Goal: Task Accomplishment & Management: Manage account settings

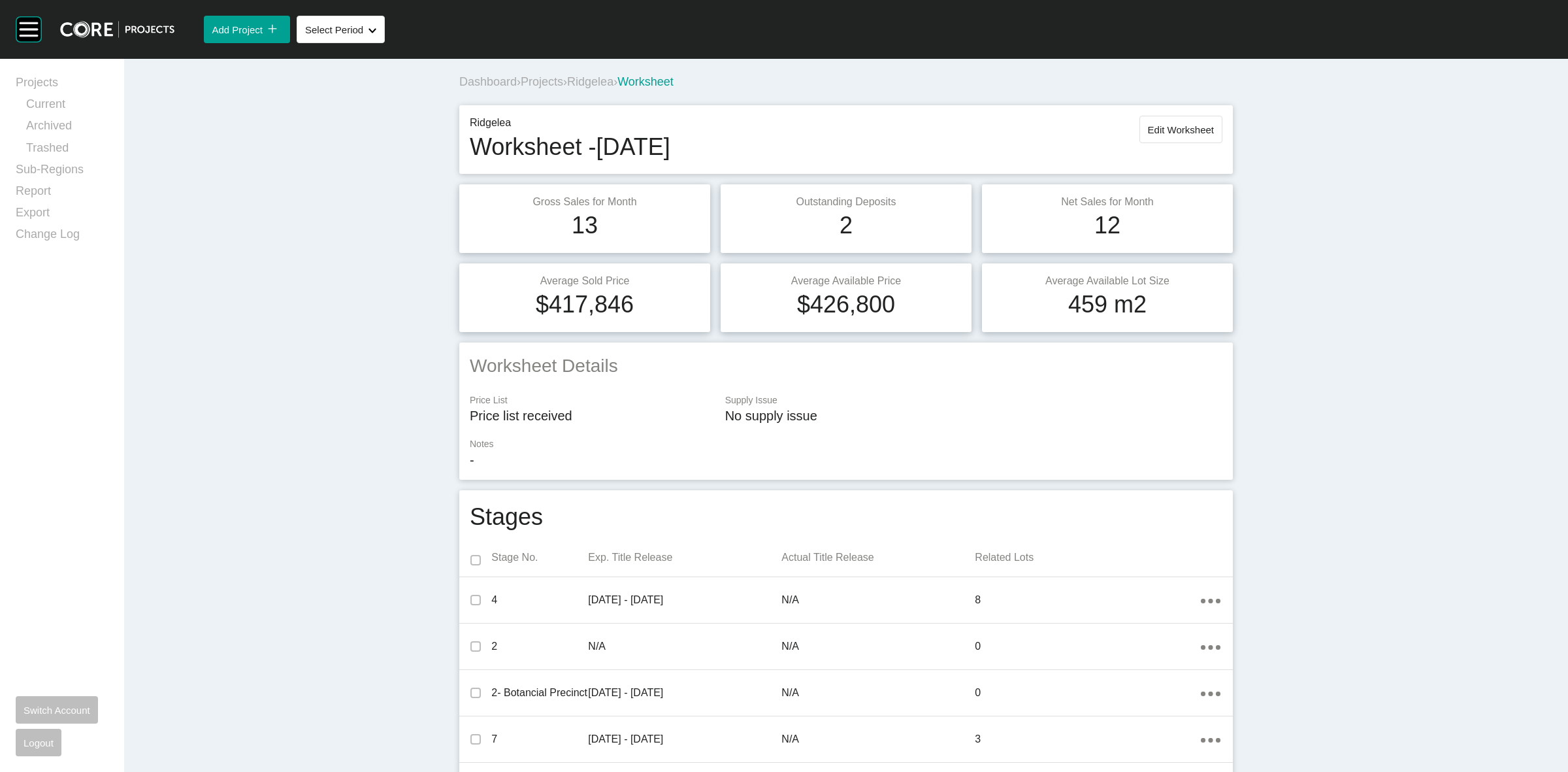
click at [598, 74] on div "Dashboard › Projects › Ridgelea › Worksheet" at bounding box center [849, 82] width 779 height 16
click at [595, 90] on div "Dashboard › Projects › Ridgelea › Worksheet" at bounding box center [849, 82] width 779 height 16
click at [589, 91] on div "Dashboard › Projects › Ridgelea › Worksheet" at bounding box center [849, 82] width 779 height 36
click at [585, 85] on span "Ridgelea" at bounding box center [590, 82] width 46 height 13
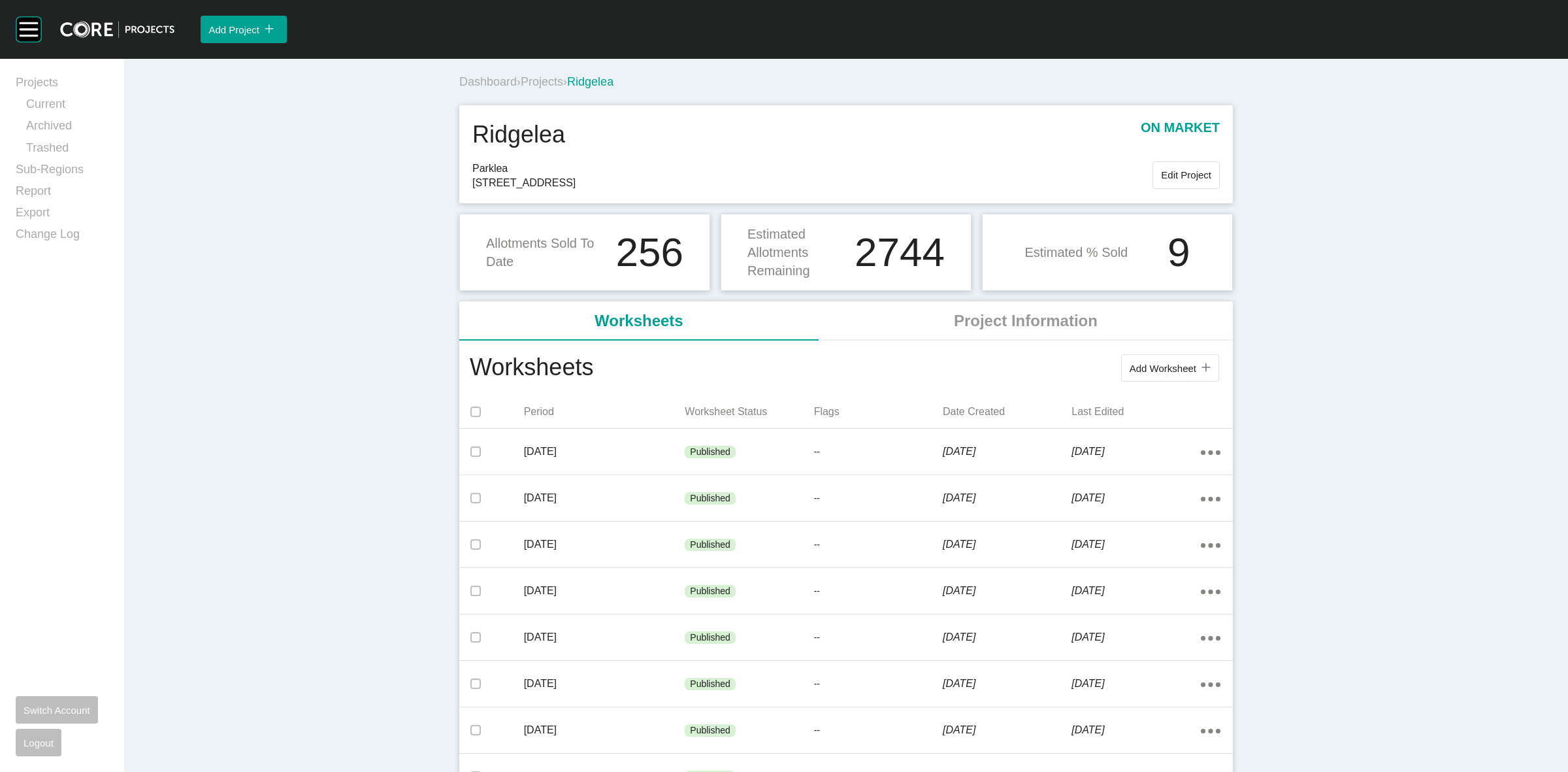
click at [546, 80] on span "Projects" at bounding box center [542, 82] width 43 height 13
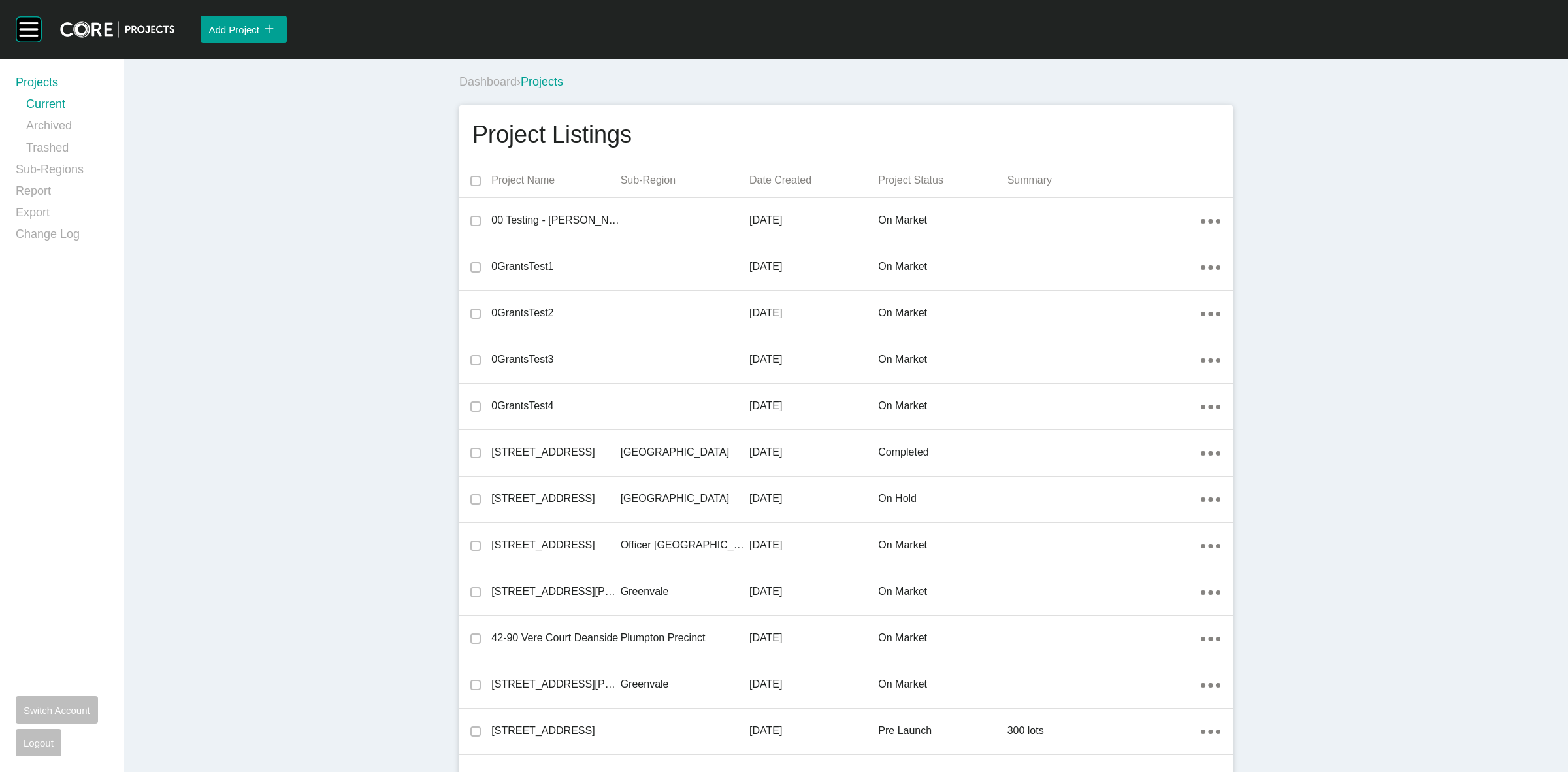
scroll to position [13888, 0]
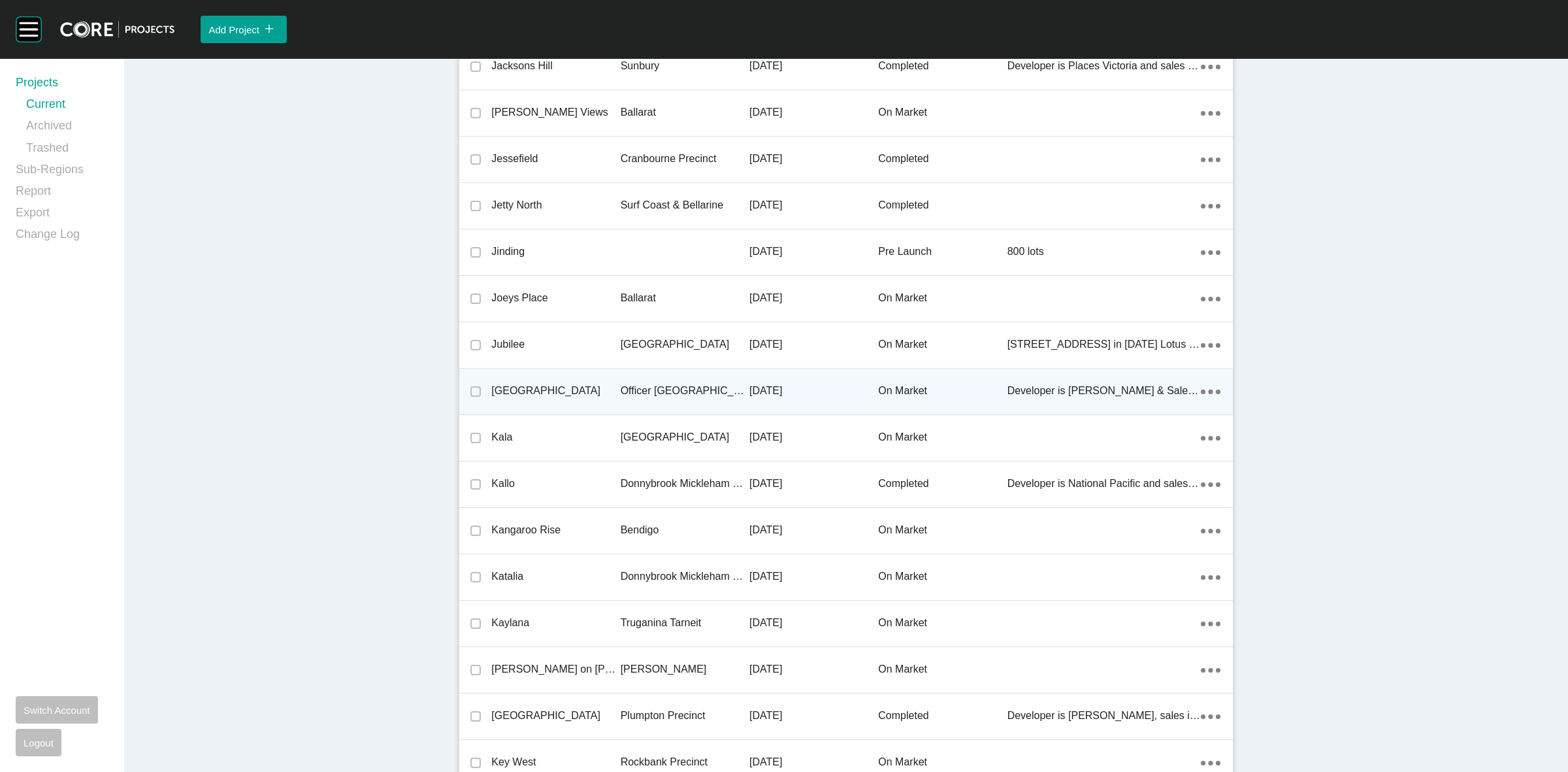
click at [644, 384] on p "Officer [GEOGRAPHIC_DATA]" at bounding box center [685, 391] width 129 height 15
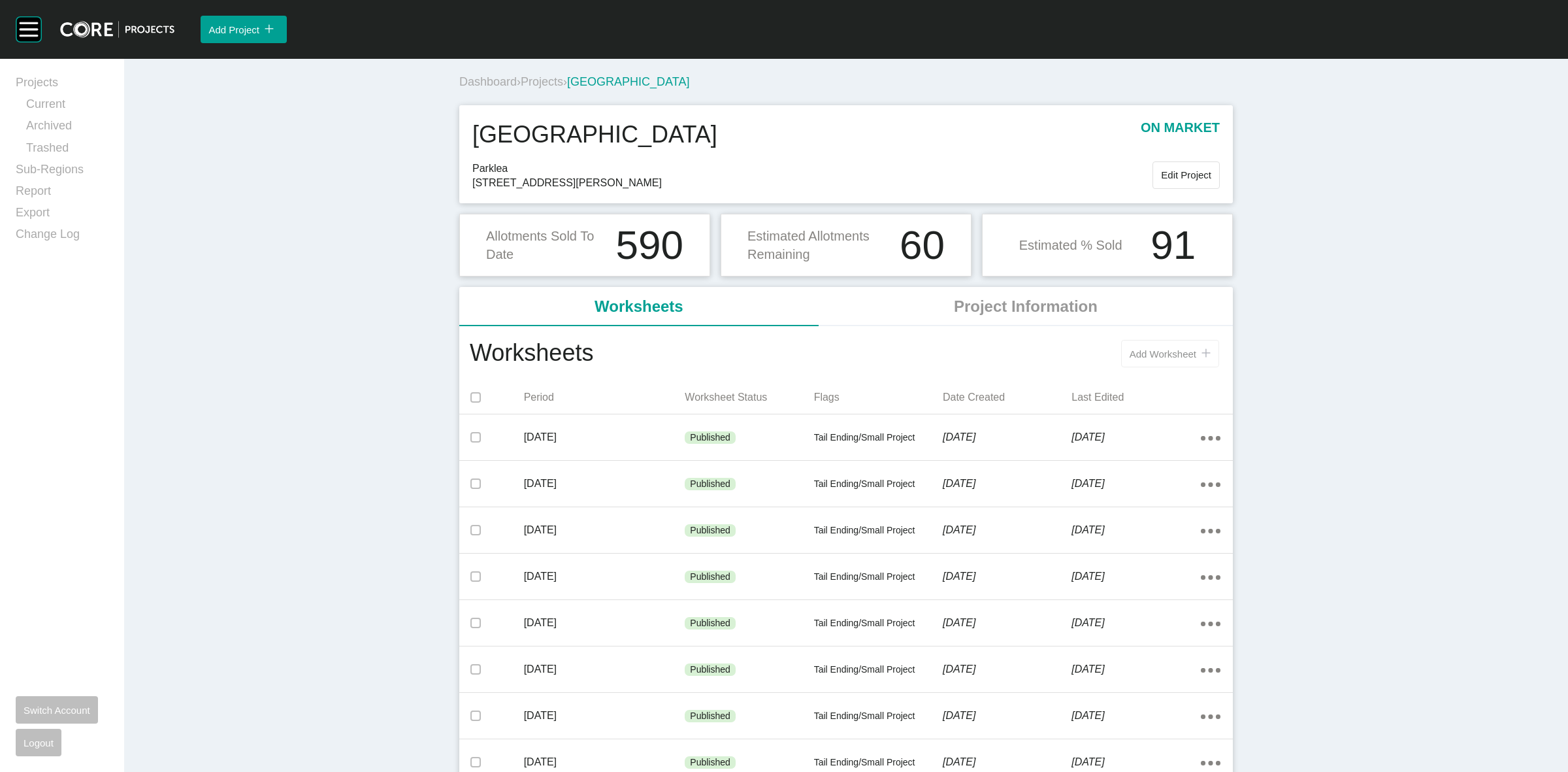
click at [1182, 360] on button "Add Worksheet icon/tick copy 11 Created with Sketch." at bounding box center [1170, 353] width 98 height 27
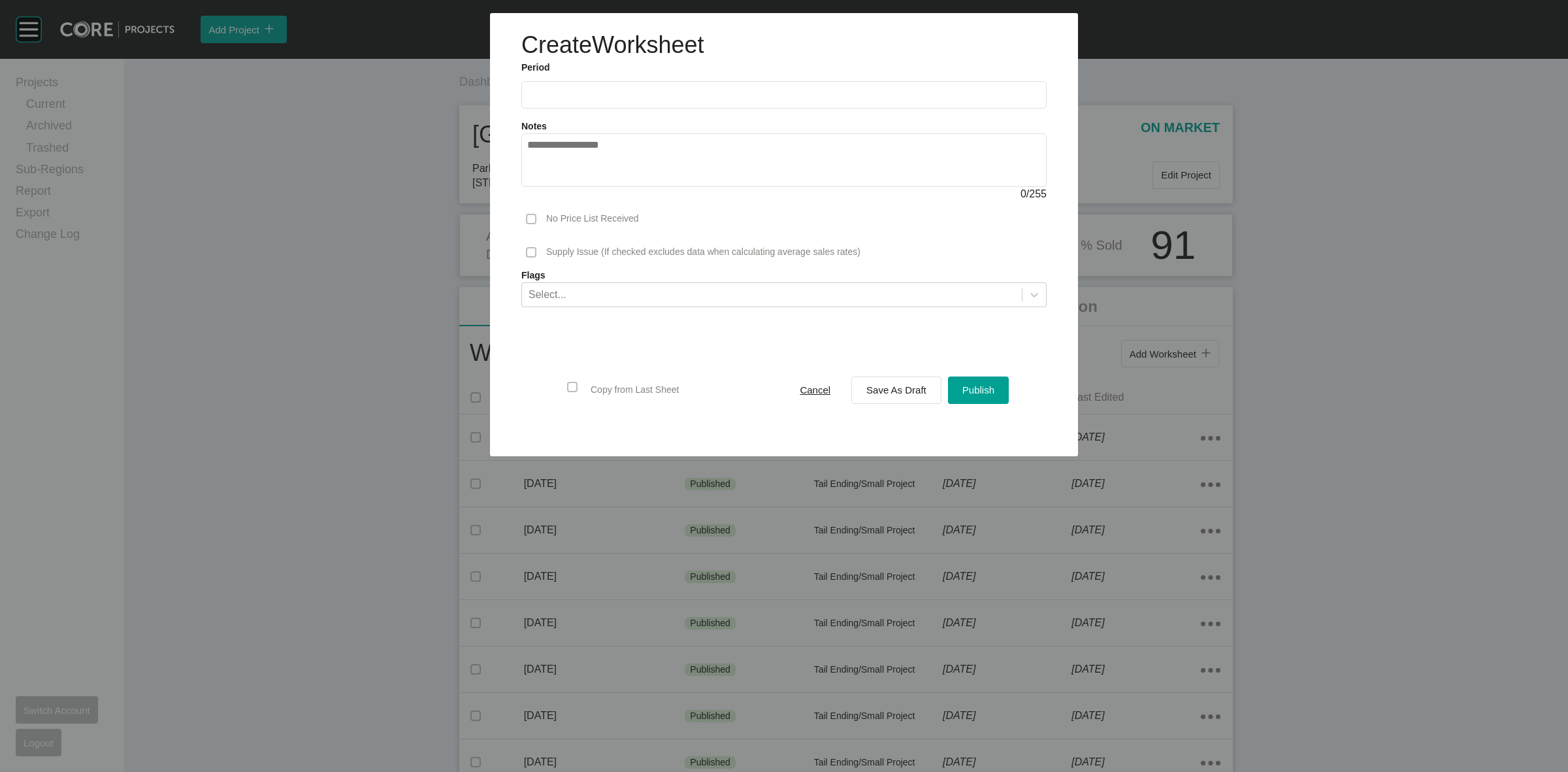
click at [704, 95] on input "text" at bounding box center [783, 95] width 513 height 11
click at [595, 184] on li "Aug" at bounding box center [590, 190] width 44 height 22
type input "**********"
click at [931, 392] on button "Save As Draft" at bounding box center [896, 390] width 91 height 27
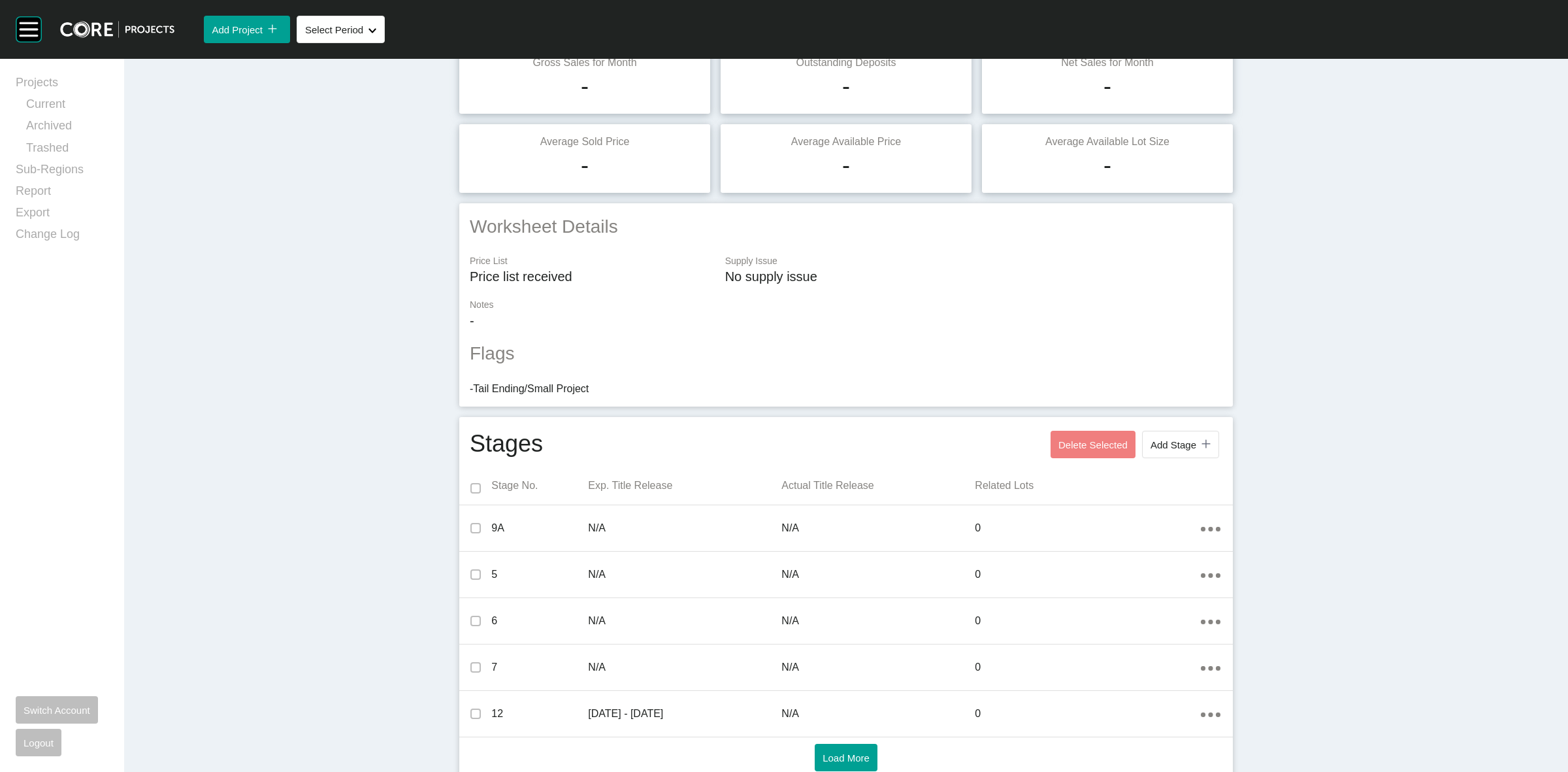
scroll to position [342, 0]
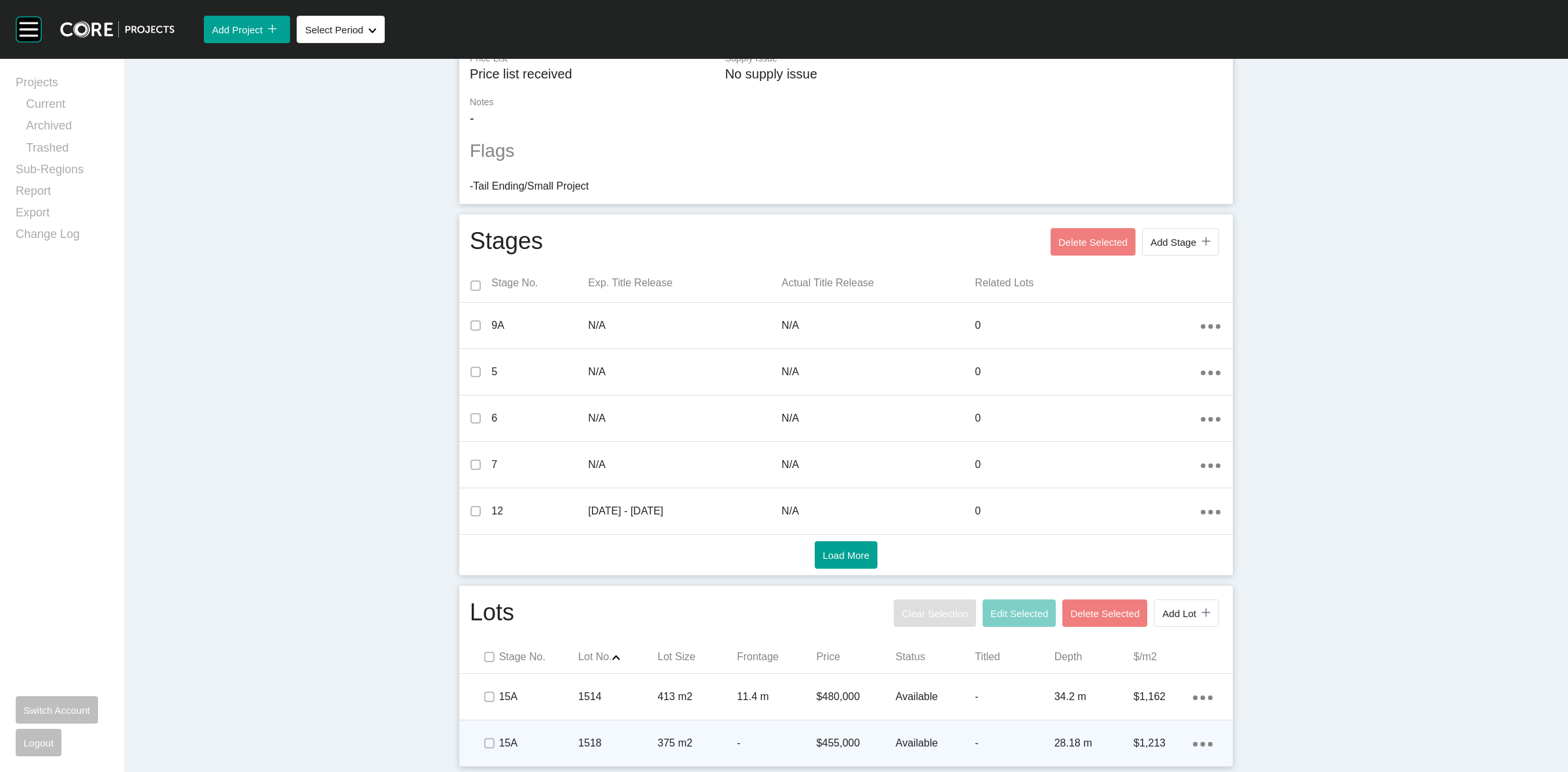
click at [755, 737] on p "-" at bounding box center [777, 743] width 79 height 15
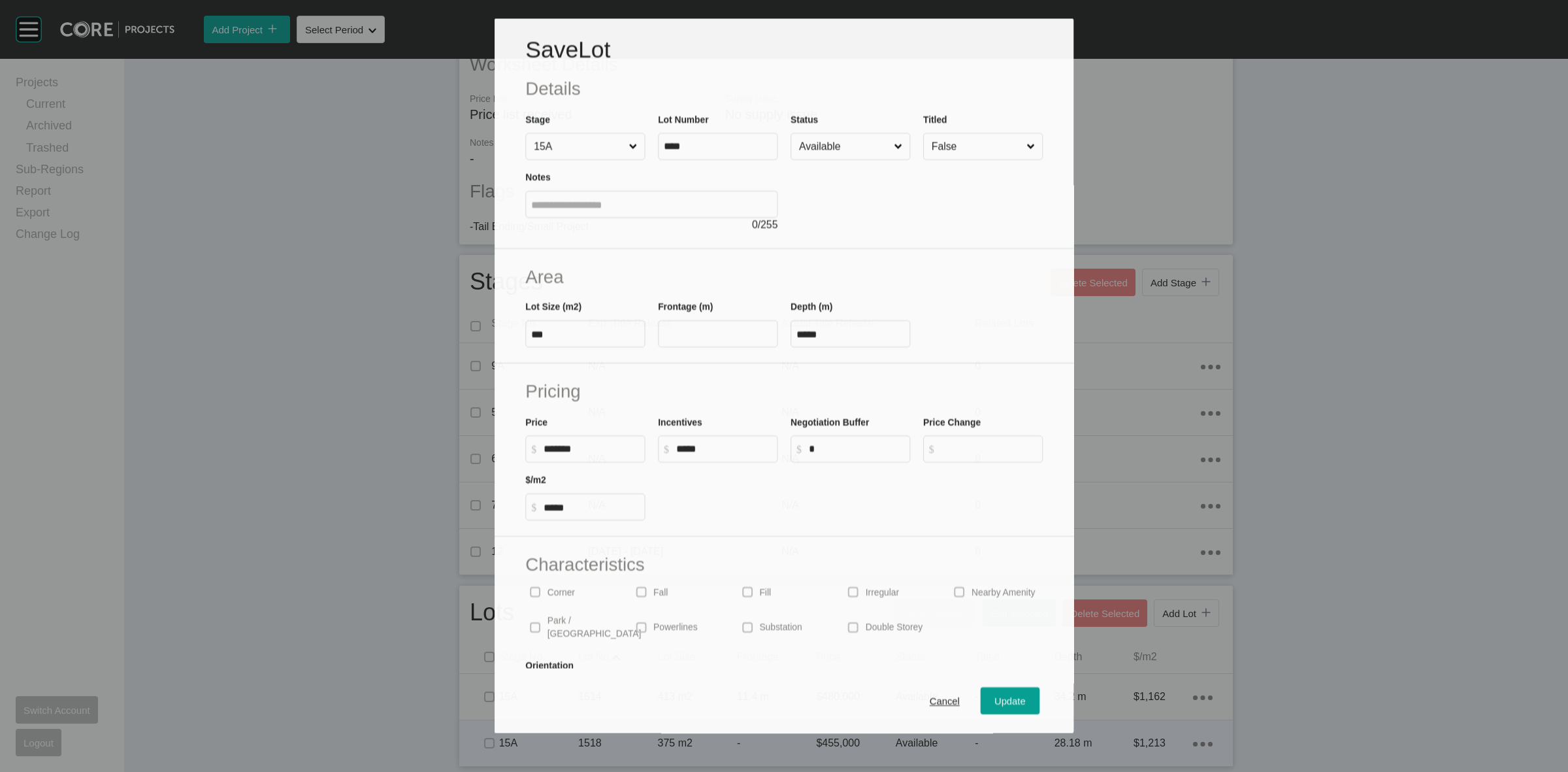
scroll to position [302, 0]
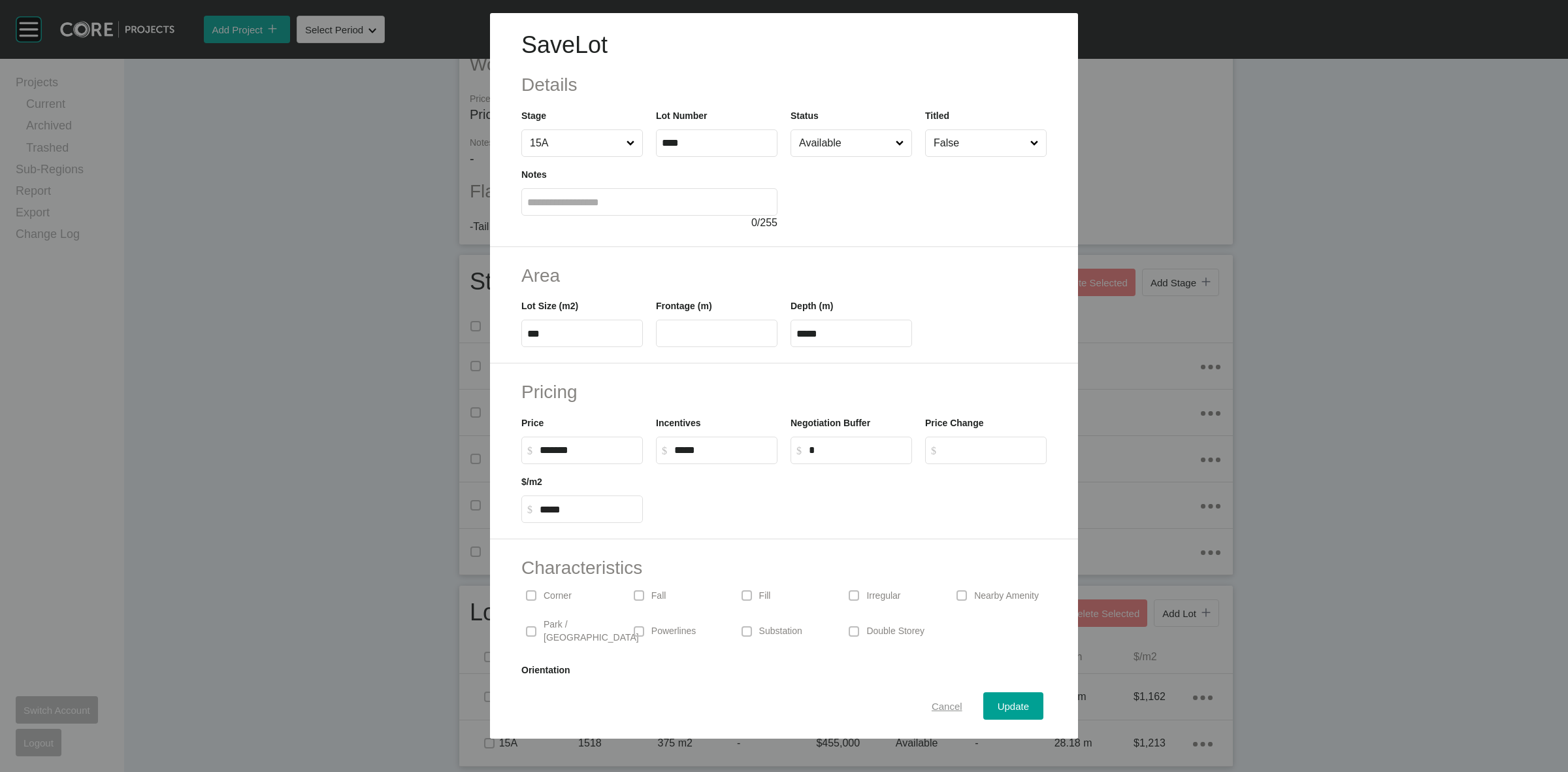
drag, startPoint x: 920, startPoint y: 703, endPoint x: 1018, endPoint y: 587, distance: 151.9
click at [929, 699] on div "Cancel" at bounding box center [947, 707] width 37 height 18
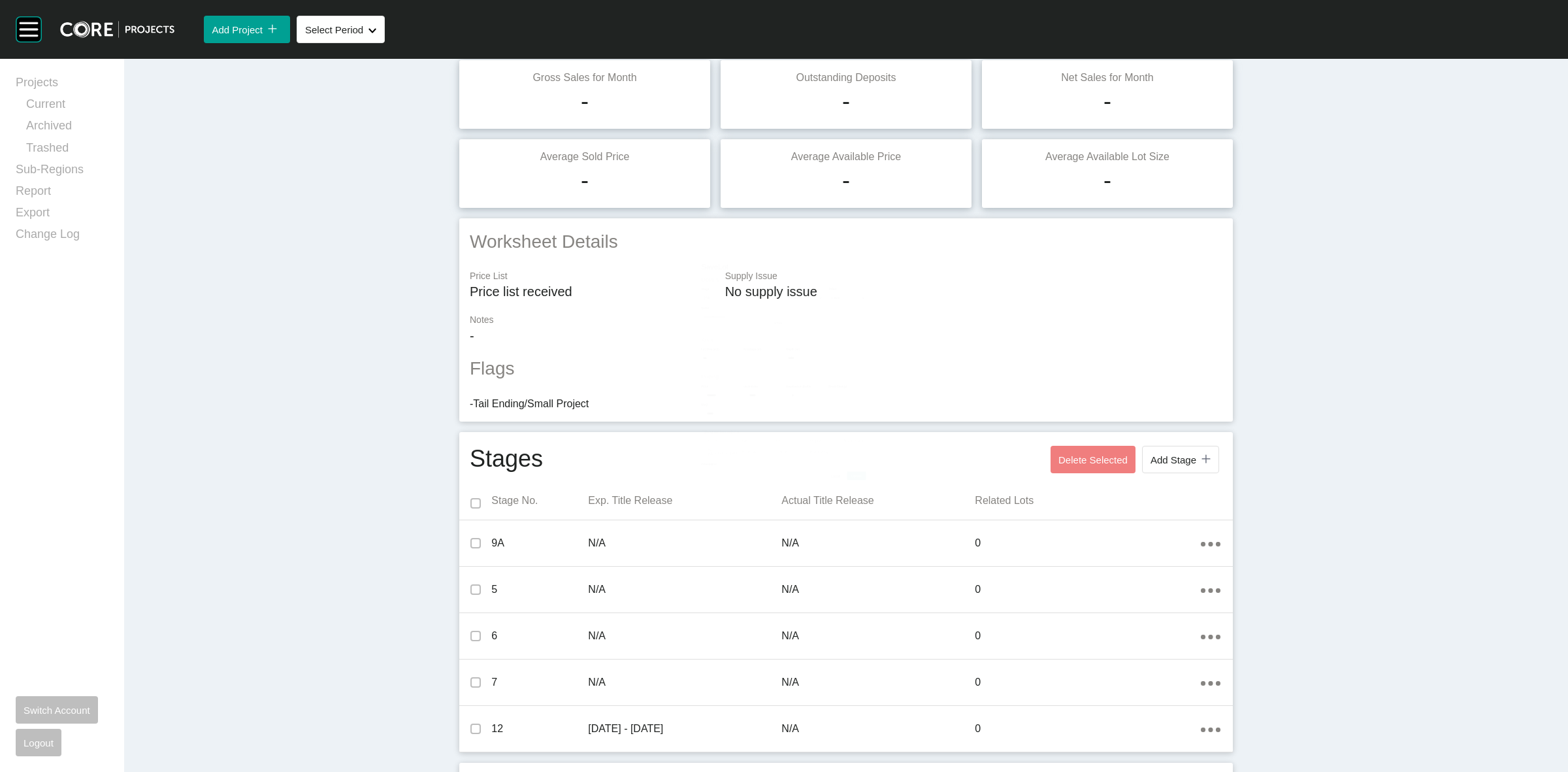
scroll to position [0, 0]
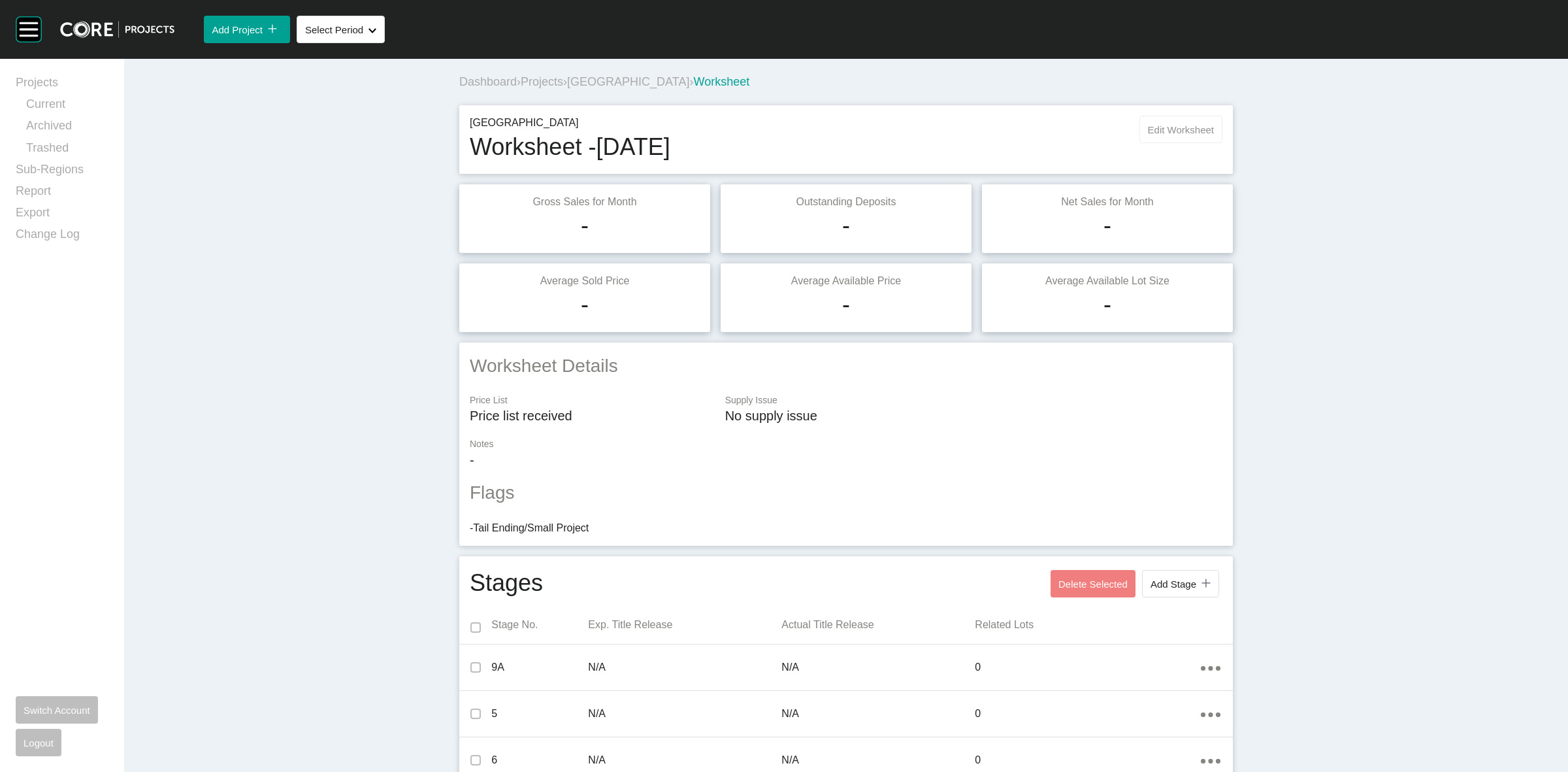
click at [1196, 128] on span "Edit Worksheet" at bounding box center [1181, 130] width 66 height 11
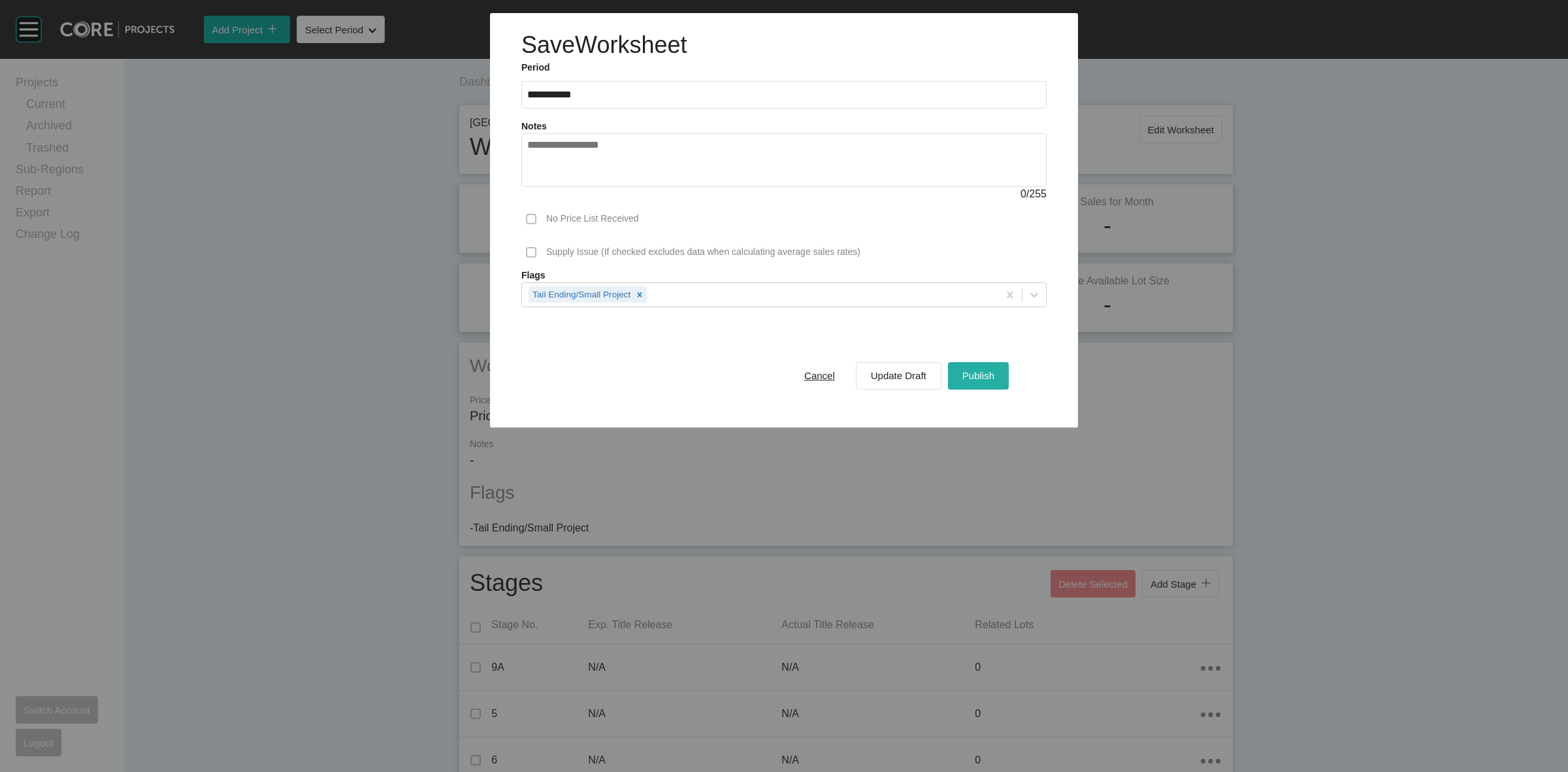
click at [978, 373] on span "Publish" at bounding box center [979, 376] width 32 height 11
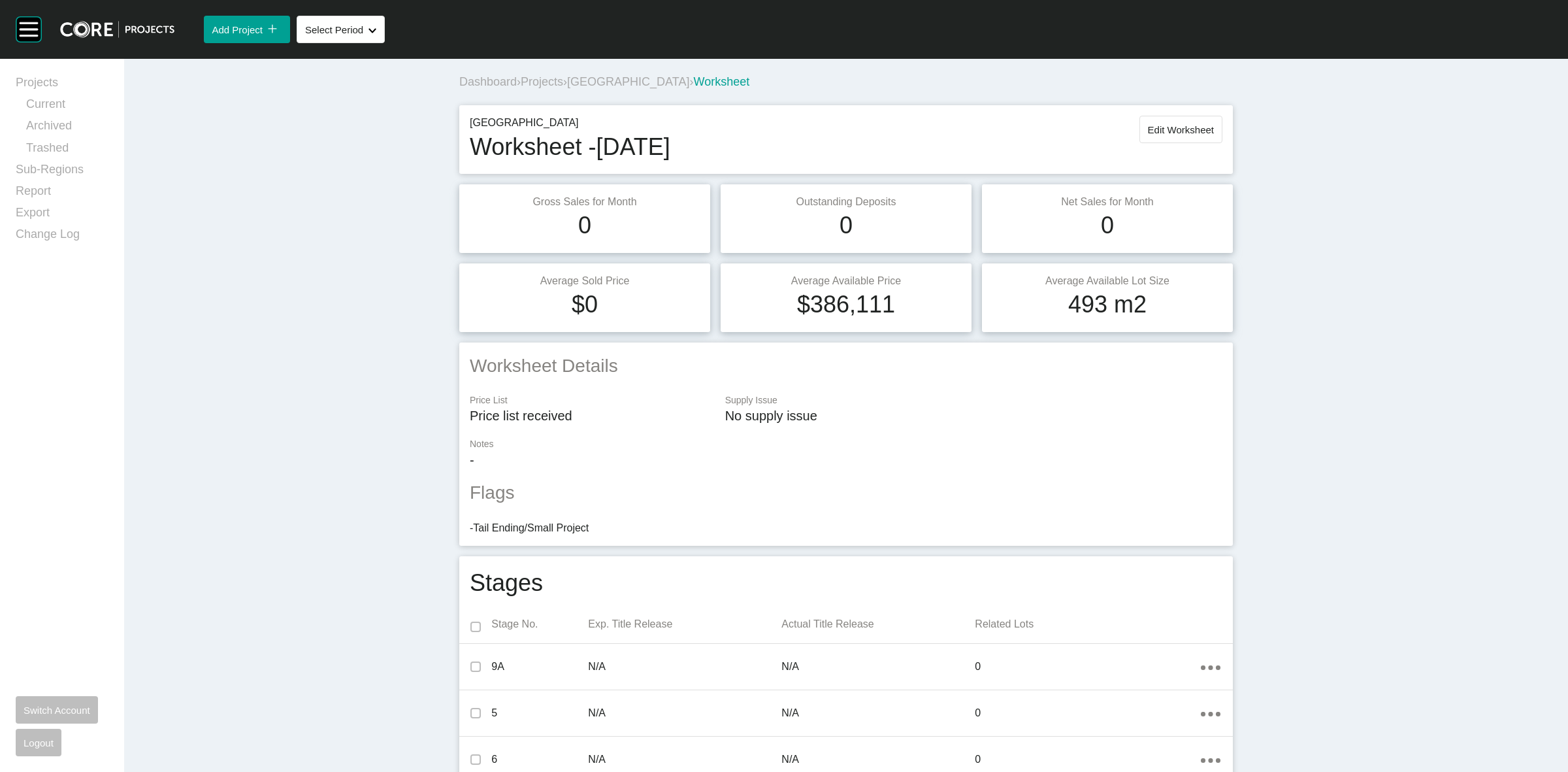
click at [638, 79] on span "[GEOGRAPHIC_DATA]" at bounding box center [628, 82] width 122 height 13
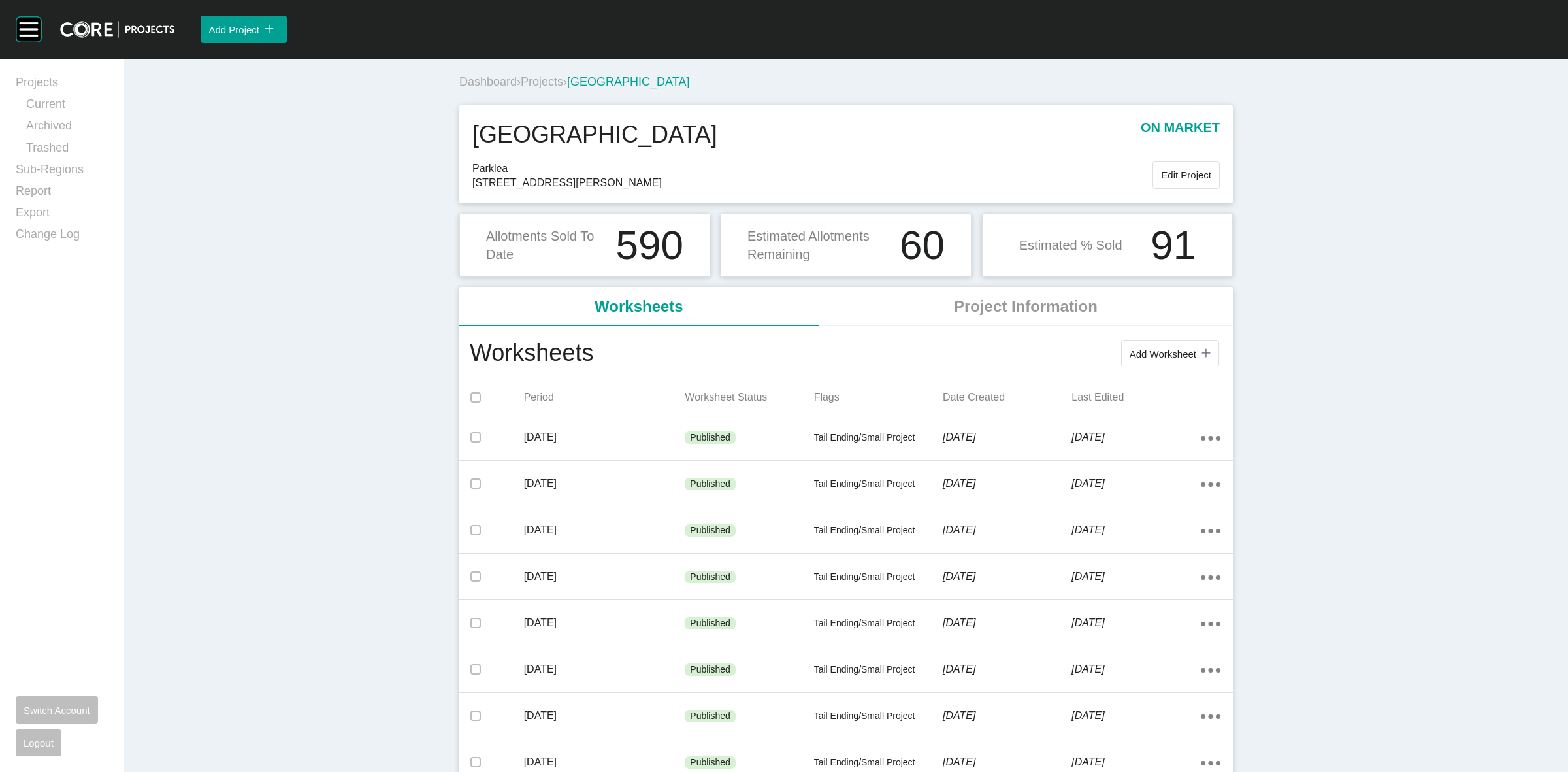
click at [529, 80] on span "Projects" at bounding box center [542, 82] width 43 height 13
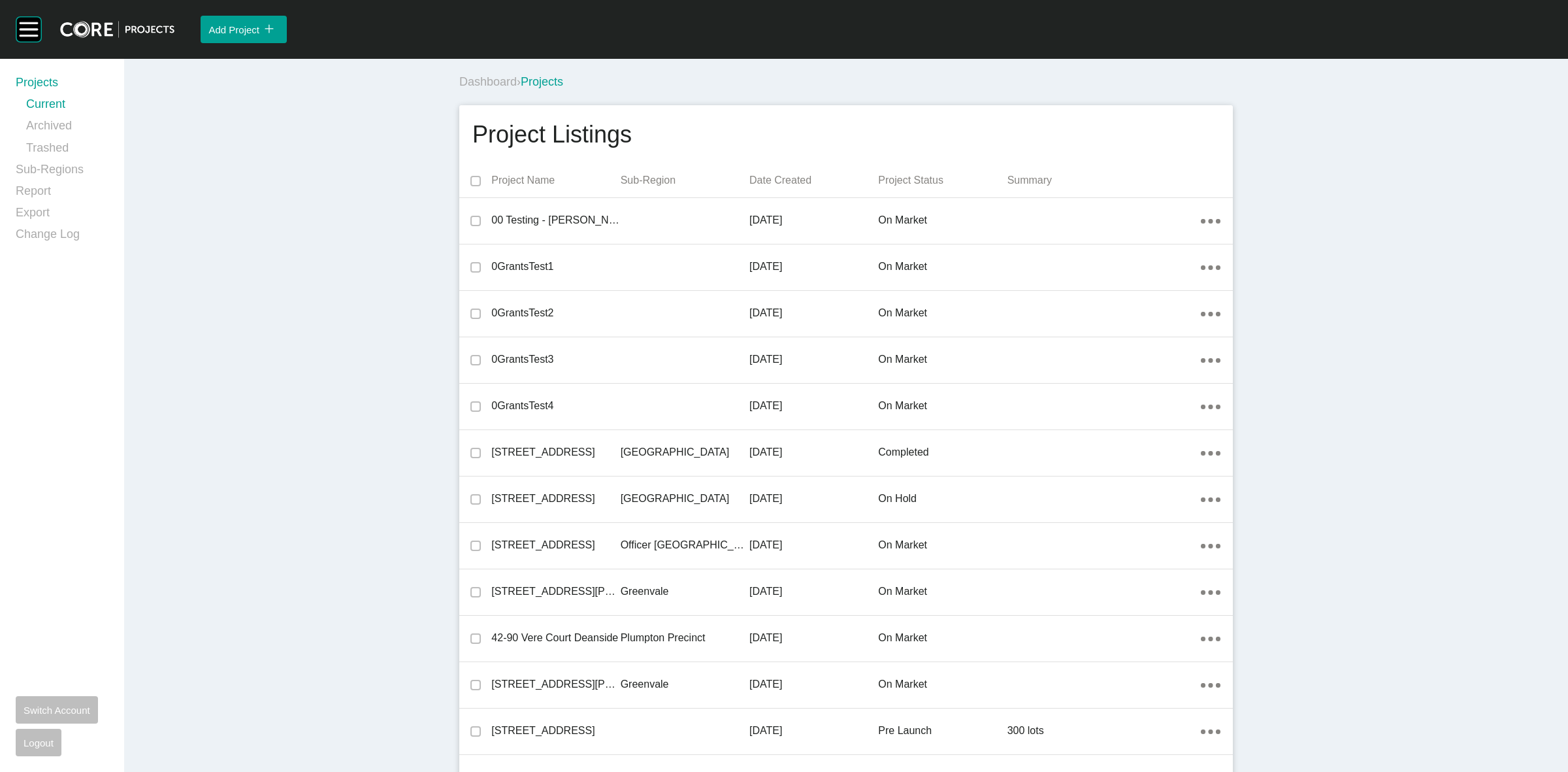
scroll to position [2246, 0]
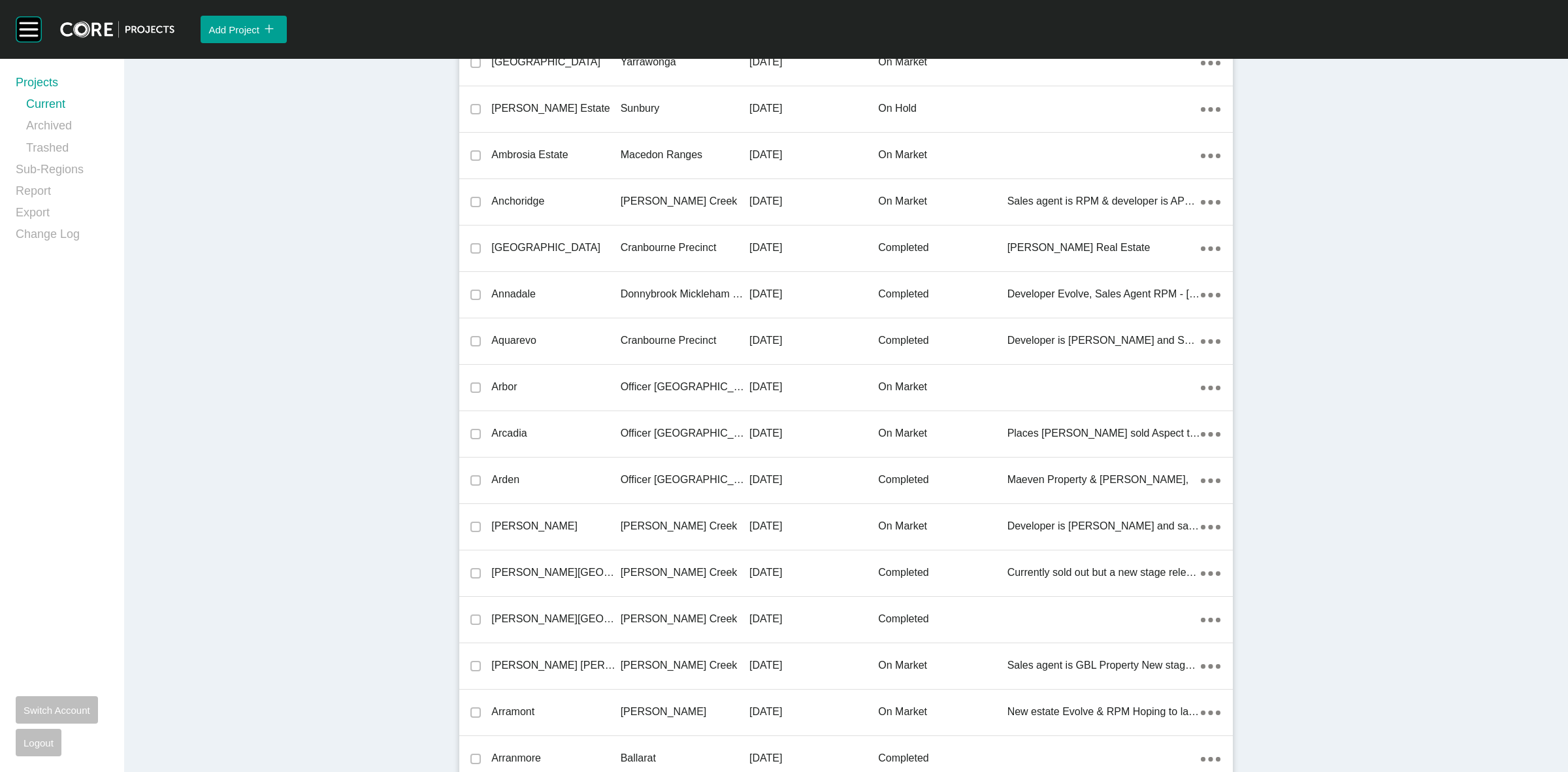
click at [674, 384] on p "Officer [GEOGRAPHIC_DATA]" at bounding box center [685, 387] width 129 height 15
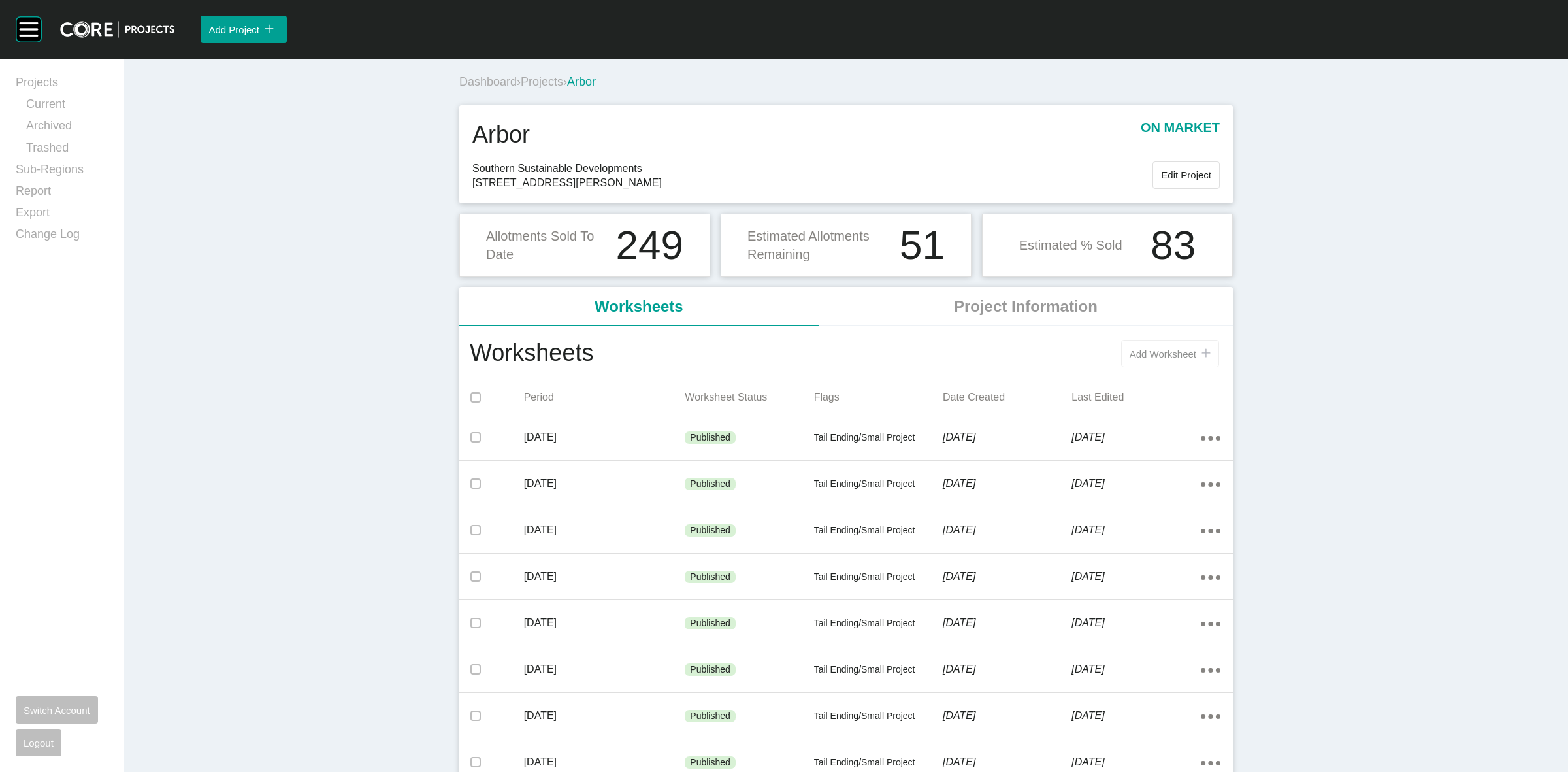
click at [1130, 351] on span "Add Worksheet" at bounding box center [1163, 354] width 66 height 11
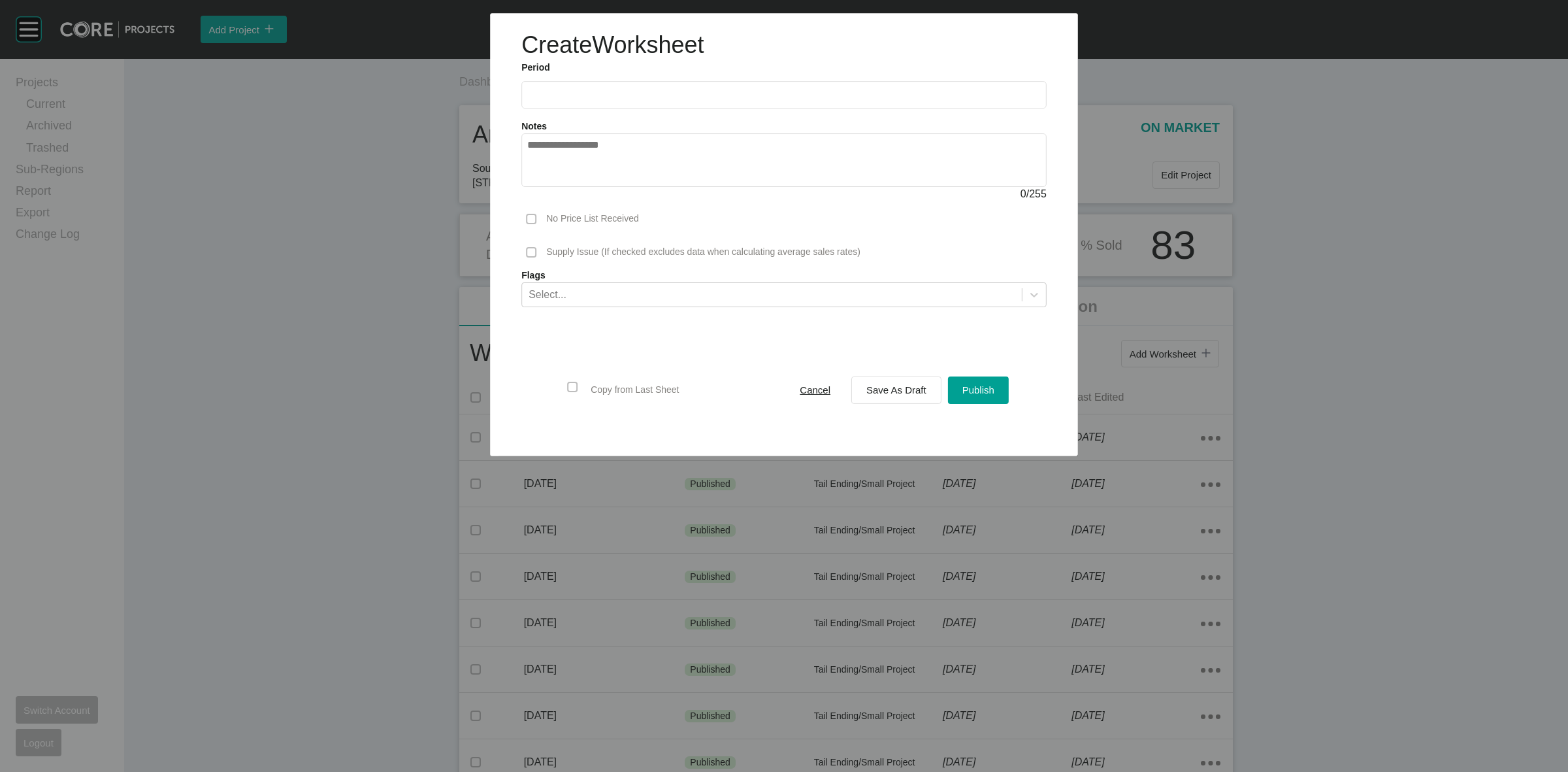
click at [667, 86] on label at bounding box center [784, 95] width 525 height 27
click at [667, 90] on input "text" at bounding box center [783, 95] width 513 height 11
drag, startPoint x: 595, startPoint y: 194, endPoint x: 824, endPoint y: 271, distance: 241.6
click at [593, 194] on li "Aug" at bounding box center [590, 190] width 44 height 22
type input "**********"
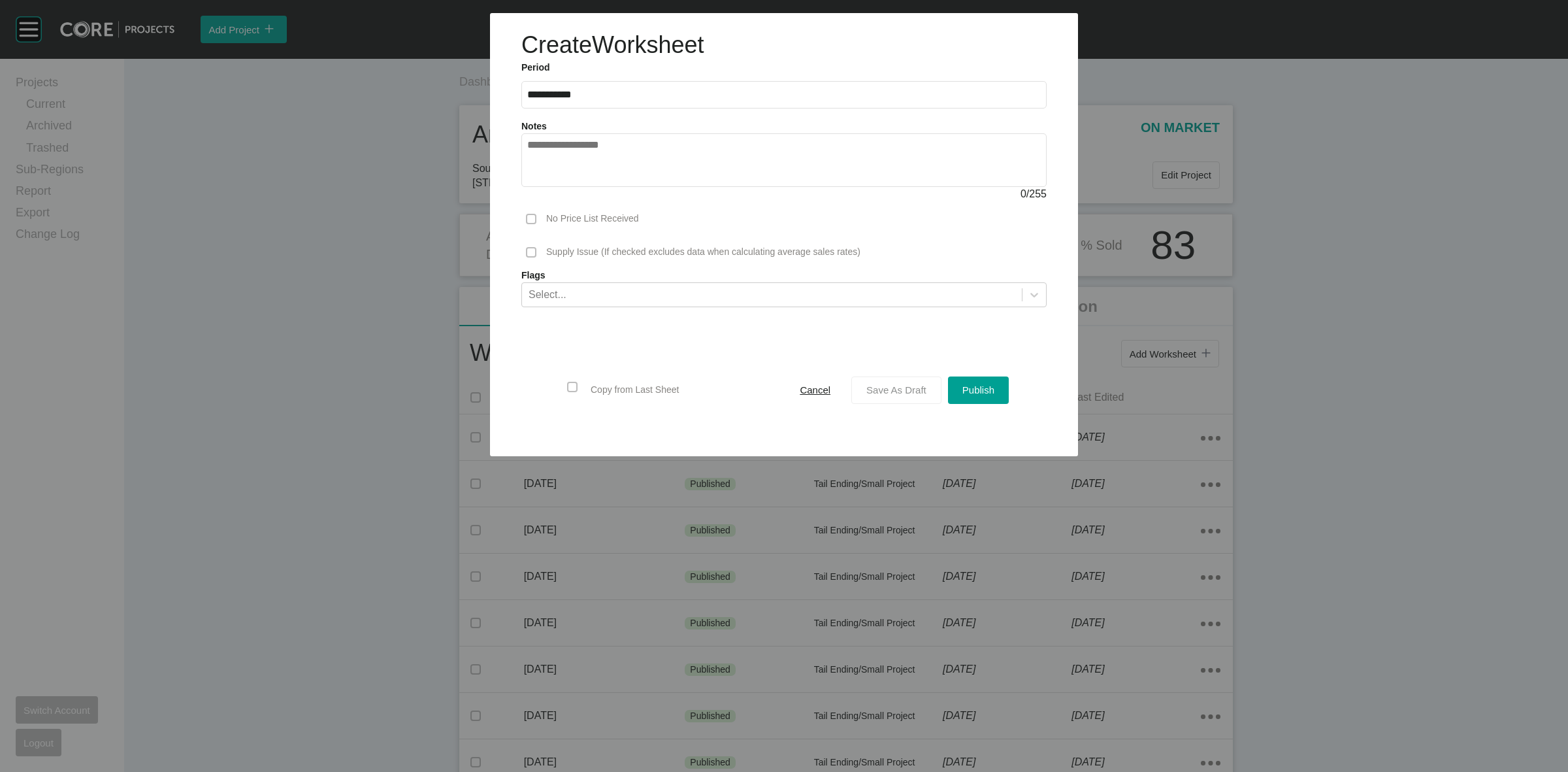
click at [909, 390] on span "Save As Draft" at bounding box center [896, 390] width 60 height 11
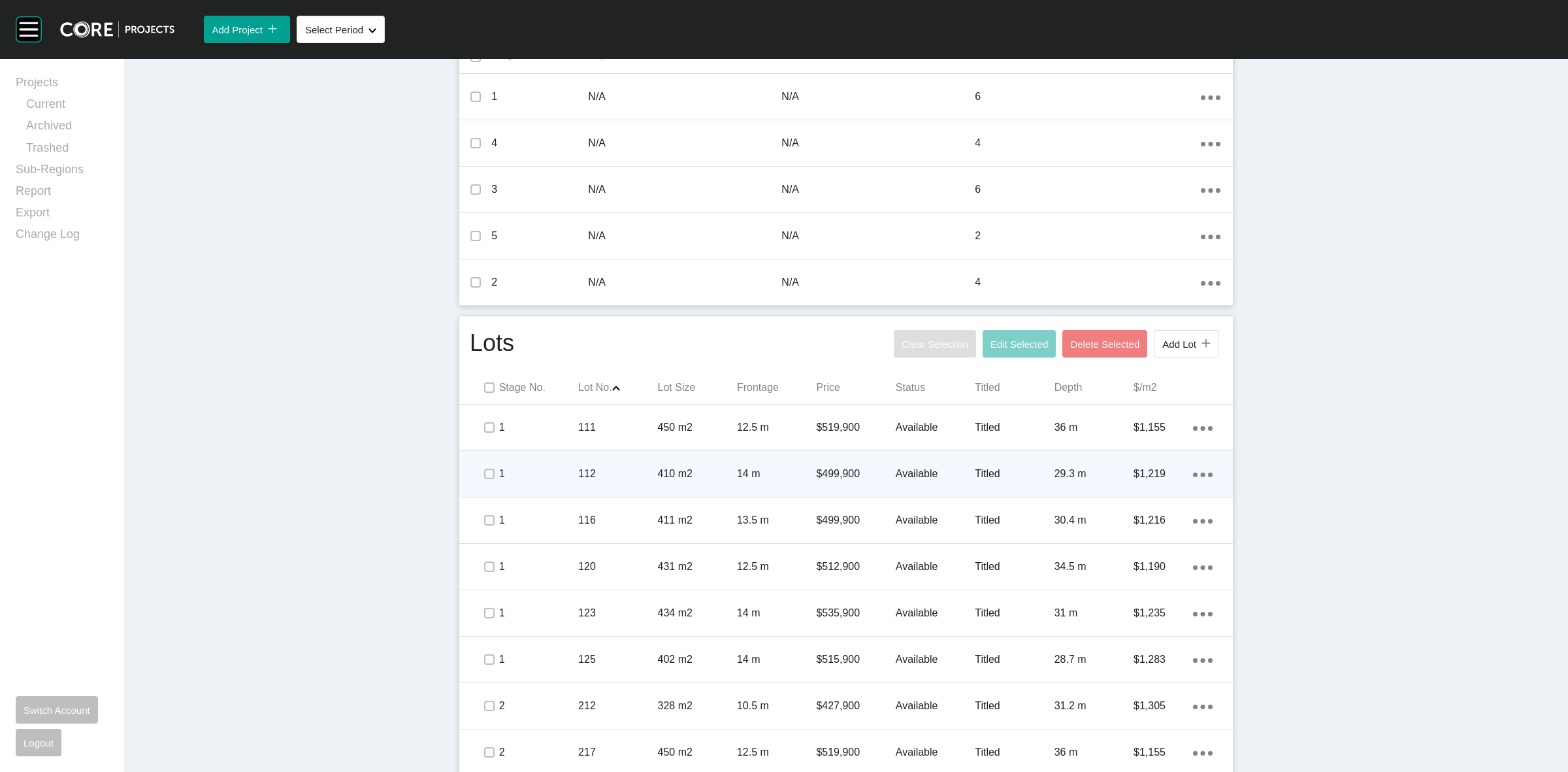
scroll to position [572, 0]
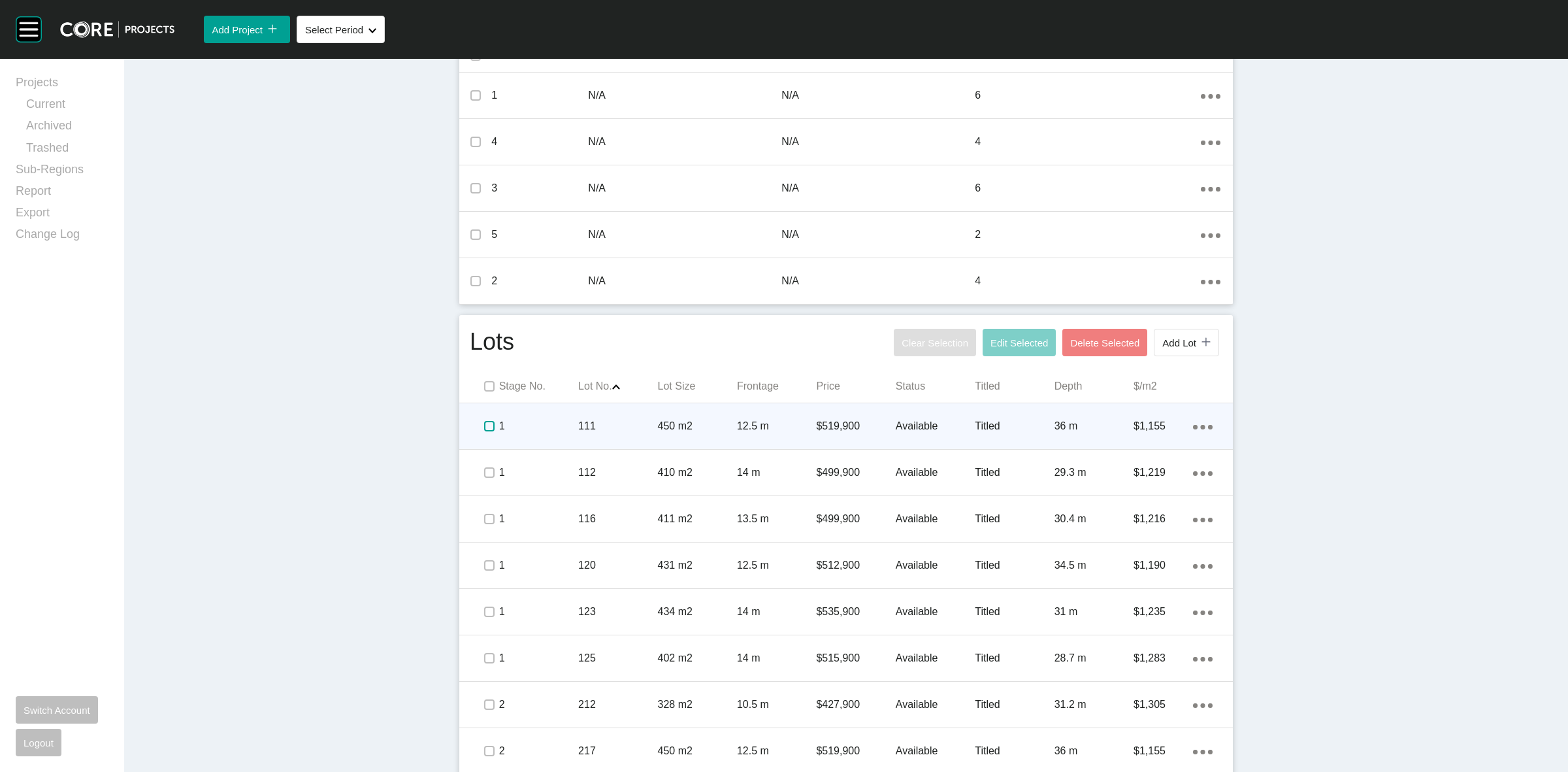
click at [484, 424] on label at bounding box center [489, 426] width 11 height 11
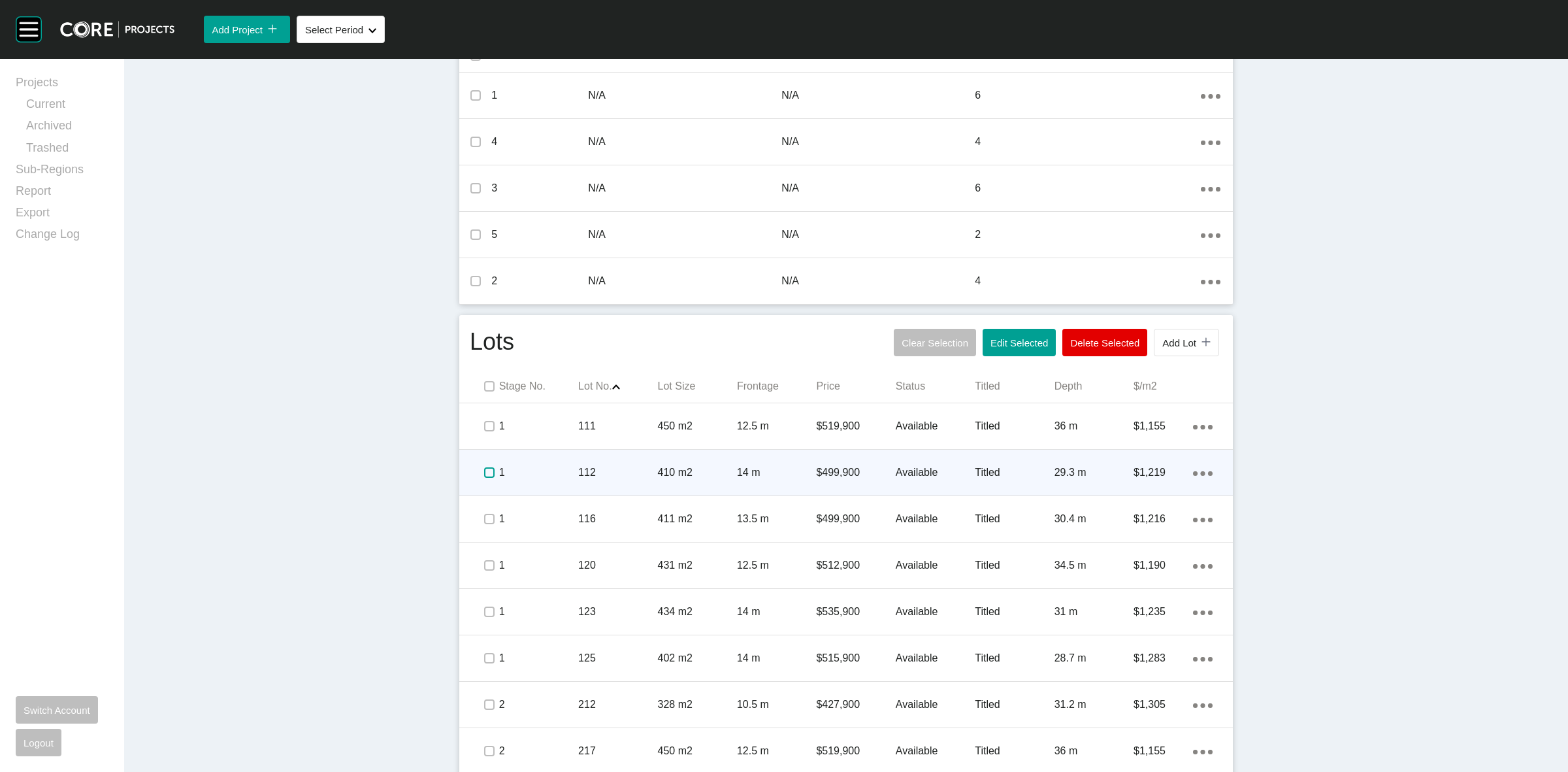
click at [484, 472] on label at bounding box center [489, 472] width 11 height 11
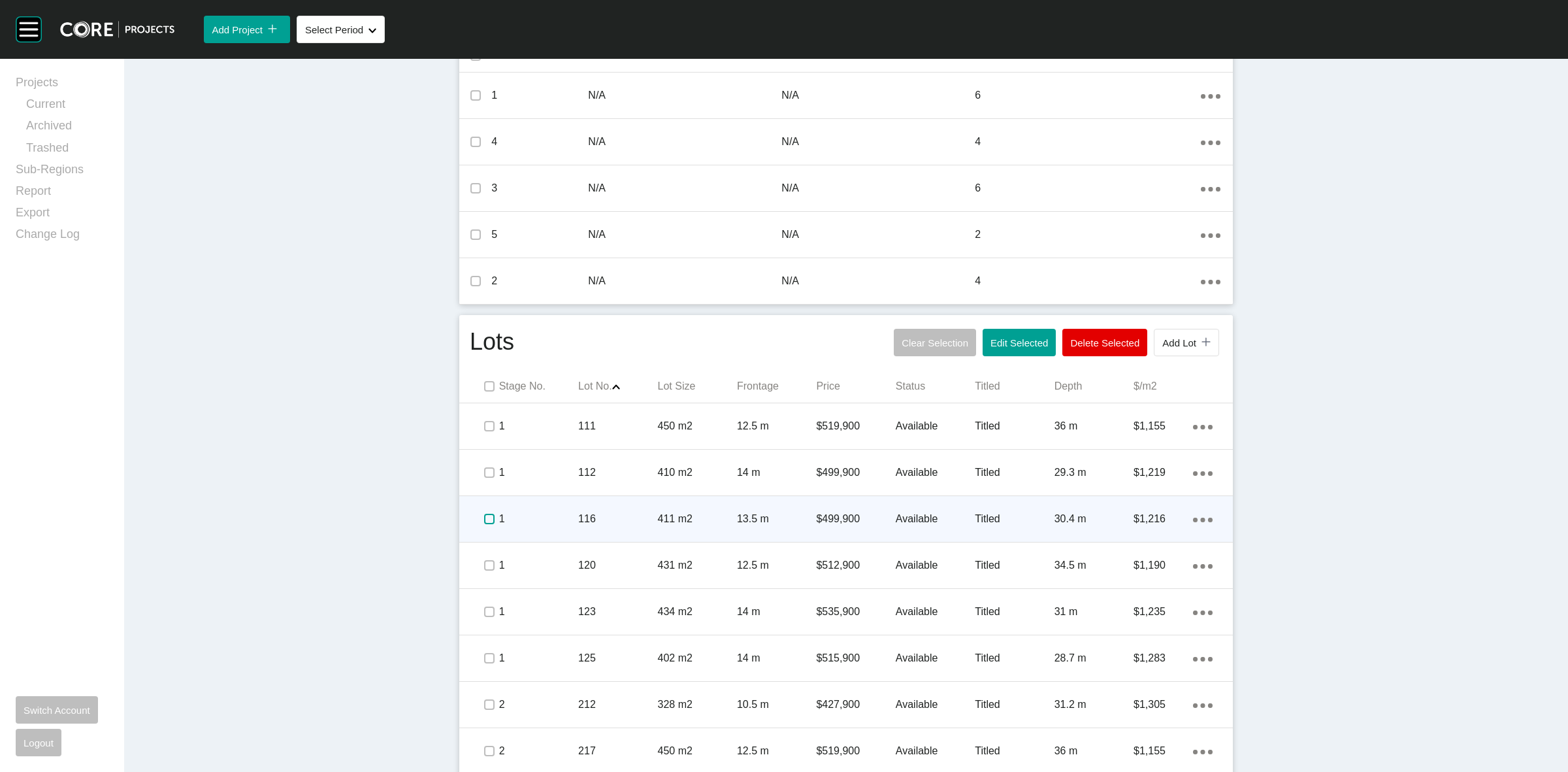
click at [484, 517] on label at bounding box center [489, 518] width 11 height 11
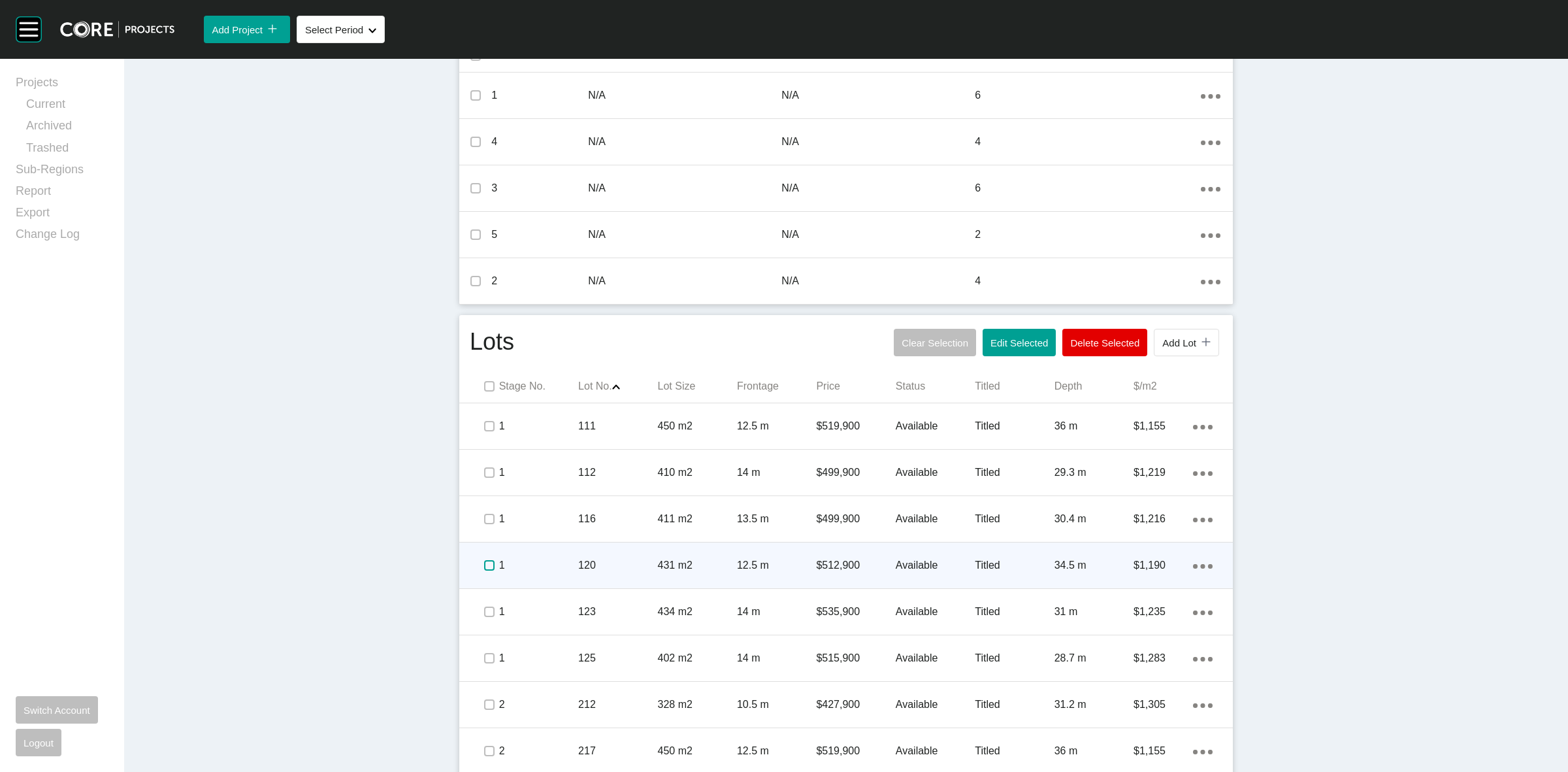
click at [484, 567] on label at bounding box center [489, 565] width 11 height 11
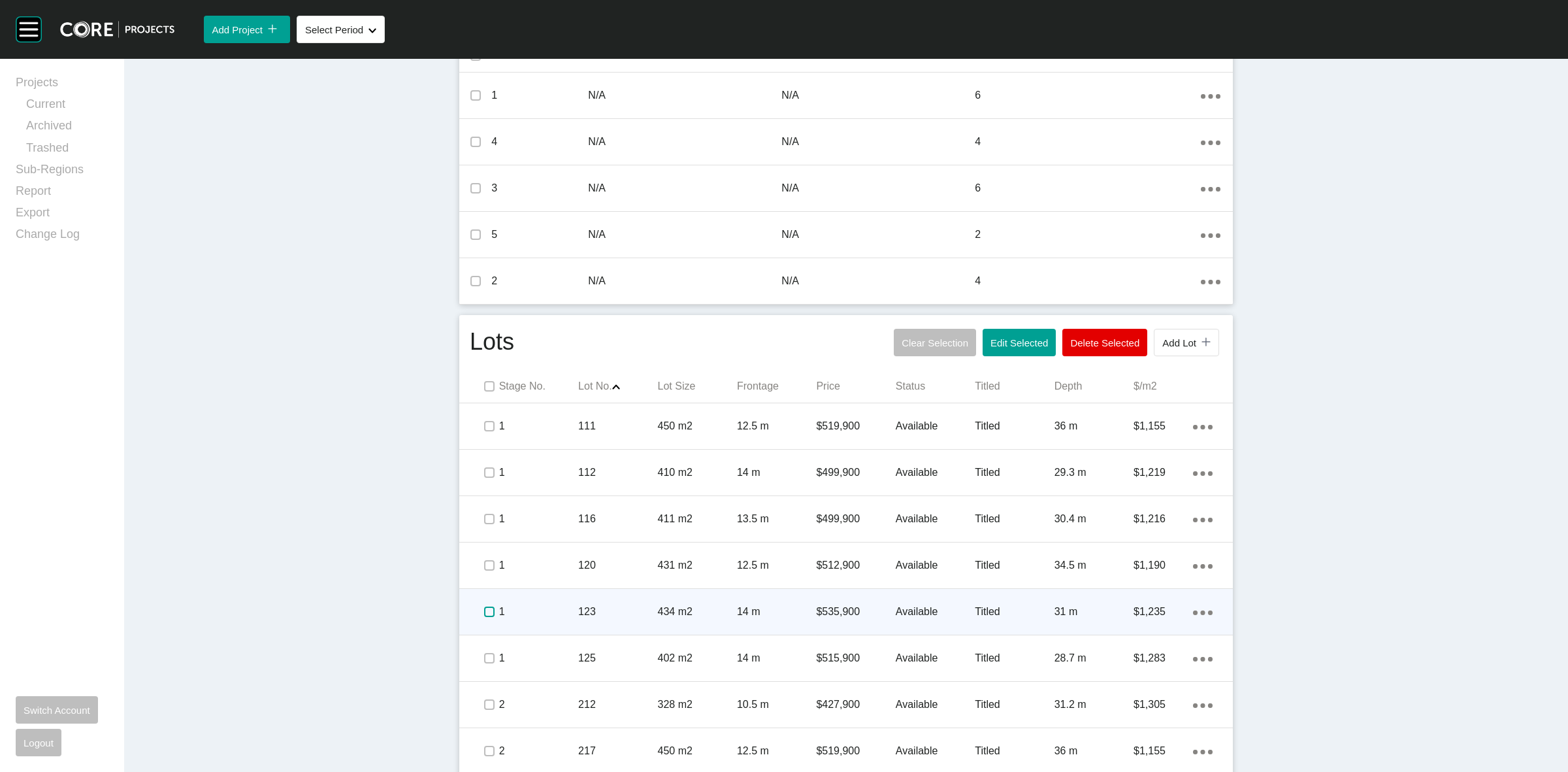
click at [484, 615] on label at bounding box center [489, 611] width 11 height 11
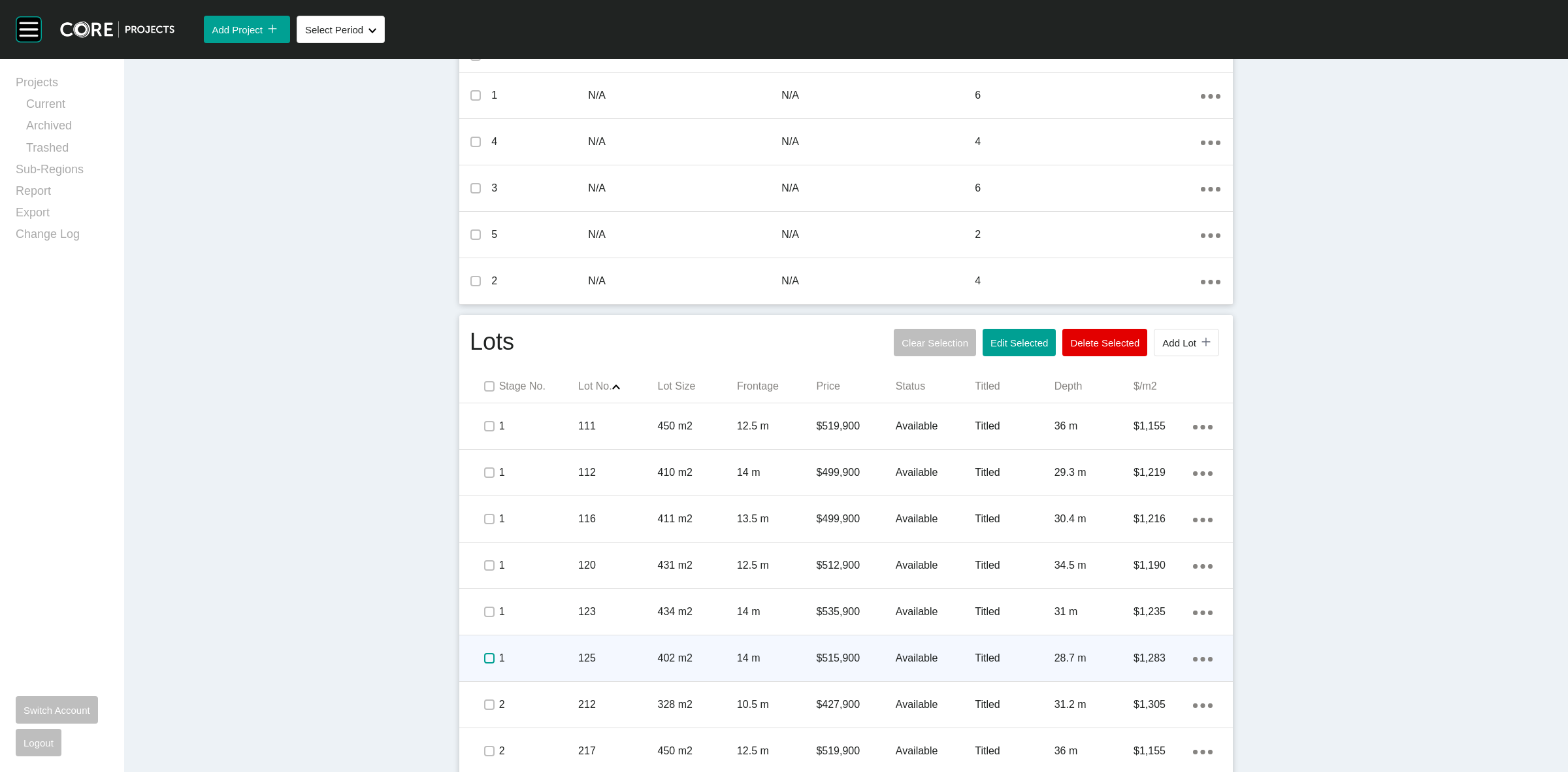
click at [484, 656] on label at bounding box center [489, 658] width 11 height 11
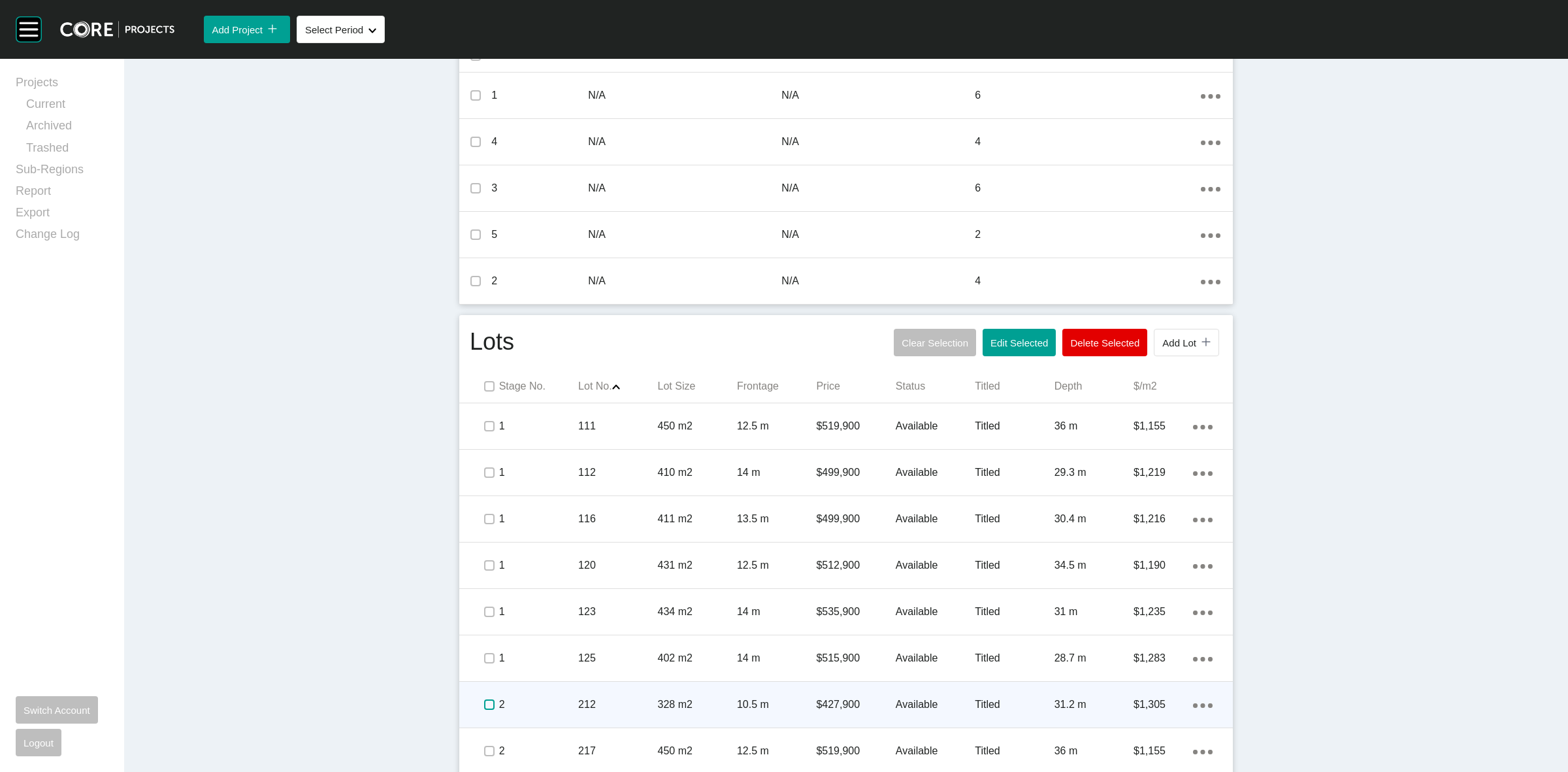
click at [488, 703] on label at bounding box center [489, 704] width 11 height 11
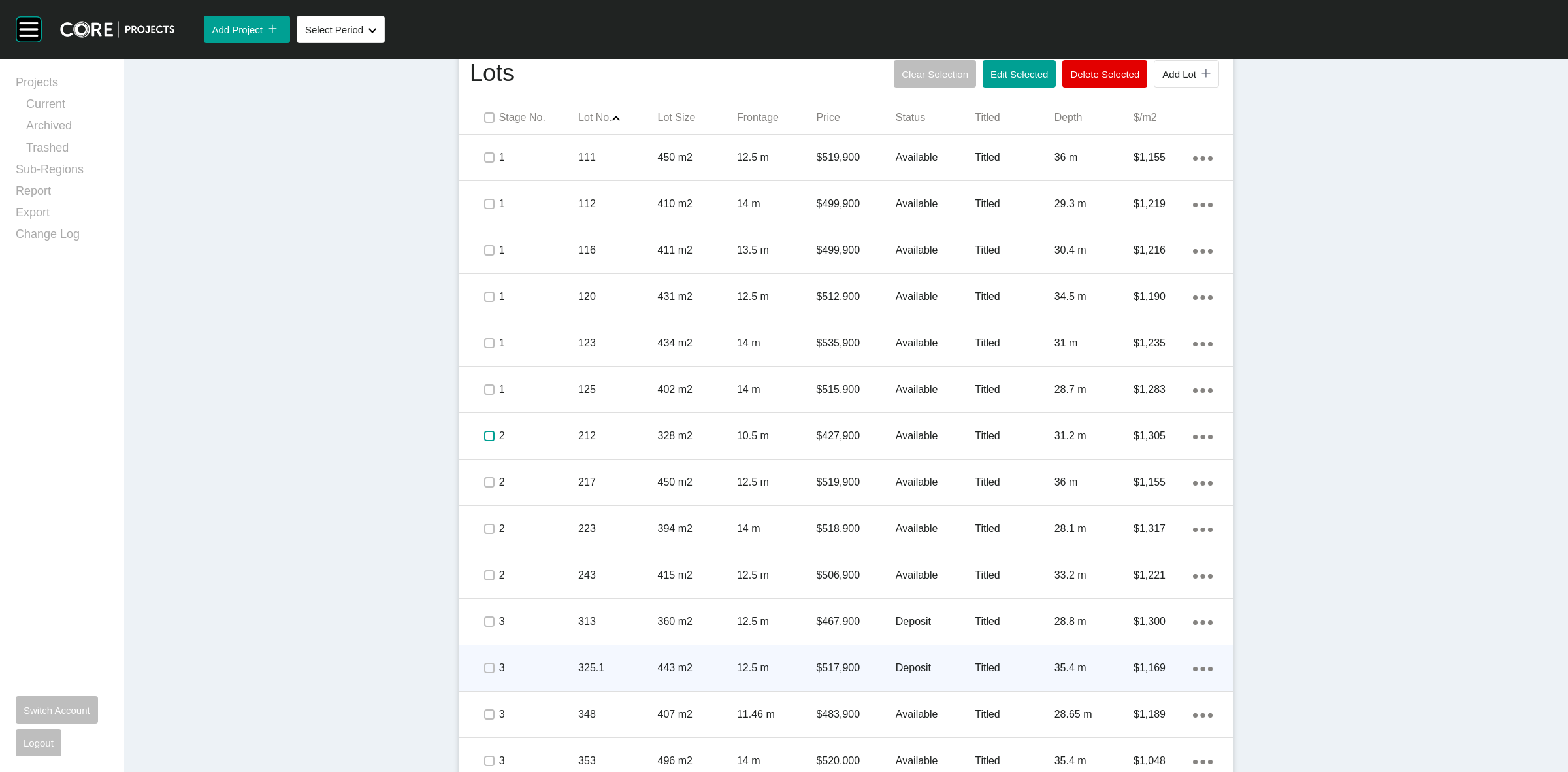
scroll to position [899, 0]
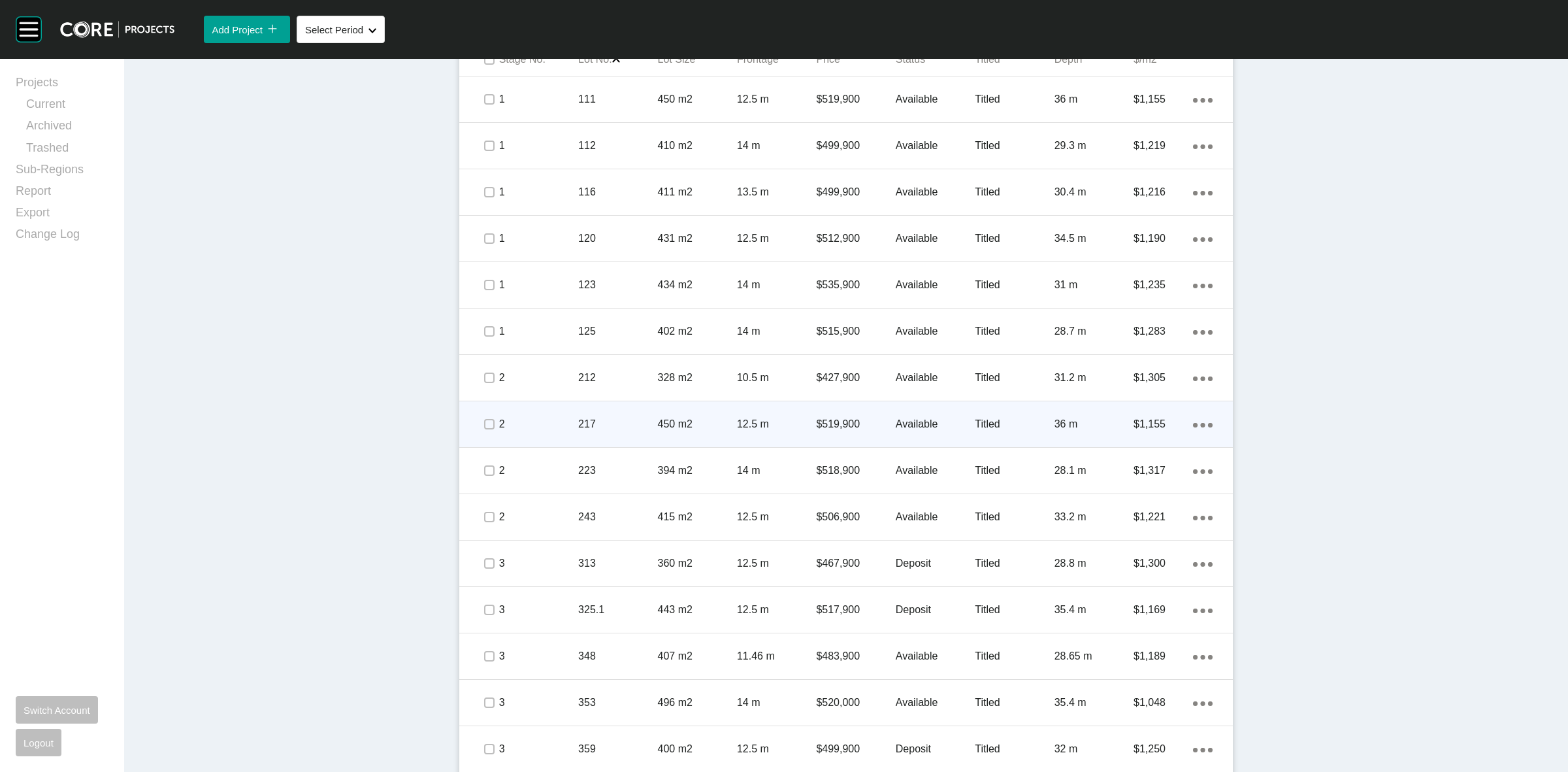
click at [487, 416] on span at bounding box center [489, 424] width 19 height 19
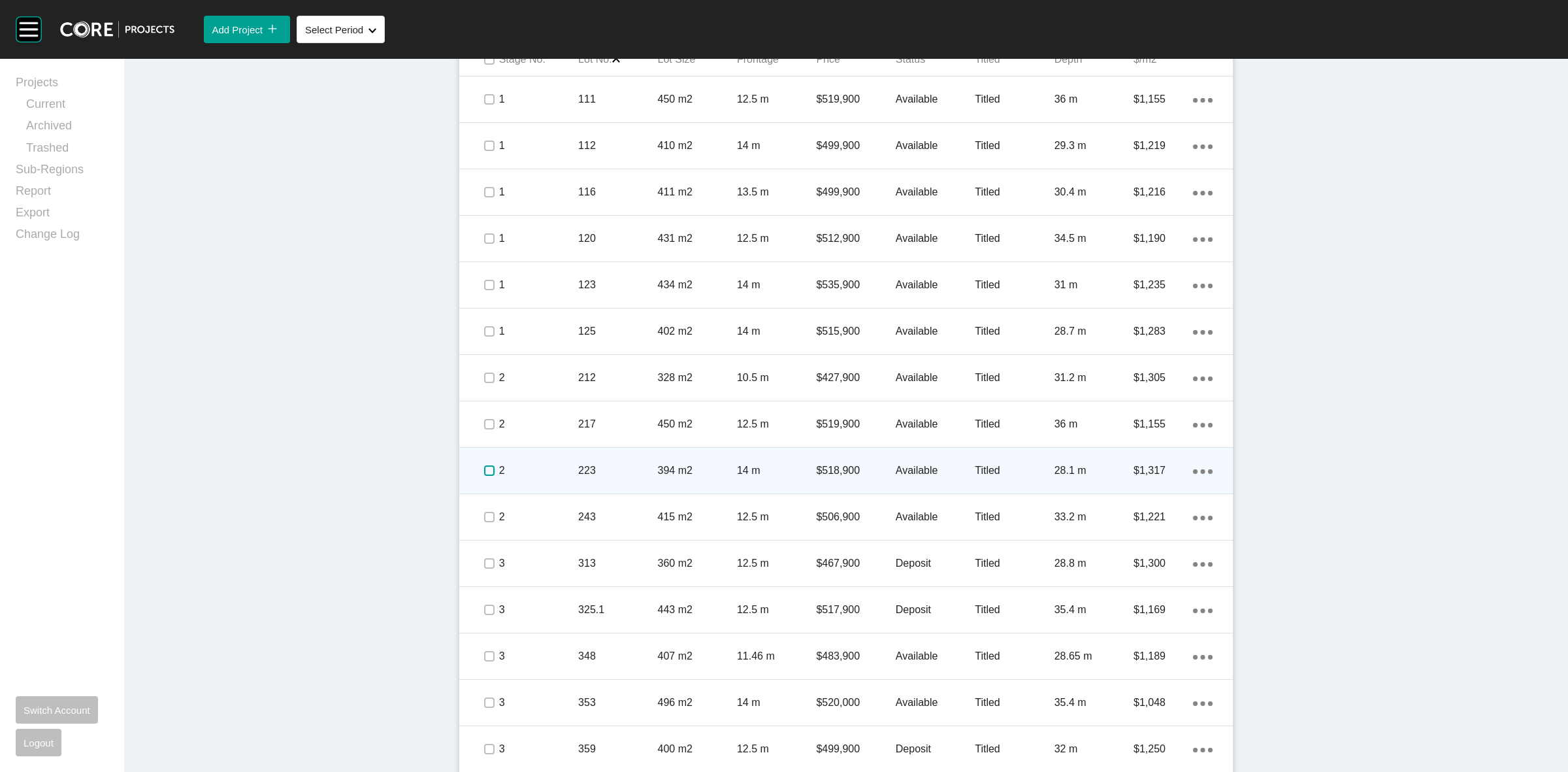
click at [485, 470] on label at bounding box center [489, 470] width 11 height 11
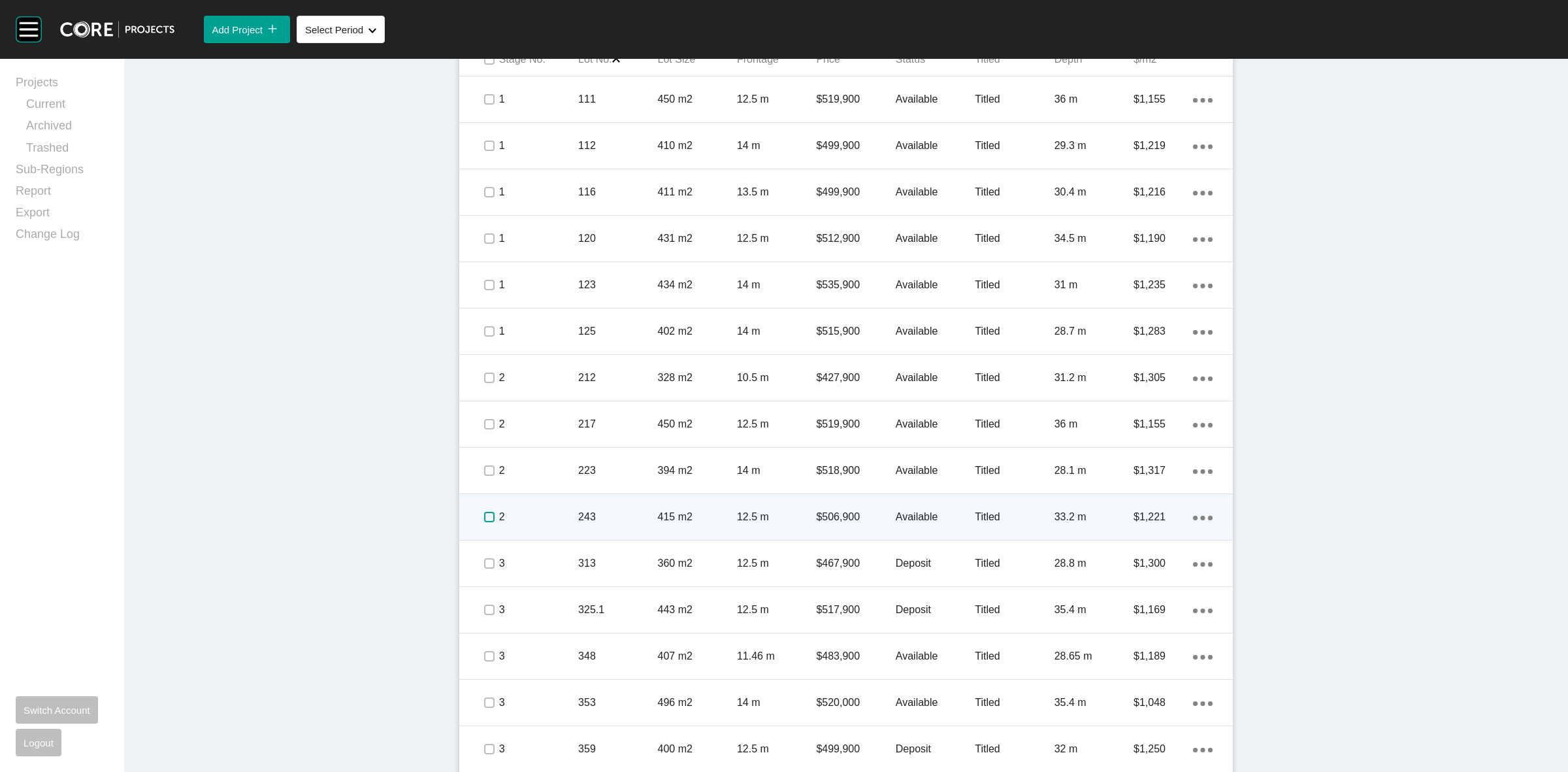
click at [484, 512] on label at bounding box center [489, 517] width 11 height 11
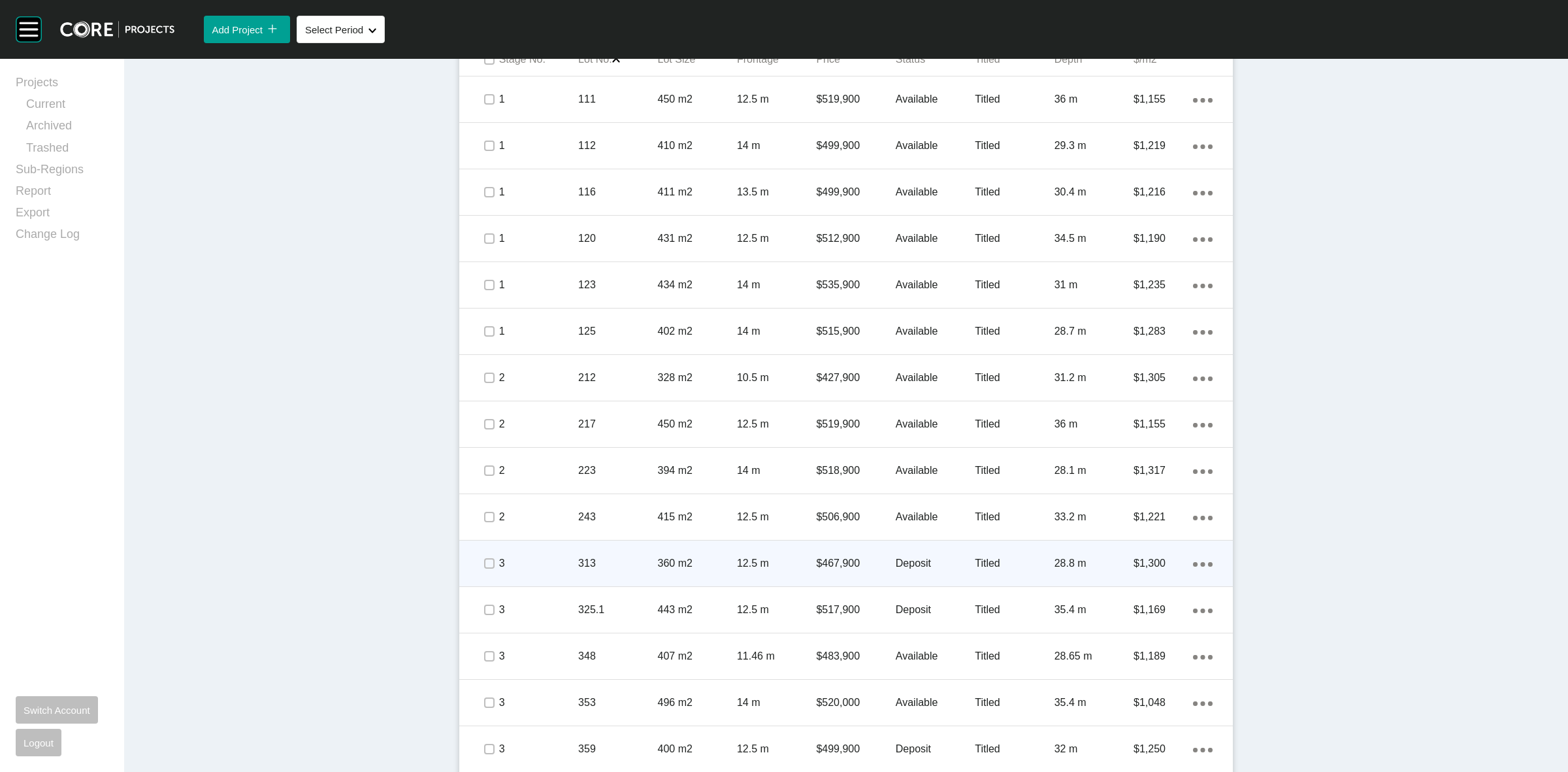
click at [479, 567] on span at bounding box center [489, 563] width 19 height 19
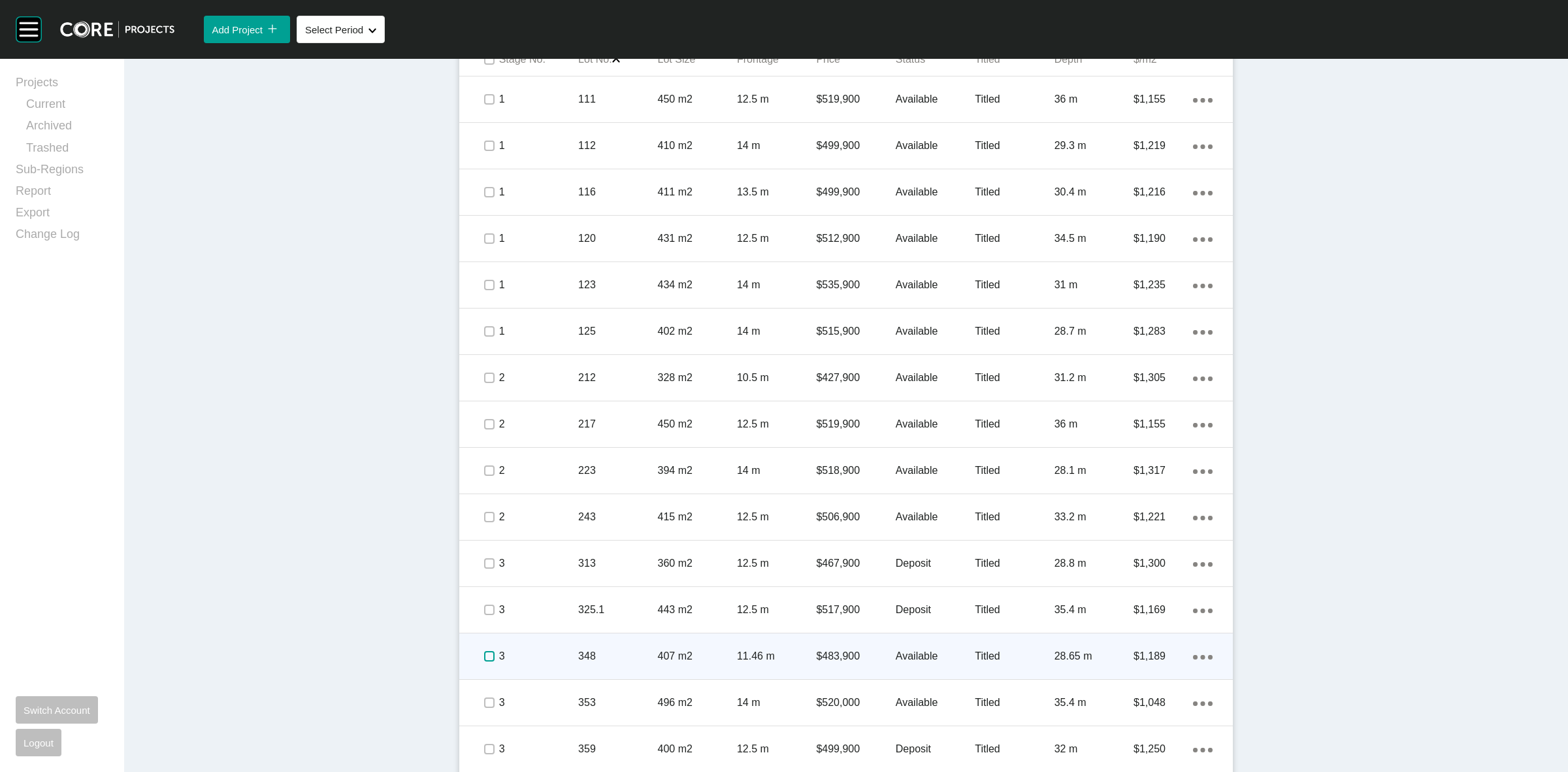
click at [484, 653] on label at bounding box center [489, 656] width 11 height 11
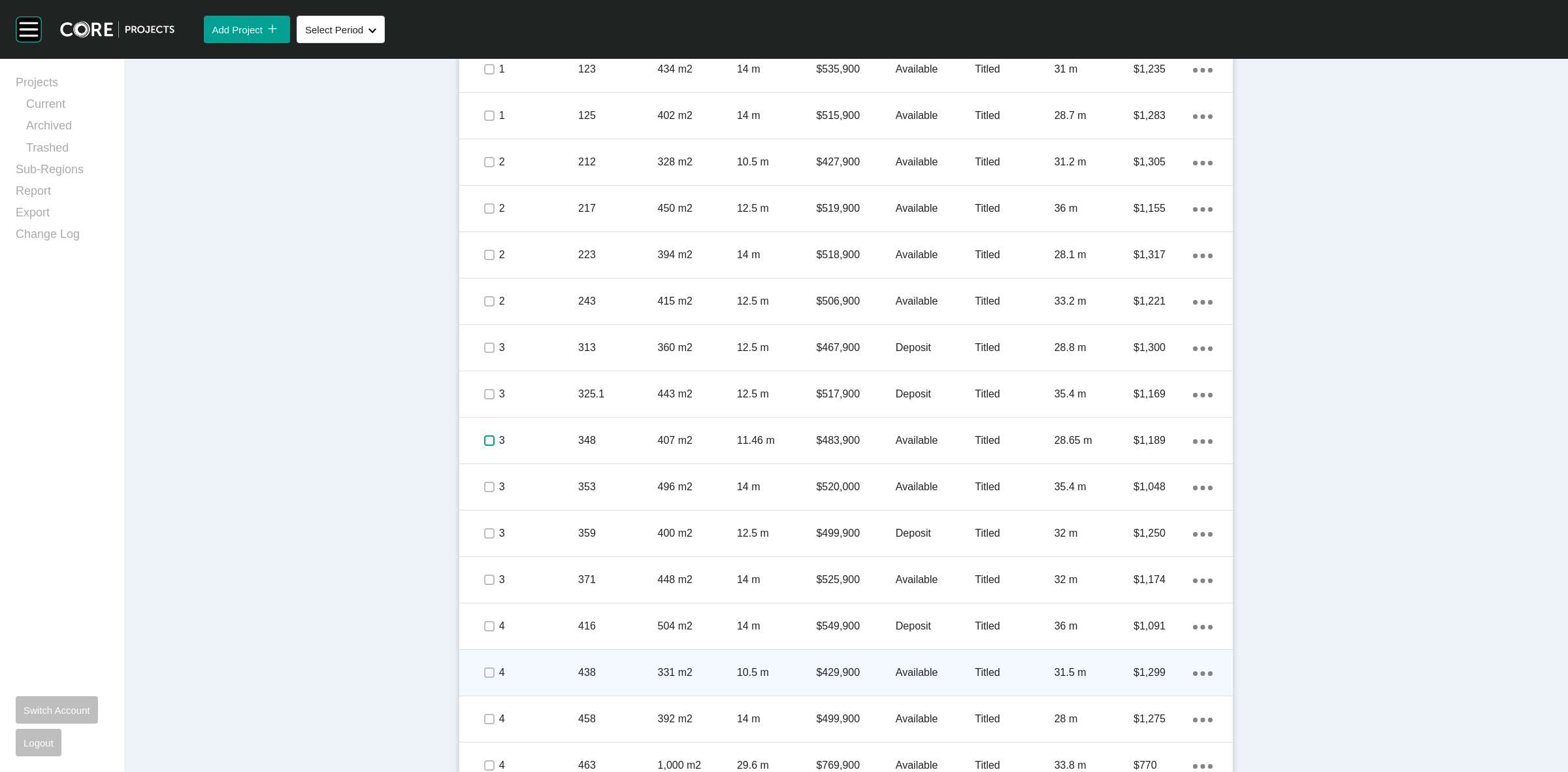
scroll to position [1144, 0]
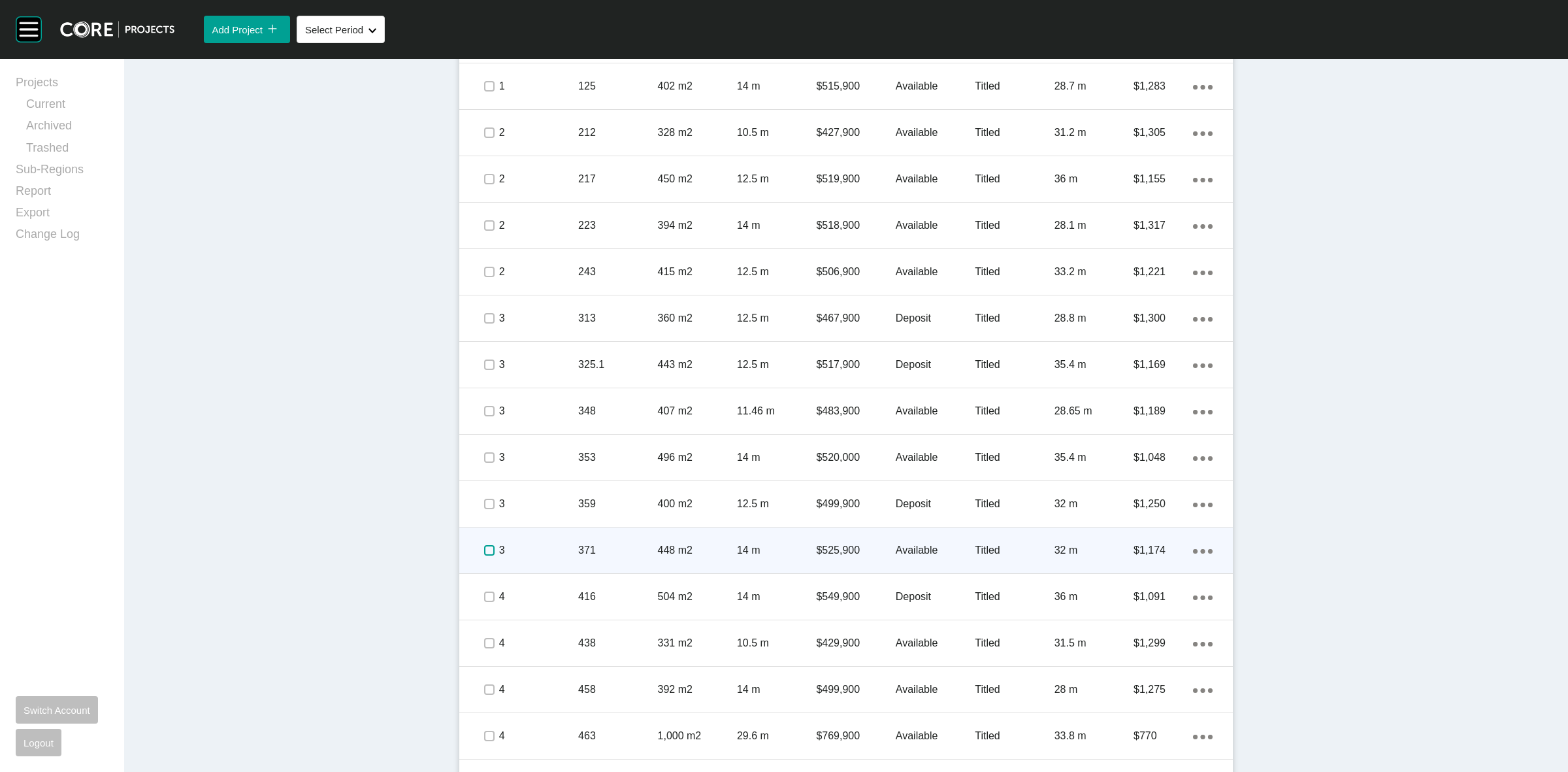
click at [484, 546] on label at bounding box center [489, 550] width 11 height 11
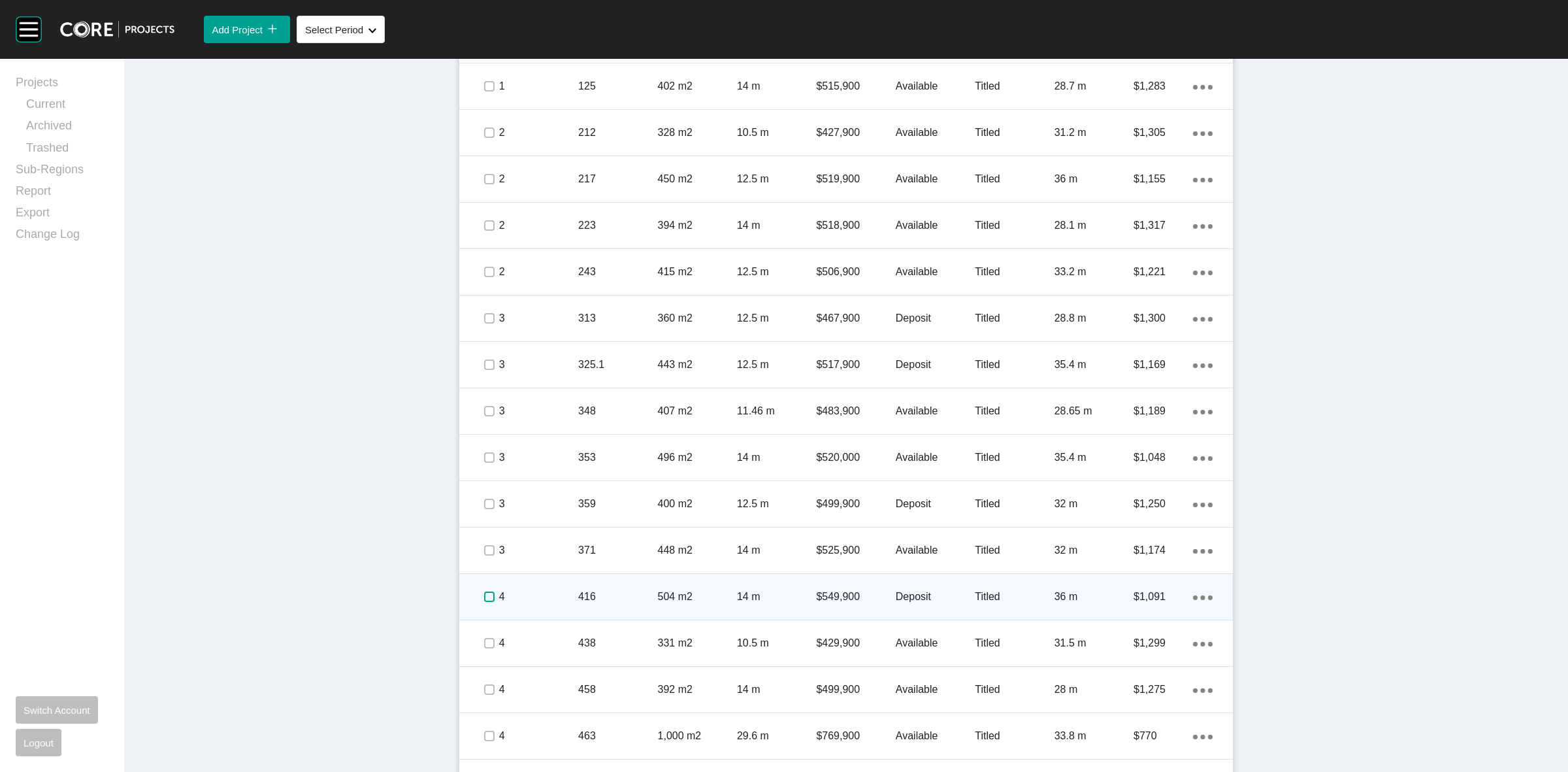
click at [484, 599] on label at bounding box center [489, 597] width 11 height 11
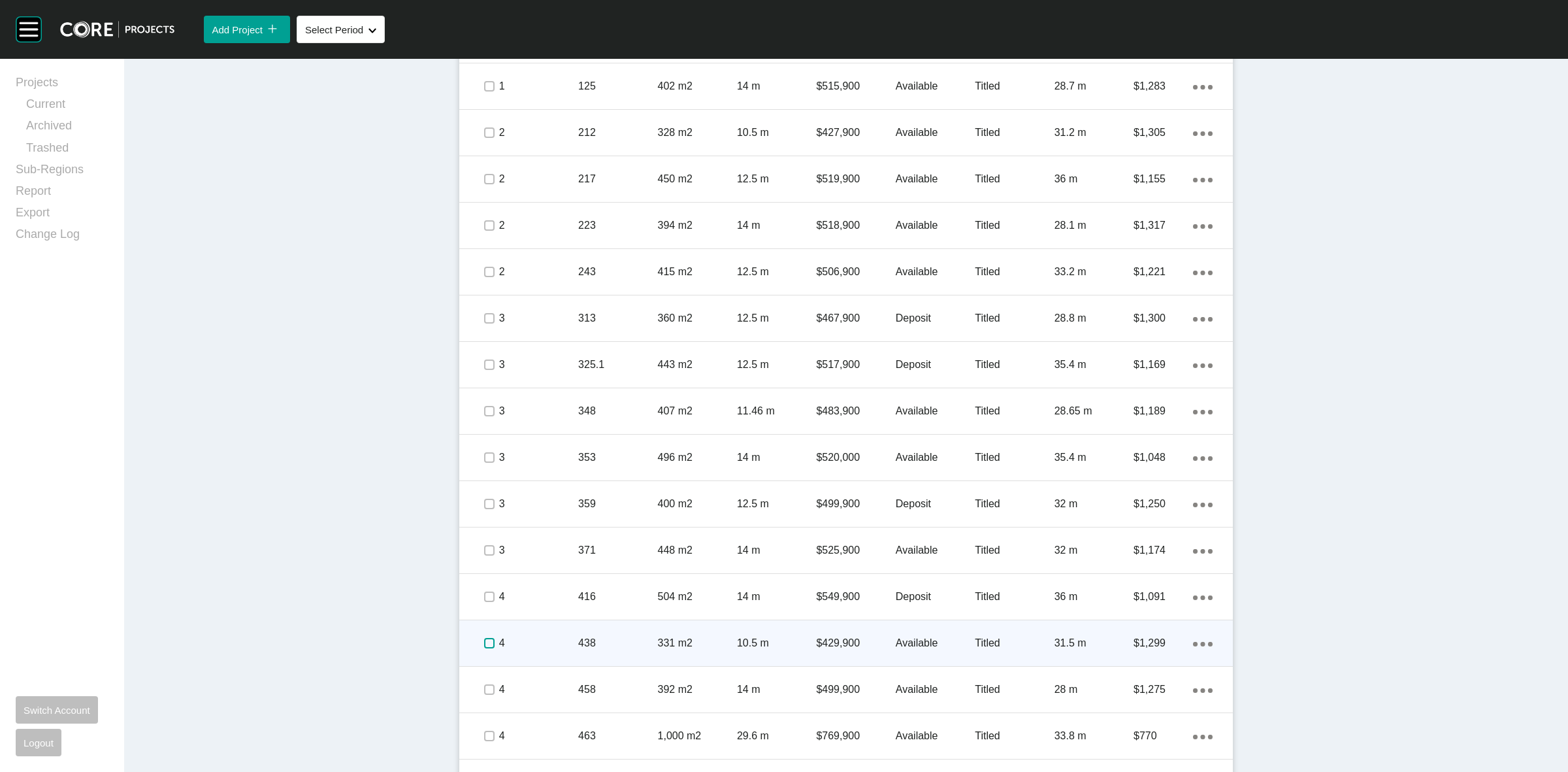
click at [484, 643] on label at bounding box center [489, 643] width 11 height 11
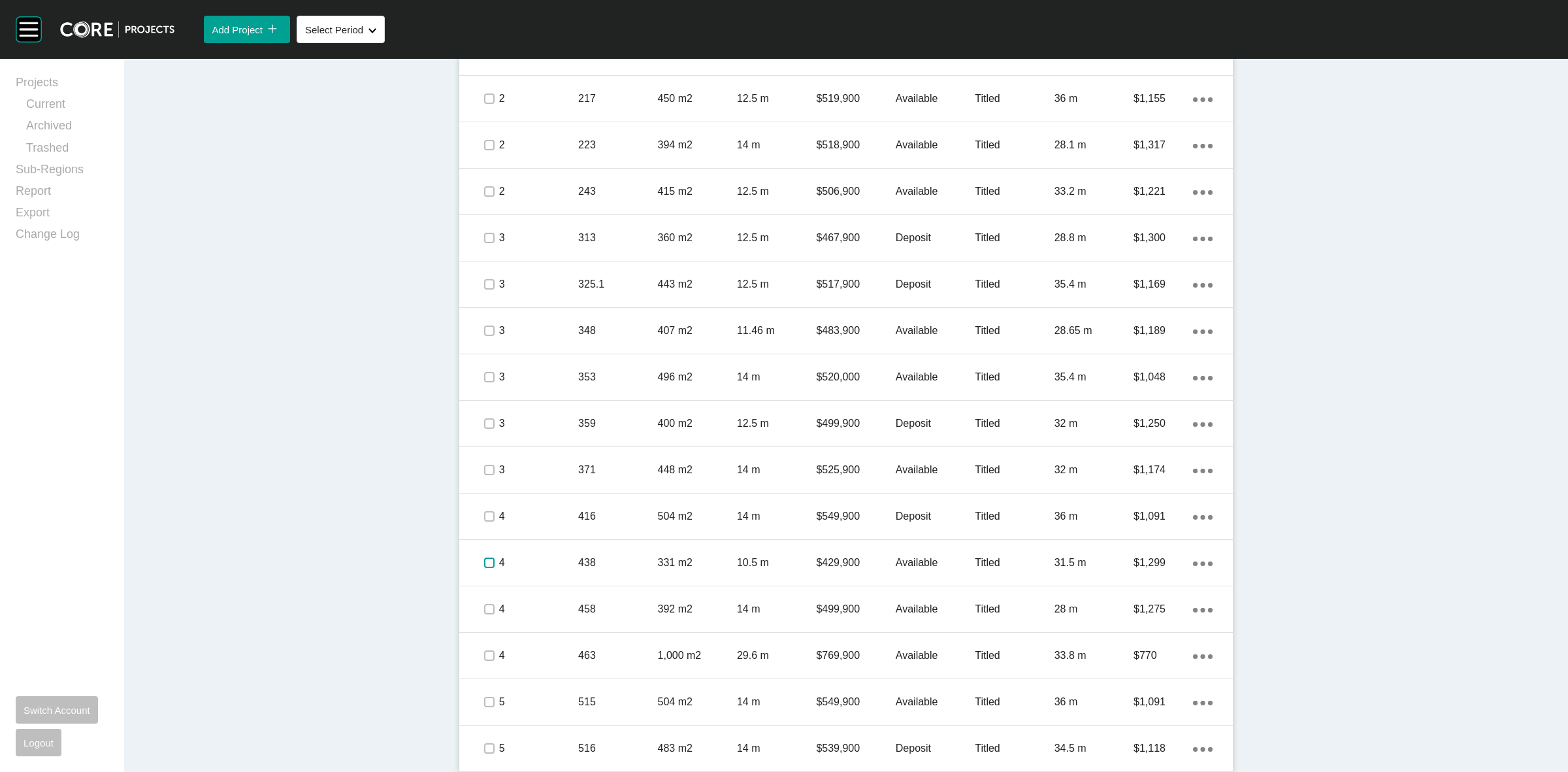
scroll to position [1230, 0]
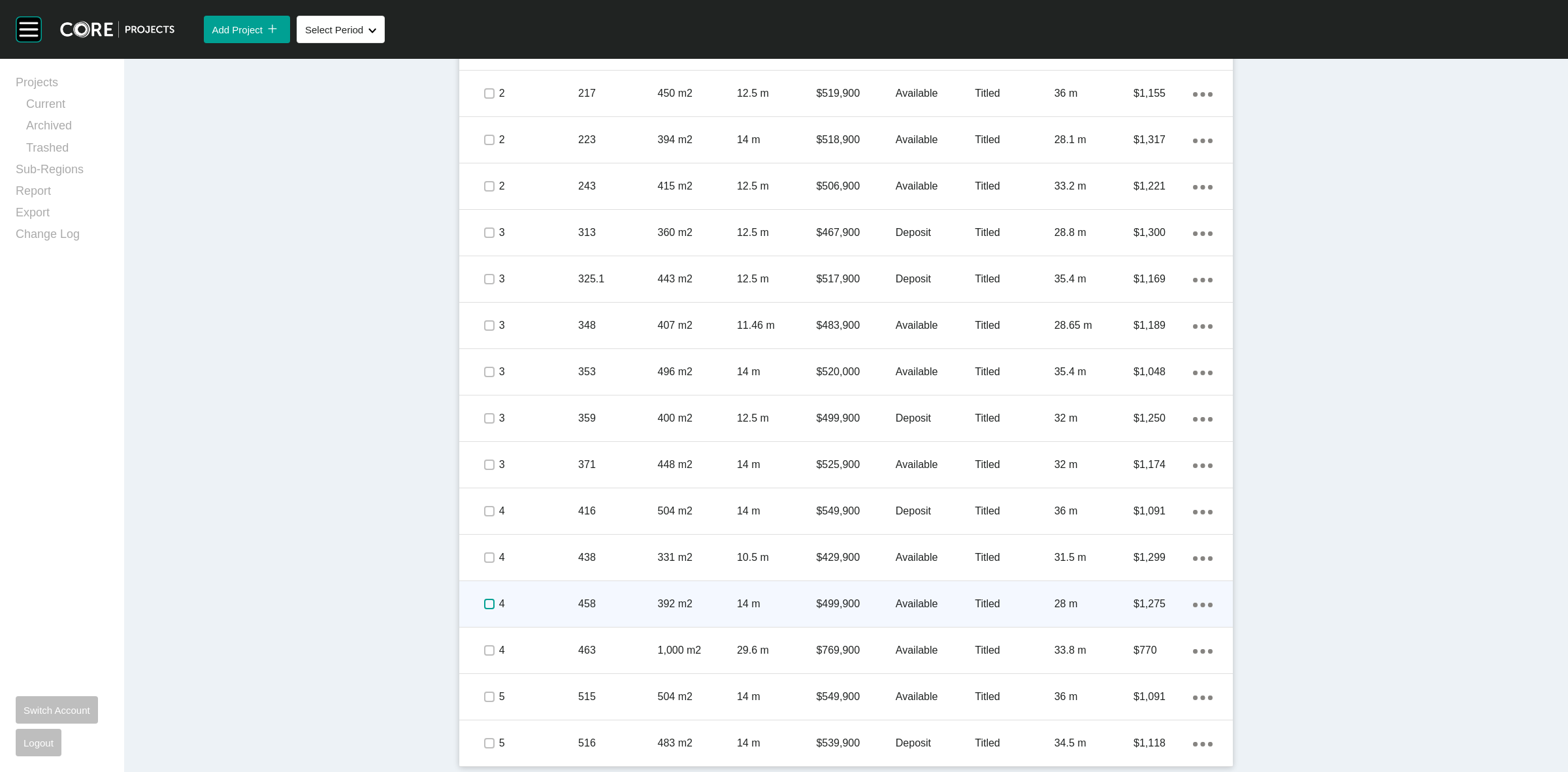
click at [488, 605] on label at bounding box center [489, 604] width 11 height 11
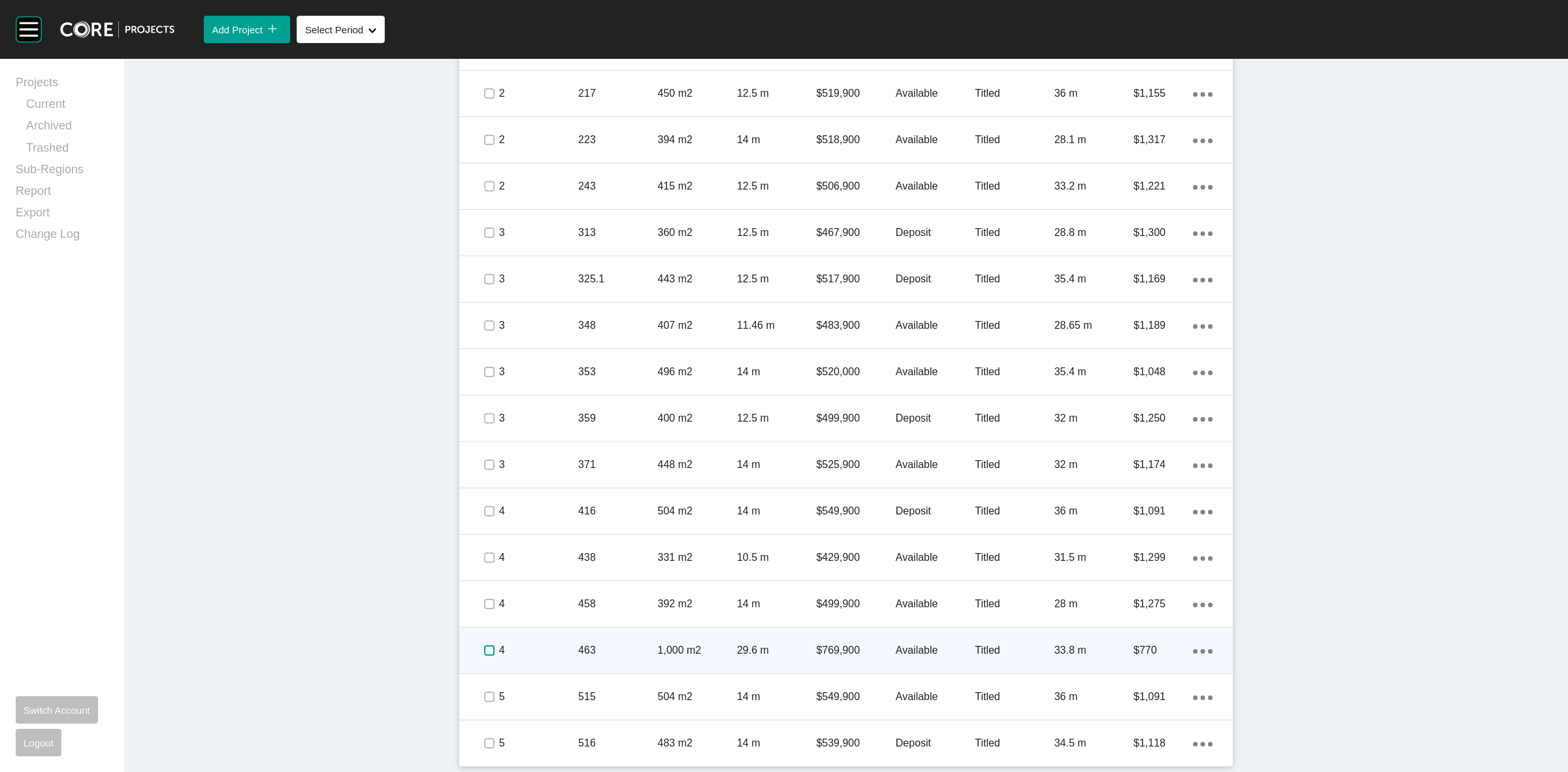
click at [484, 651] on label at bounding box center [489, 650] width 11 height 11
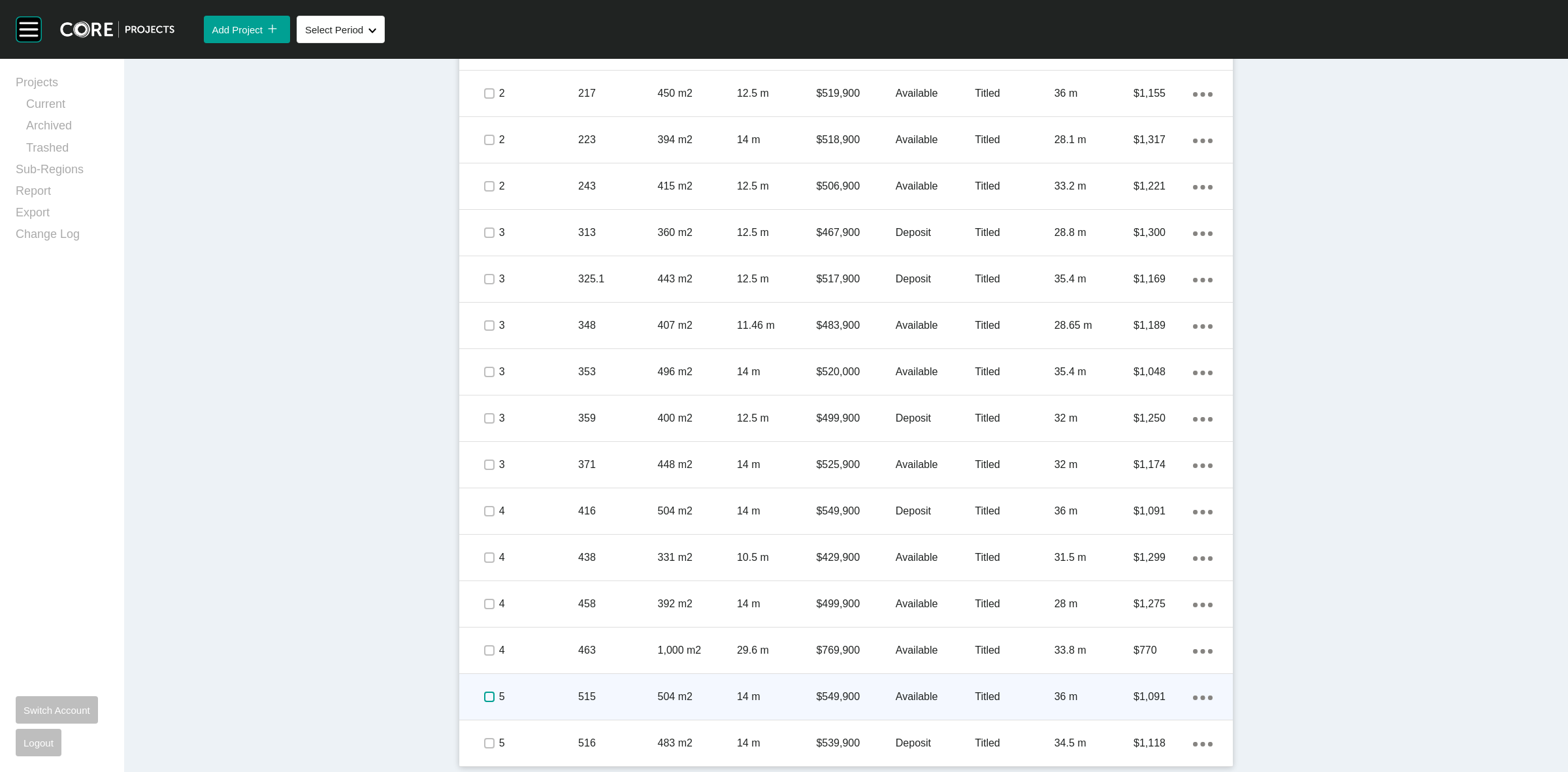
click at [485, 698] on label at bounding box center [489, 696] width 11 height 11
click at [484, 694] on label at bounding box center [489, 696] width 11 height 11
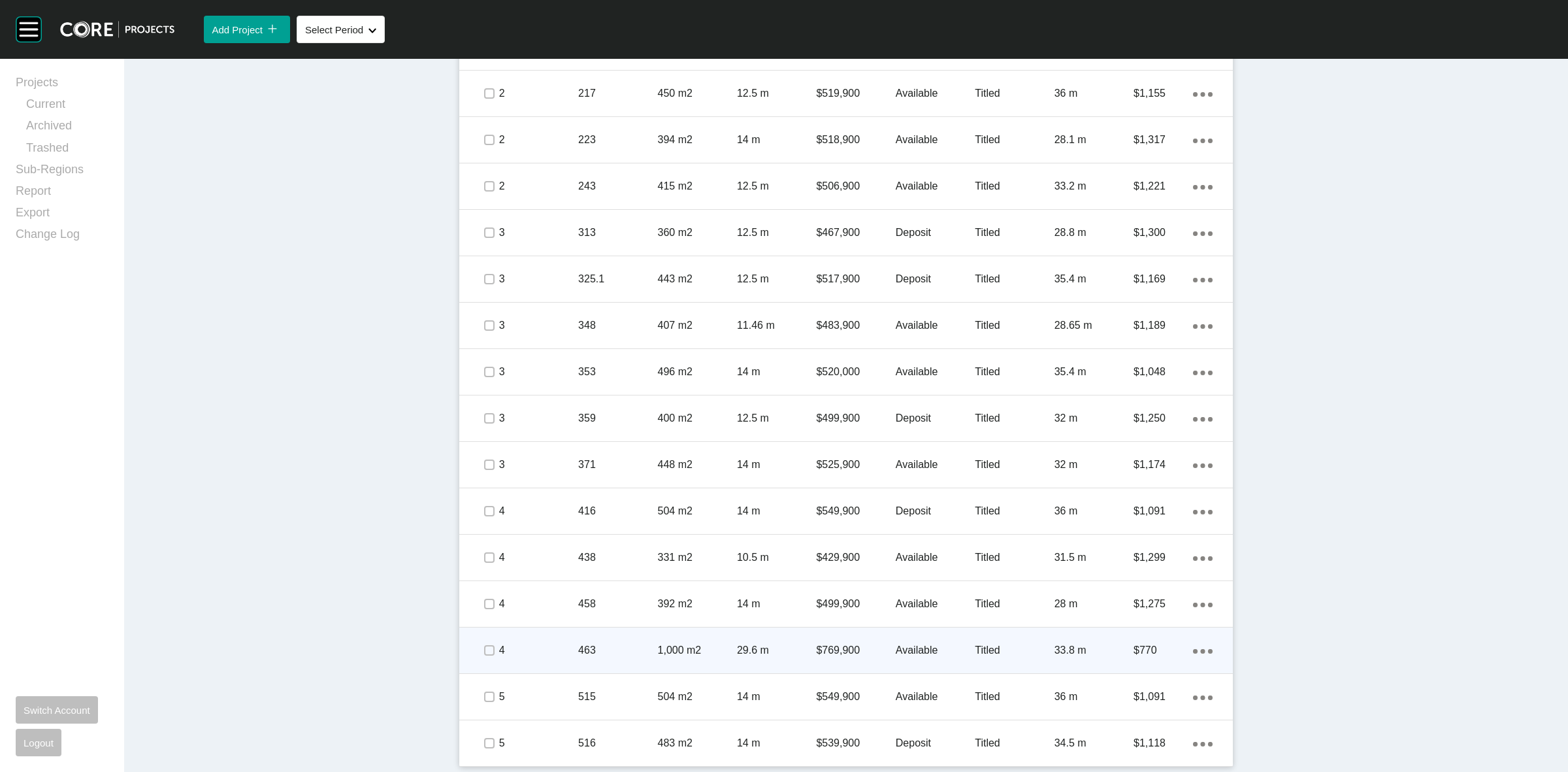
click at [1154, 653] on link "Duplicate" at bounding box center [1143, 652] width 49 height 19
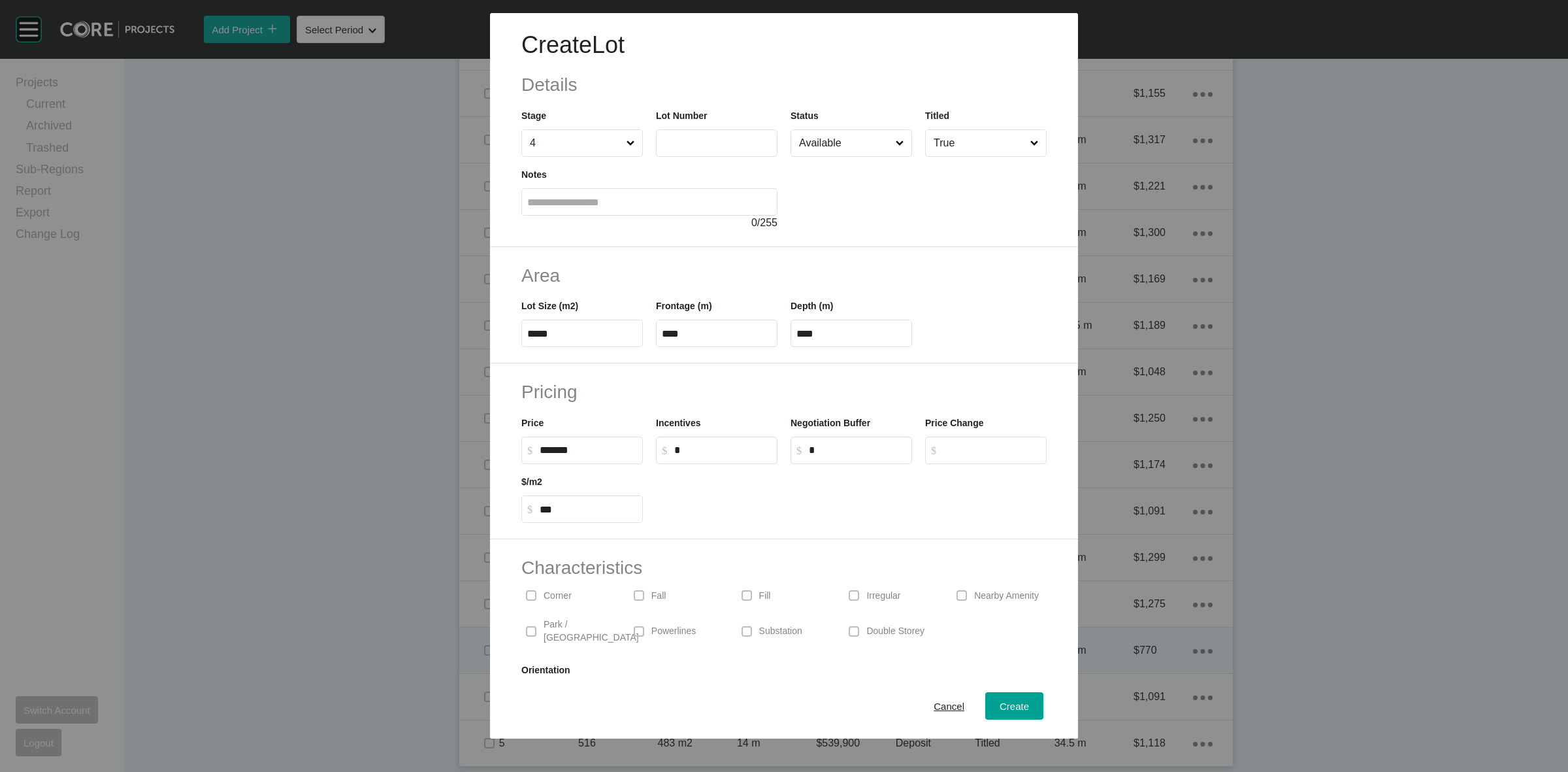
click at [690, 135] on label at bounding box center [717, 143] width 121 height 27
click at [690, 137] on input "text" at bounding box center [717, 143] width 110 height 11
type input "***"
type input "******"
click at [851, 149] on input "Available" at bounding box center [845, 143] width 97 height 26
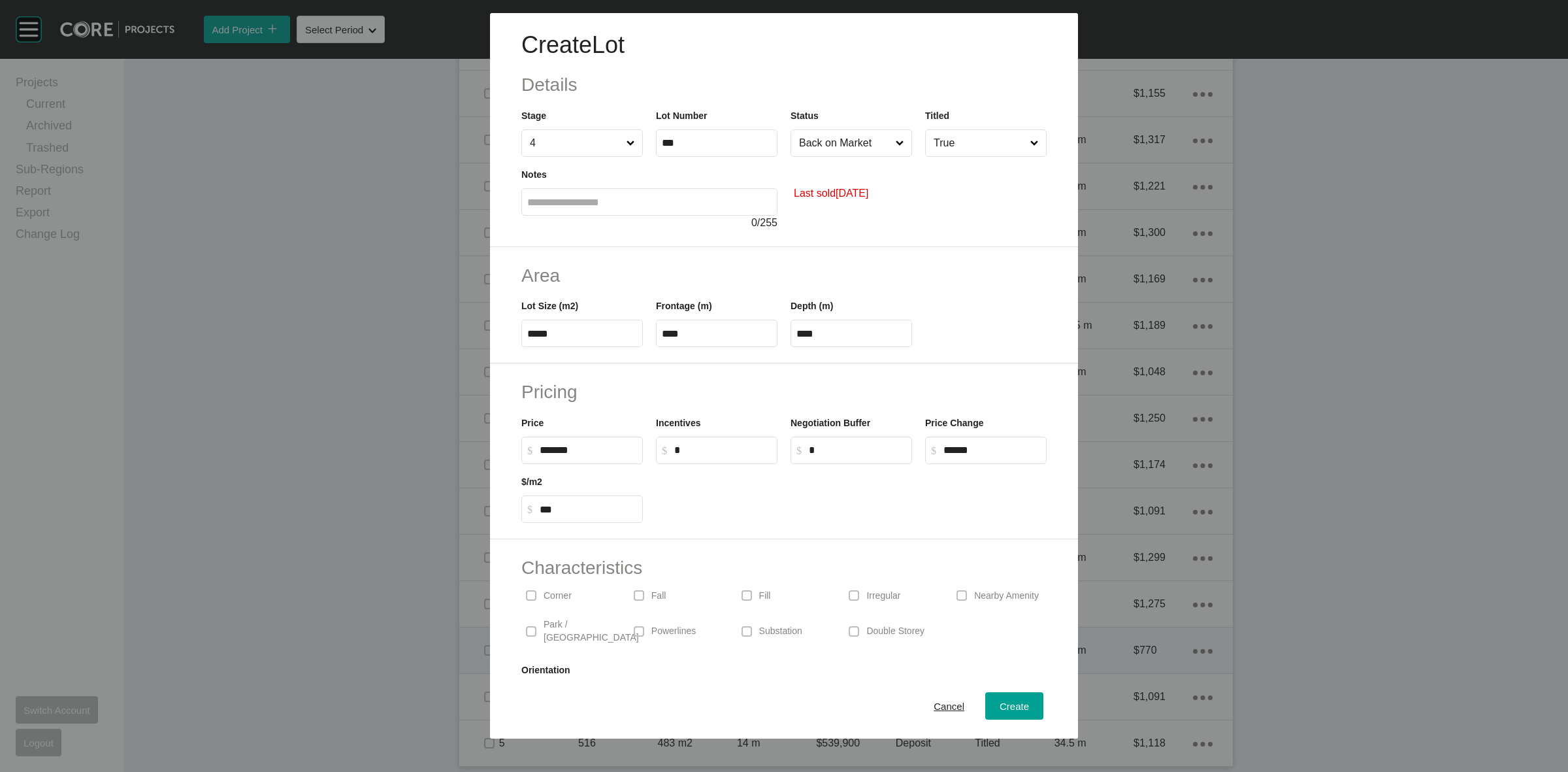
drag, startPoint x: 833, startPoint y: 273, endPoint x: 905, endPoint y: 184, distance: 114.5
click at [950, 144] on input "True" at bounding box center [980, 143] width 97 height 26
click at [1000, 706] on span "Create" at bounding box center [1014, 707] width 29 height 11
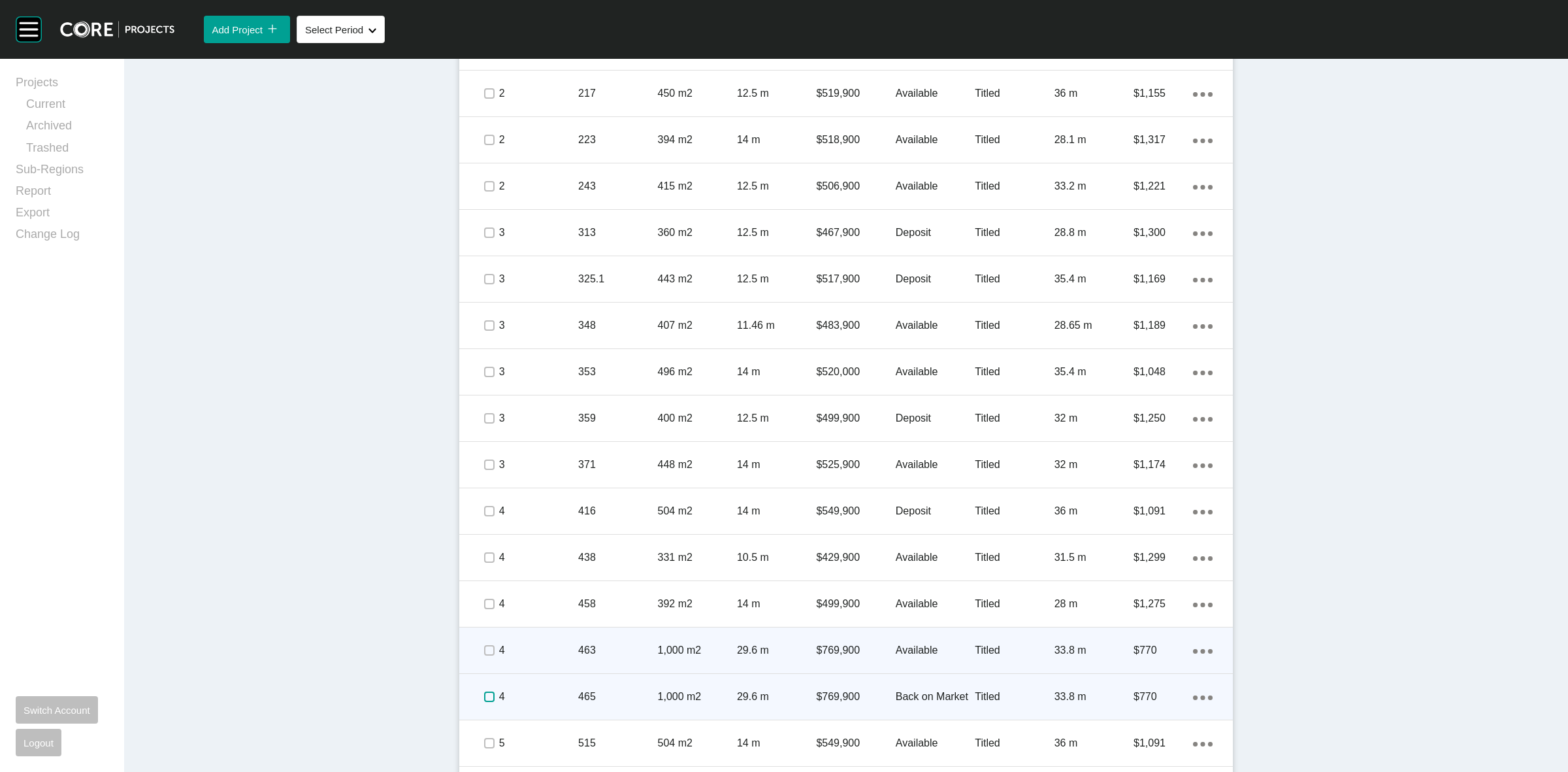
click at [484, 701] on label at bounding box center [489, 696] width 11 height 11
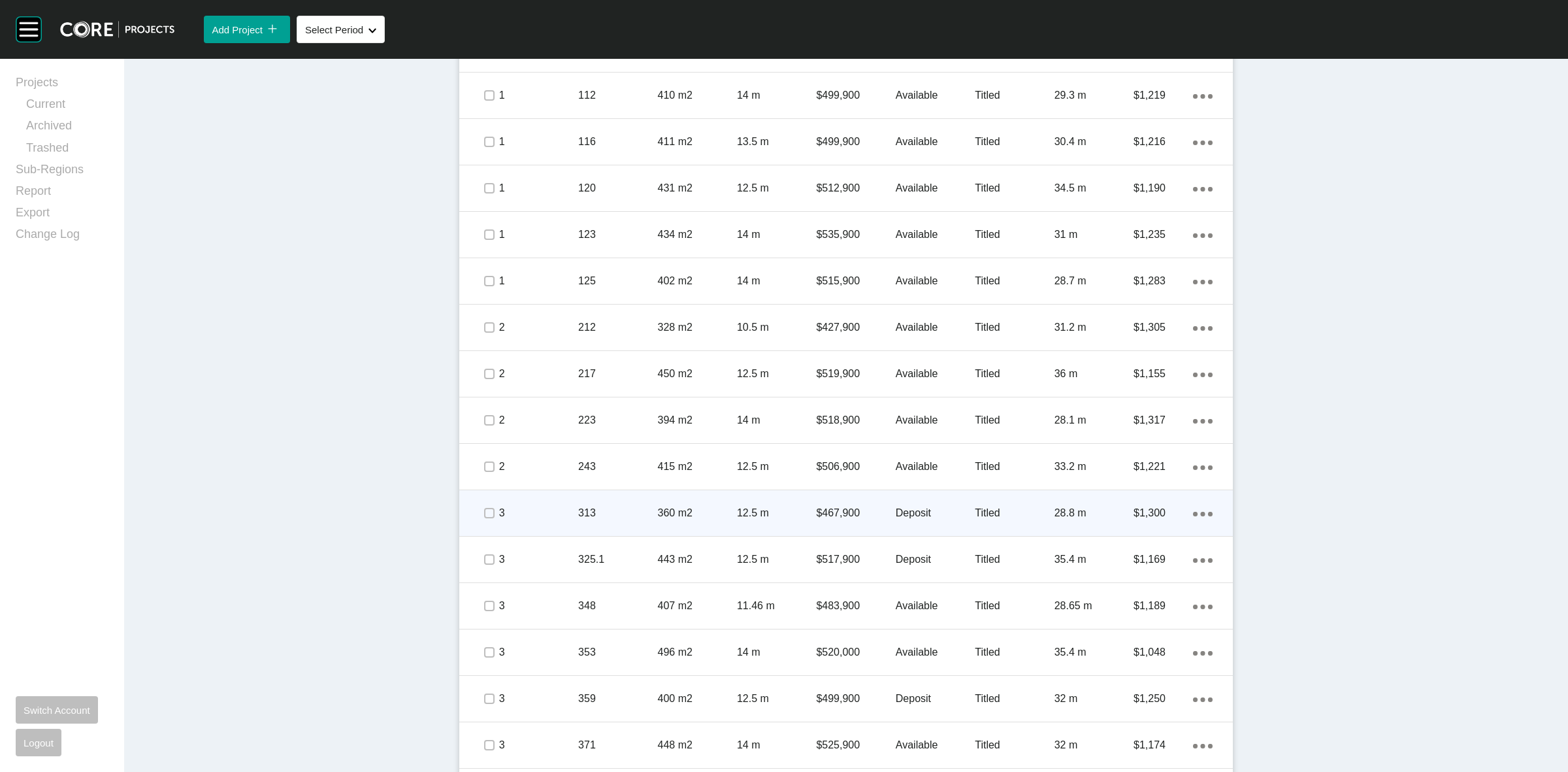
scroll to position [1031, 0]
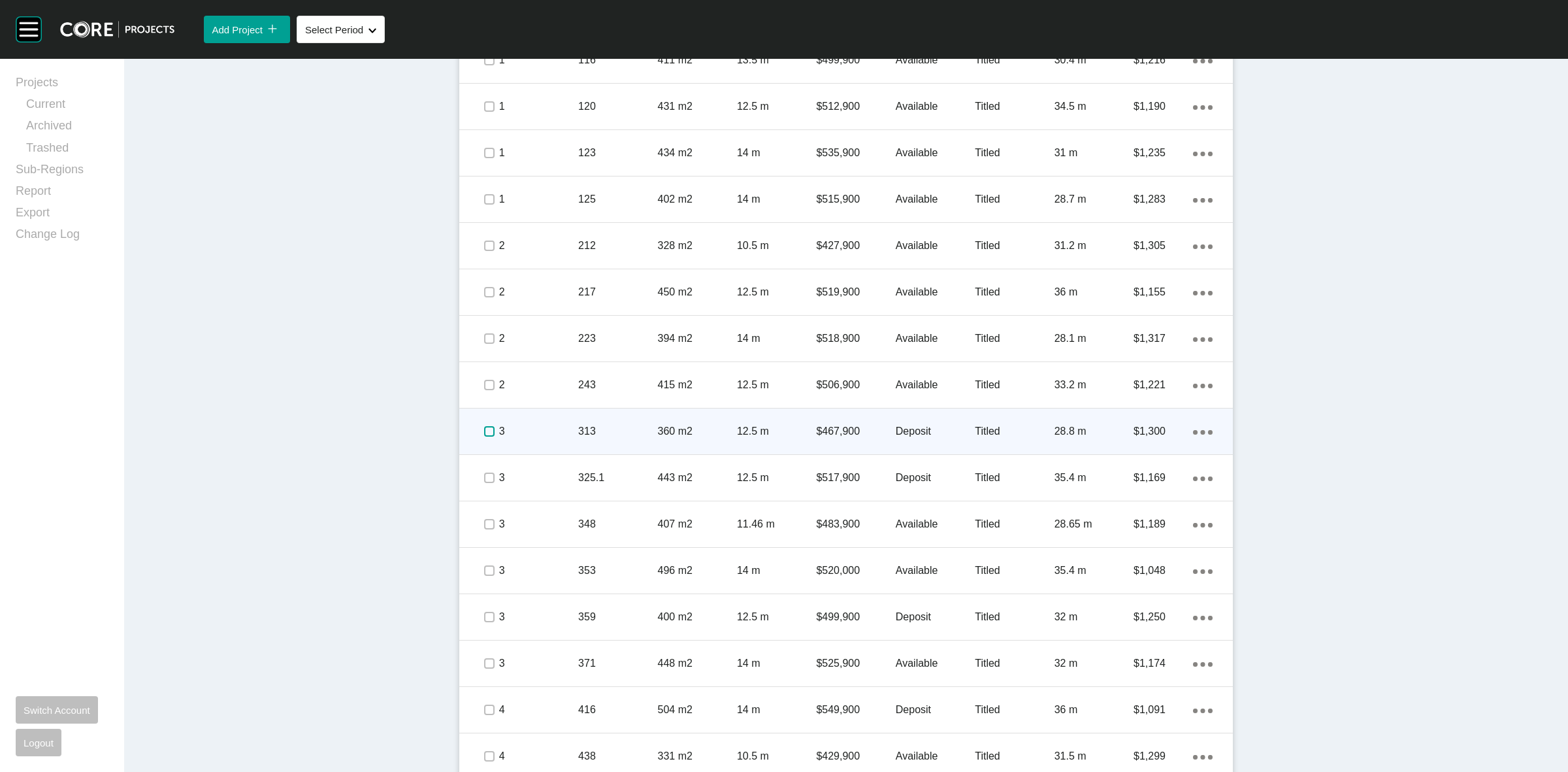
click at [484, 432] on label at bounding box center [489, 431] width 11 height 11
click at [572, 426] on div "3 313 360 m2 12.5 m $467,900 Deposit Titled 28.8 m $1,300 Action Menu Dots Copy…" at bounding box center [845, 431] width 773 height 46
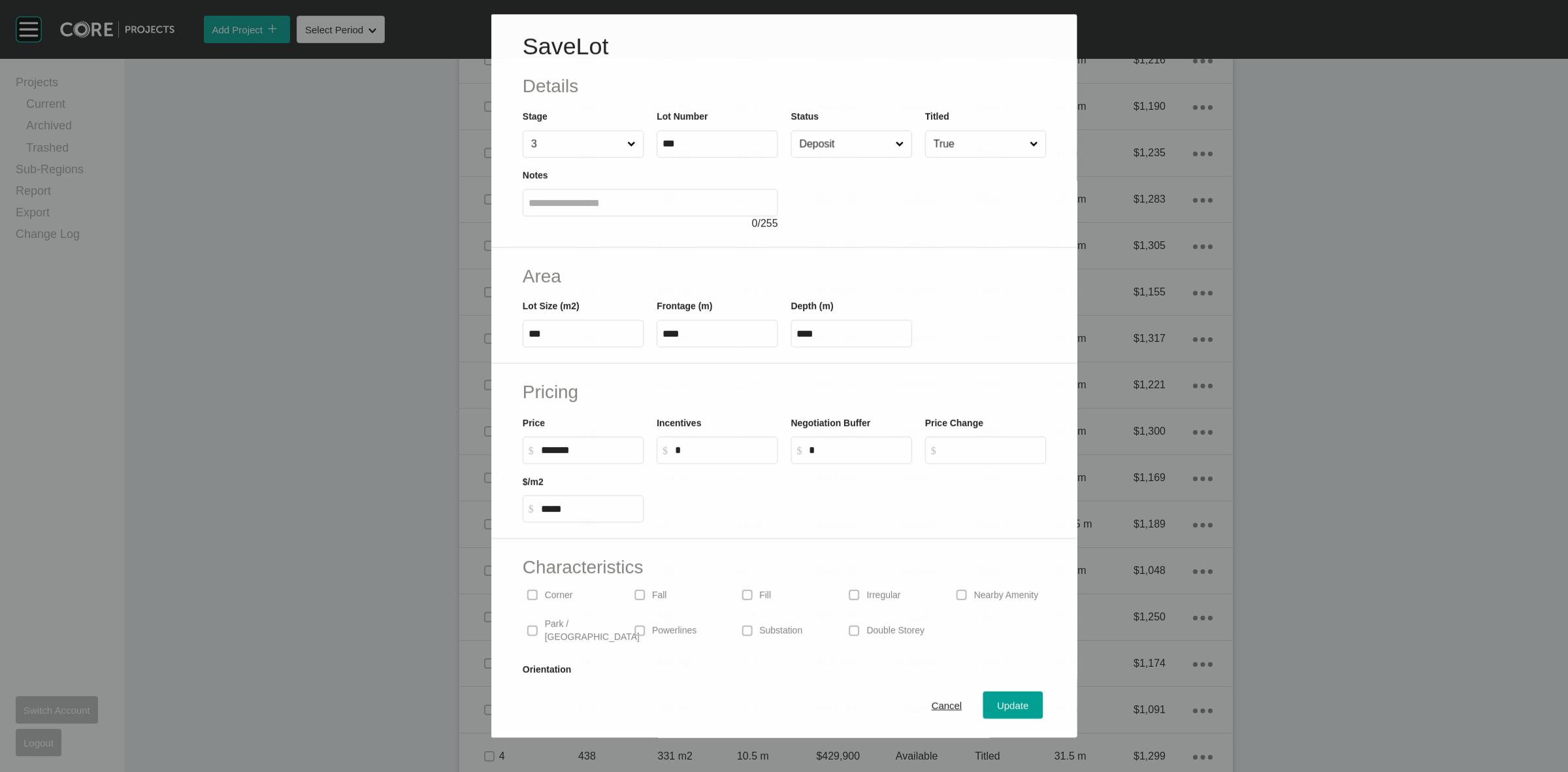
click at [817, 138] on input "Deposit" at bounding box center [844, 144] width 96 height 26
click at [997, 710] on span "Update" at bounding box center [1013, 707] width 32 height 11
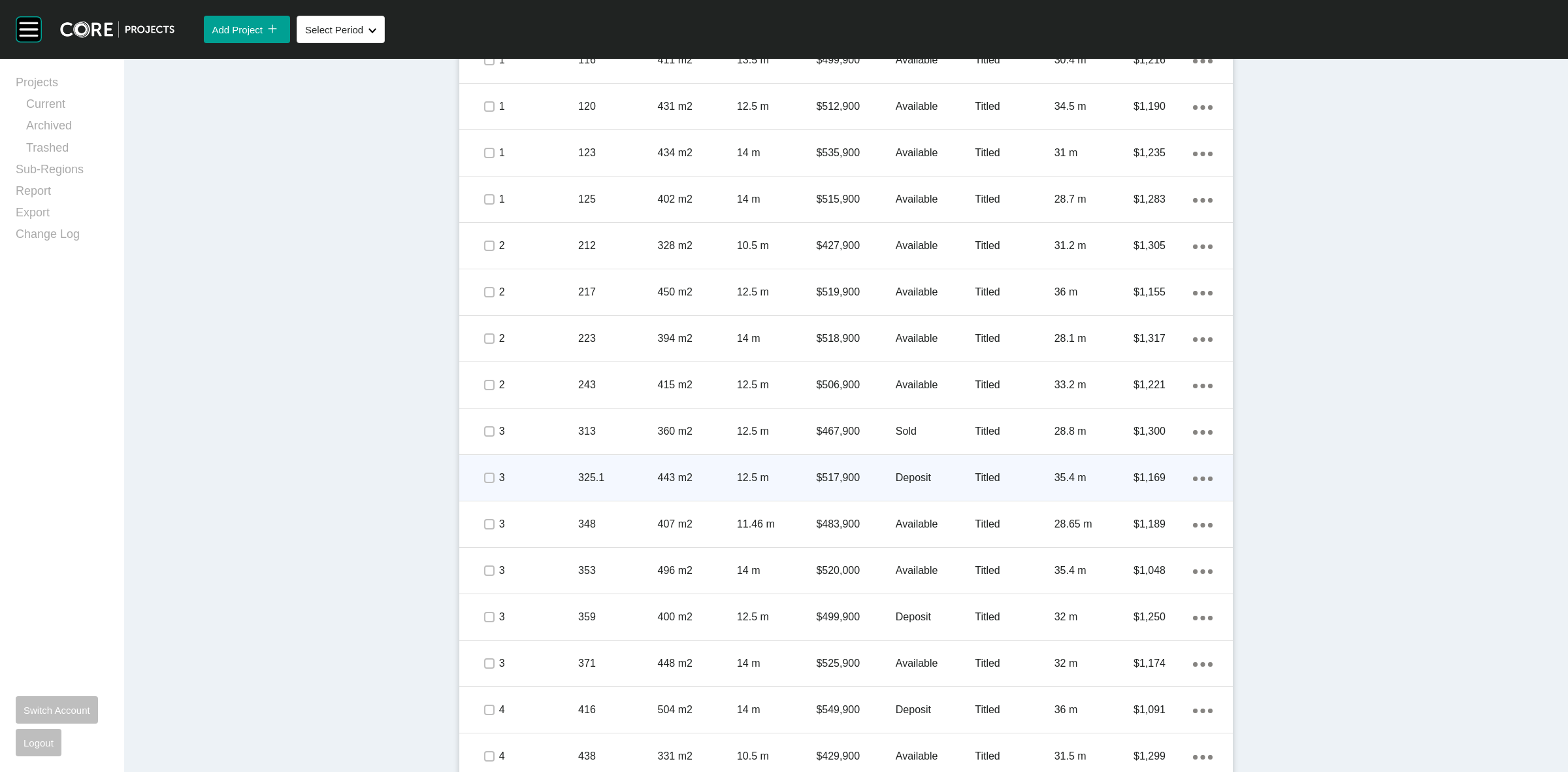
click at [539, 472] on p "3" at bounding box center [539, 478] width 79 height 15
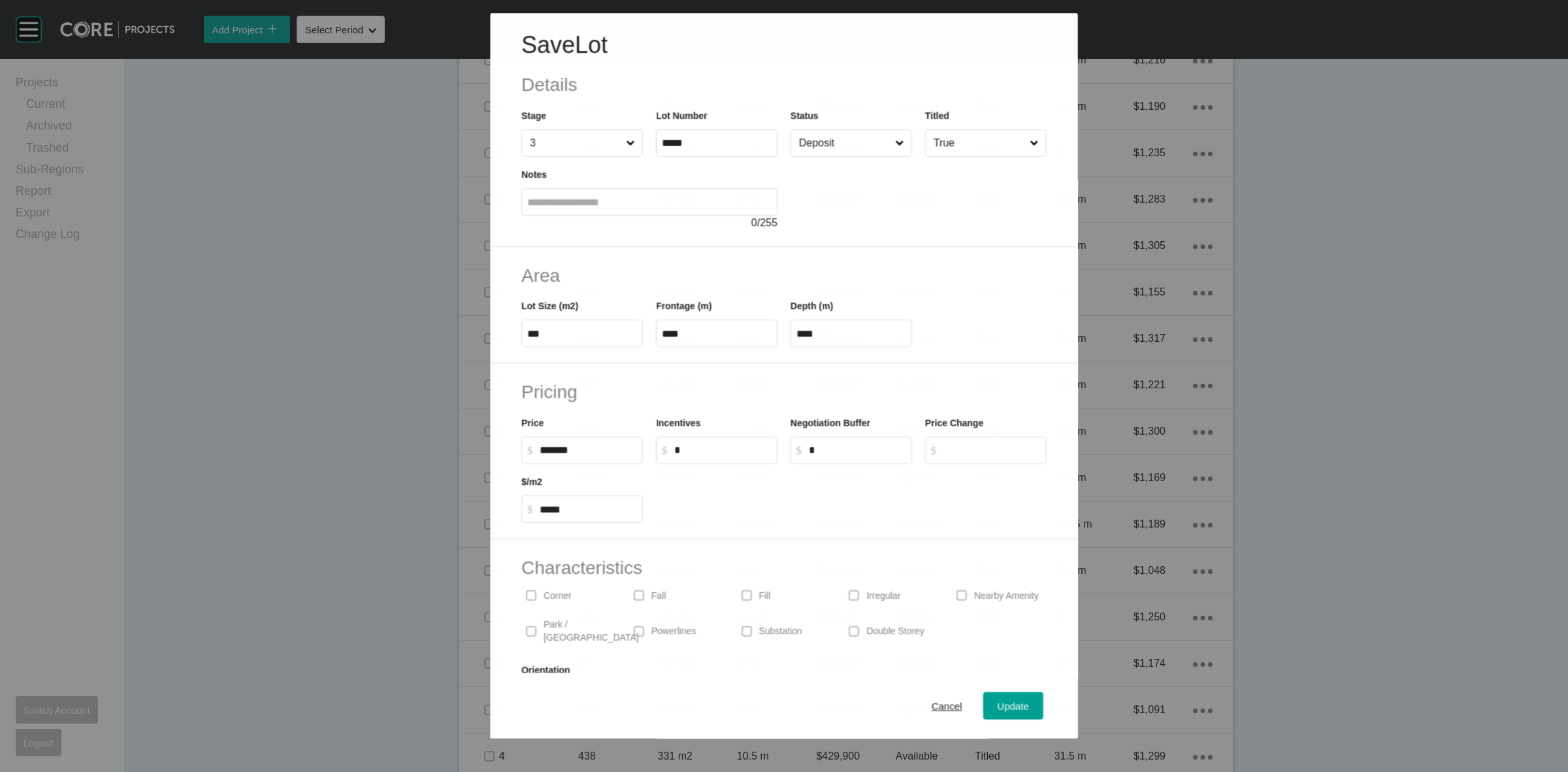
click at [828, 132] on input "Deposit" at bounding box center [844, 143] width 96 height 26
click at [1005, 702] on span "Update" at bounding box center [1013, 707] width 32 height 11
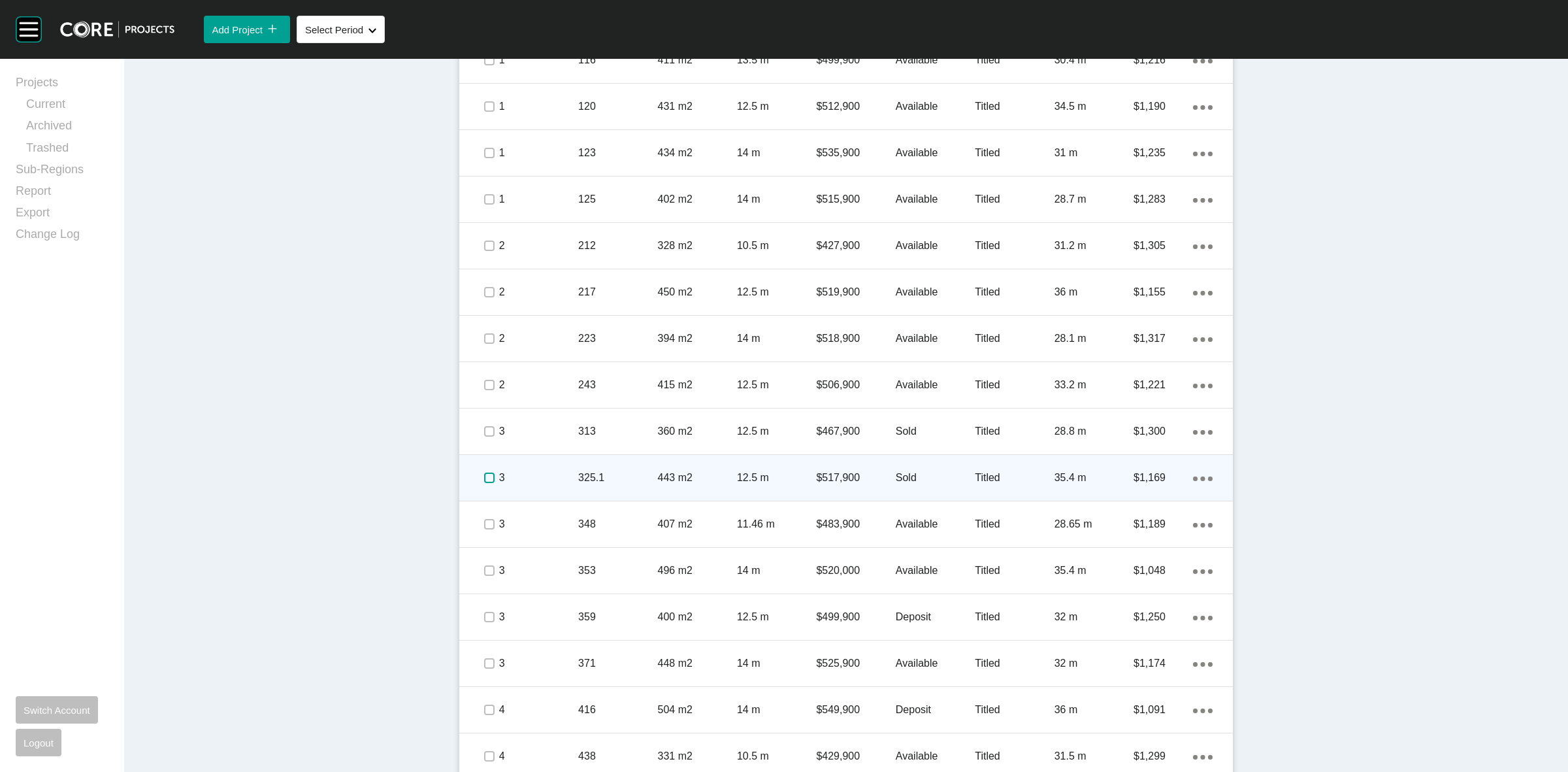
click at [484, 474] on label at bounding box center [489, 477] width 11 height 11
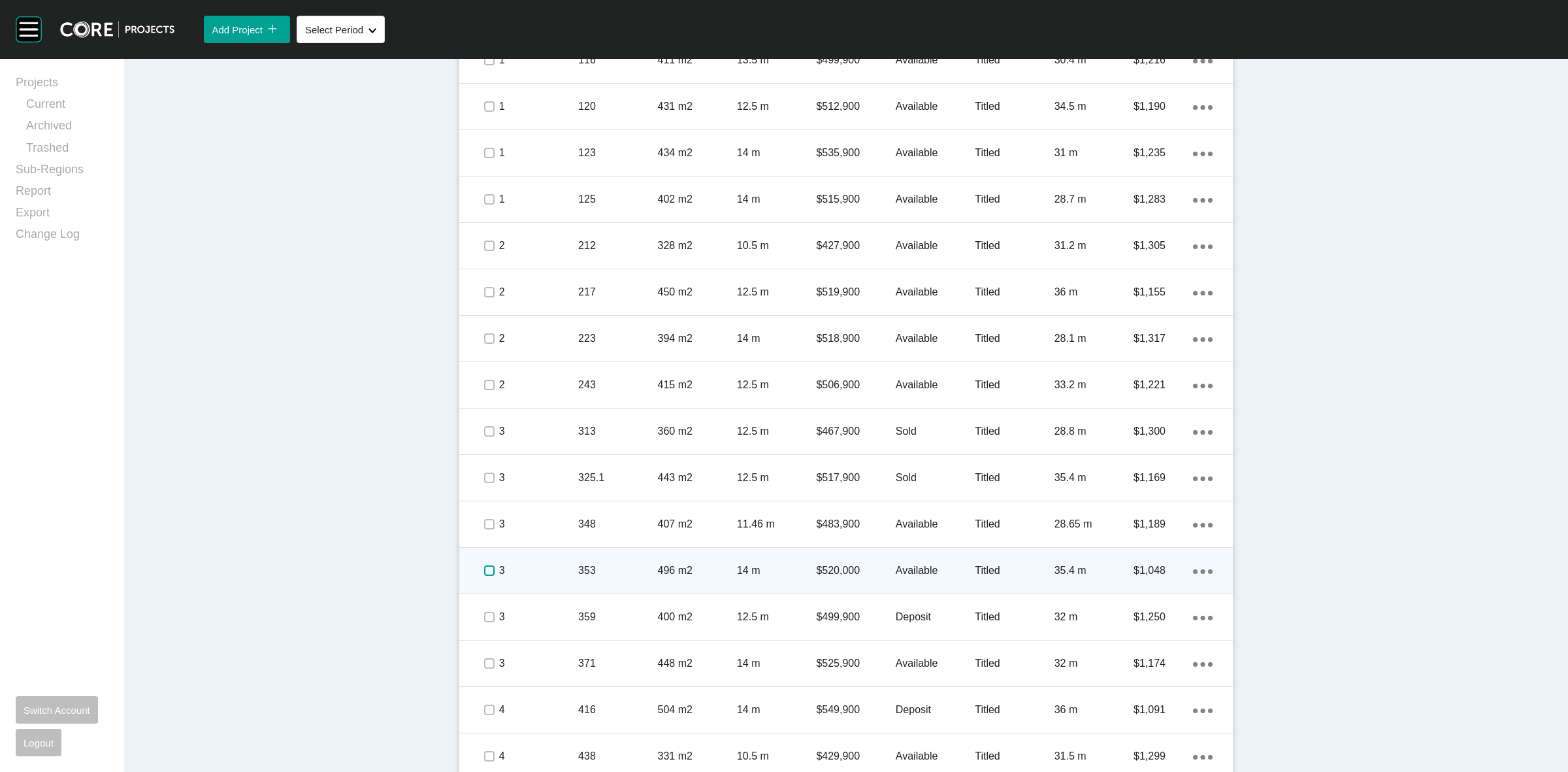
click at [484, 568] on label at bounding box center [489, 570] width 11 height 11
click at [530, 567] on p "3" at bounding box center [539, 571] width 79 height 15
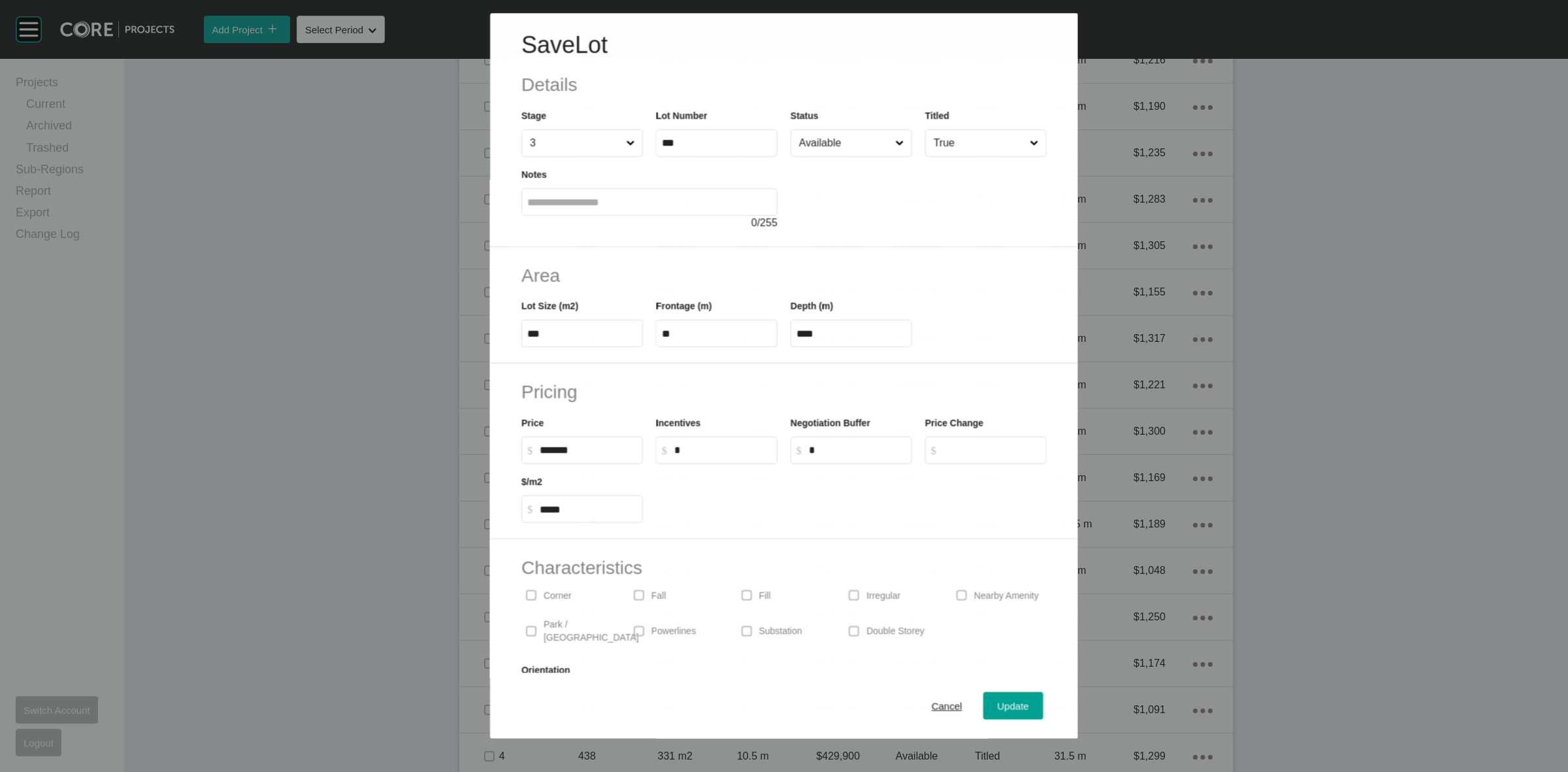
click at [854, 148] on input "Available" at bounding box center [844, 143] width 96 height 26
click at [1003, 701] on span "Update" at bounding box center [1013, 707] width 32 height 11
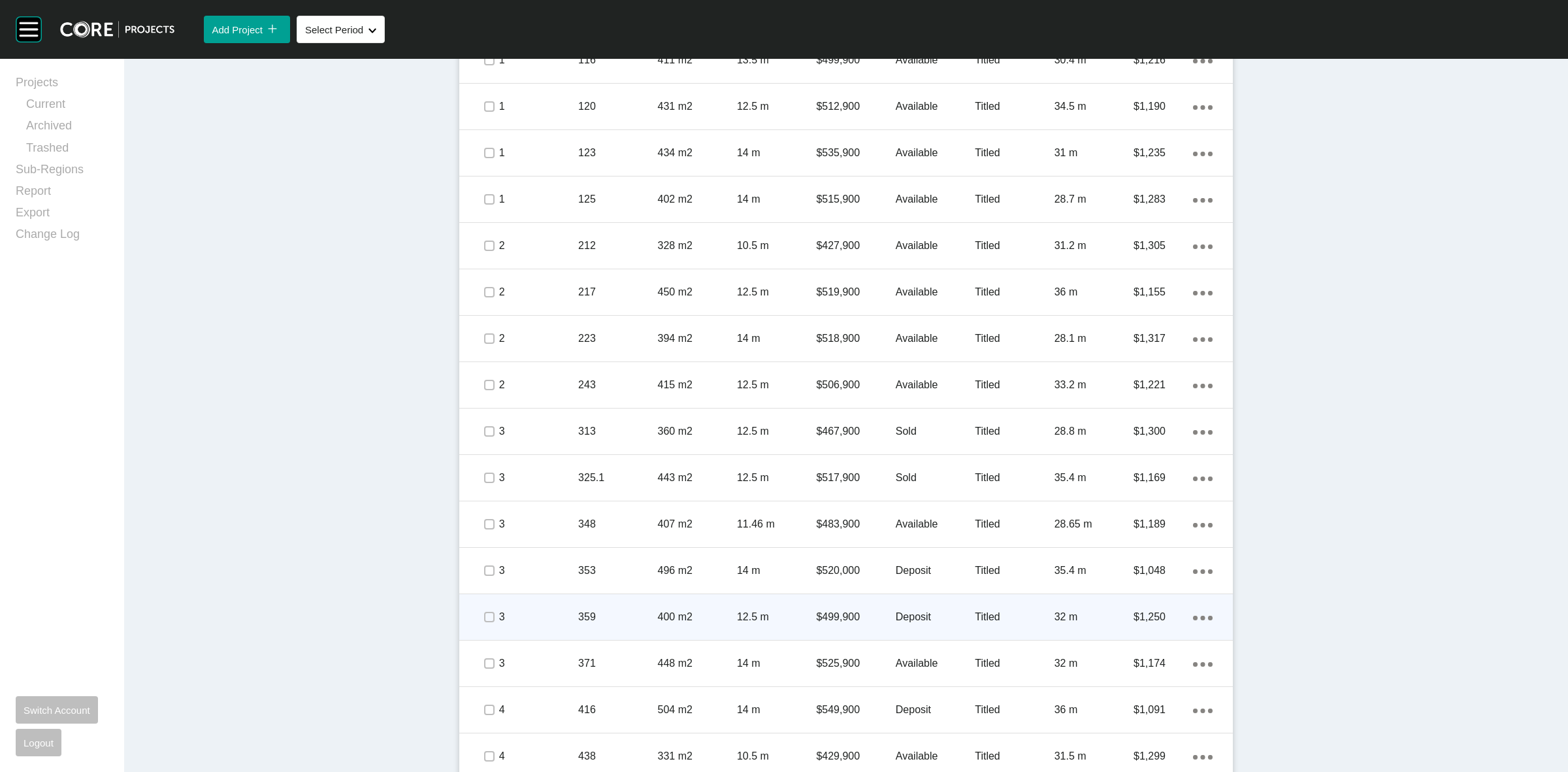
click at [526, 619] on p "3" at bounding box center [539, 617] width 79 height 15
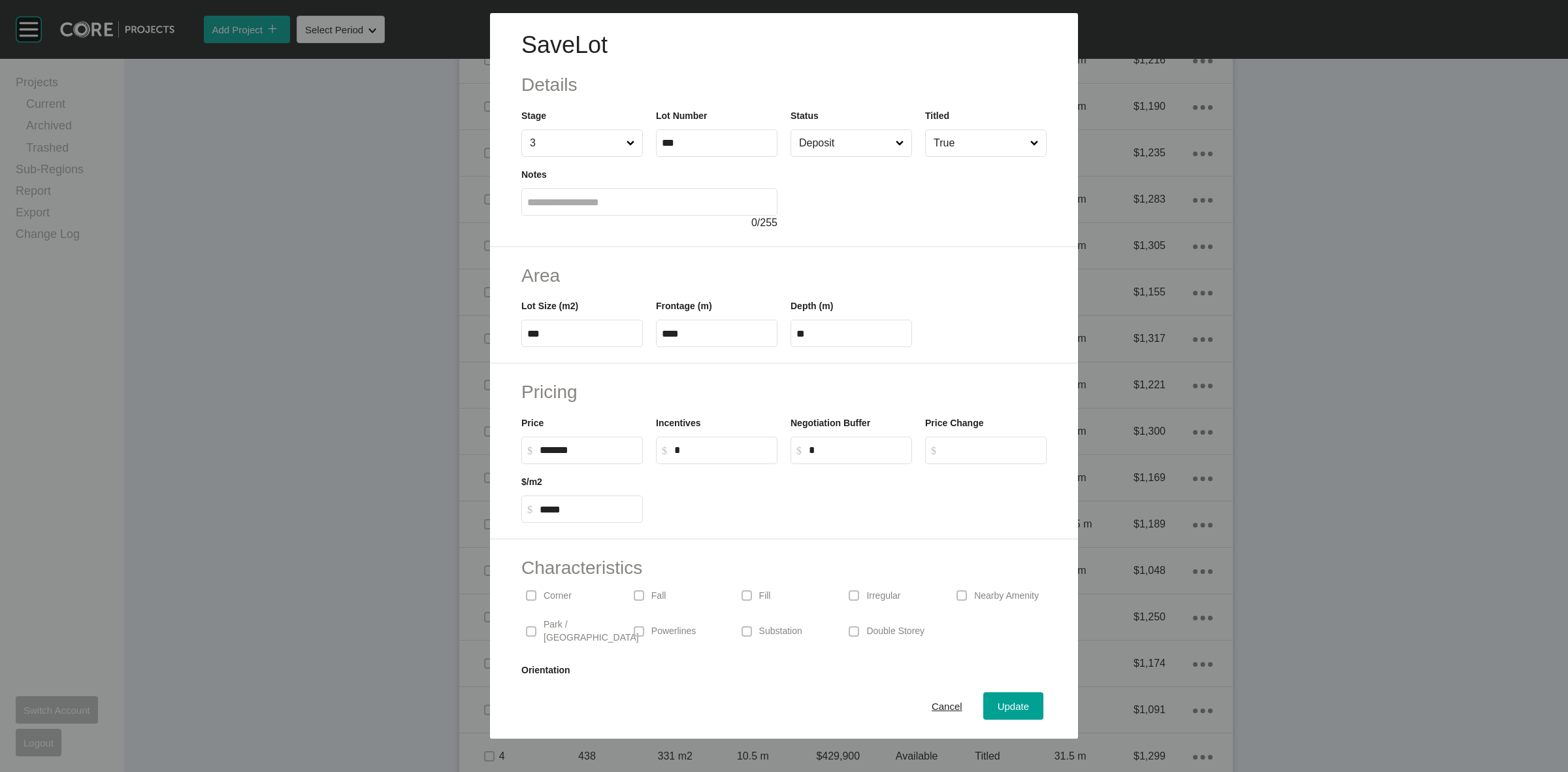
click at [822, 149] on input "Deposit" at bounding box center [845, 143] width 97 height 26
click at [1001, 711] on span "Update" at bounding box center [1013, 707] width 32 height 11
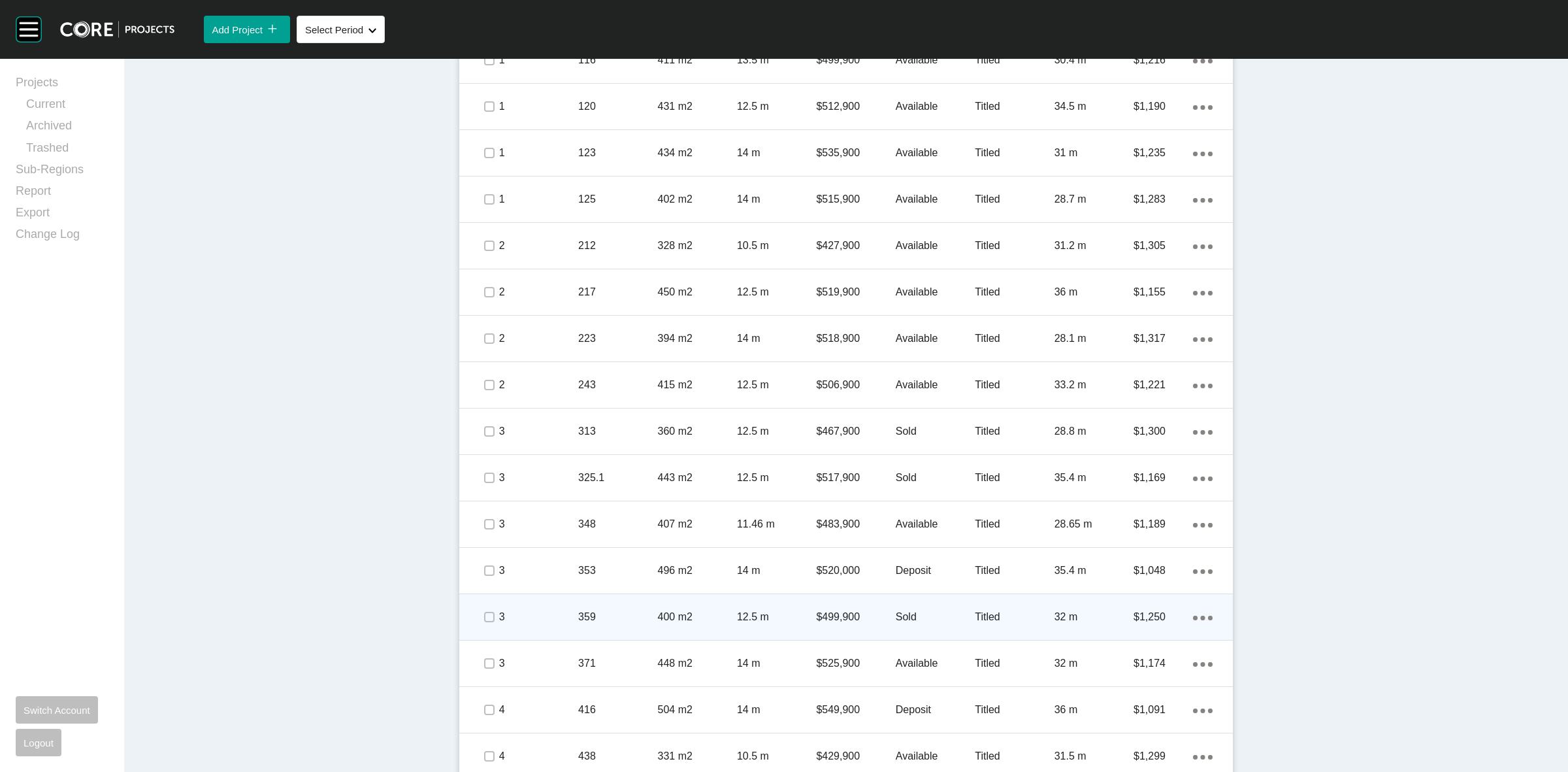
drag, startPoint x: 475, startPoint y: 619, endPoint x: 537, endPoint y: 596, distance: 66.1
click at [479, 618] on span at bounding box center [489, 617] width 19 height 19
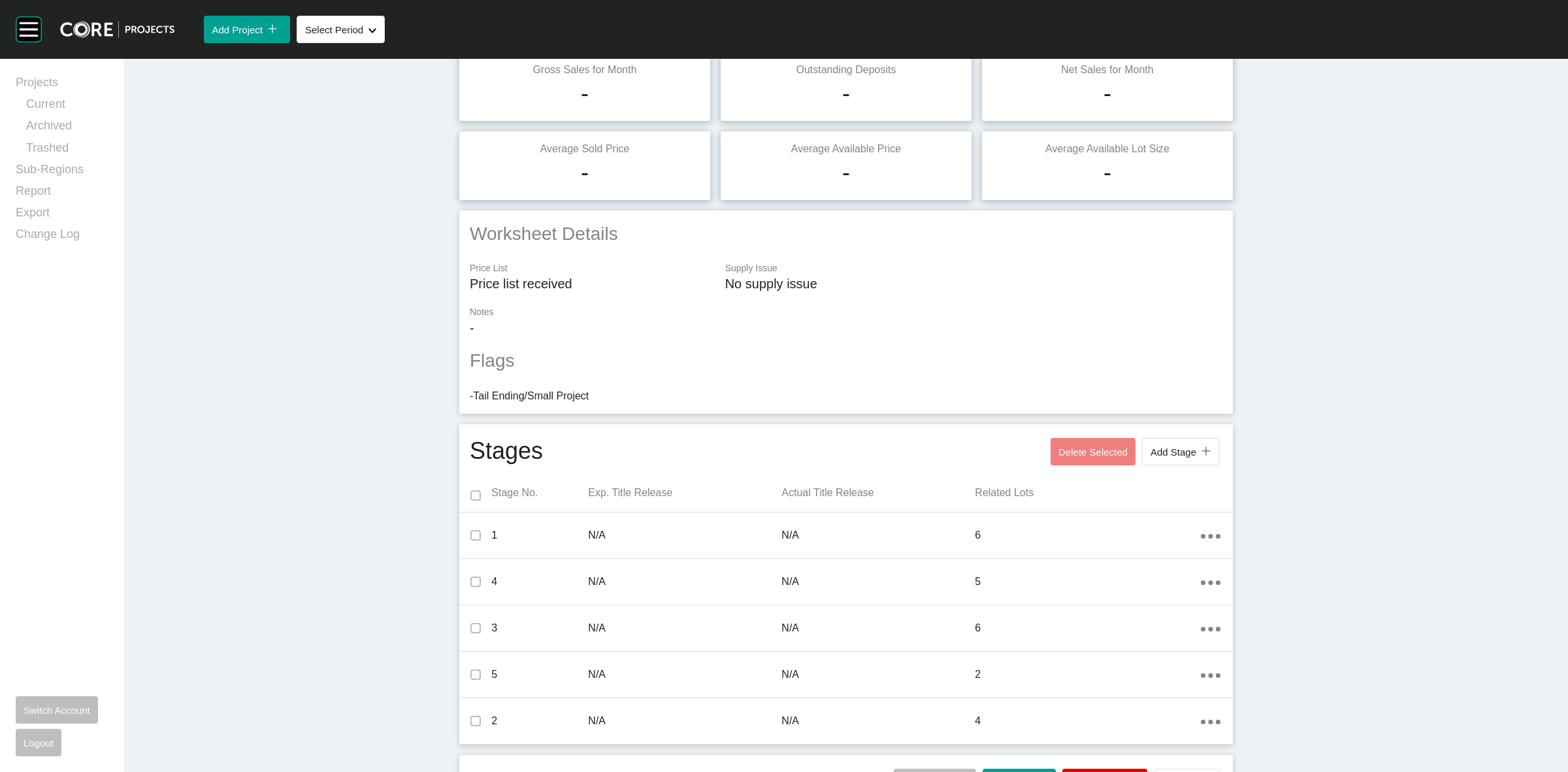
scroll to position [0, 0]
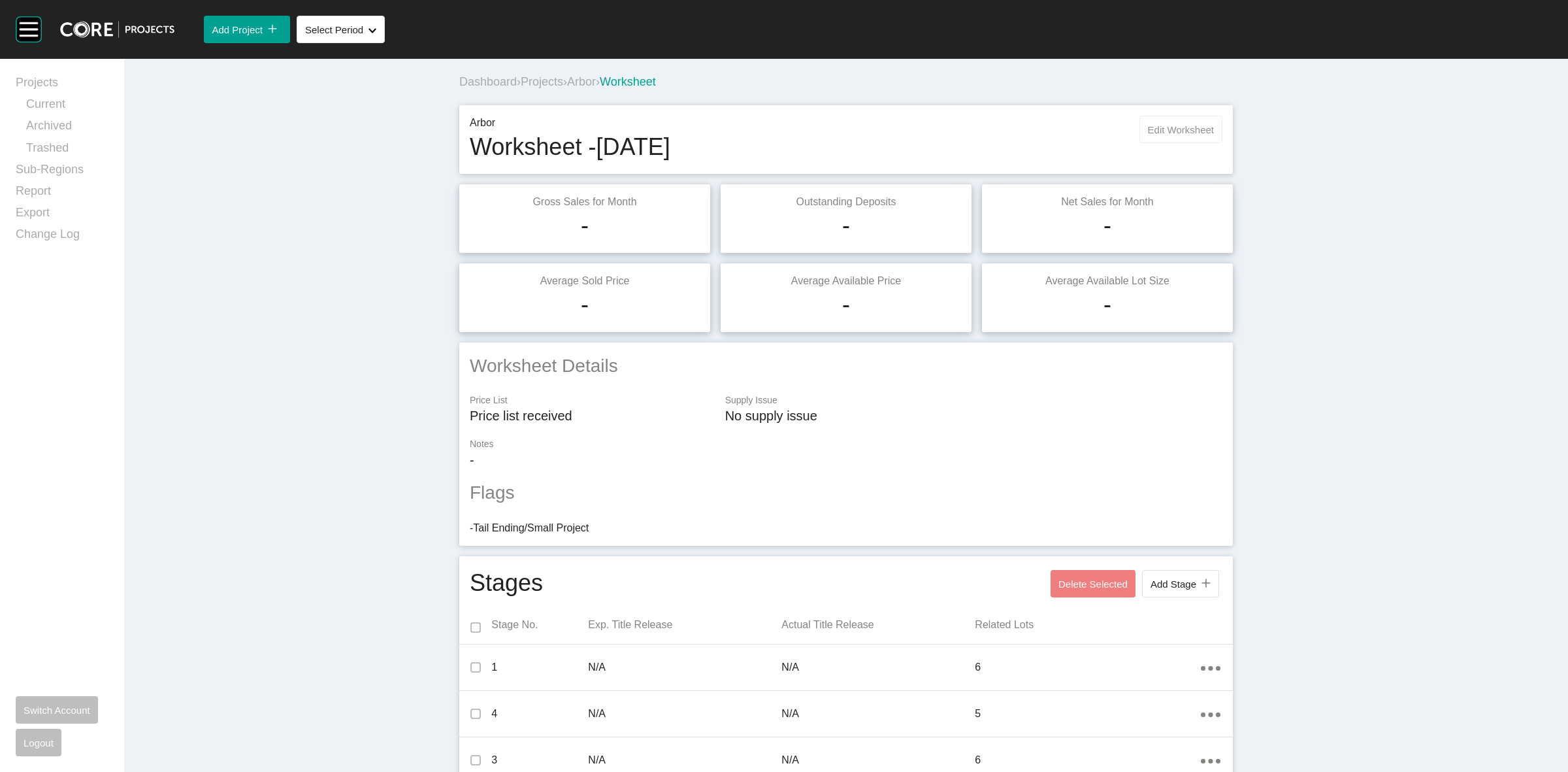
click at [1161, 128] on span "Edit Worksheet" at bounding box center [1181, 130] width 66 height 11
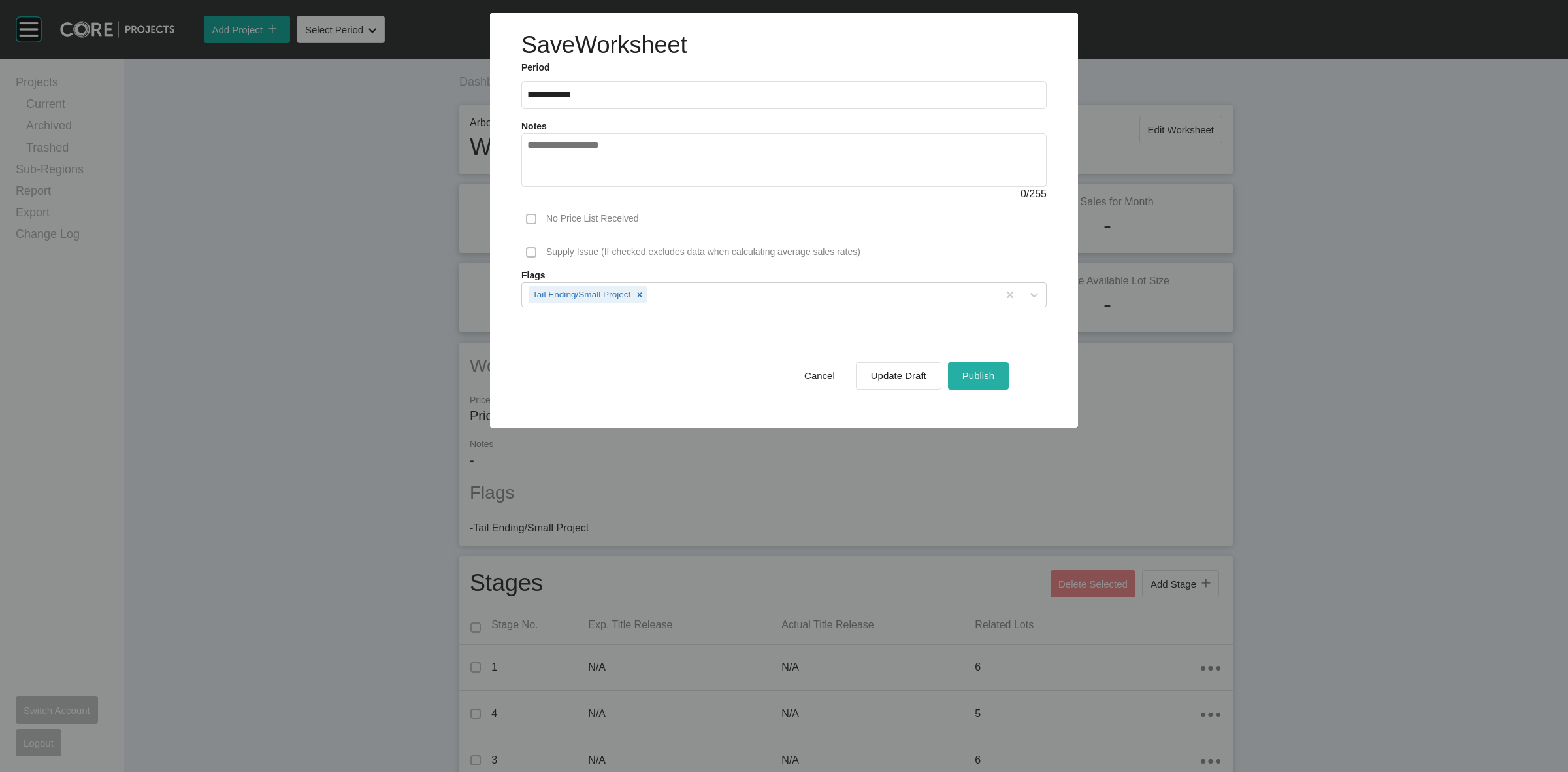
click at [991, 373] on span "Publish" at bounding box center [979, 376] width 32 height 11
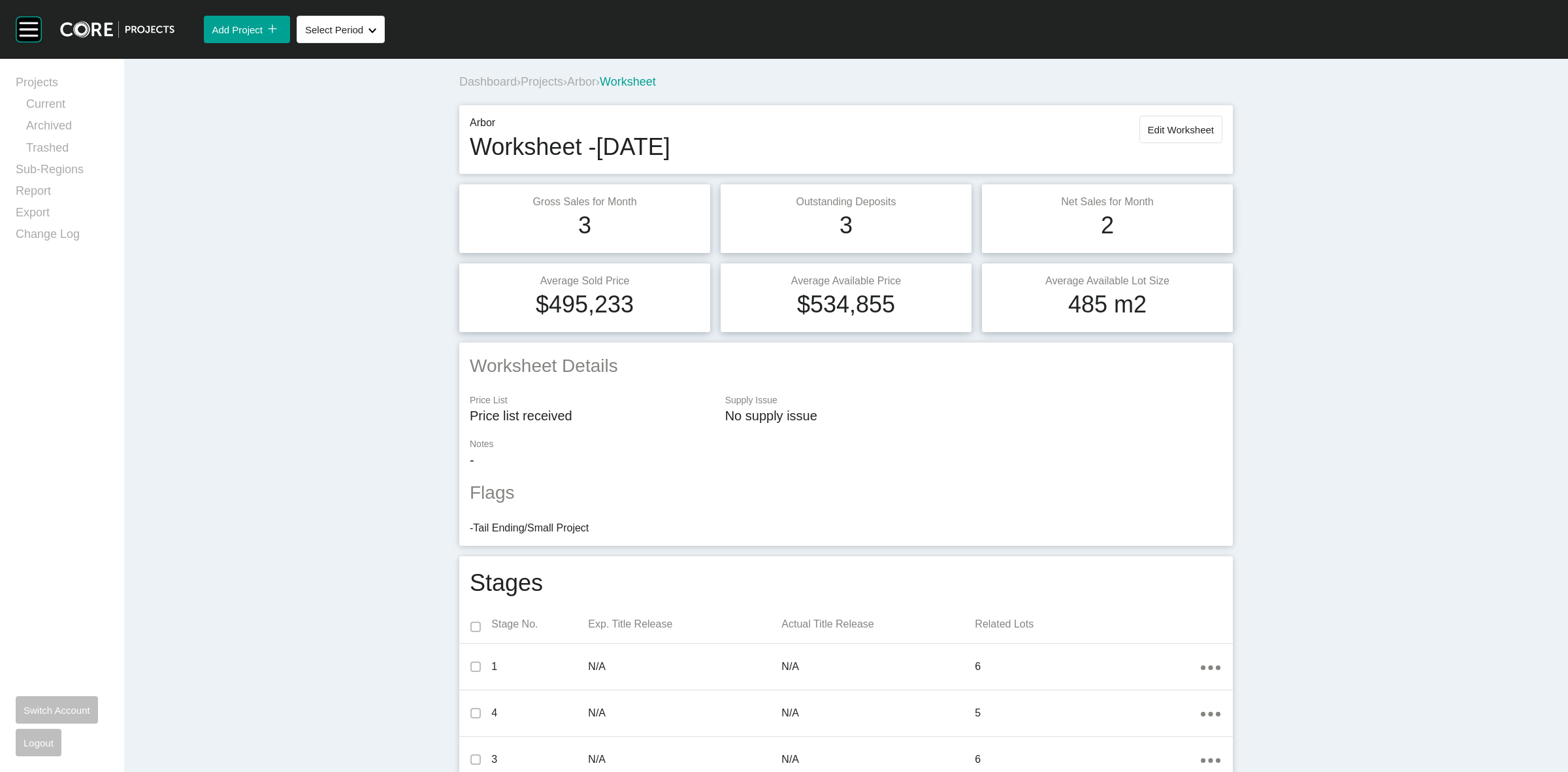
click at [589, 83] on span "Arbor" at bounding box center [582, 82] width 29 height 13
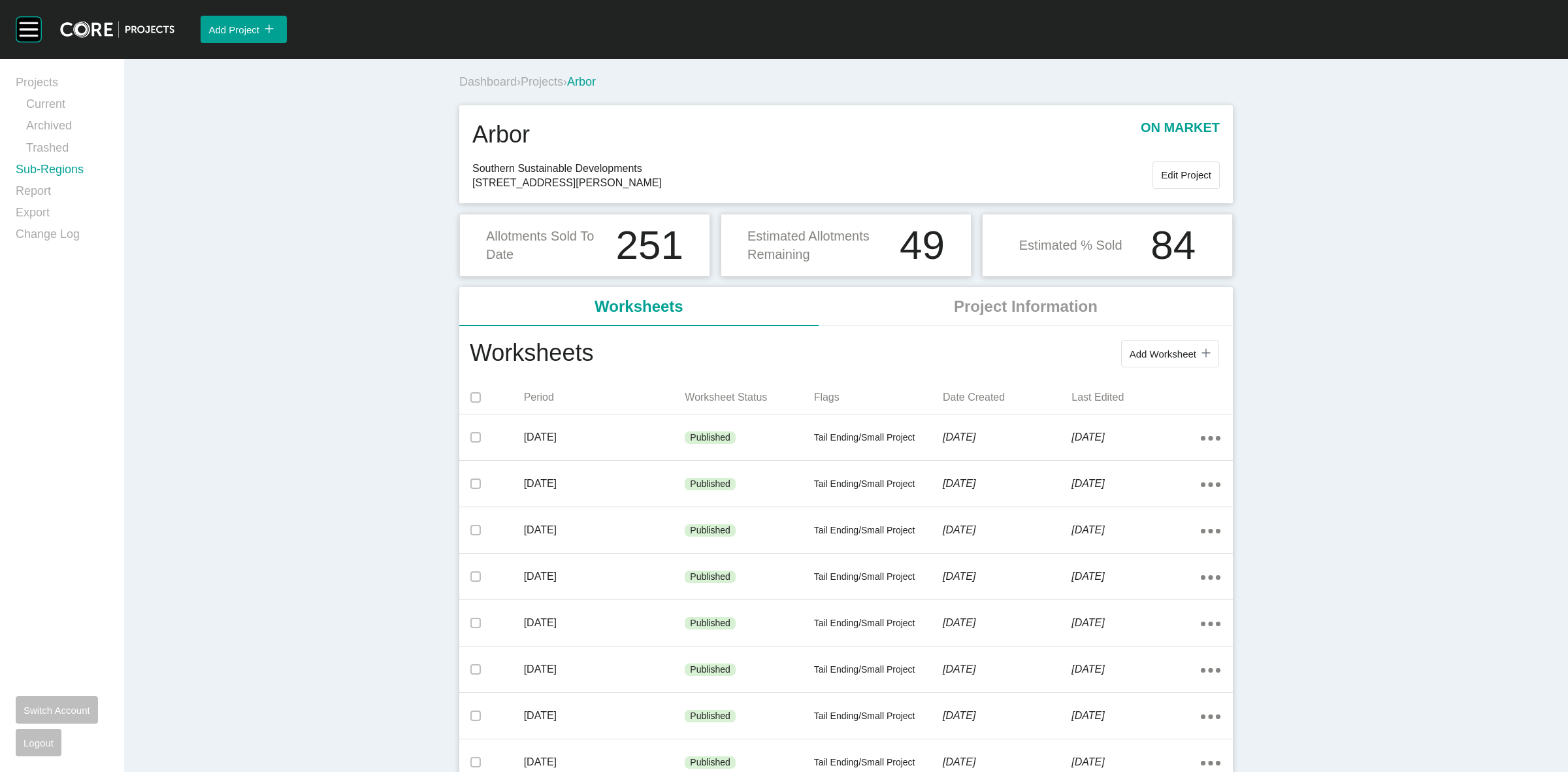
click at [40, 163] on link "Sub-Regions" at bounding box center [61, 172] width 93 height 22
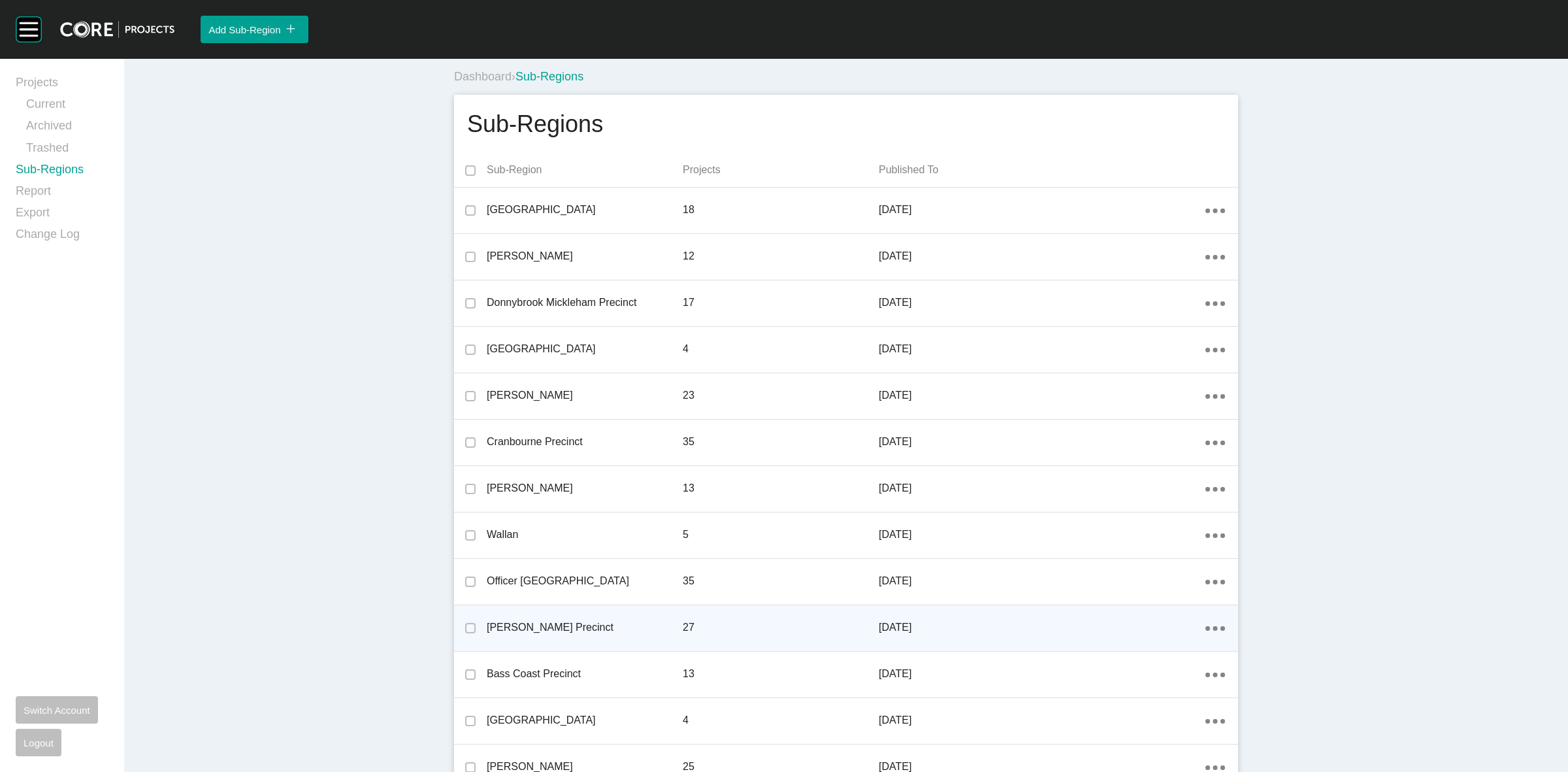
click at [1212, 213] on ellipse at bounding box center [1215, 211] width 5 height 5
click at [1158, 634] on link "Edit" at bounding box center [1162, 630] width 36 height 19
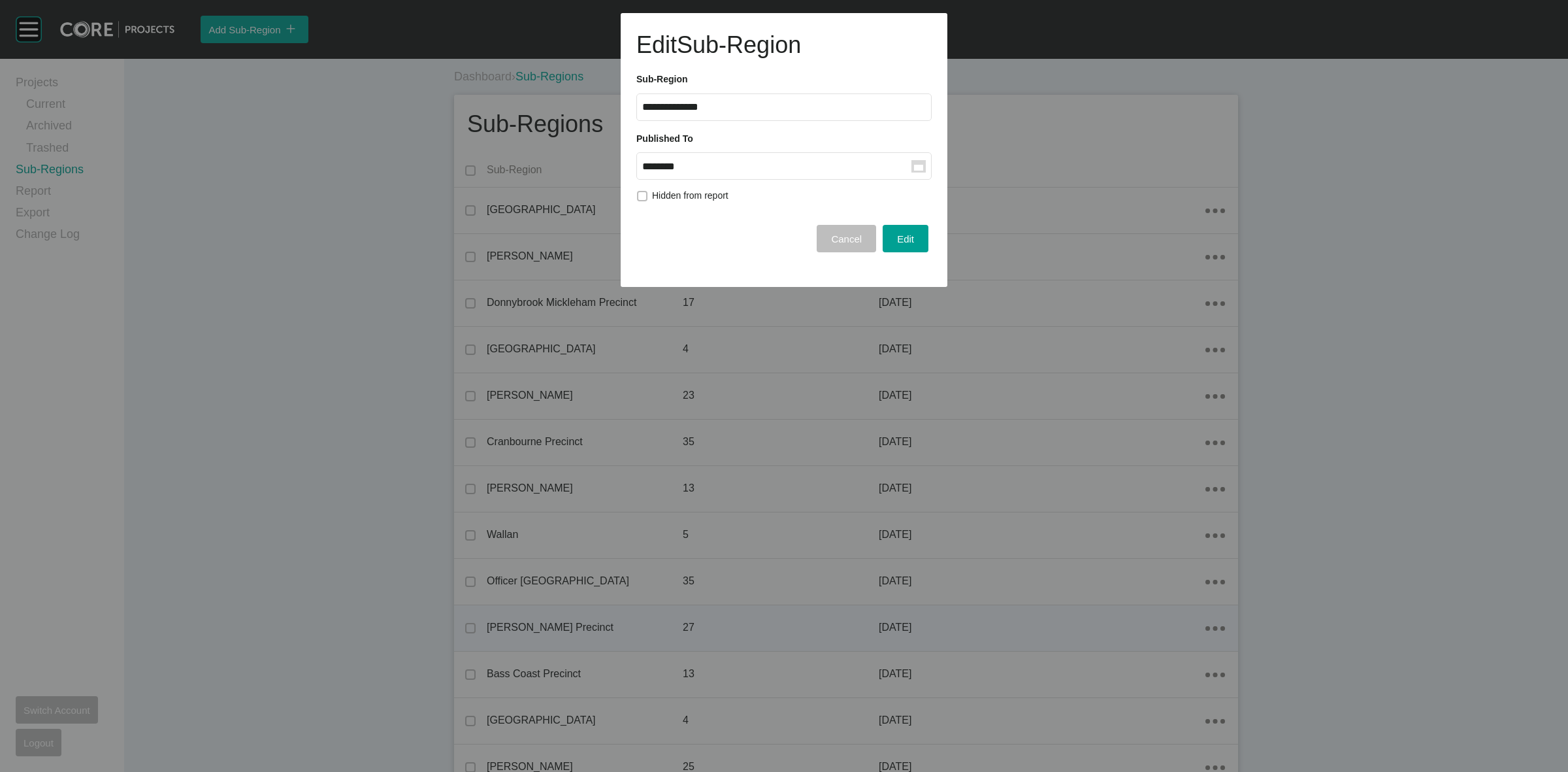
click at [735, 175] on label "******** Group Created with Sketch." at bounding box center [783, 166] width 295 height 27
click at [735, 172] on input "********" at bounding box center [777, 167] width 269 height 11
click at [710, 271] on div "Aug" at bounding box center [710, 273] width 32 height 19
click at [891, 240] on button "Edit" at bounding box center [905, 238] width 46 height 27
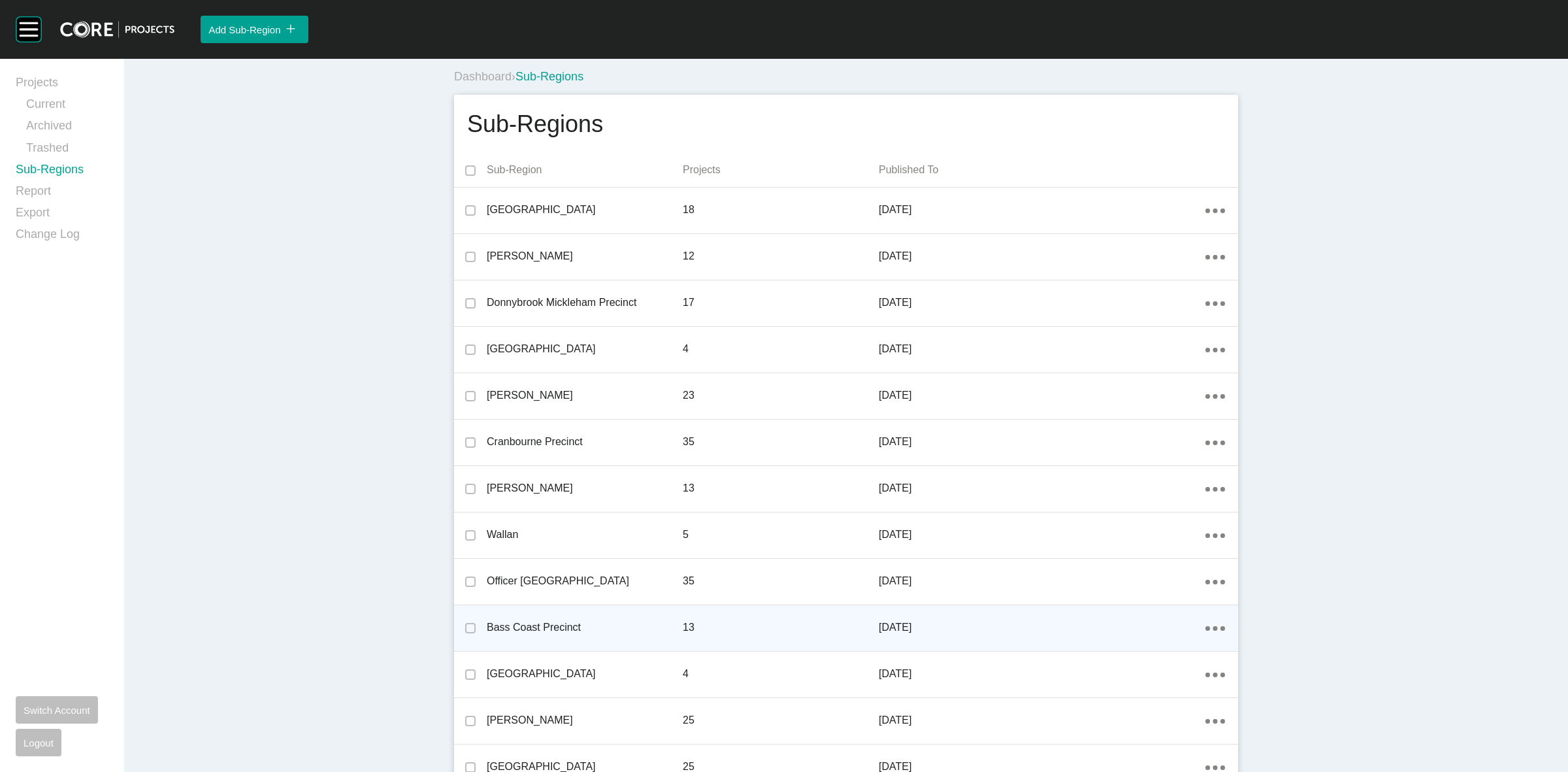
scroll to position [1216, 0]
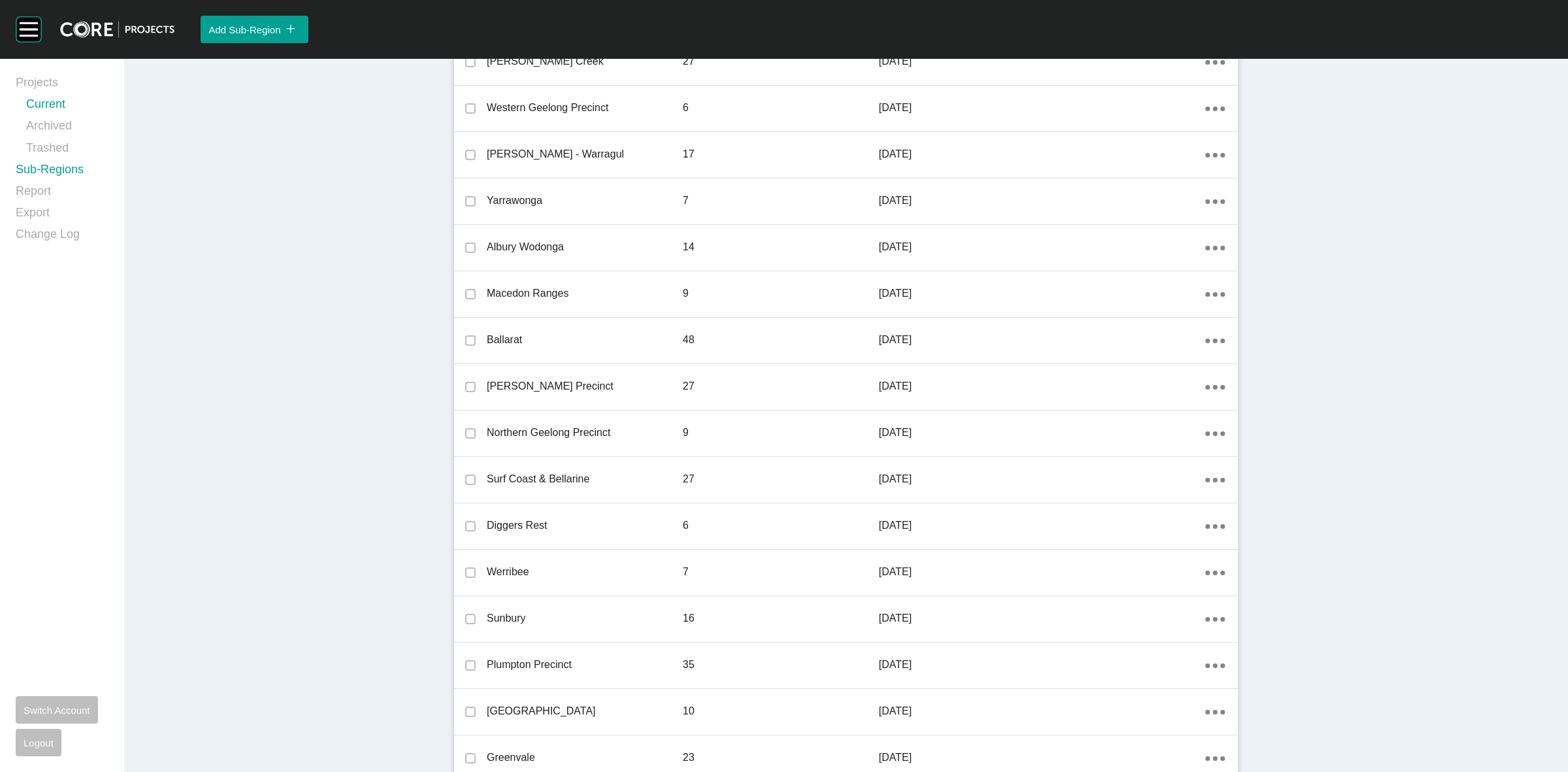
click at [43, 105] on link "Current" at bounding box center [67, 107] width 82 height 22
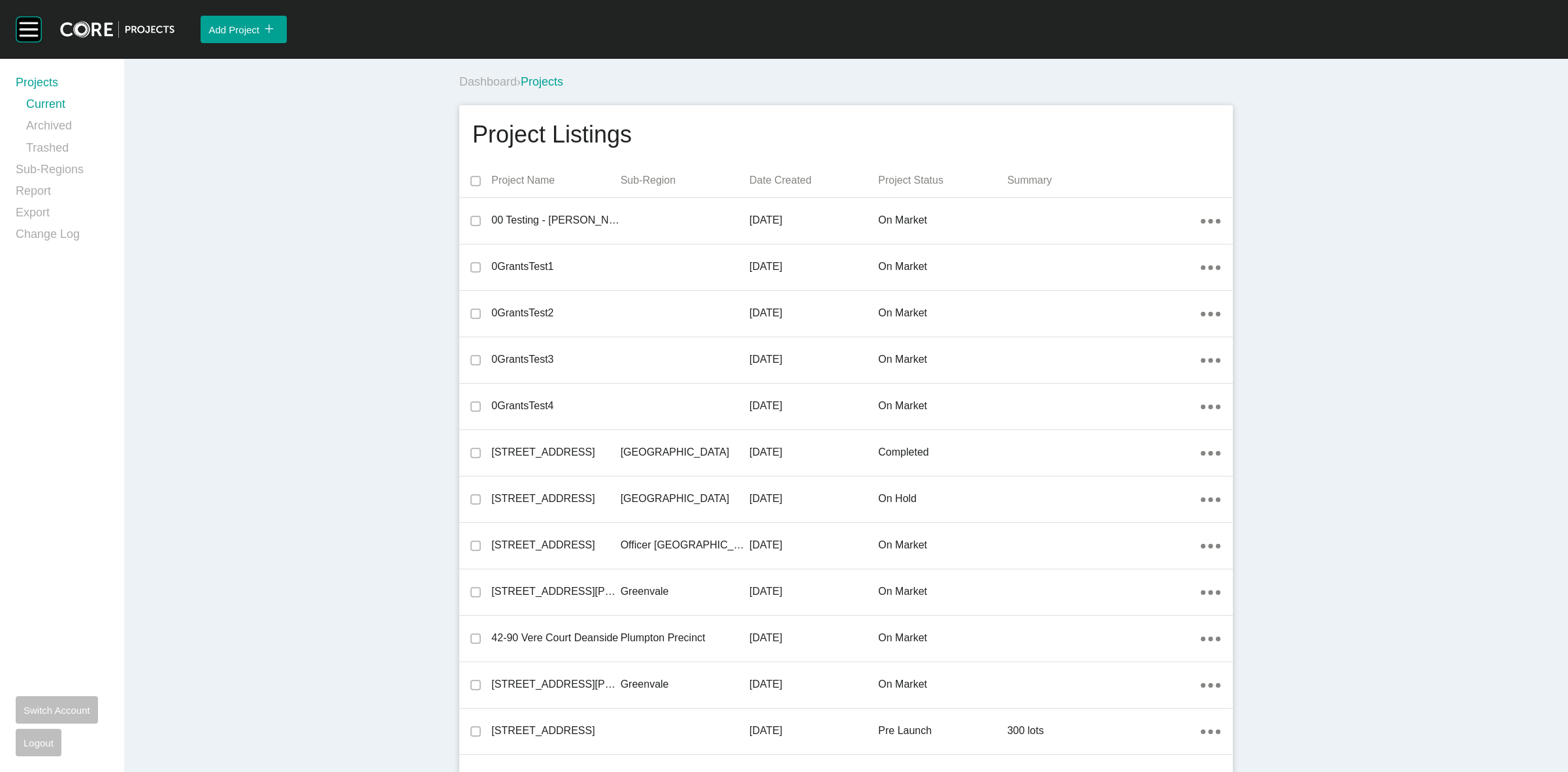
drag, startPoint x: 1359, startPoint y: 309, endPoint x: 1349, endPoint y: 293, distance: 18.9
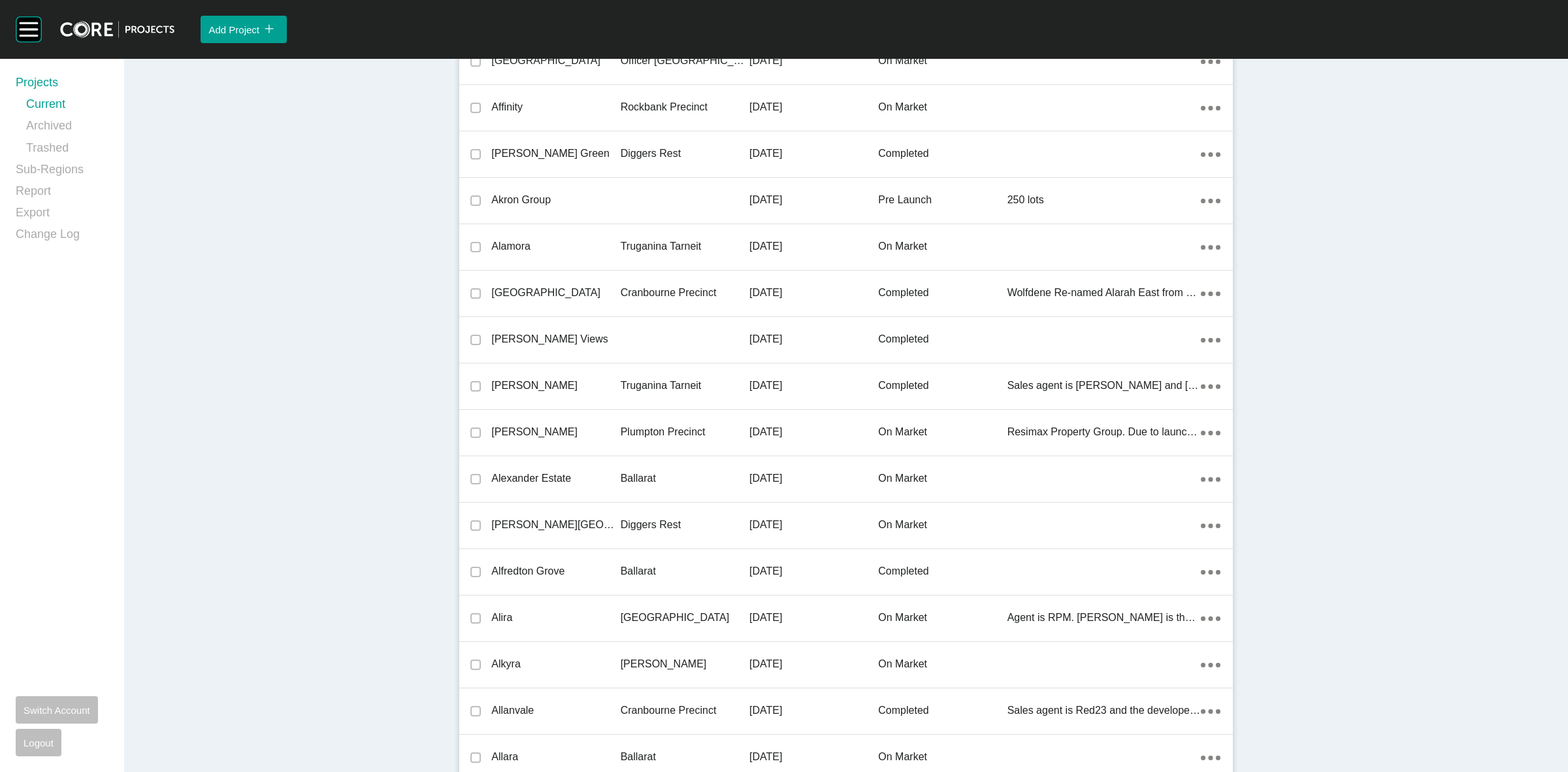
scroll to position [25160, 0]
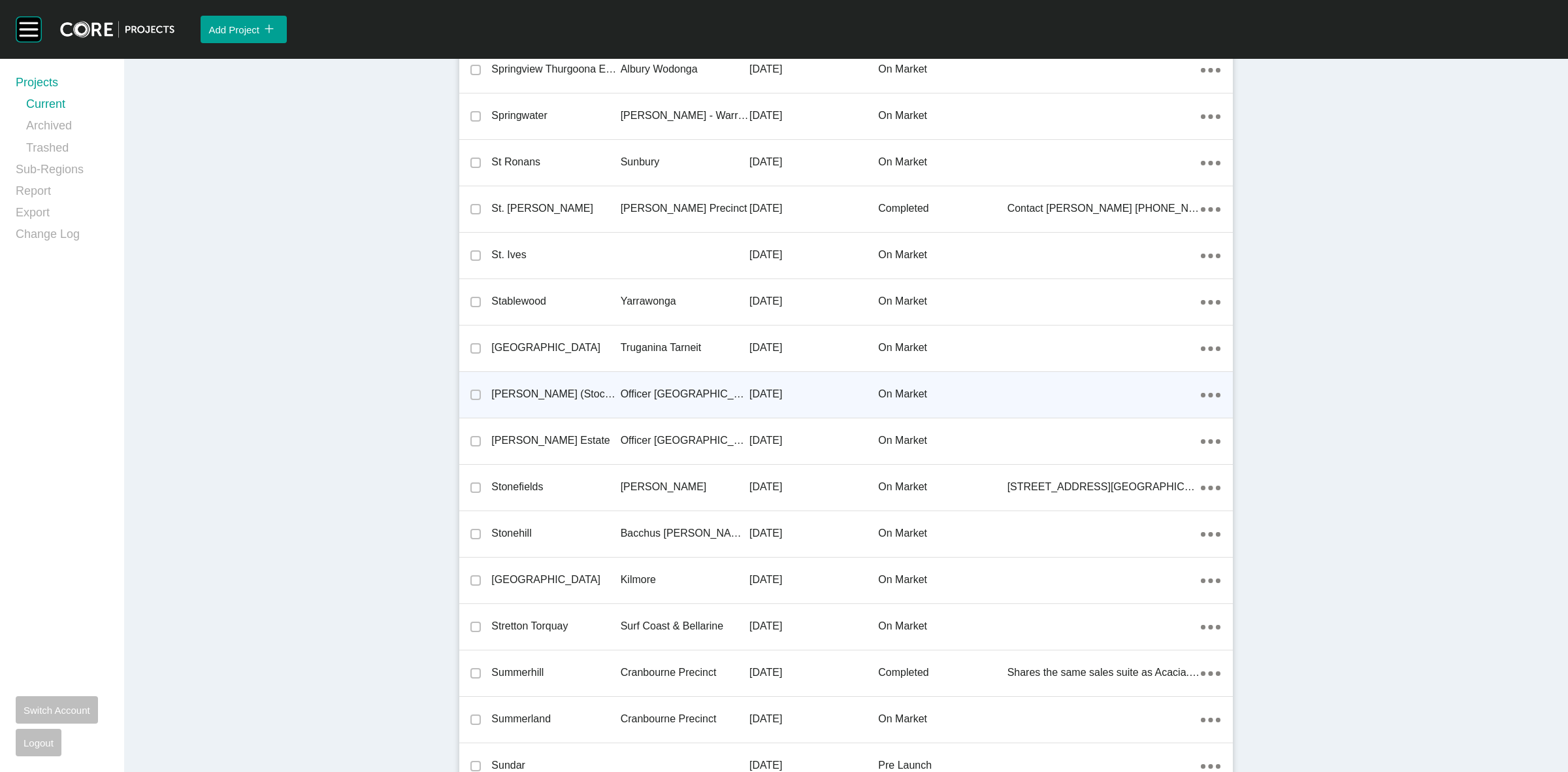
click at [677, 387] on p "Officer [GEOGRAPHIC_DATA]" at bounding box center [685, 394] width 129 height 15
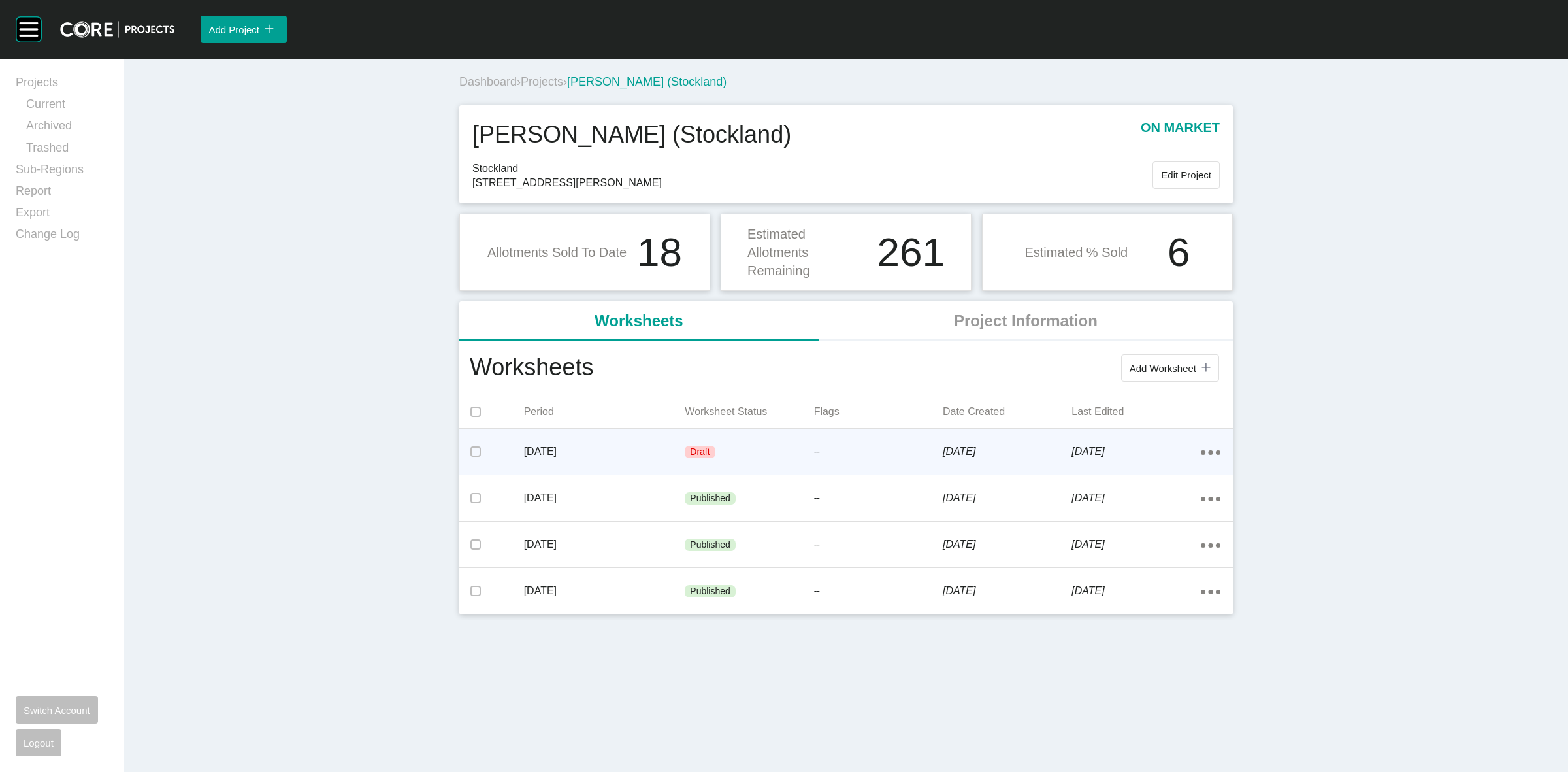
click at [795, 458] on div "Draft" at bounding box center [748, 452] width 129 height 40
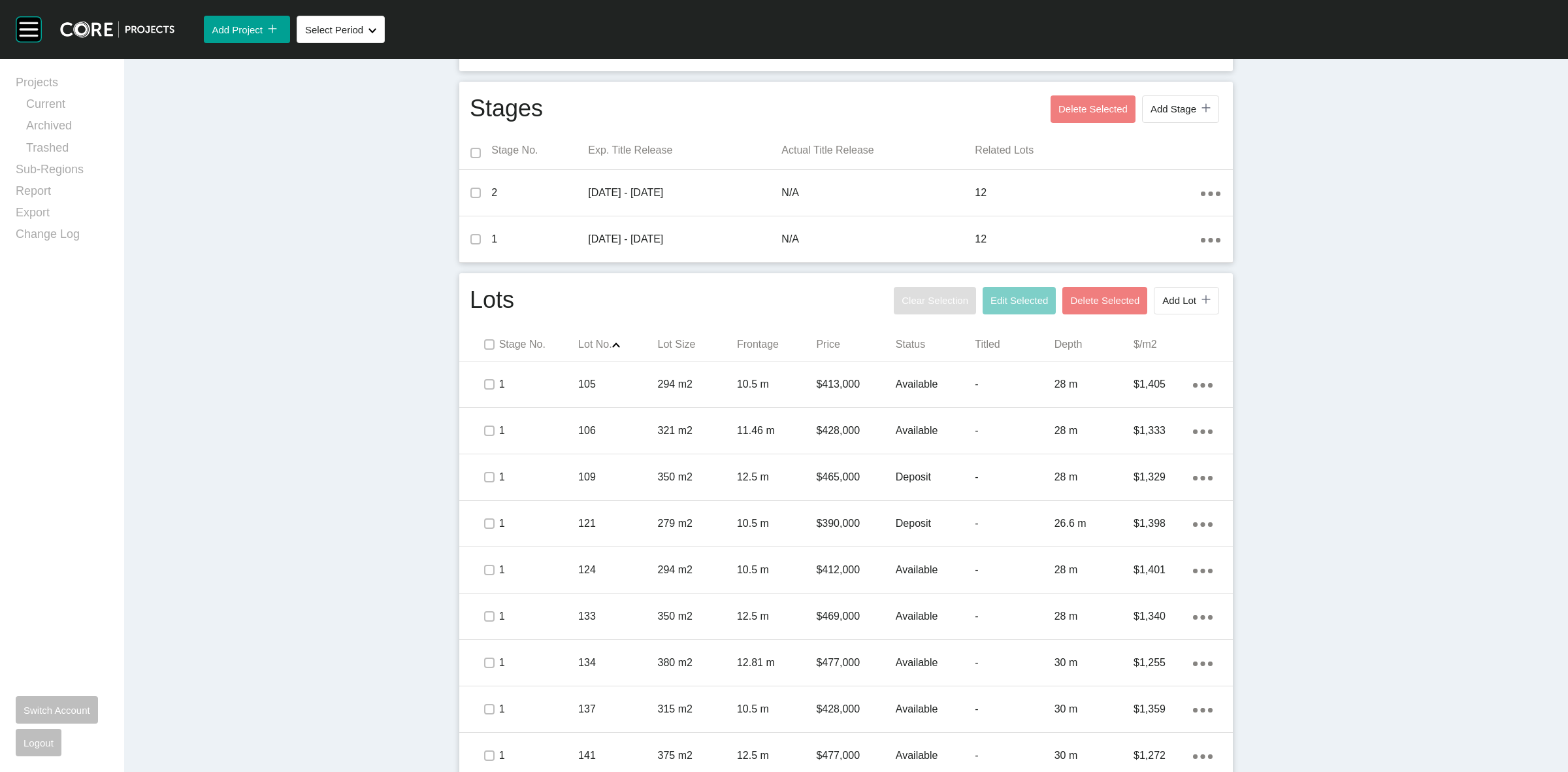
scroll to position [572, 0]
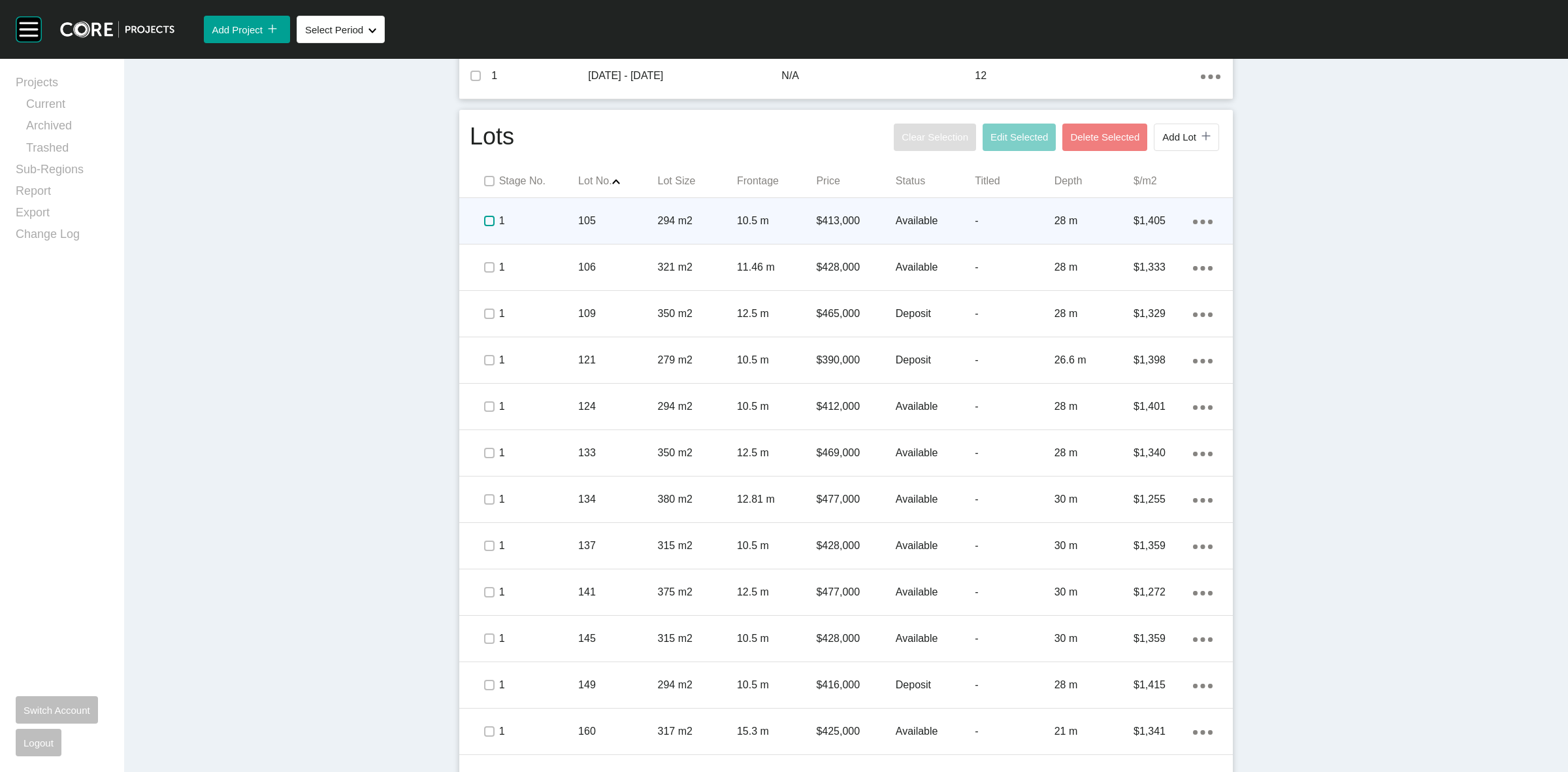
drag, startPoint x: 486, startPoint y: 223, endPoint x: 483, endPoint y: 235, distance: 12.4
click at [485, 223] on label at bounding box center [489, 221] width 11 height 11
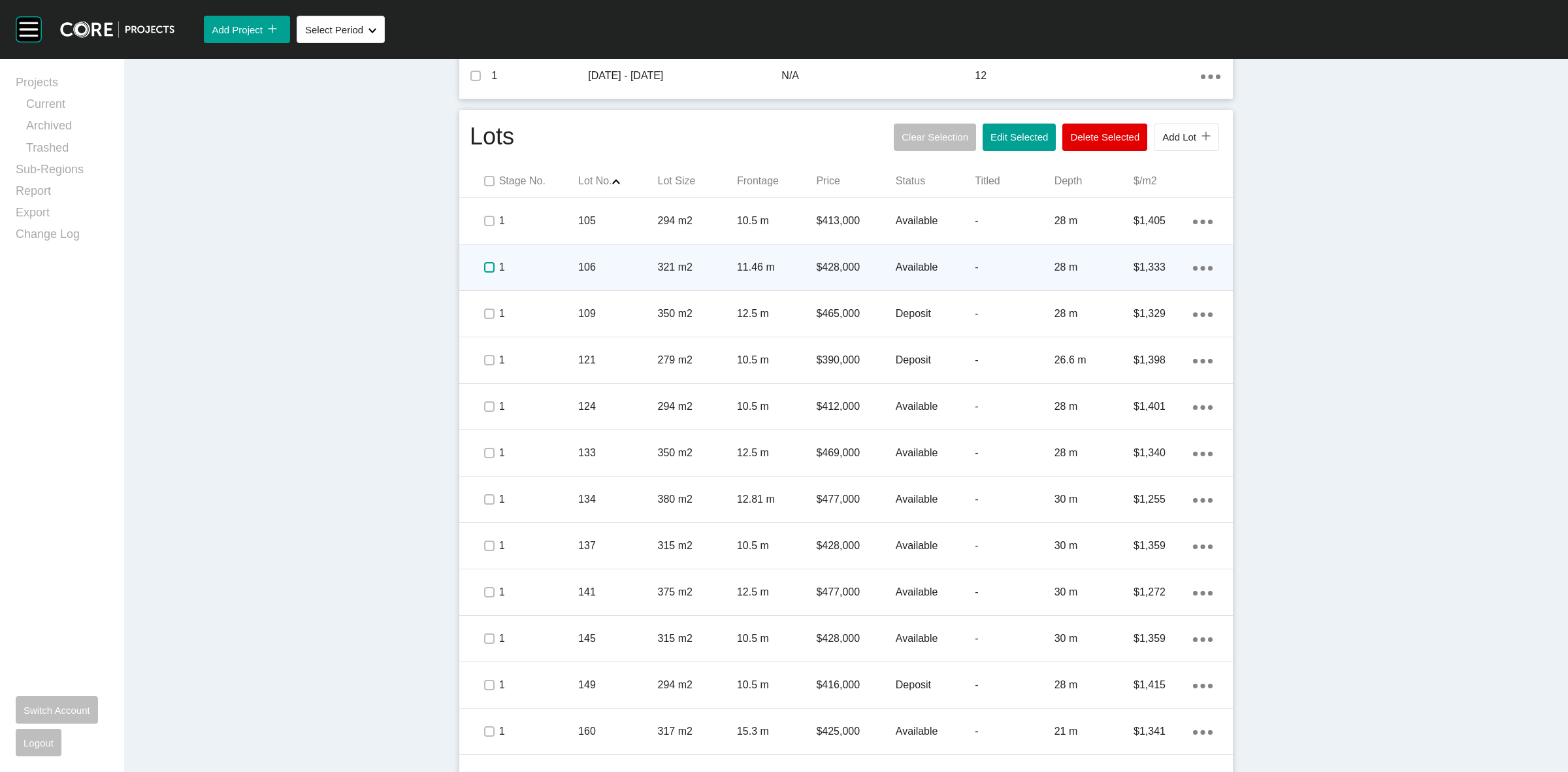
click at [484, 269] on label at bounding box center [489, 267] width 11 height 11
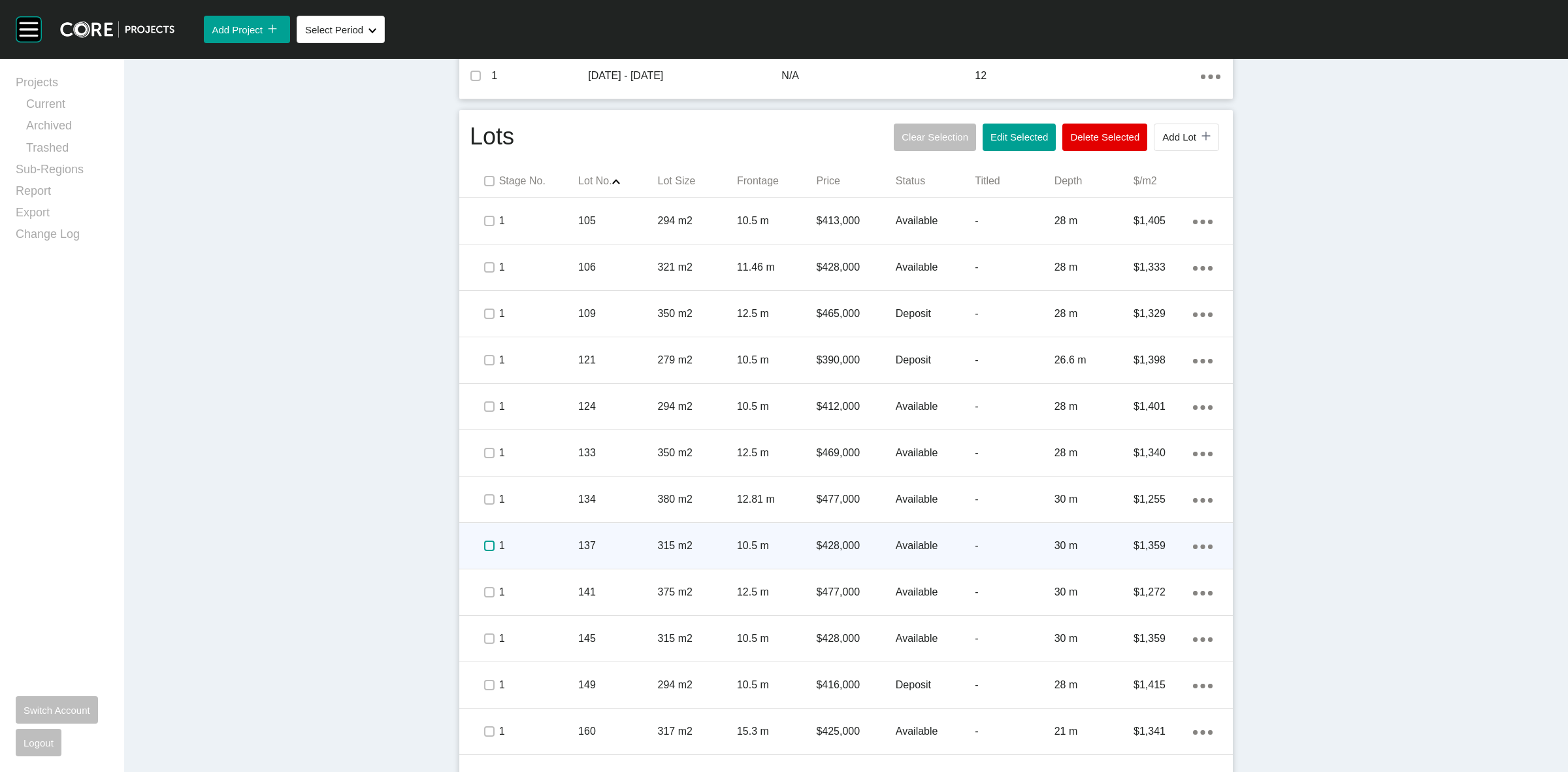
click at [485, 547] on label at bounding box center [489, 546] width 11 height 11
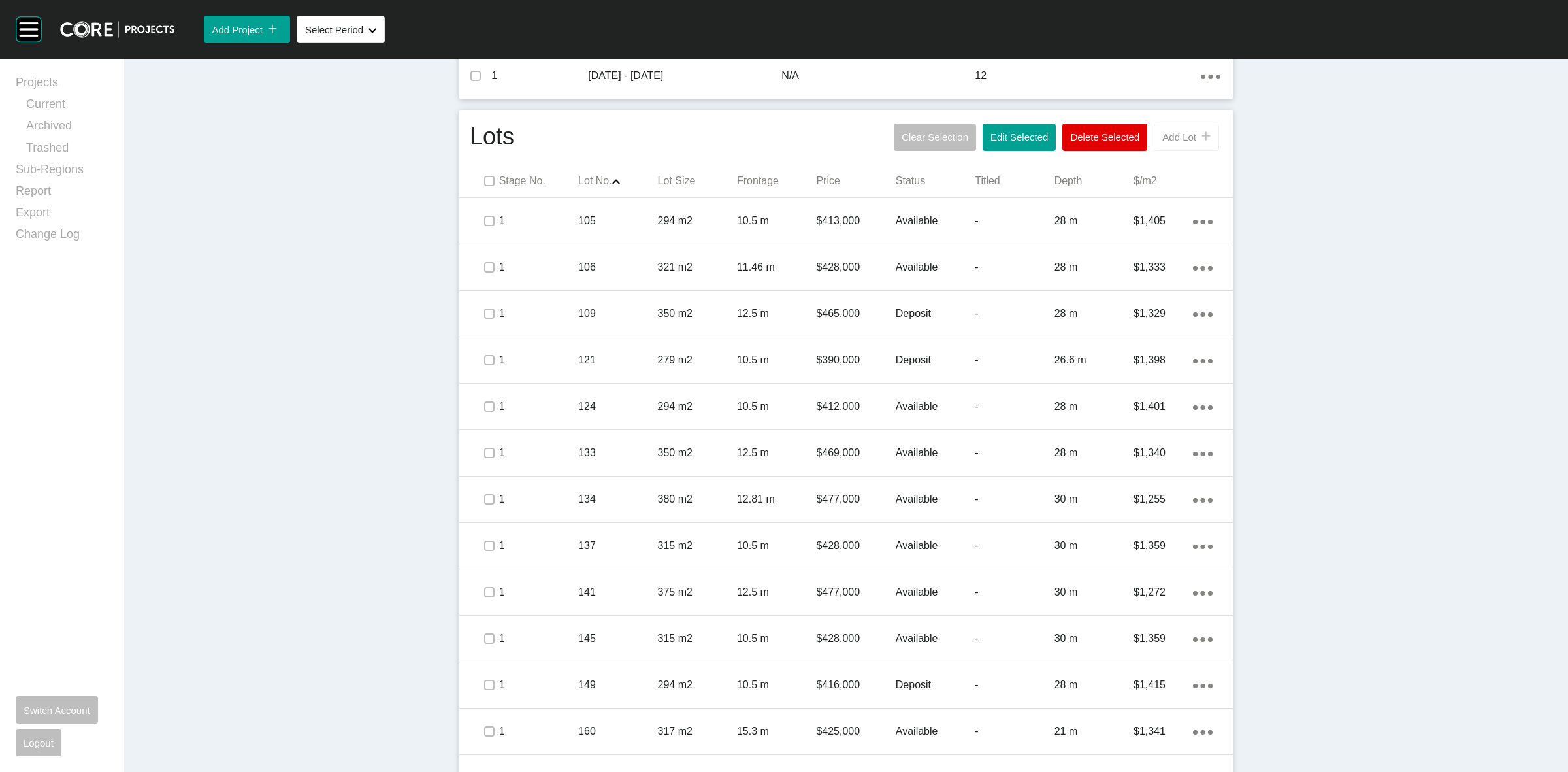
click at [1162, 132] on span "Add Lot" at bounding box center [1179, 137] width 34 height 11
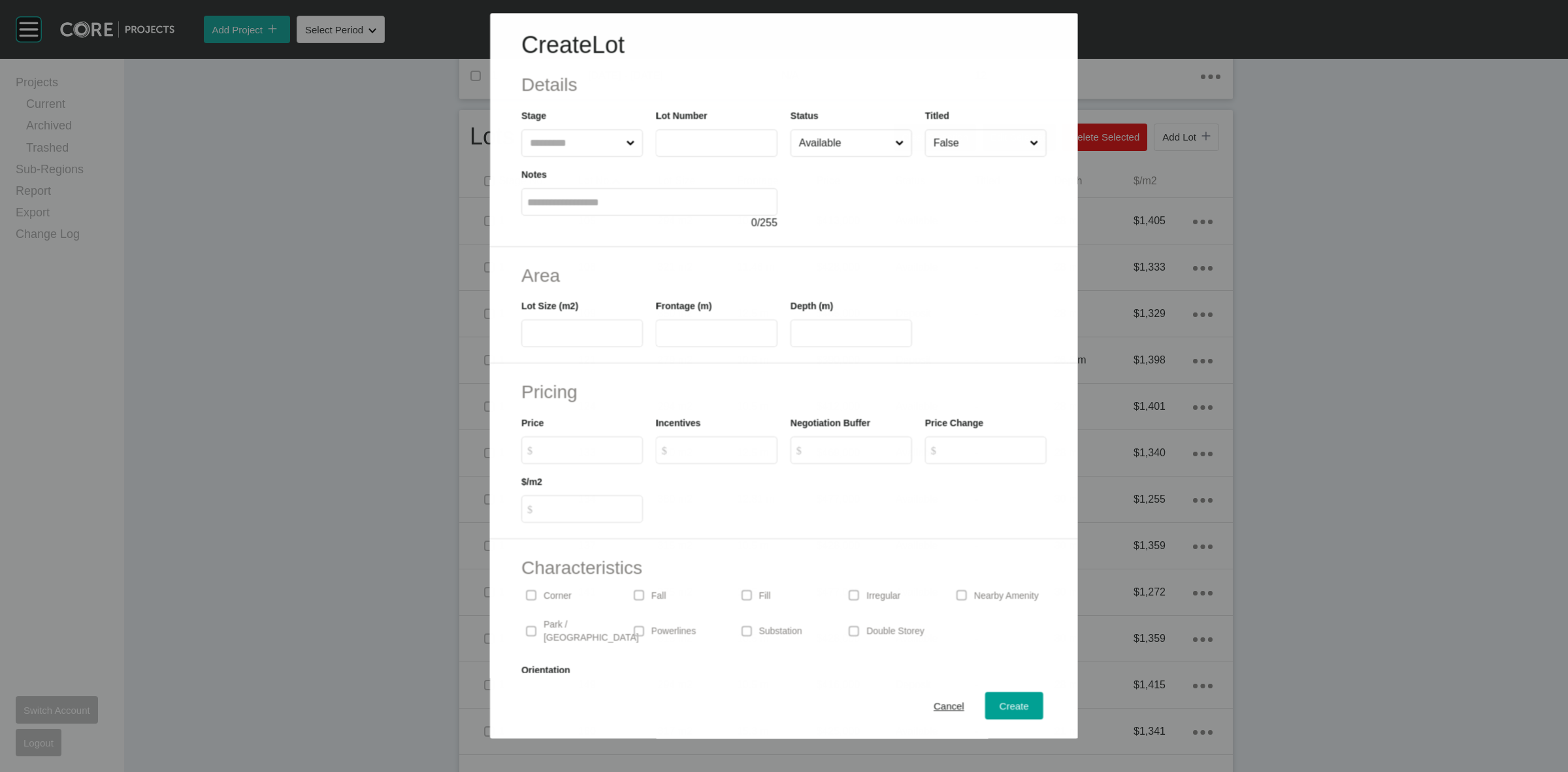
click at [550, 151] on input "text" at bounding box center [575, 143] width 96 height 26
type input "***"
type input "****"
type input "**"
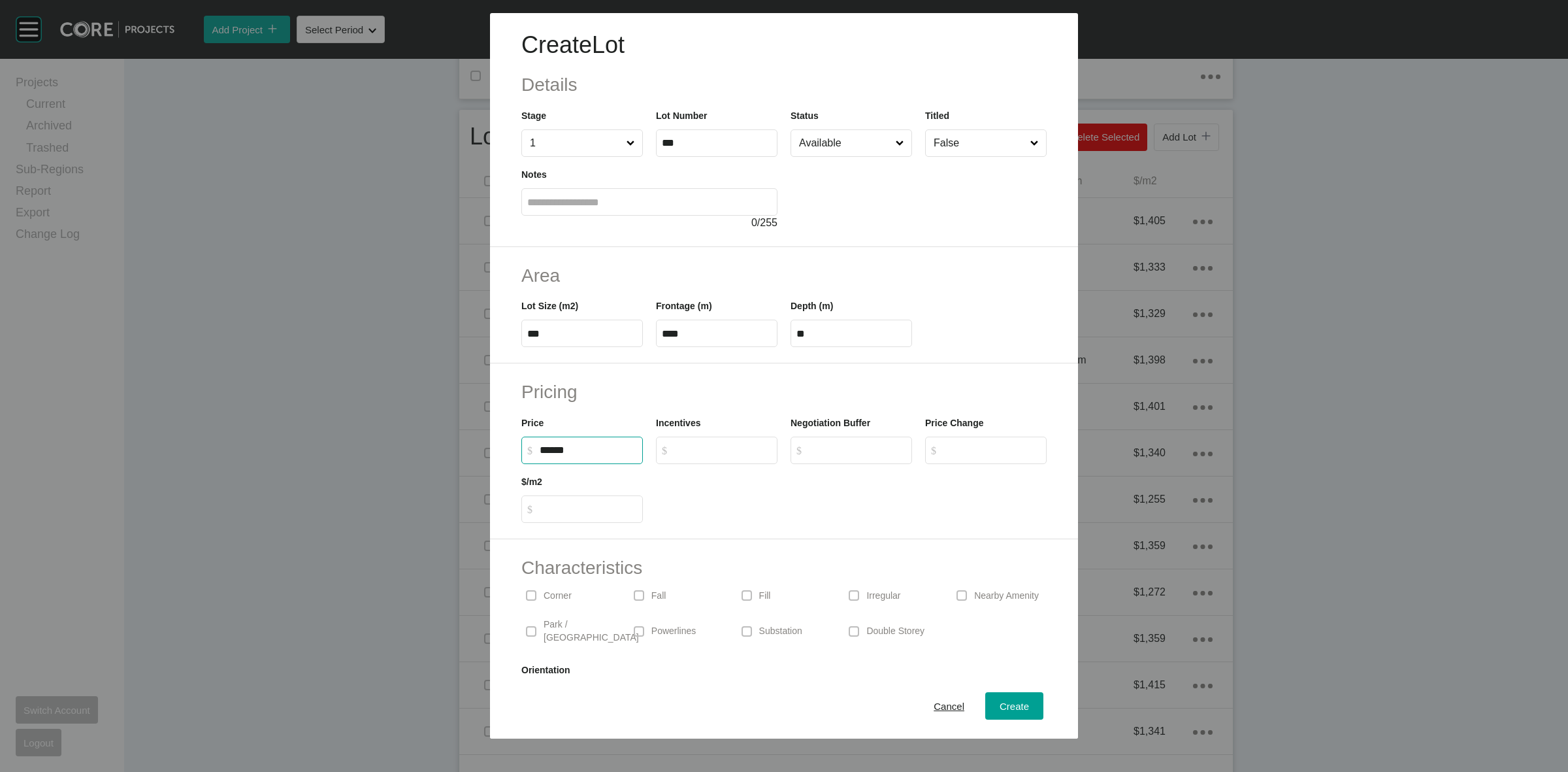
type input "*******"
type input "*****"
type input "*"
type input "******"
click at [1005, 706] on span "Create" at bounding box center [1014, 707] width 29 height 11
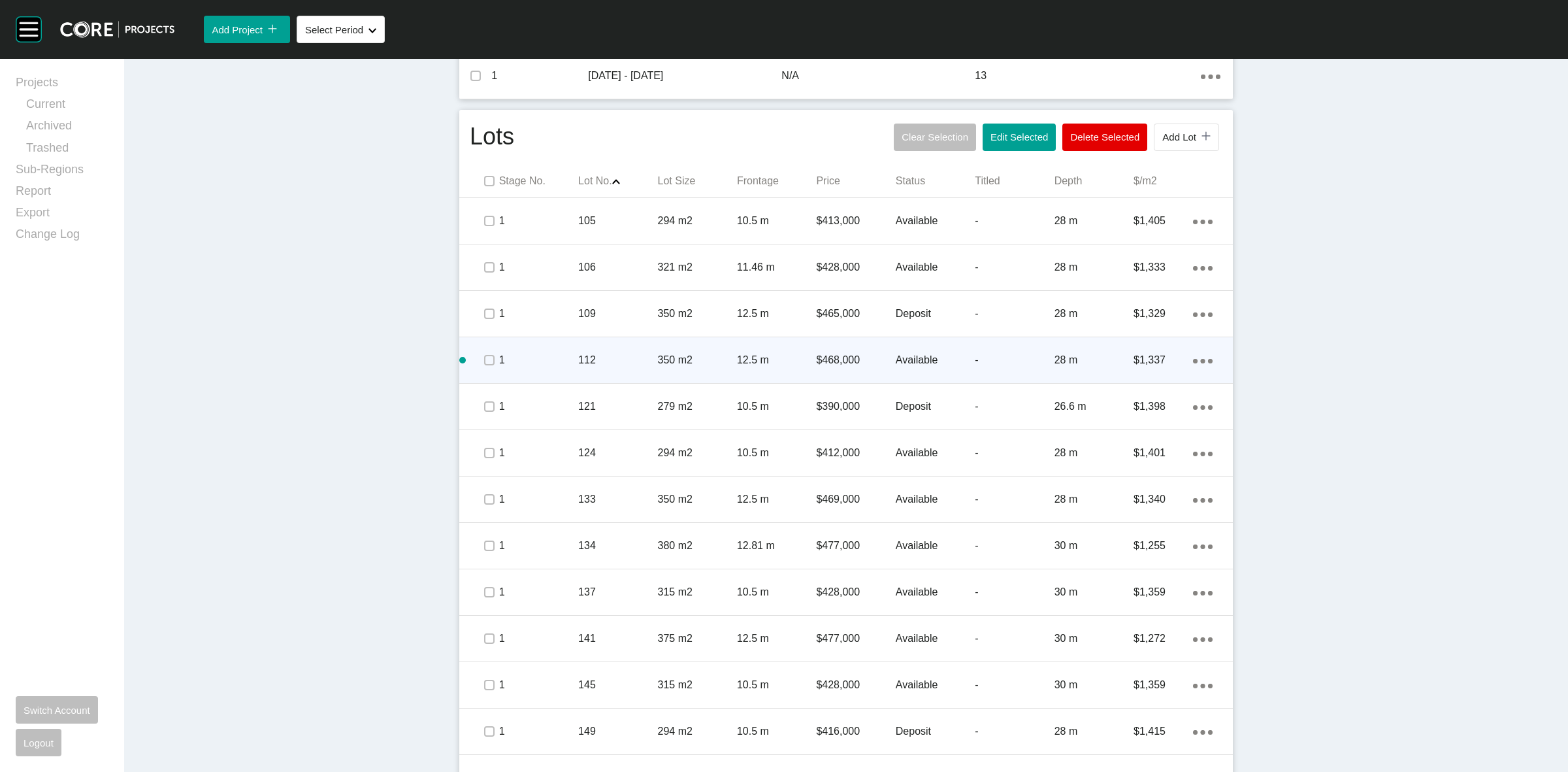
click at [643, 365] on p "112" at bounding box center [618, 361] width 79 height 15
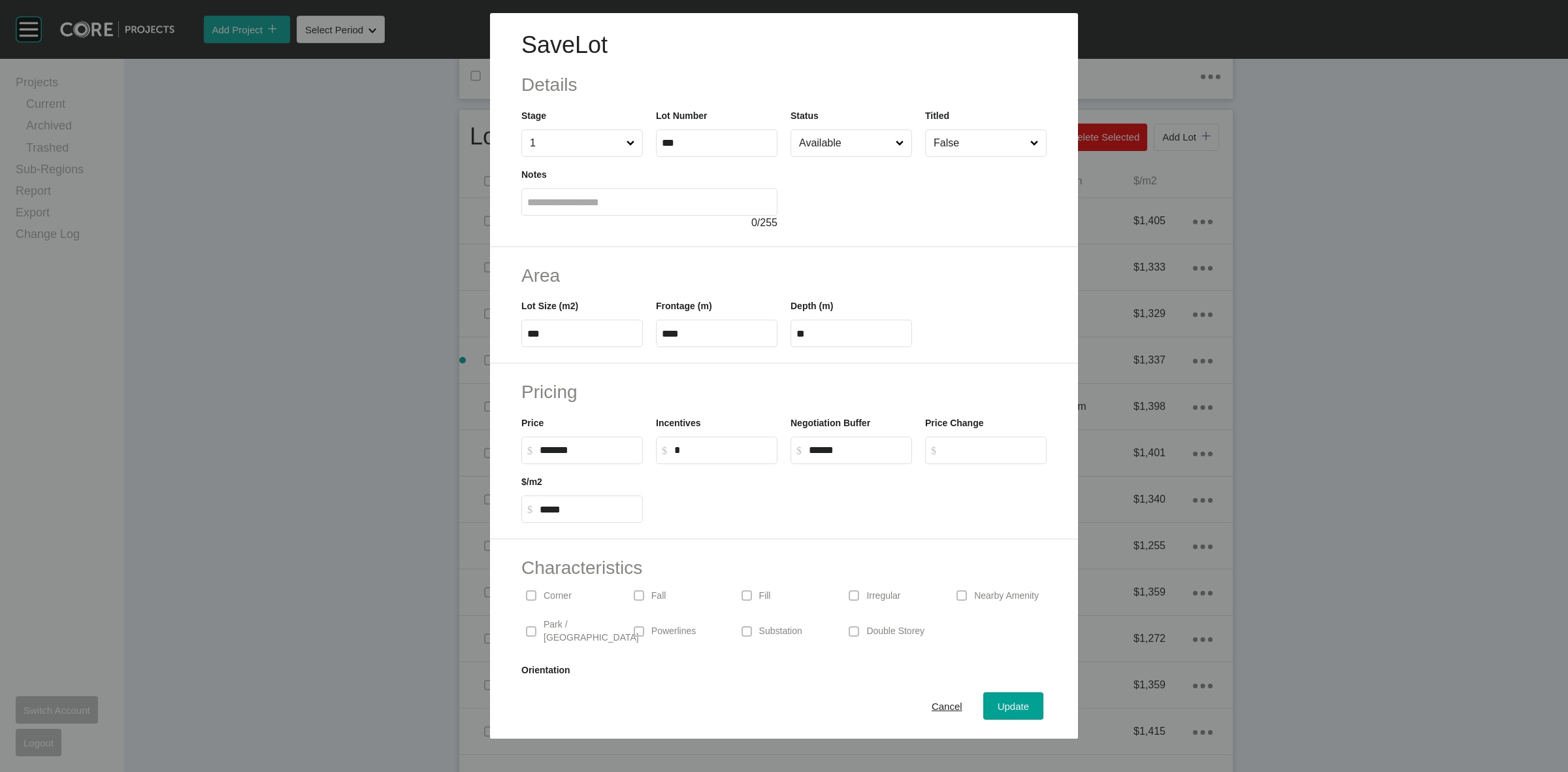
click at [815, 149] on input "Available" at bounding box center [845, 143] width 97 height 26
click at [1018, 696] on button "Update" at bounding box center [1014, 706] width 60 height 27
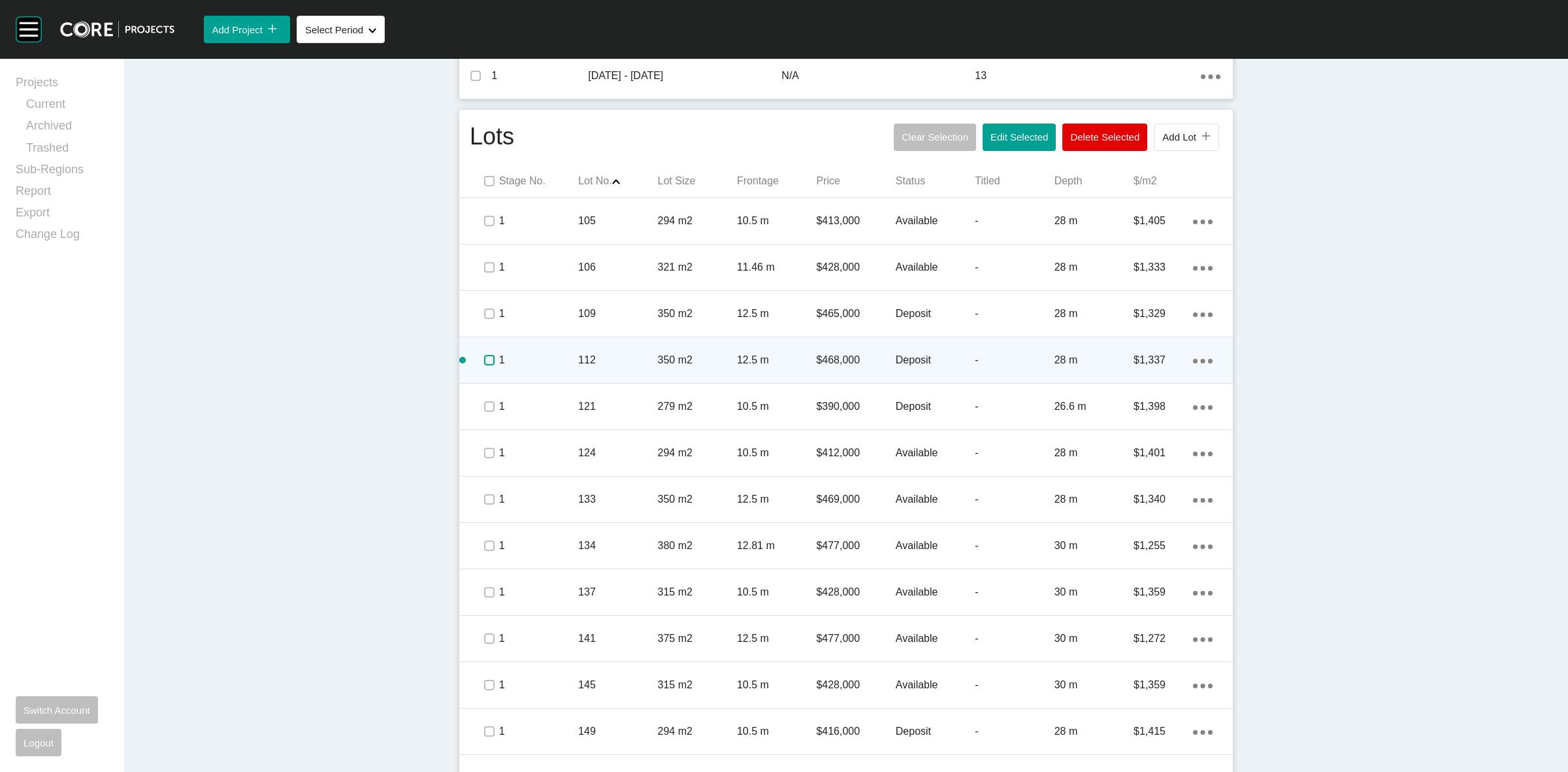
click at [484, 361] on label at bounding box center [489, 360] width 11 height 11
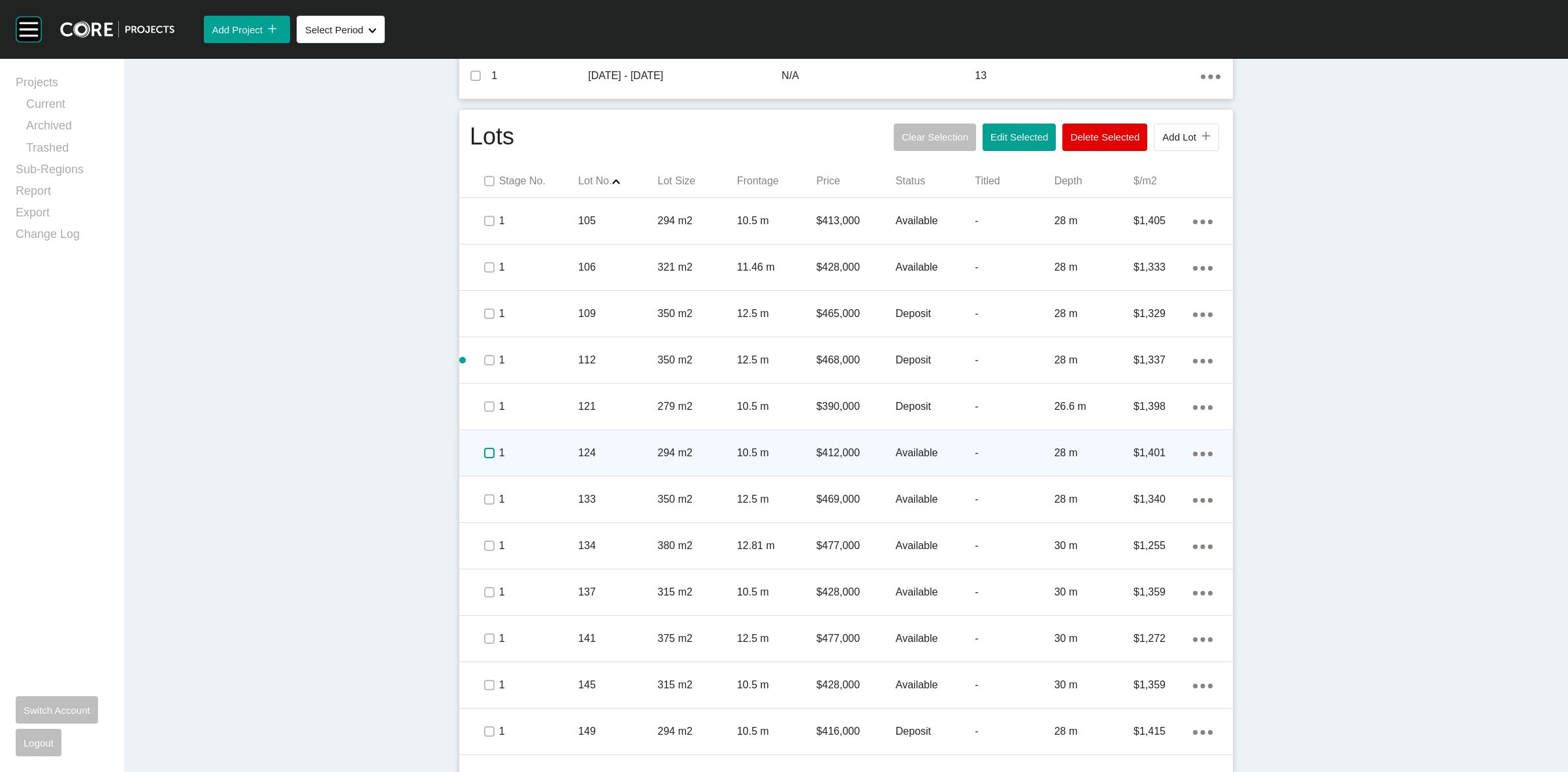
click at [484, 451] on label at bounding box center [489, 453] width 11 height 11
click at [564, 451] on p "1" at bounding box center [539, 453] width 79 height 15
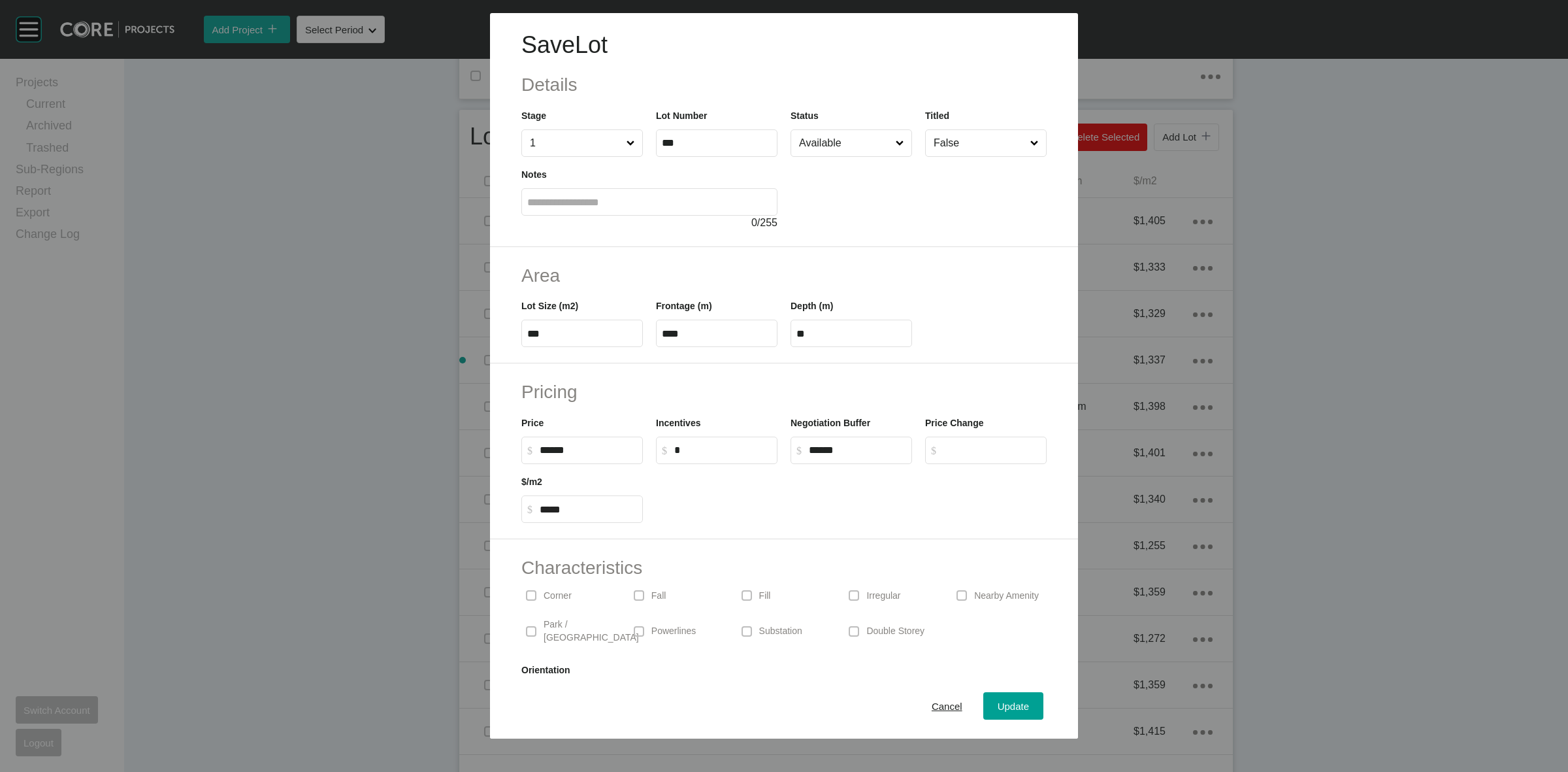
click at [556, 453] on input "******" at bounding box center [588, 450] width 97 height 11
type input "*******"
type input "*****"
click at [1014, 707] on span "Update" at bounding box center [1013, 707] width 32 height 11
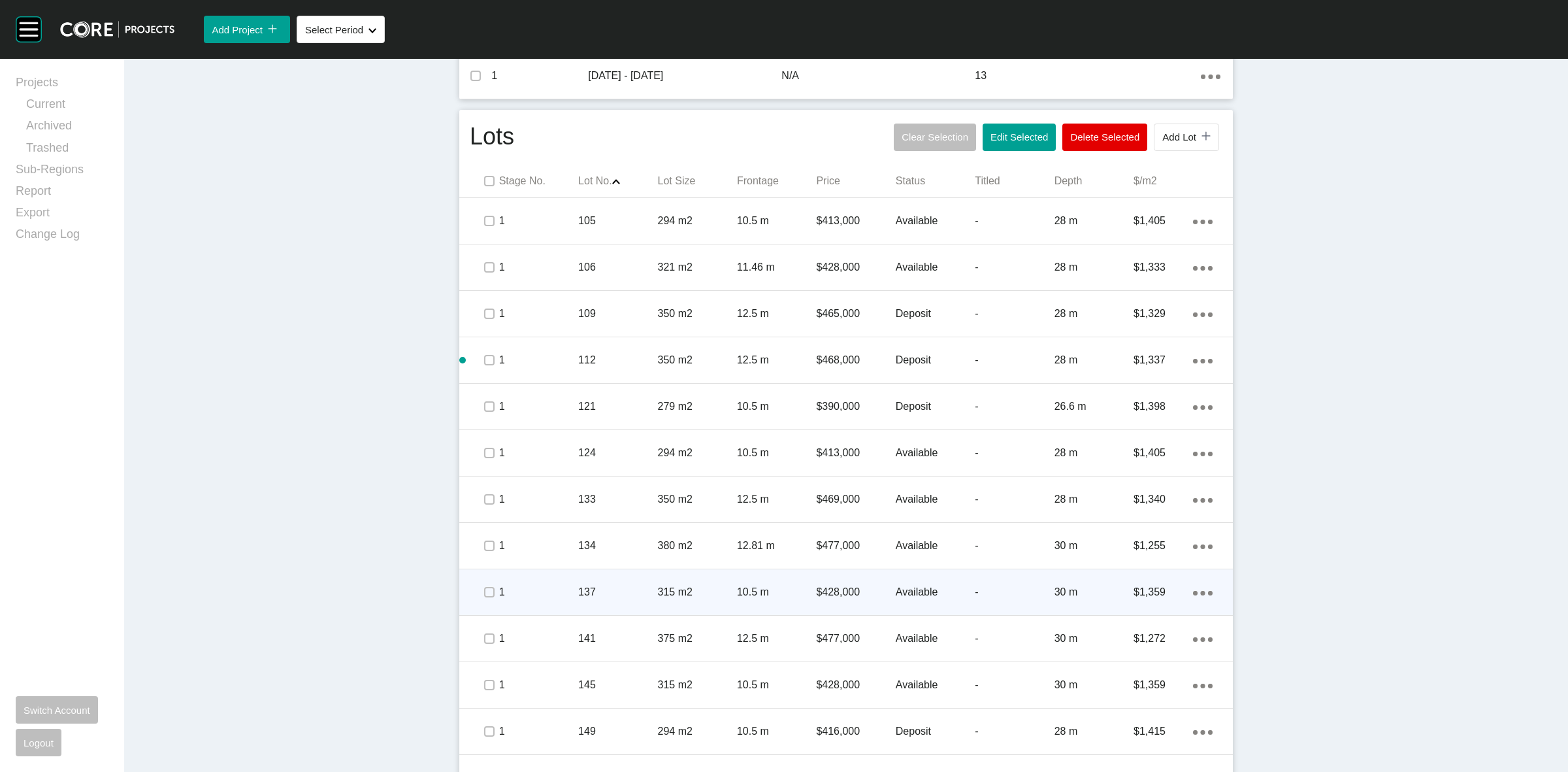
click at [609, 595] on p "137" at bounding box center [618, 593] width 79 height 15
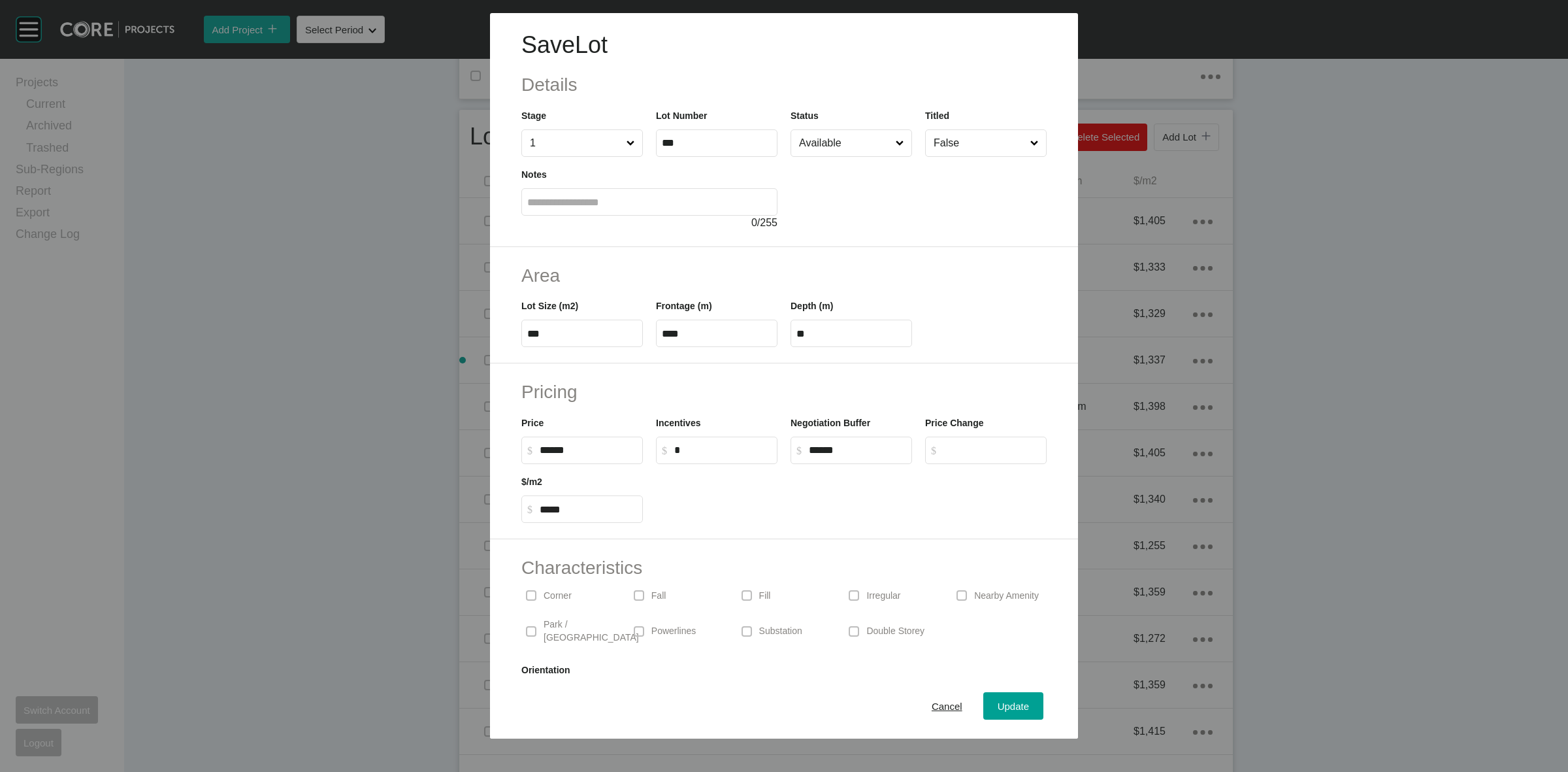
click at [558, 452] on input "******" at bounding box center [588, 450] width 97 height 11
type input "*******"
type input "*****"
click at [704, 400] on h2 "Pricing" at bounding box center [784, 392] width 525 height 26
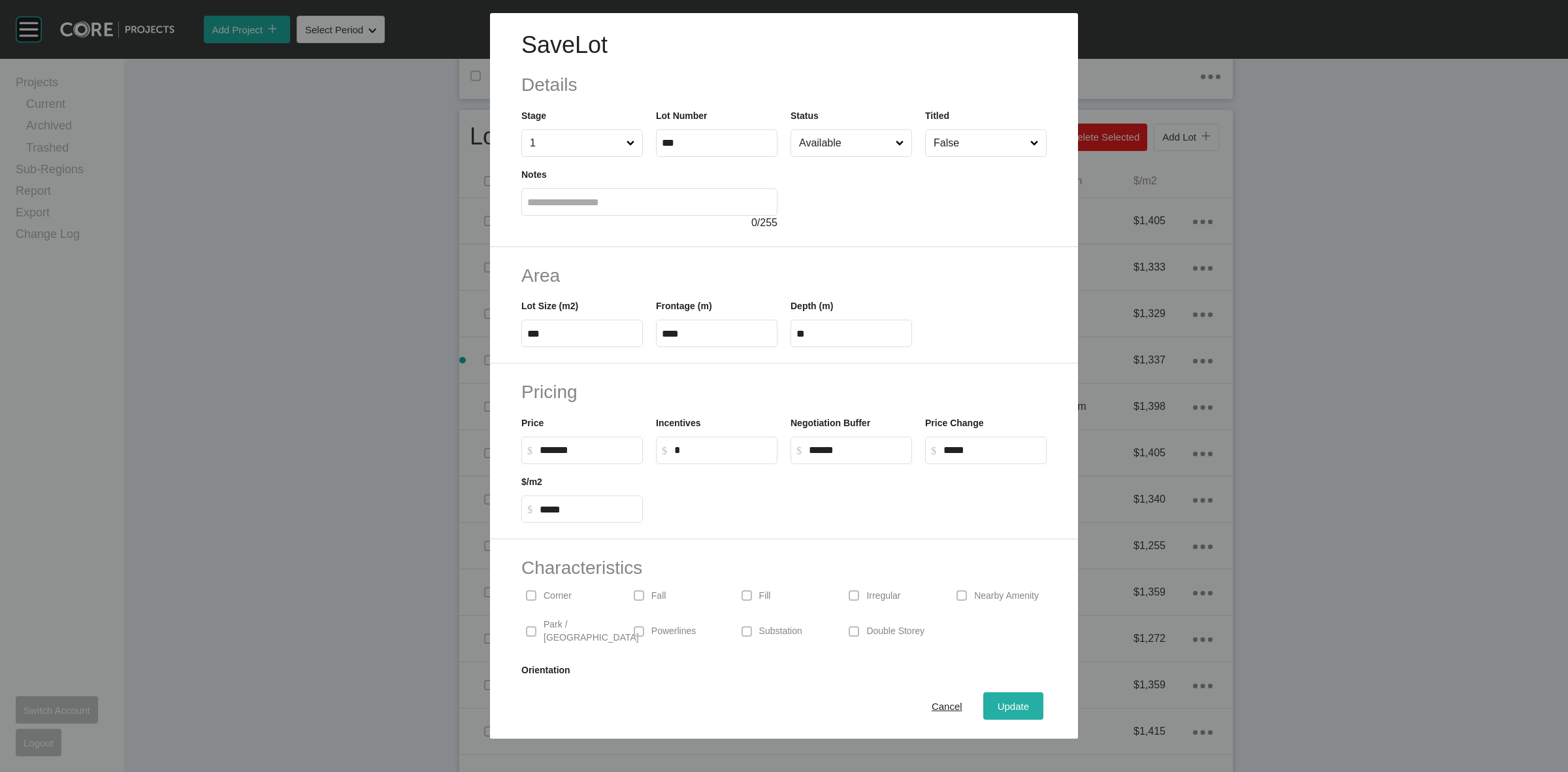
click at [1003, 703] on span "Update" at bounding box center [1013, 707] width 32 height 11
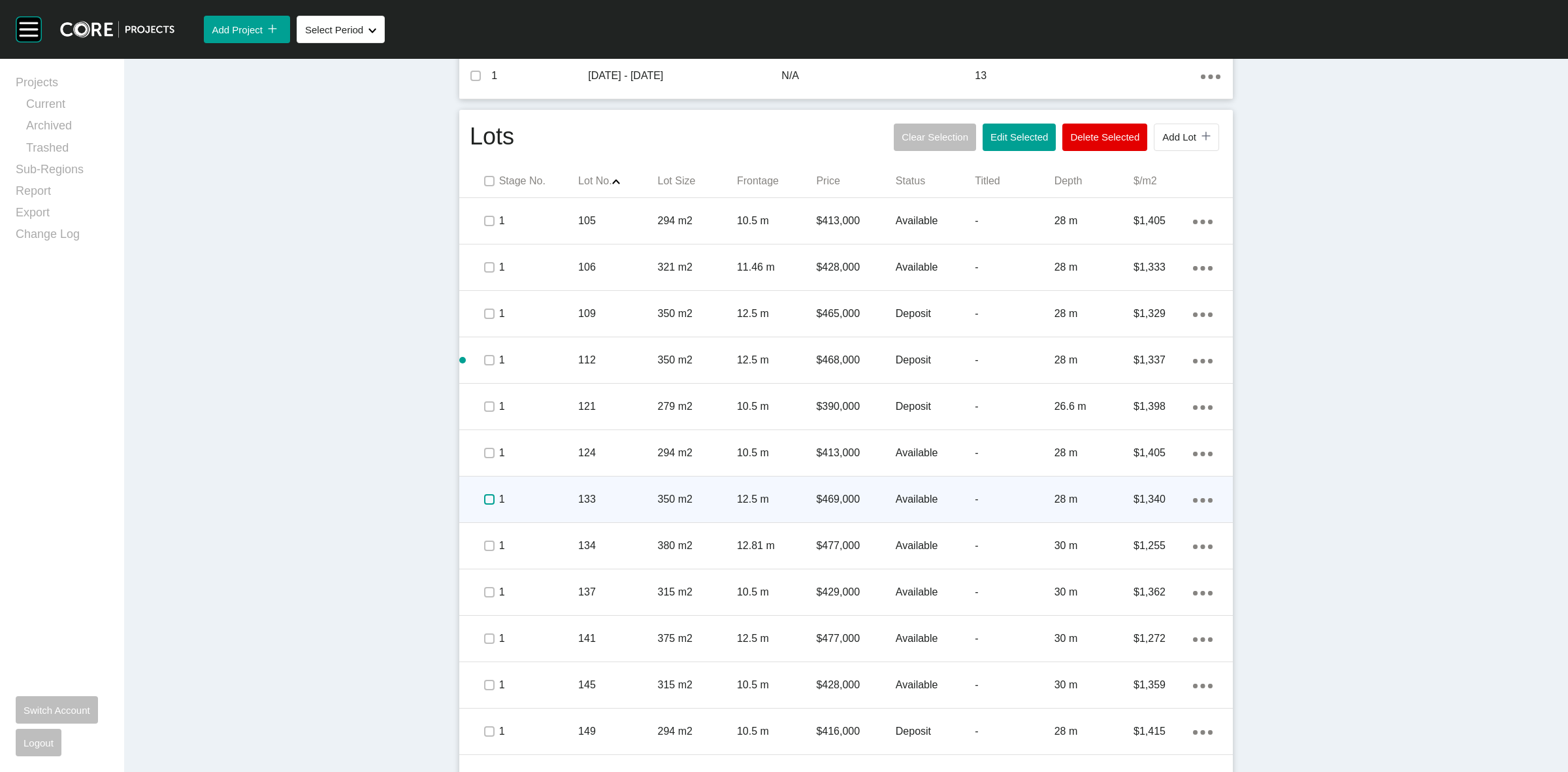
click at [484, 499] on label at bounding box center [489, 499] width 11 height 11
click at [546, 497] on p "1" at bounding box center [539, 500] width 79 height 15
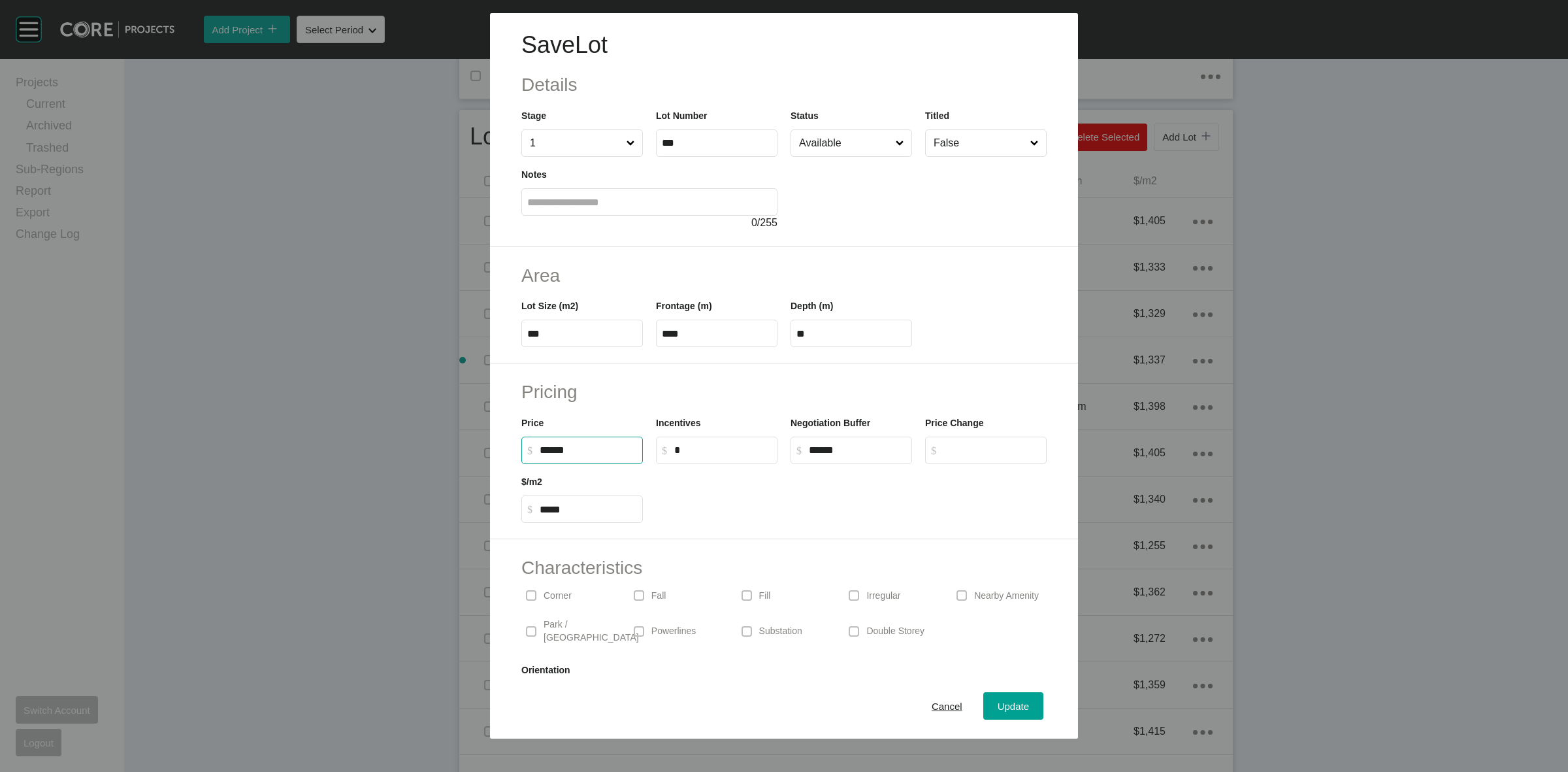
click at [555, 452] on input "******" at bounding box center [588, 450] width 97 height 11
type input "*******"
type input "*****"
click at [691, 405] on div "Incentives $ Created with Sketch. $ *" at bounding box center [717, 434] width 135 height 59
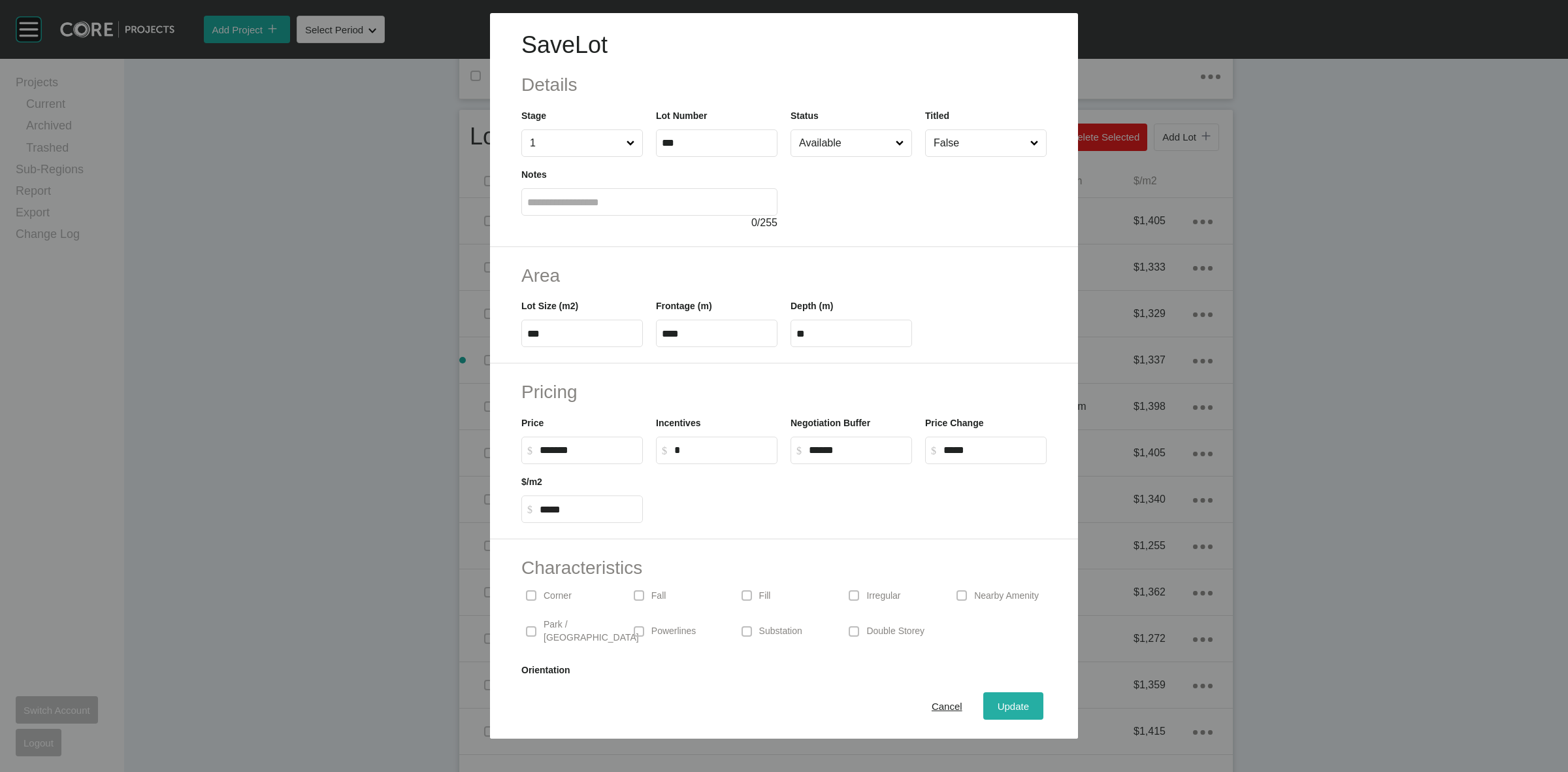
click at [997, 701] on span "Update" at bounding box center [1013, 707] width 32 height 11
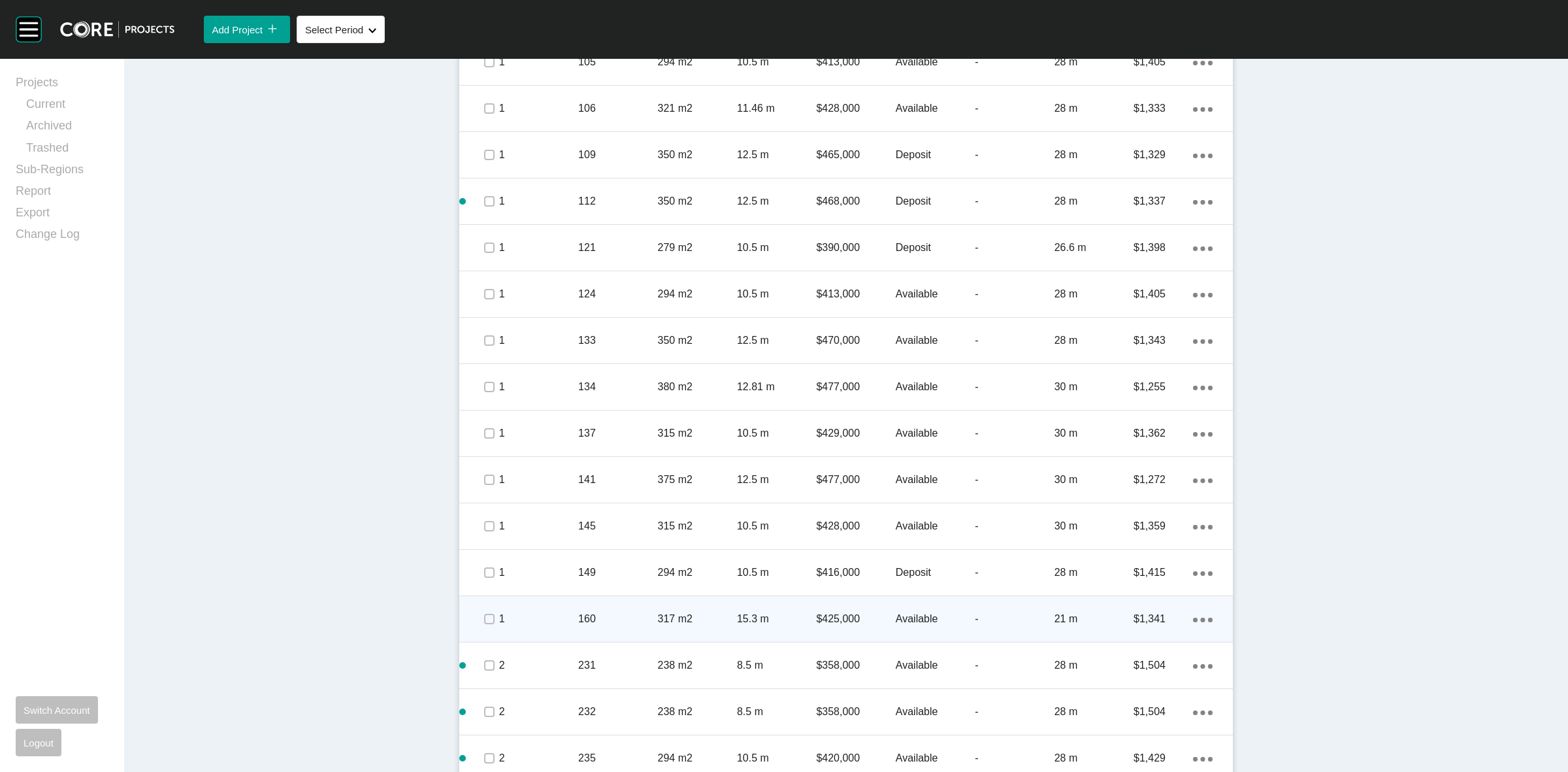
scroll to position [817, 0]
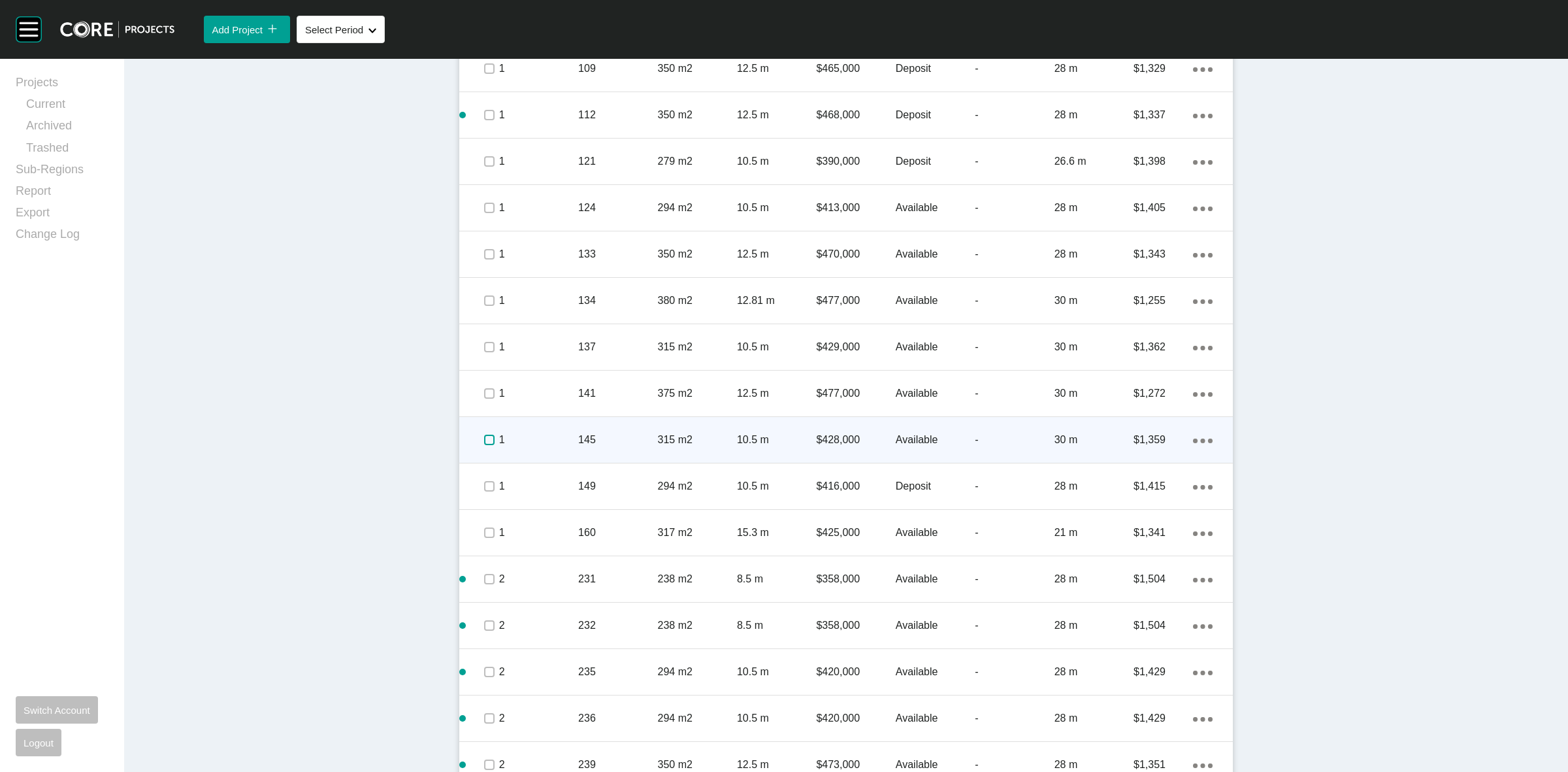
click at [484, 436] on label at bounding box center [489, 440] width 11 height 11
click at [556, 442] on p "1" at bounding box center [539, 440] width 79 height 15
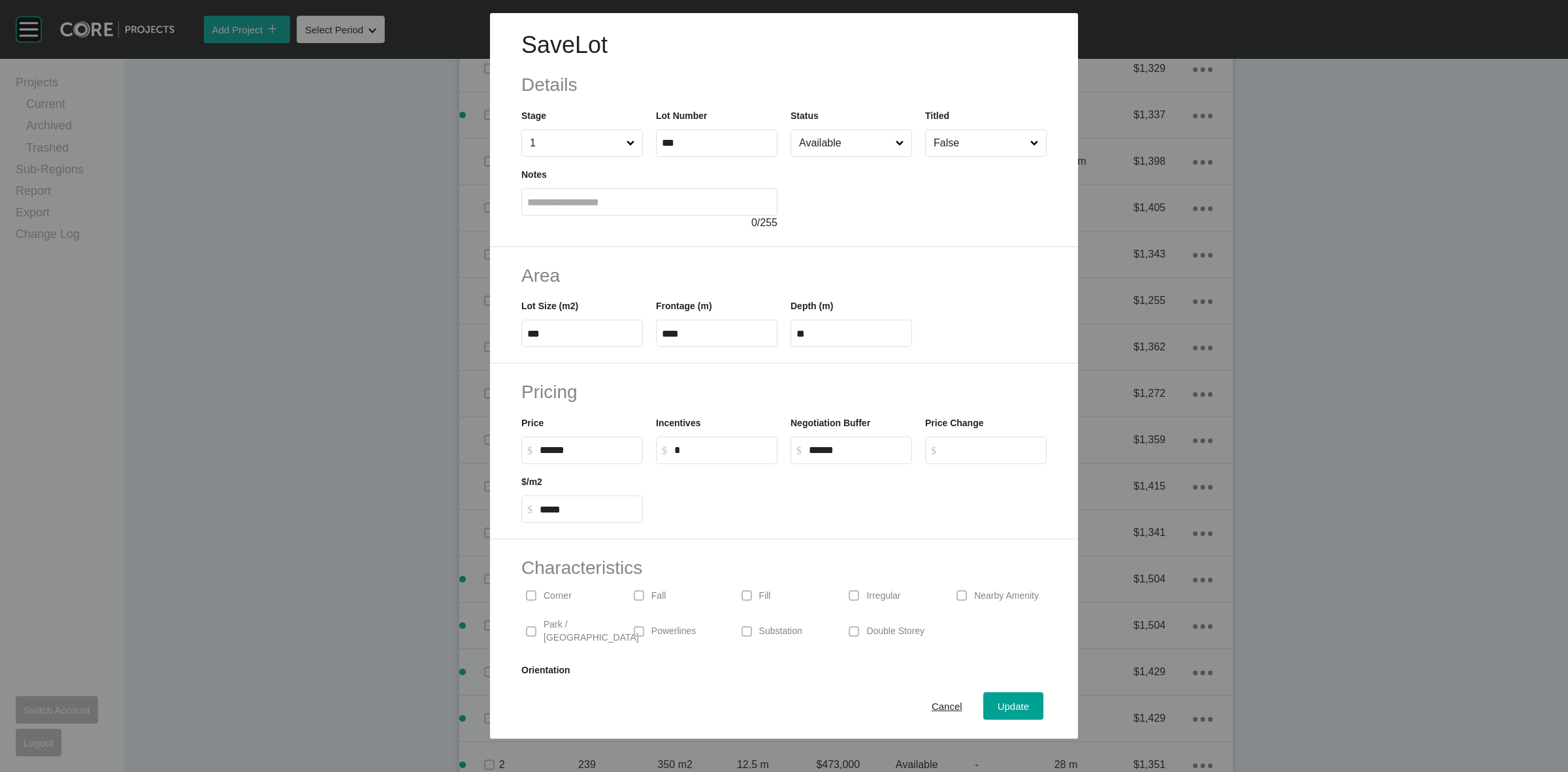
click at [555, 452] on input "******" at bounding box center [588, 450] width 97 height 11
type input "*******"
type input "*****"
click at [1011, 710] on span "Update" at bounding box center [1013, 707] width 32 height 11
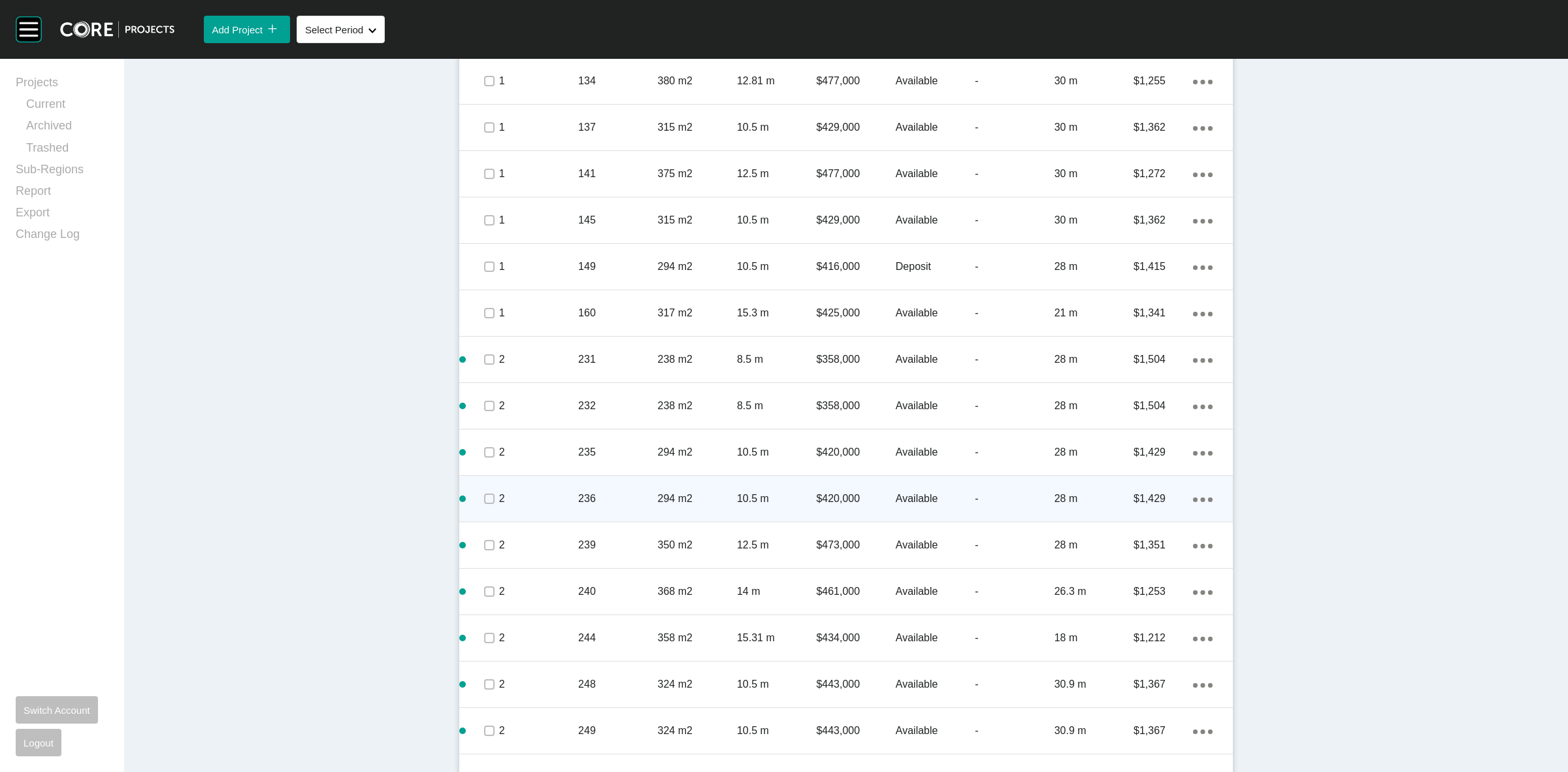
scroll to position [1144, 0]
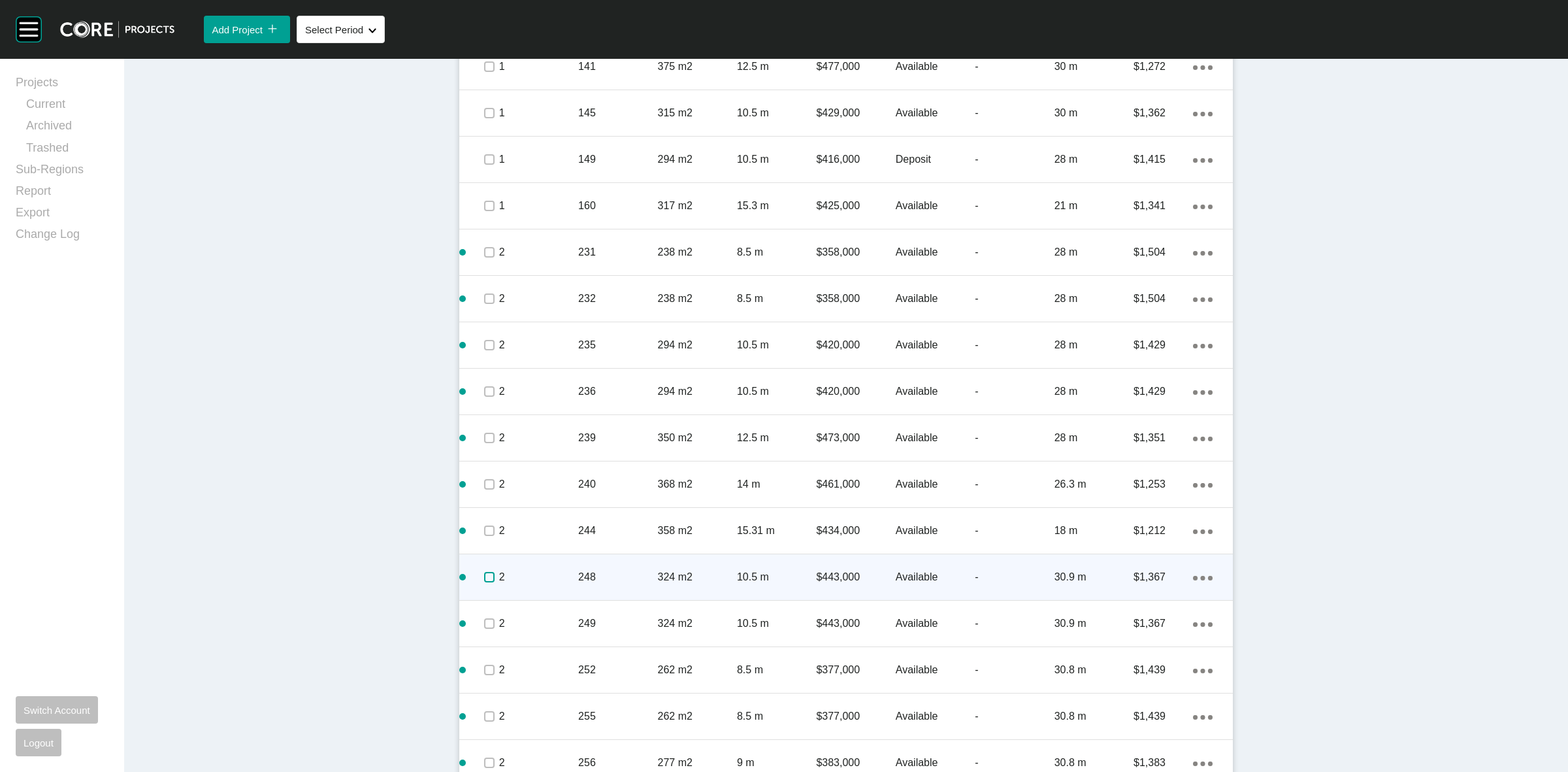
drag, startPoint x: 484, startPoint y: 580, endPoint x: 489, endPoint y: 575, distance: 7.1
click at [484, 580] on label at bounding box center [489, 576] width 11 height 11
click at [527, 574] on p "2" at bounding box center [539, 577] width 79 height 15
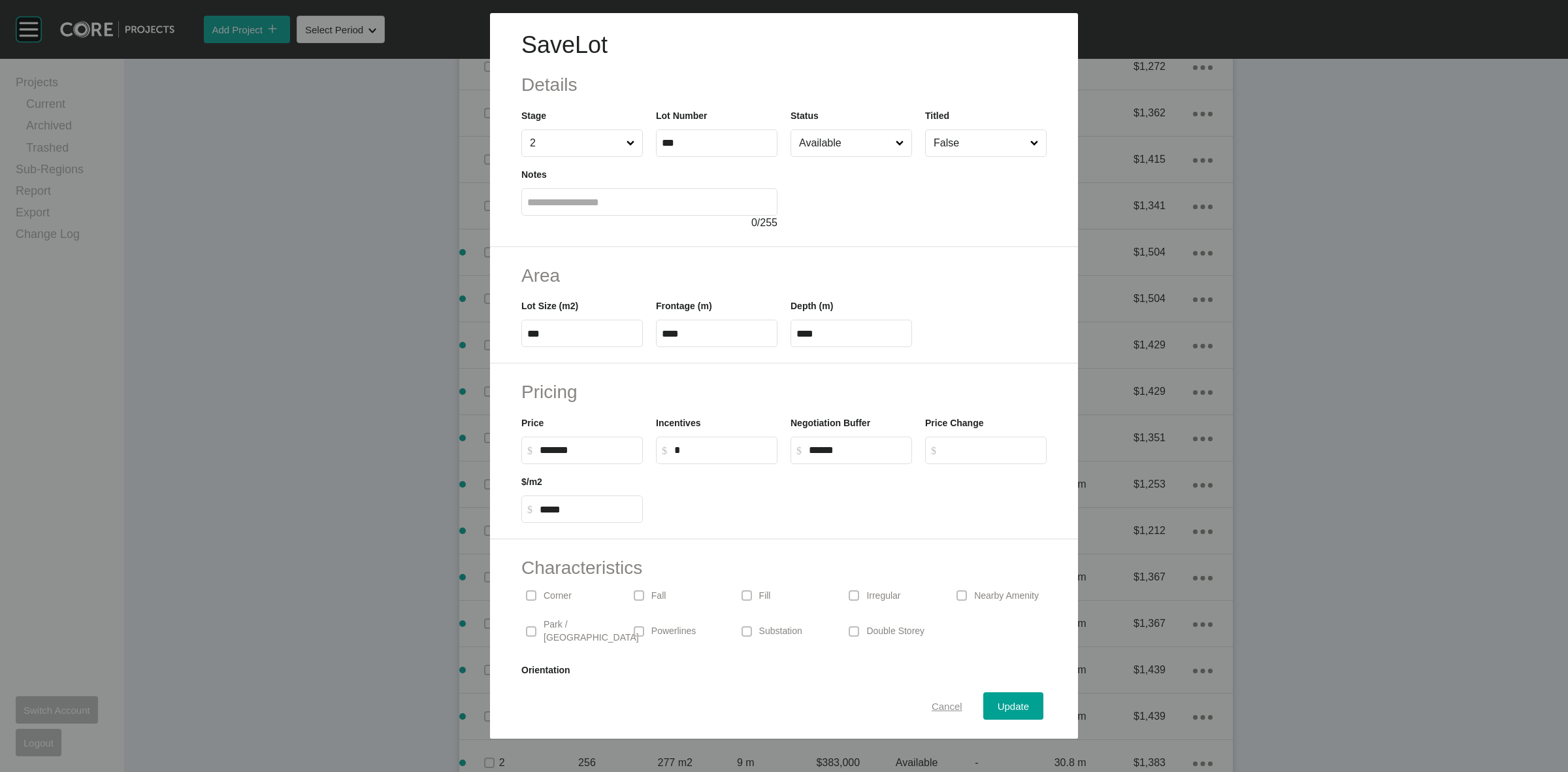
click at [932, 704] on span "Cancel" at bounding box center [947, 707] width 31 height 11
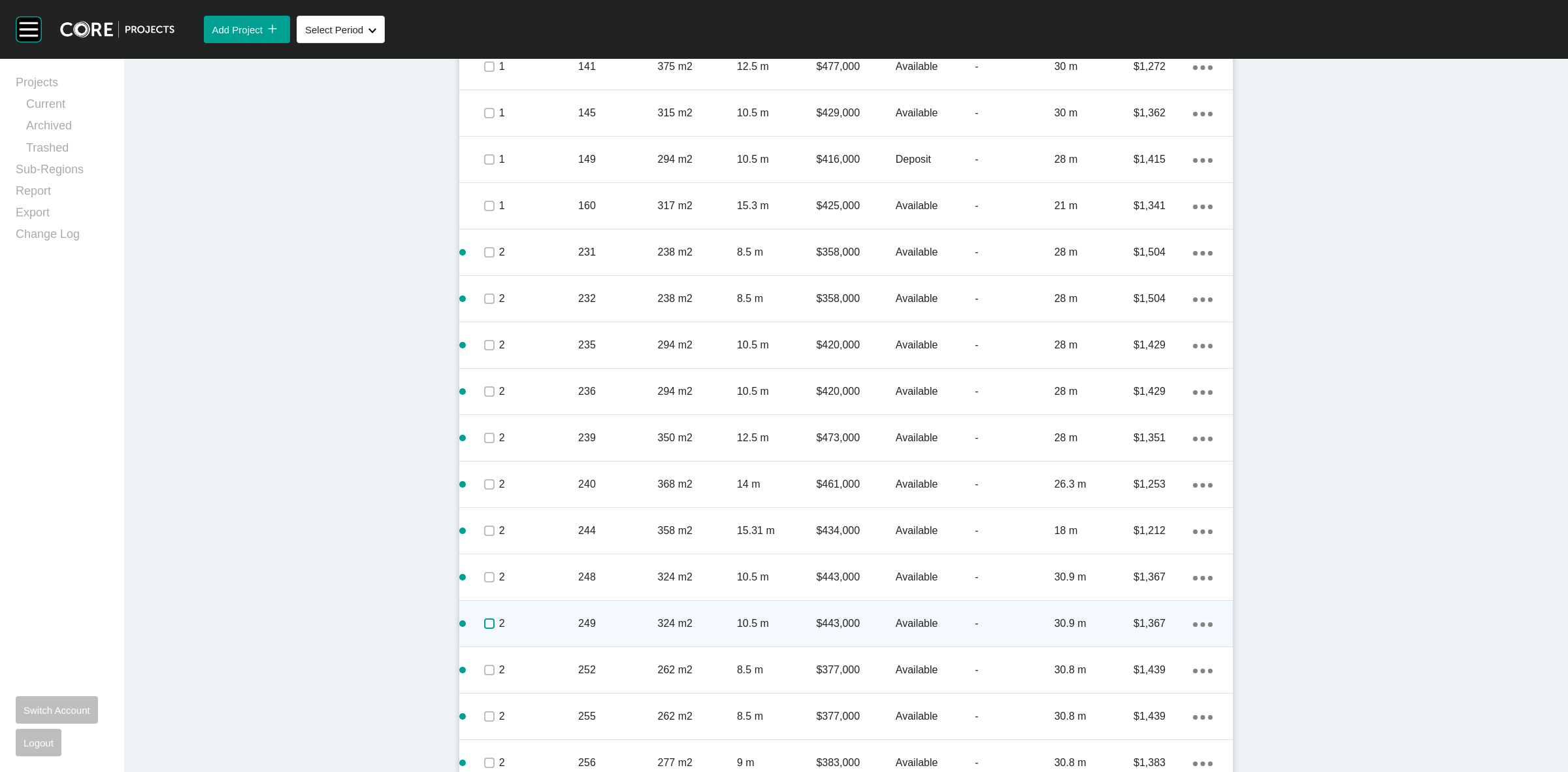
click at [484, 624] on label at bounding box center [489, 623] width 11 height 11
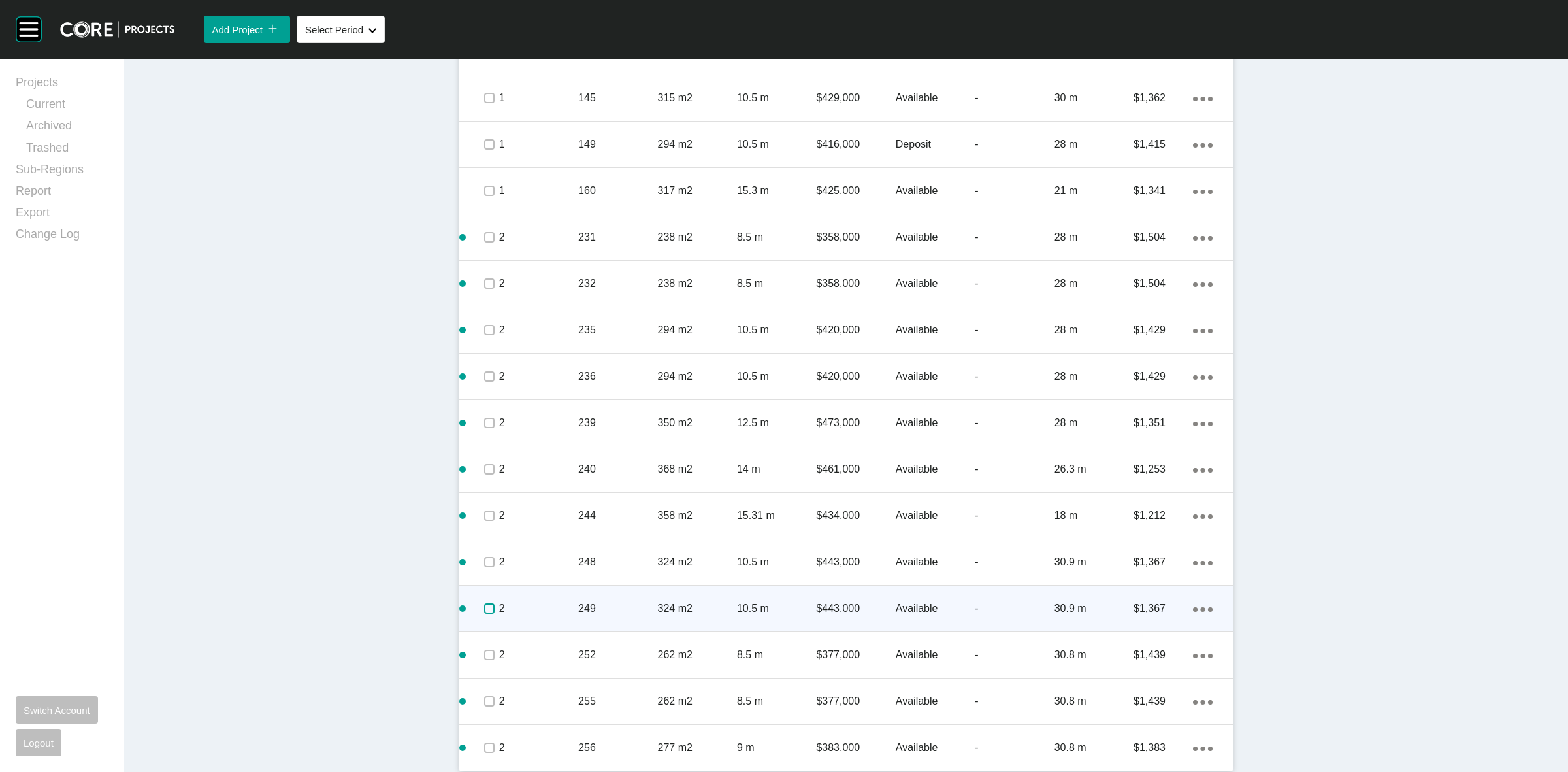
scroll to position [1163, 0]
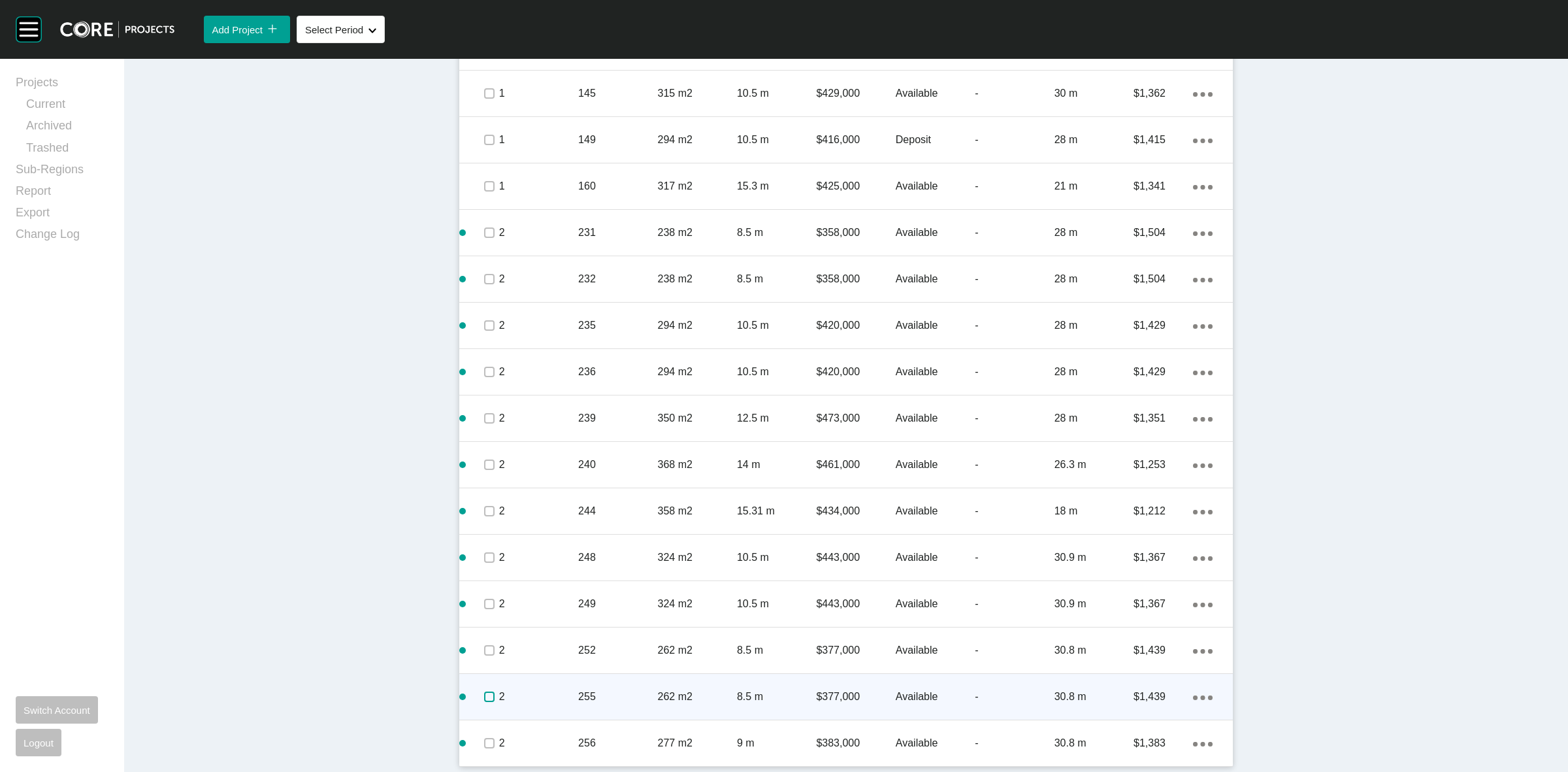
click at [484, 694] on label at bounding box center [489, 696] width 11 height 11
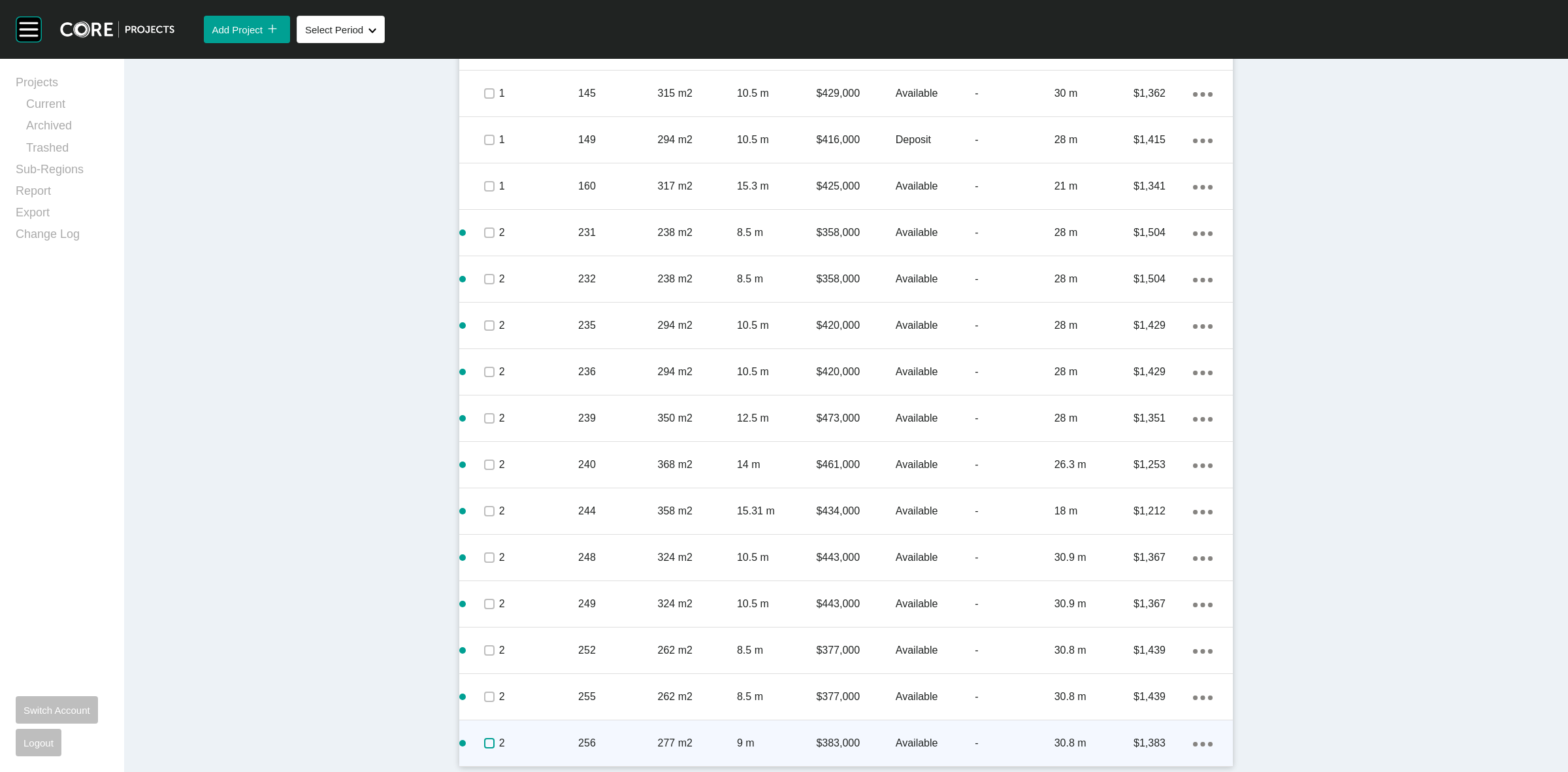
click at [484, 738] on label at bounding box center [489, 743] width 11 height 11
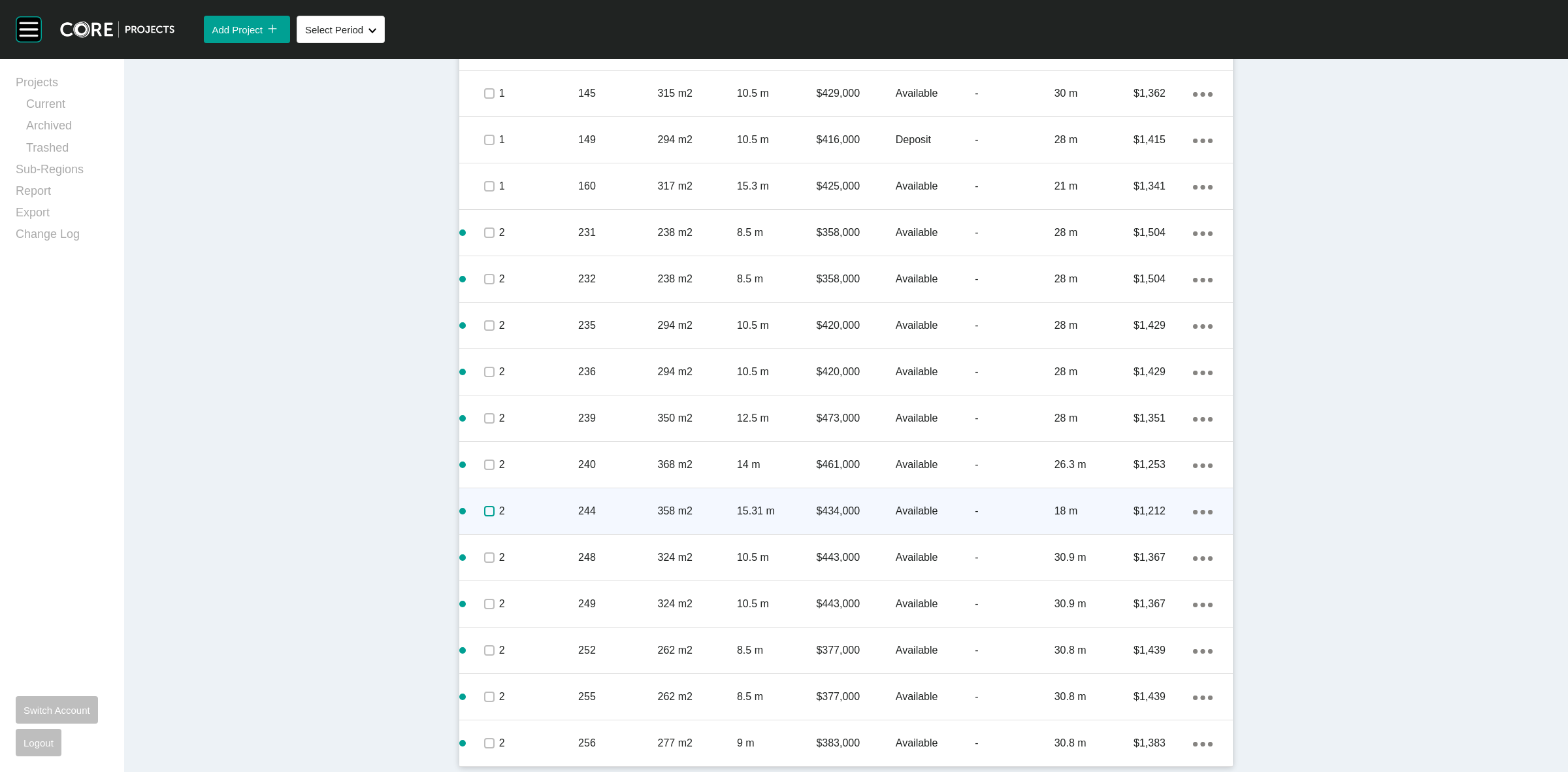
click at [484, 510] on label at bounding box center [489, 511] width 11 height 11
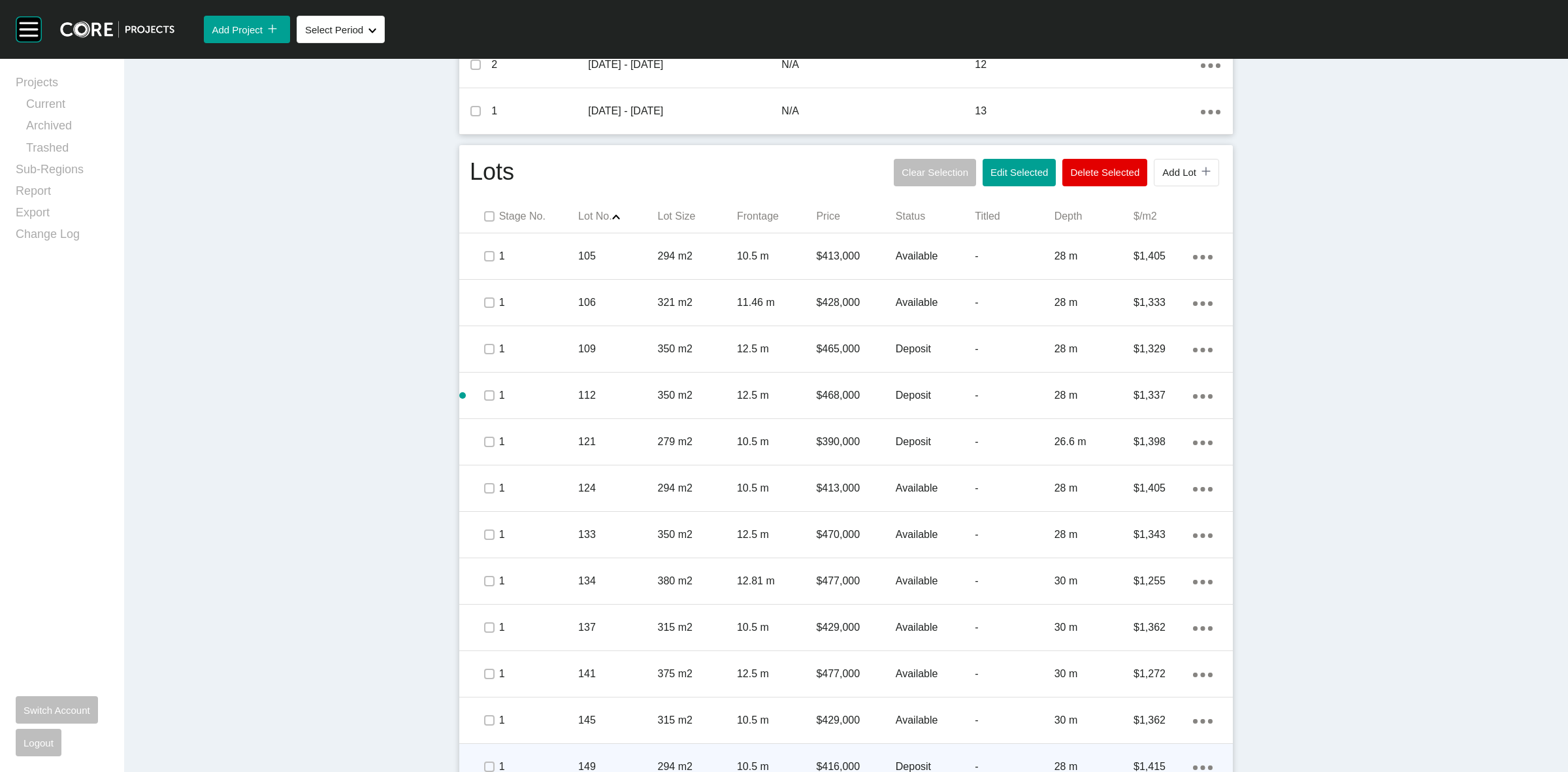
scroll to position [510, 0]
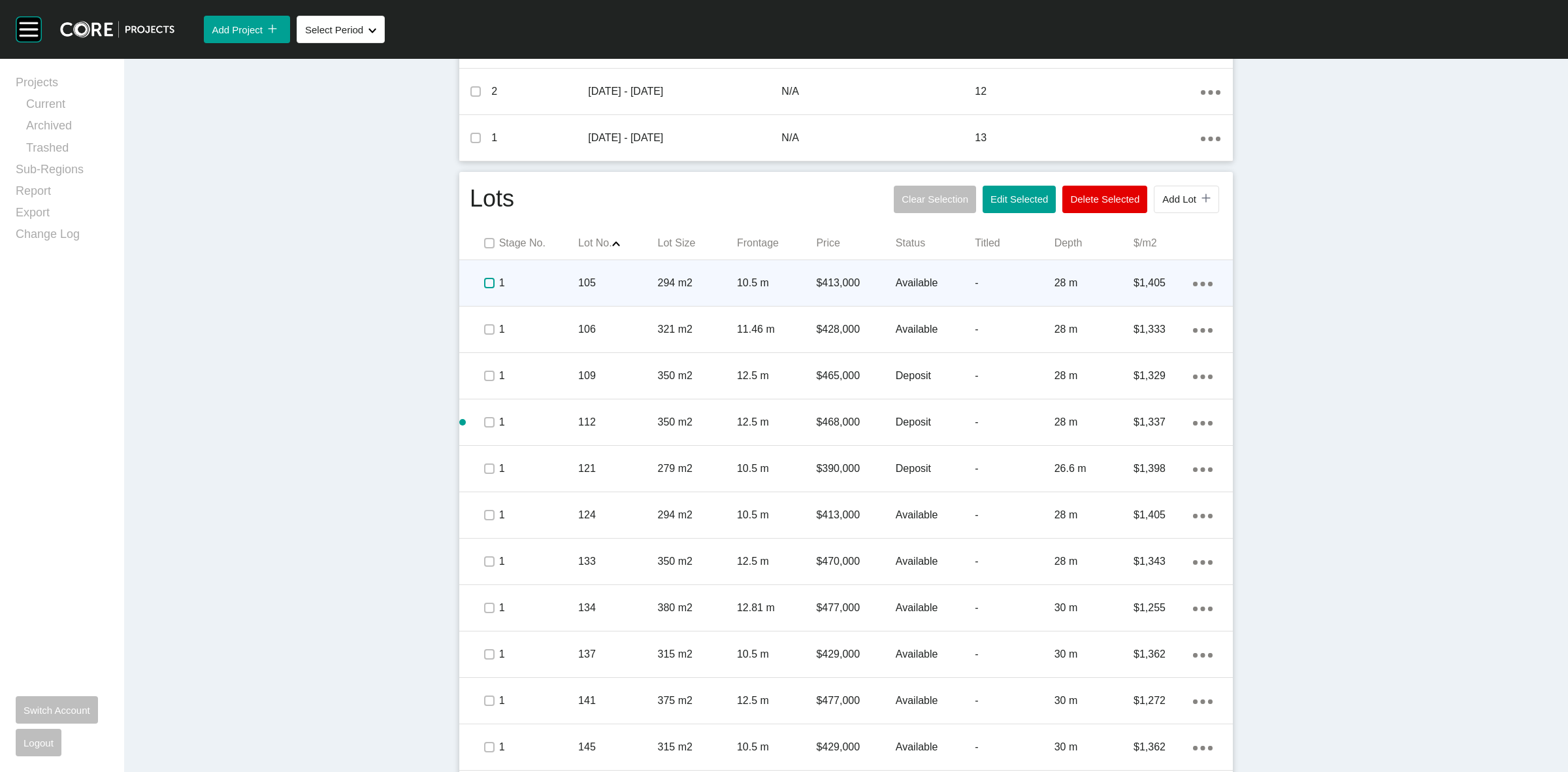
click at [484, 278] on label at bounding box center [489, 283] width 11 height 11
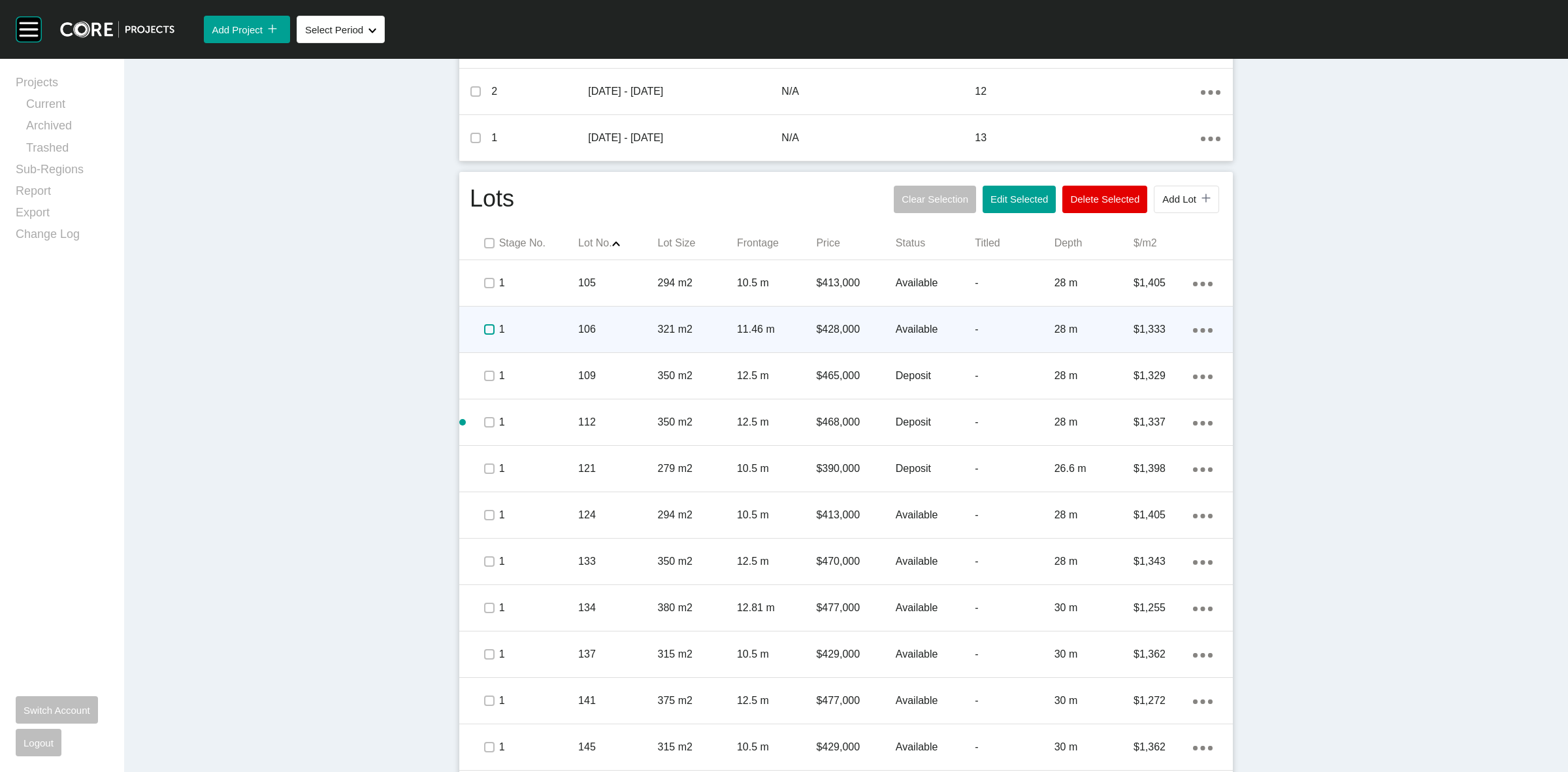
click at [484, 331] on label at bounding box center [489, 329] width 11 height 11
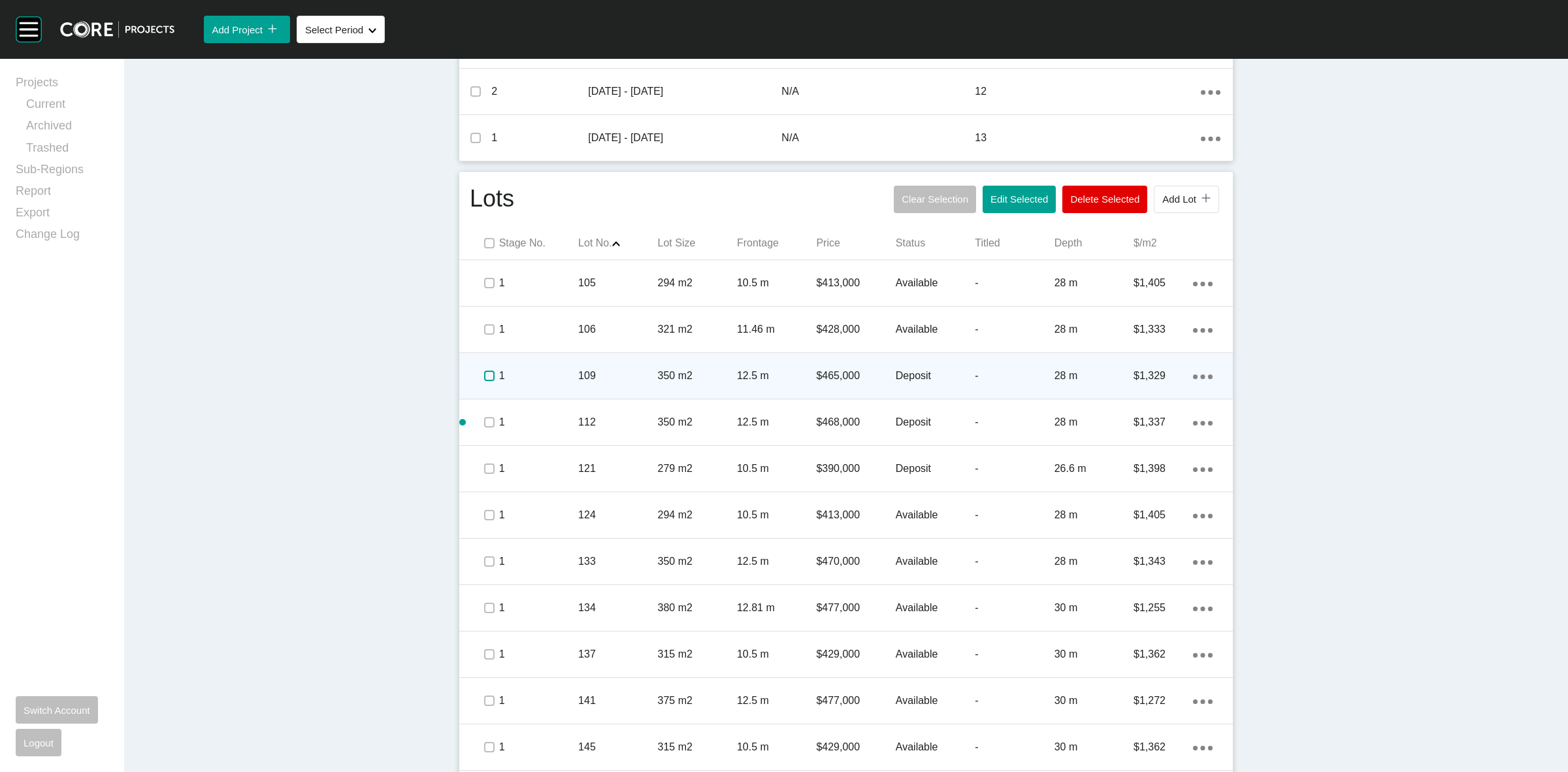
click at [484, 376] on label at bounding box center [489, 375] width 11 height 11
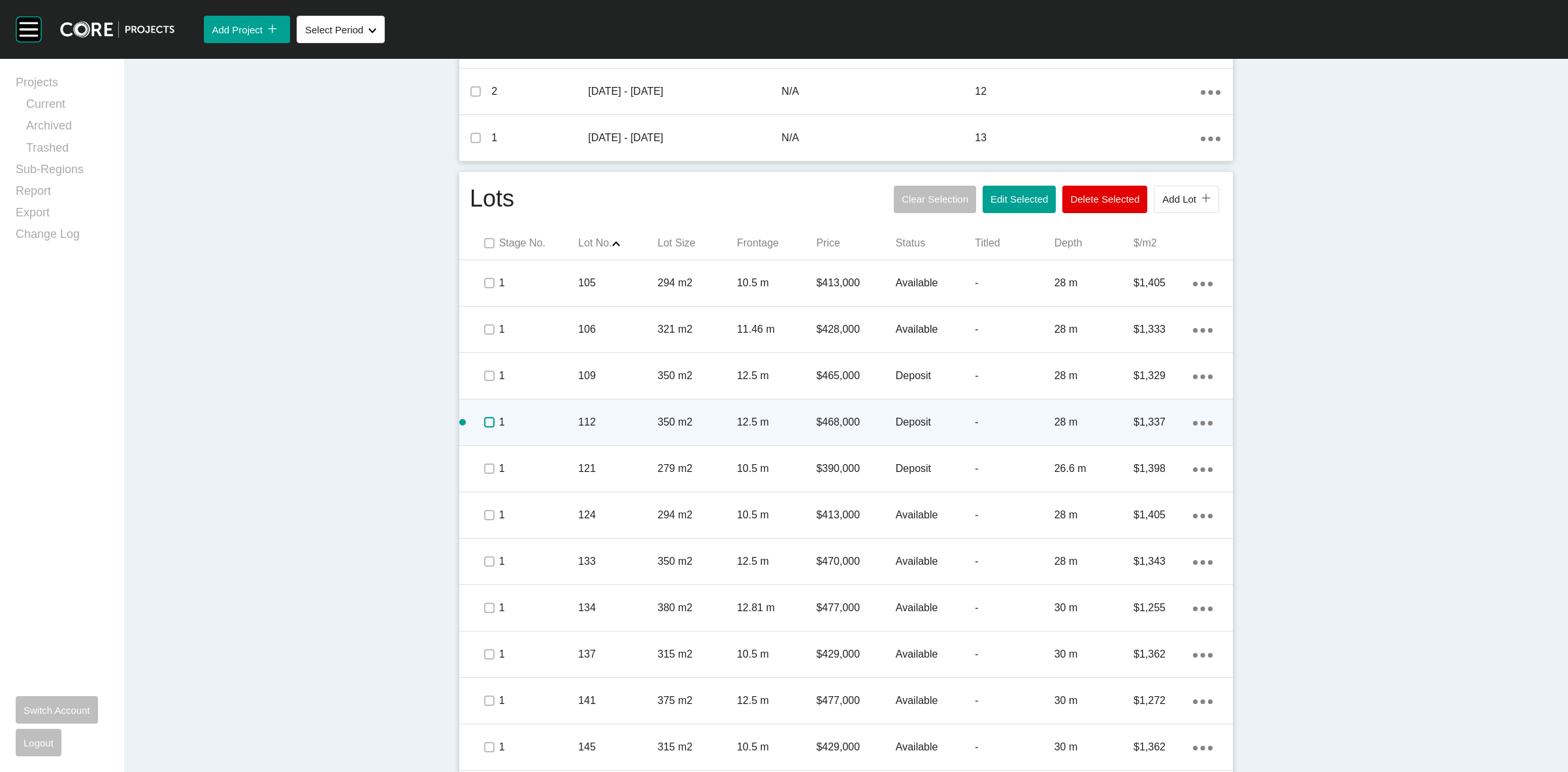
click at [484, 421] on label at bounding box center [489, 422] width 11 height 11
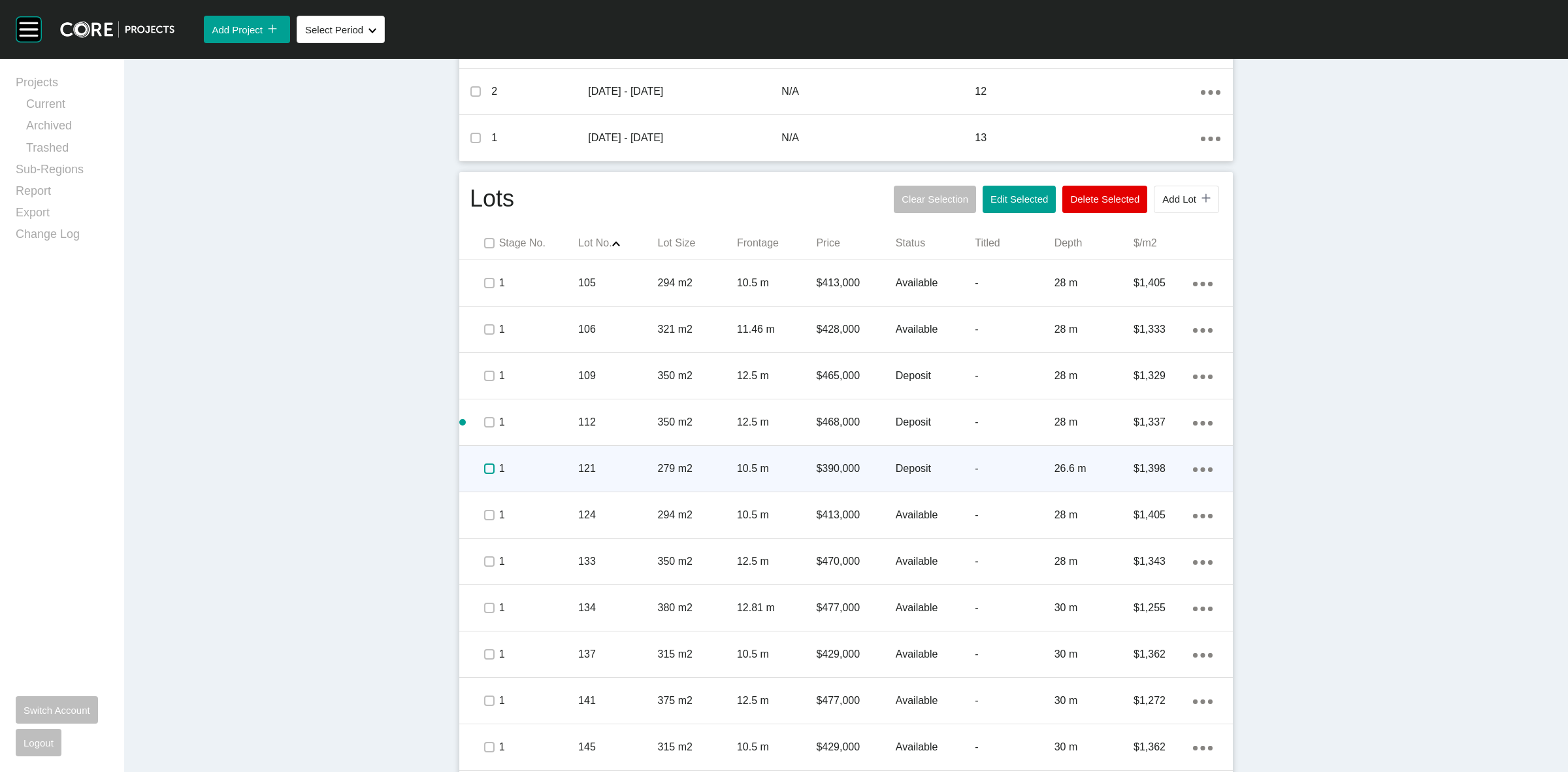
click at [484, 470] on label at bounding box center [489, 468] width 11 height 11
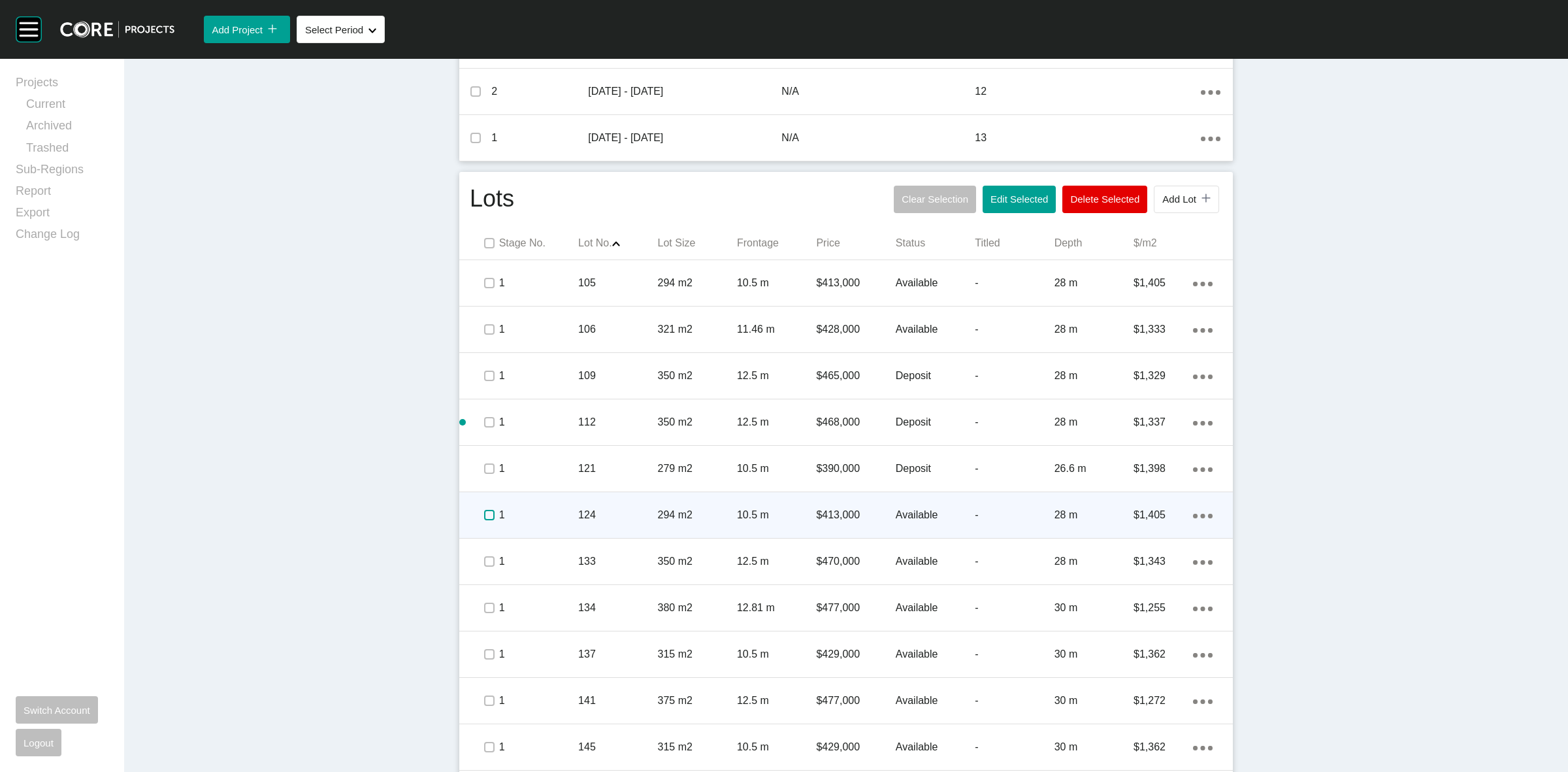
click at [484, 511] on label at bounding box center [489, 515] width 11 height 11
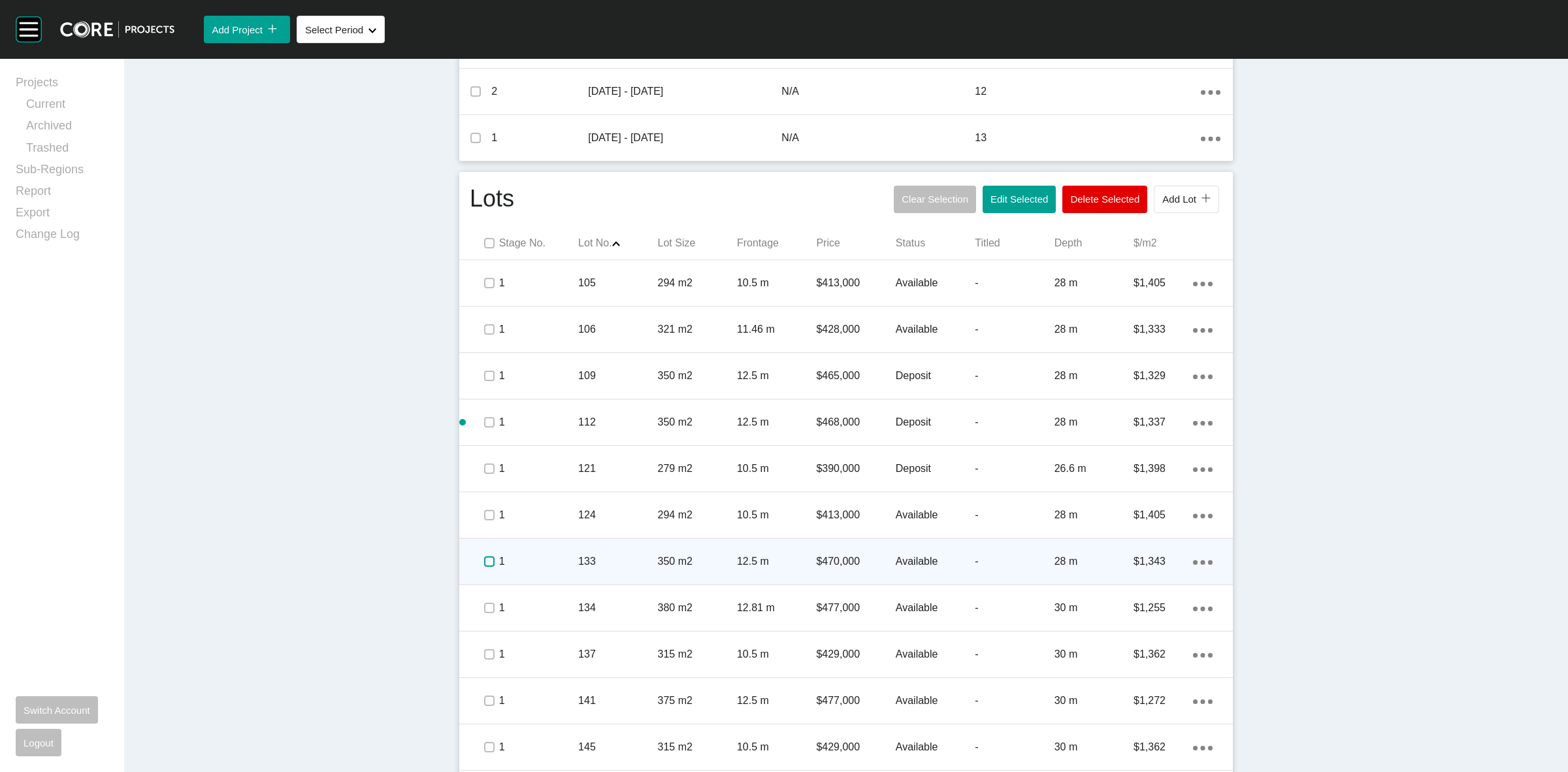
click at [484, 563] on label at bounding box center [489, 561] width 11 height 11
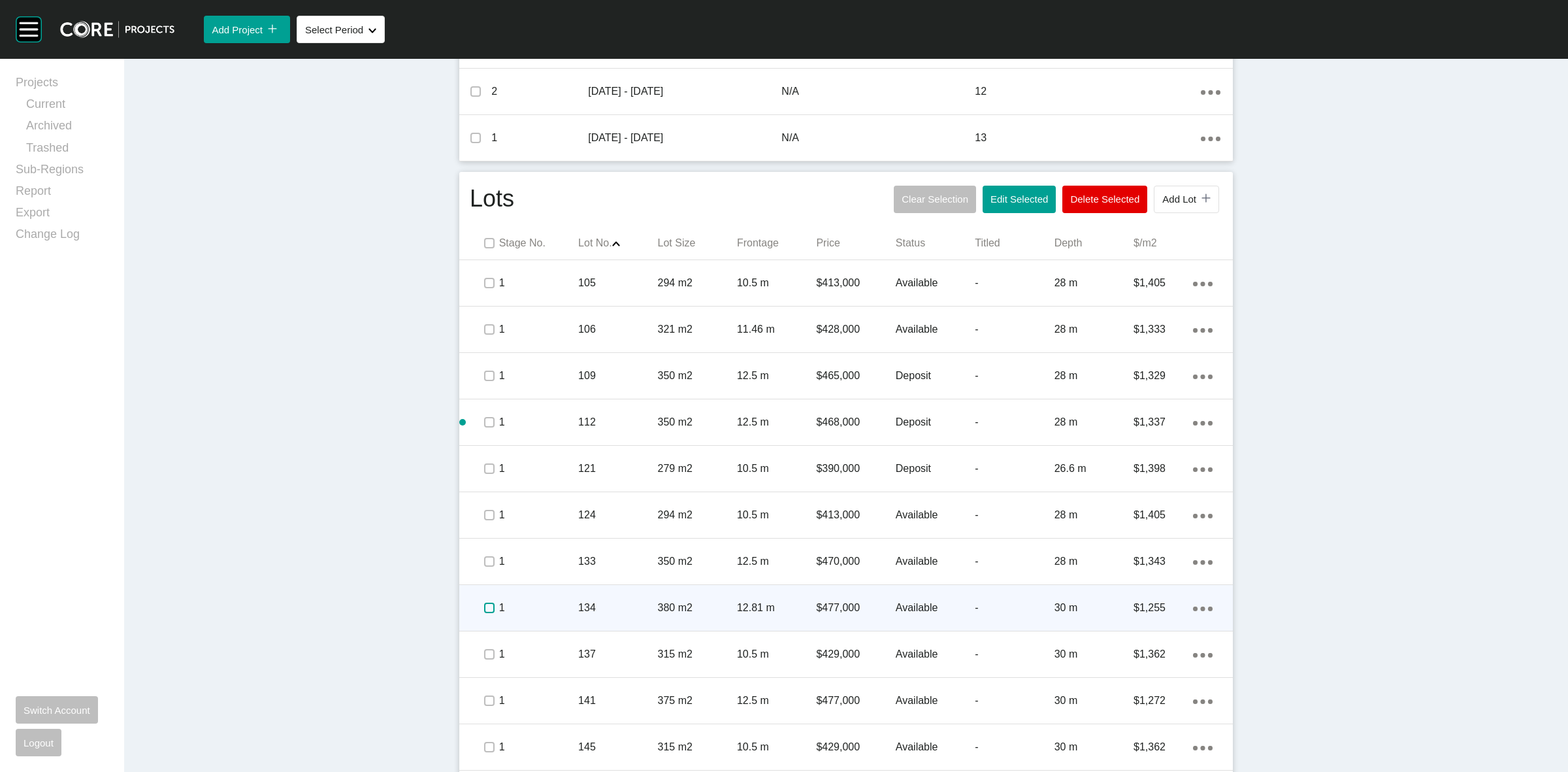
click at [484, 611] on label at bounding box center [489, 607] width 11 height 11
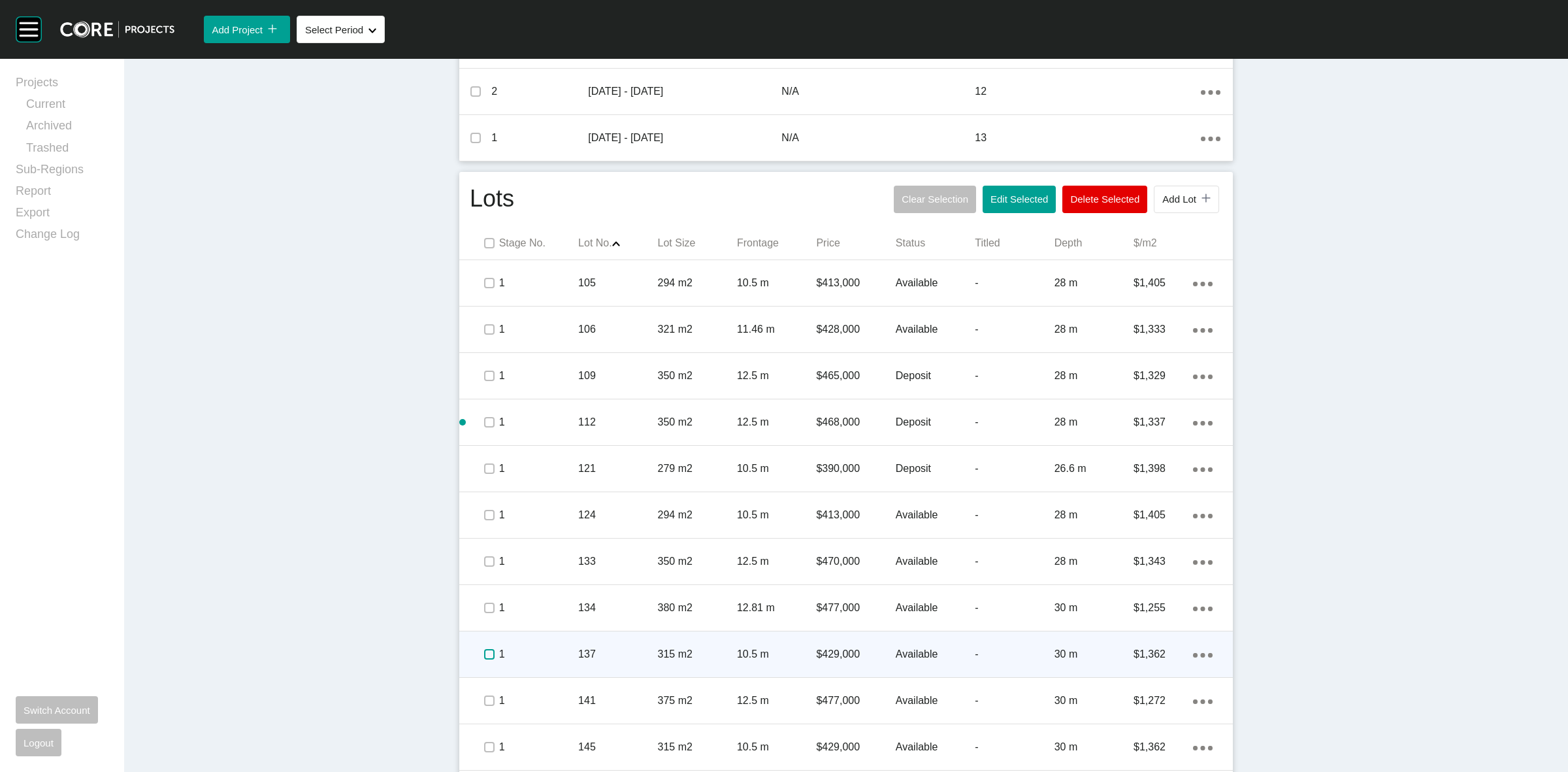
drag, startPoint x: 481, startPoint y: 656, endPoint x: 483, endPoint y: 715, distance: 59.0
click at [484, 656] on label at bounding box center [489, 654] width 11 height 11
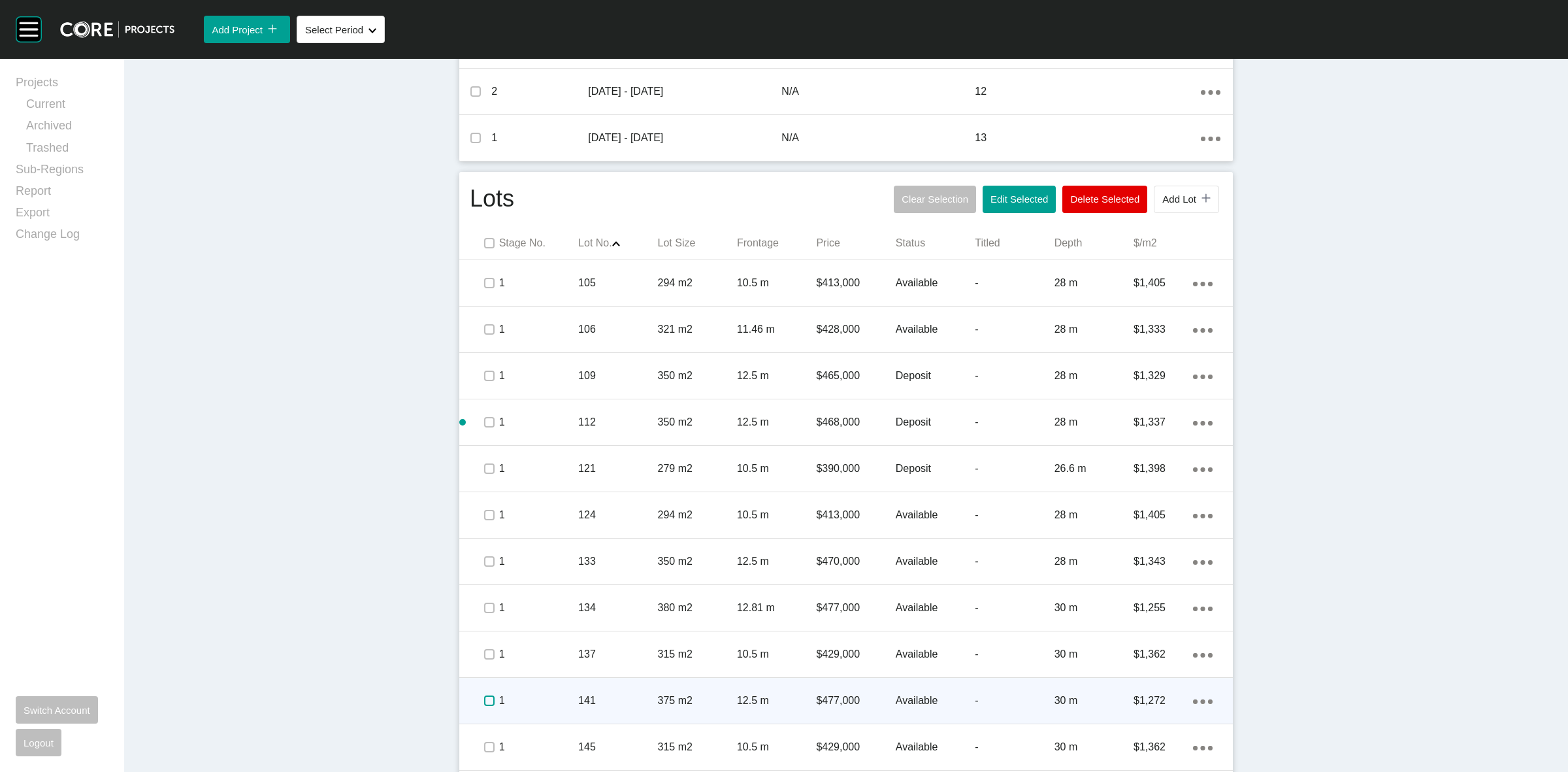
click at [484, 704] on label at bounding box center [489, 700] width 11 height 11
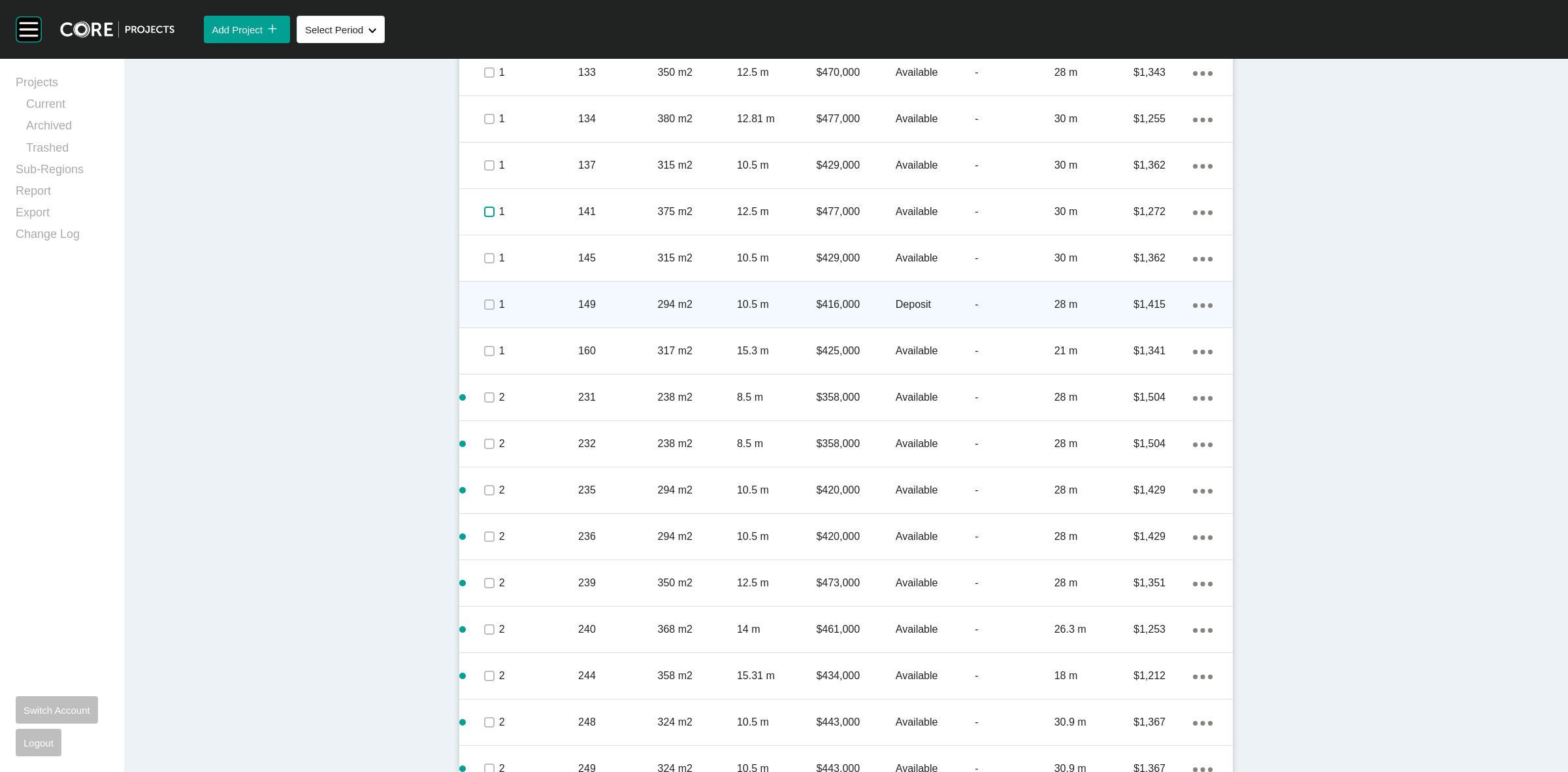
scroll to position [1000, 0]
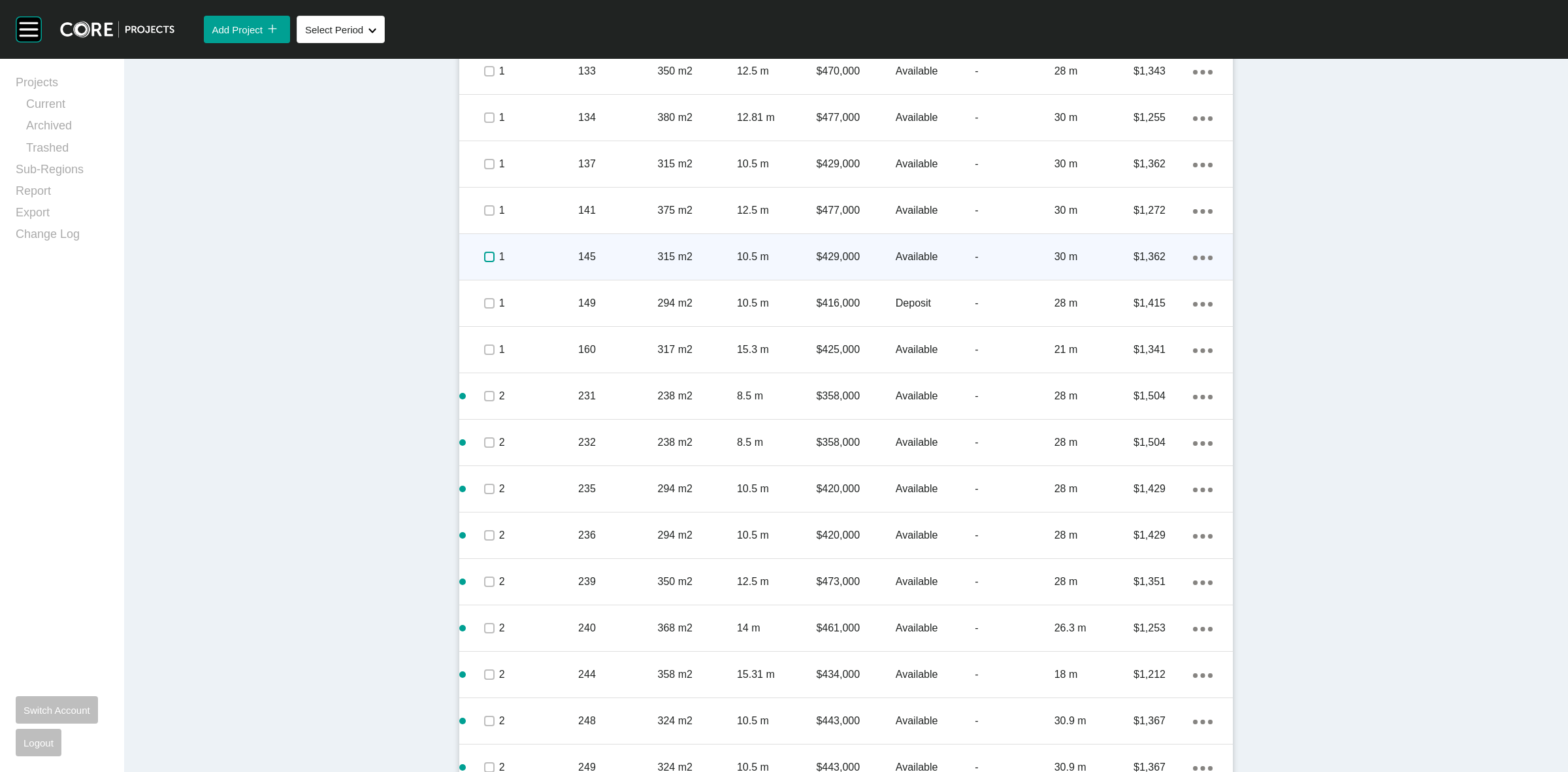
click at [484, 253] on label at bounding box center [489, 256] width 11 height 11
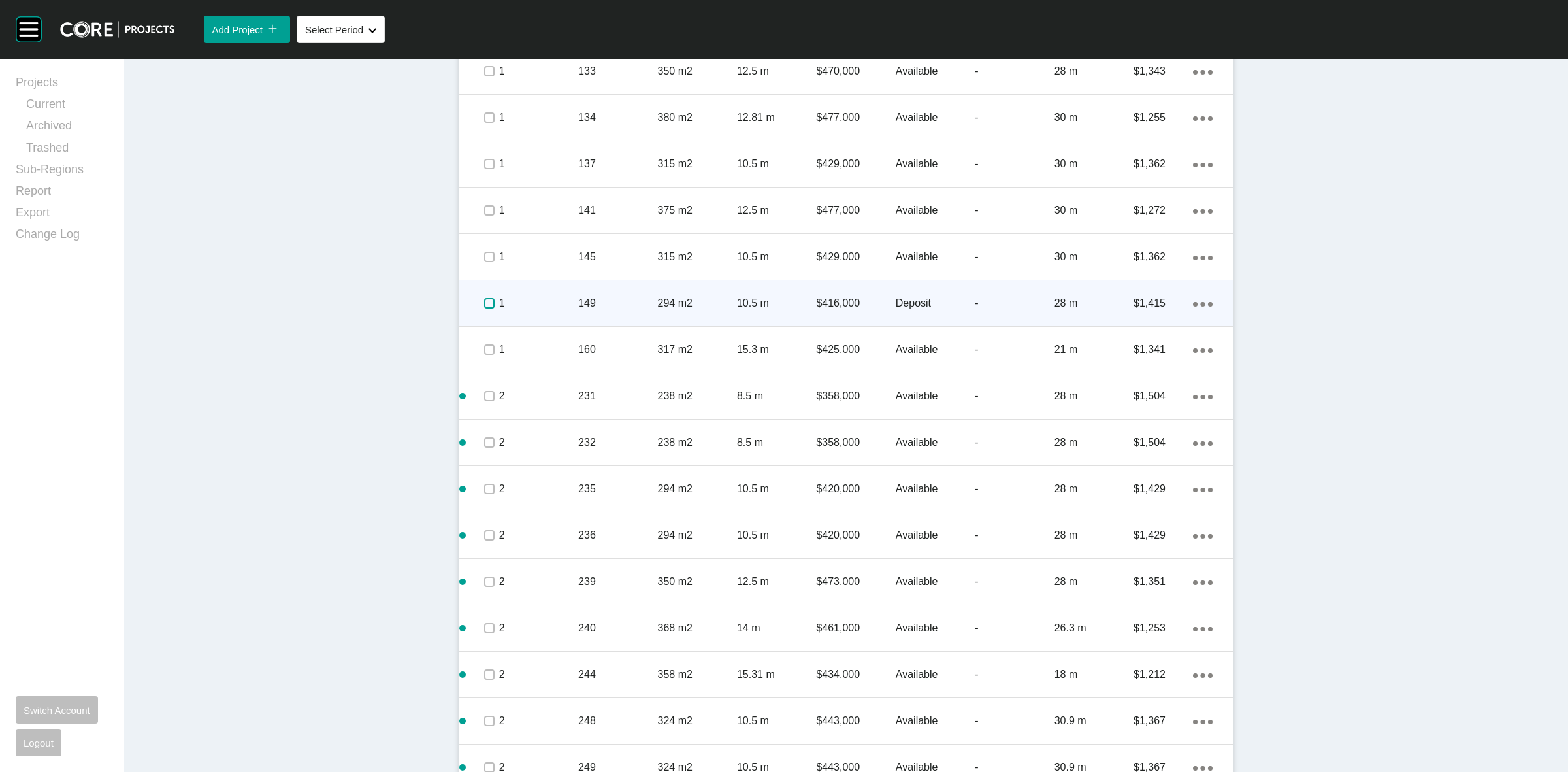
click at [484, 301] on label at bounding box center [489, 303] width 11 height 11
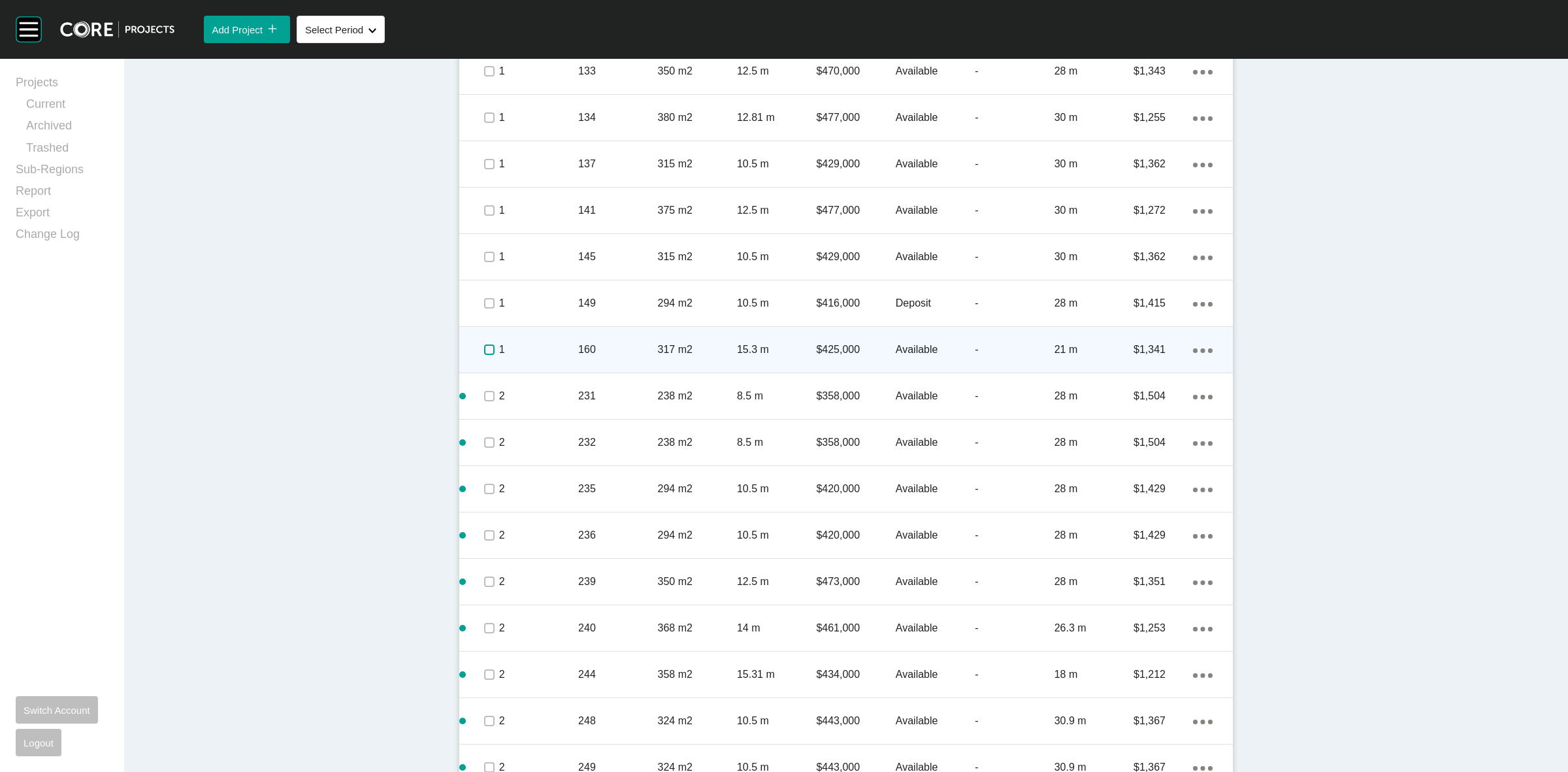
click at [484, 347] on label at bounding box center [489, 349] width 11 height 11
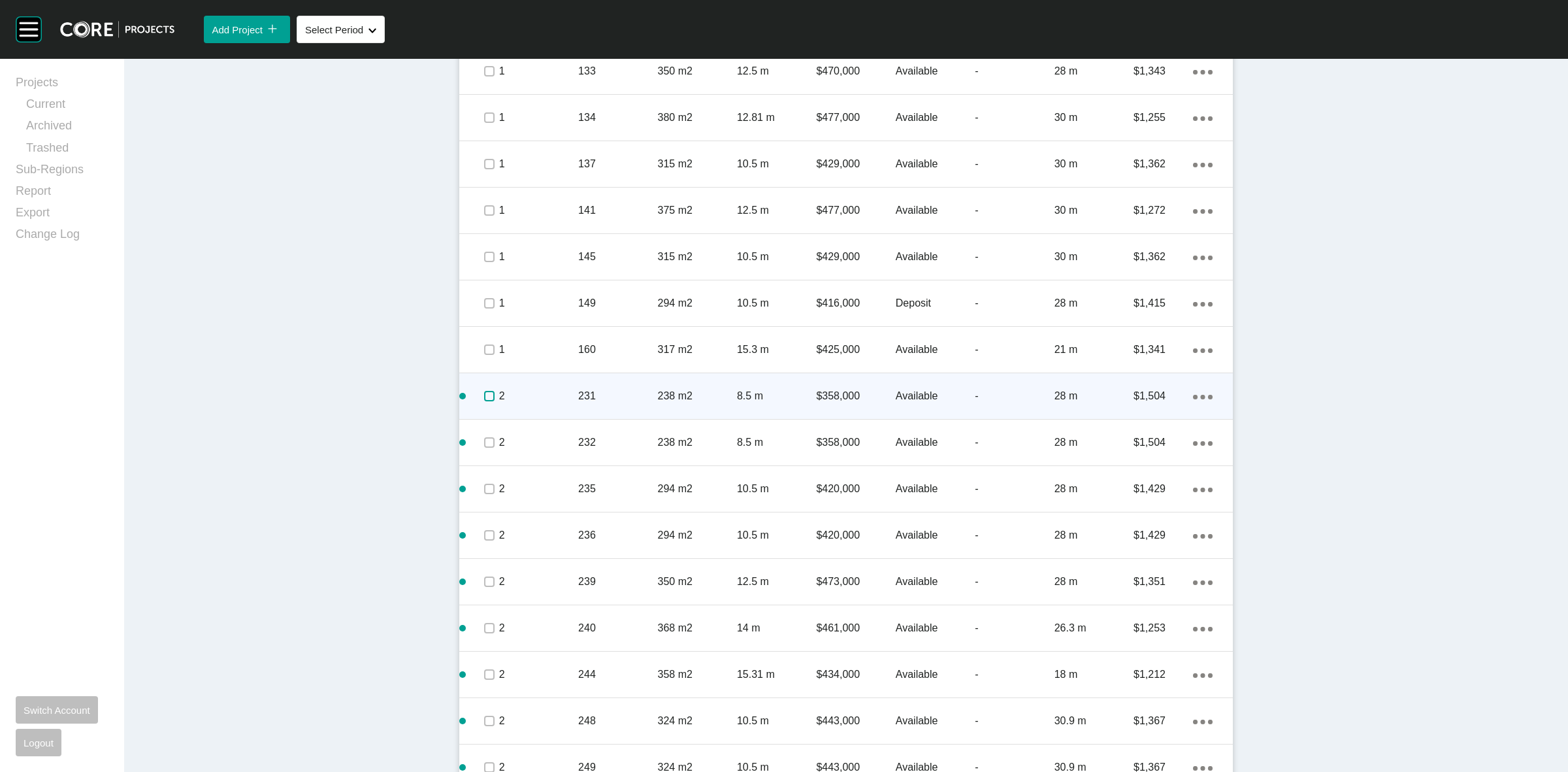
click at [484, 398] on label at bounding box center [489, 395] width 11 height 11
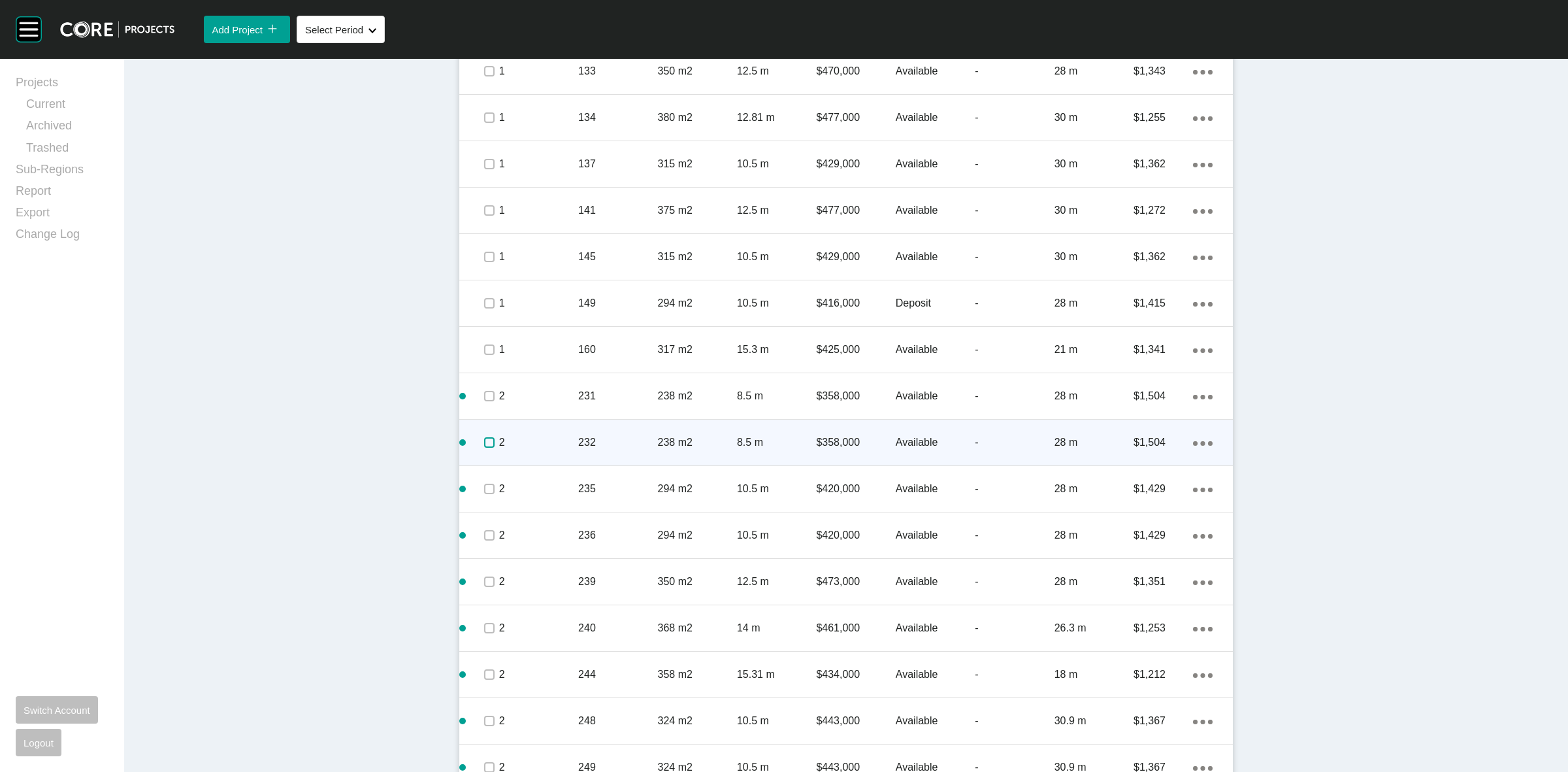
drag, startPoint x: 480, startPoint y: 440, endPoint x: 482, endPoint y: 449, distance: 9.2
click at [484, 441] on label at bounding box center [489, 442] width 11 height 11
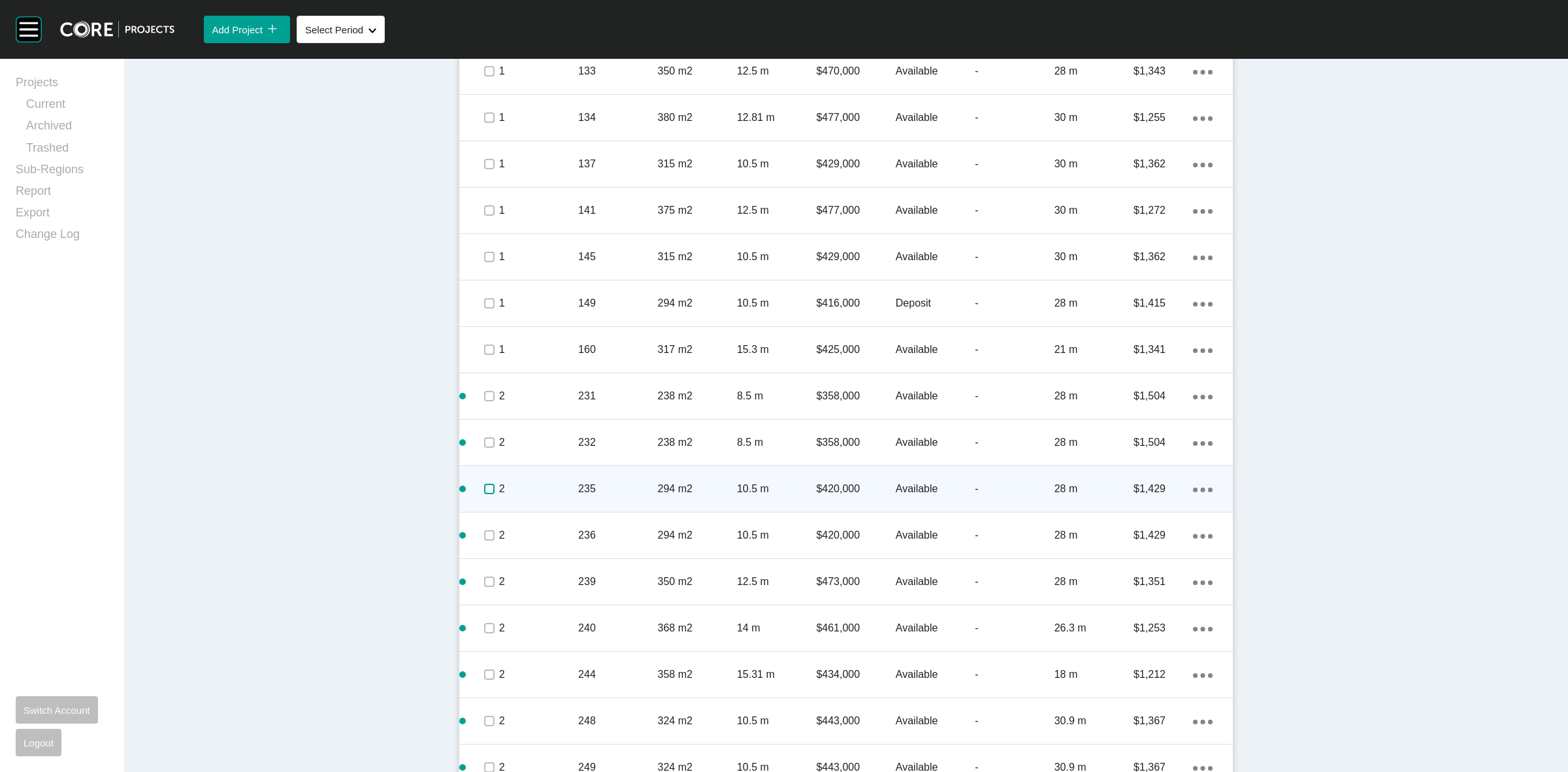
click at [484, 489] on label at bounding box center [489, 488] width 11 height 11
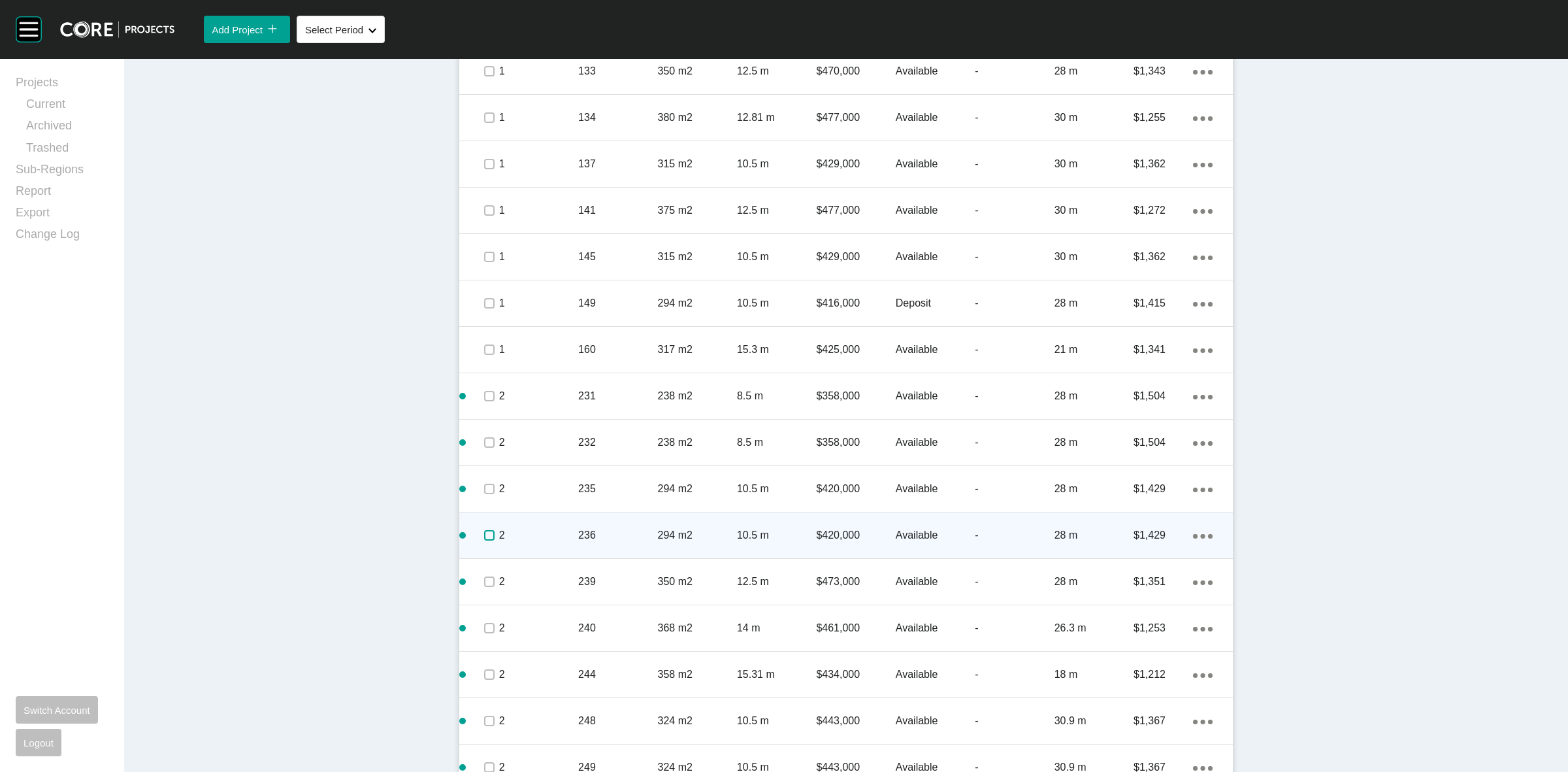
click at [484, 534] on label at bounding box center [489, 535] width 11 height 11
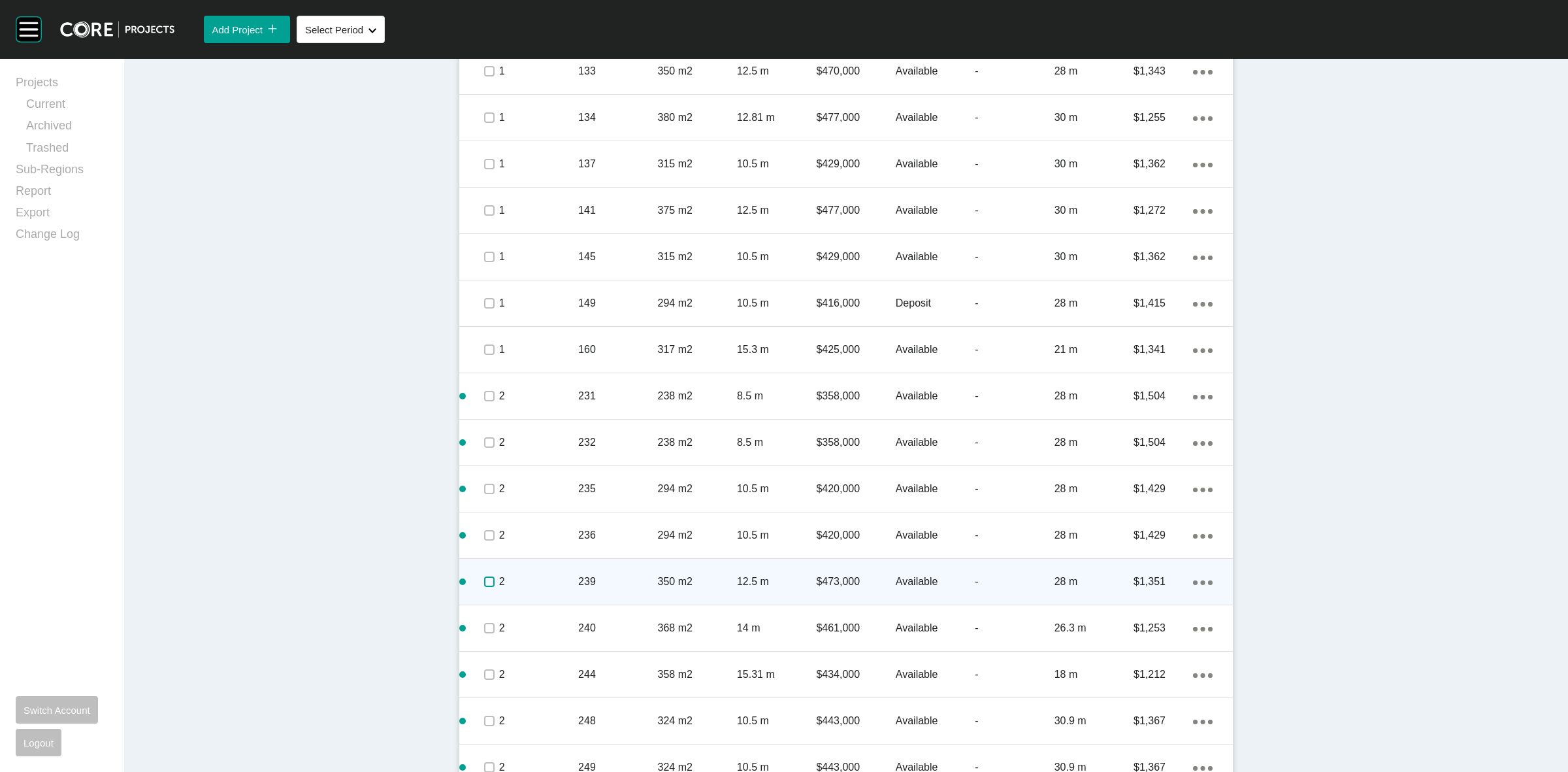
click at [484, 576] on label at bounding box center [489, 581] width 11 height 11
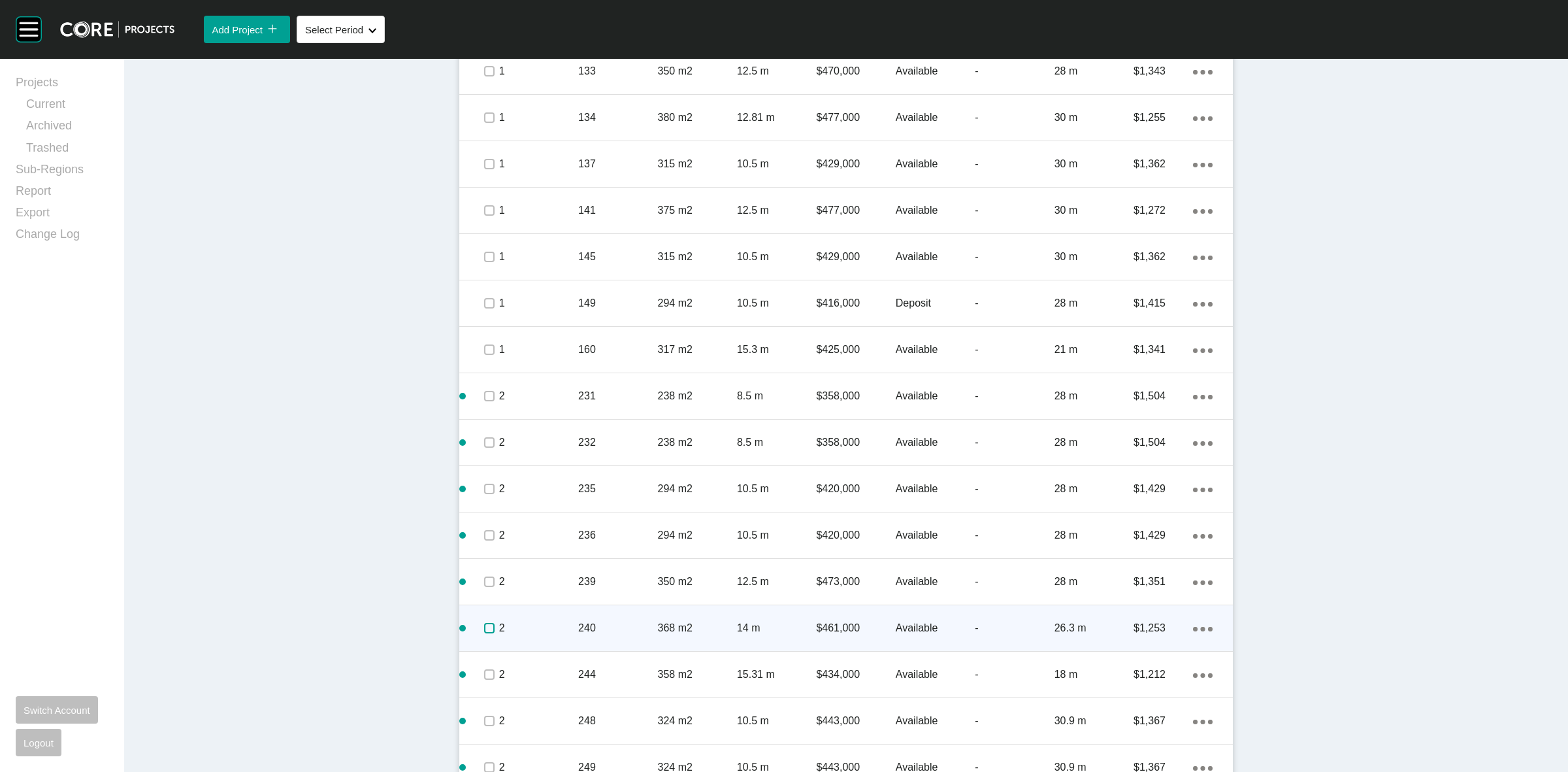
click at [484, 622] on label at bounding box center [489, 627] width 11 height 11
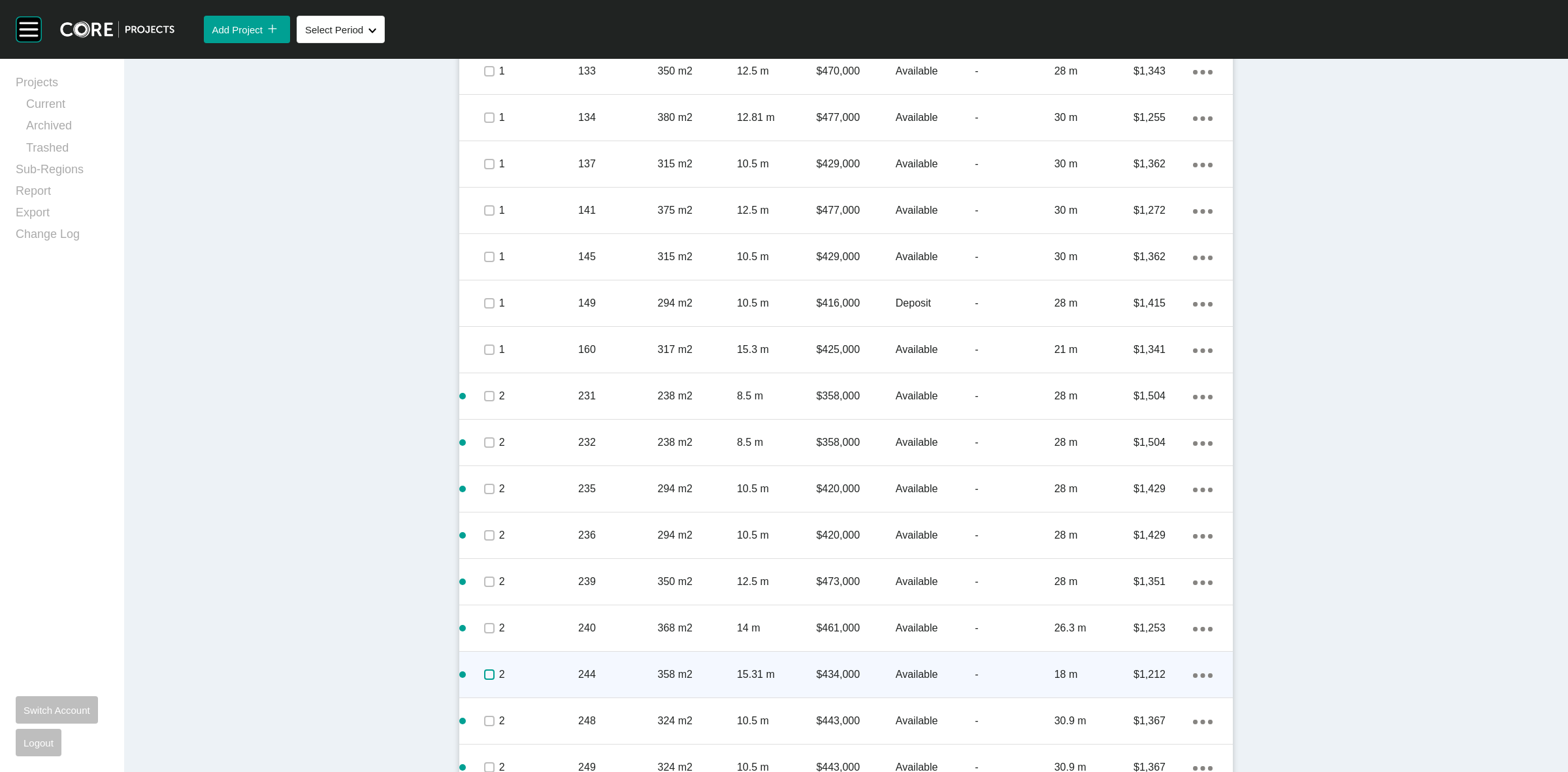
drag, startPoint x: 478, startPoint y: 670, endPoint x: 478, endPoint y: 690, distance: 20.0
click at [479, 684] on span at bounding box center [489, 674] width 19 height 19
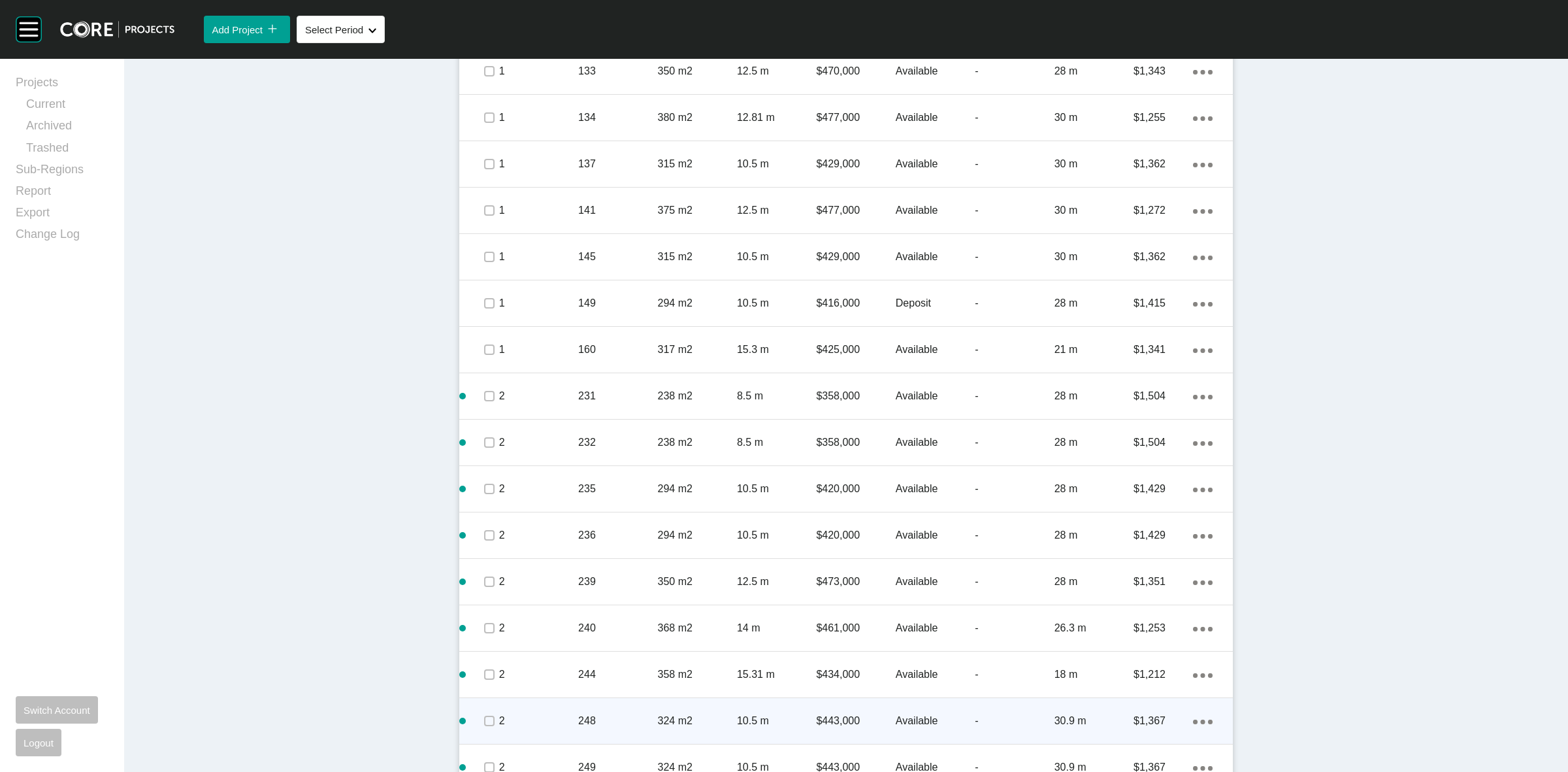
click at [479, 724] on span at bounding box center [489, 721] width 19 height 19
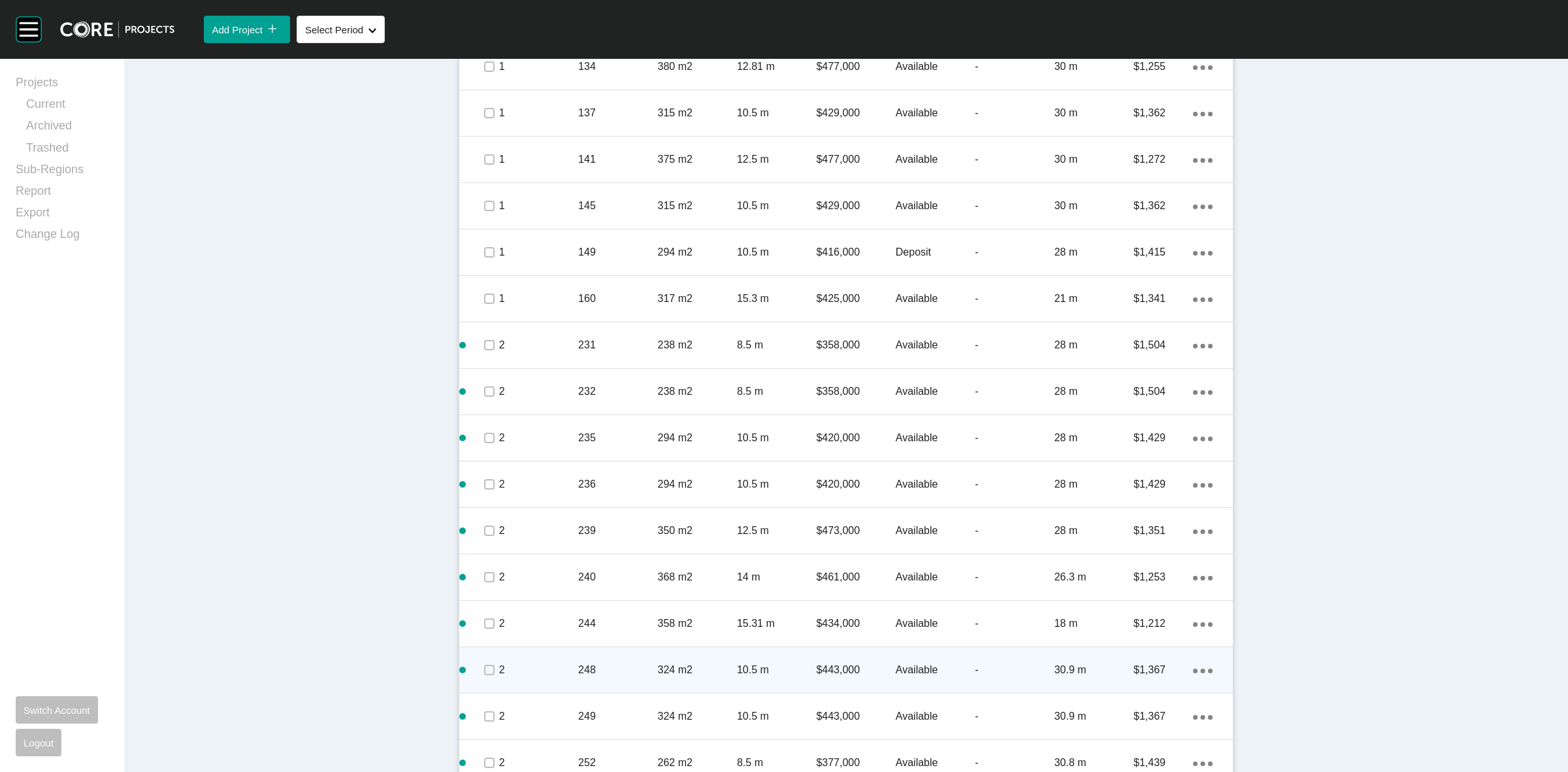
scroll to position [1163, 0]
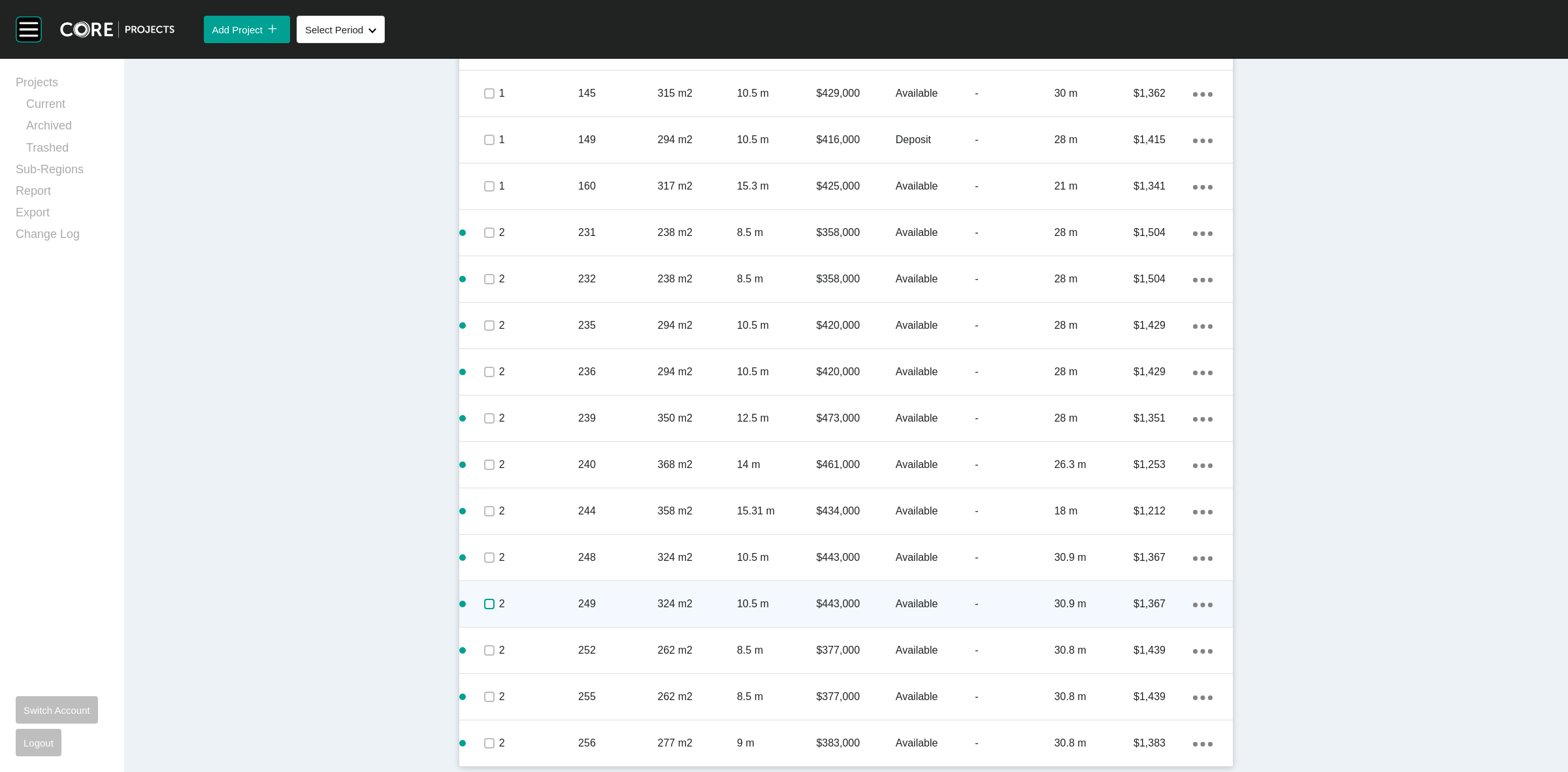
click at [484, 606] on label at bounding box center [489, 604] width 11 height 11
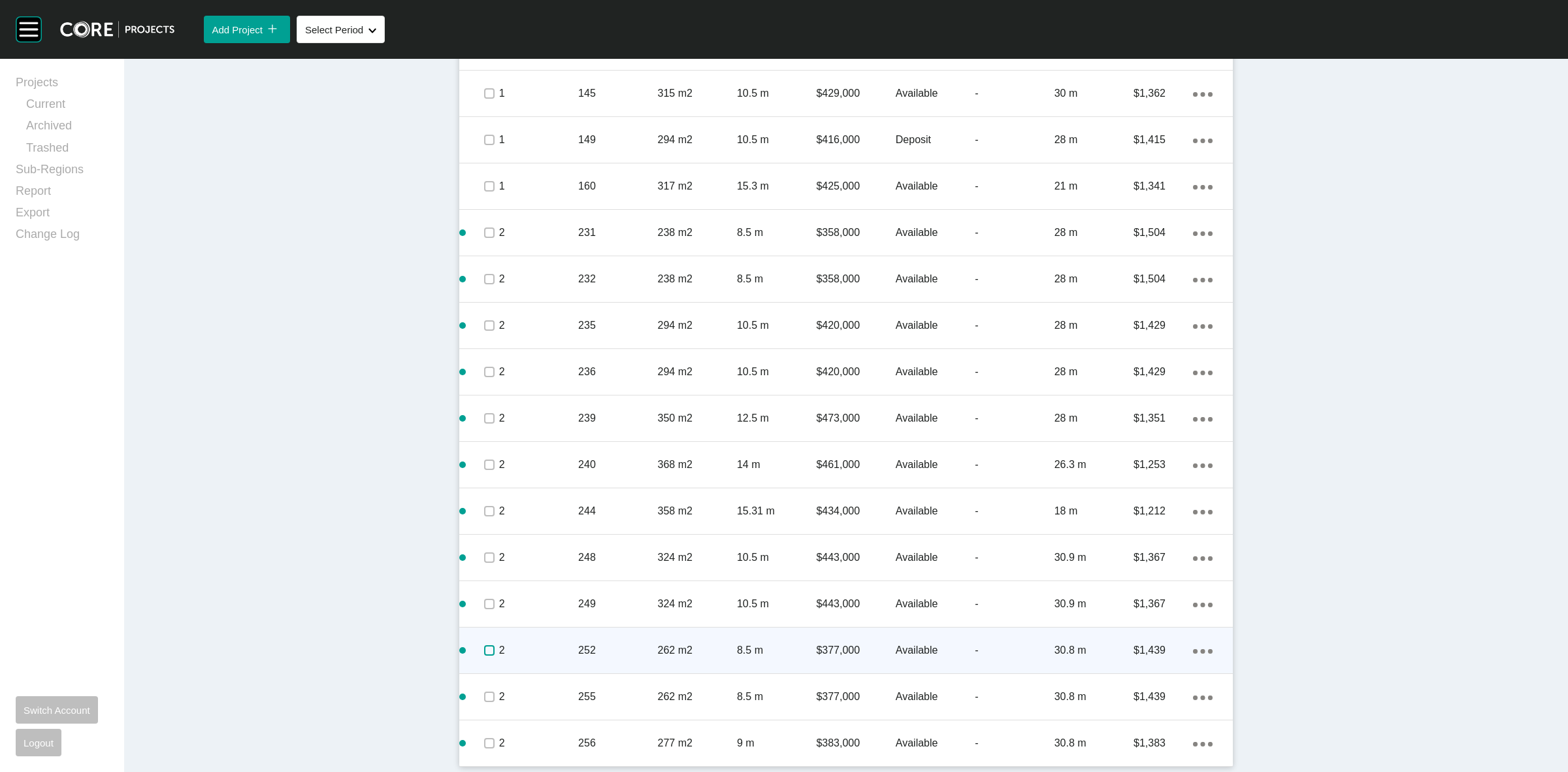
click at [484, 645] on label at bounding box center [489, 650] width 11 height 11
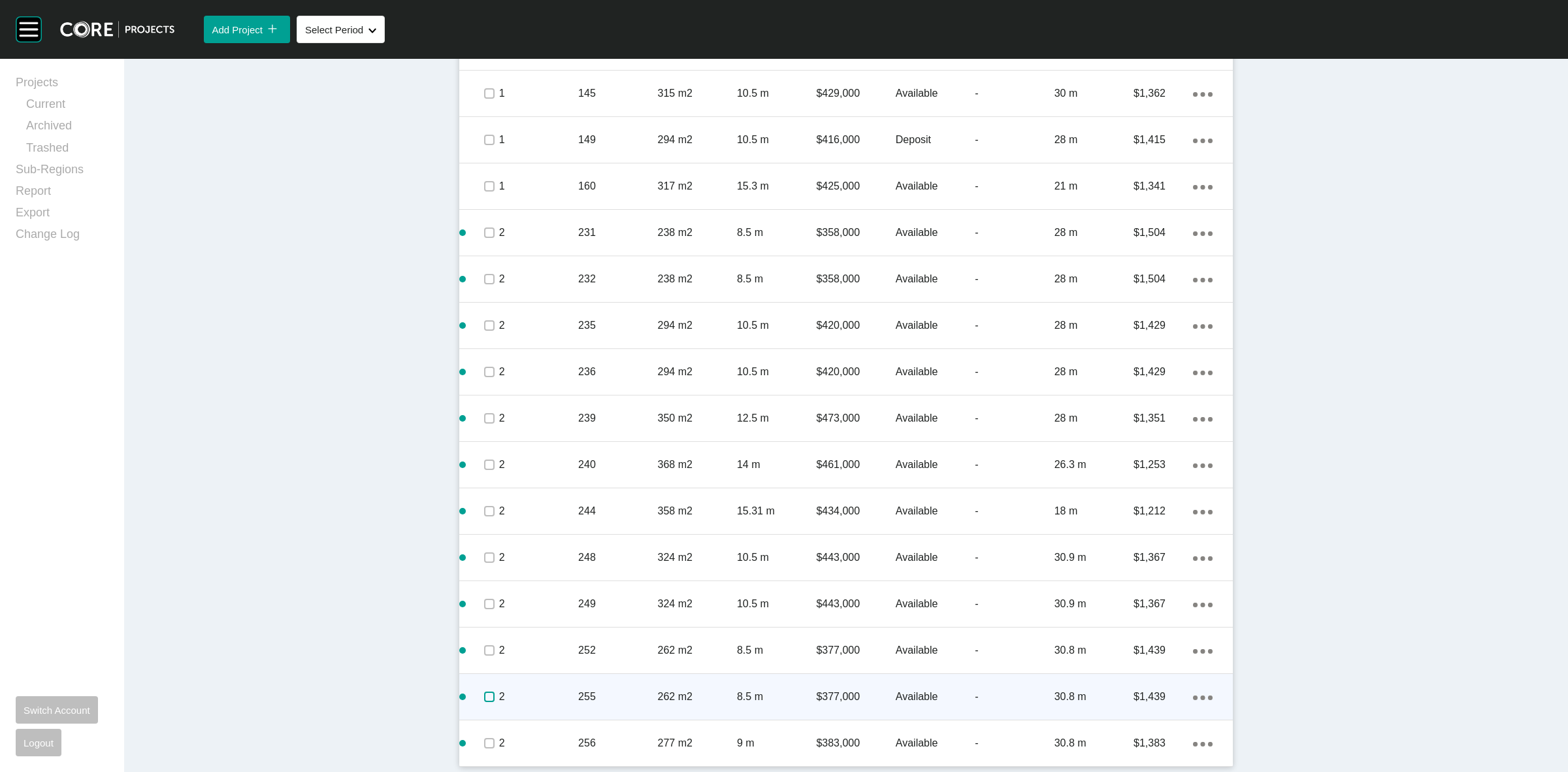
click at [484, 694] on label at bounding box center [489, 696] width 11 height 11
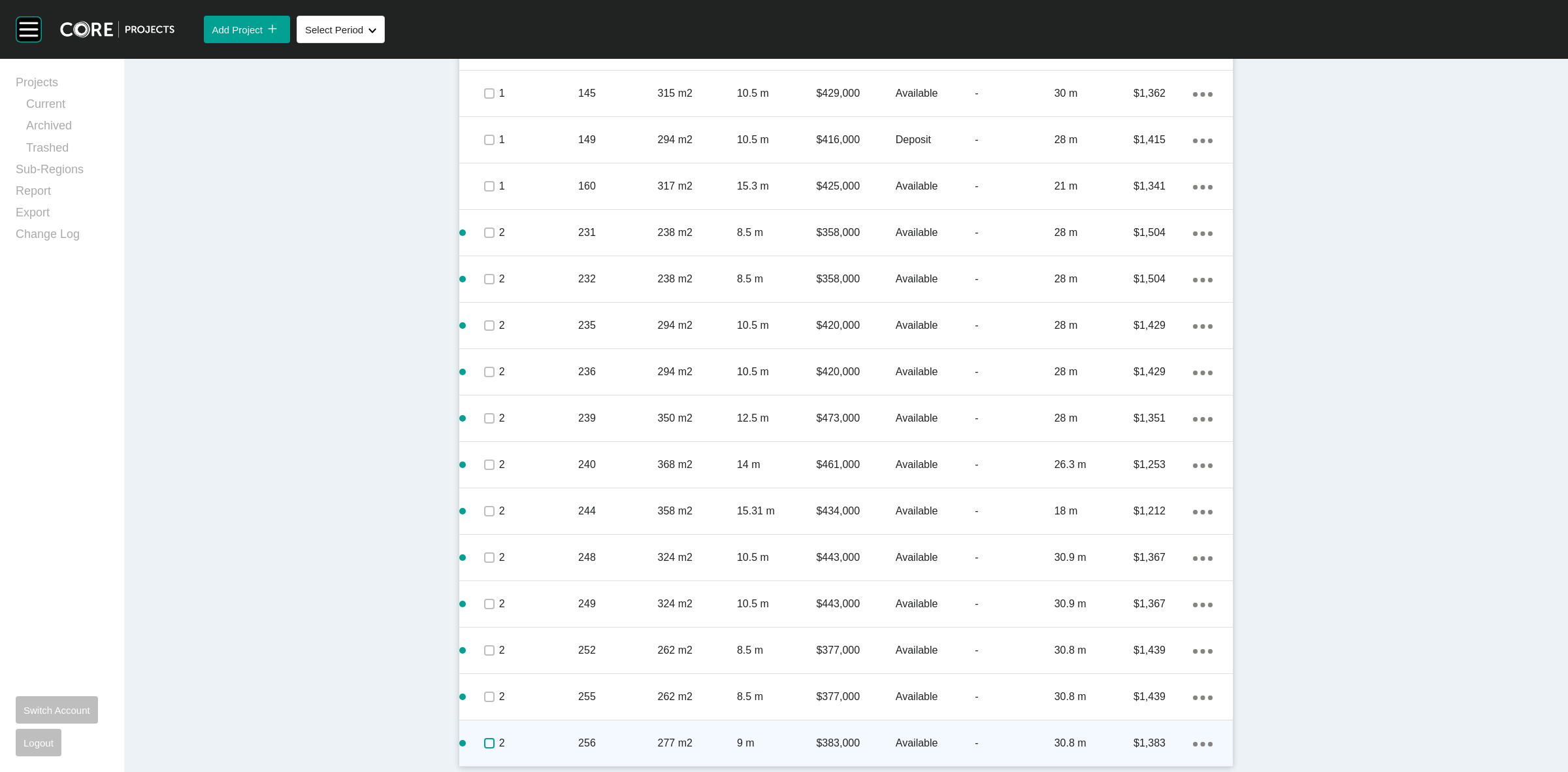
click at [484, 739] on label at bounding box center [489, 743] width 11 height 11
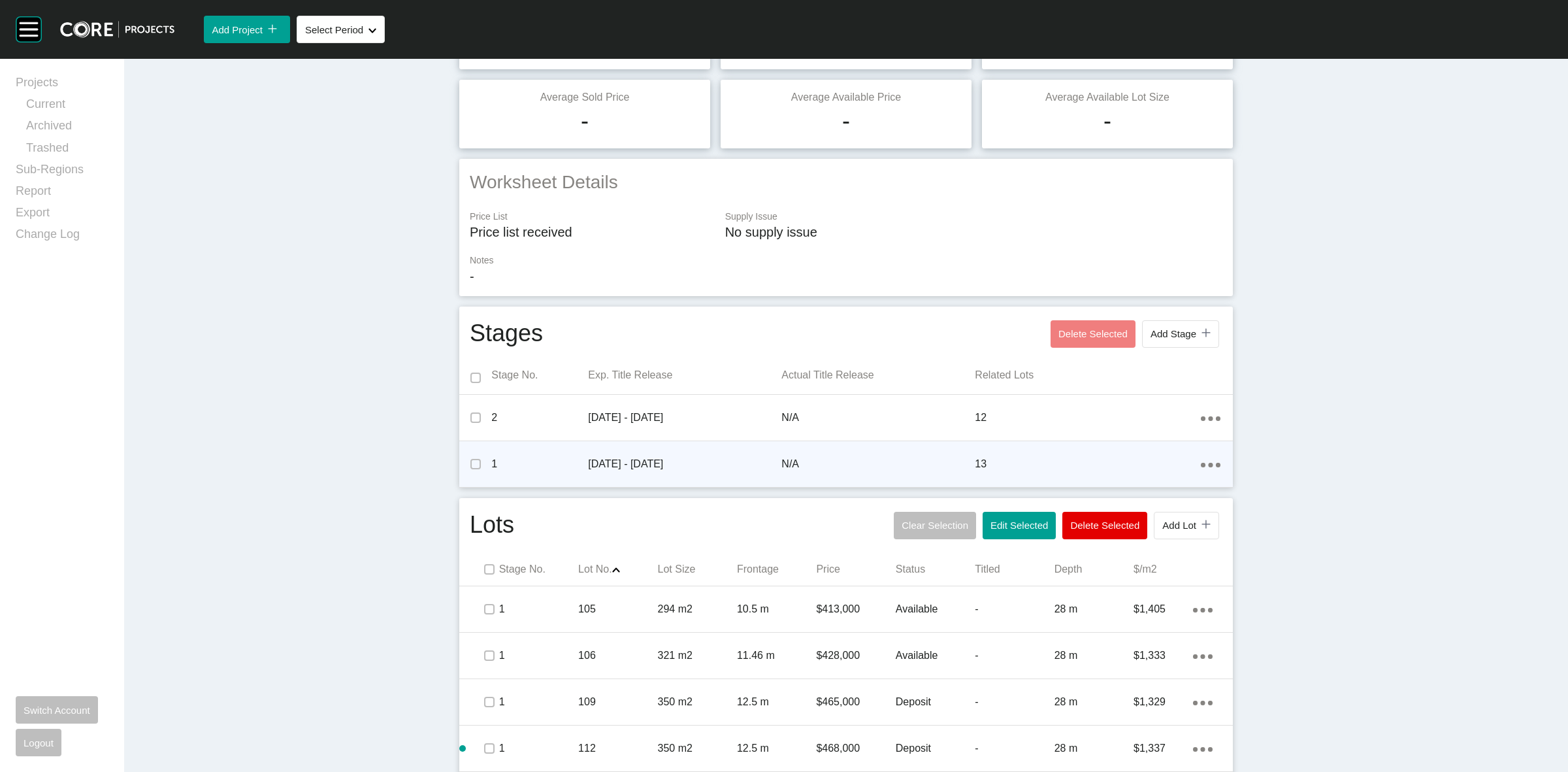
scroll to position [183, 0]
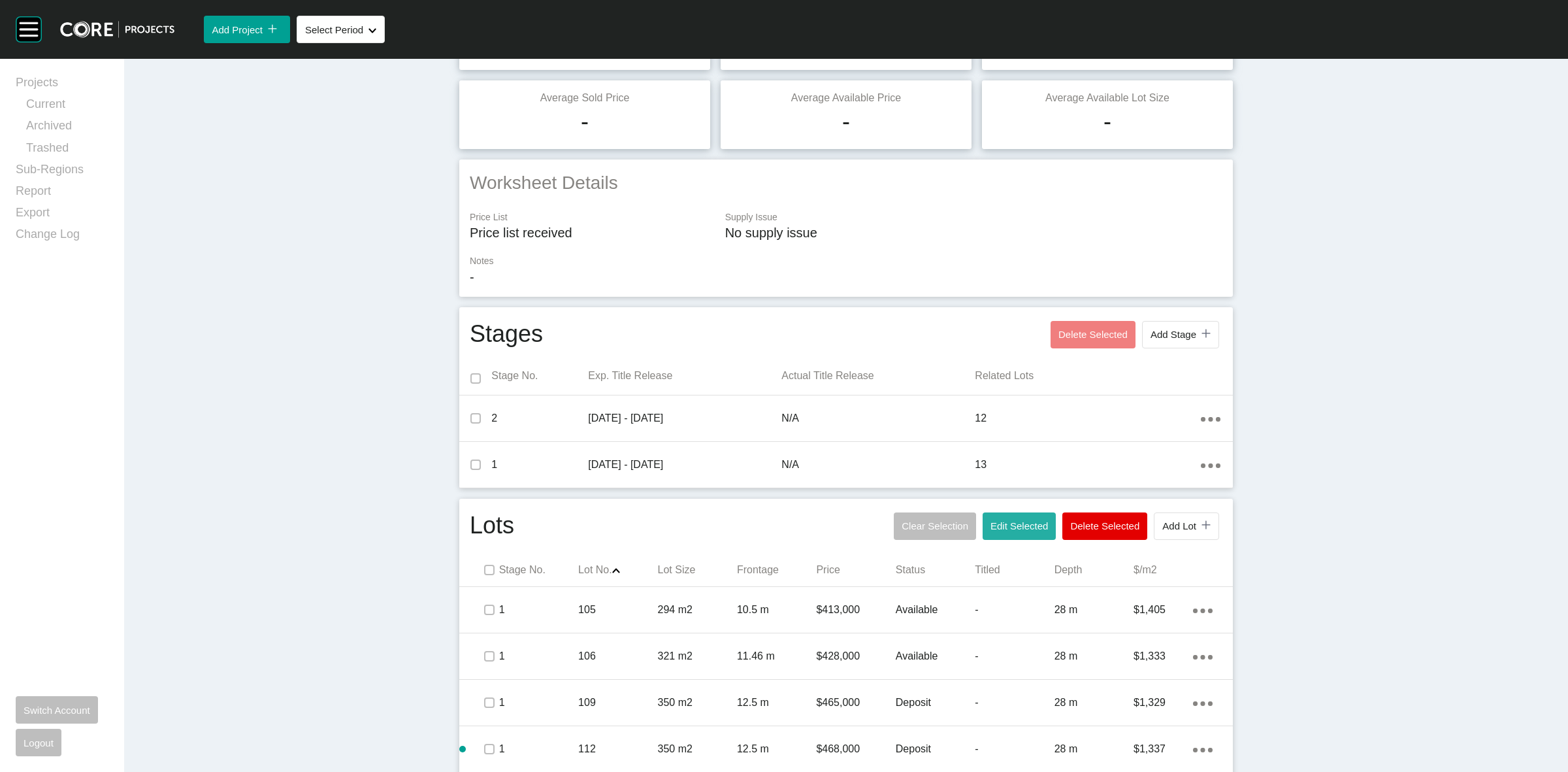
click at [1019, 521] on span "Edit Selected" at bounding box center [1019, 525] width 57 height 11
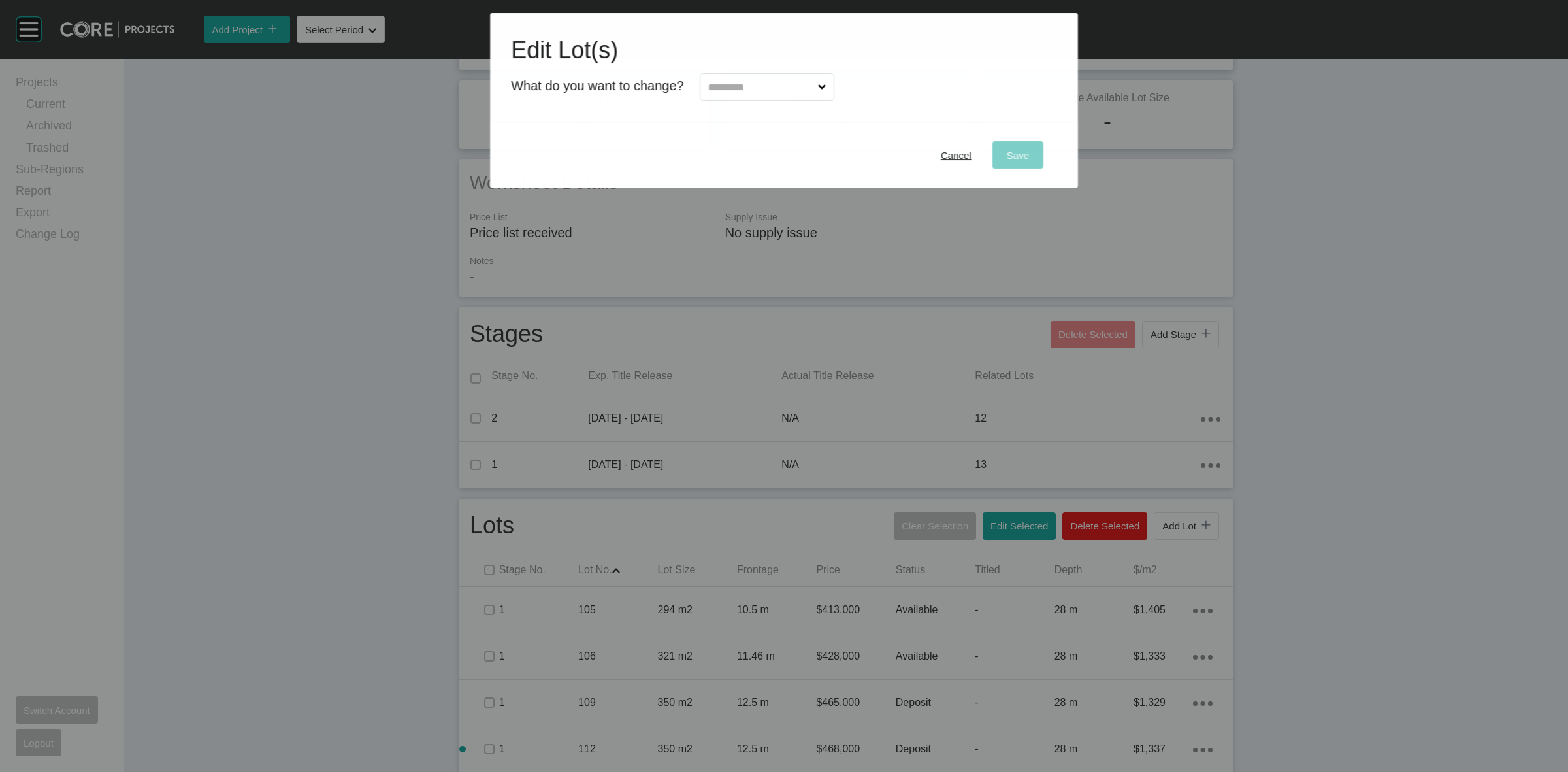
click at [757, 86] on input "text" at bounding box center [761, 86] width 110 height 26
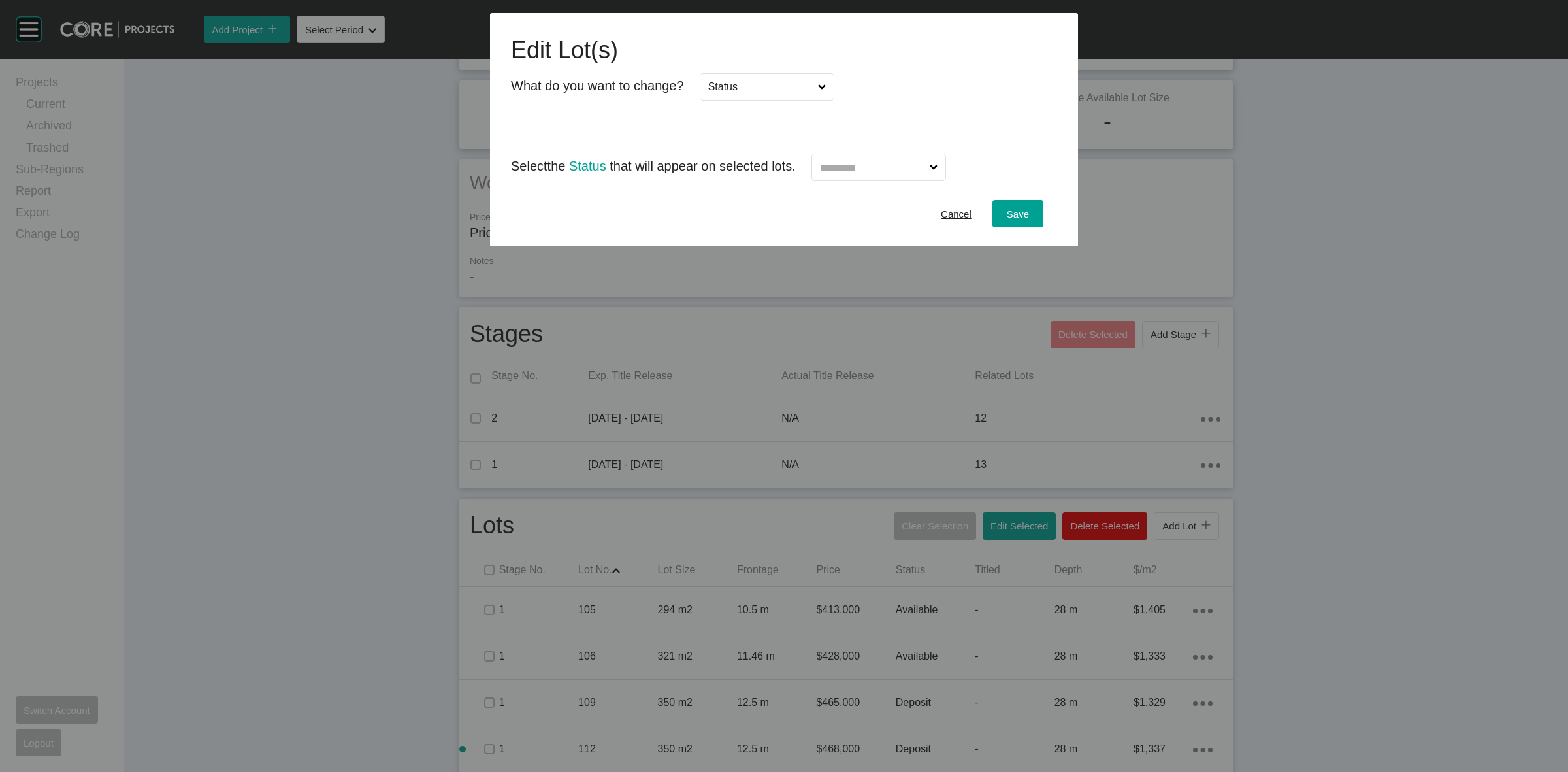
click at [881, 181] on div at bounding box center [879, 167] width 135 height 27
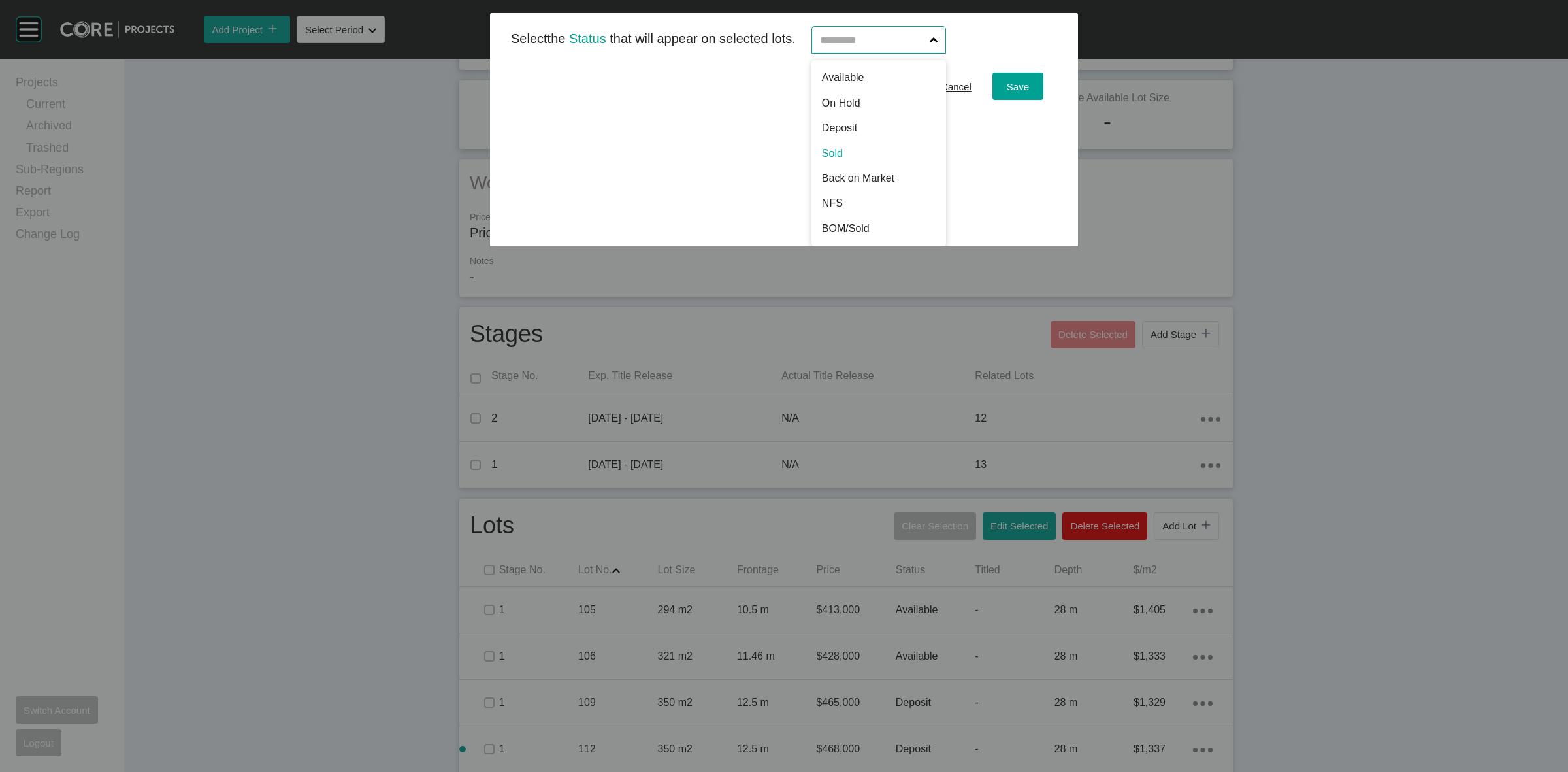
scroll to position [0, 0]
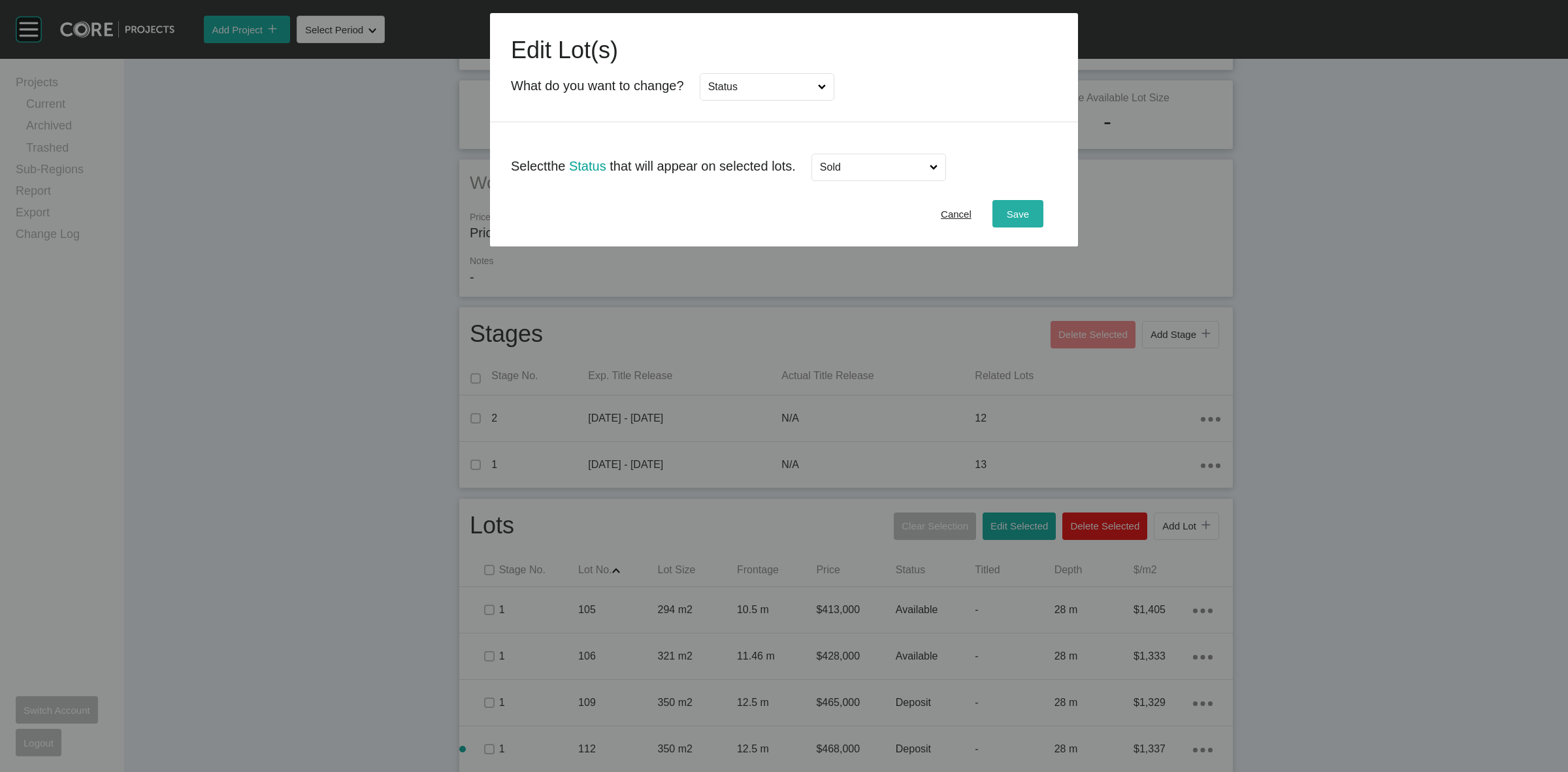
click at [1014, 203] on button "Save" at bounding box center [1018, 213] width 51 height 27
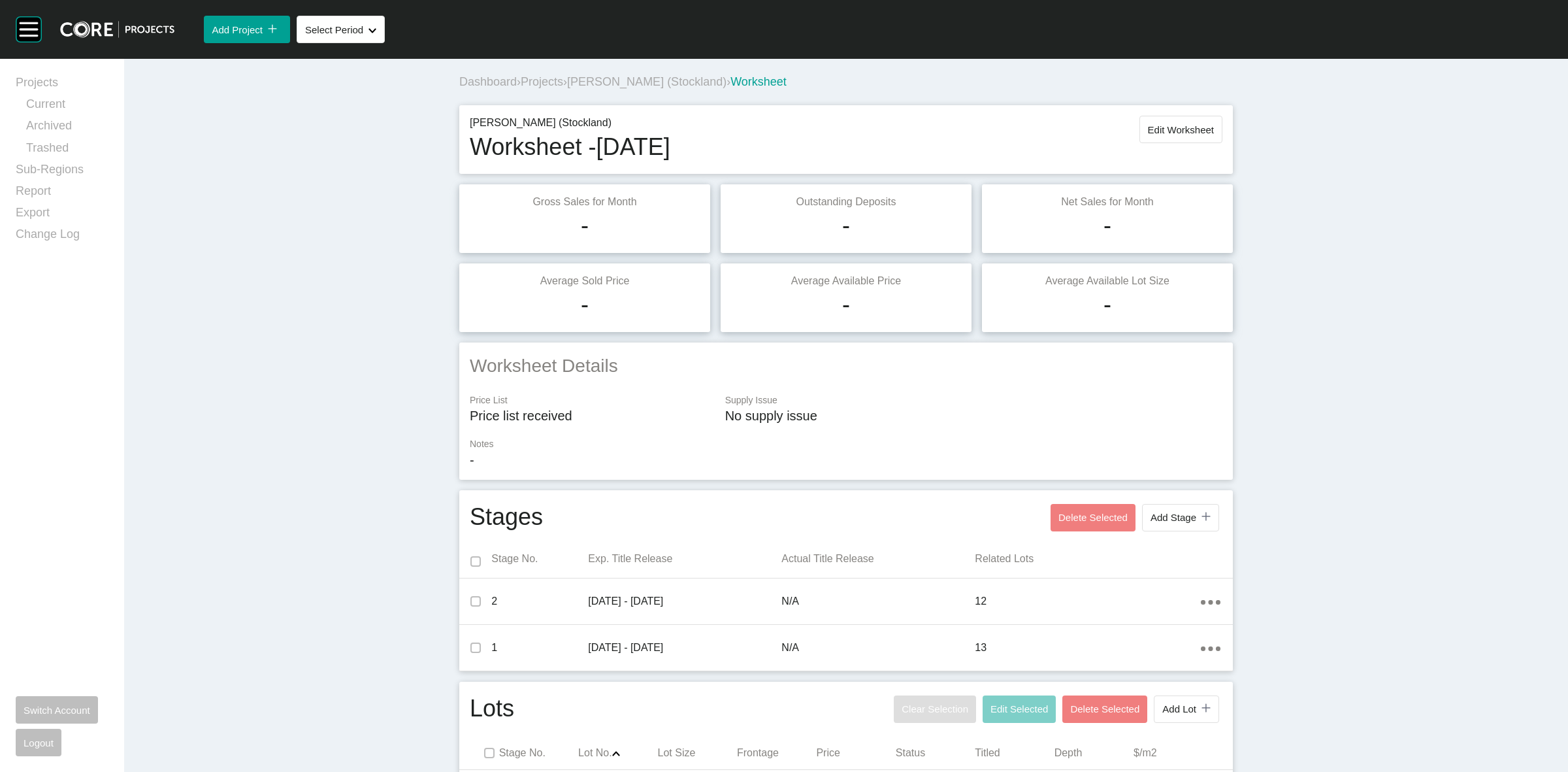
click at [651, 83] on span "[PERSON_NAME] (Stockland)" at bounding box center [647, 82] width 159 height 13
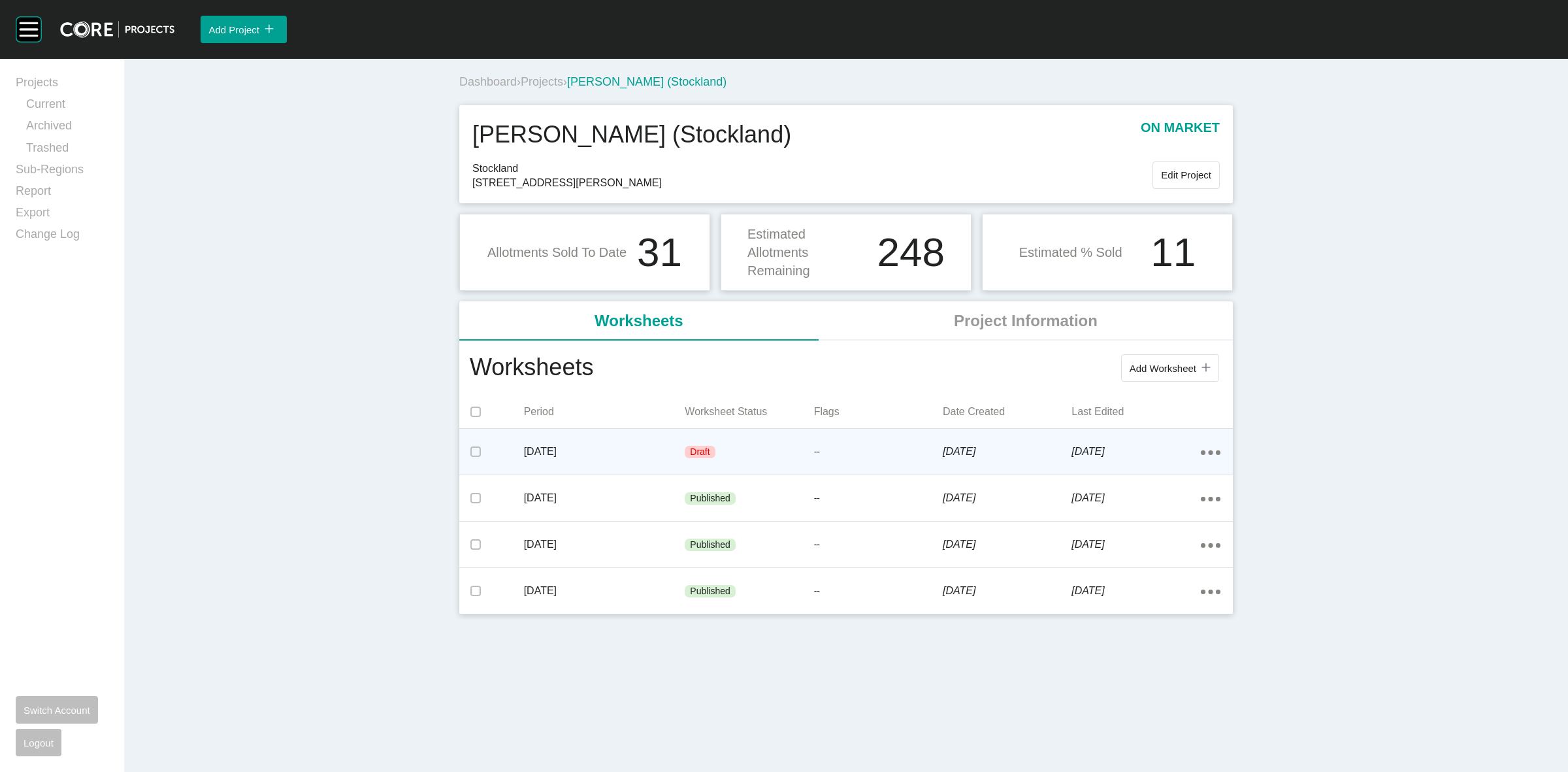
click at [685, 438] on div "Draft" at bounding box center [748, 452] width 129 height 40
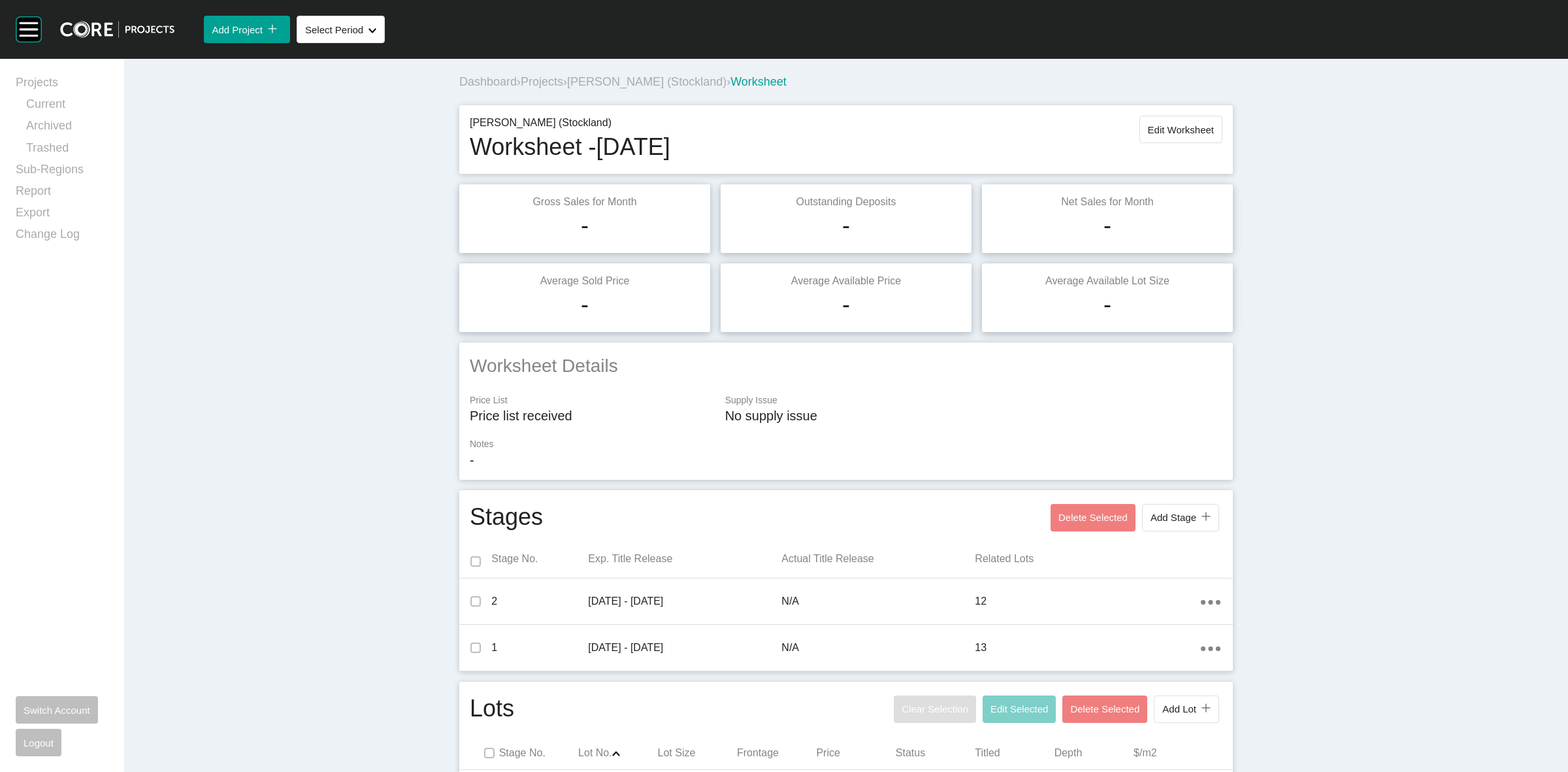
click at [634, 77] on span "[PERSON_NAME] (Stockland)" at bounding box center [647, 82] width 159 height 13
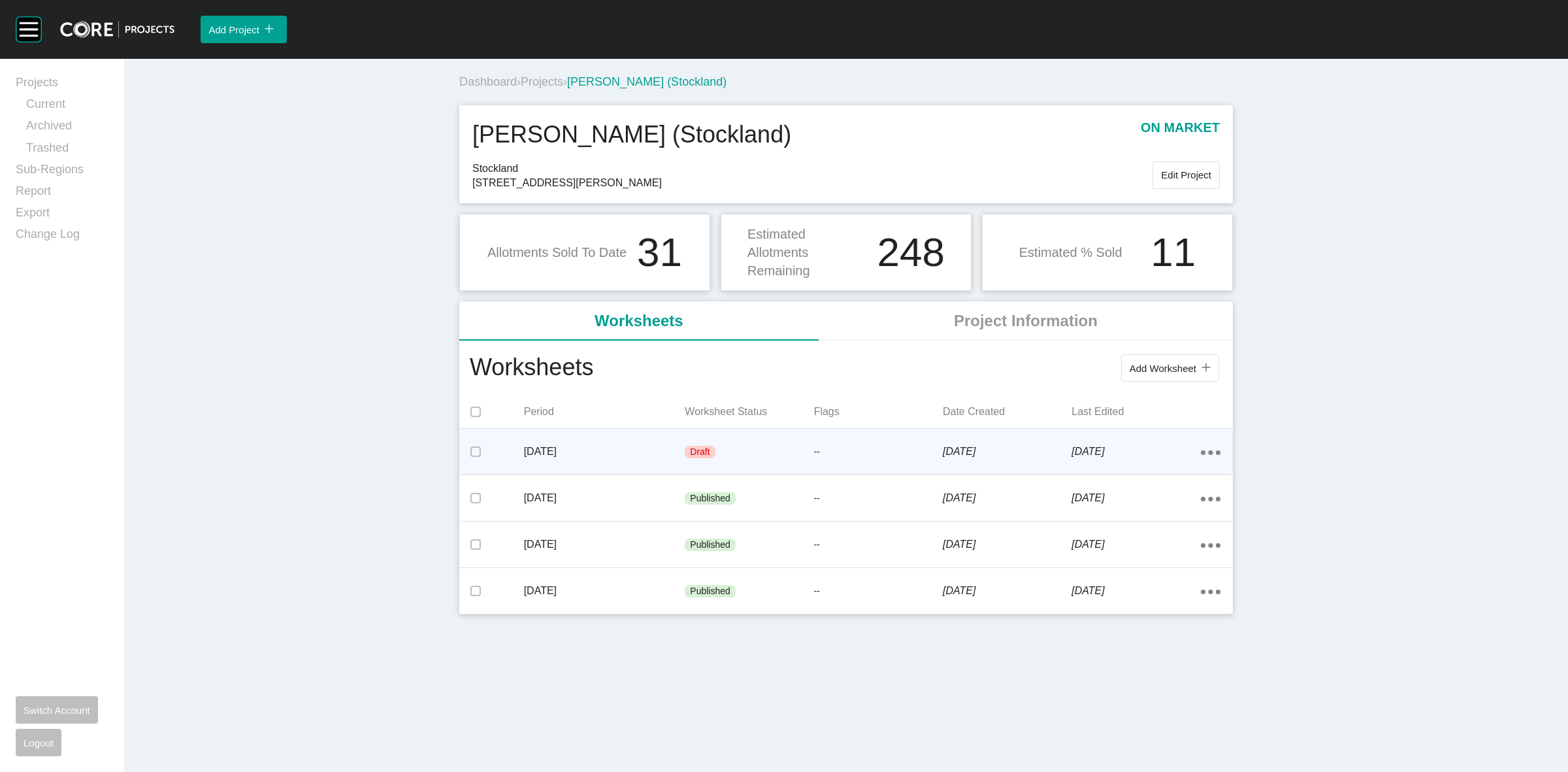
click at [1213, 452] on icon "Action Menu Dots Copy 6 Created with Sketch." at bounding box center [1211, 453] width 19 height 5
click at [1166, 458] on link "Edit" at bounding box center [1164, 455] width 36 height 19
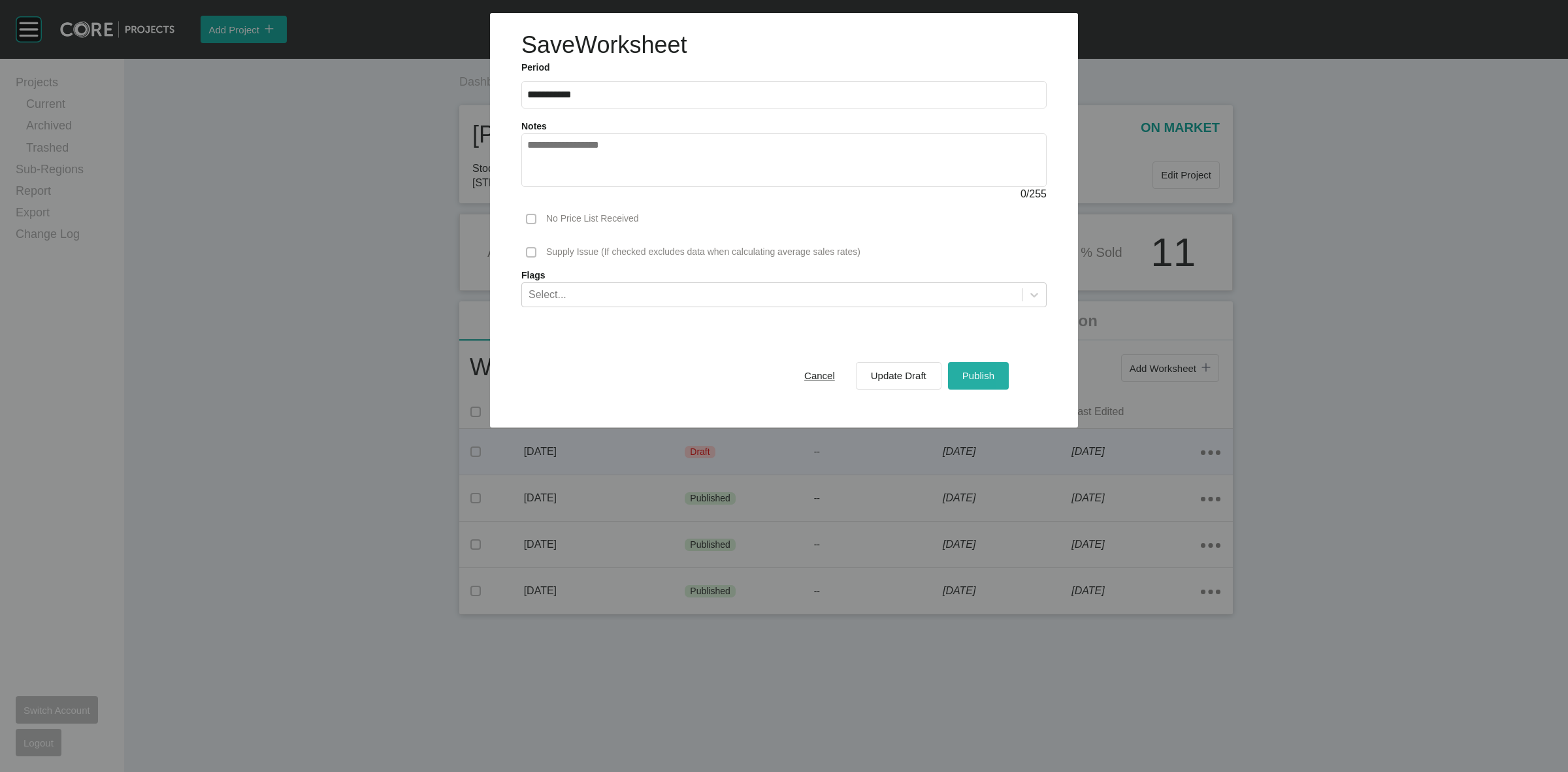
click at [991, 381] on span "Publish" at bounding box center [979, 376] width 32 height 11
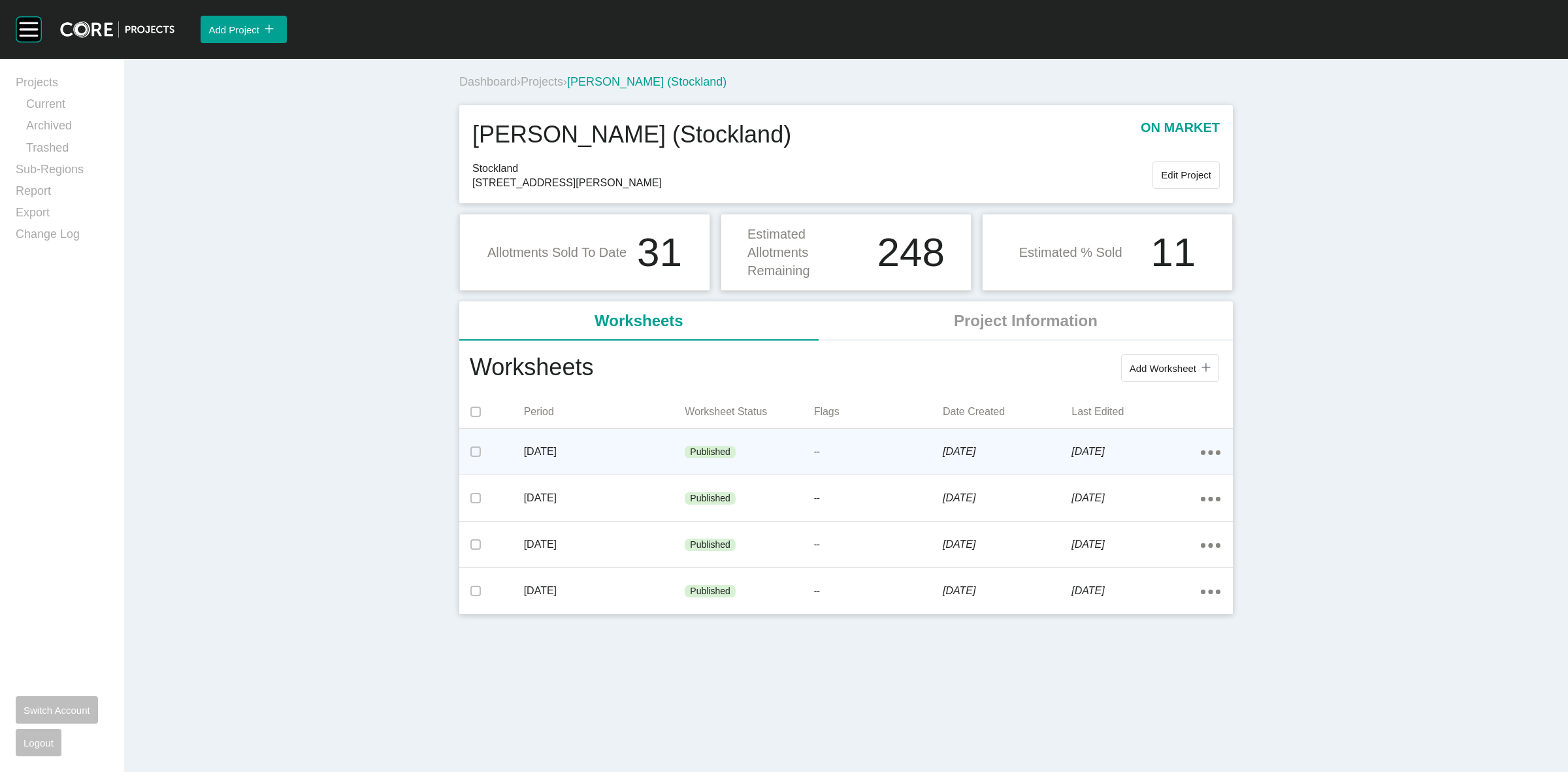
click at [667, 456] on p "[DATE]" at bounding box center [605, 452] width 162 height 15
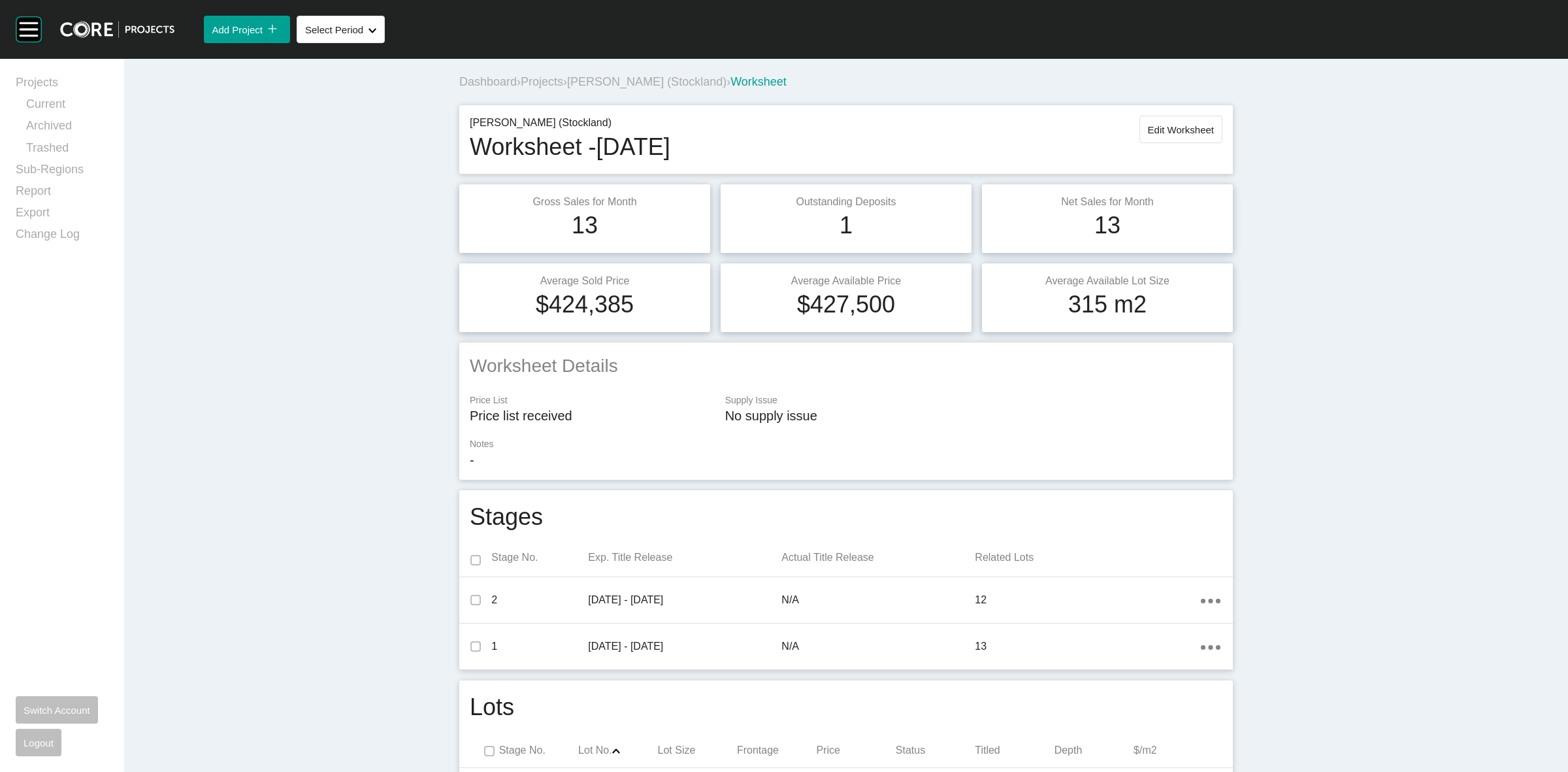
click at [550, 83] on span "Projects" at bounding box center [542, 82] width 43 height 13
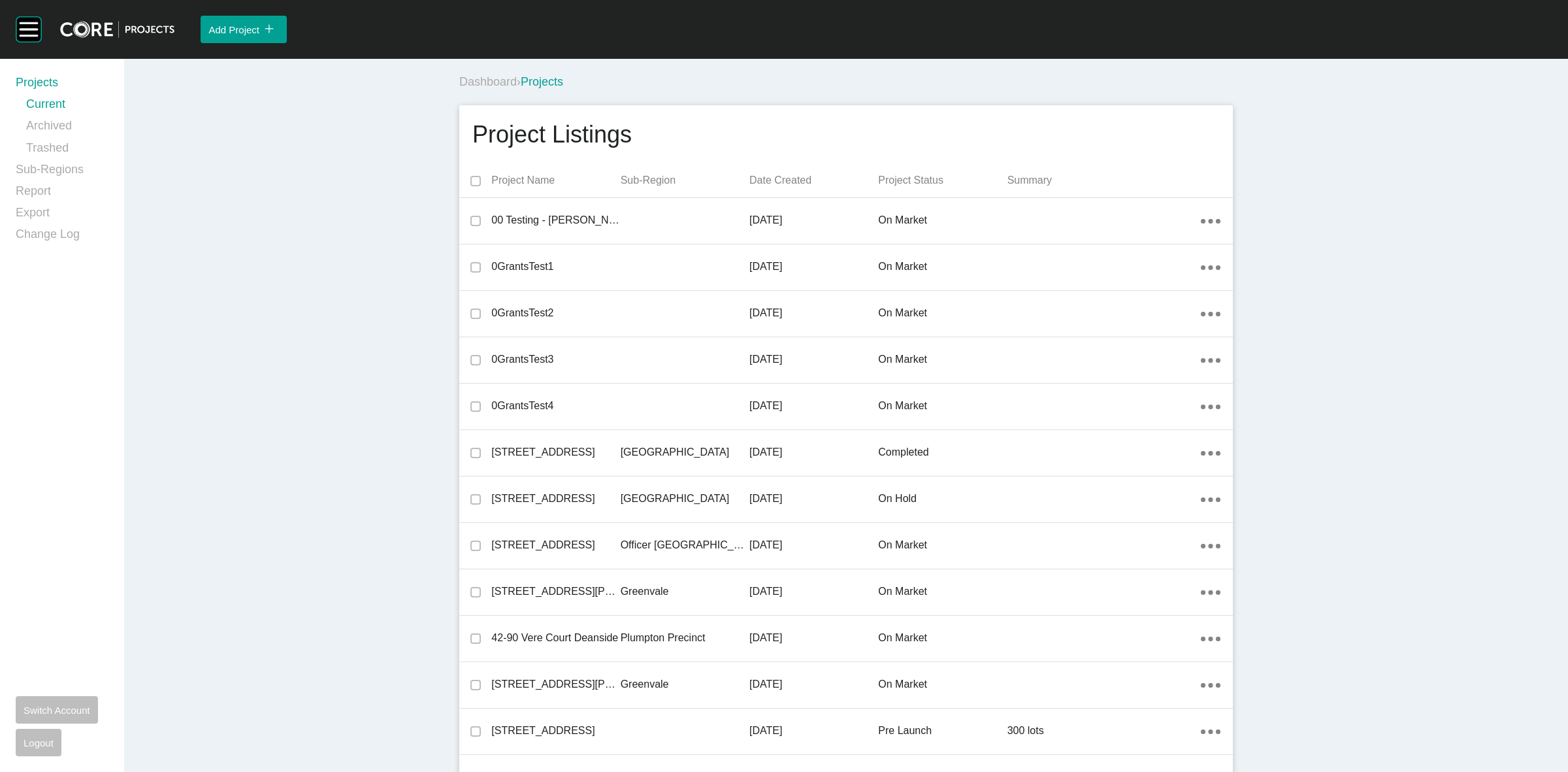
scroll to position [25160, 0]
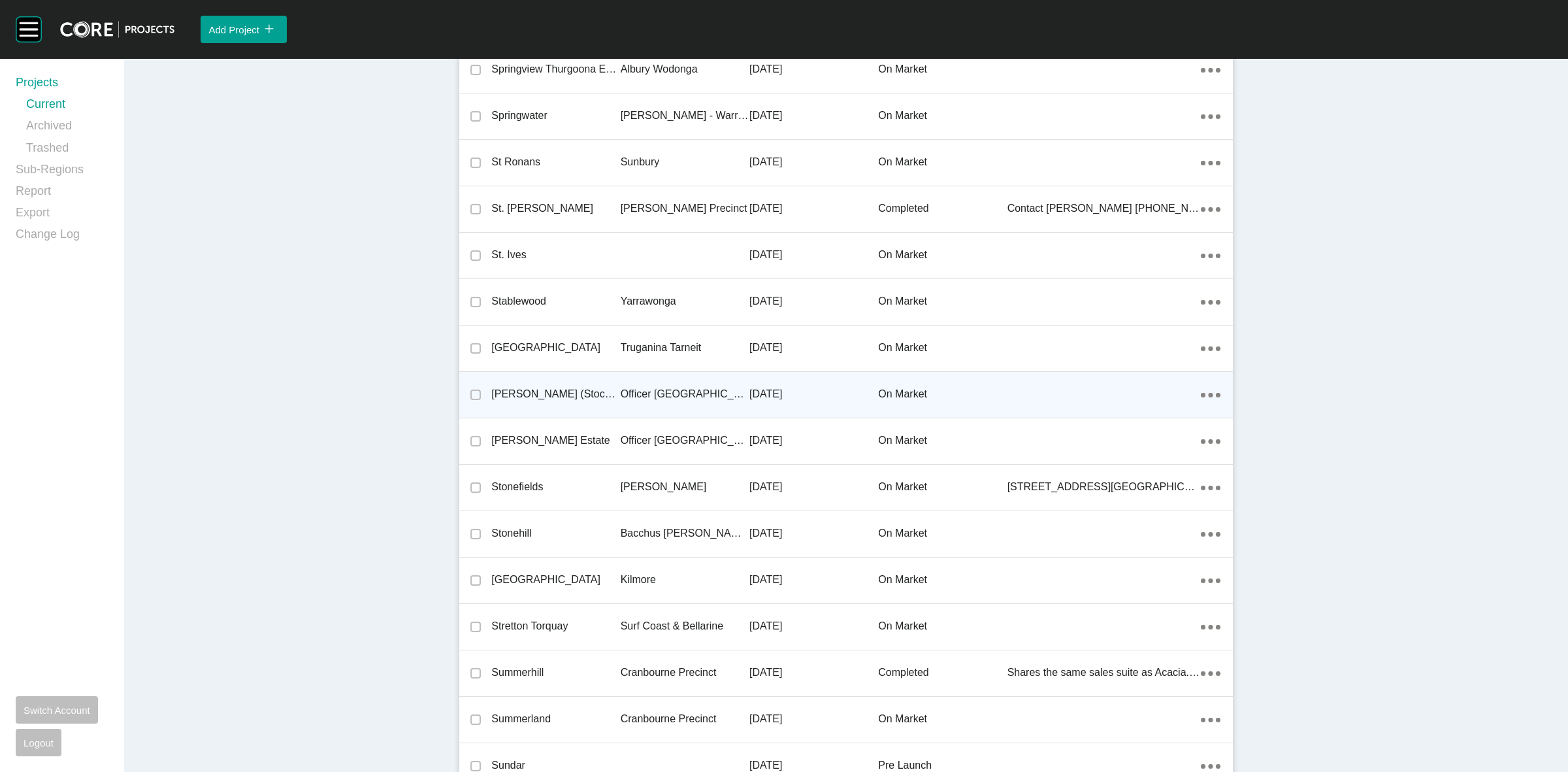
click at [656, 389] on p "Officer [GEOGRAPHIC_DATA]" at bounding box center [685, 394] width 129 height 15
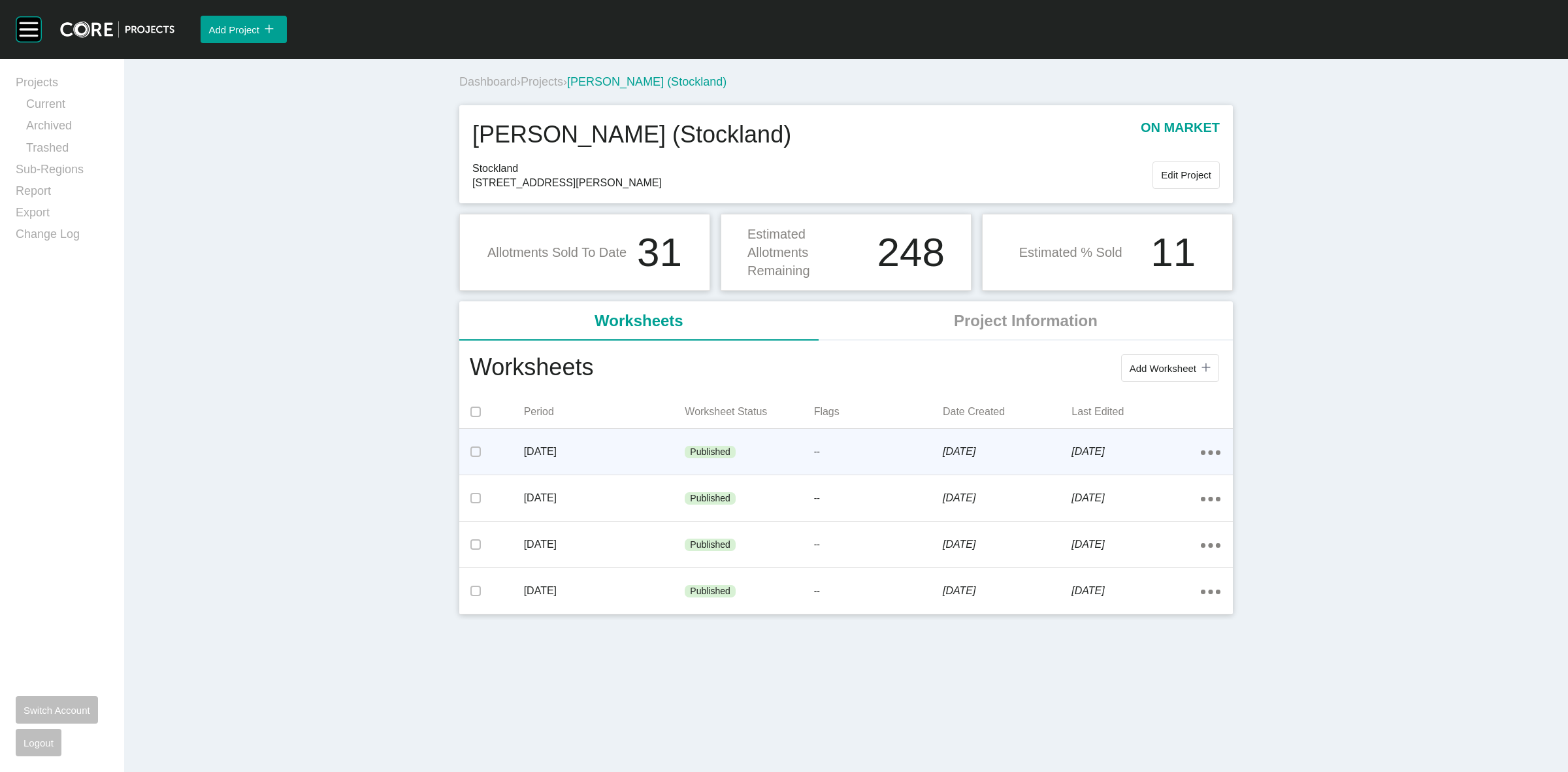
click at [773, 449] on div "Published" at bounding box center [748, 452] width 129 height 40
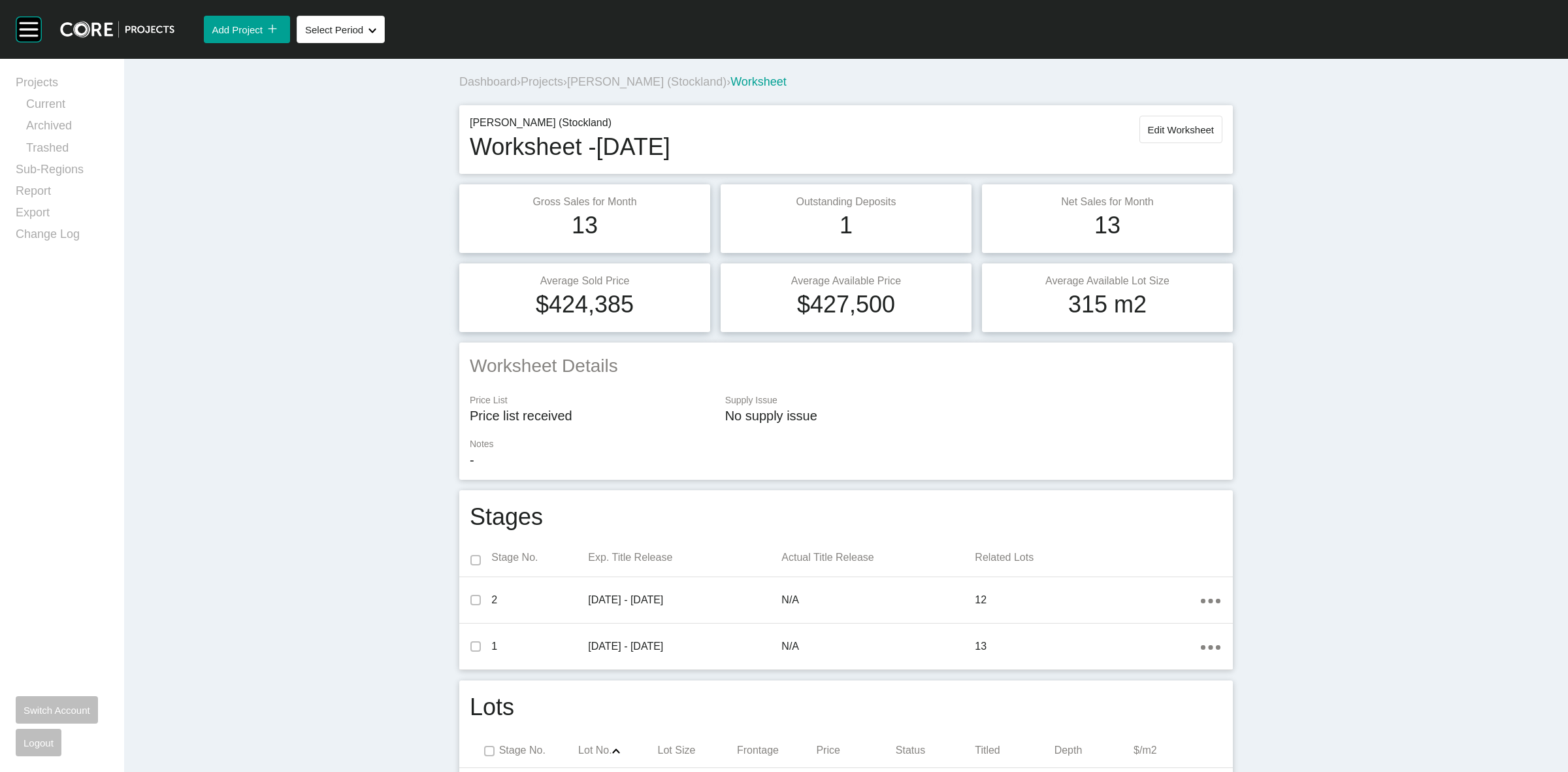
click at [554, 82] on span "Projects" at bounding box center [542, 82] width 43 height 13
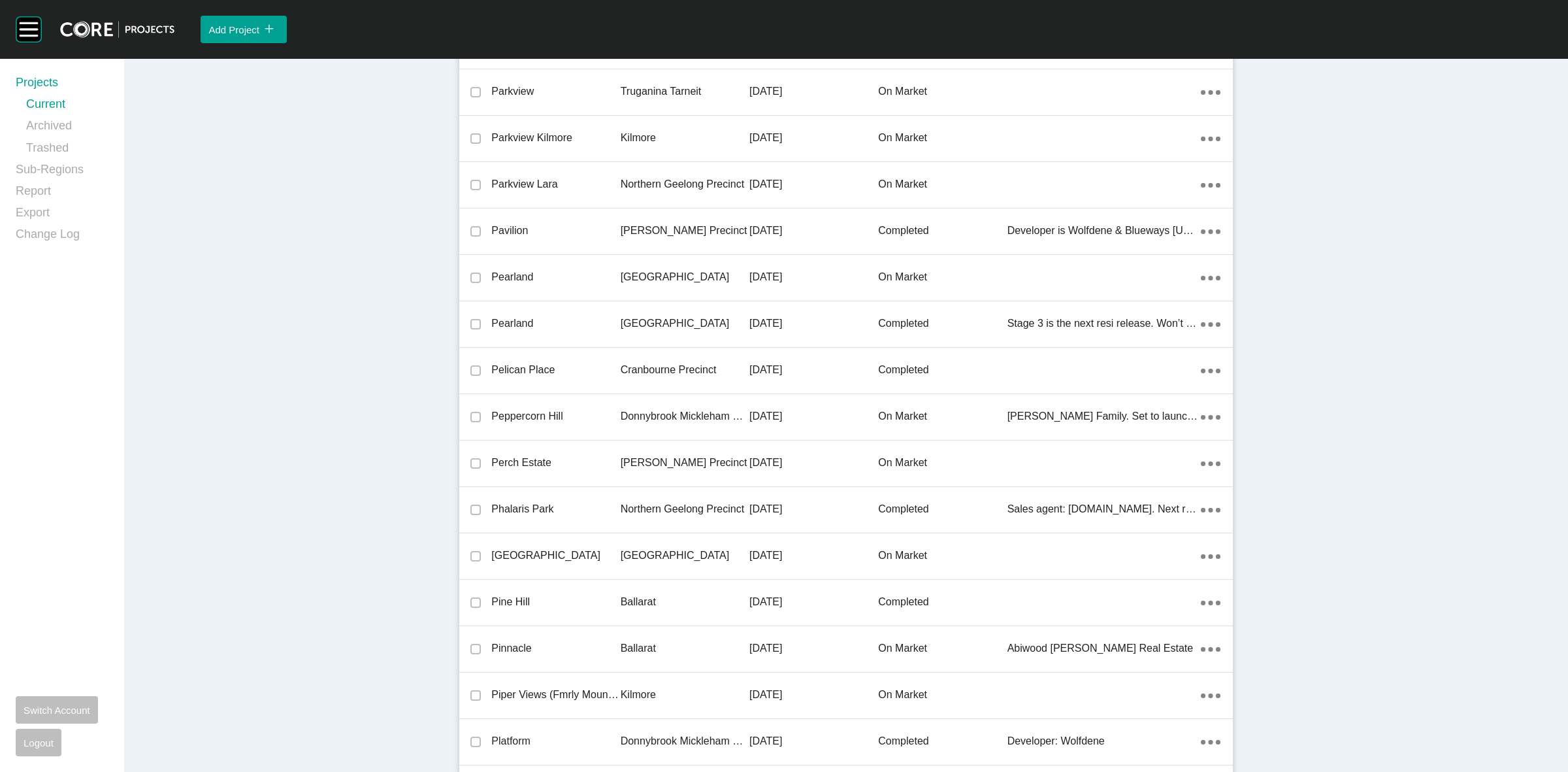
scroll to position [21047, 0]
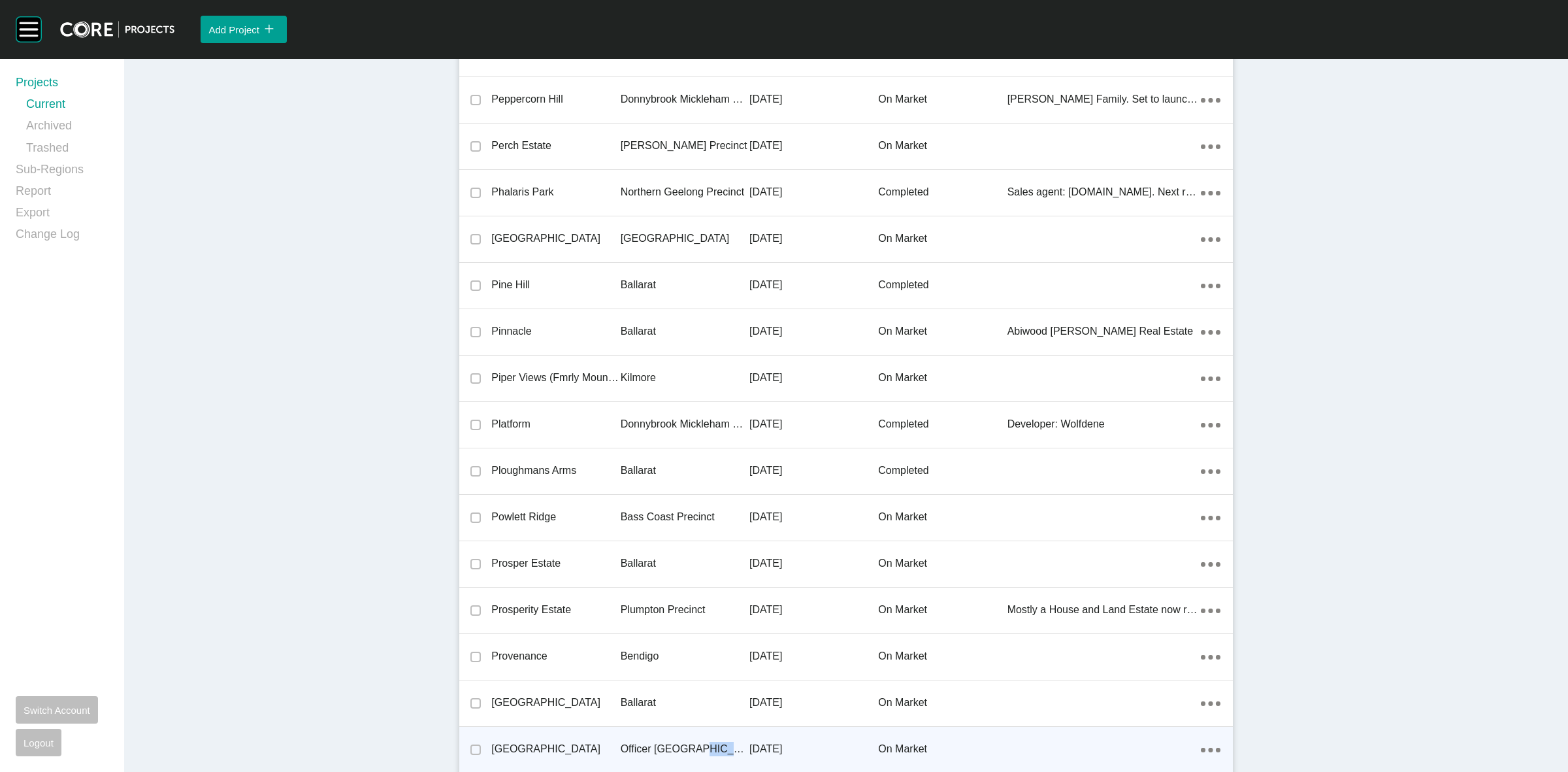
click at [744, 742] on div "Providence Estate Officer [GEOGRAPHIC_DATA] [DATE] on market Action Menu Dots C…" at bounding box center [845, 749] width 773 height 46
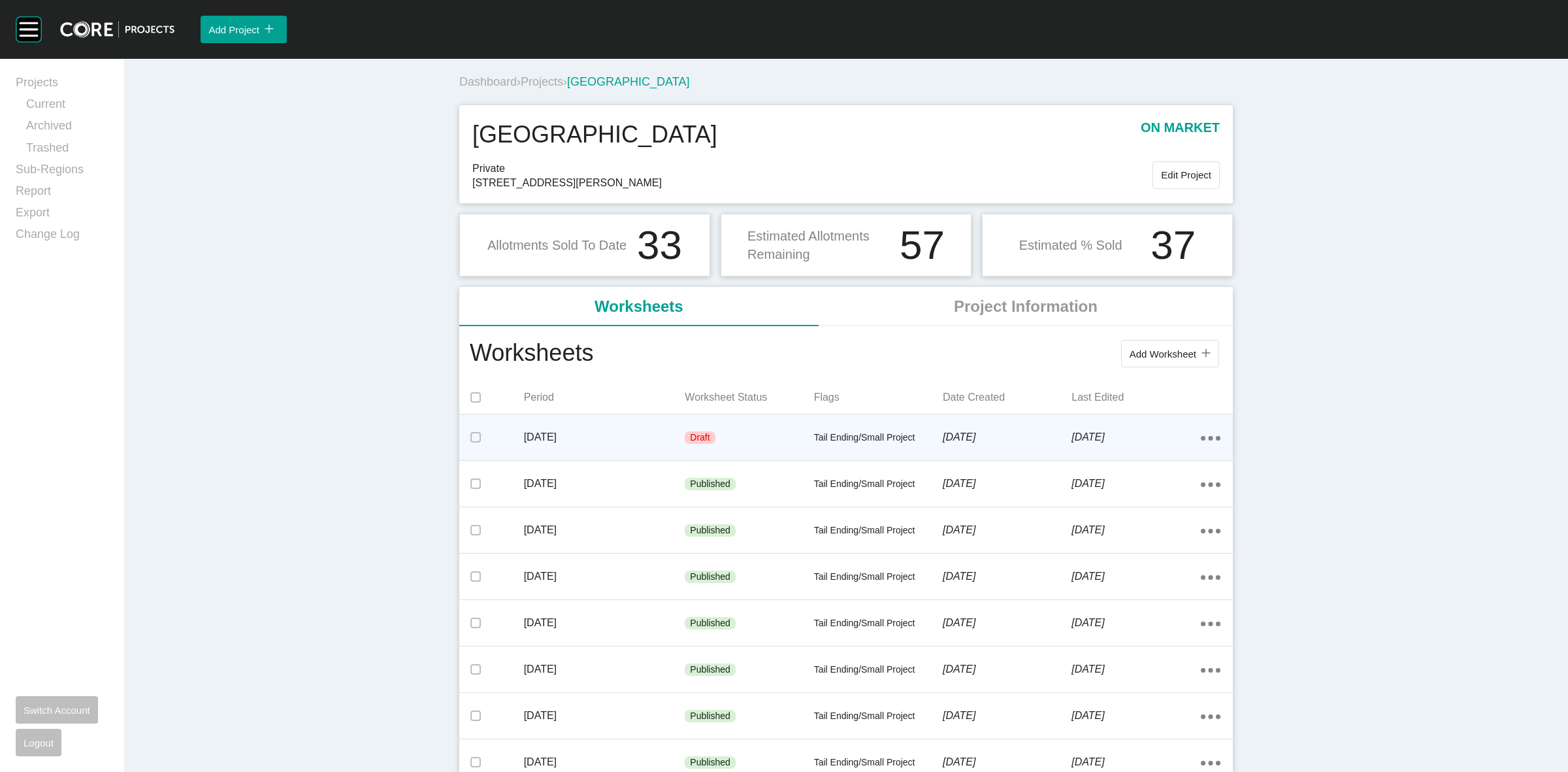
click at [915, 432] on p "Tail Ending/Small Project" at bounding box center [878, 438] width 129 height 13
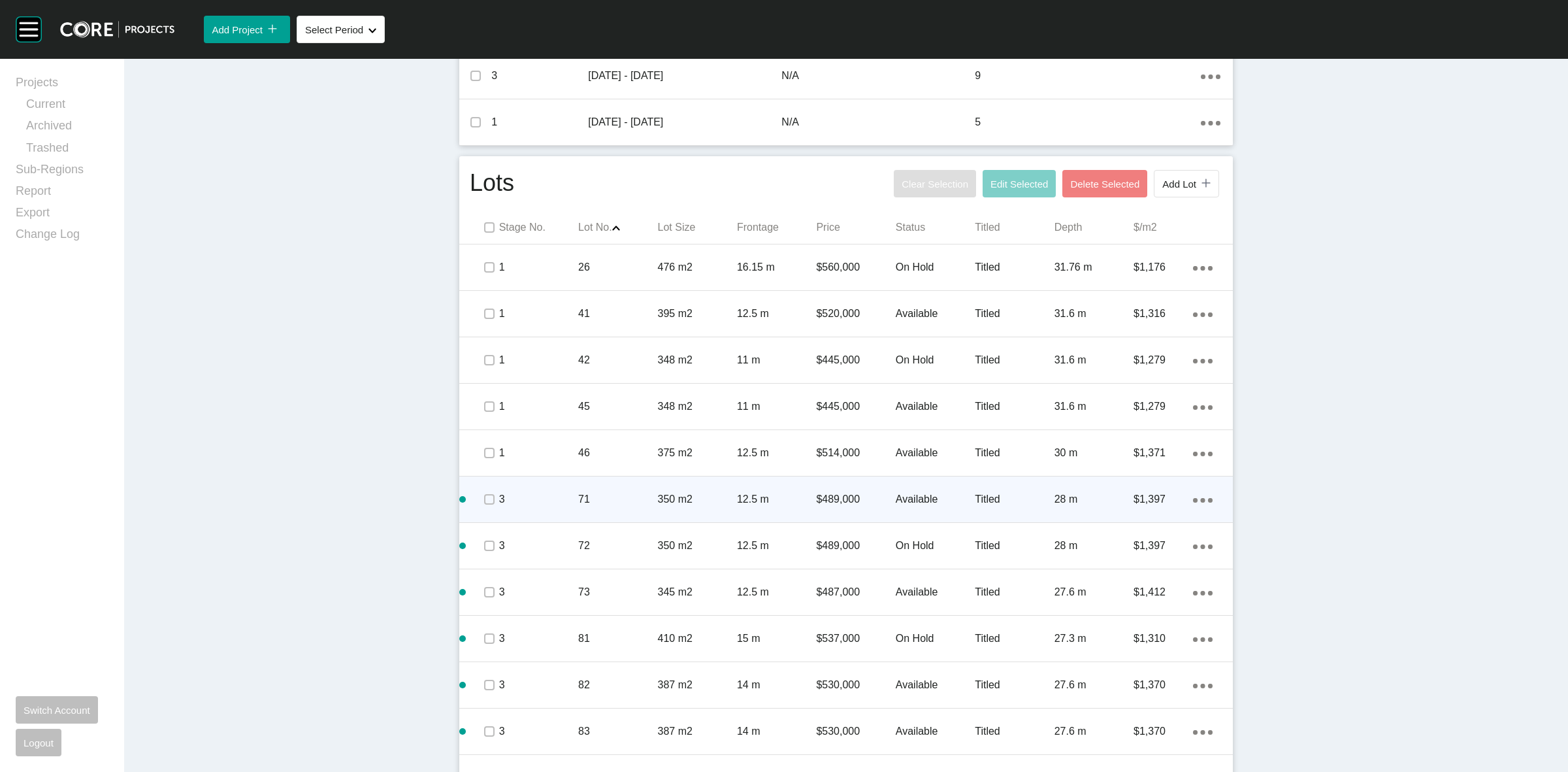
scroll to position [653, 0]
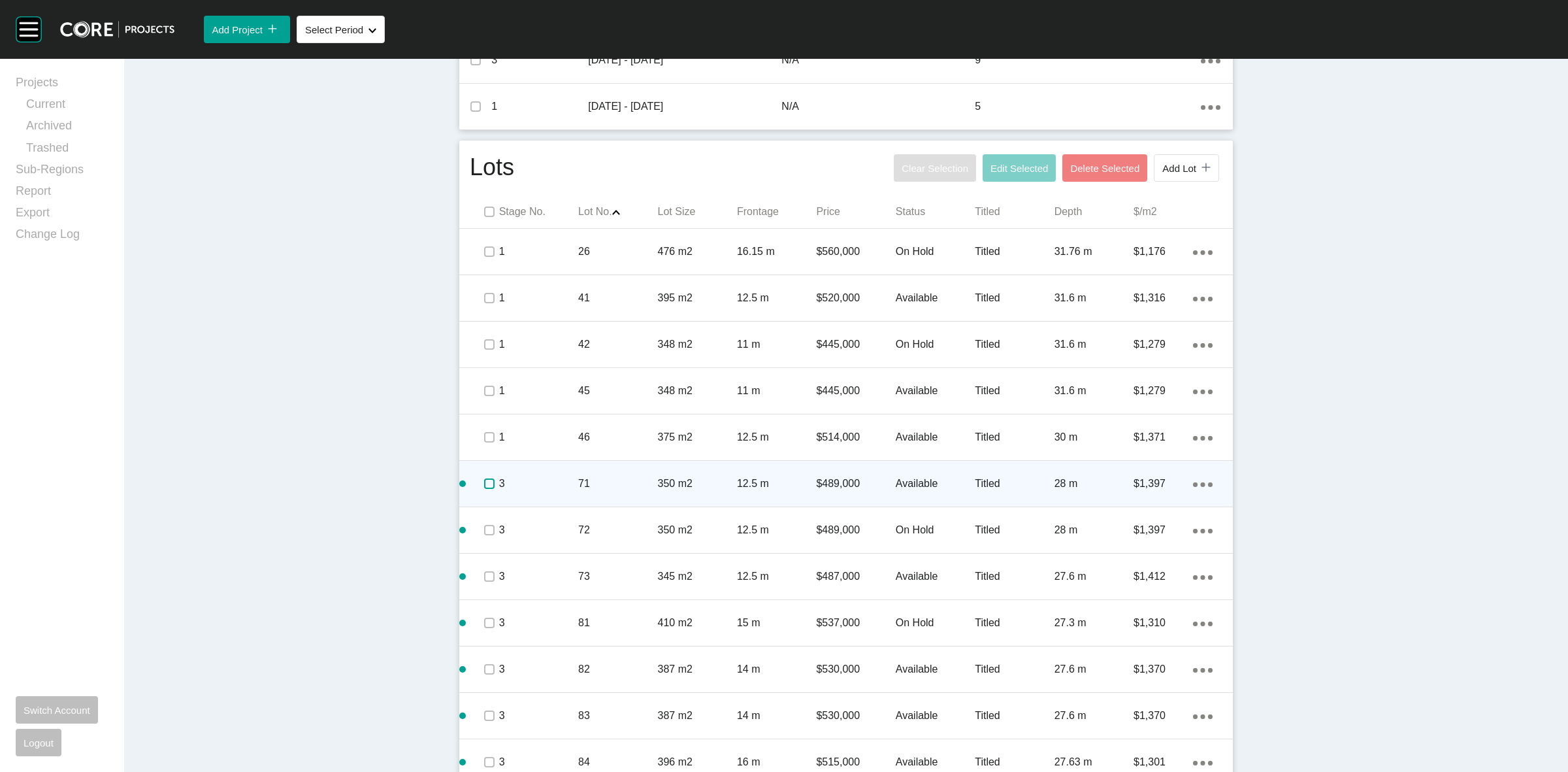
click at [484, 488] on label at bounding box center [489, 483] width 11 height 11
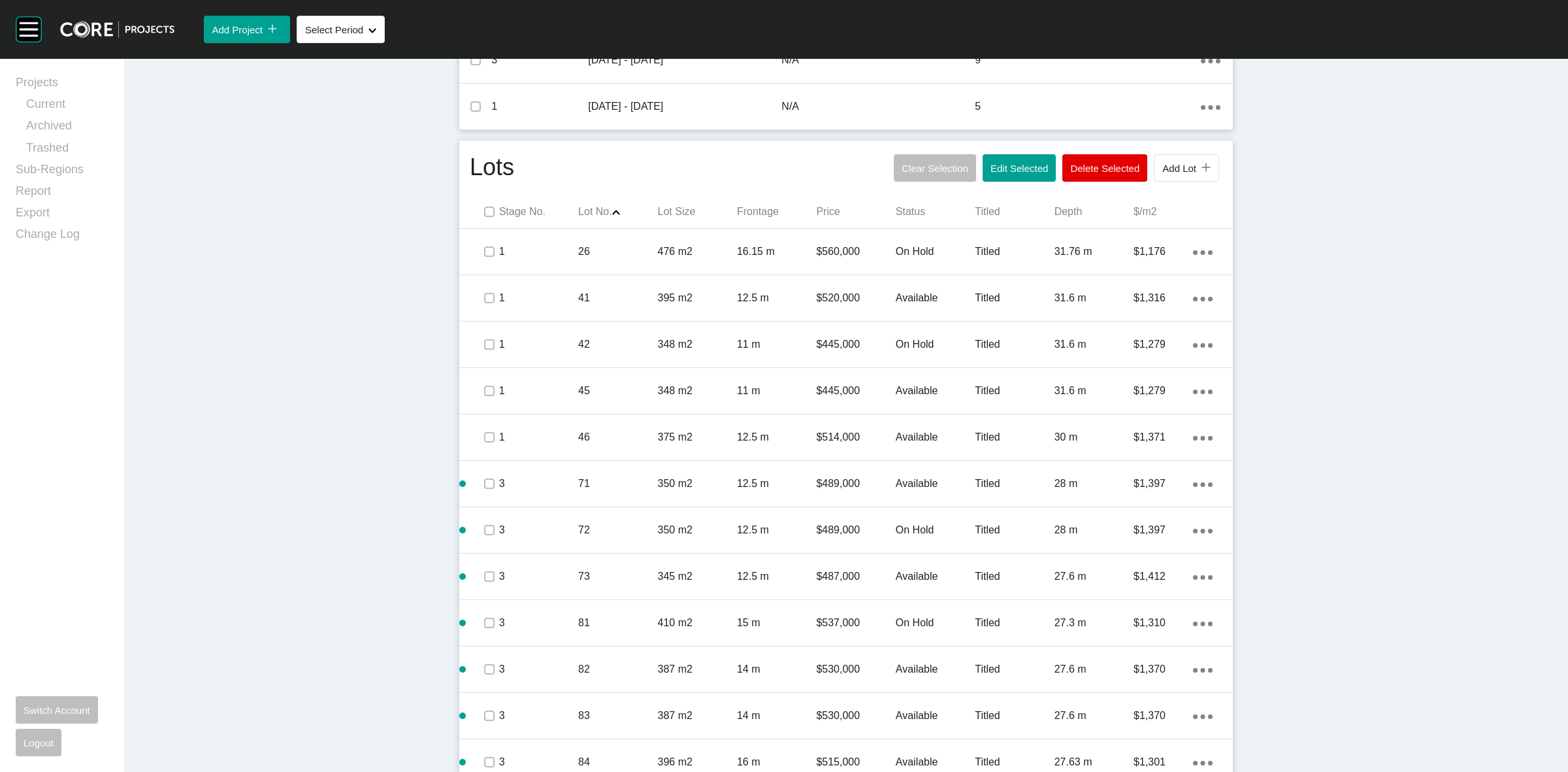
drag, startPoint x: 481, startPoint y: 488, endPoint x: 403, endPoint y: 479, distance: 78.5
click at [398, 483] on div "Dashboard › Projects › [GEOGRAPHIC_DATA] › Worksheet Providence Estate Workshee…" at bounding box center [846, 144] width 1444 height 1479
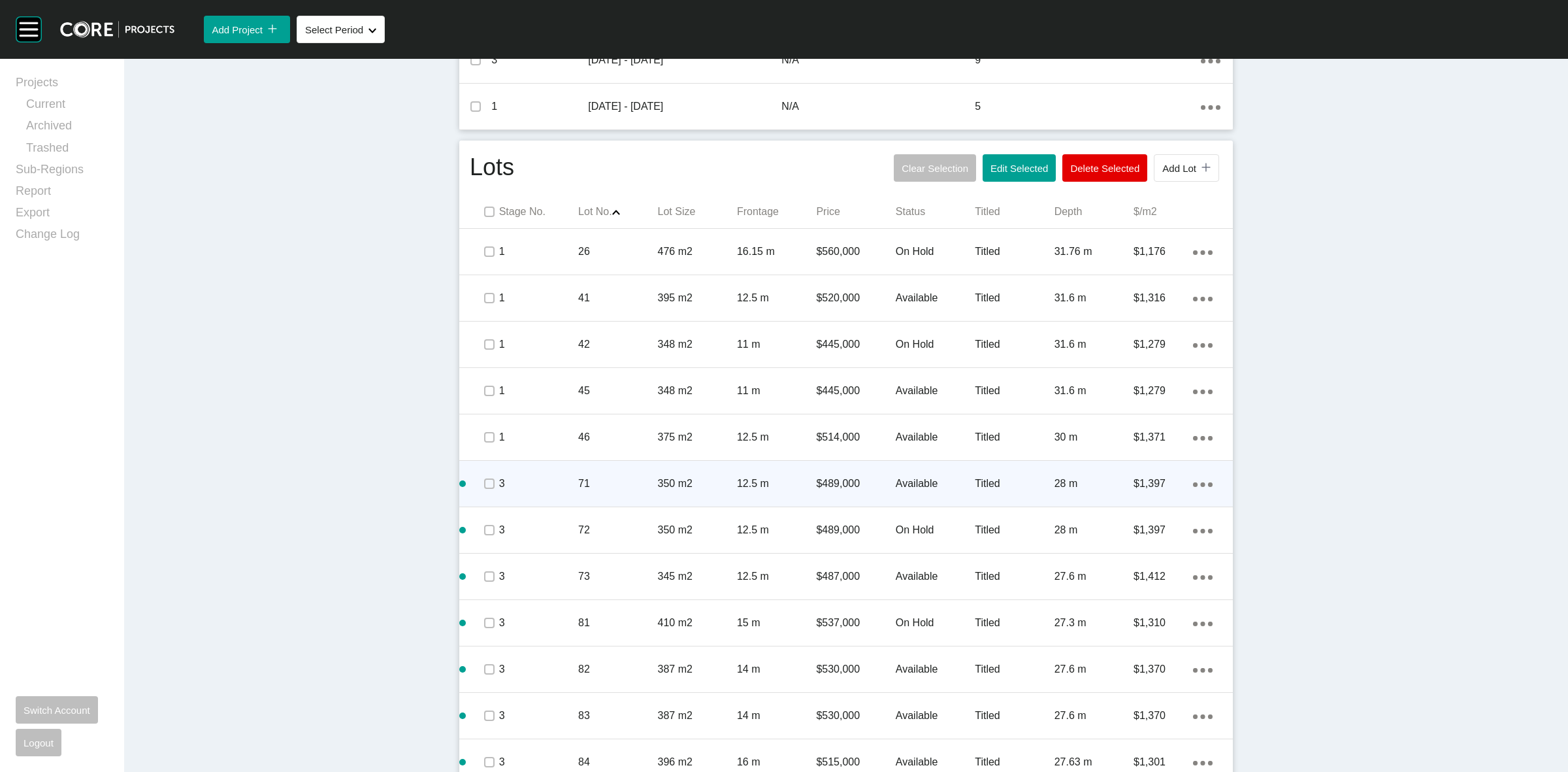
click at [568, 483] on p "3" at bounding box center [539, 483] width 79 height 15
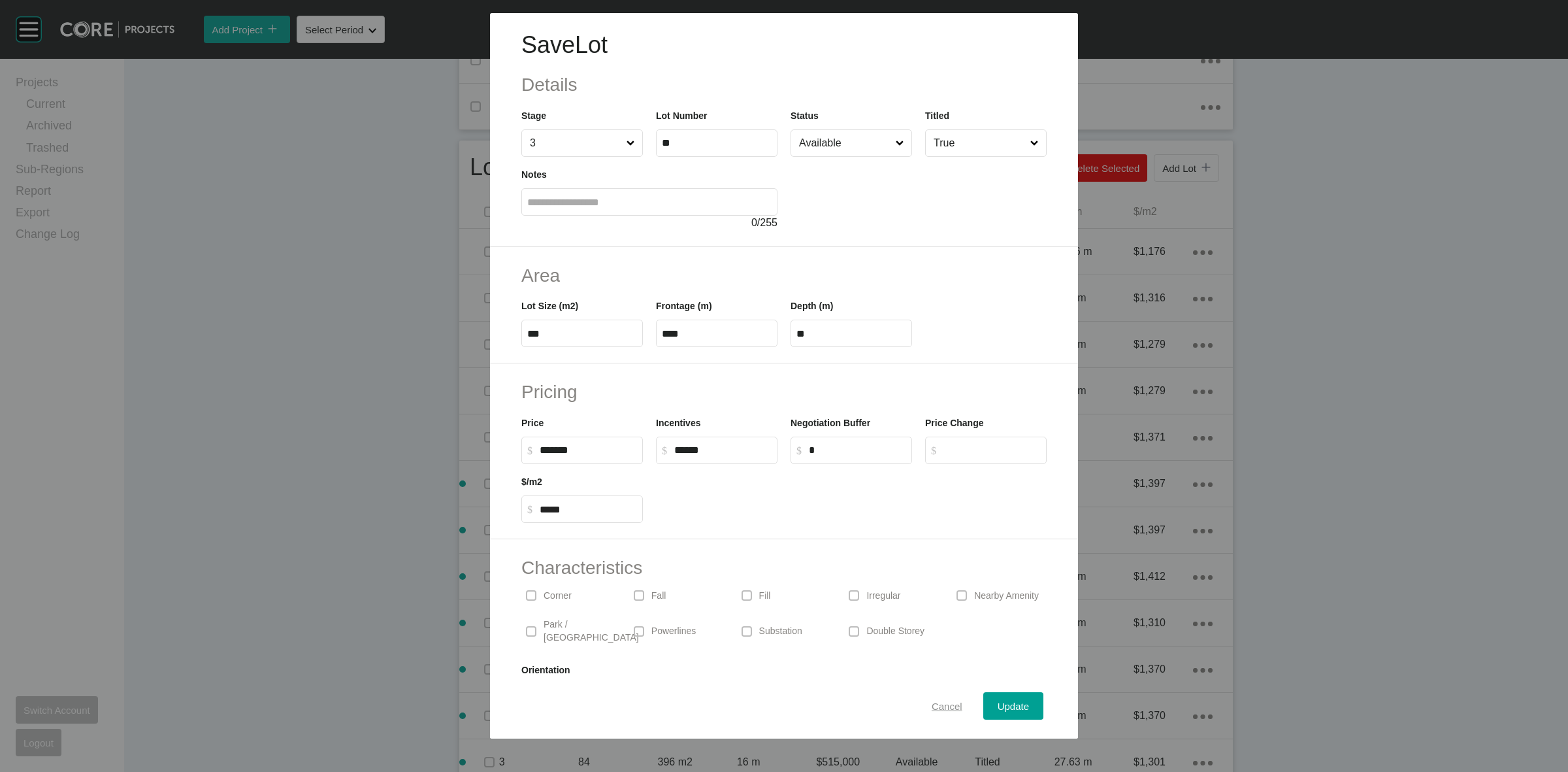
click at [939, 707] on span "Cancel" at bounding box center [947, 707] width 31 height 11
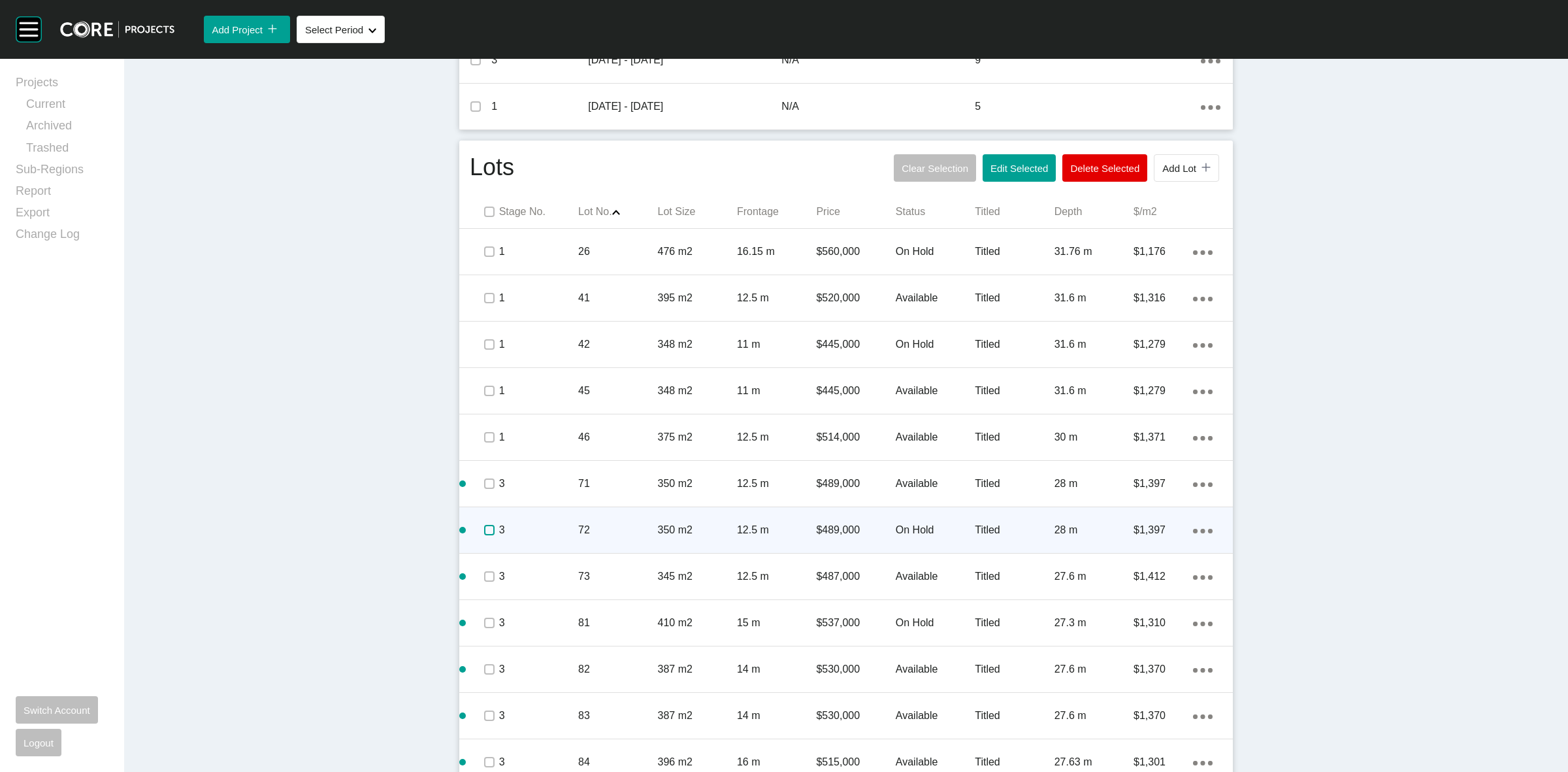
click at [484, 530] on label at bounding box center [489, 529] width 11 height 11
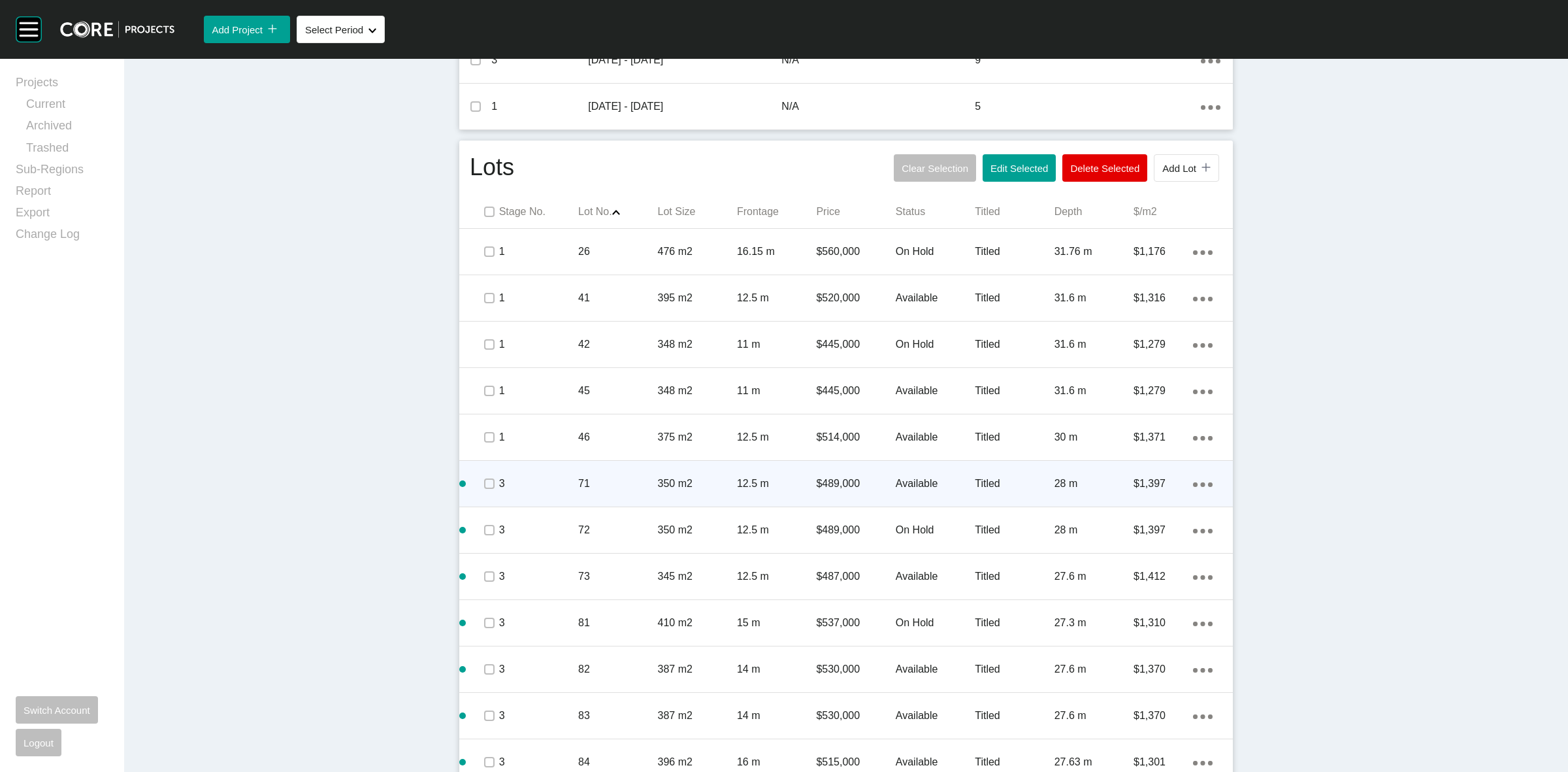
click at [578, 487] on p "71" at bounding box center [618, 483] width 79 height 15
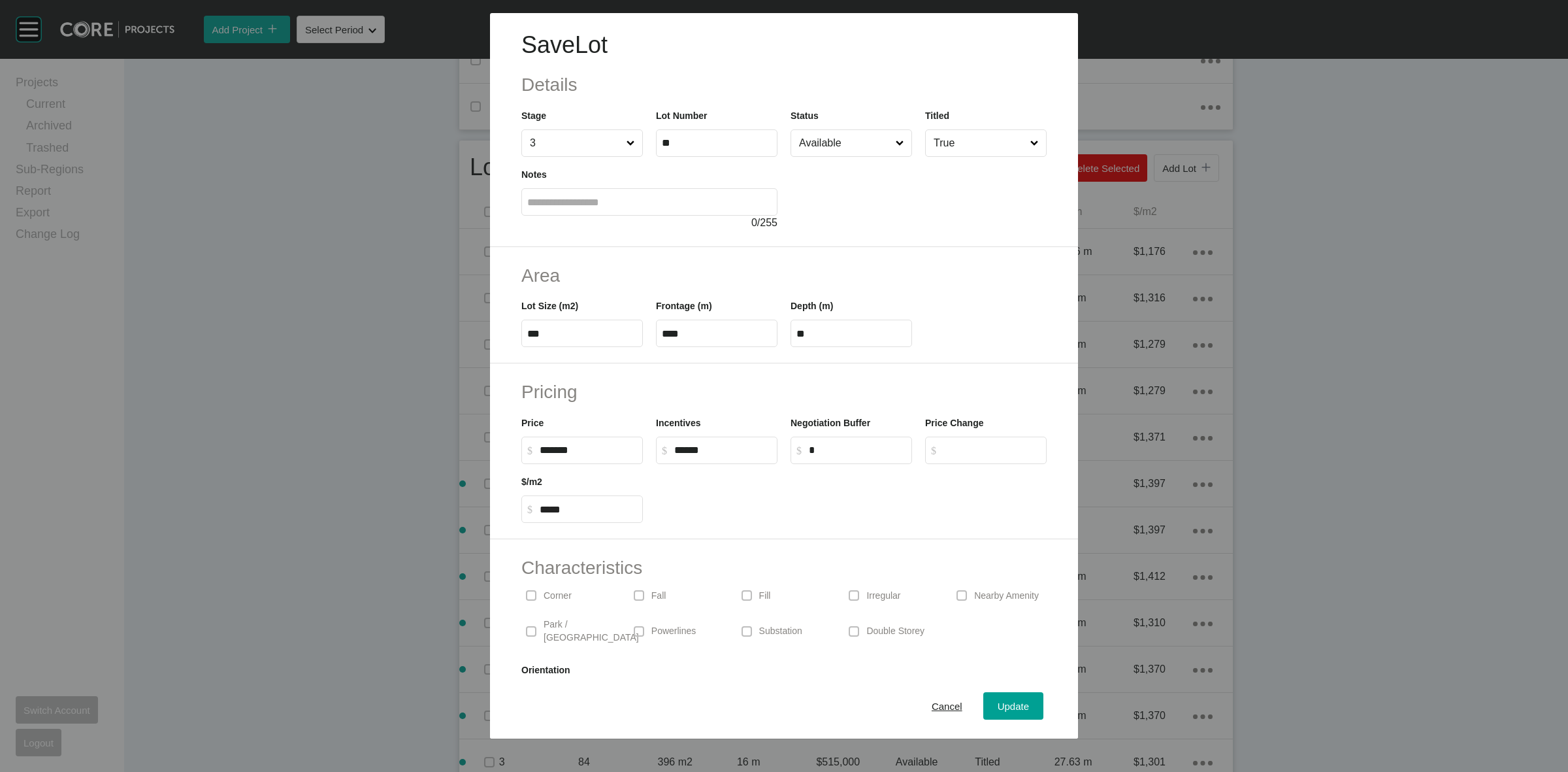
click at [820, 146] on input "Available" at bounding box center [845, 143] width 97 height 26
click at [997, 704] on span "Update" at bounding box center [1013, 707] width 32 height 11
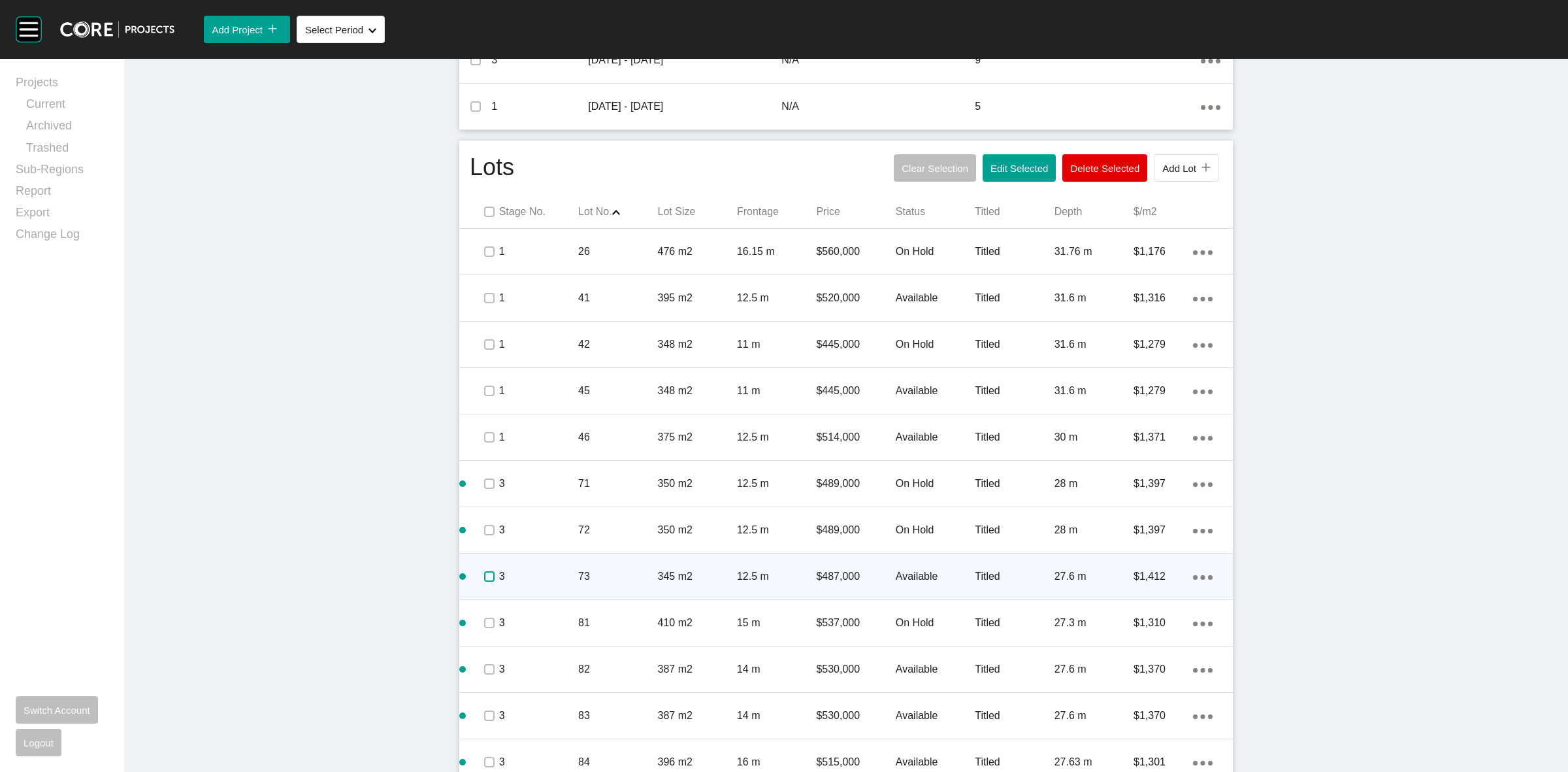
click at [484, 576] on label at bounding box center [489, 576] width 11 height 11
click at [612, 572] on p "73" at bounding box center [618, 576] width 79 height 15
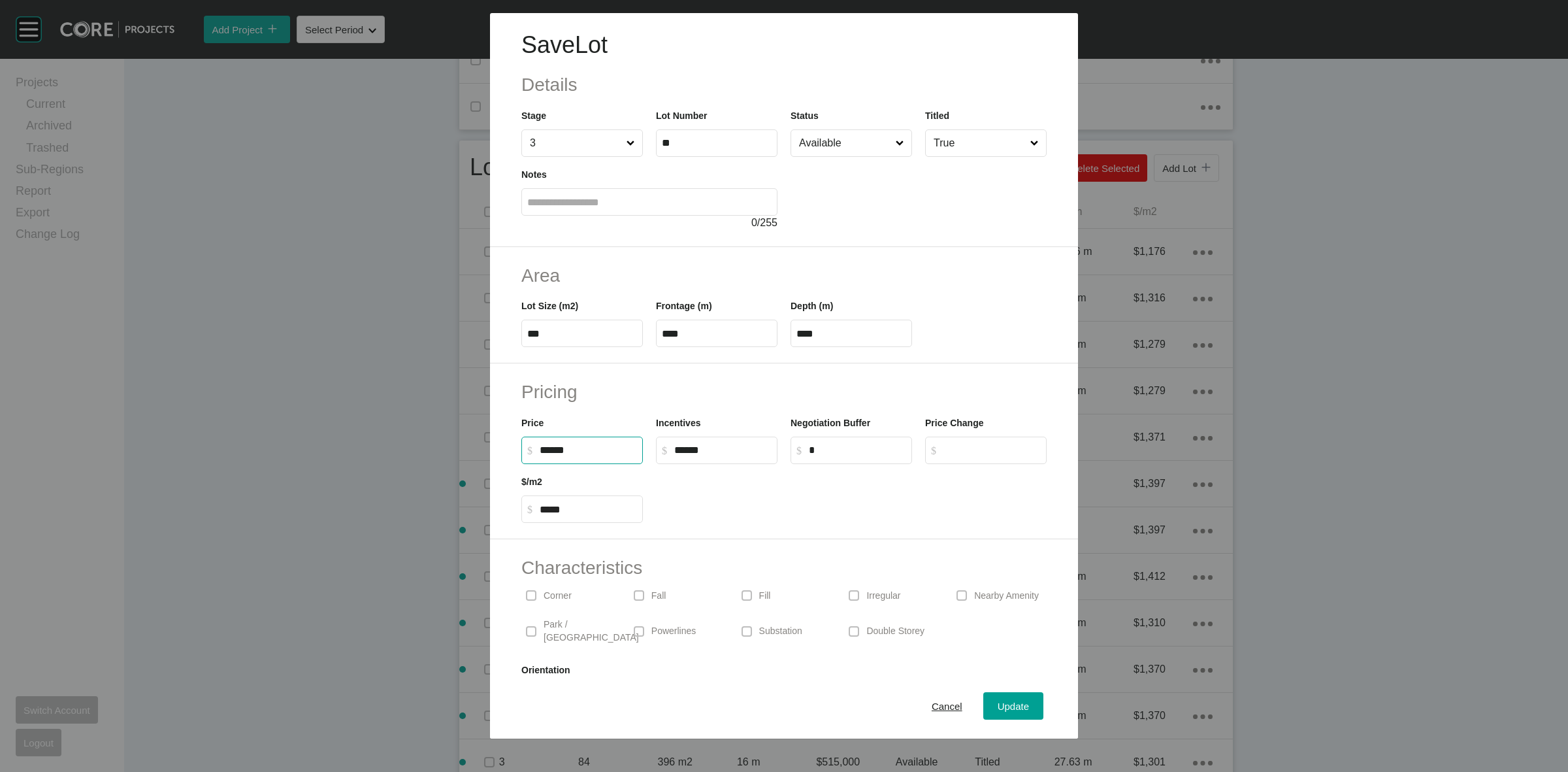
click at [555, 449] on input "******" at bounding box center [588, 450] width 97 height 11
type input "*******"
type input "*****"
click at [726, 494] on div at bounding box center [852, 493] width 404 height 59
click at [1001, 708] on span "Update" at bounding box center [1013, 707] width 32 height 11
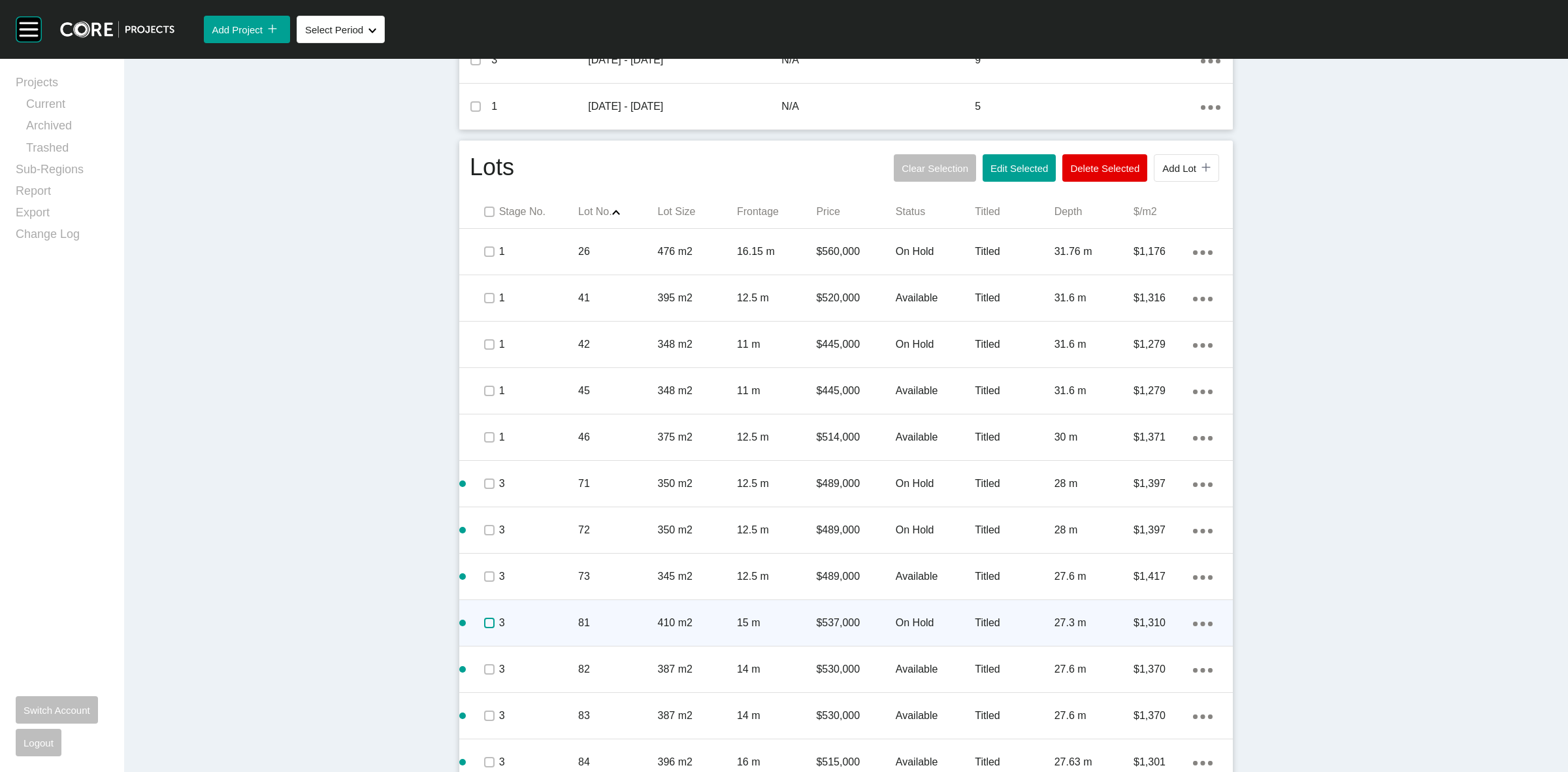
drag, startPoint x: 478, startPoint y: 625, endPoint x: 513, endPoint y: 632, distance: 35.7
click at [484, 624] on label at bounding box center [489, 622] width 11 height 11
click at [527, 622] on p "3" at bounding box center [539, 623] width 79 height 15
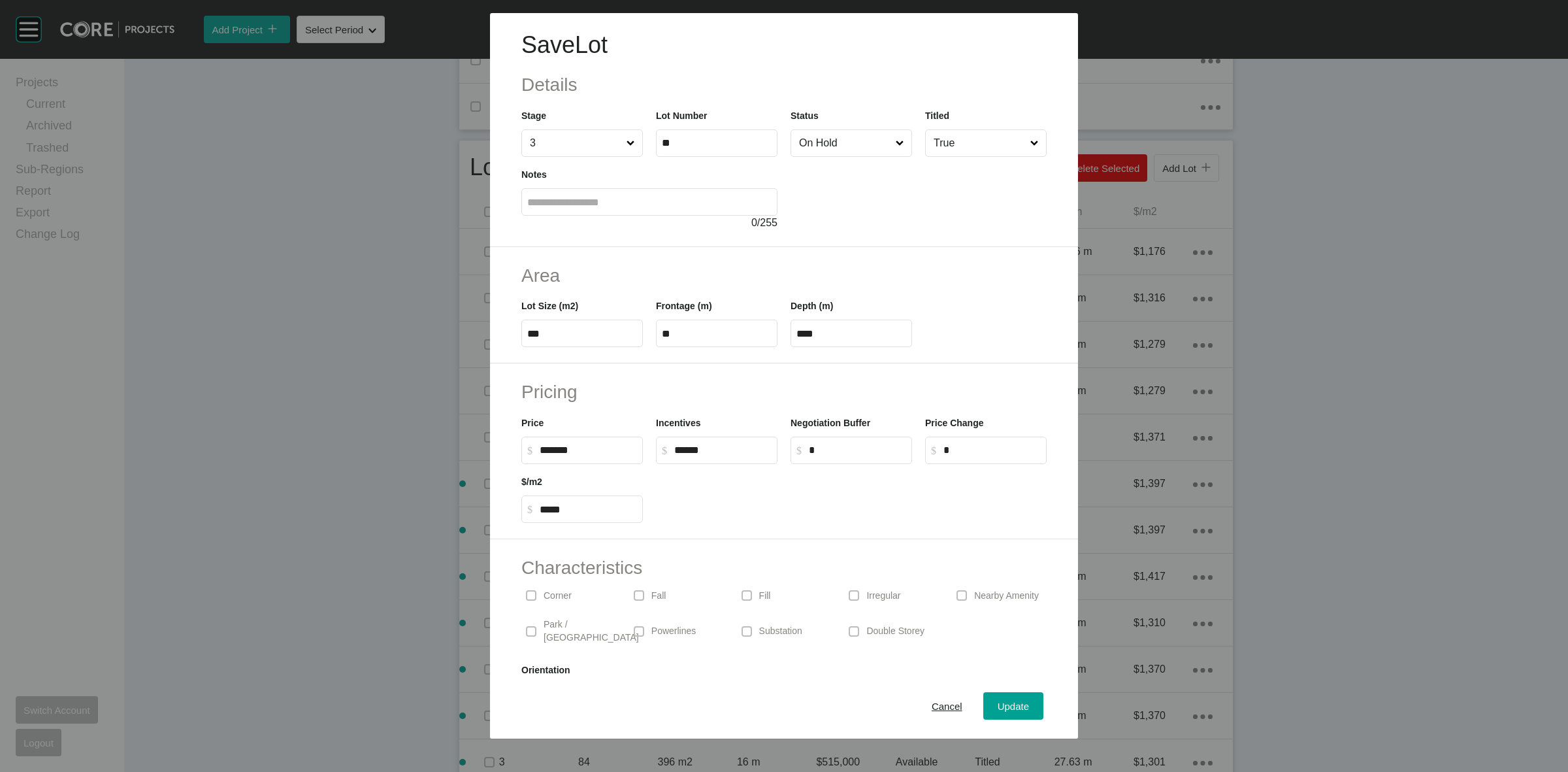
click at [544, 610] on div "Corner" at bounding box center [568, 595] width 95 height 30
click at [544, 597] on p "Corner" at bounding box center [558, 596] width 28 height 13
click at [812, 141] on input "On Hold" at bounding box center [845, 143] width 97 height 26
click at [1008, 703] on span "Update" at bounding box center [1013, 707] width 32 height 11
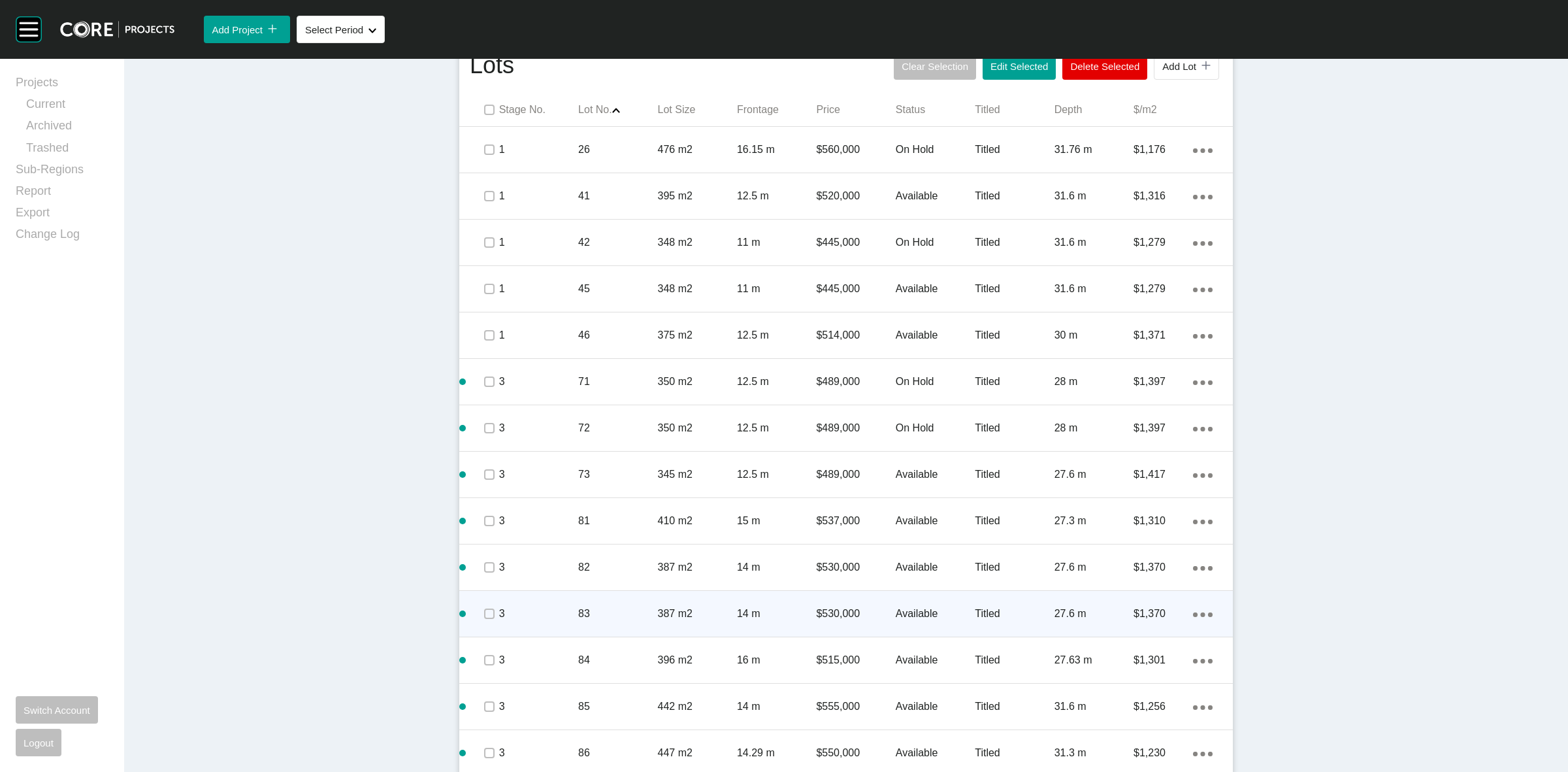
scroll to position [766, 0]
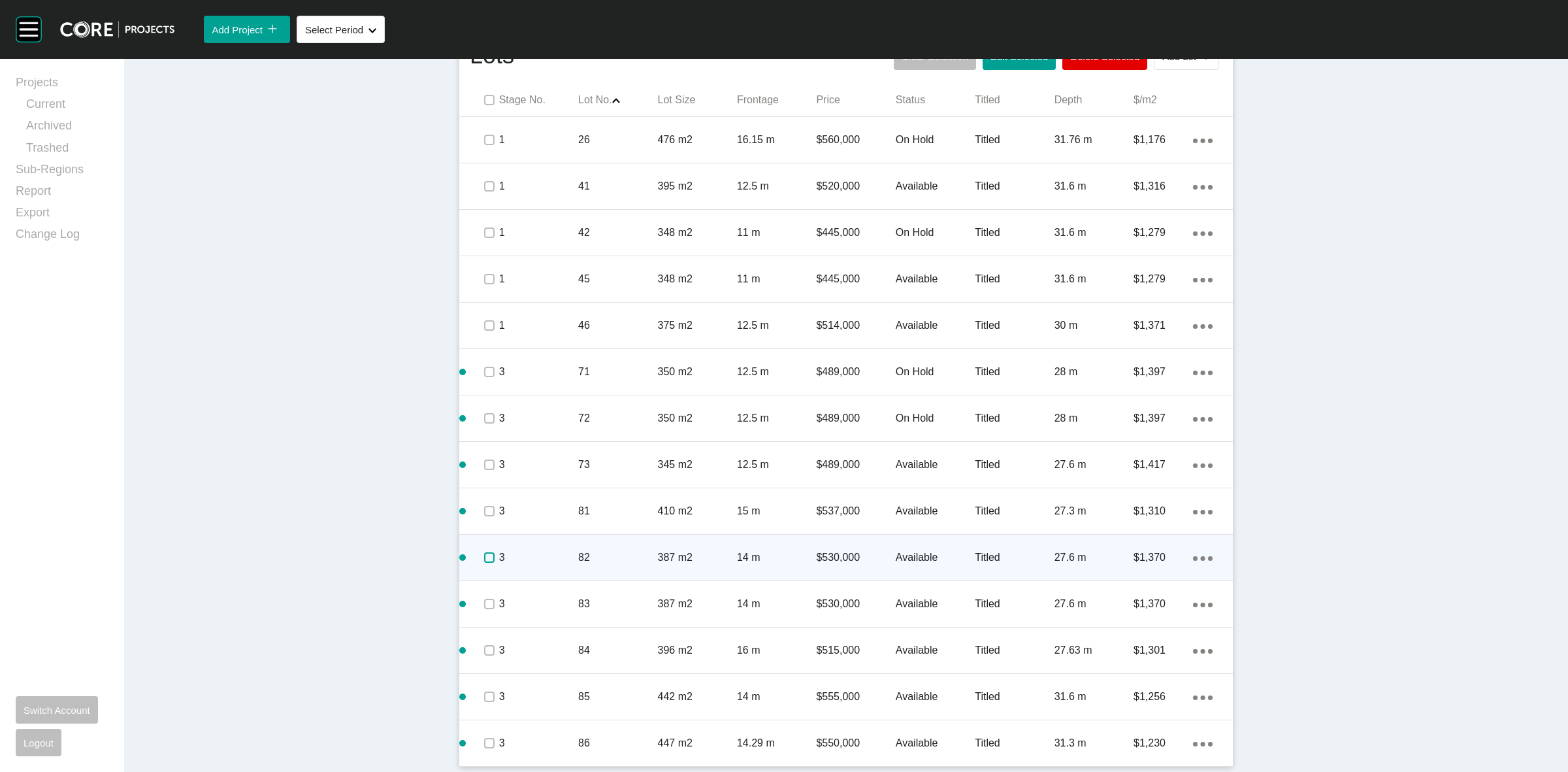
click at [484, 558] on label at bounding box center [489, 557] width 11 height 11
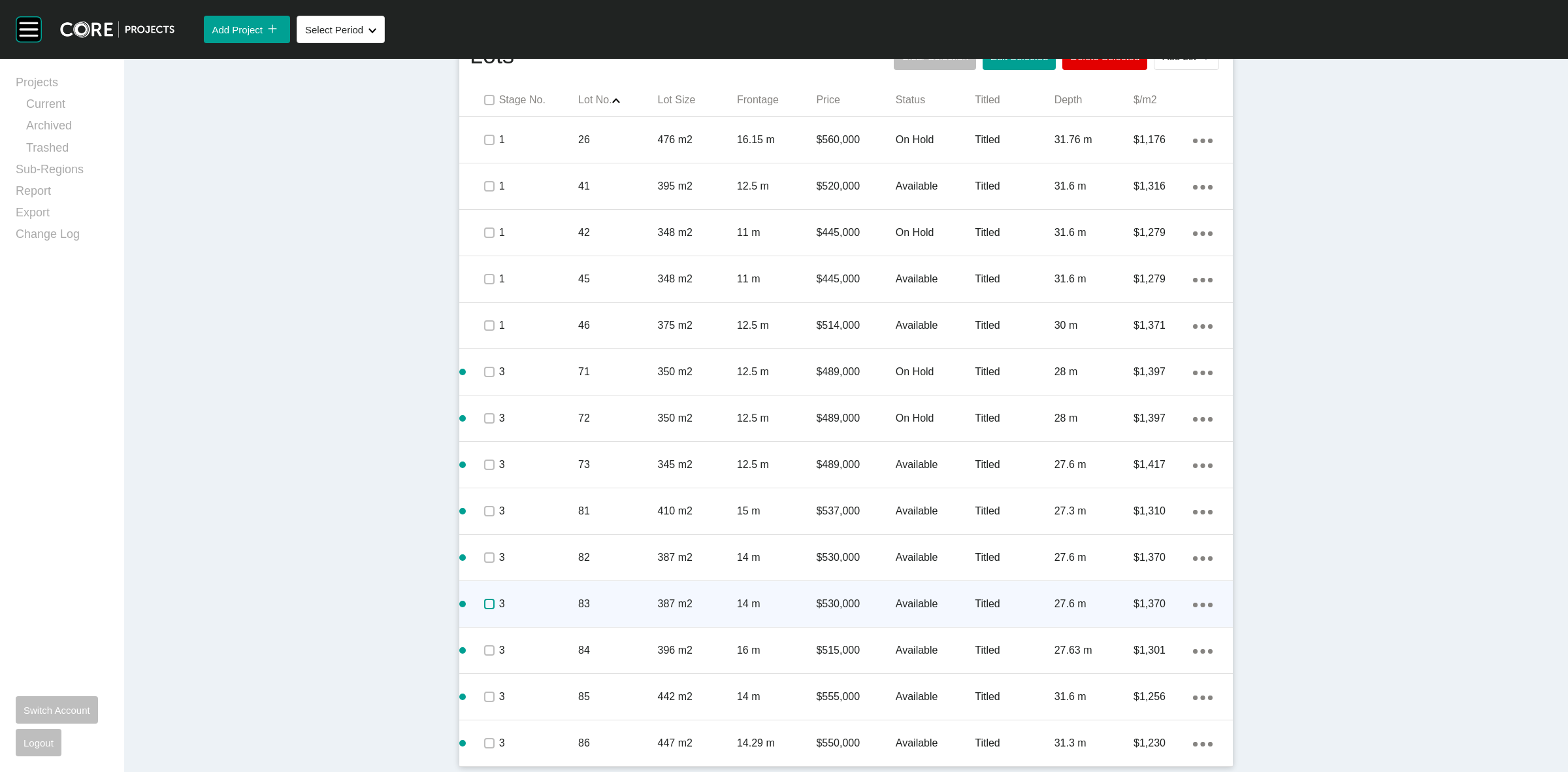
click at [484, 605] on label at bounding box center [489, 604] width 11 height 11
click at [553, 602] on p "3" at bounding box center [539, 604] width 79 height 15
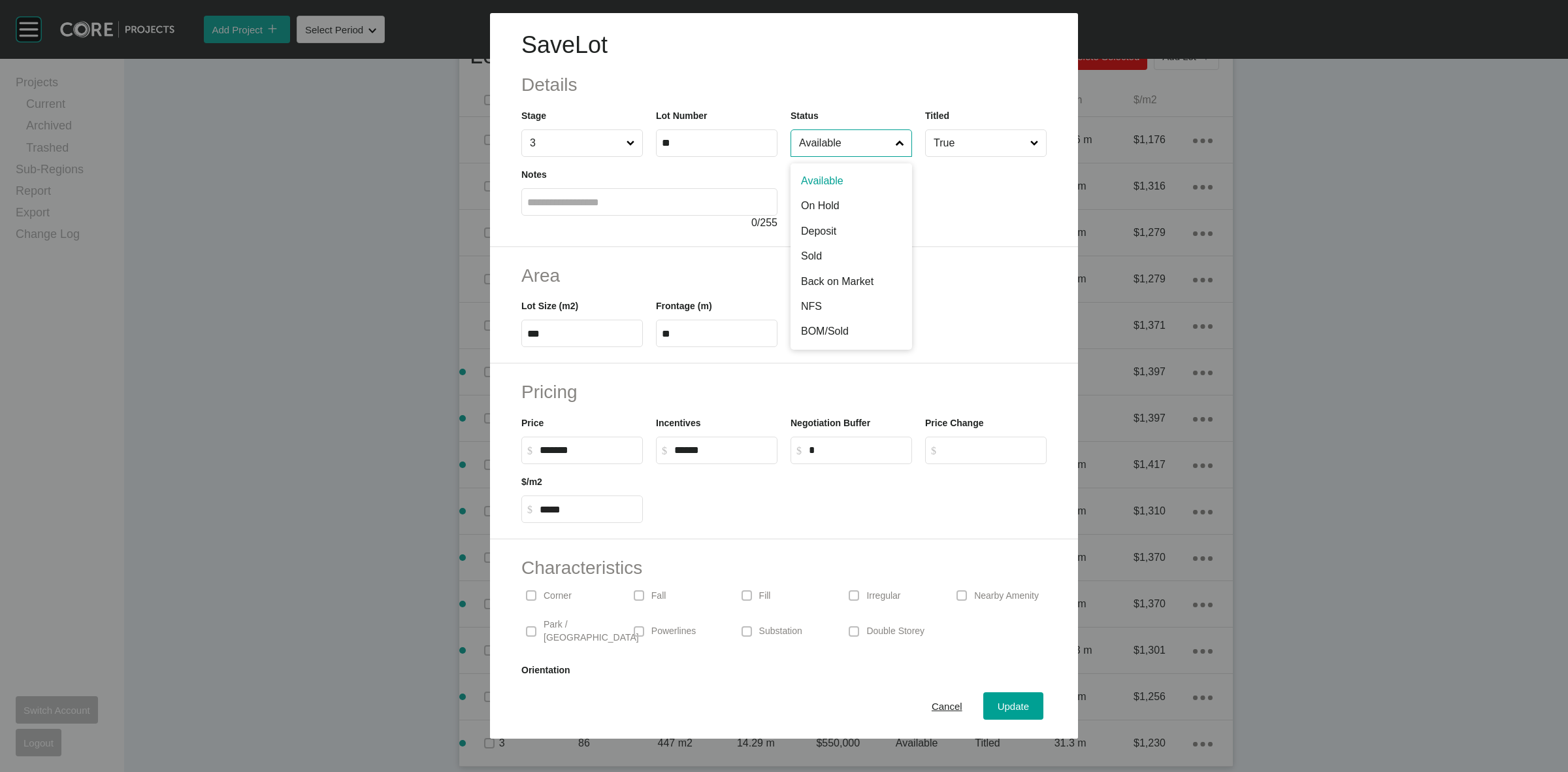
click at [824, 141] on input "Available" at bounding box center [845, 143] width 97 height 26
click at [994, 694] on button "Update" at bounding box center [1014, 706] width 60 height 27
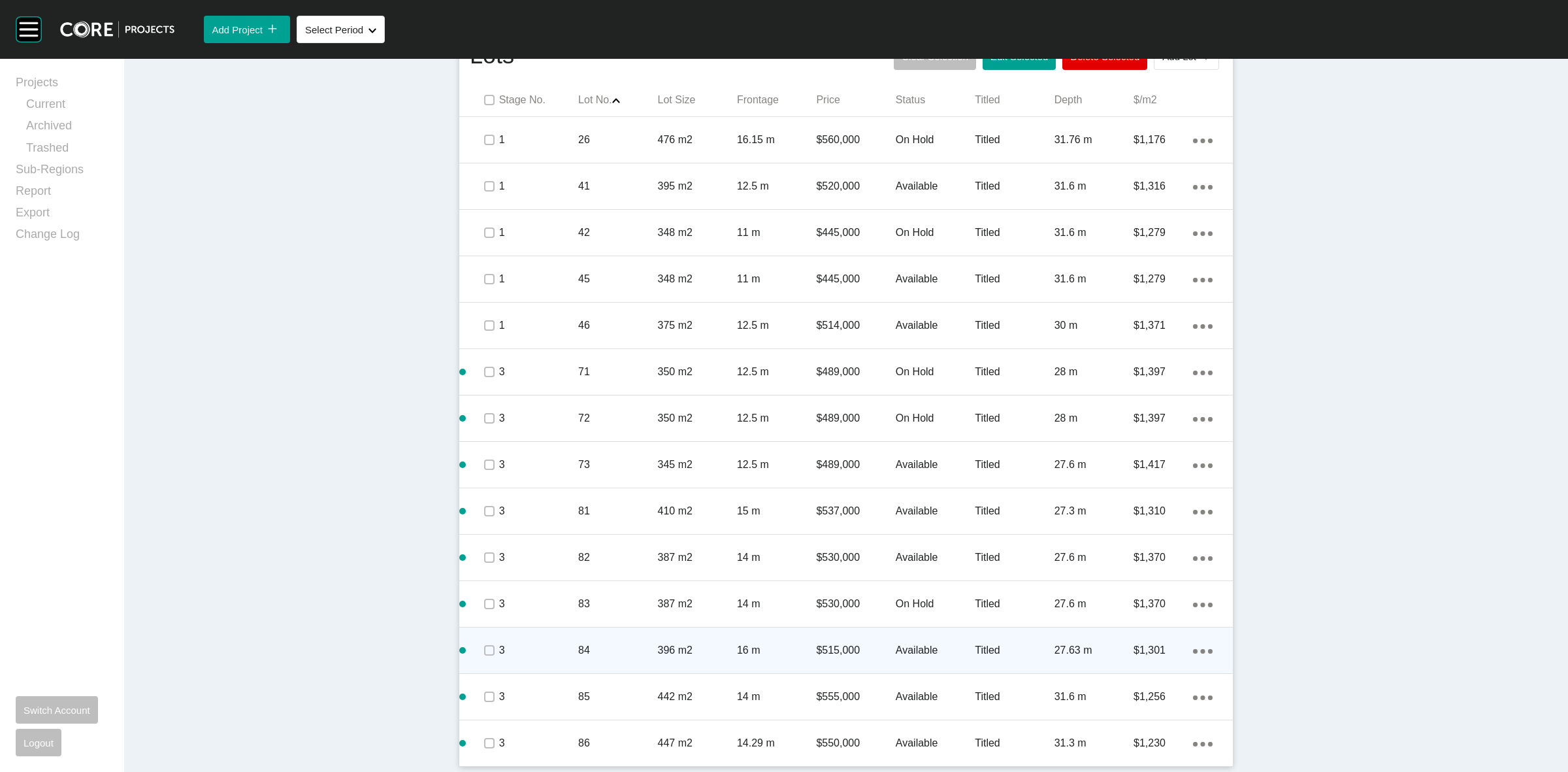
click at [479, 645] on span at bounding box center [489, 650] width 19 height 19
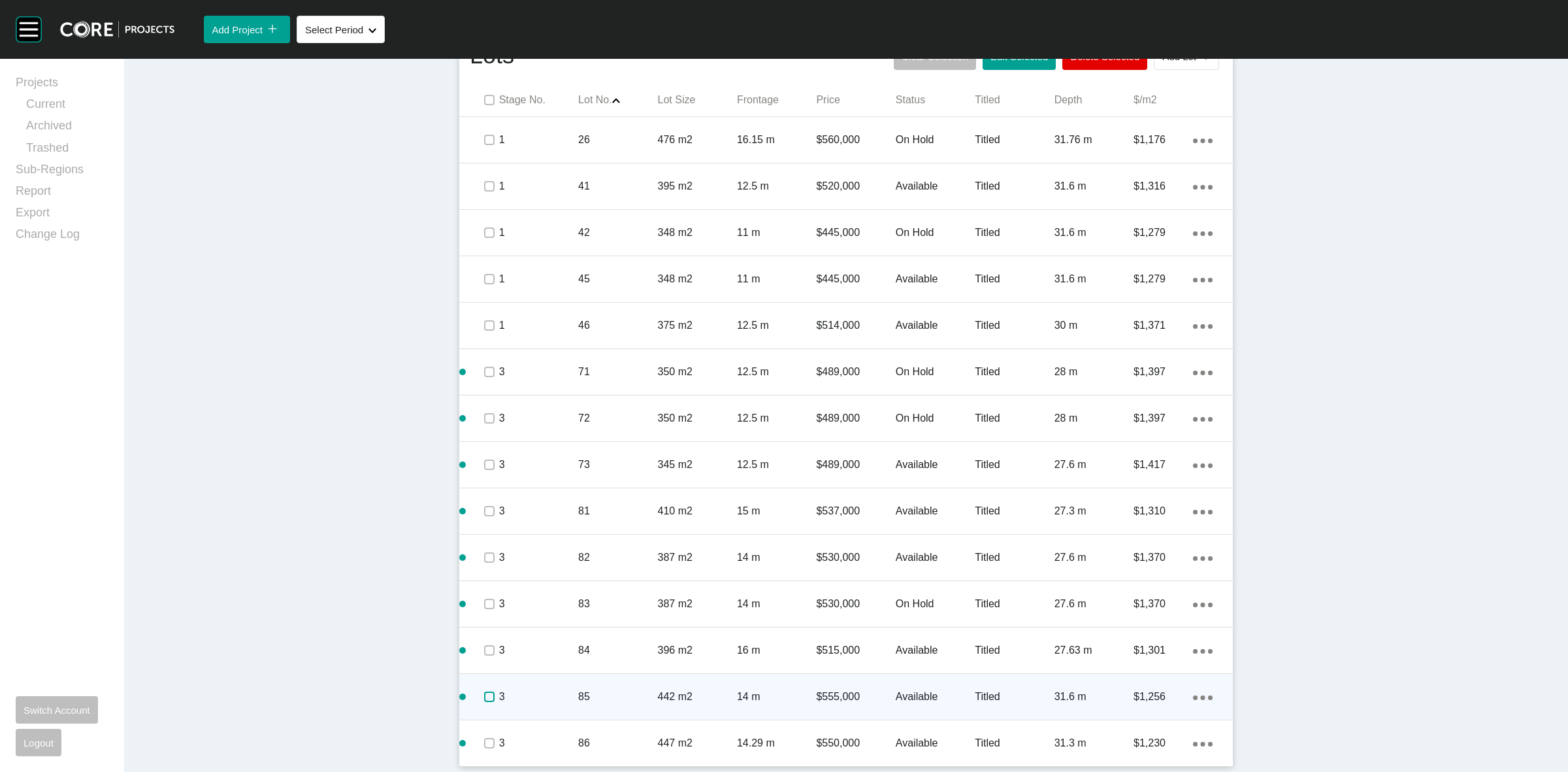
click at [484, 697] on label at bounding box center [489, 696] width 11 height 11
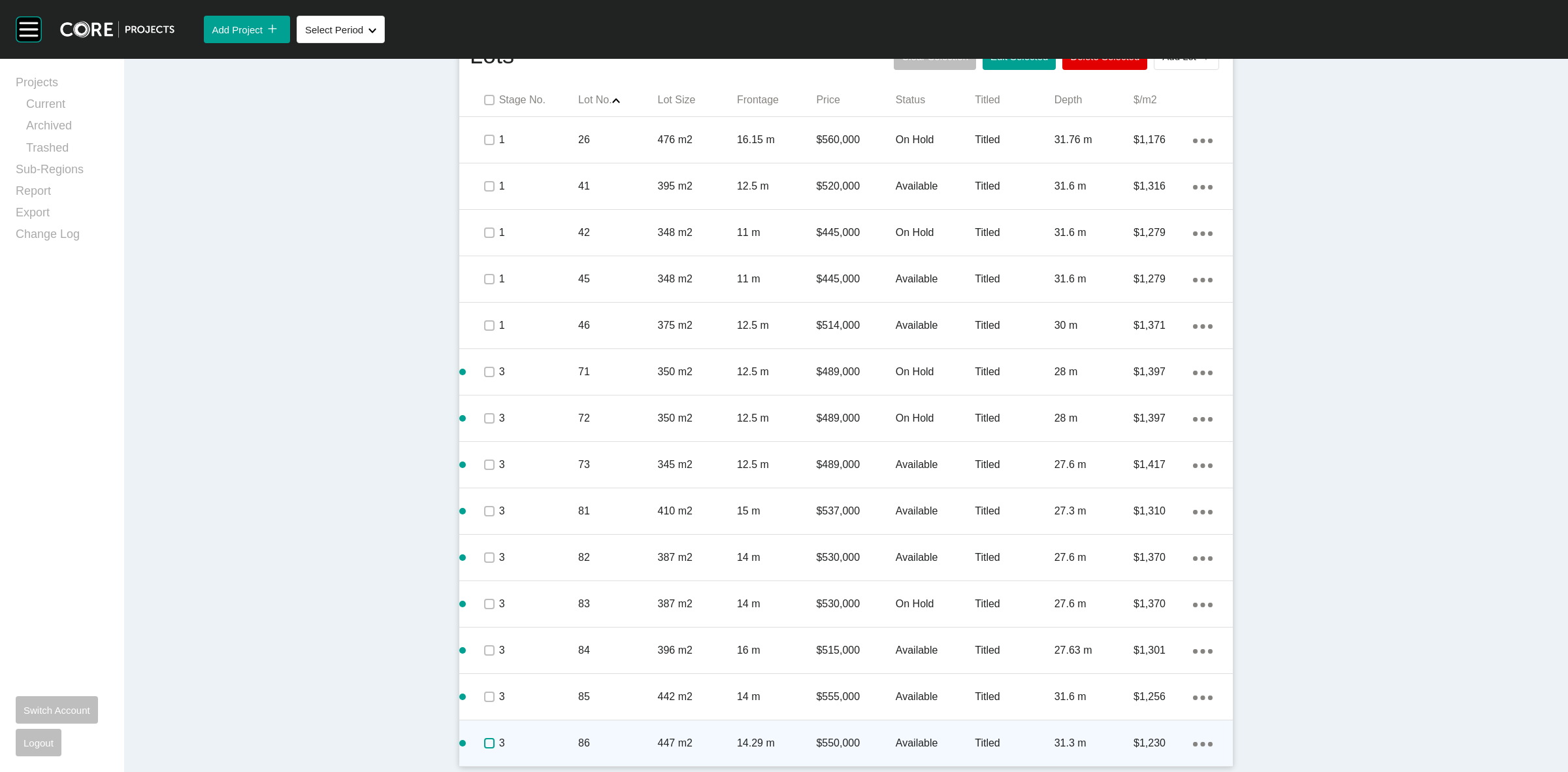
click at [487, 746] on label at bounding box center [489, 743] width 11 height 11
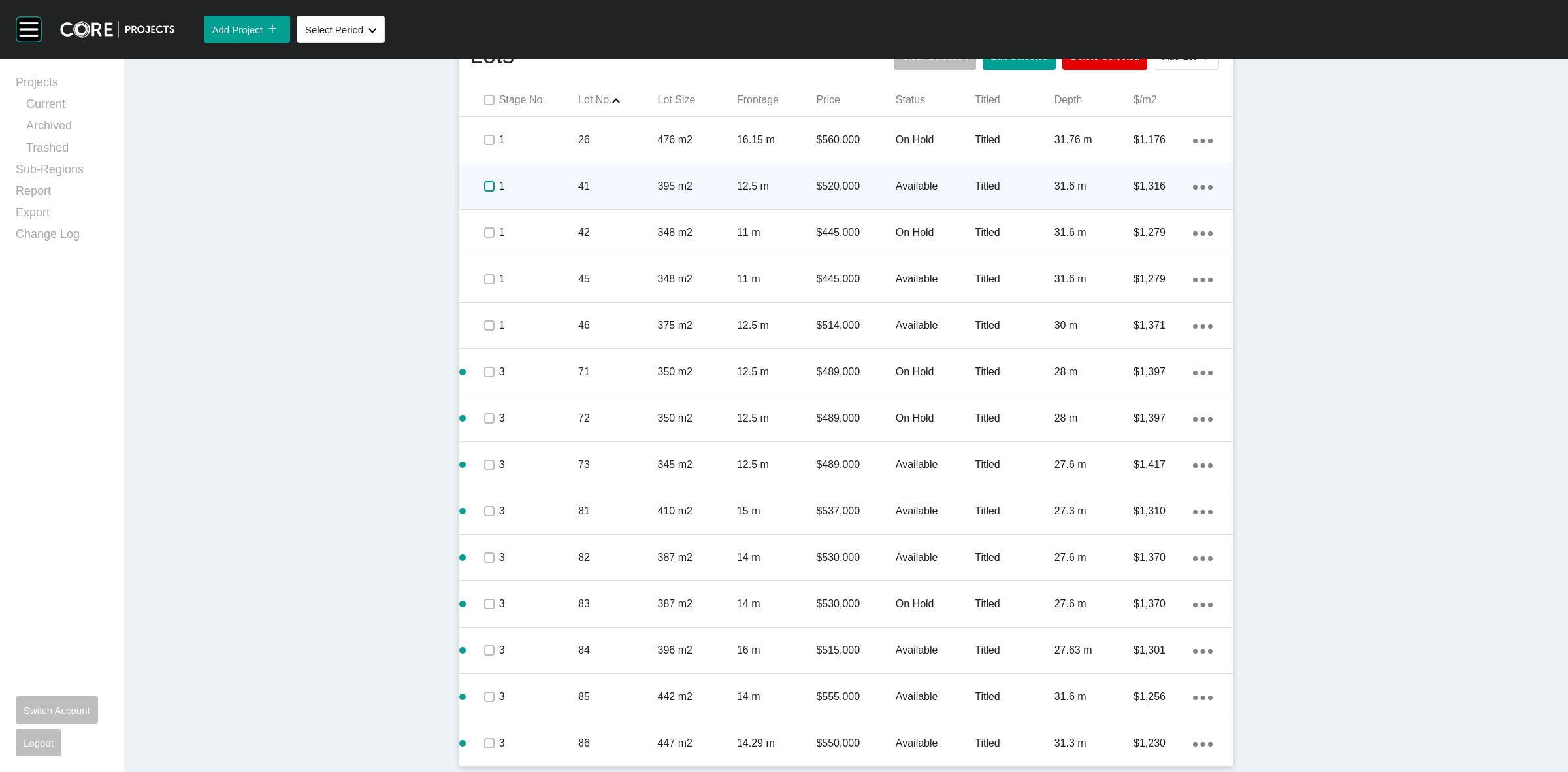
click at [484, 188] on label at bounding box center [489, 186] width 11 height 11
click at [559, 181] on p "1" at bounding box center [539, 187] width 79 height 15
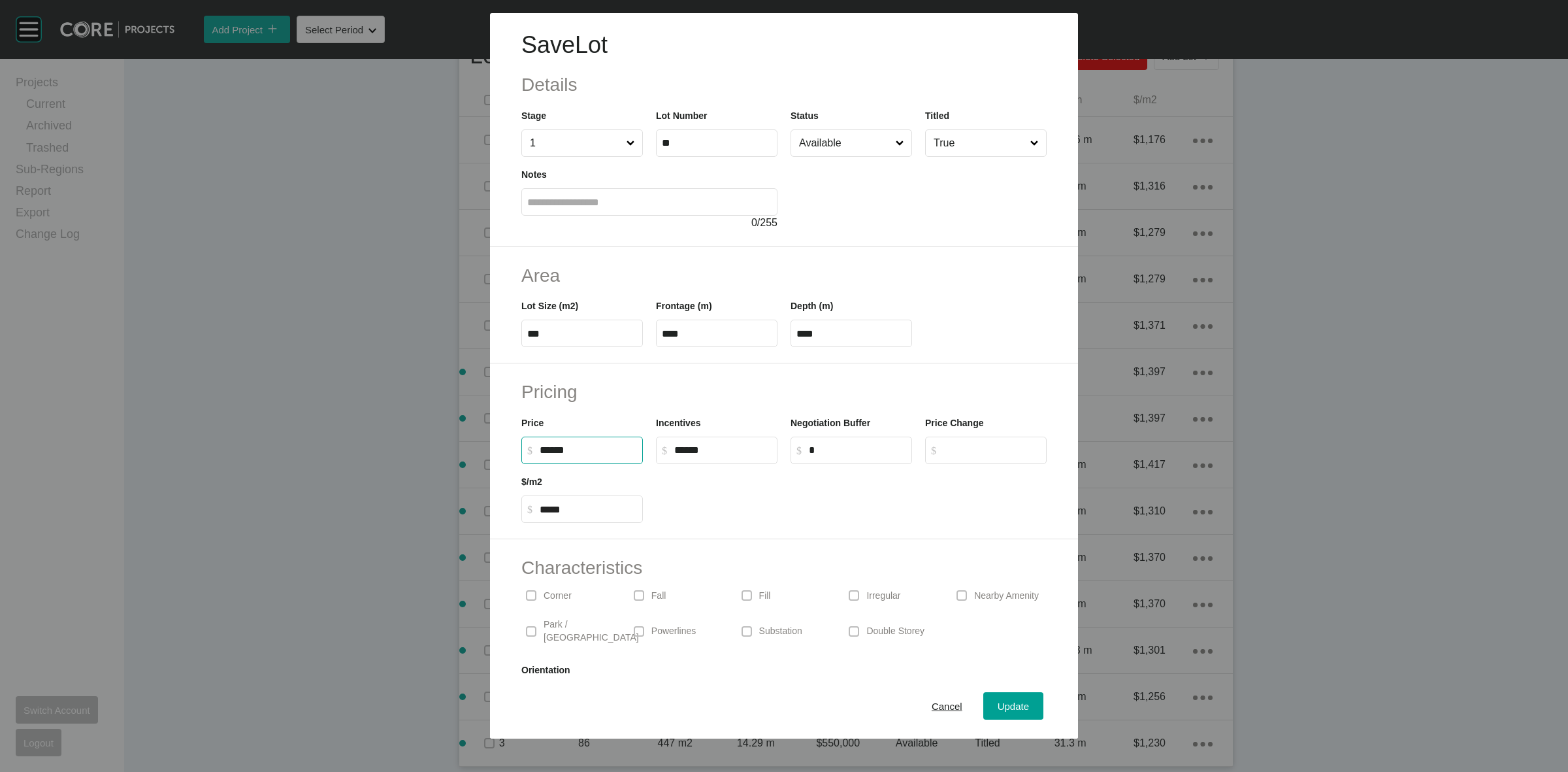
click at [554, 453] on input "******" at bounding box center [588, 450] width 97 height 11
type input "*******"
type input "*****"
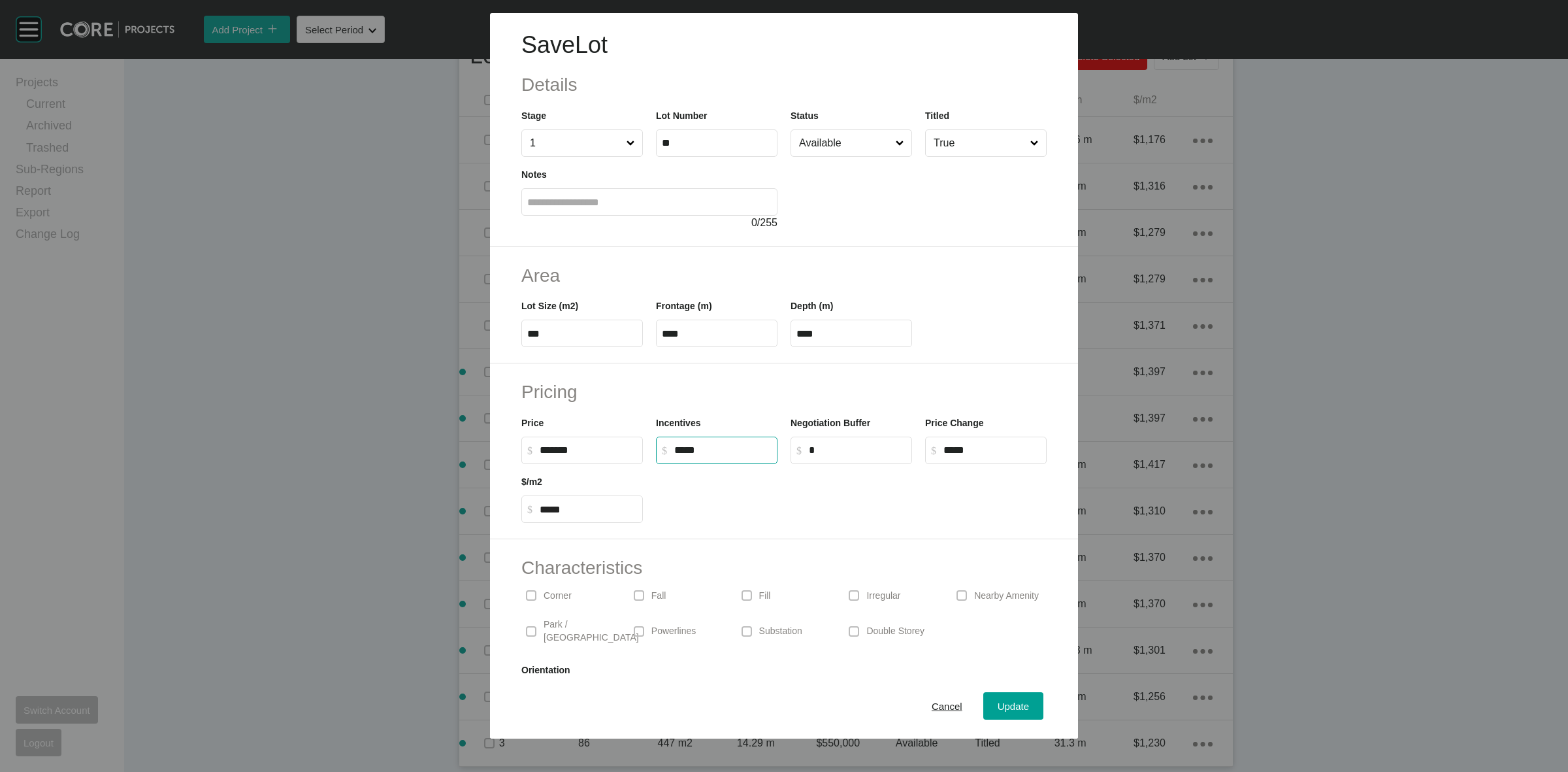
click at [683, 445] on input "*****" at bounding box center [723, 450] width 97 height 11
type input "******"
click at [837, 141] on input "Available" at bounding box center [845, 143] width 97 height 26
click at [997, 706] on span "Update" at bounding box center [1013, 707] width 32 height 11
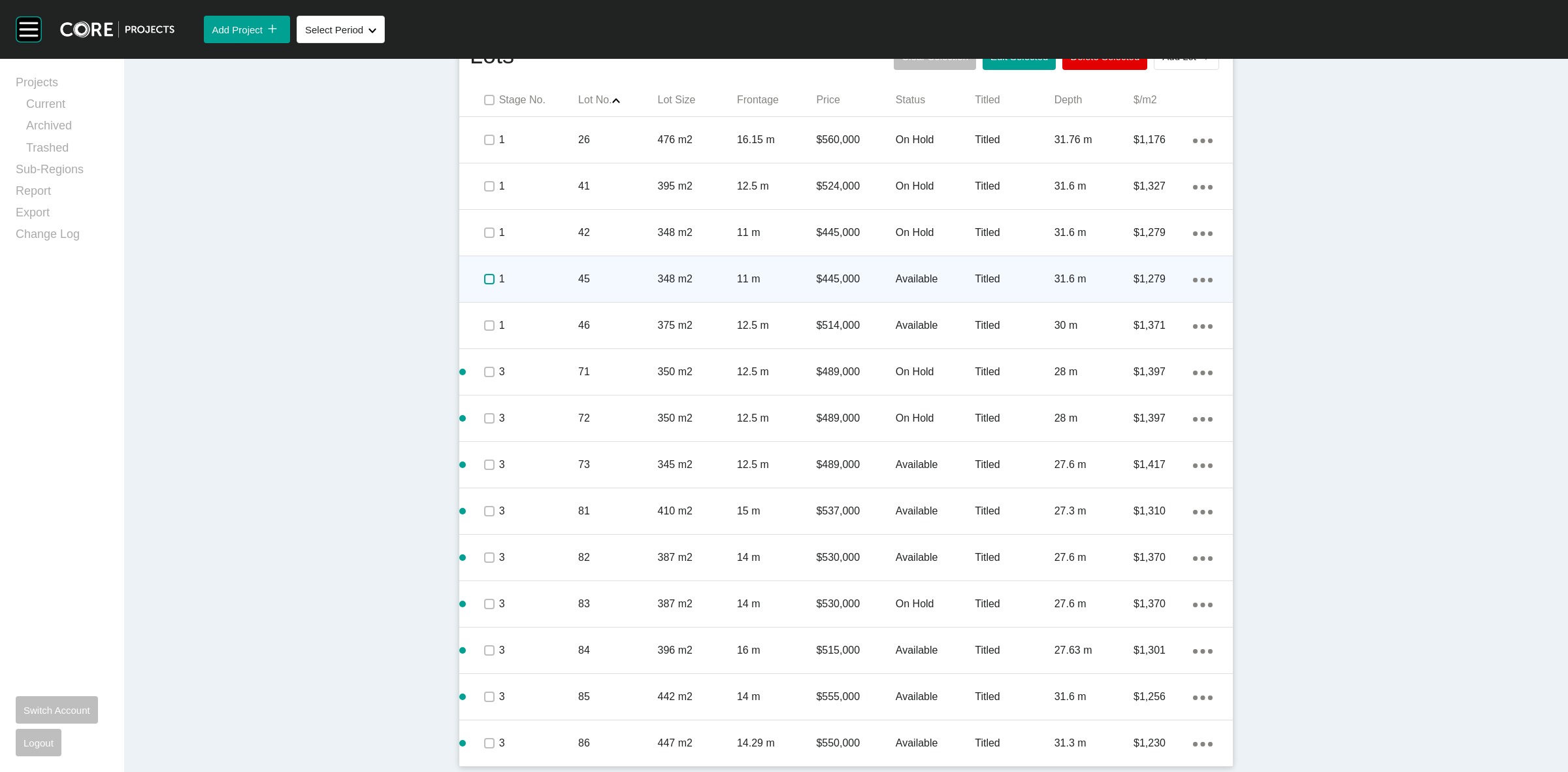
click at [484, 280] on label at bounding box center [489, 279] width 11 height 11
click at [531, 279] on p "1" at bounding box center [539, 279] width 79 height 15
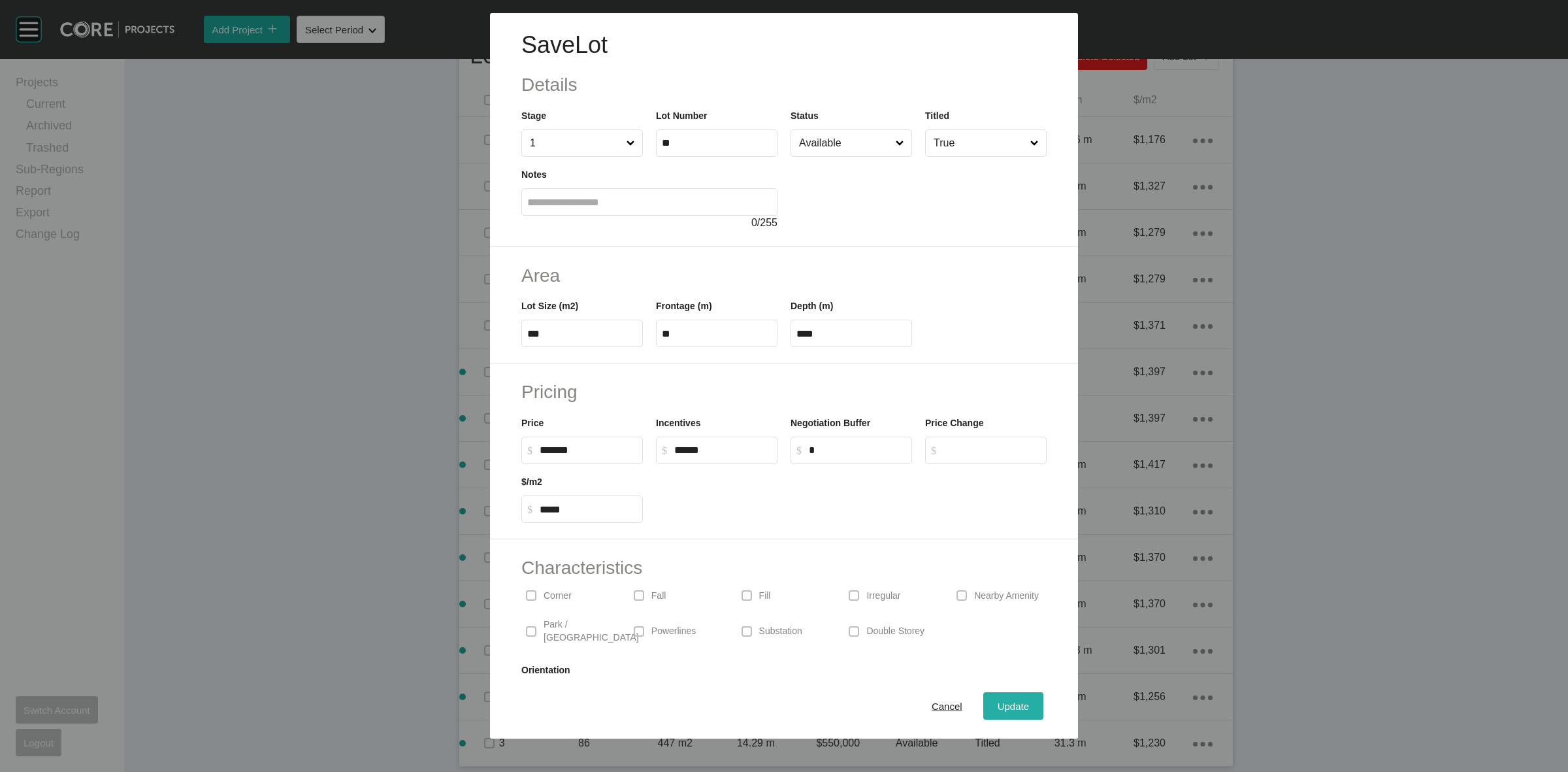
click at [1000, 701] on span "Update" at bounding box center [1013, 707] width 32 height 11
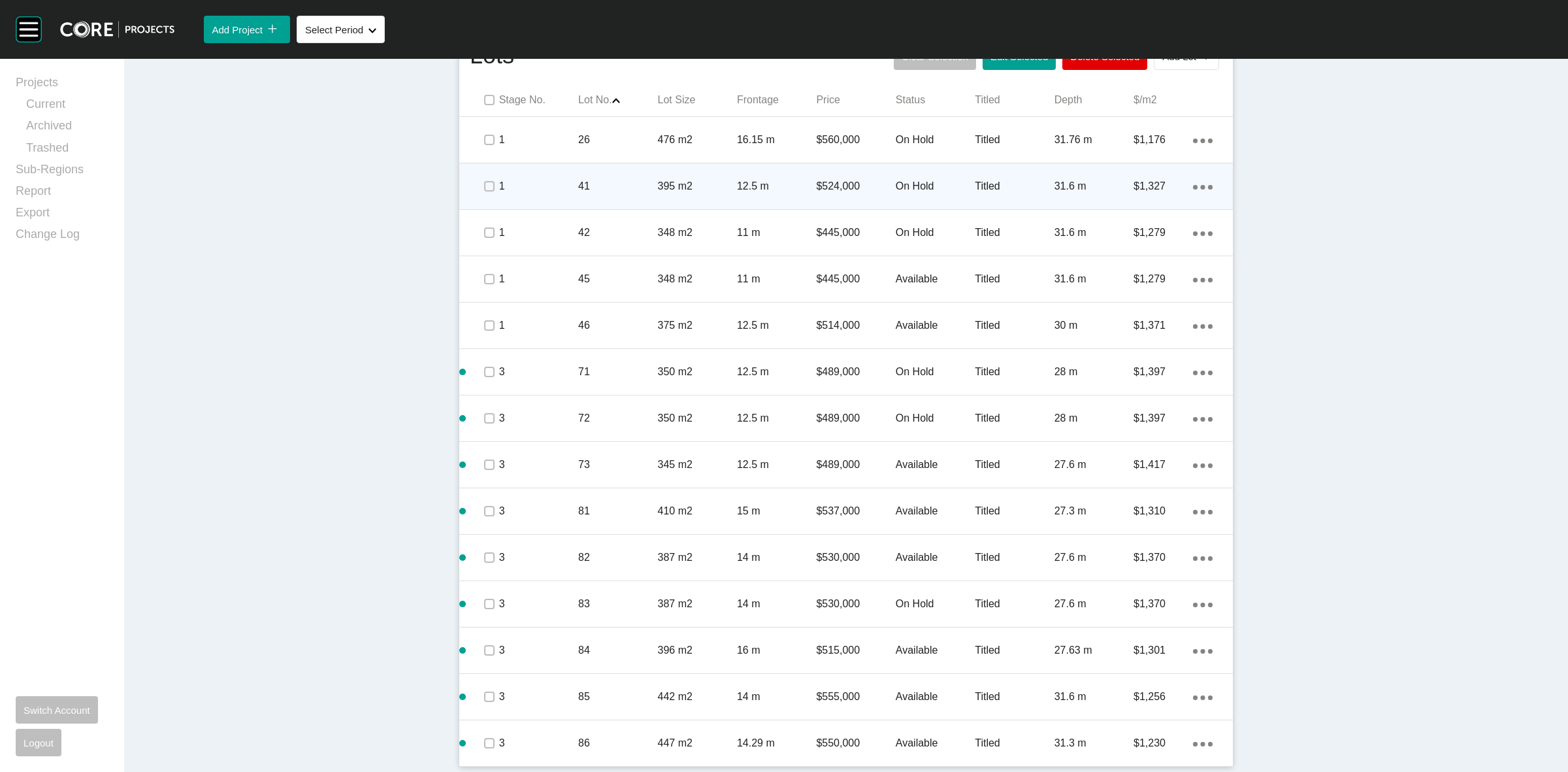
click at [612, 192] on p "41" at bounding box center [618, 187] width 79 height 15
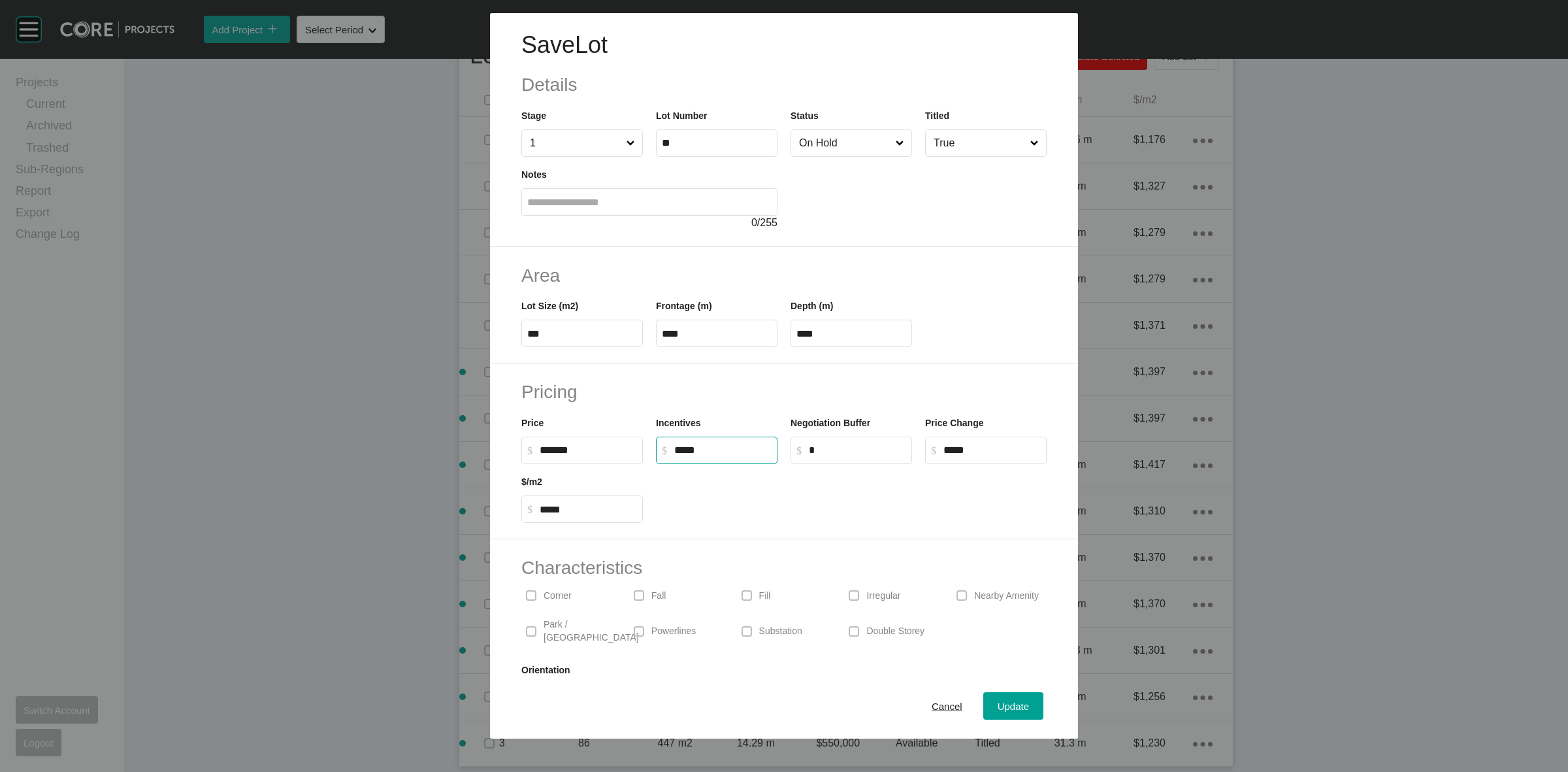
click at [681, 453] on input "*****" at bounding box center [723, 450] width 97 height 11
type input "******"
click at [769, 512] on div at bounding box center [852, 493] width 404 height 59
click at [994, 704] on div "Update" at bounding box center [1013, 707] width 38 height 18
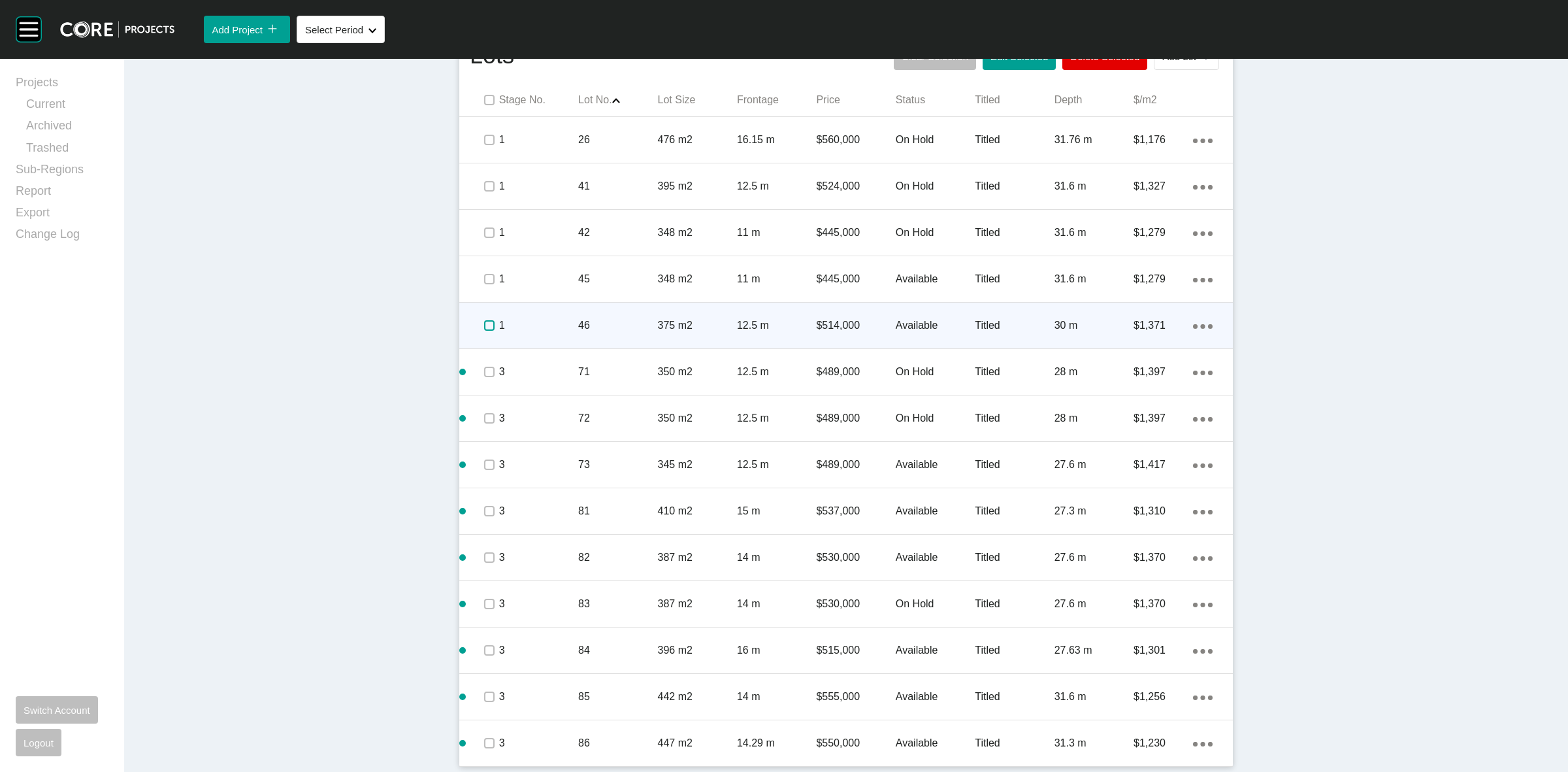
click at [487, 325] on label at bounding box center [489, 325] width 11 height 11
click at [537, 323] on p "1" at bounding box center [539, 326] width 79 height 15
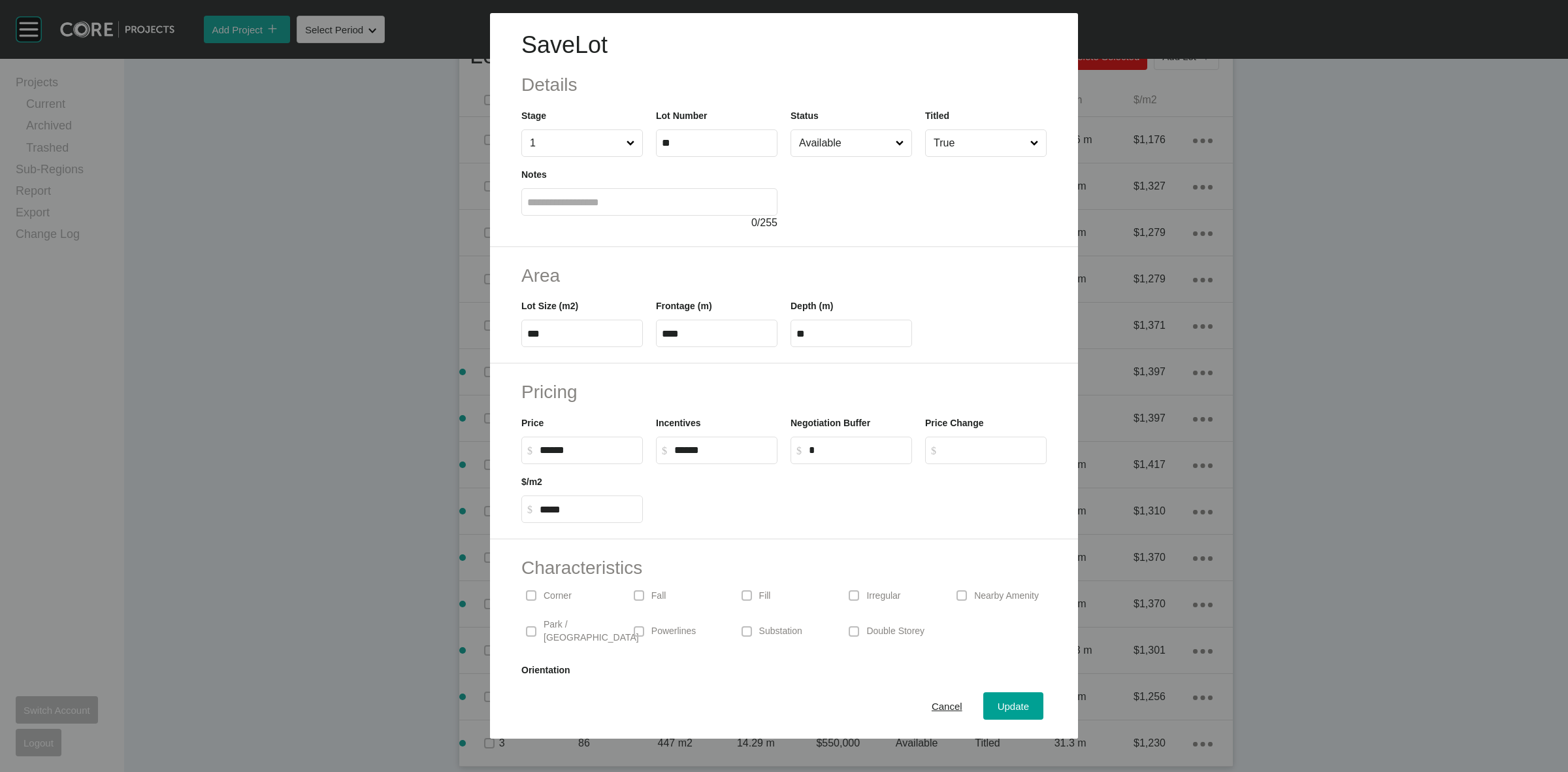
click at [560, 453] on input "******" at bounding box center [588, 450] width 97 height 11
type input "*******"
type input "*****"
click at [660, 403] on h2 "Pricing" at bounding box center [784, 392] width 525 height 26
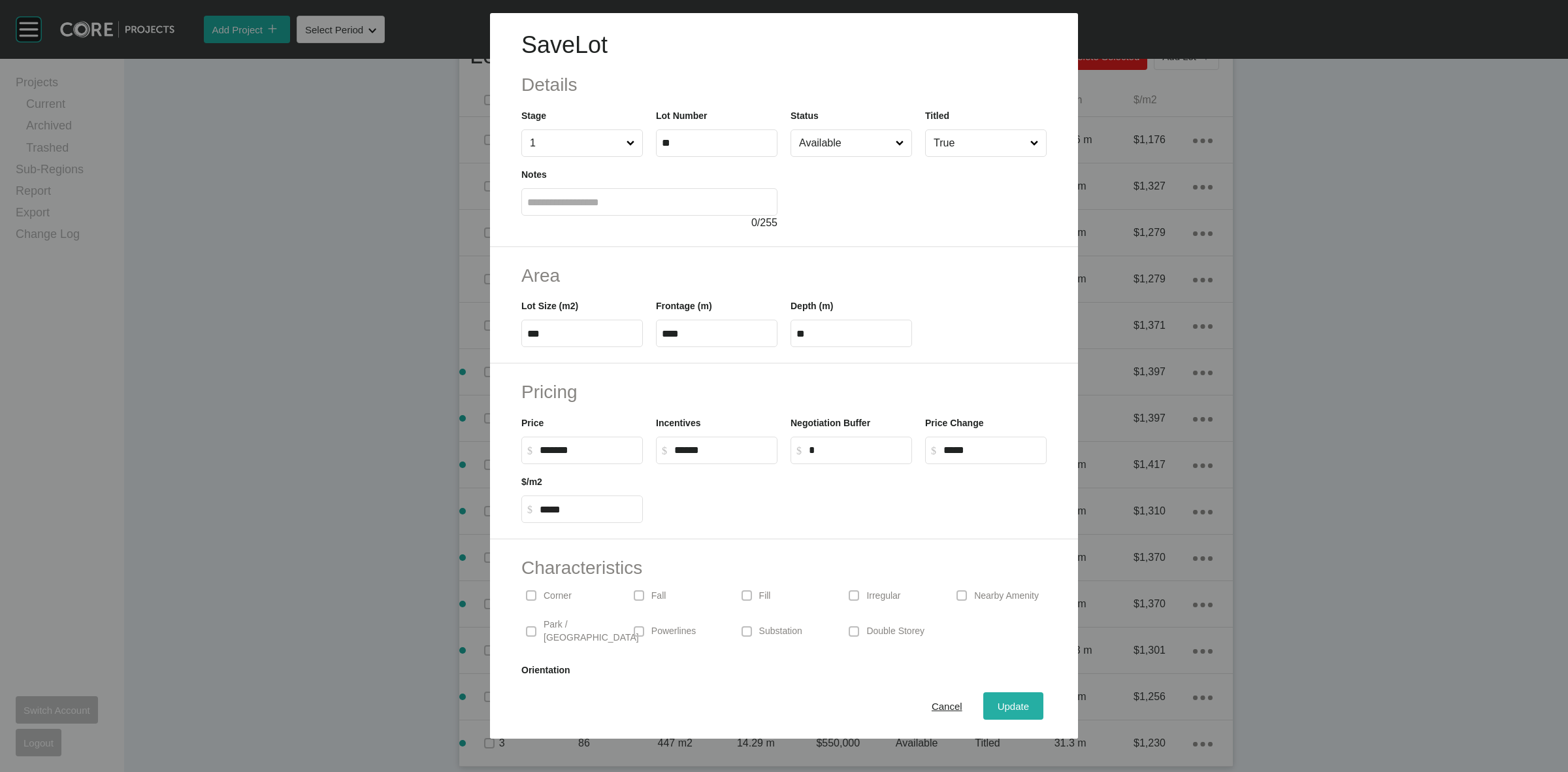
click at [997, 704] on span "Update" at bounding box center [1013, 707] width 32 height 11
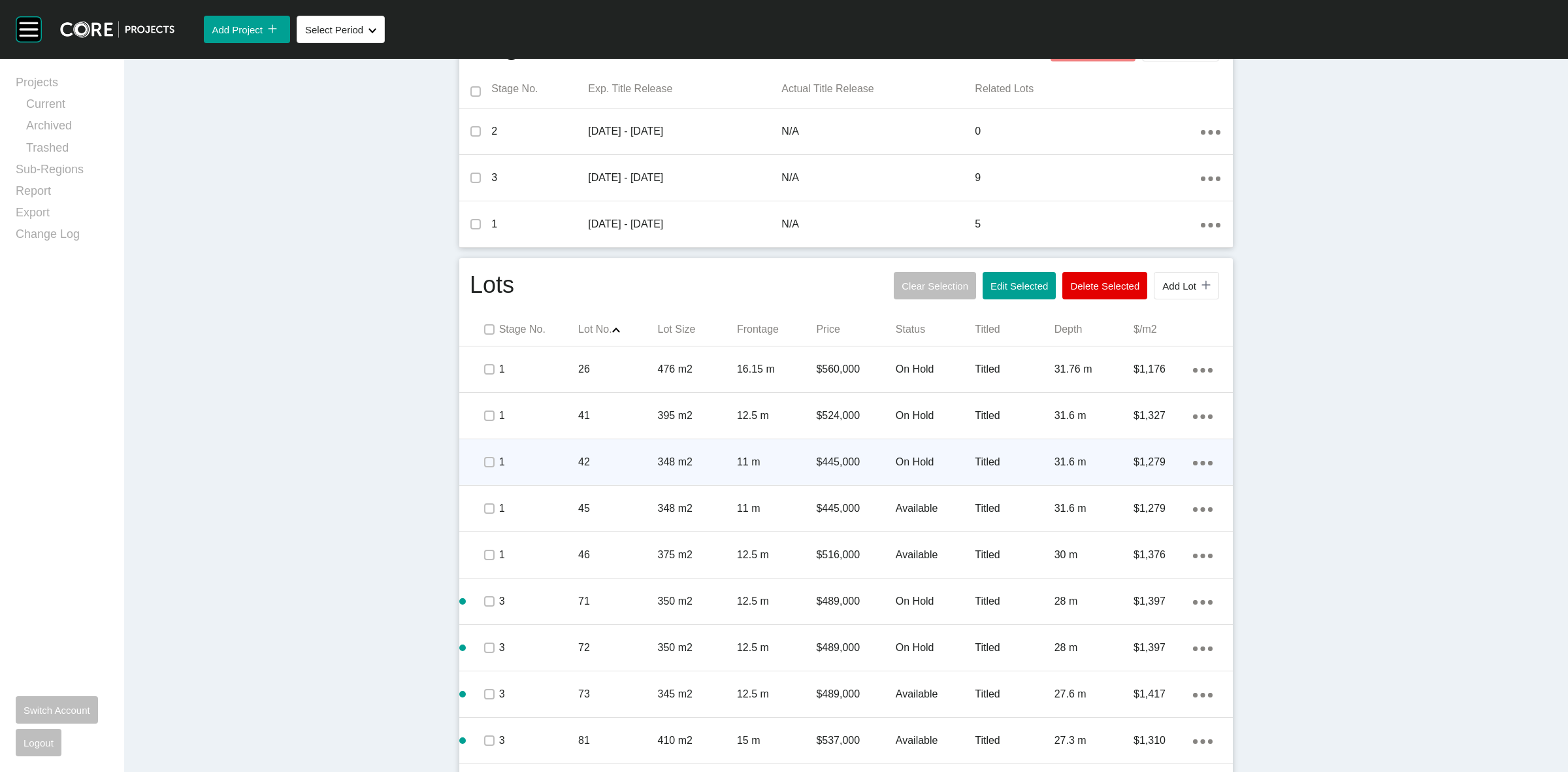
scroll to position [520, 0]
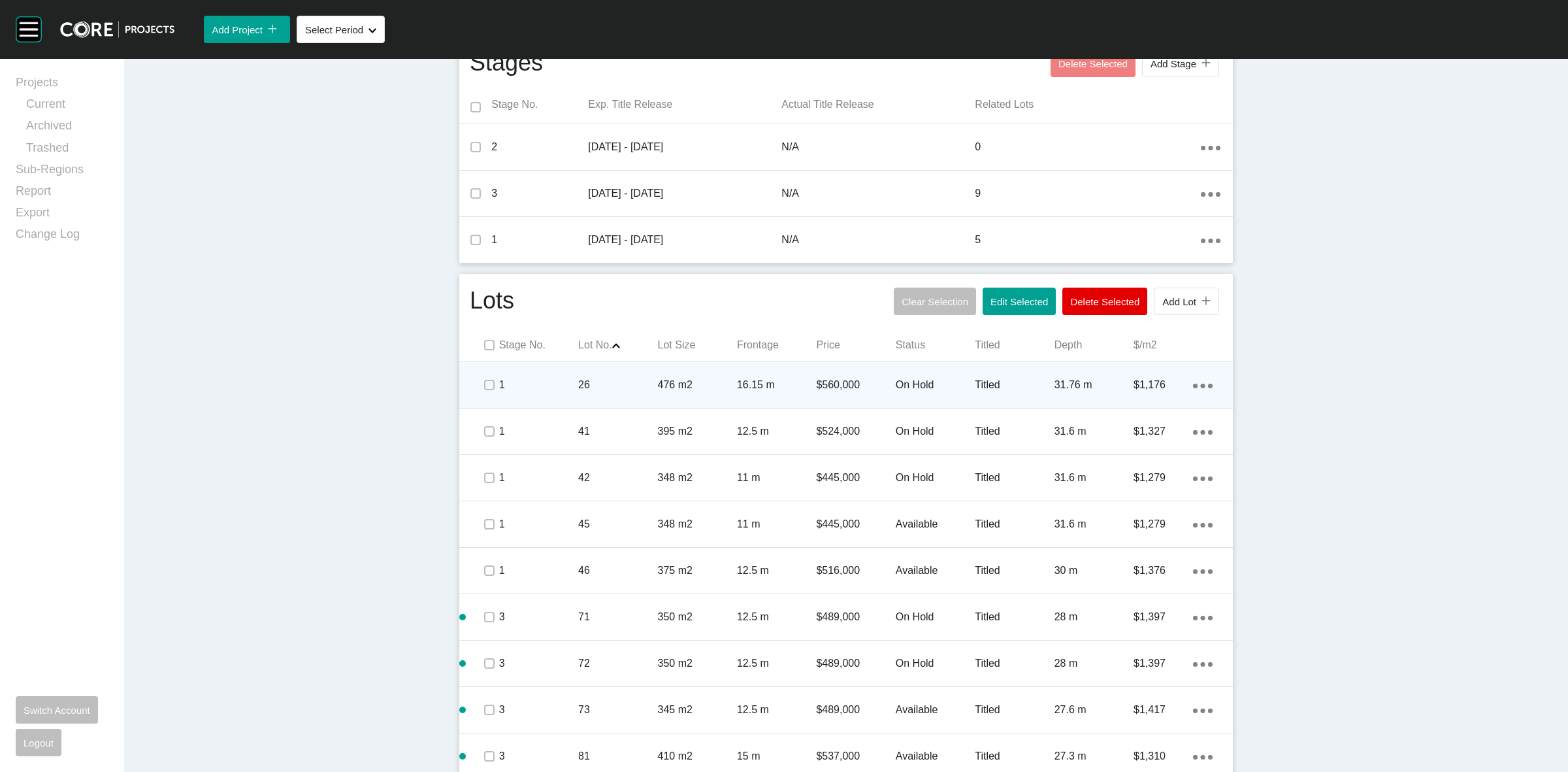
click at [649, 380] on p "26" at bounding box center [618, 385] width 79 height 15
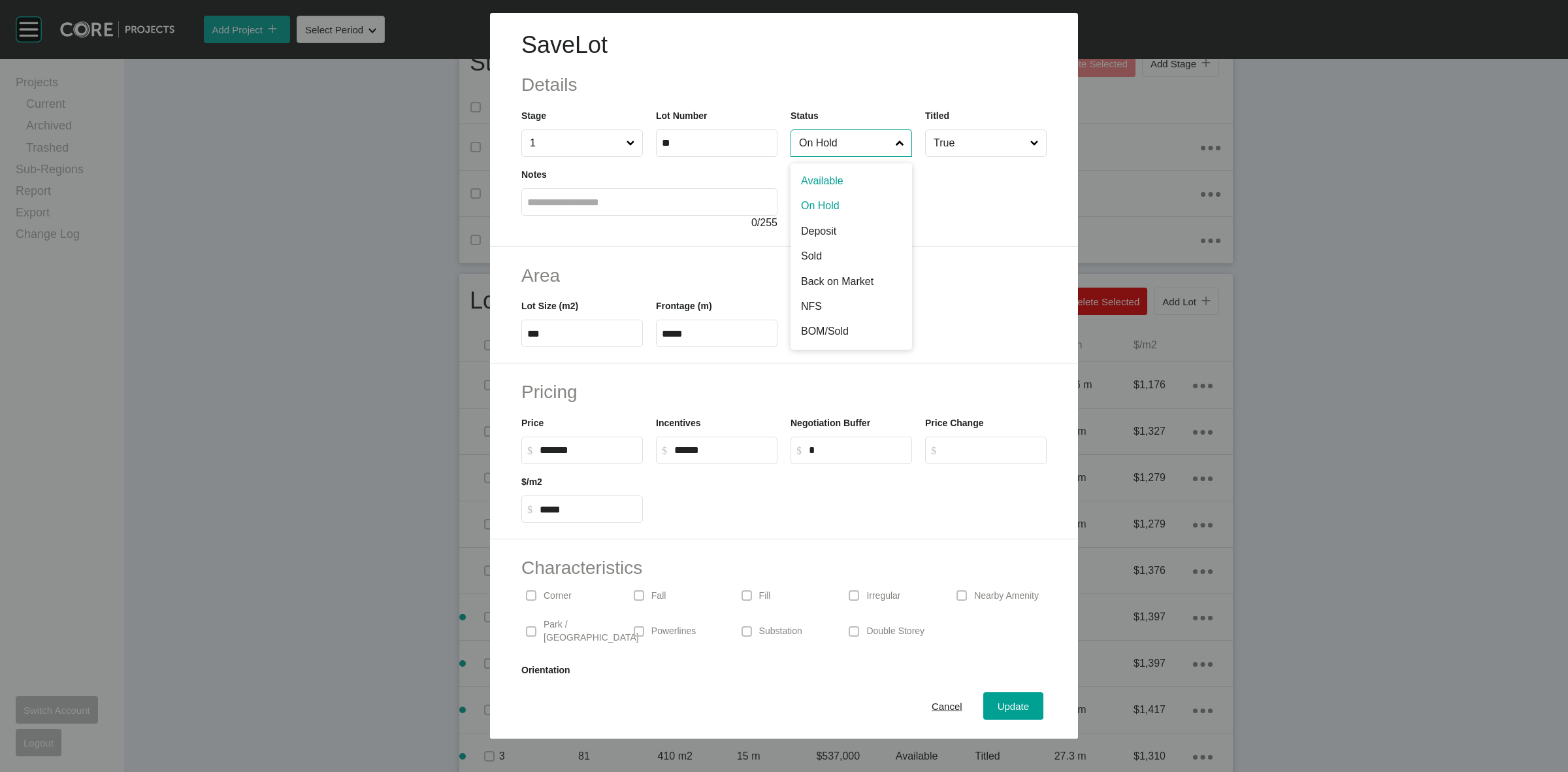
click at [858, 139] on input "On Hold" at bounding box center [845, 143] width 97 height 26
click at [1000, 699] on div "Update" at bounding box center [1013, 707] width 38 height 18
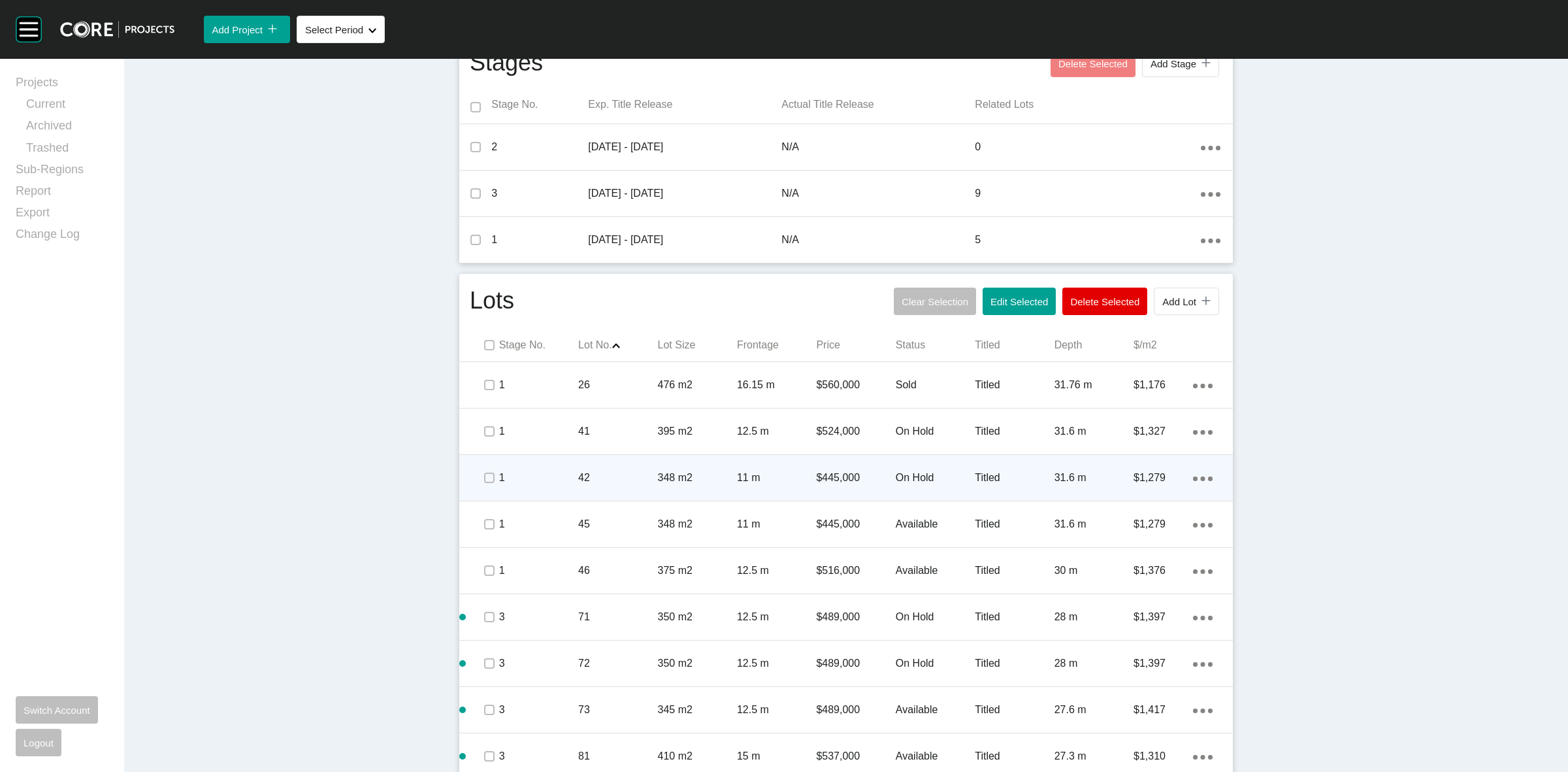
click at [578, 479] on p "42" at bounding box center [618, 478] width 79 height 15
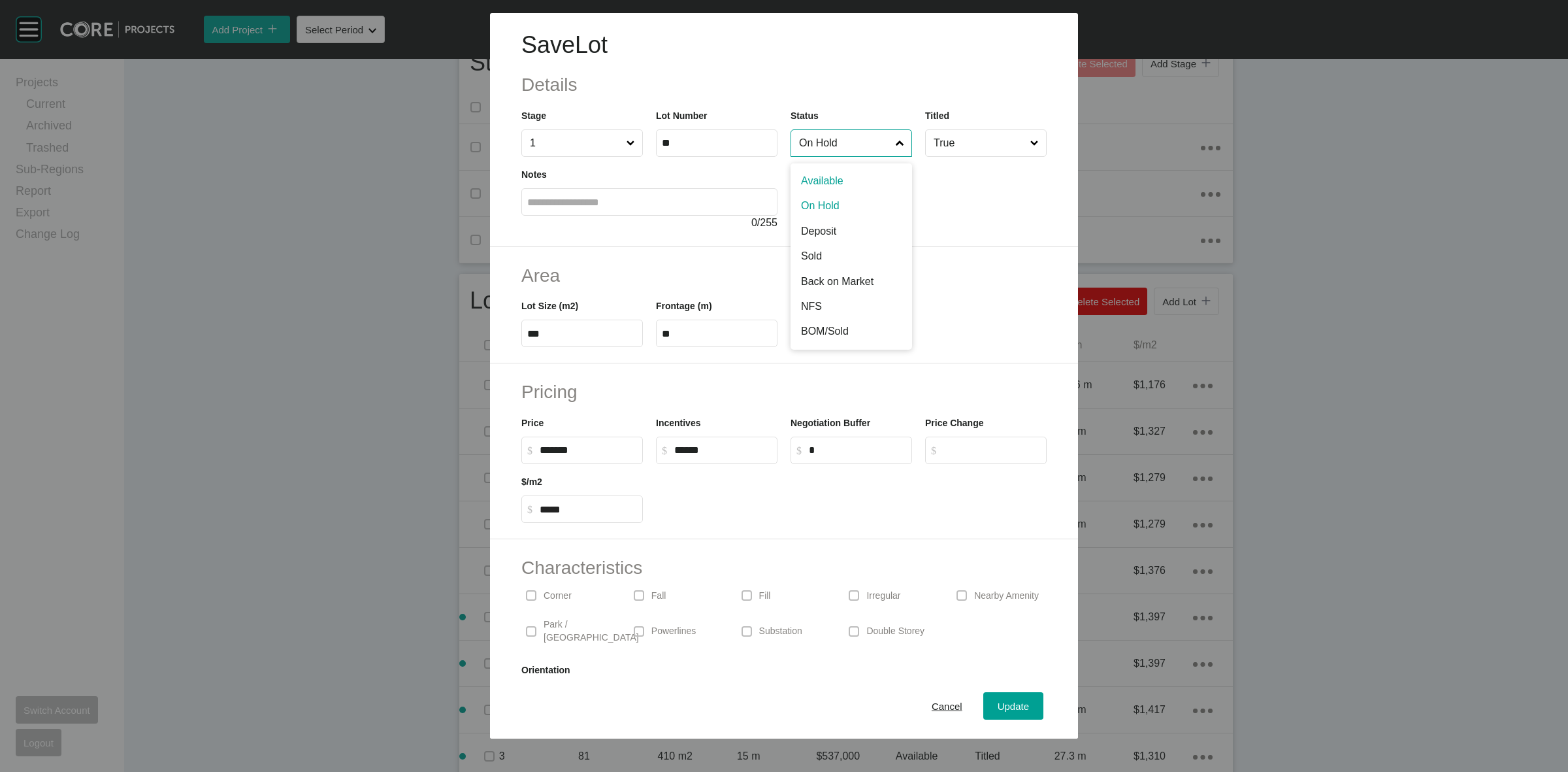
click at [805, 147] on input "On Hold" at bounding box center [845, 143] width 97 height 26
click at [984, 700] on button "Update" at bounding box center [1014, 706] width 60 height 27
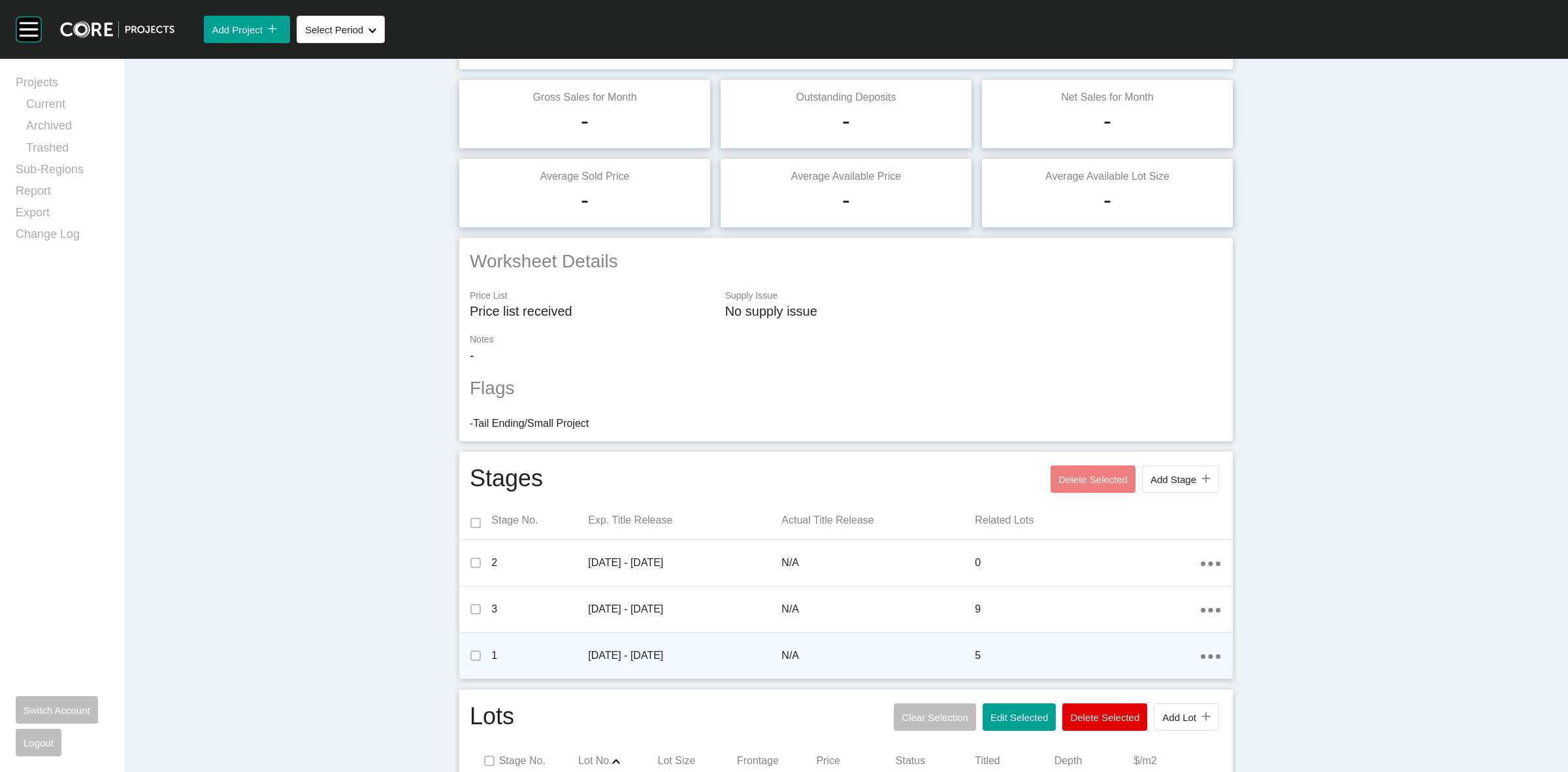
scroll to position [0, 0]
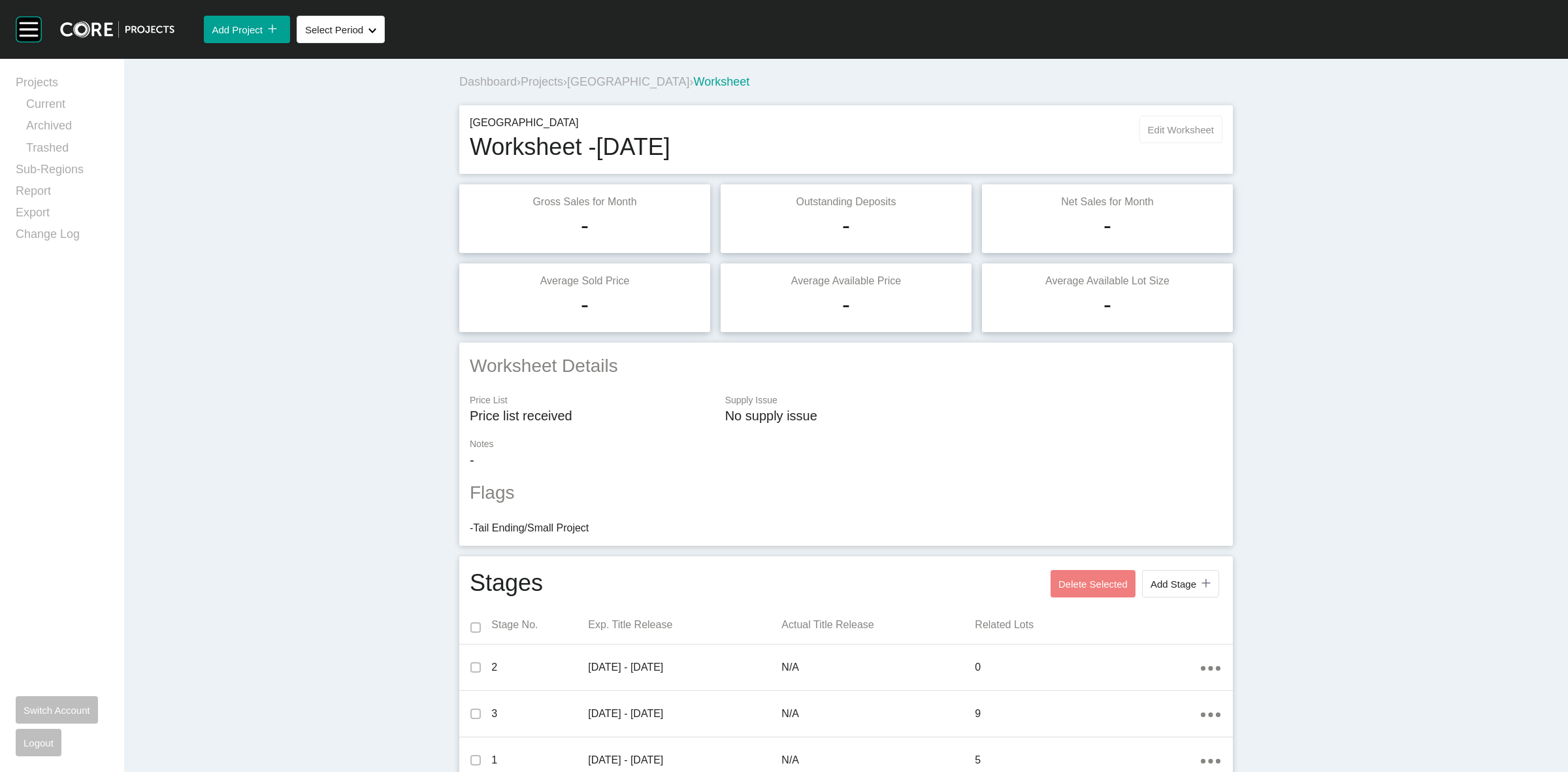
click at [1166, 132] on span "Edit Worksheet" at bounding box center [1181, 130] width 66 height 11
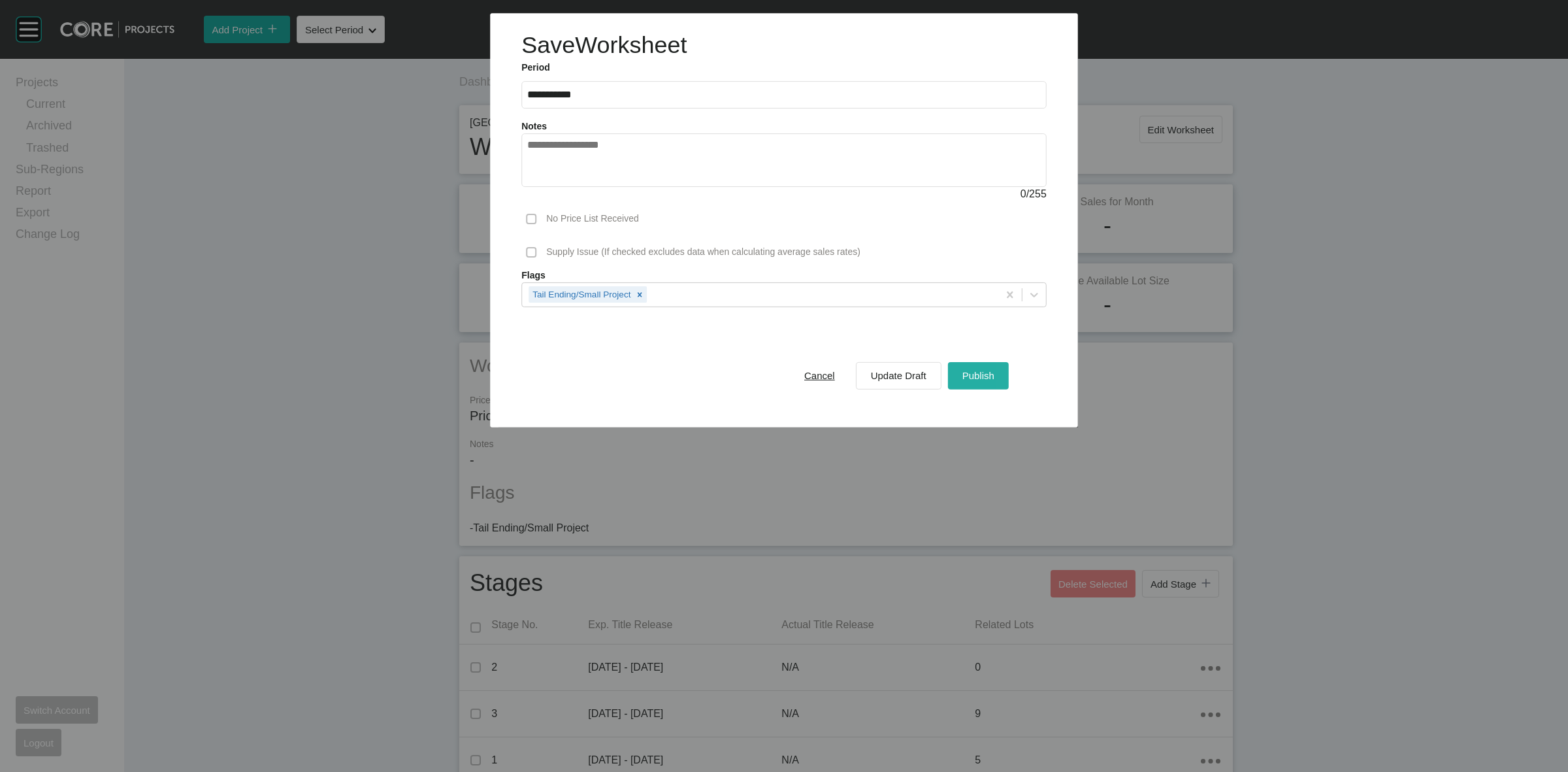
click at [990, 365] on button "Publish" at bounding box center [978, 375] width 61 height 27
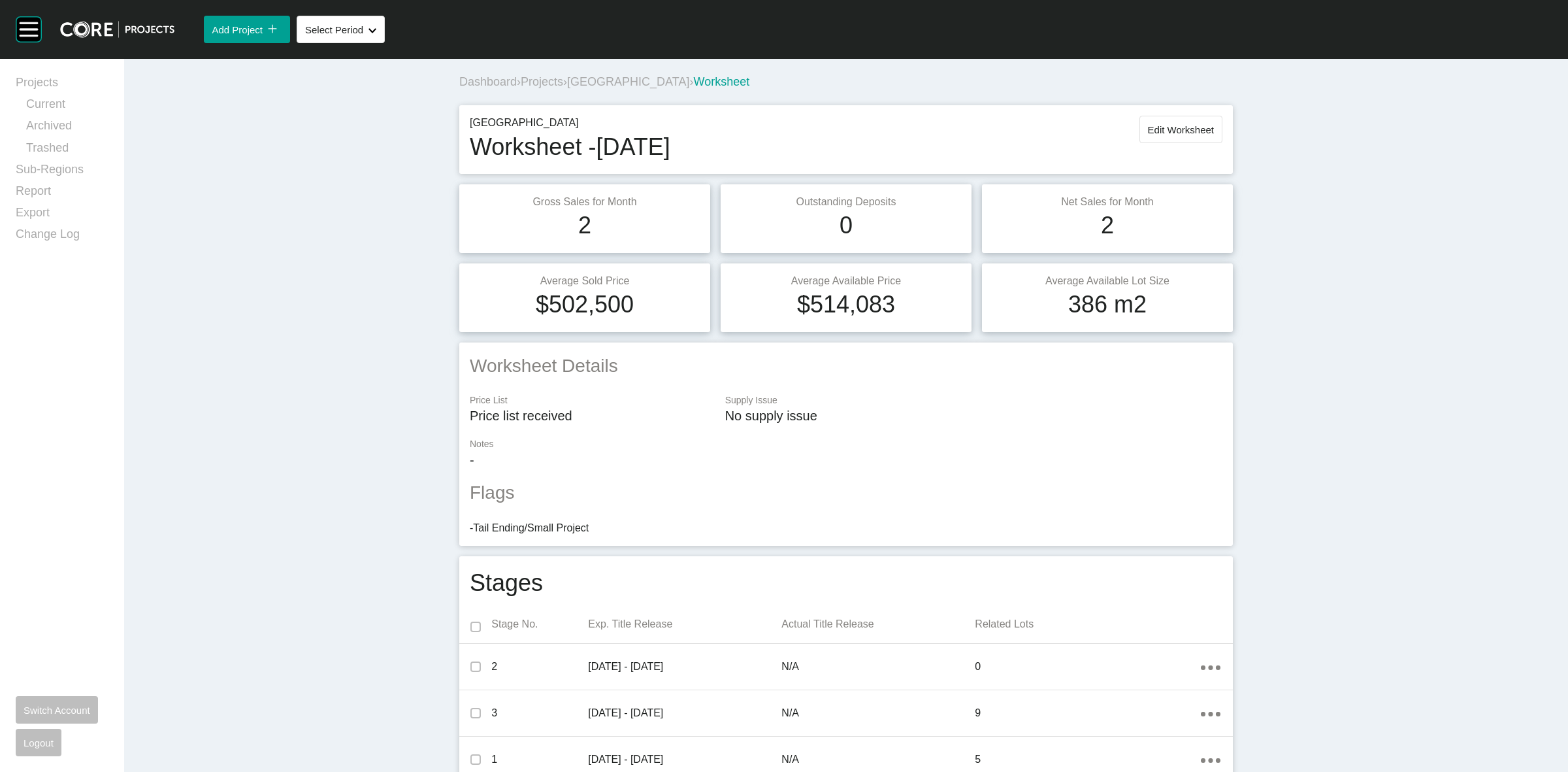
click at [612, 85] on span "[GEOGRAPHIC_DATA]" at bounding box center [628, 82] width 122 height 13
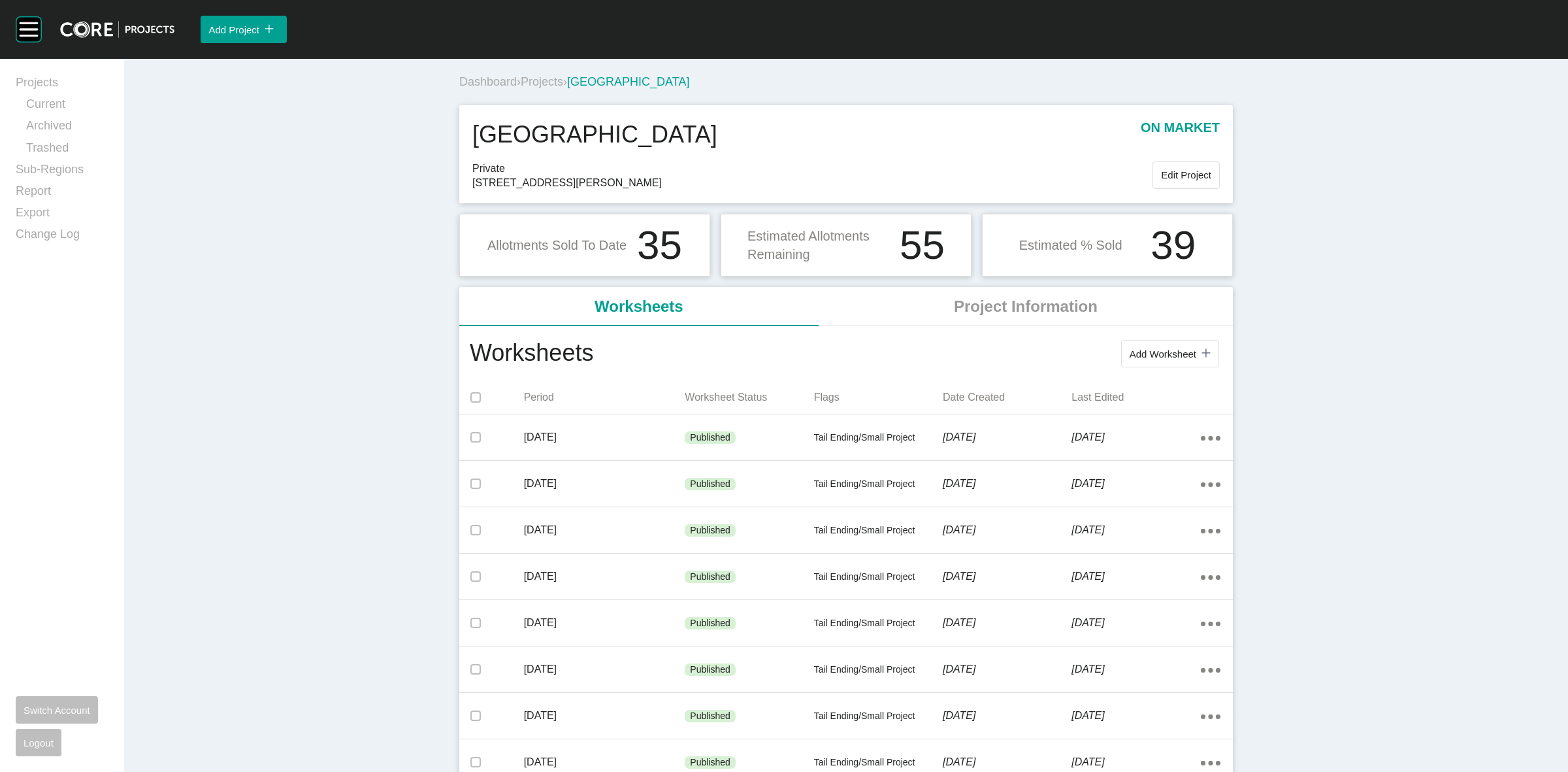
click at [546, 76] on span "Projects" at bounding box center [542, 82] width 43 height 13
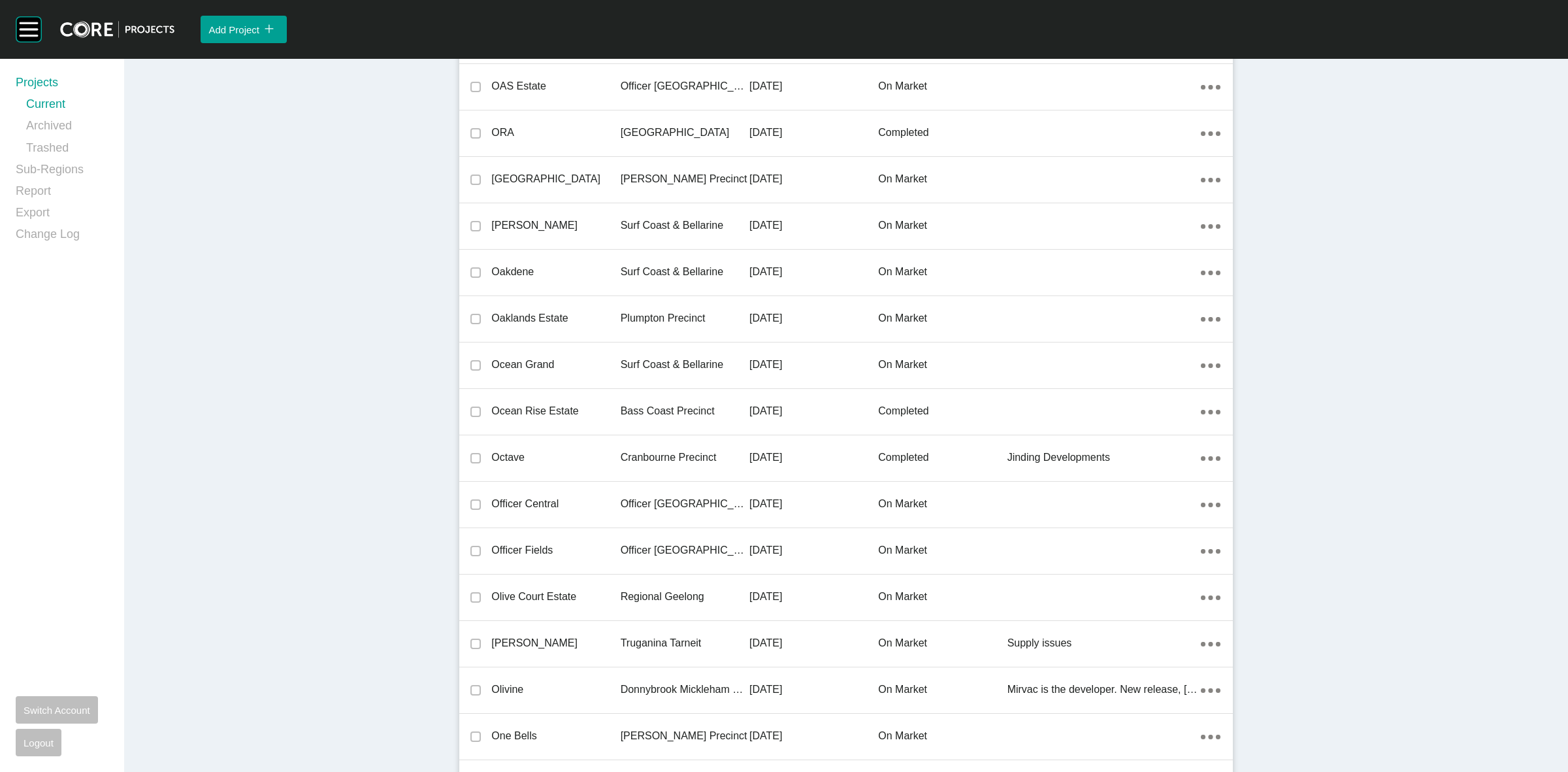
scroll to position [19133, 0]
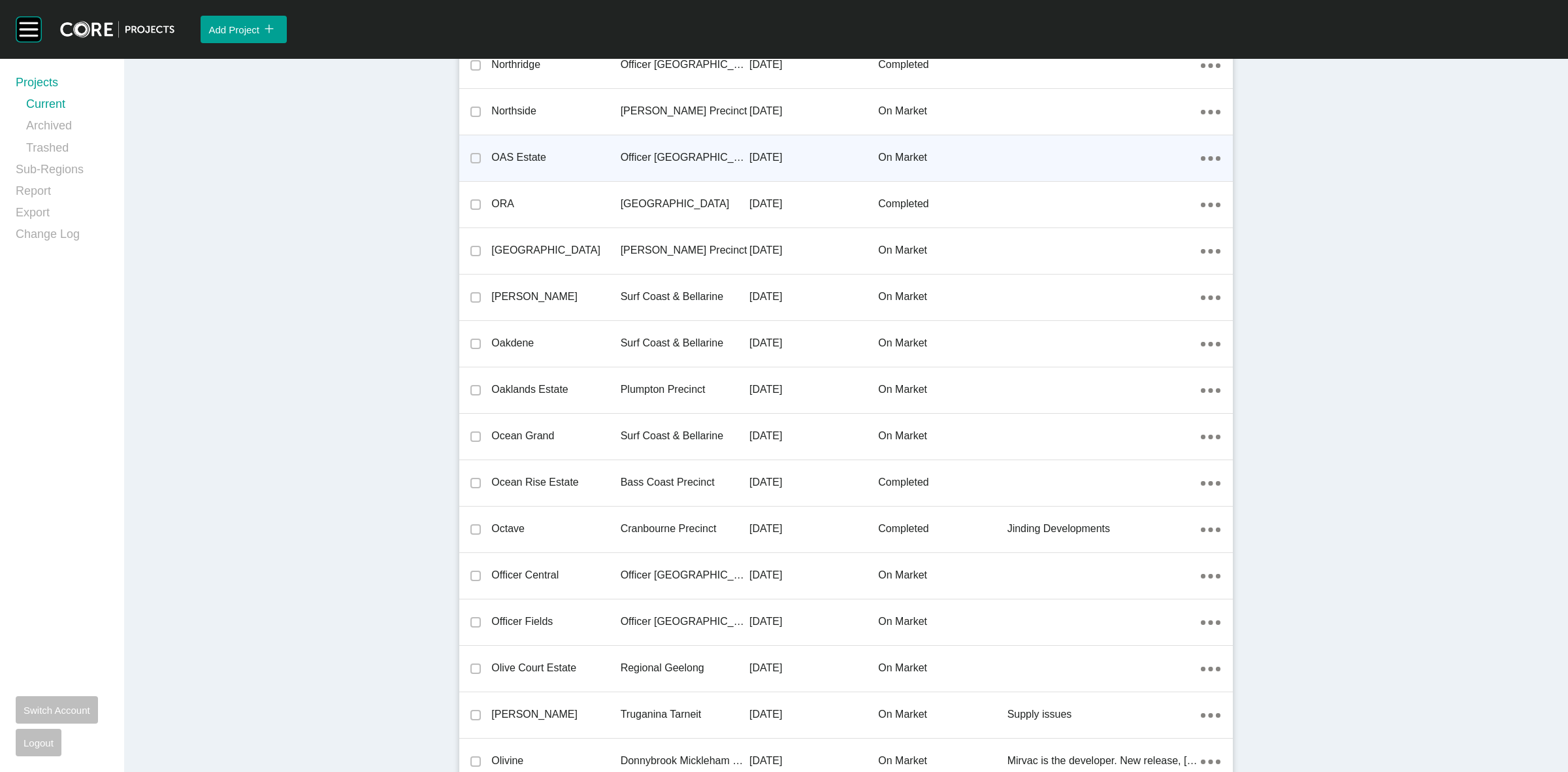
click at [550, 154] on p "OAS Estate" at bounding box center [555, 158] width 129 height 15
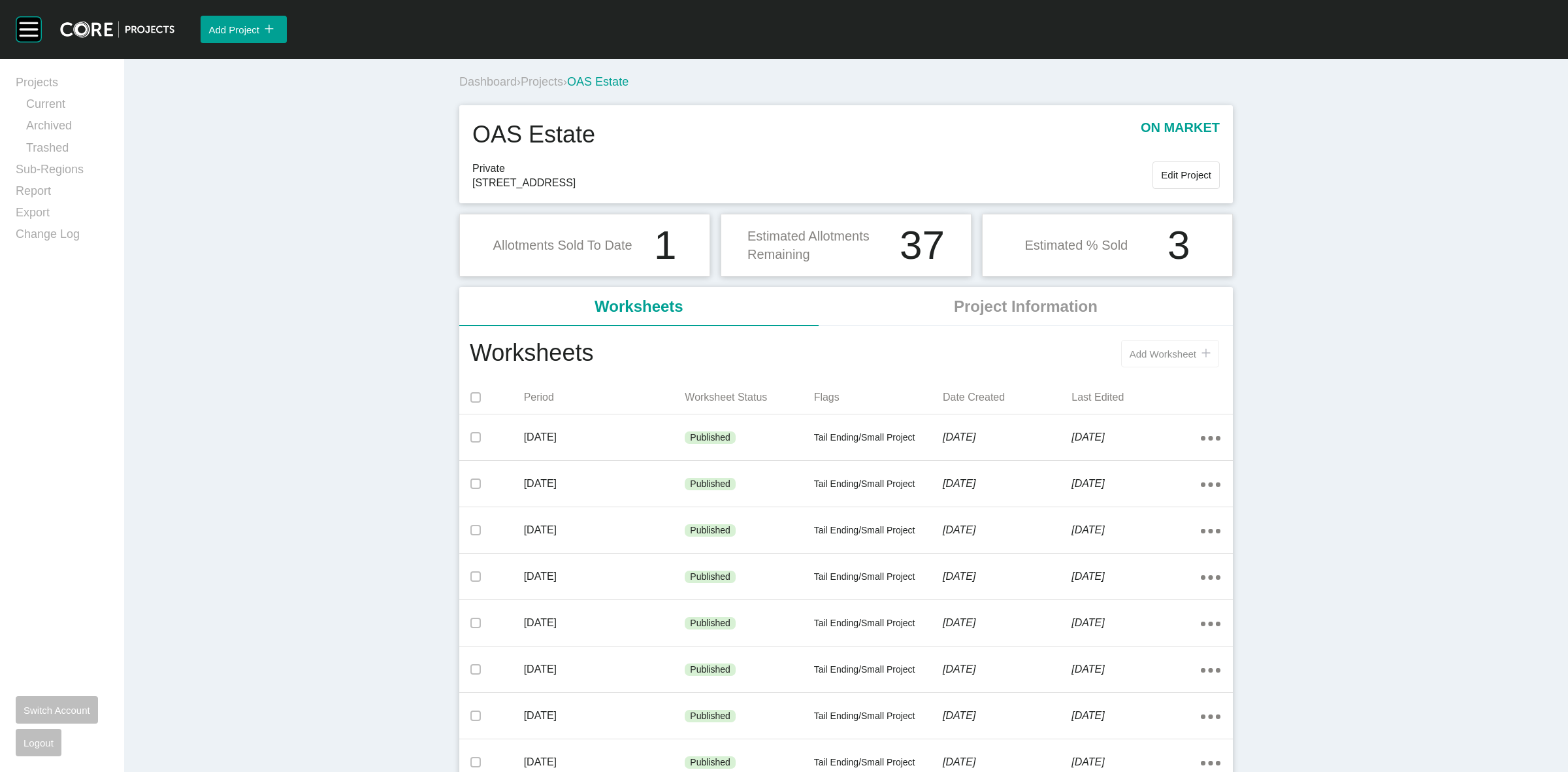
click at [1163, 356] on span "Add Worksheet" at bounding box center [1163, 354] width 66 height 11
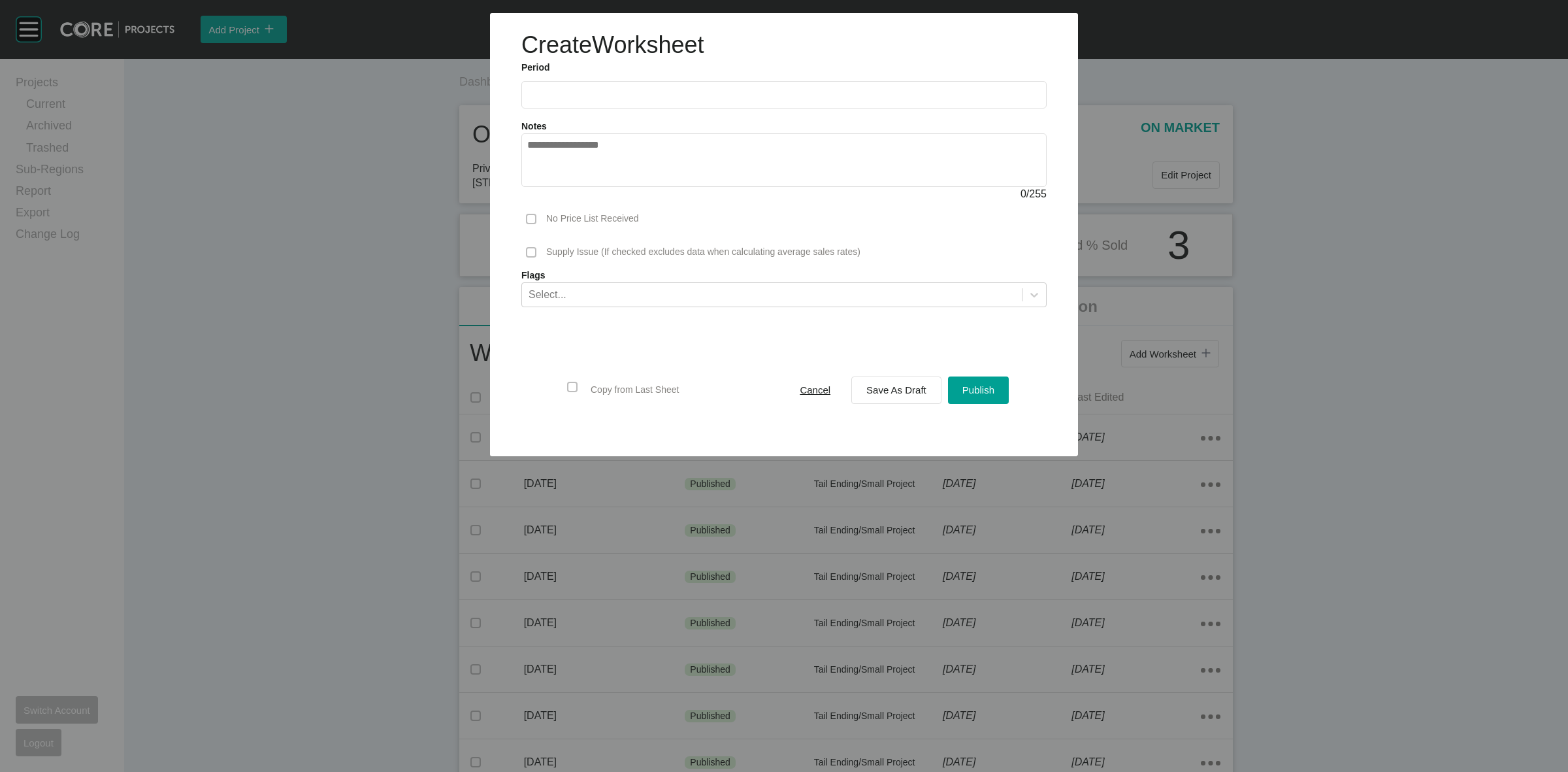
click at [583, 91] on input "text" at bounding box center [783, 95] width 513 height 11
click at [593, 192] on li "Aug" at bounding box center [590, 190] width 44 height 22
type input "**********"
click at [874, 392] on span "Save As Draft" at bounding box center [896, 390] width 60 height 11
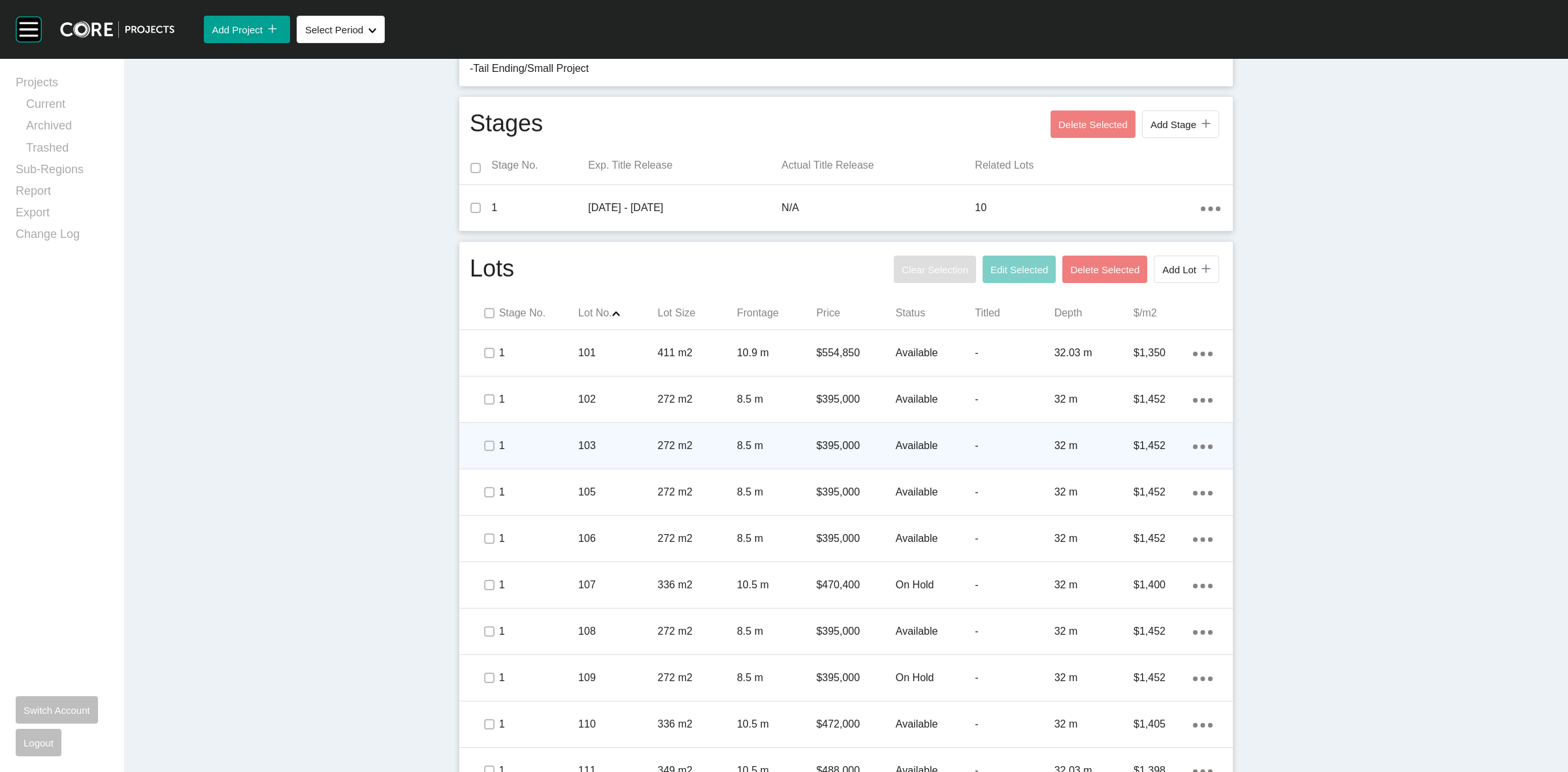
scroll to position [487, 0]
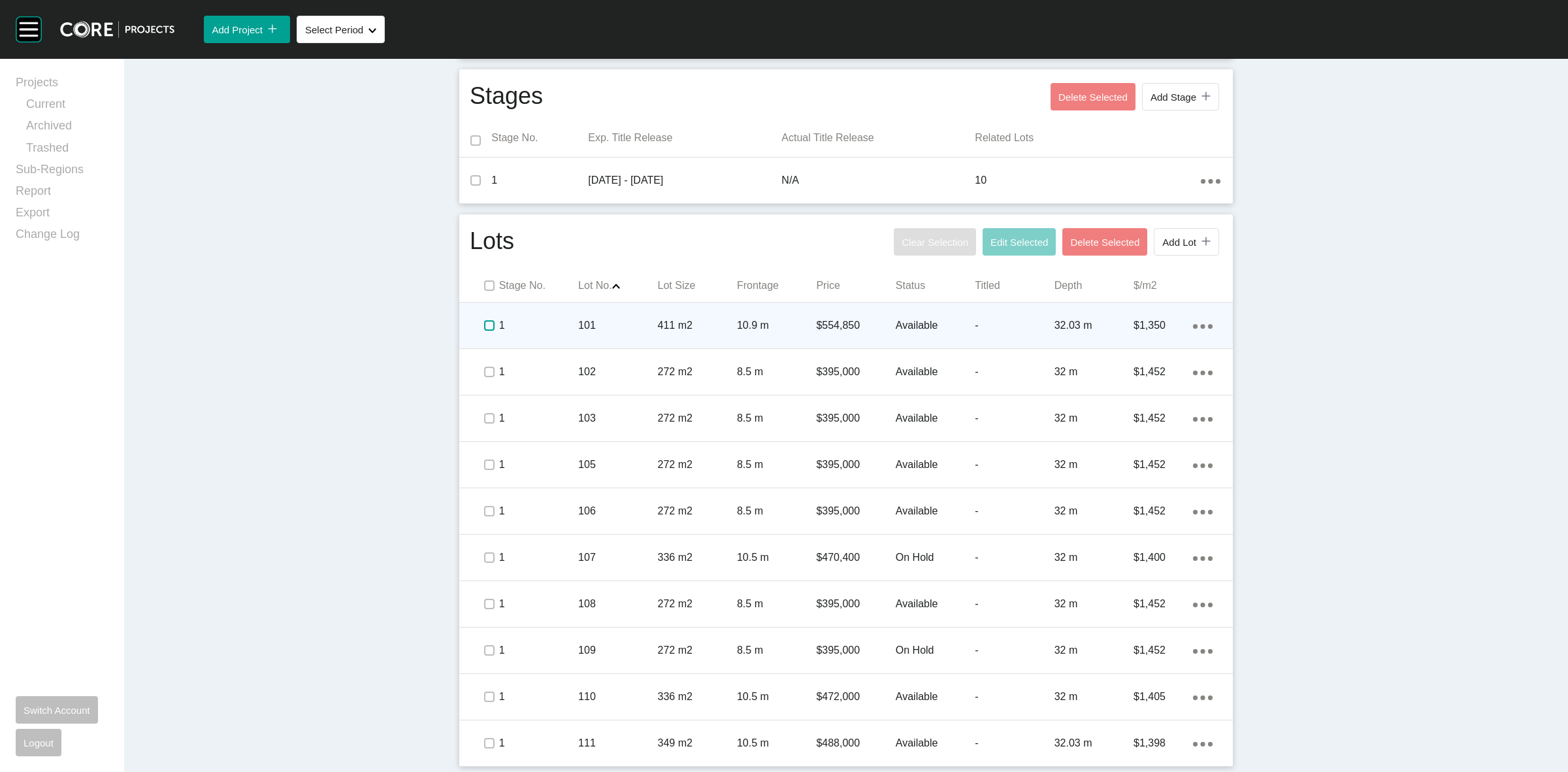
click at [484, 328] on label at bounding box center [489, 325] width 11 height 11
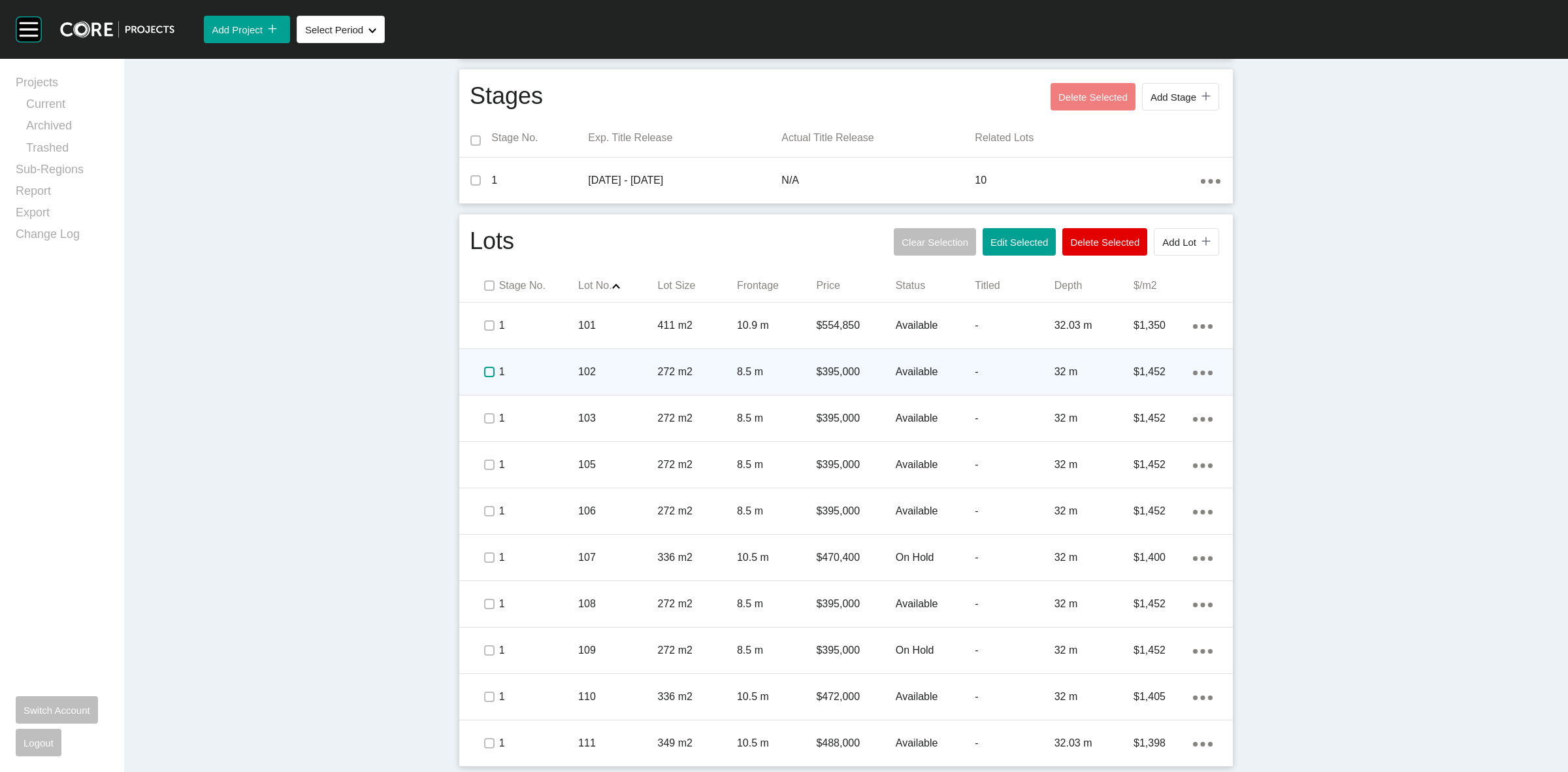
click at [484, 368] on label at bounding box center [489, 372] width 11 height 11
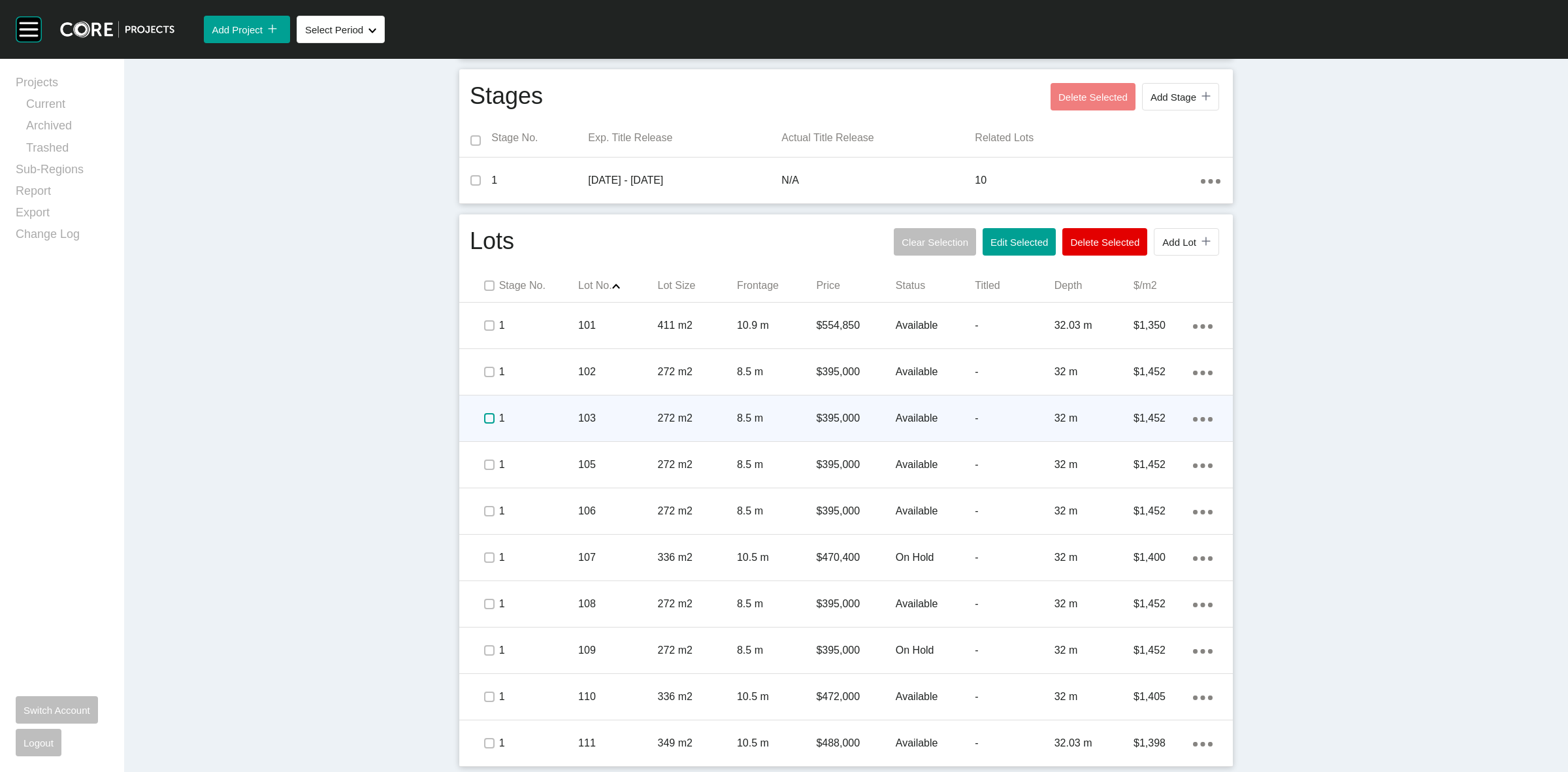
click at [485, 422] on label at bounding box center [489, 418] width 11 height 11
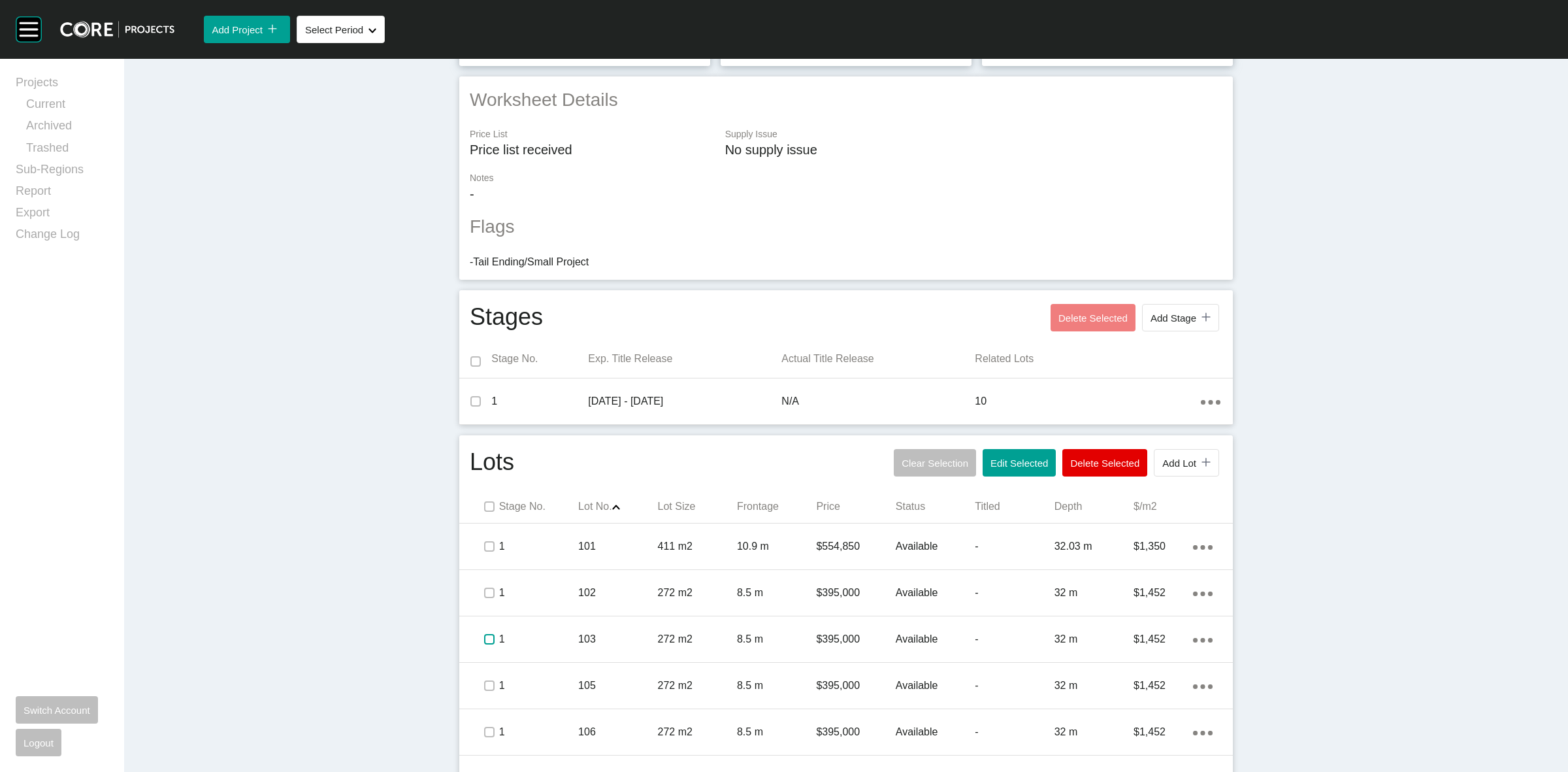
scroll to position [0, 0]
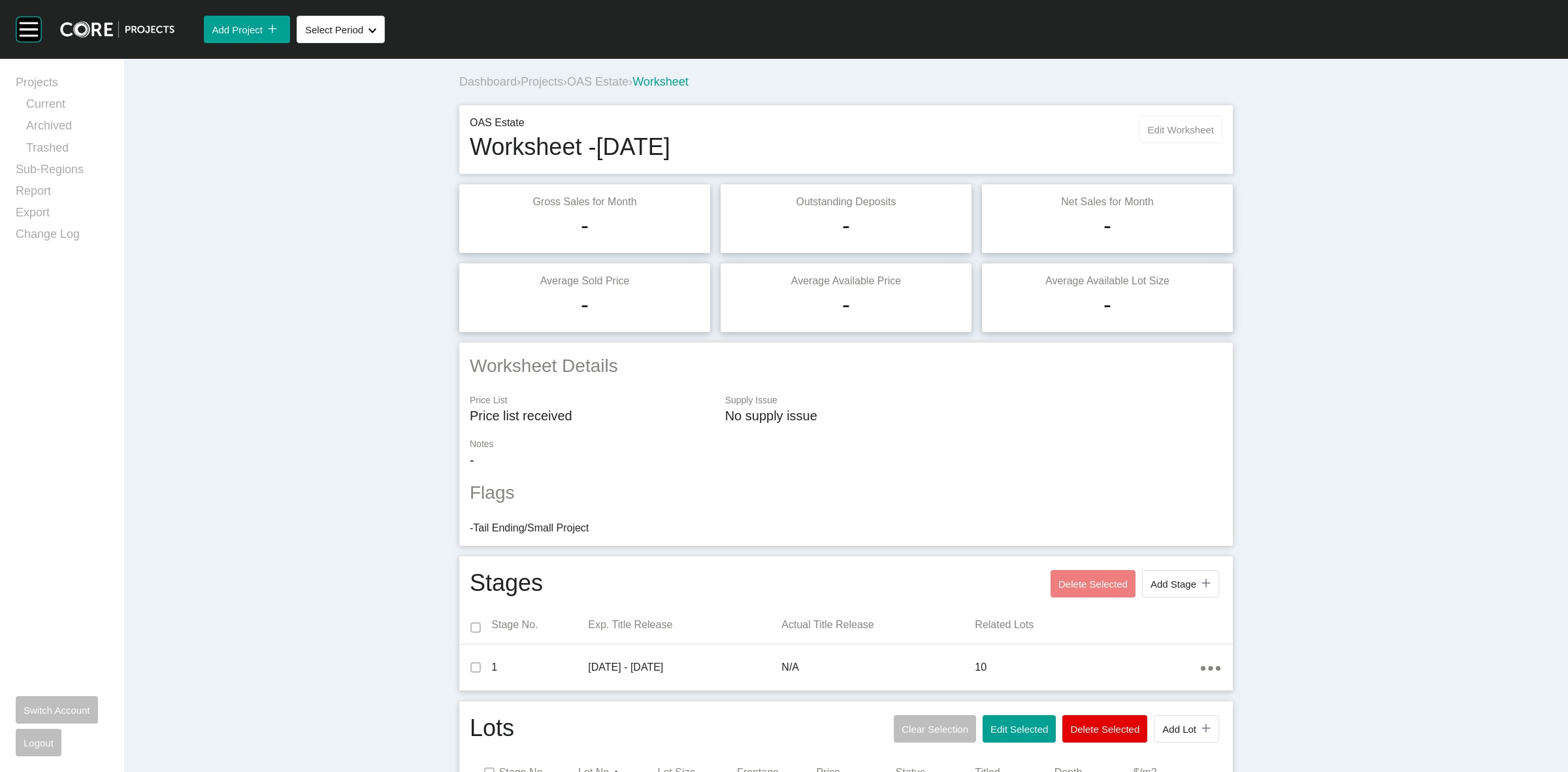
click at [1174, 128] on span "Edit Worksheet" at bounding box center [1181, 130] width 66 height 11
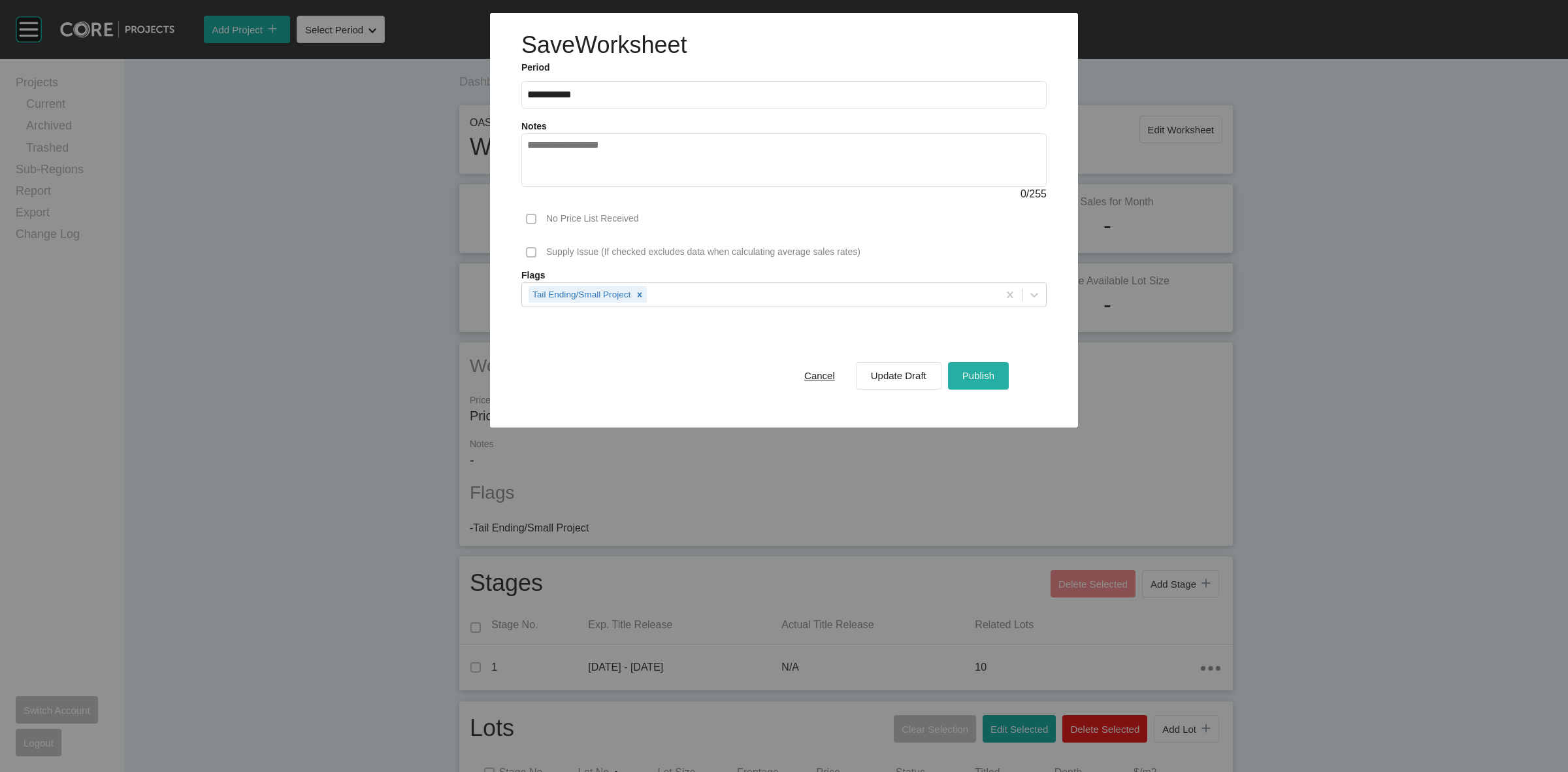
click at [985, 379] on span "Publish" at bounding box center [979, 376] width 32 height 11
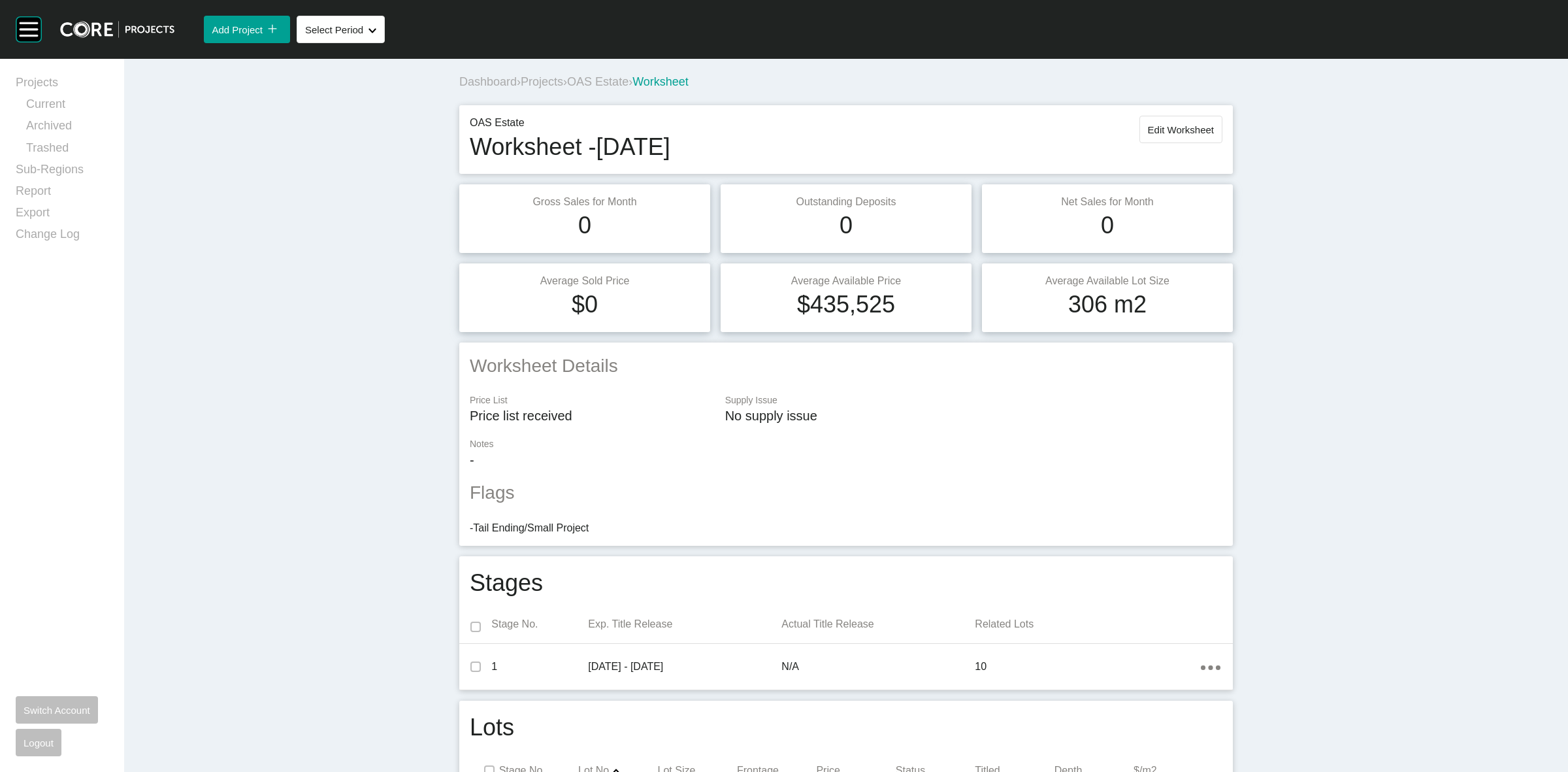
click at [602, 80] on span "OAS Estate" at bounding box center [598, 82] width 61 height 13
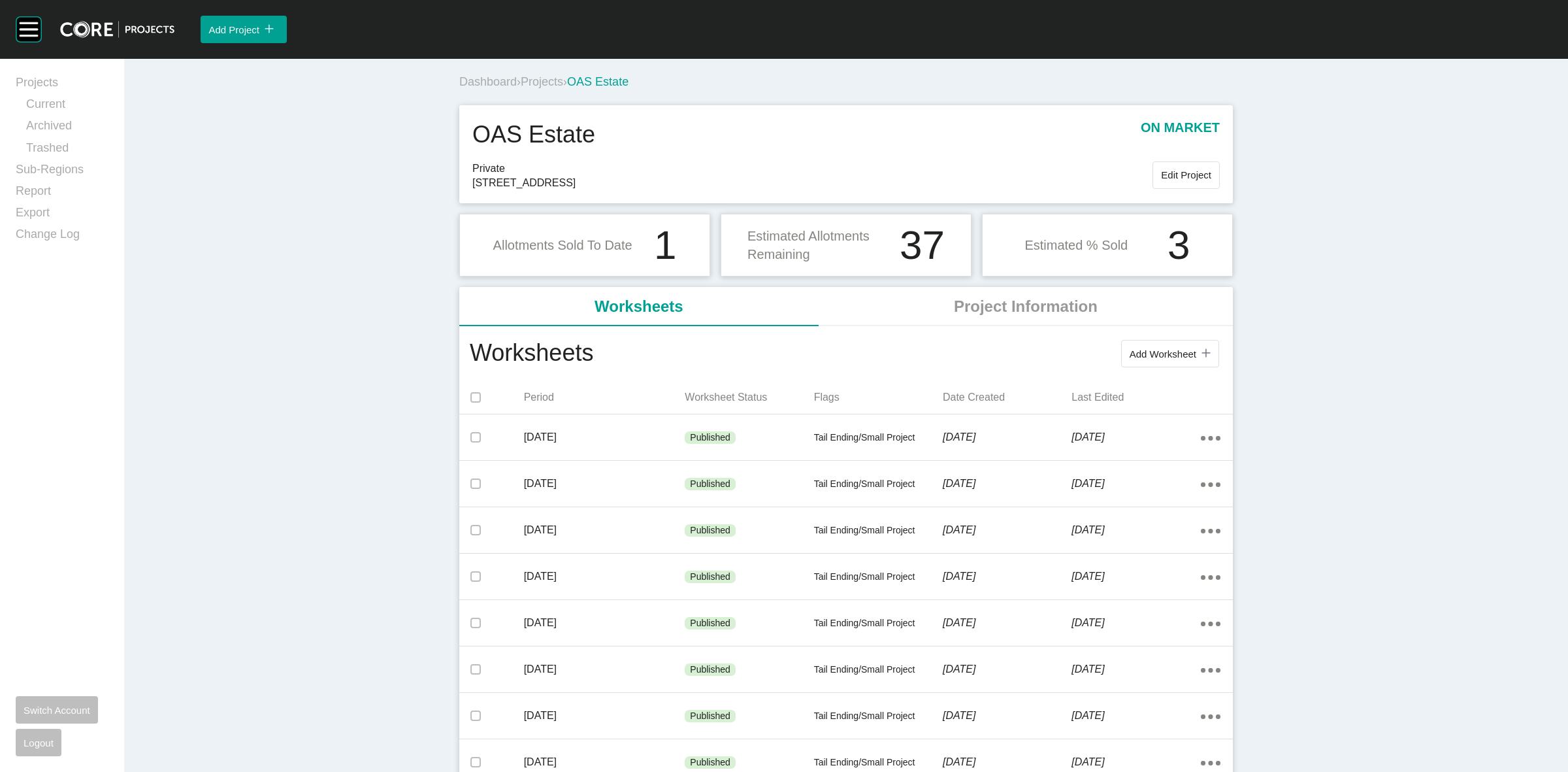
click at [533, 85] on span "Projects" at bounding box center [542, 82] width 43 height 13
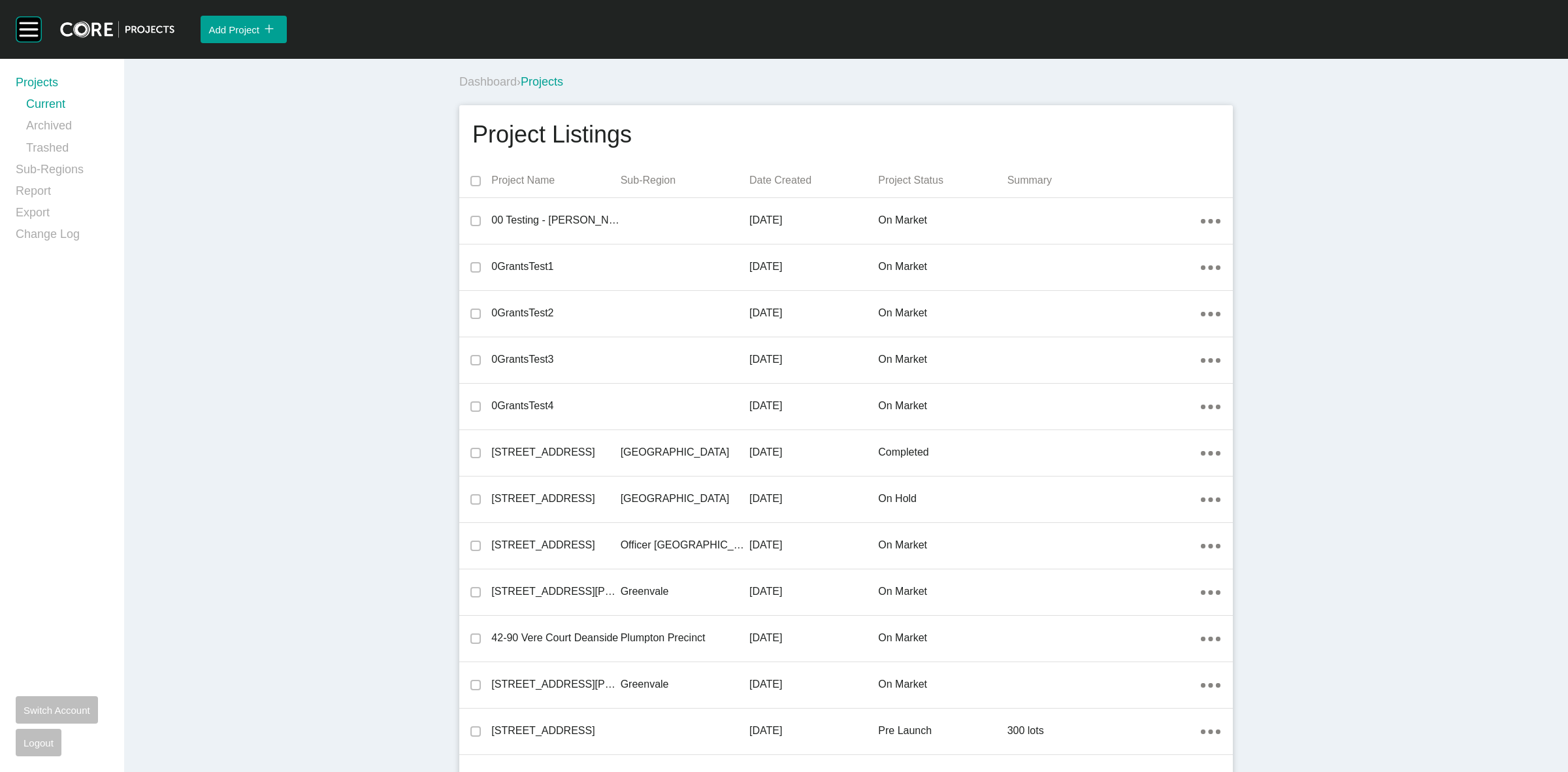
scroll to position [28313, 0]
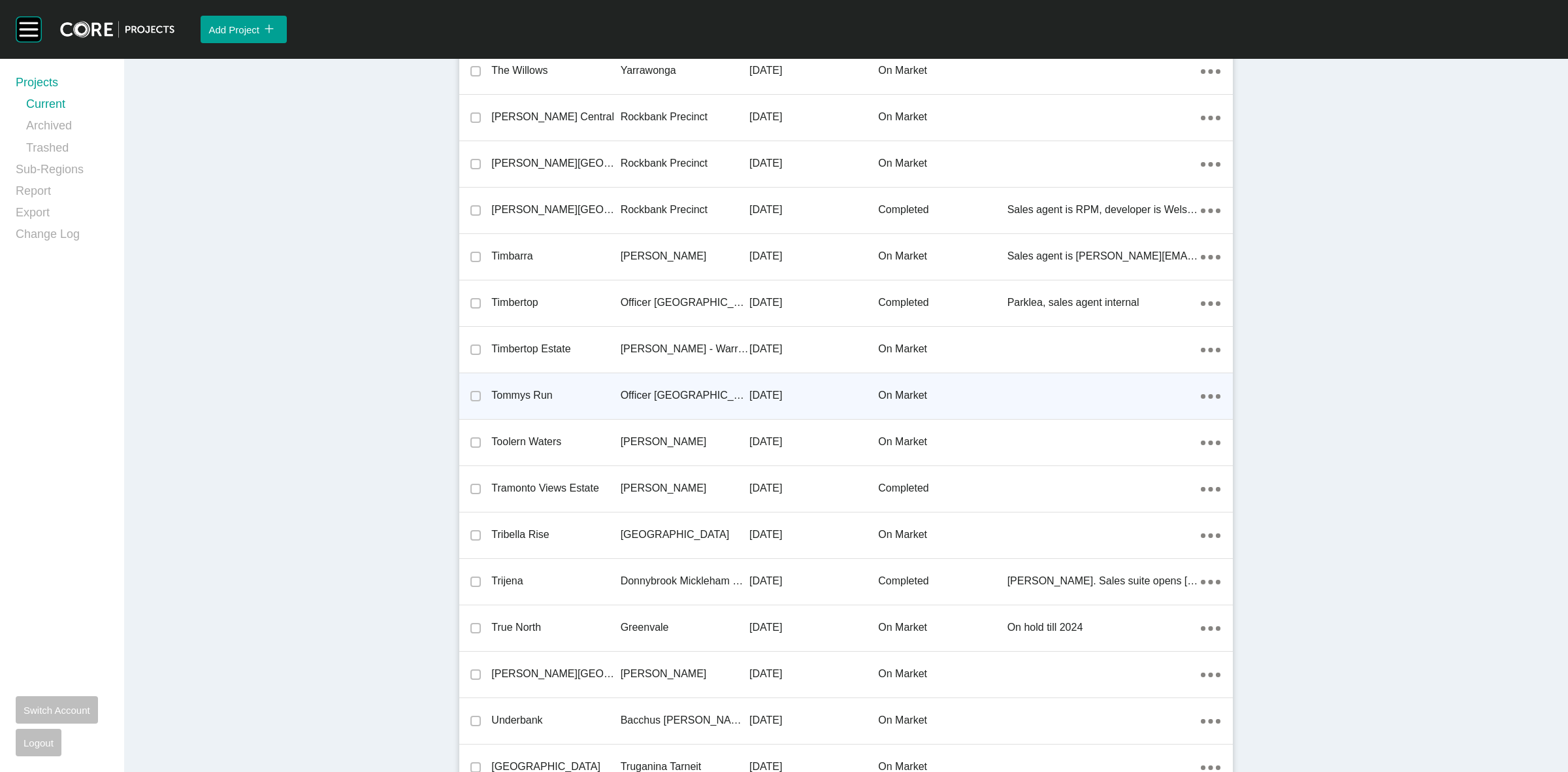
click at [687, 388] on p "Officer [GEOGRAPHIC_DATA]" at bounding box center [685, 395] width 129 height 15
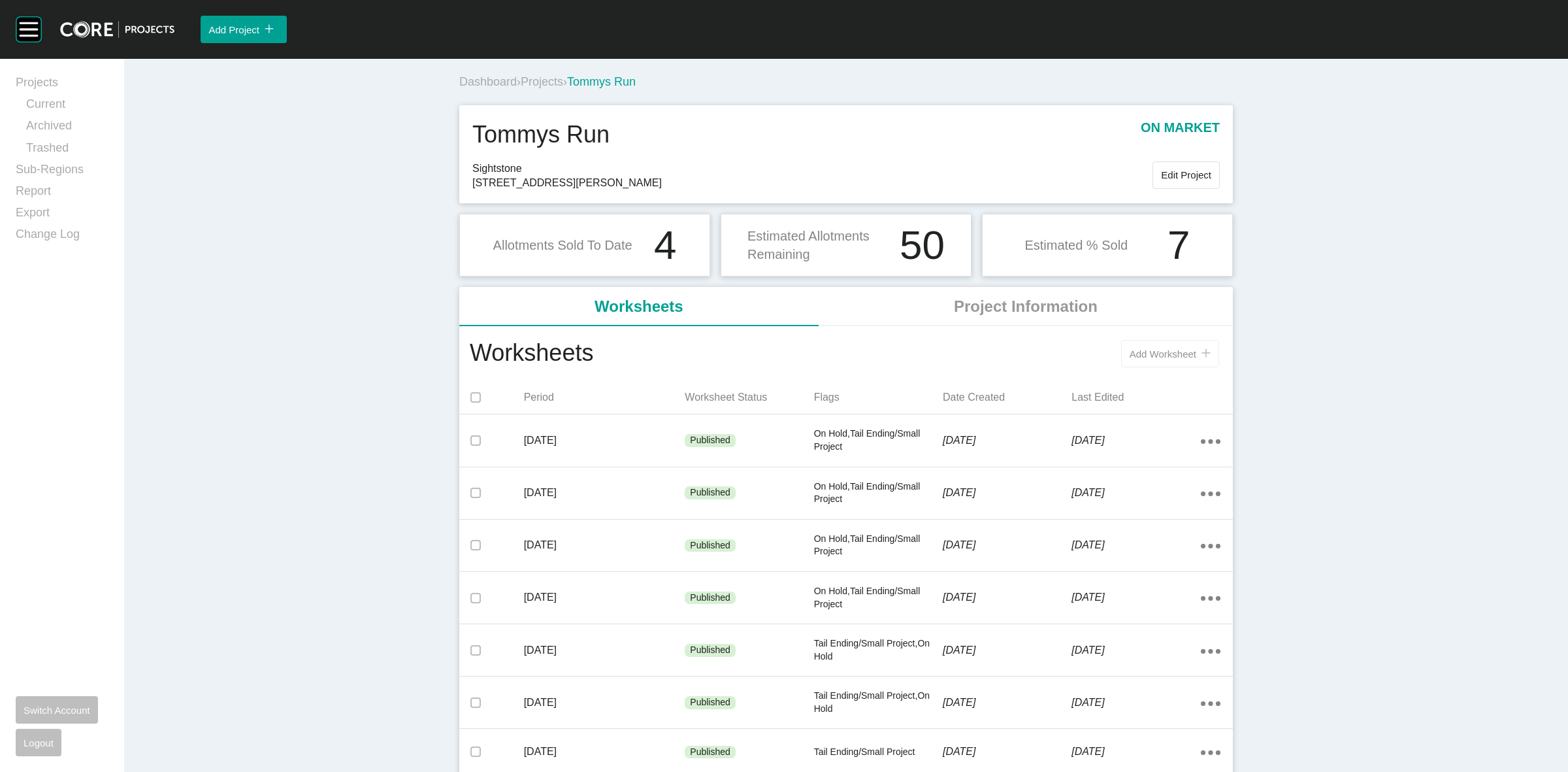
click at [1166, 354] on span "Add Worksheet" at bounding box center [1163, 354] width 66 height 11
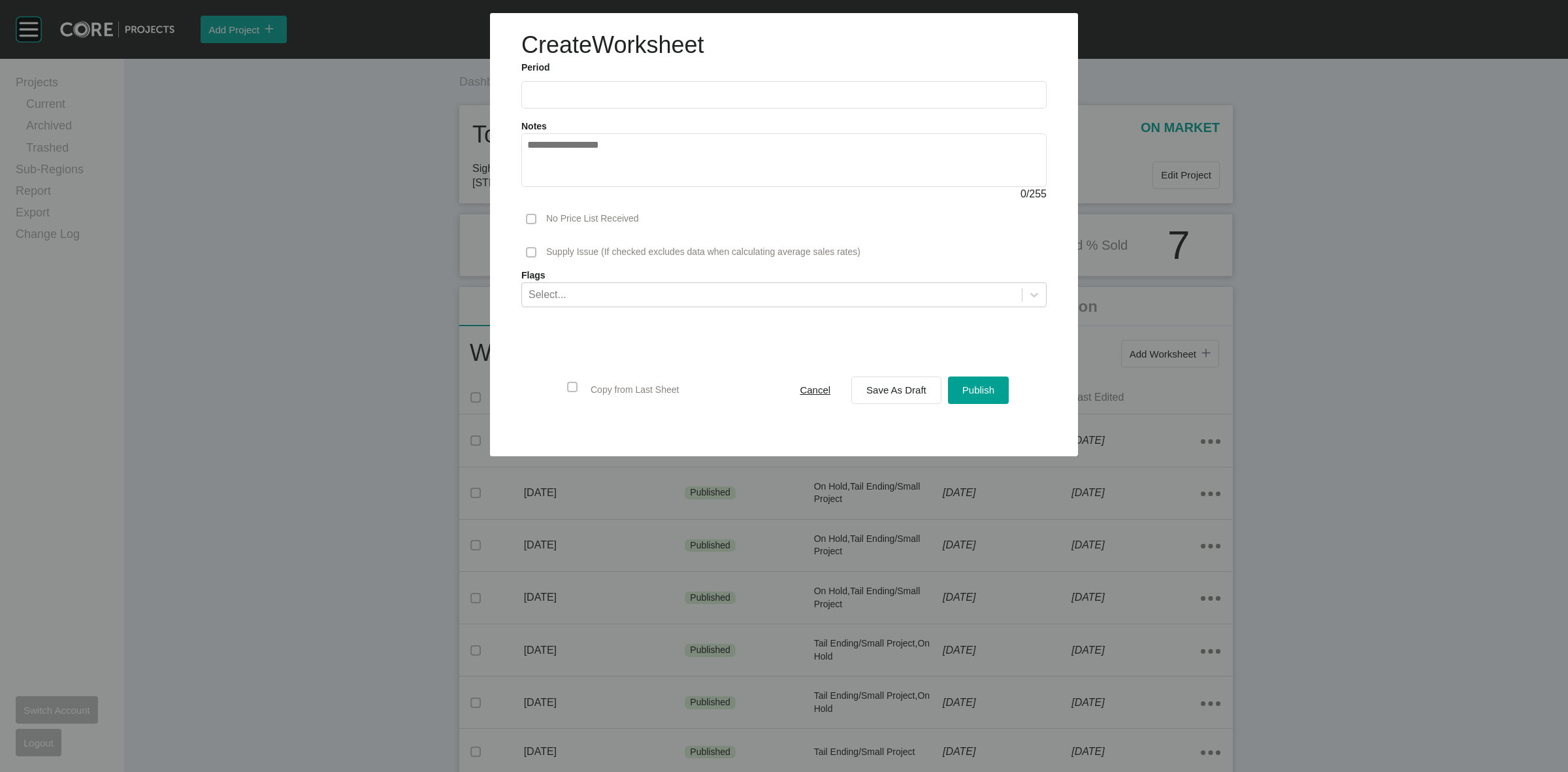
click at [609, 99] on input "text" at bounding box center [783, 95] width 513 height 11
click at [595, 185] on li "Aug" at bounding box center [590, 190] width 44 height 22
type input "**********"
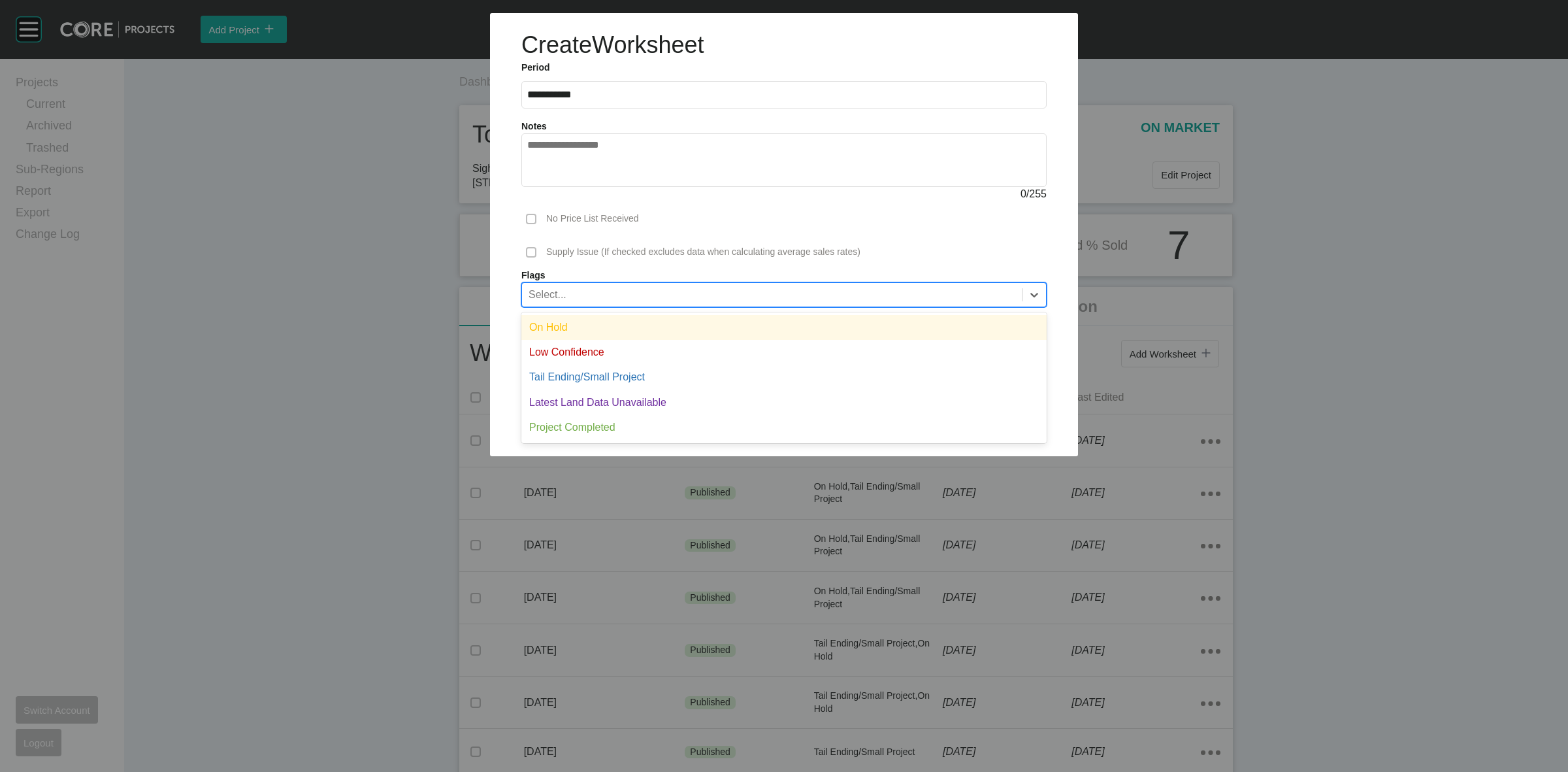
click at [587, 288] on div "Select..." at bounding box center [772, 293] width 499 height 22
click at [586, 323] on div "On Hold" at bounding box center [784, 327] width 525 height 25
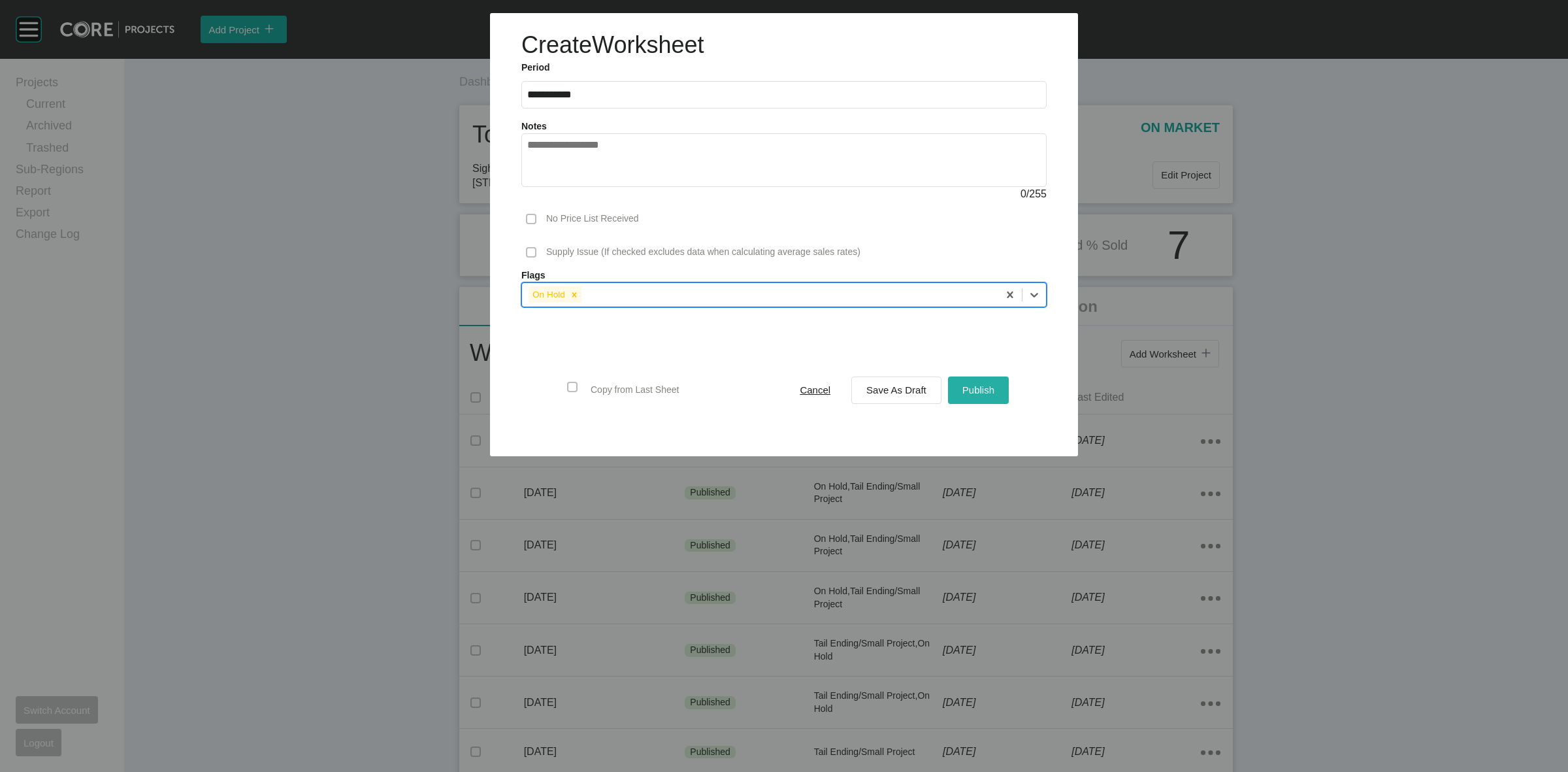
click at [994, 390] on span "Publish" at bounding box center [979, 390] width 32 height 11
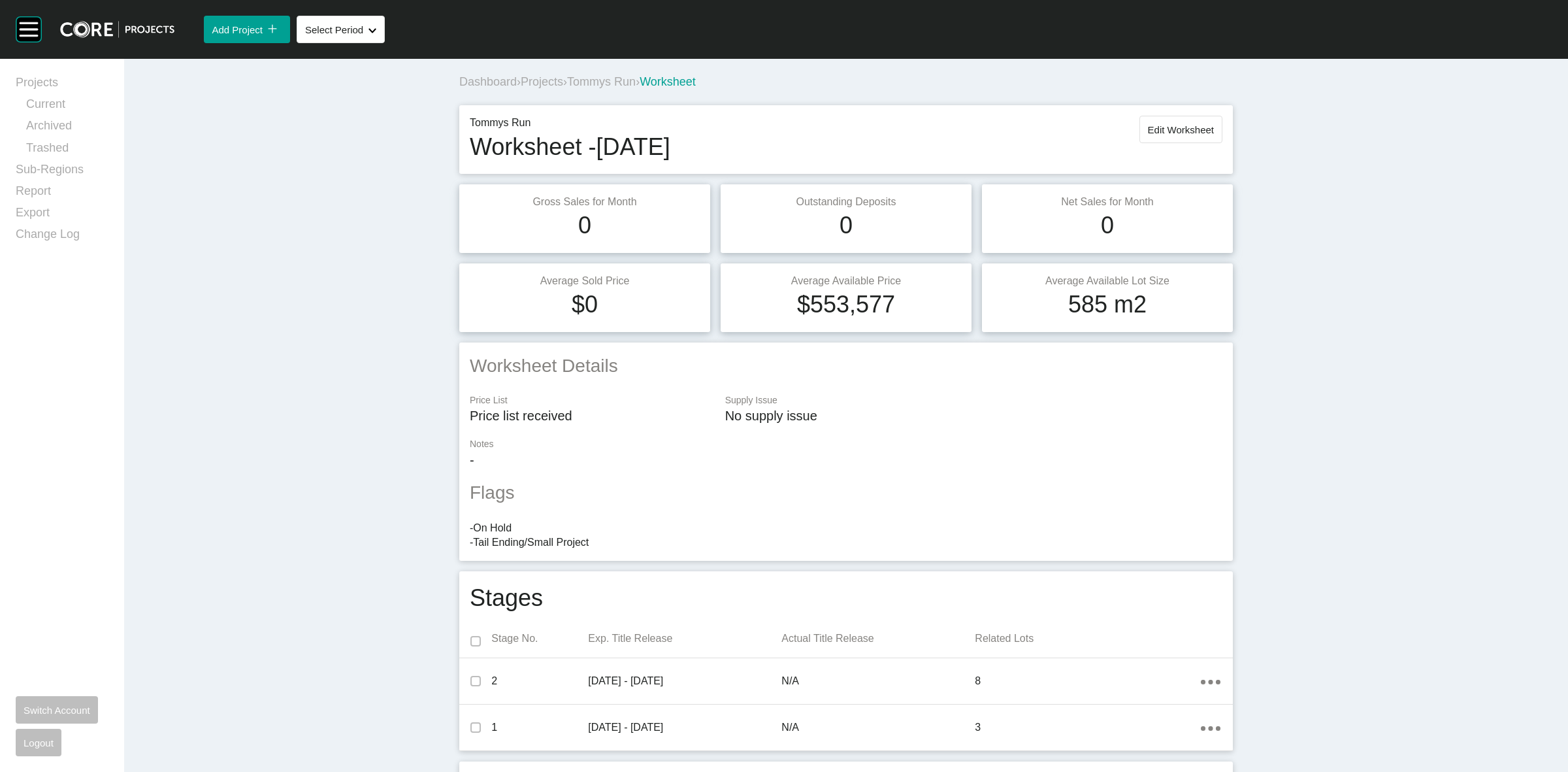
click at [595, 76] on span "Tommys Run" at bounding box center [601, 82] width 69 height 13
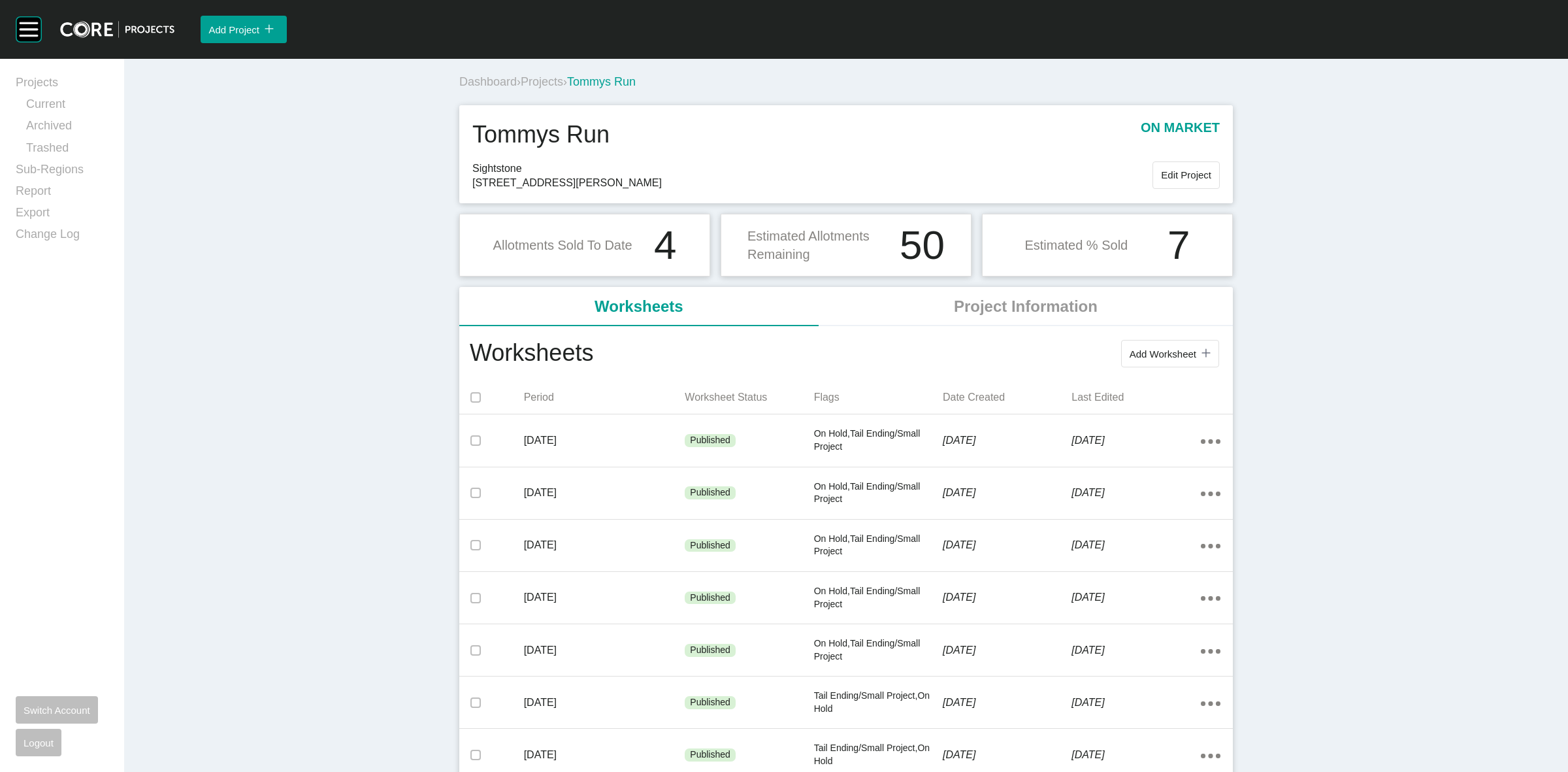
click at [533, 83] on span "Projects" at bounding box center [542, 82] width 43 height 13
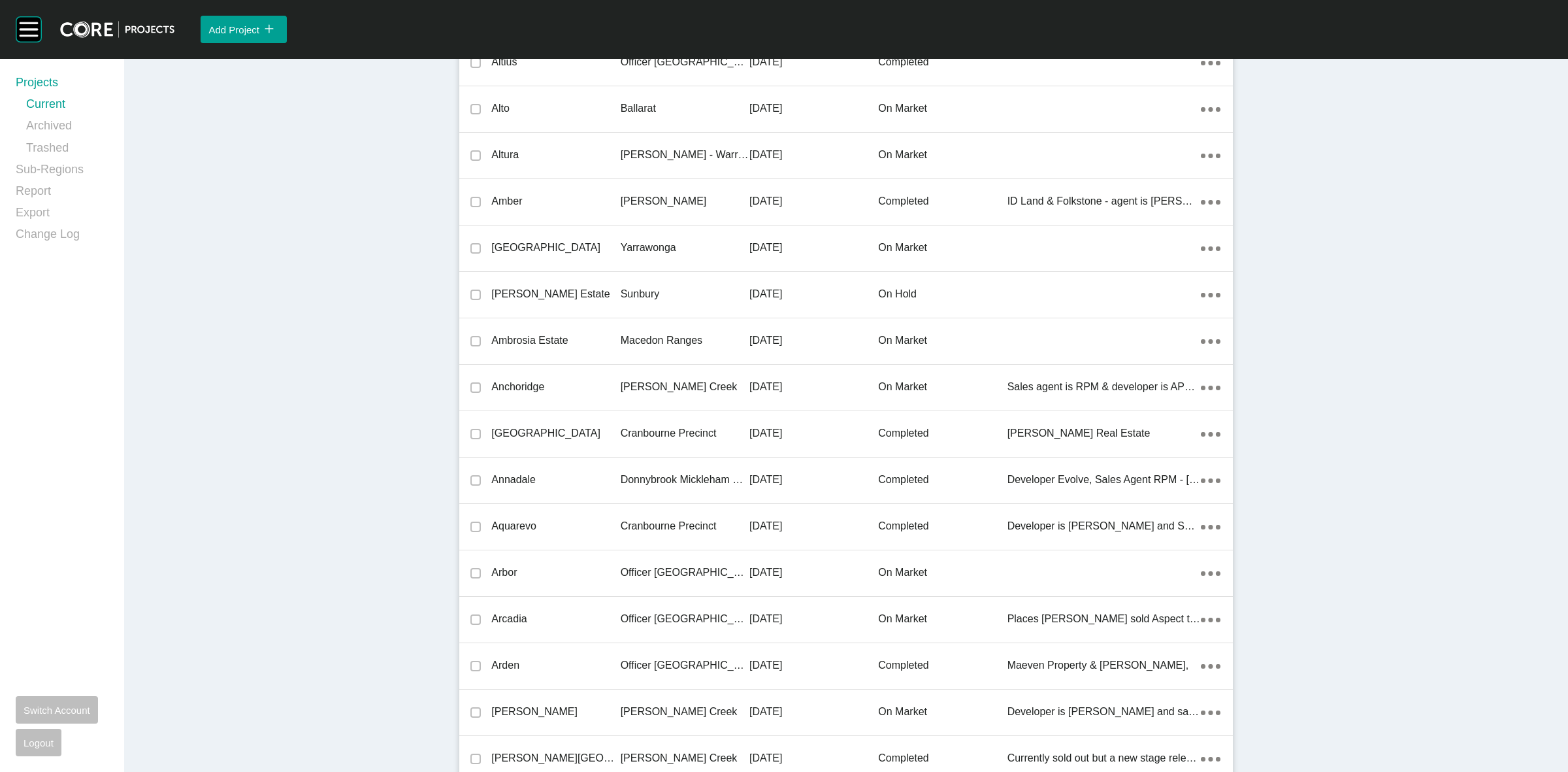
scroll to position [6050, 0]
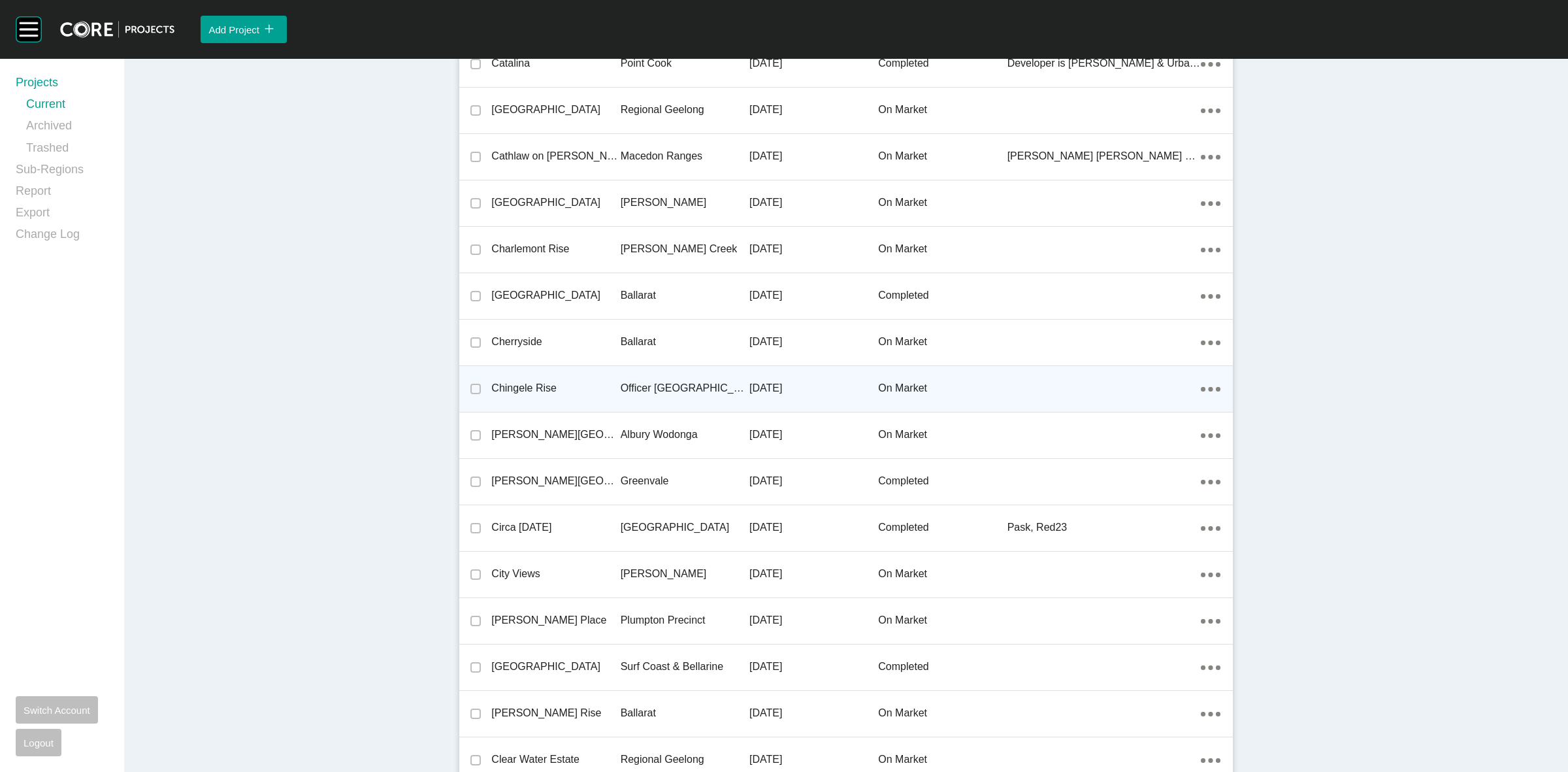
click at [667, 383] on p "Officer [GEOGRAPHIC_DATA]" at bounding box center [685, 388] width 129 height 15
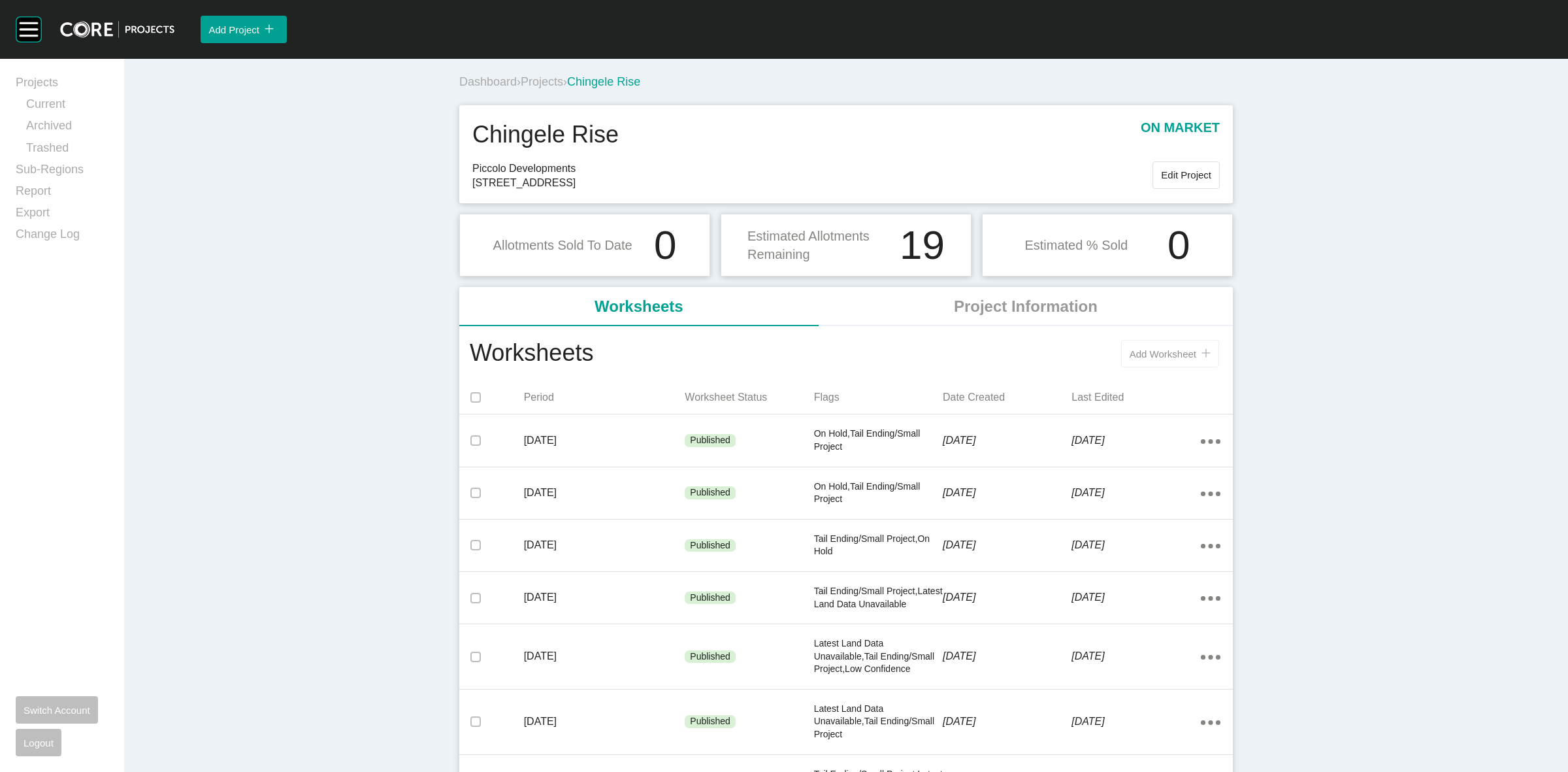
click at [1160, 350] on span "Add Worksheet" at bounding box center [1163, 354] width 66 height 11
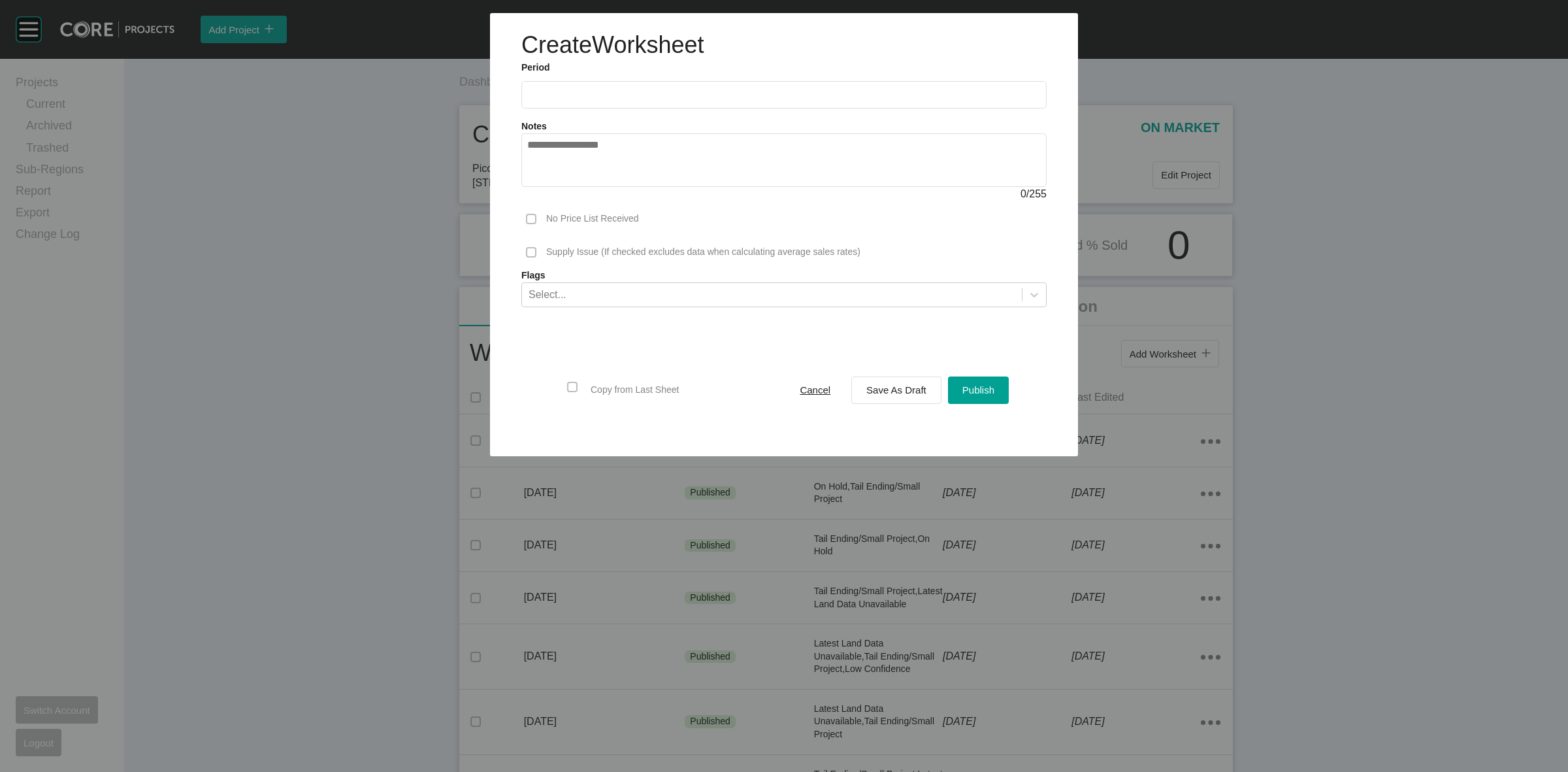
click at [636, 93] on input "text" at bounding box center [783, 95] width 513 height 11
click at [586, 188] on li "Aug" at bounding box center [590, 190] width 44 height 22
type input "**********"
drag, startPoint x: 599, startPoint y: 286, endPoint x: 599, endPoint y: 294, distance: 8.0
click at [599, 291] on div "Select..." at bounding box center [772, 293] width 499 height 22
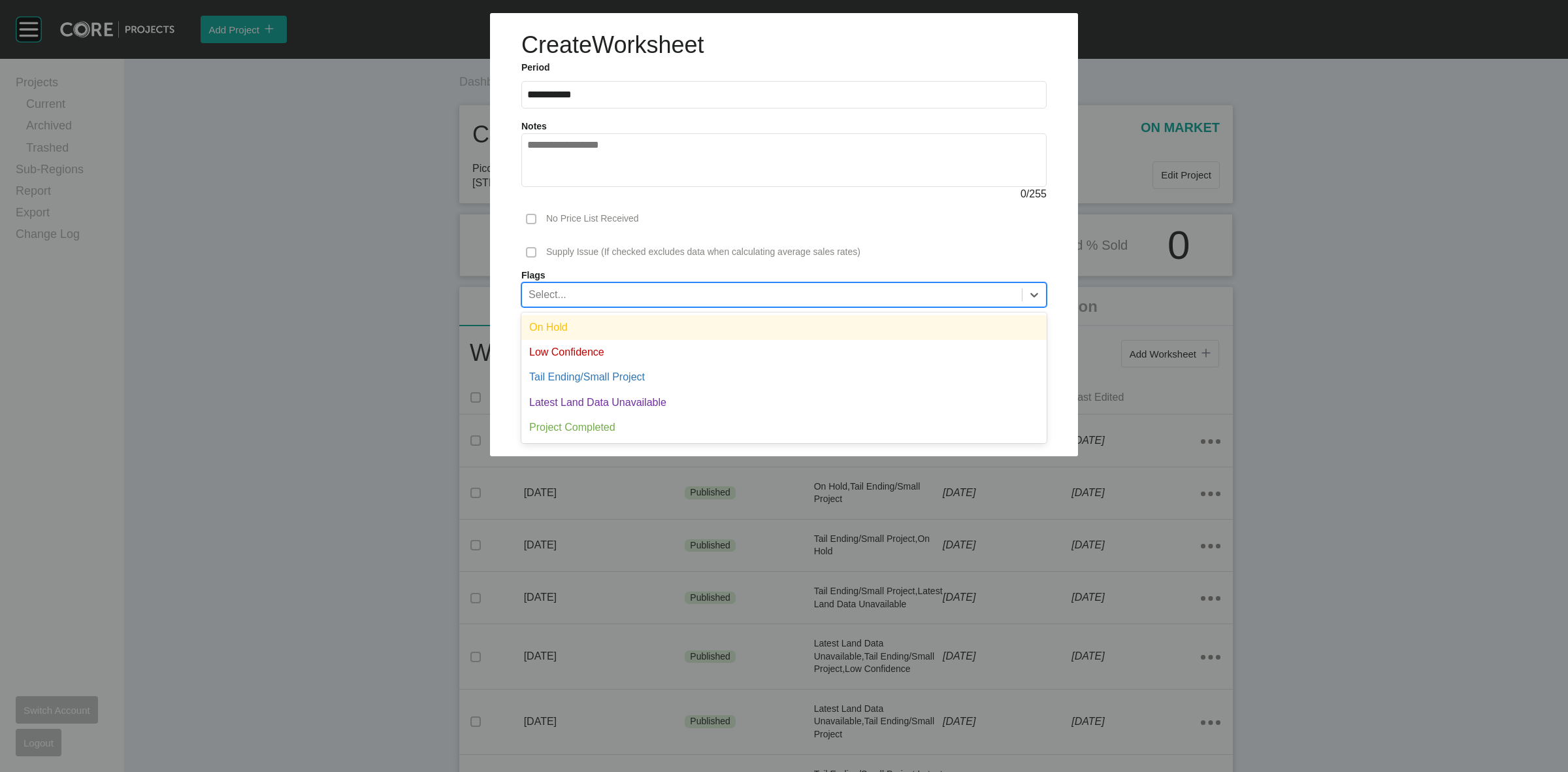
click at [592, 329] on div "On Hold" at bounding box center [784, 327] width 525 height 25
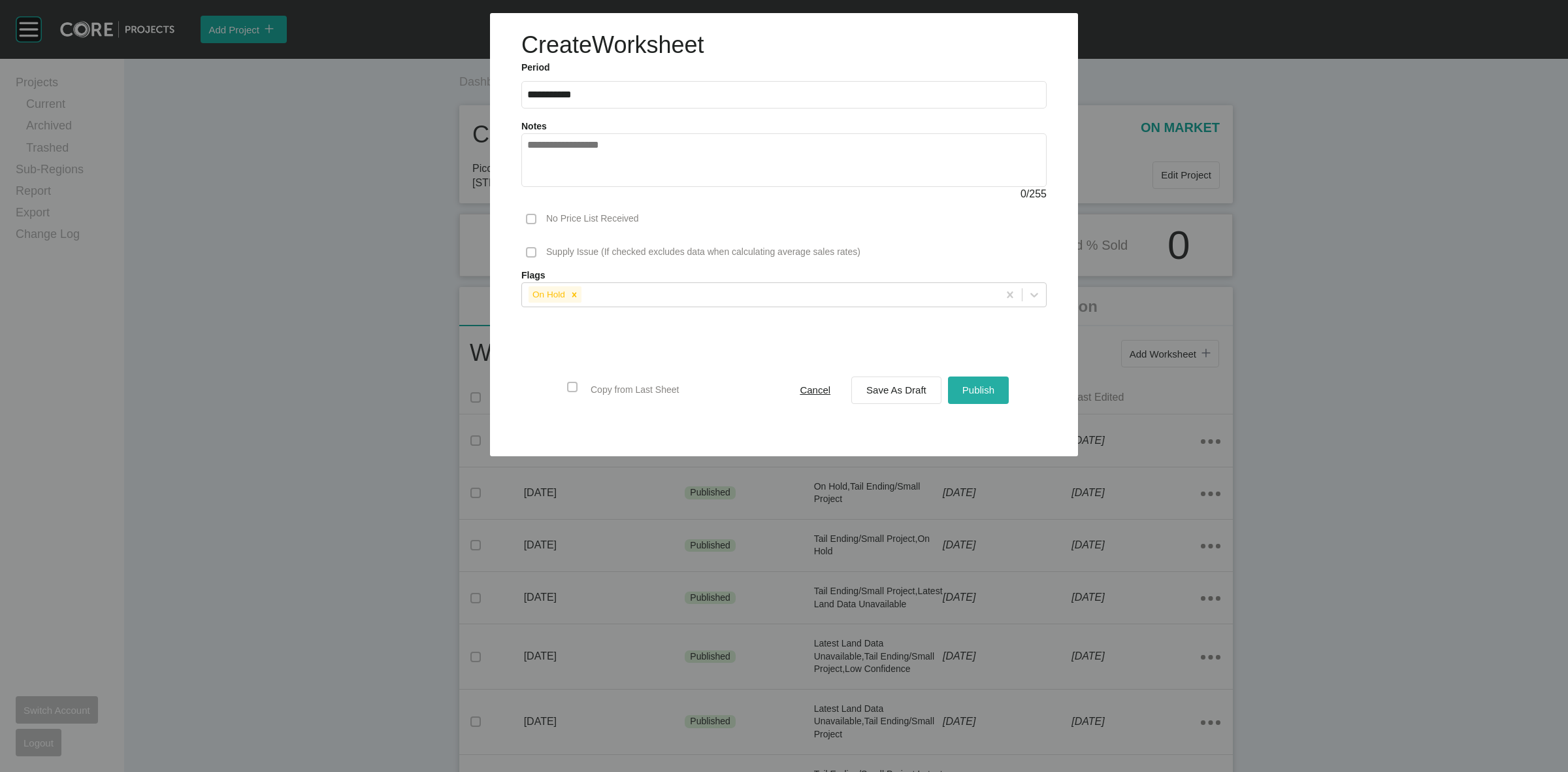
click at [997, 395] on button "Publish" at bounding box center [978, 390] width 61 height 27
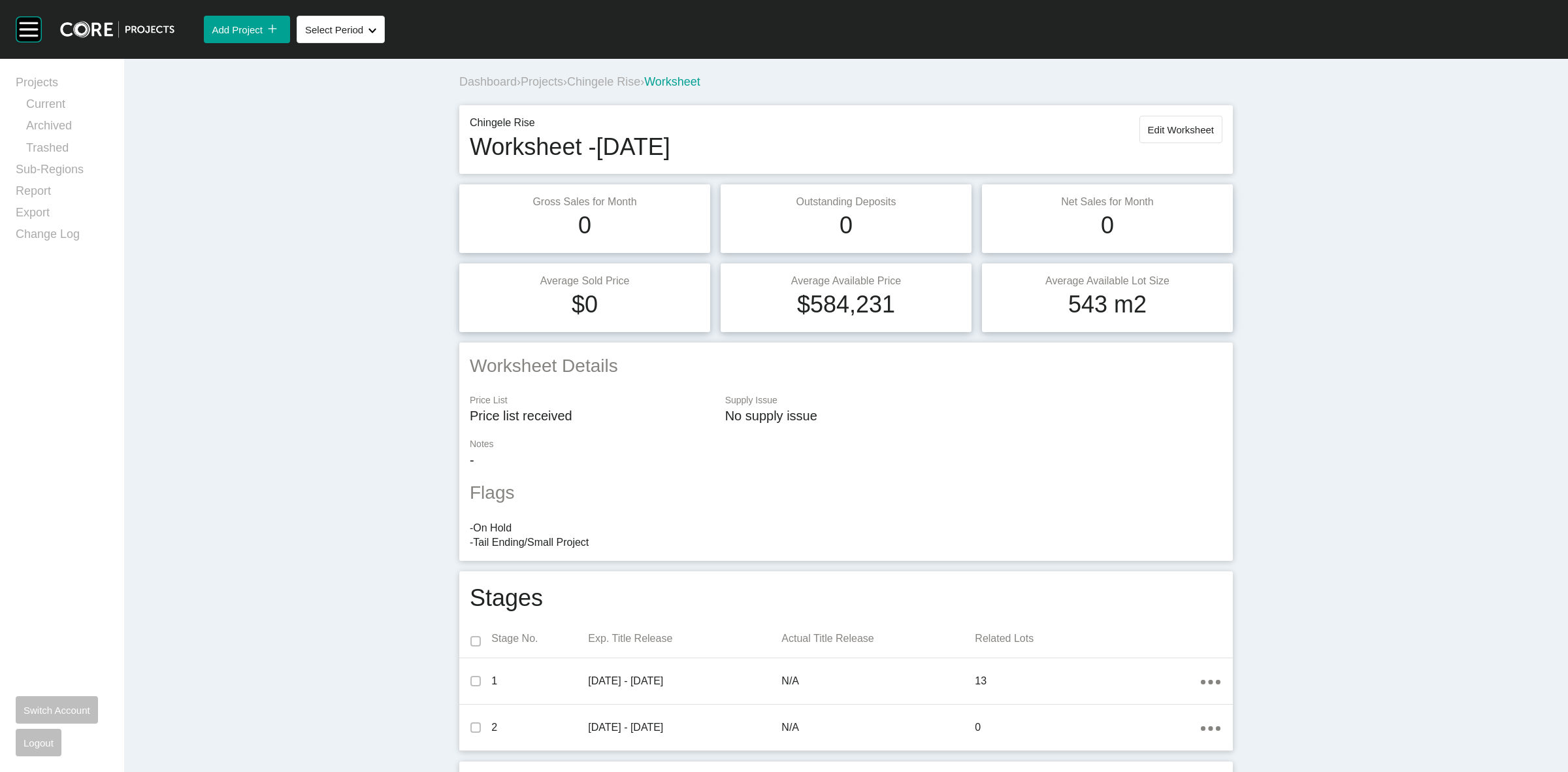
click at [581, 78] on span "Chingele Rise" at bounding box center [604, 82] width 74 height 13
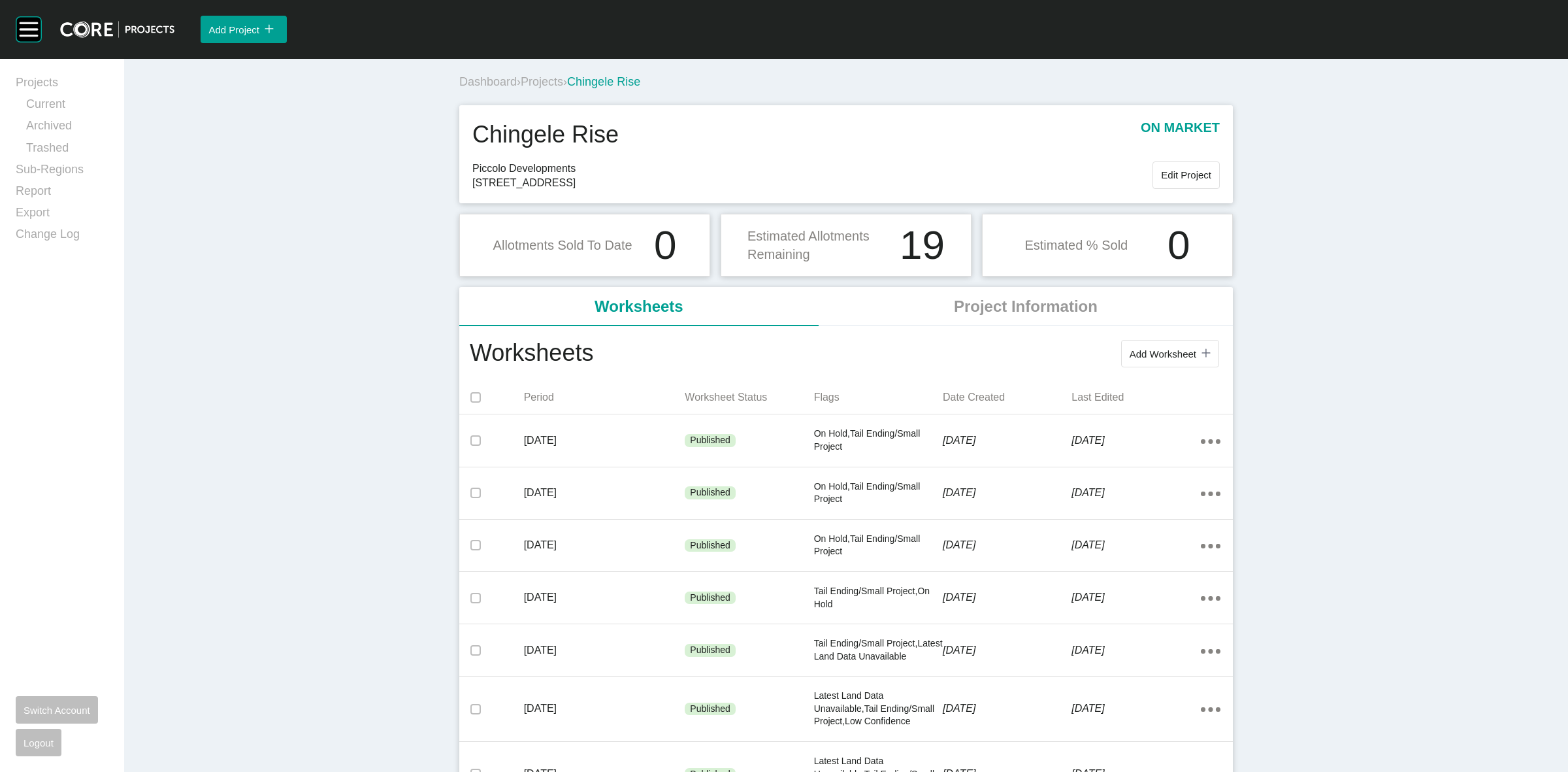
click at [549, 83] on span "Projects" at bounding box center [542, 82] width 43 height 13
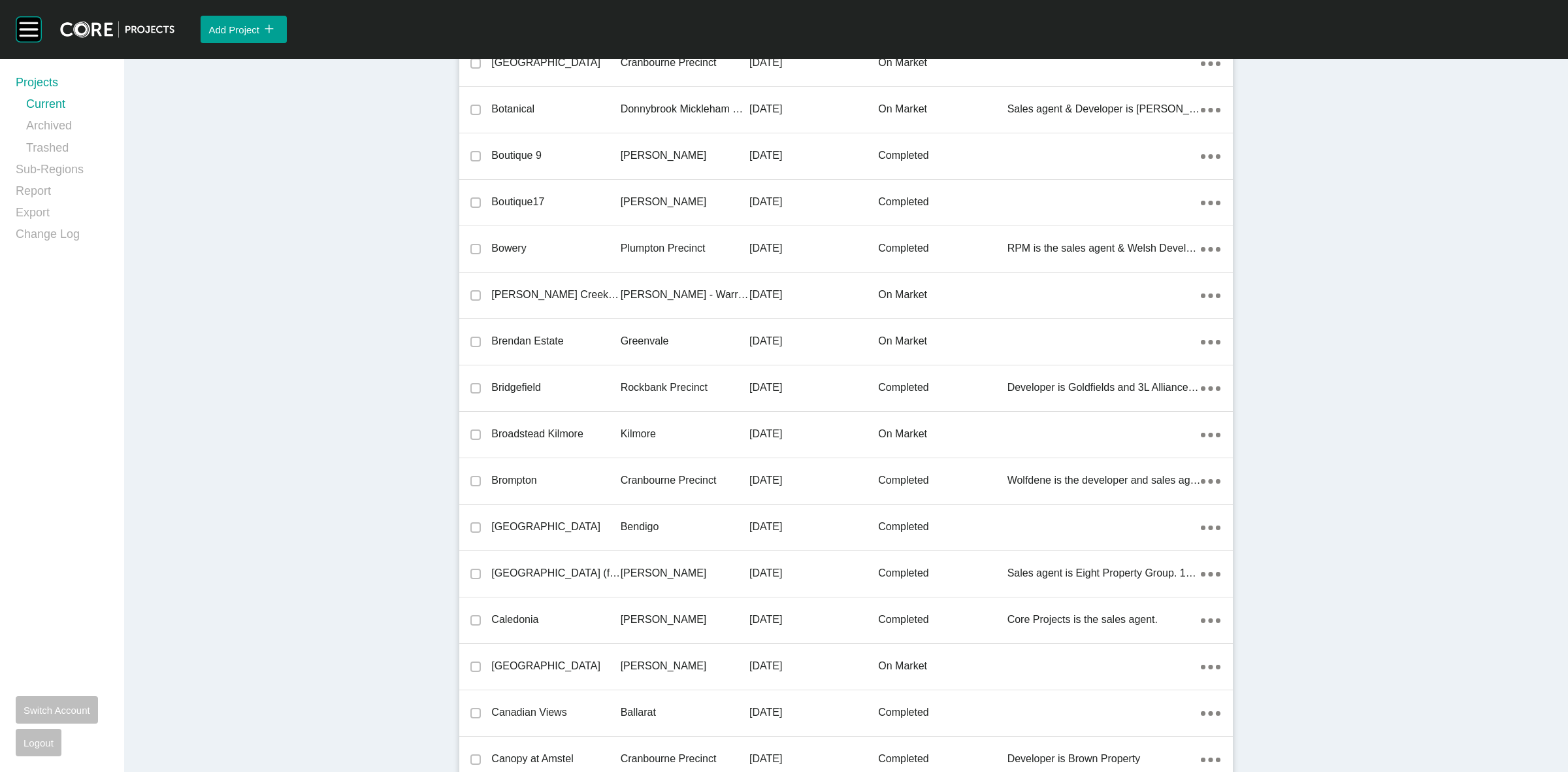
scroll to position [10595, 0]
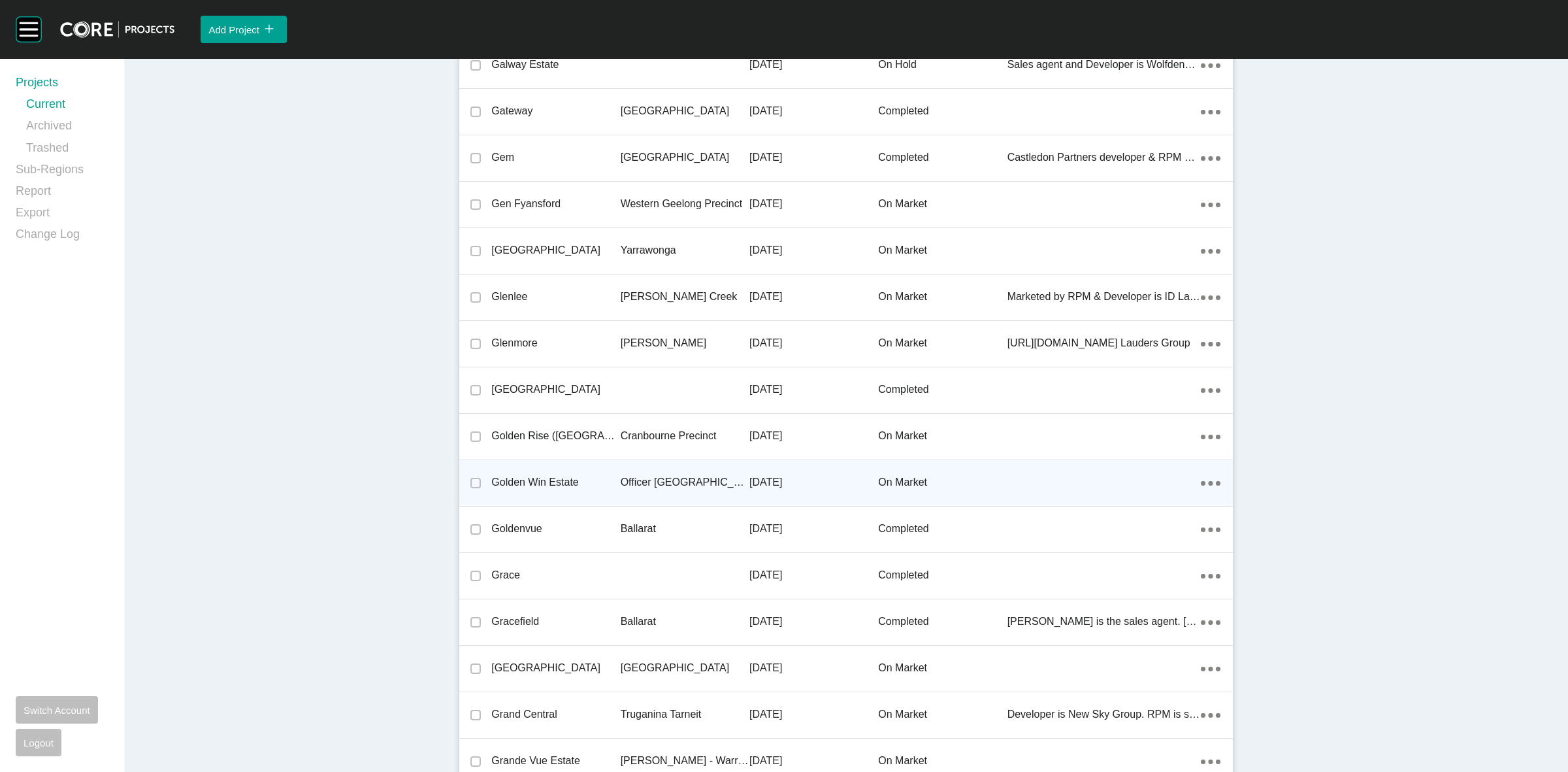
click at [634, 478] on p "Officer [GEOGRAPHIC_DATA]" at bounding box center [685, 483] width 129 height 15
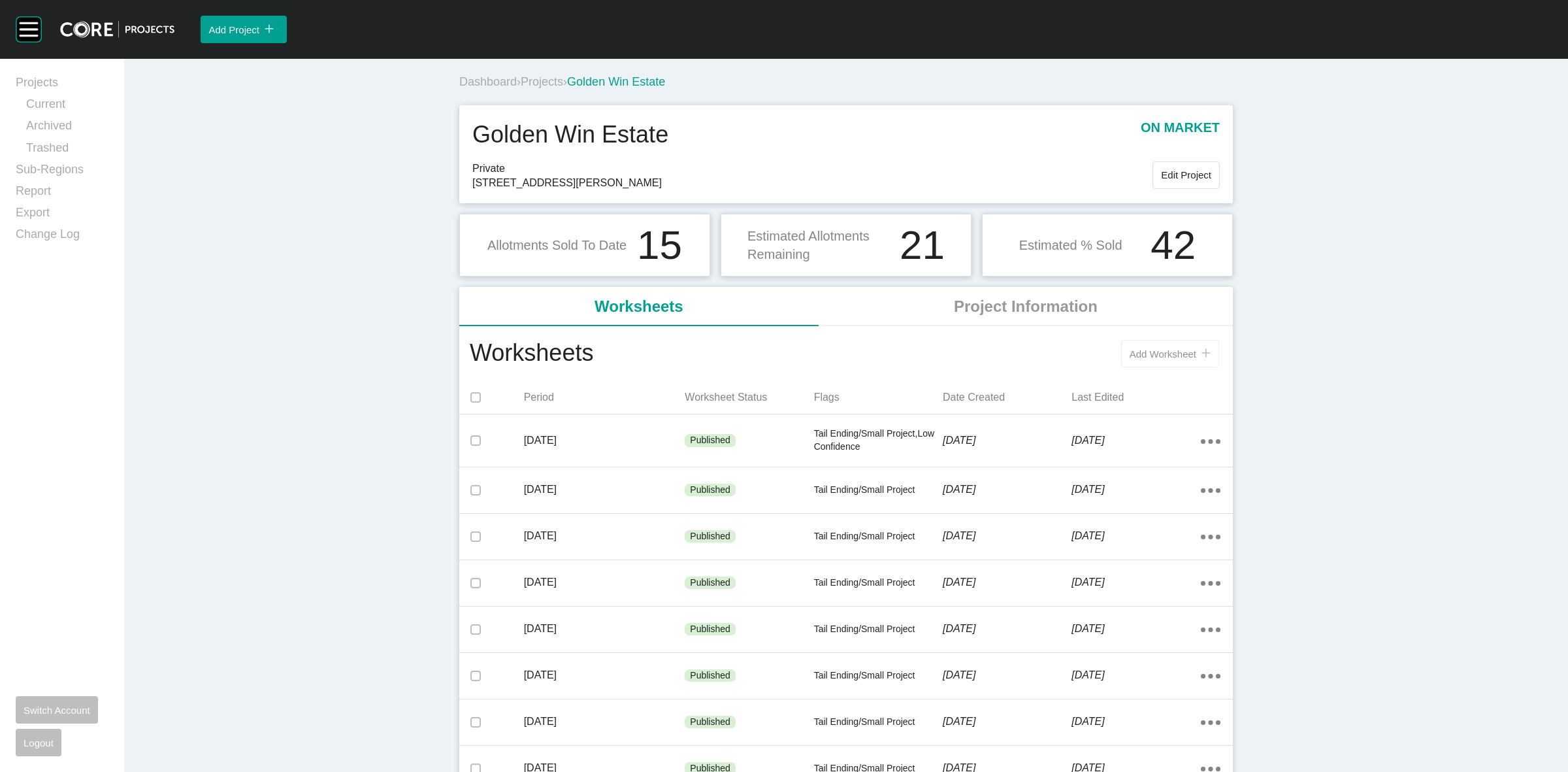
click at [1160, 356] on span "Add Worksheet" at bounding box center [1163, 354] width 66 height 11
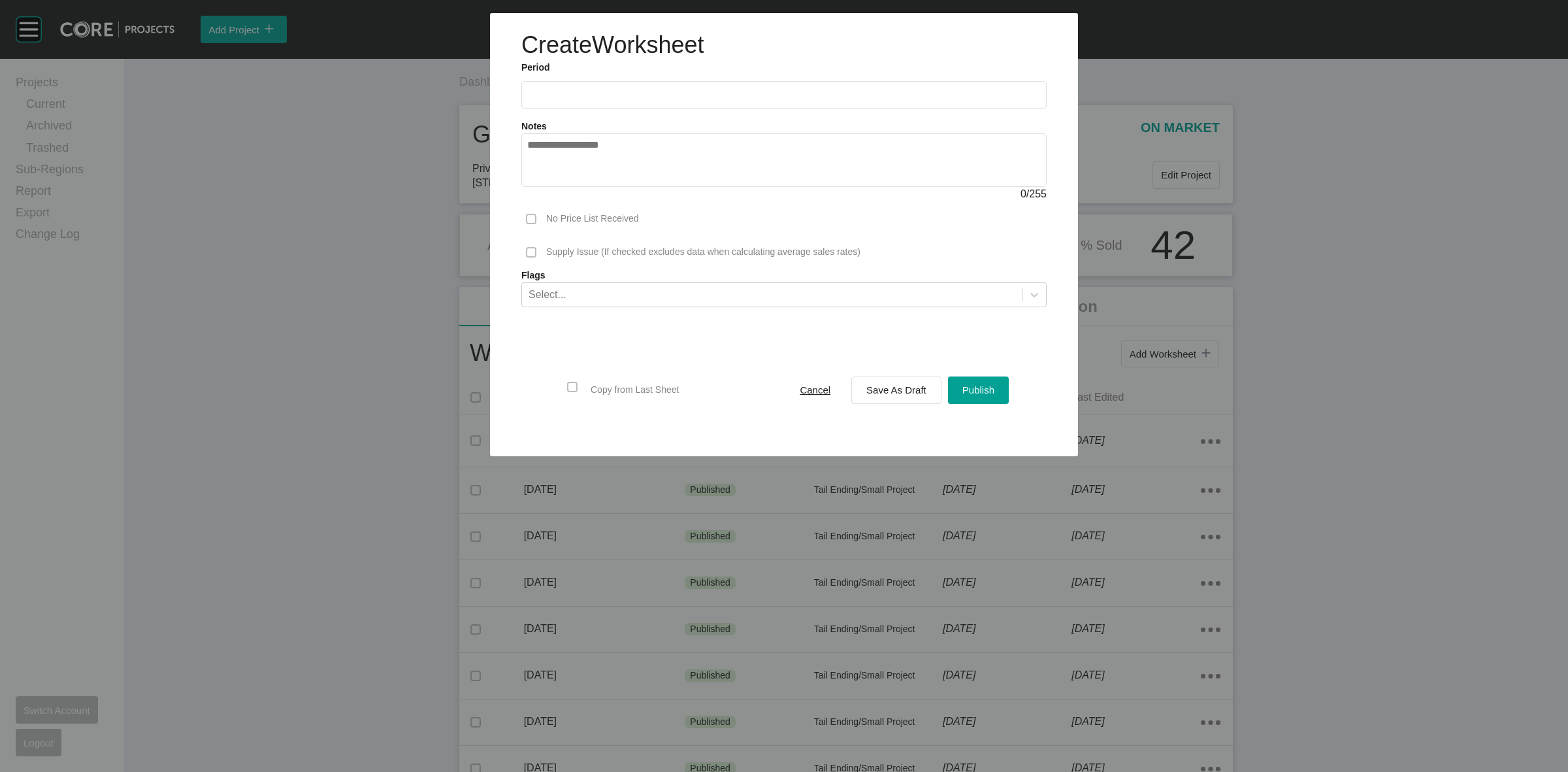
click at [618, 89] on input "text" at bounding box center [783, 95] width 513 height 11
drag, startPoint x: 593, startPoint y: 188, endPoint x: 810, endPoint y: 347, distance: 269.0
click at [592, 188] on li "Aug" at bounding box center [590, 190] width 44 height 22
type input "**********"
click at [885, 390] on span "Save As Draft" at bounding box center [896, 390] width 60 height 11
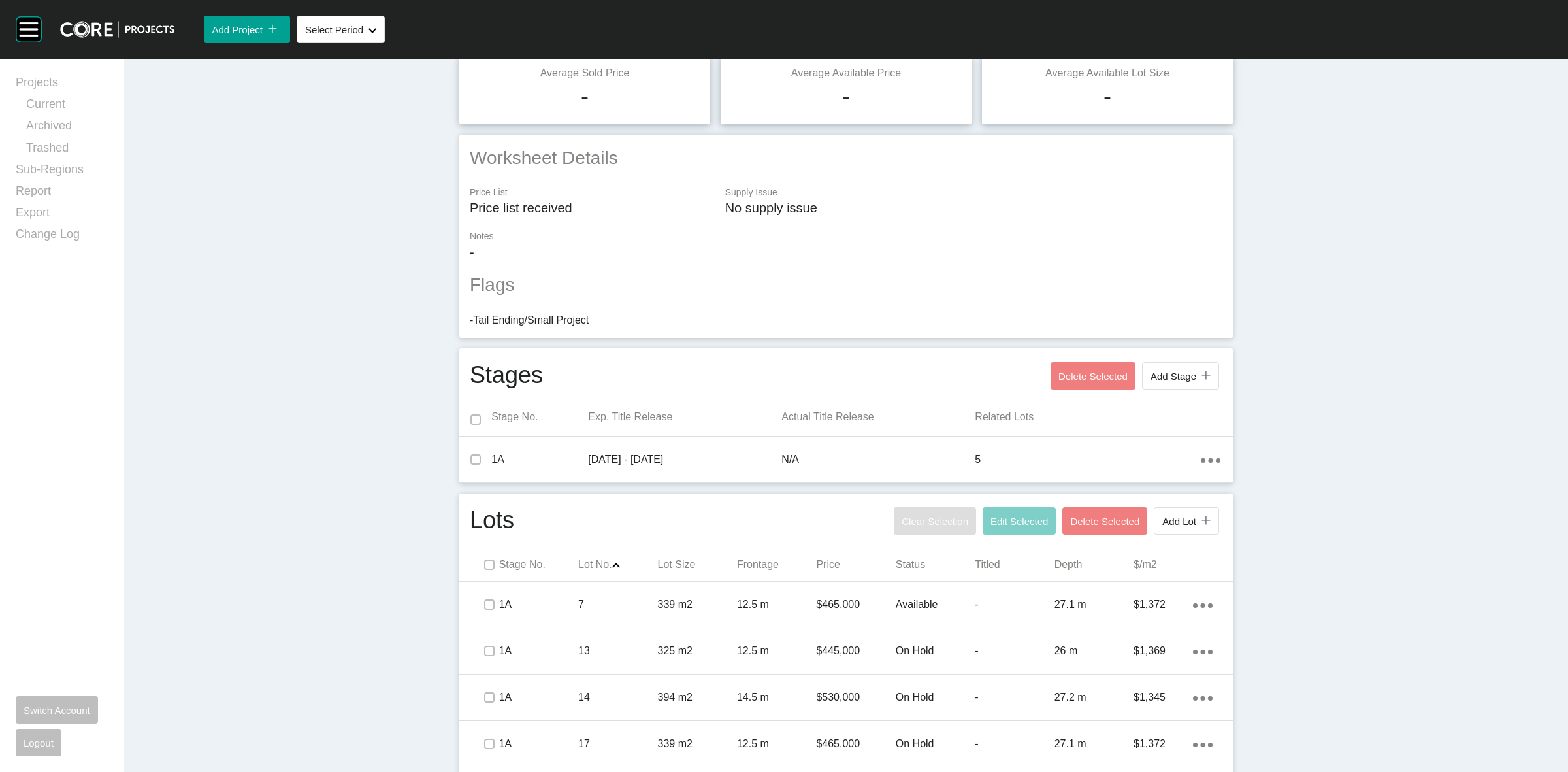
scroll to position [255, 0]
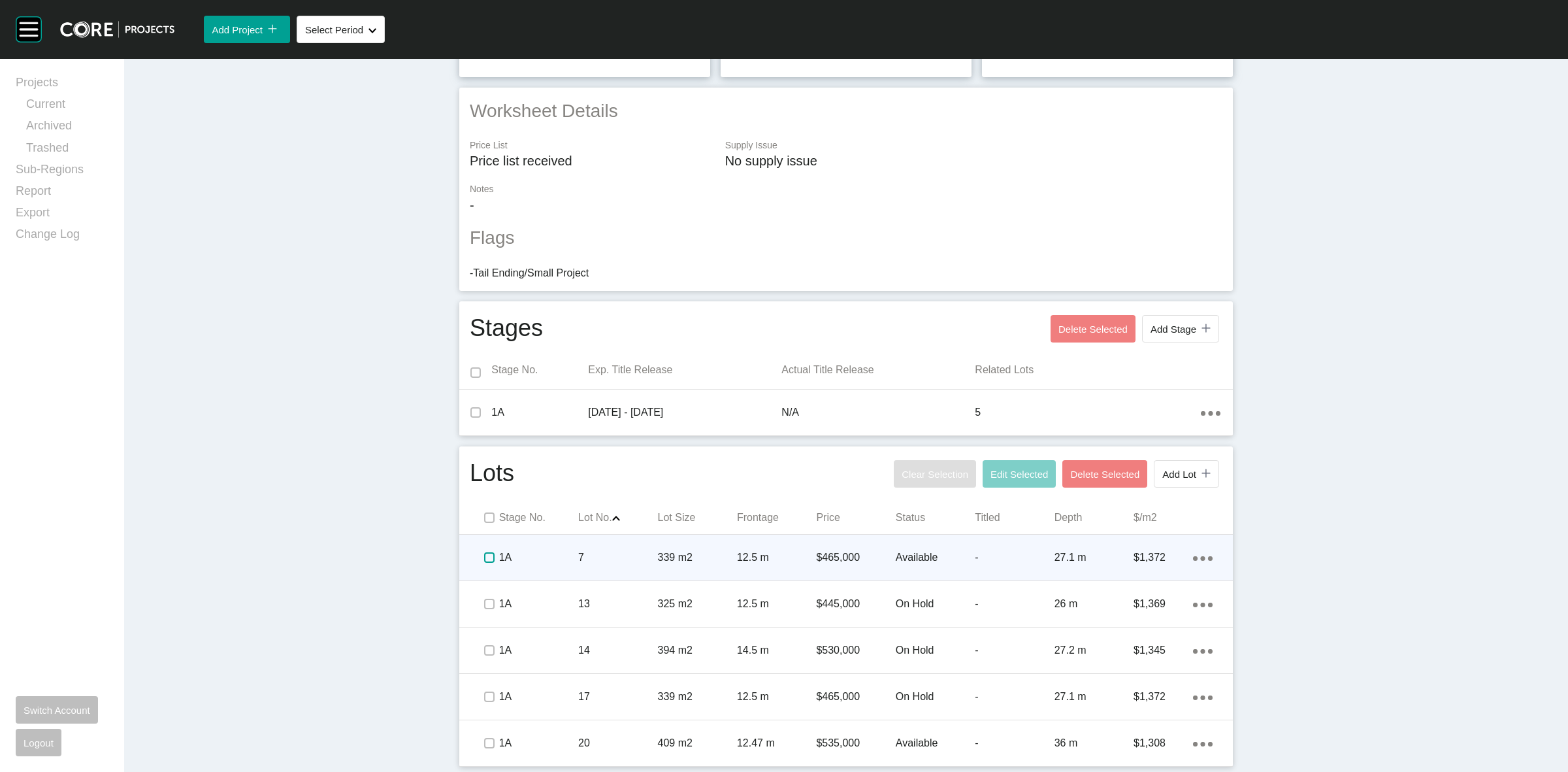
click at [485, 559] on label at bounding box center [489, 557] width 11 height 11
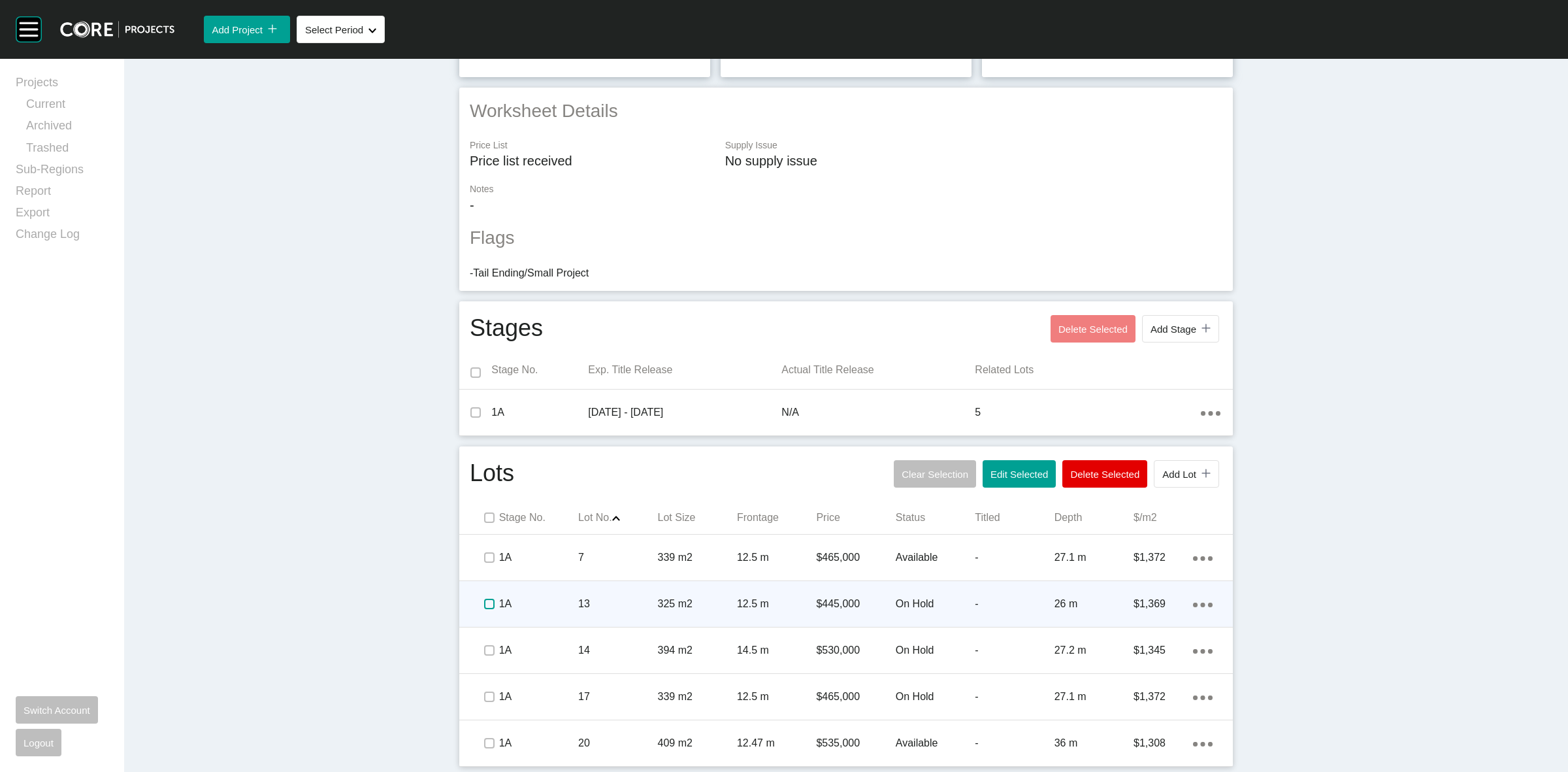
click at [486, 608] on label at bounding box center [489, 604] width 11 height 11
click at [540, 612] on div "1A" at bounding box center [539, 604] width 79 height 40
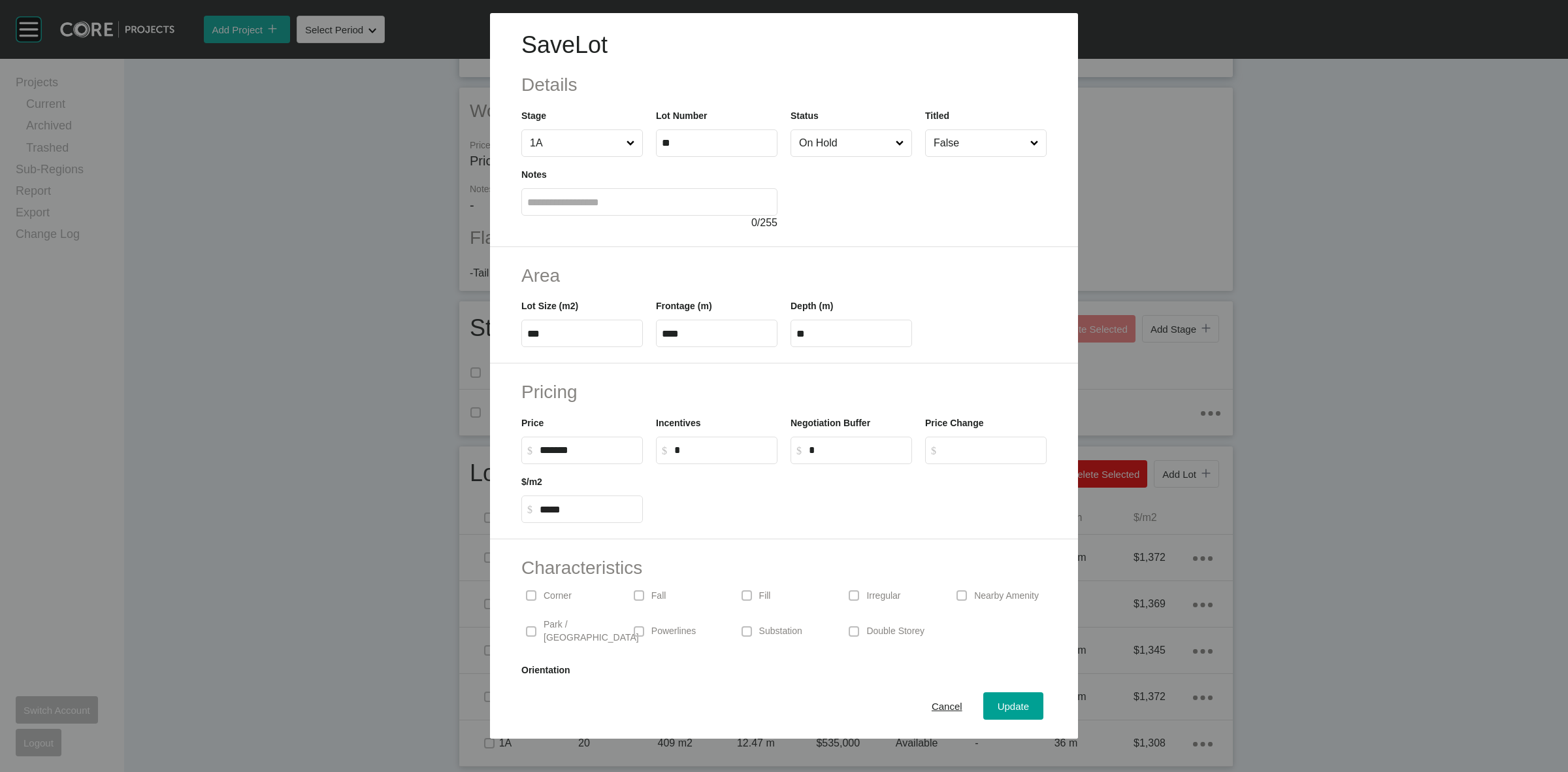
click at [808, 148] on input "On Hold" at bounding box center [845, 143] width 97 height 26
click at [1001, 704] on span "Update" at bounding box center [1013, 707] width 32 height 11
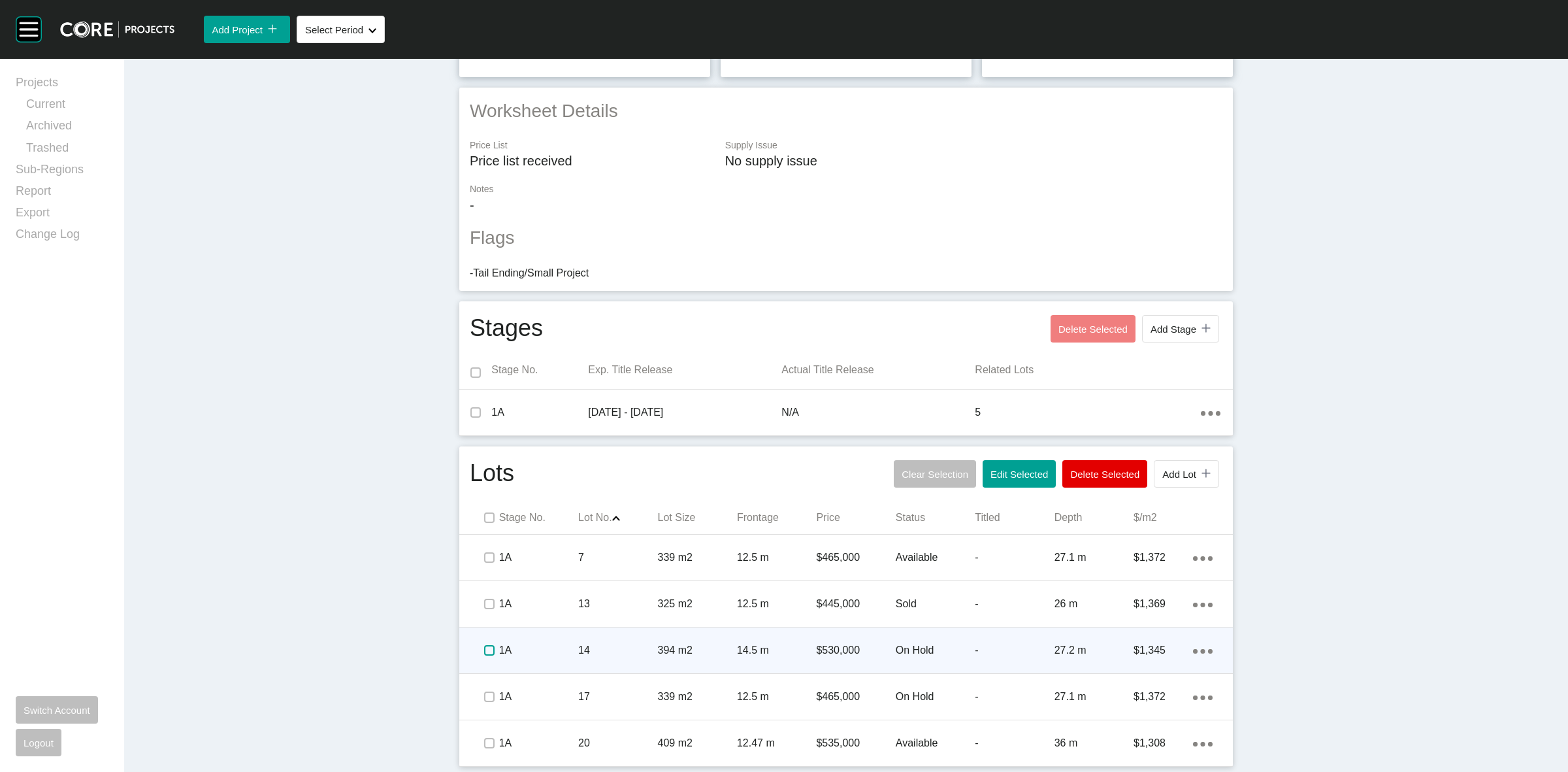
click at [484, 653] on label at bounding box center [489, 650] width 11 height 11
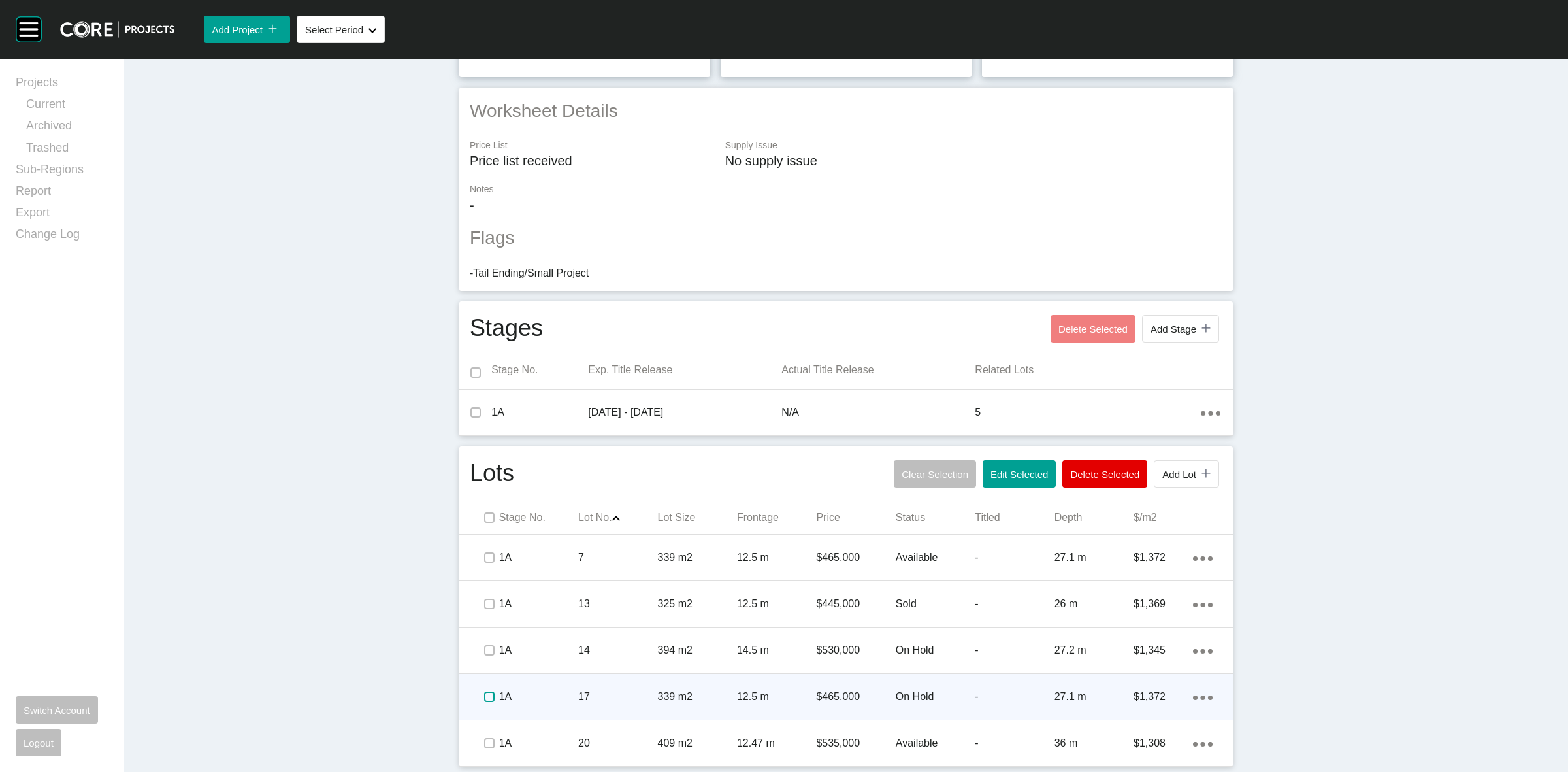
click at [487, 691] on label at bounding box center [489, 696] width 11 height 11
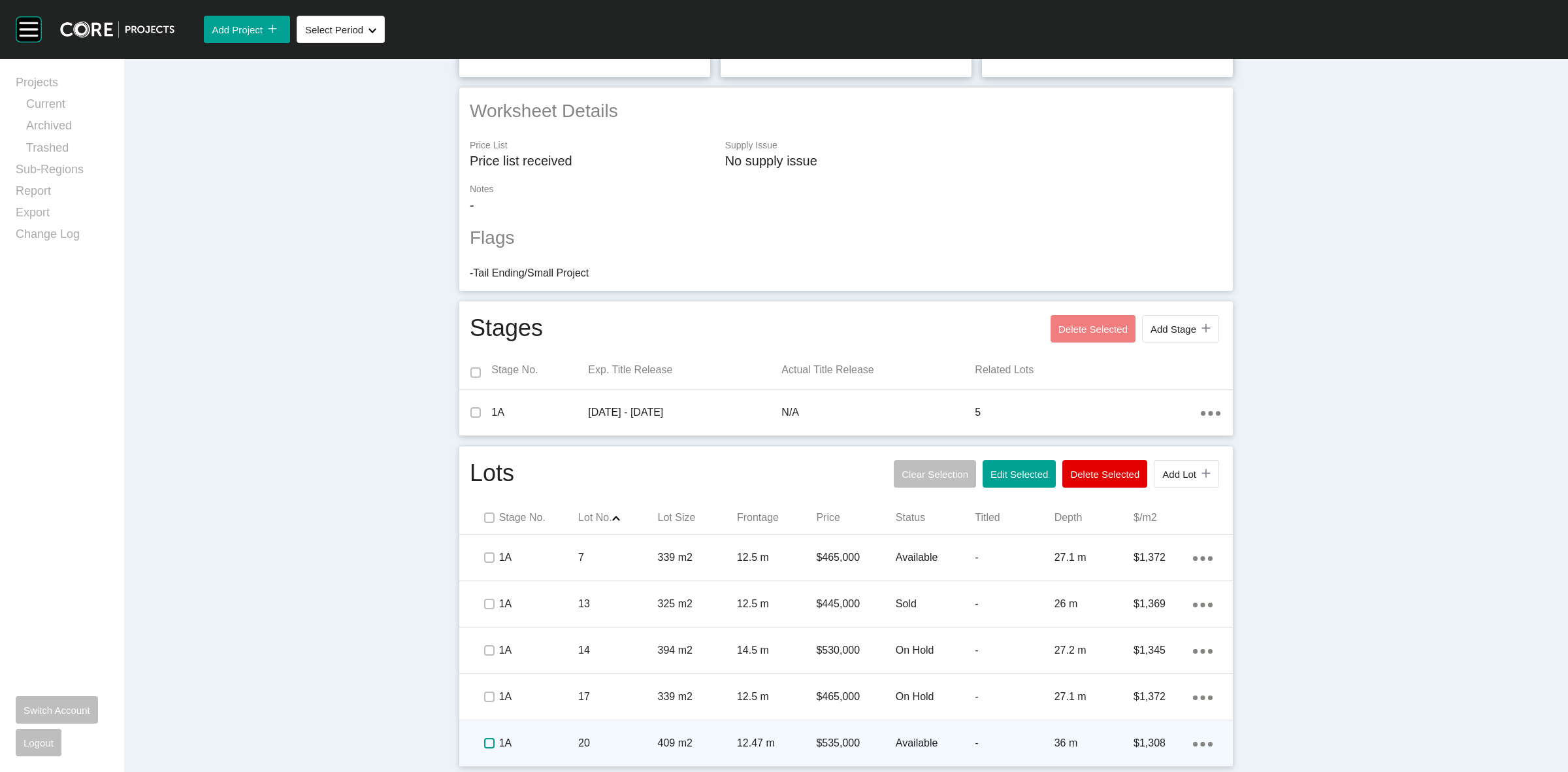
click at [484, 739] on label at bounding box center [489, 743] width 11 height 11
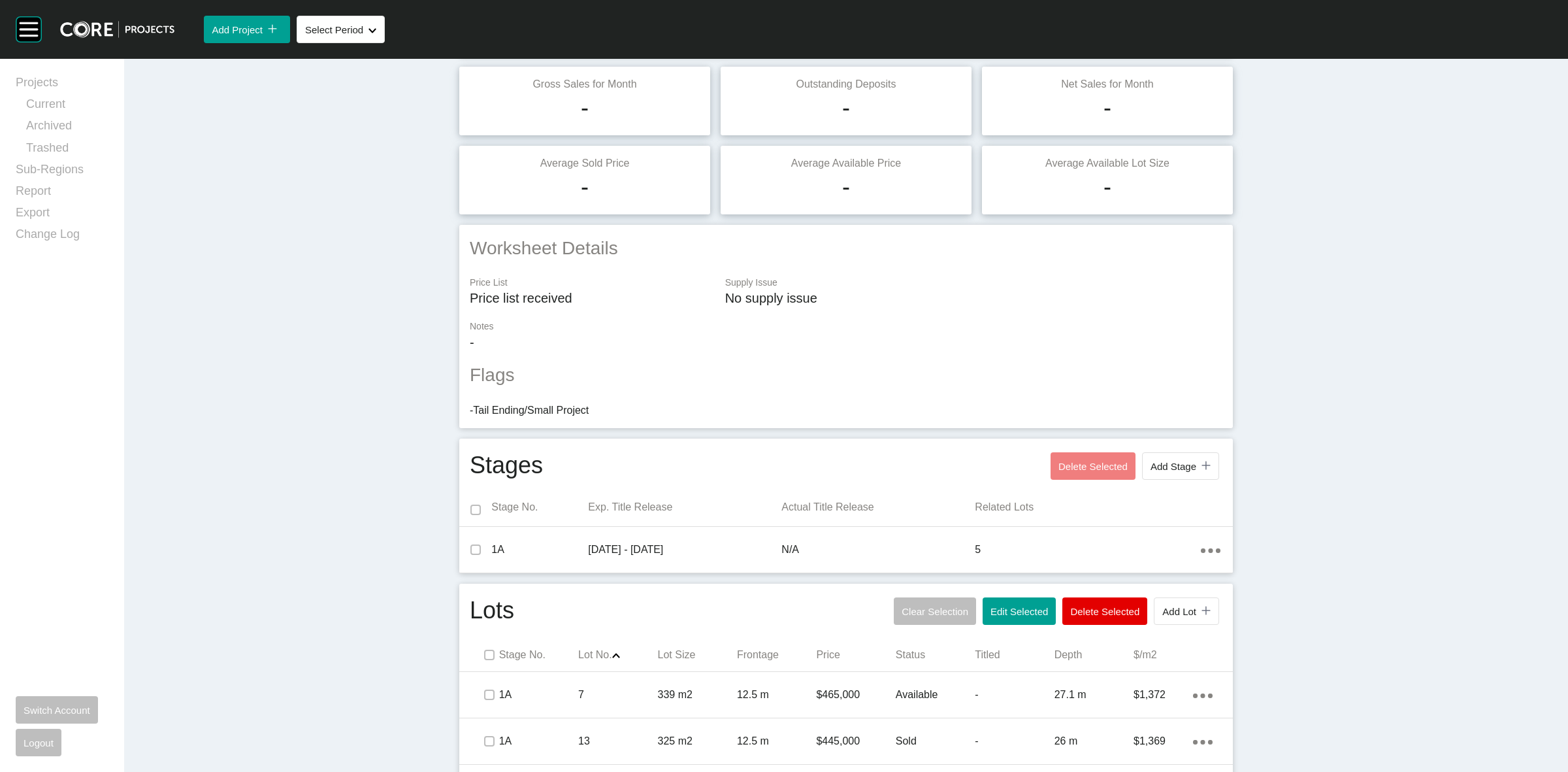
scroll to position [0, 0]
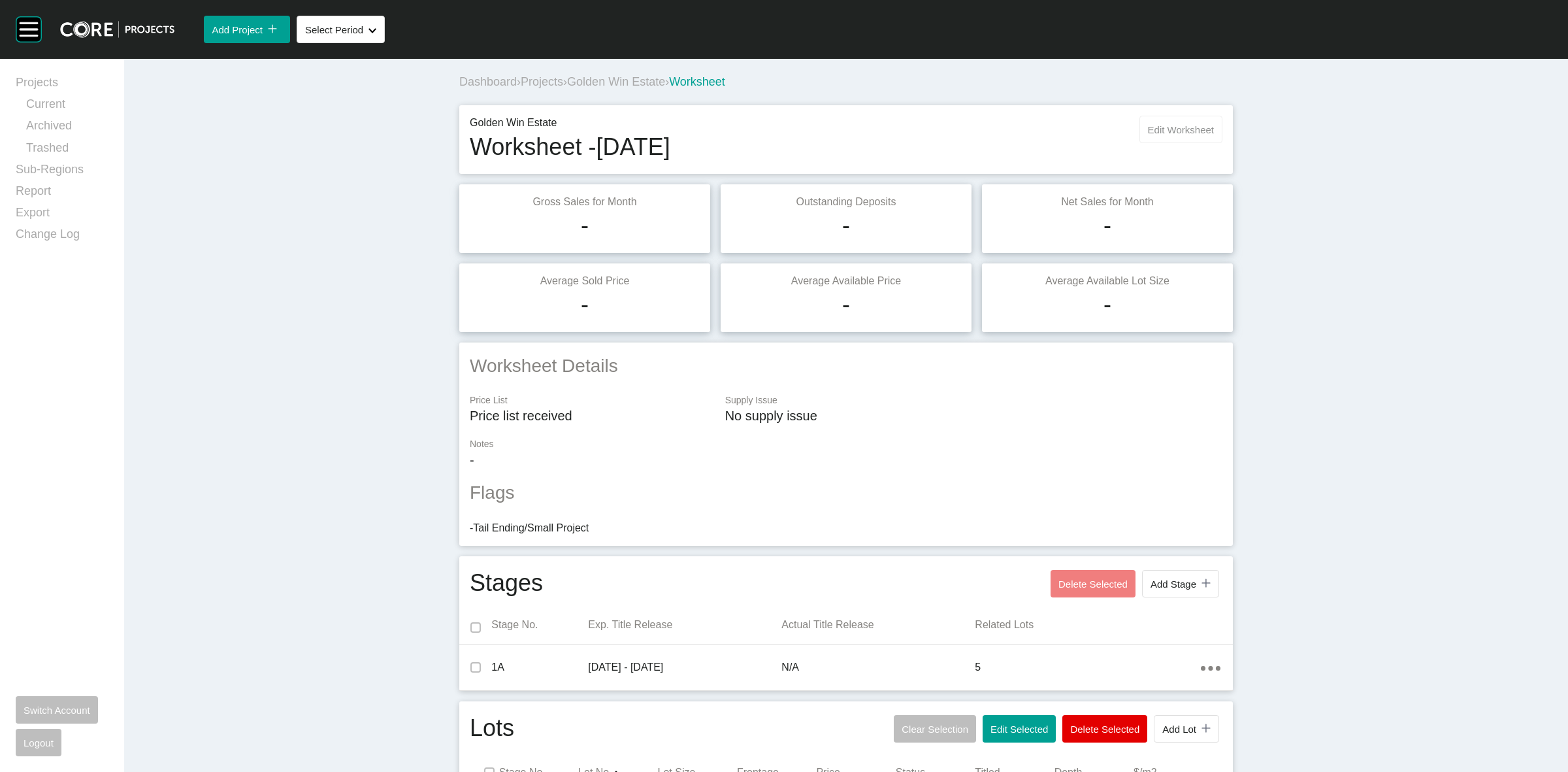
click at [1180, 132] on span "Edit Worksheet" at bounding box center [1181, 130] width 66 height 11
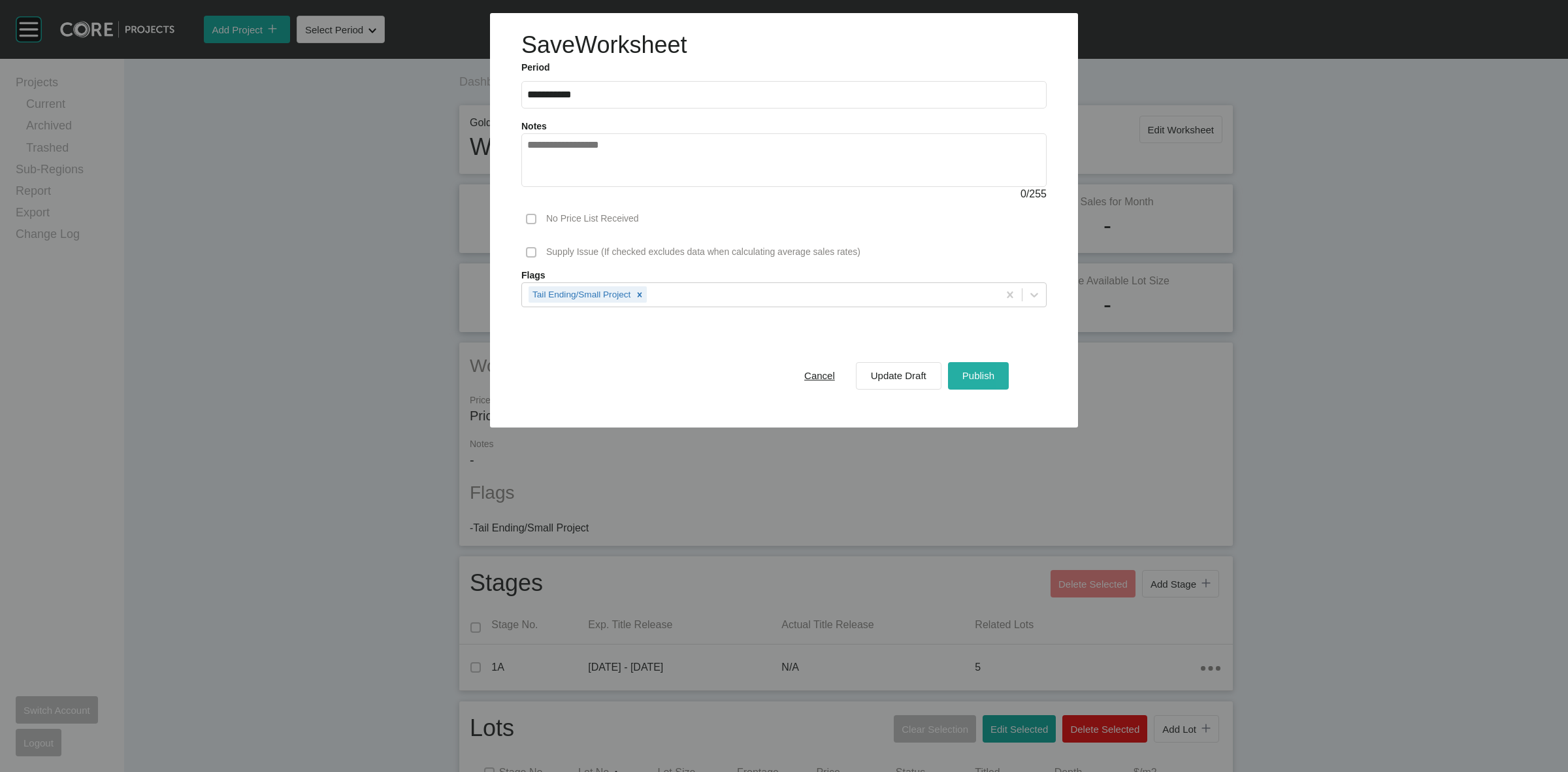
click at [963, 373] on span "Publish" at bounding box center [979, 376] width 32 height 11
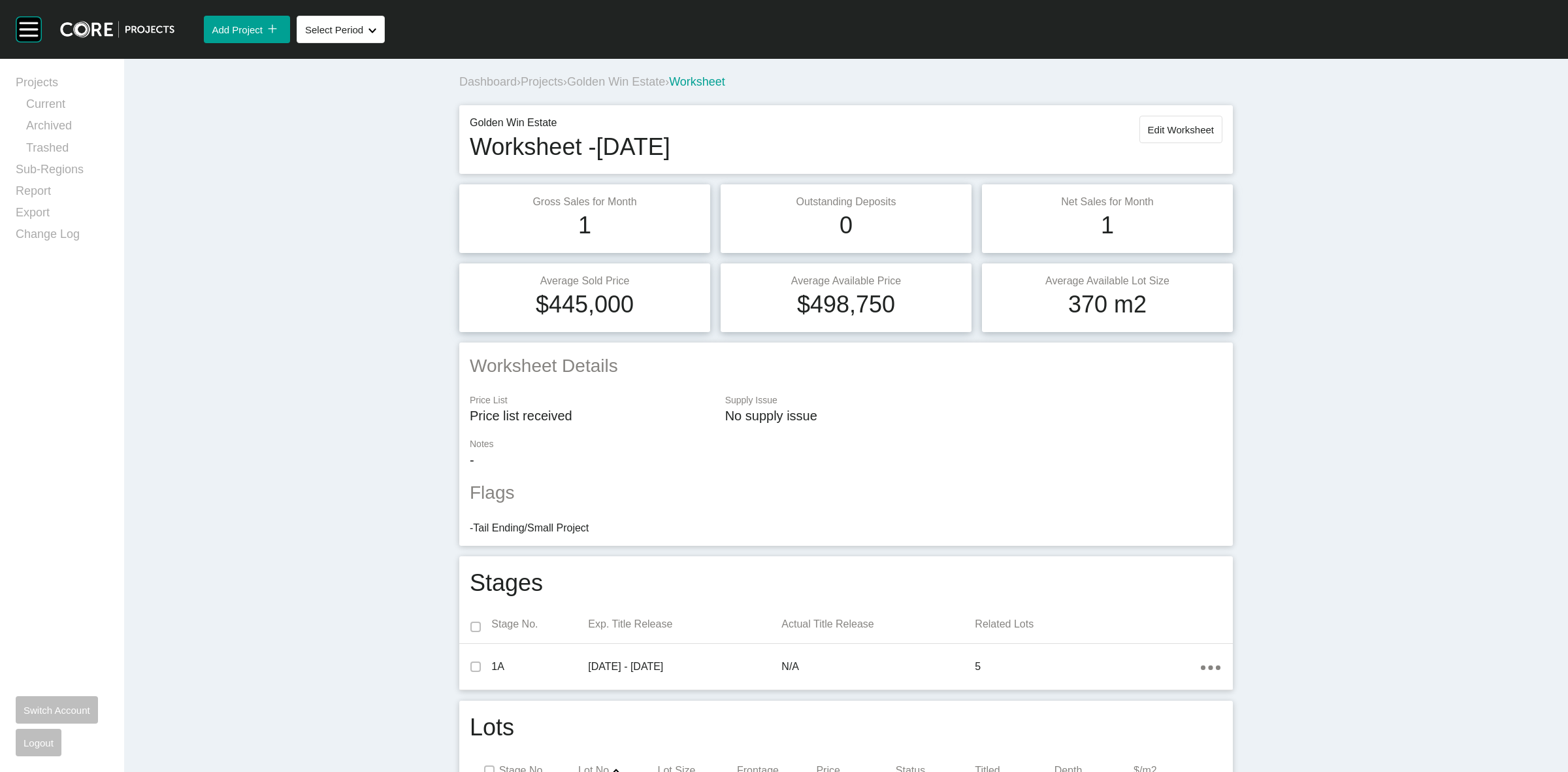
click at [592, 83] on span "Golden Win Estate" at bounding box center [616, 82] width 98 height 13
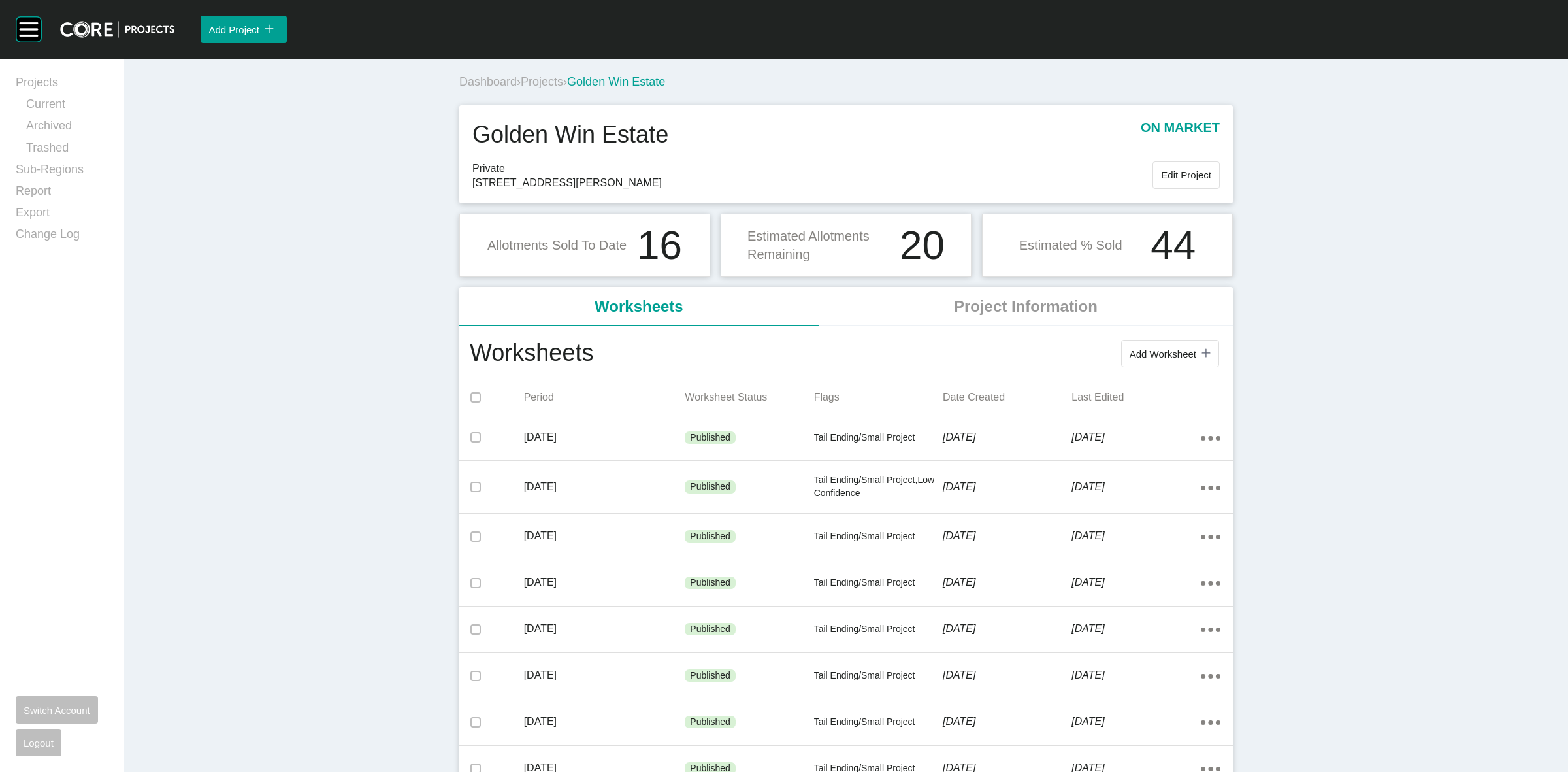
click at [543, 77] on span "Projects" at bounding box center [542, 82] width 43 height 13
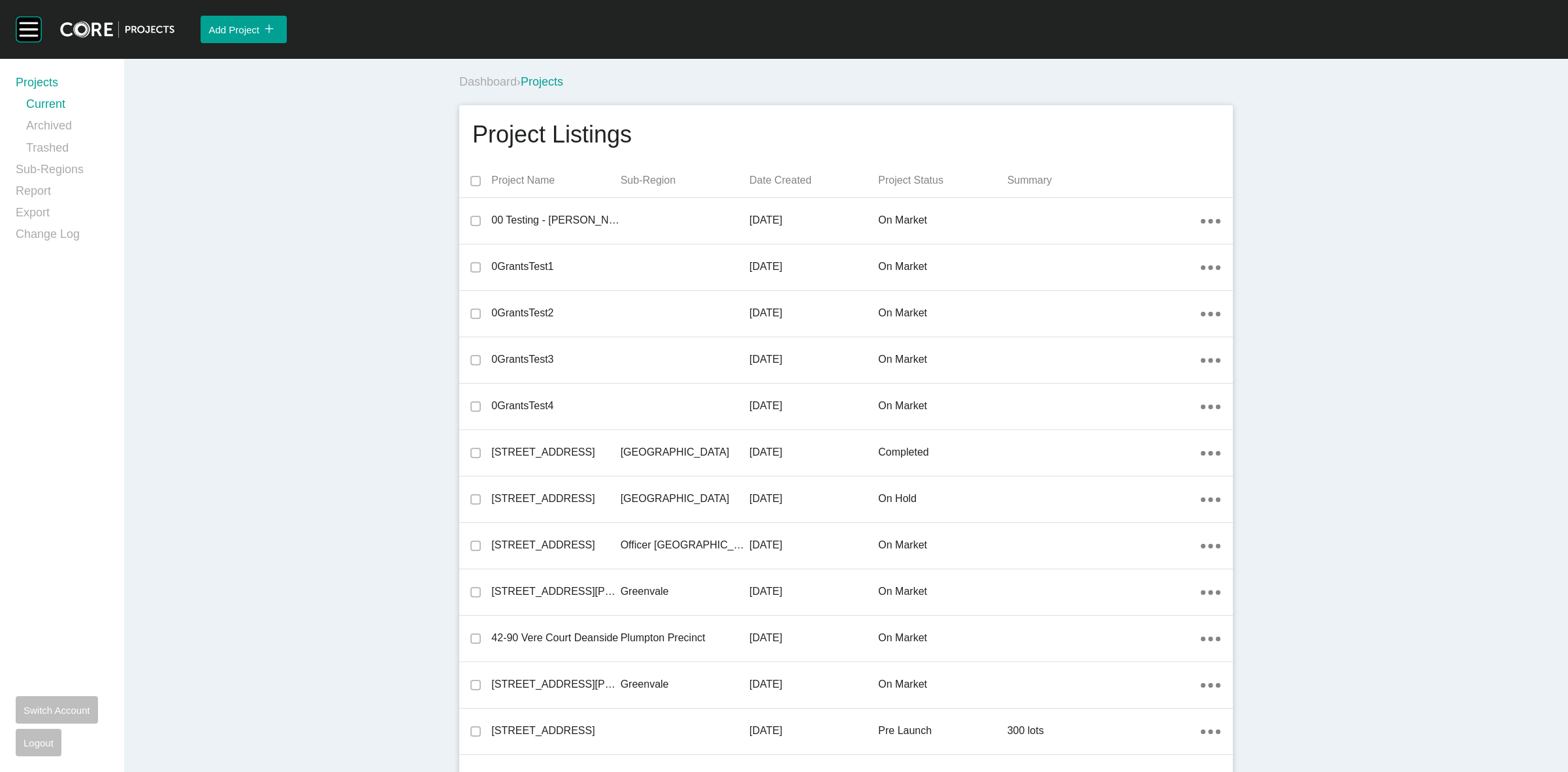
scroll to position [3730, 0]
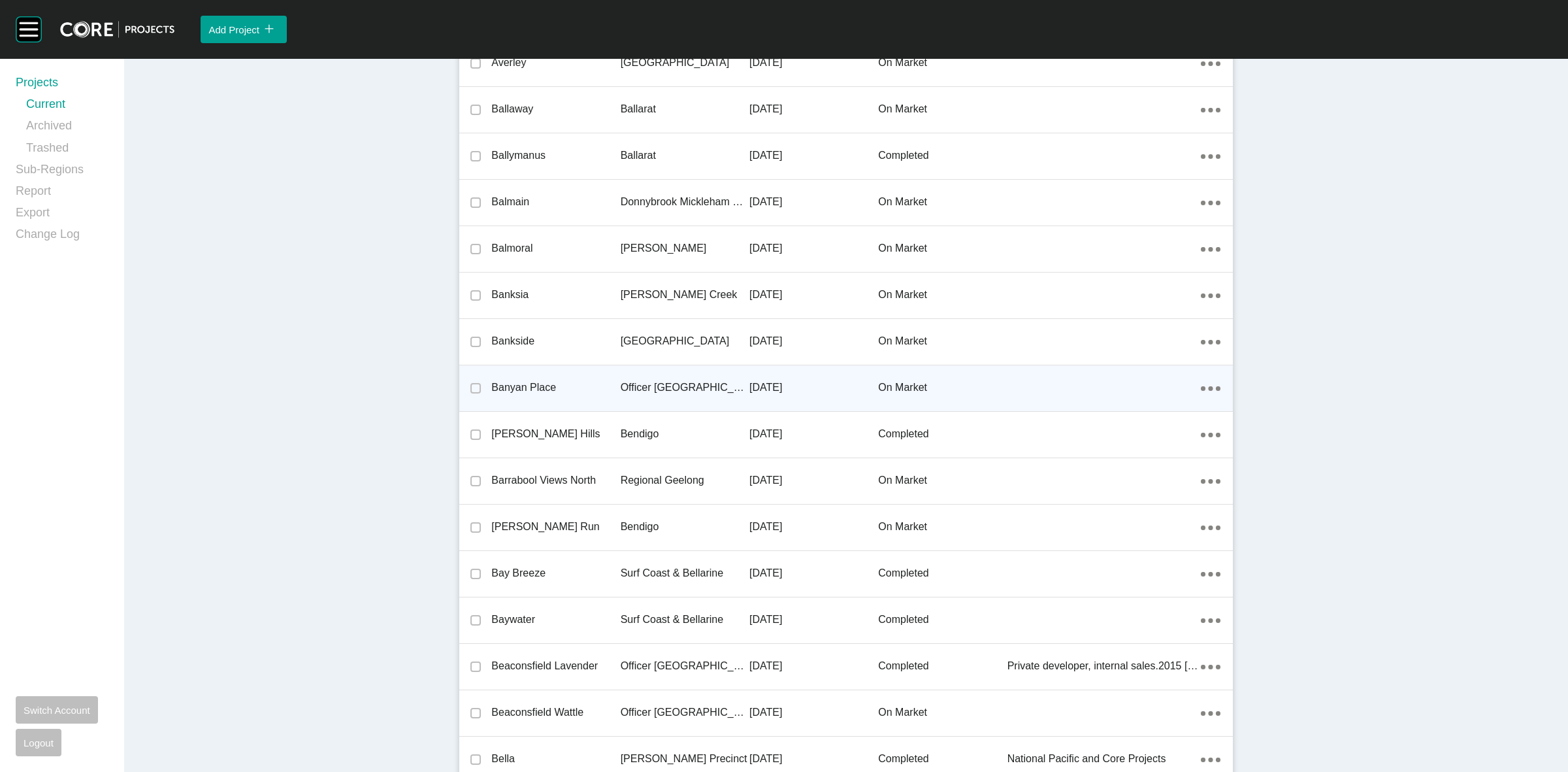
click at [681, 380] on p "Officer [GEOGRAPHIC_DATA]" at bounding box center [685, 387] width 129 height 15
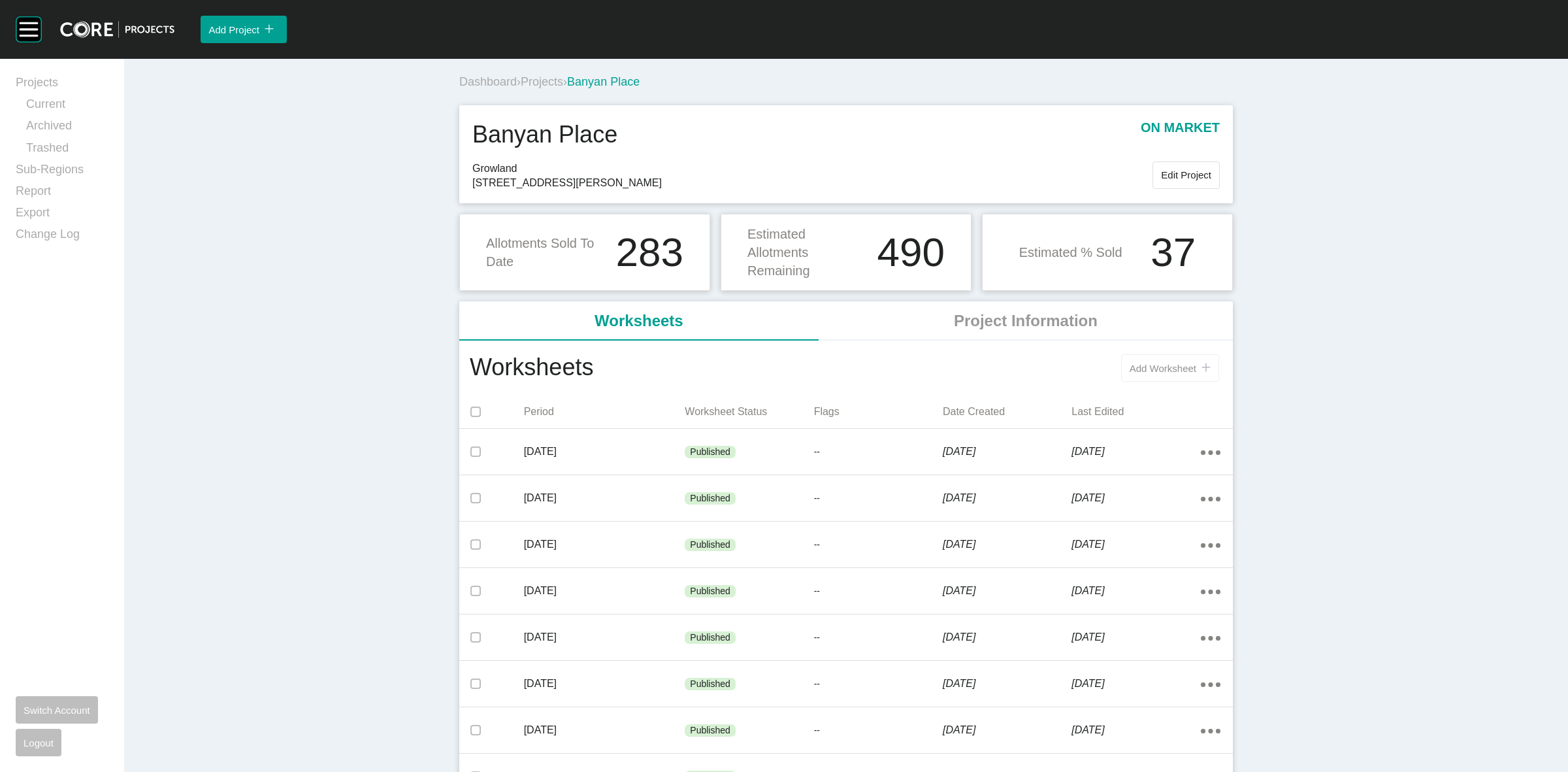
click at [1151, 367] on span "Add Worksheet" at bounding box center [1163, 369] width 66 height 11
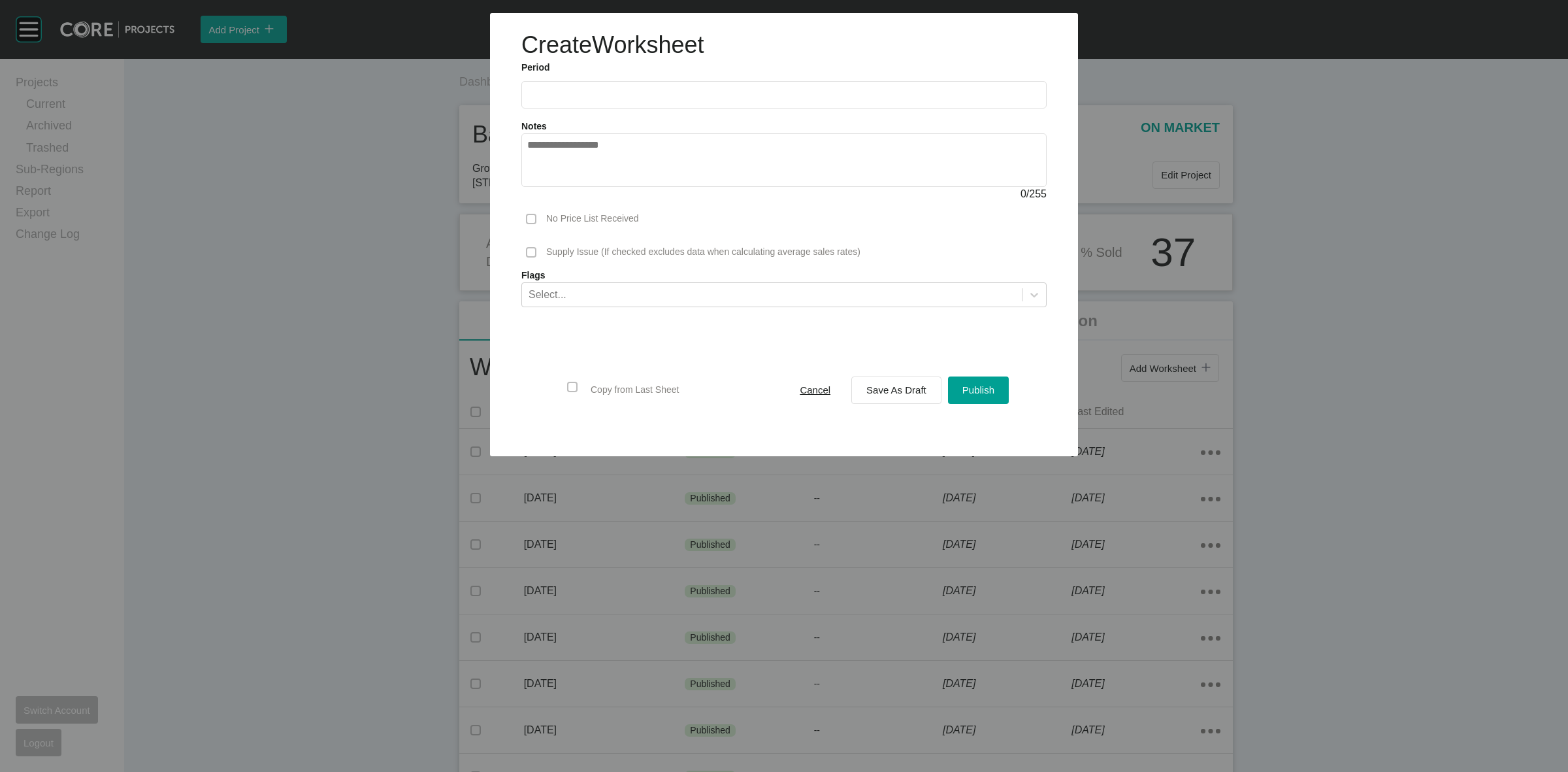
click at [558, 96] on input "text" at bounding box center [783, 95] width 513 height 11
drag, startPoint x: 590, startPoint y: 185, endPoint x: 716, endPoint y: 236, distance: 135.9
click at [589, 185] on li "Aug" at bounding box center [590, 190] width 44 height 22
type input "**********"
click at [882, 389] on span "Save As Draft" at bounding box center [896, 390] width 60 height 11
